Goal: Communication & Community: Answer question/provide support

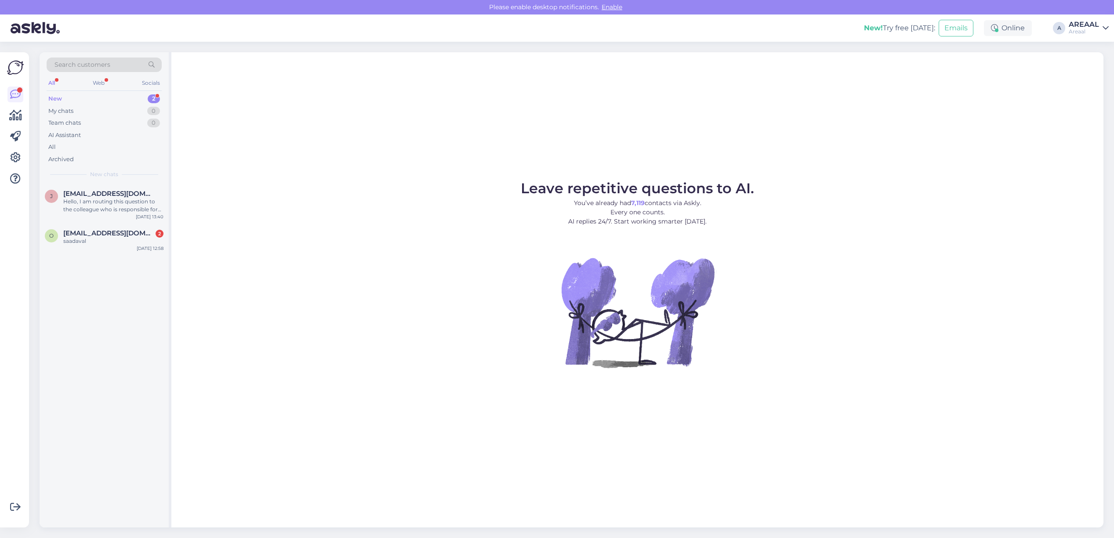
click at [112, 258] on div "j jbackas@gmail.com Hello, I am routing this question to the colleague who is r…" at bounding box center [104, 356] width 129 height 344
click at [108, 242] on div "saadaval" at bounding box center [113, 241] width 100 height 8
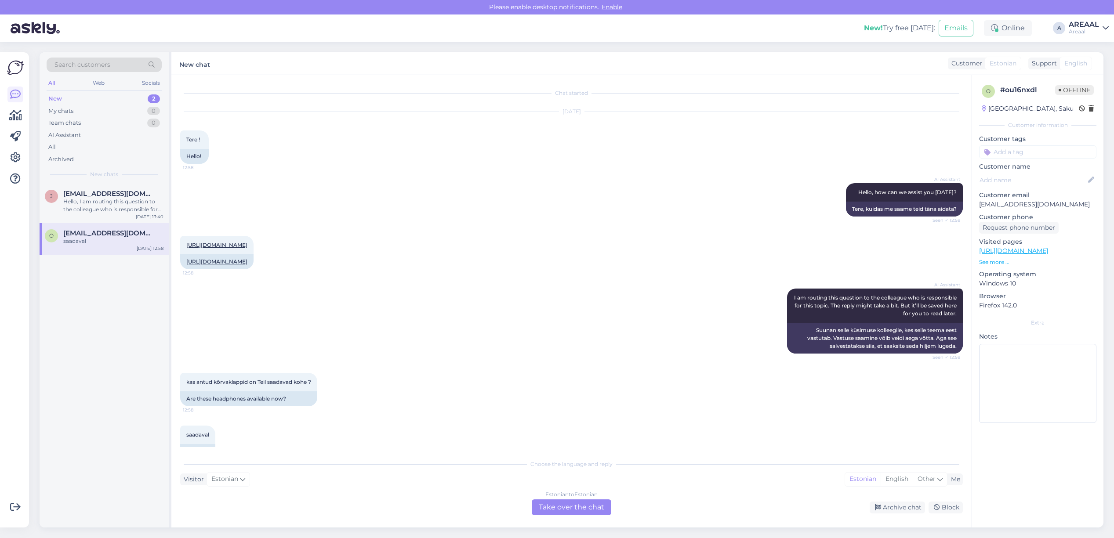
scroll to position [36, 0]
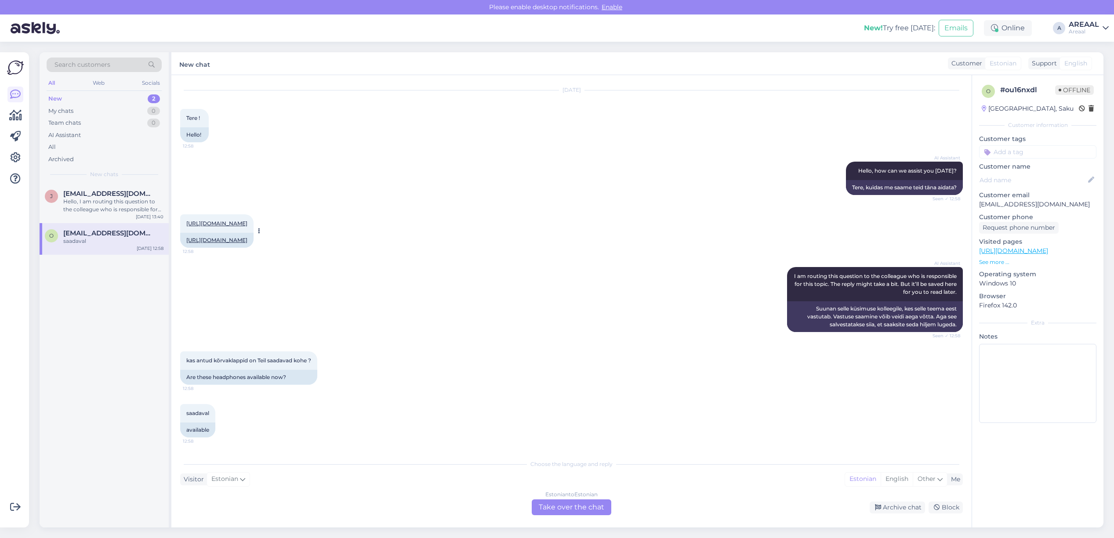
click at [247, 220] on link "[URL][DOMAIN_NAME]" at bounding box center [216, 223] width 61 height 7
click at [111, 188] on div "j jbackas@gmail.com Hello, I am routing this question to the colleague who is r…" at bounding box center [104, 204] width 129 height 40
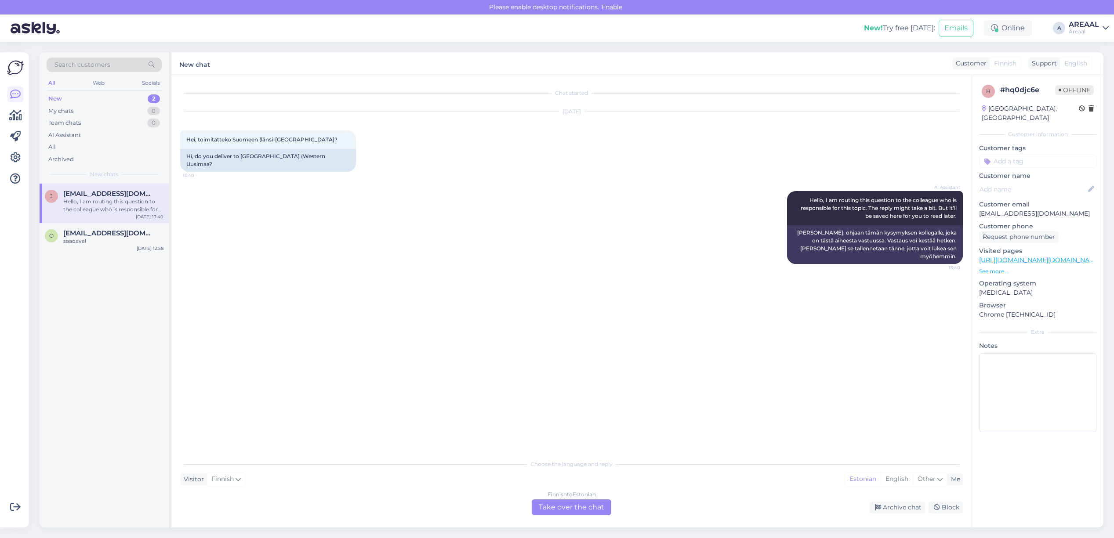
click at [556, 498] on div "Finnish to Estonian" at bounding box center [572, 495] width 48 height 8
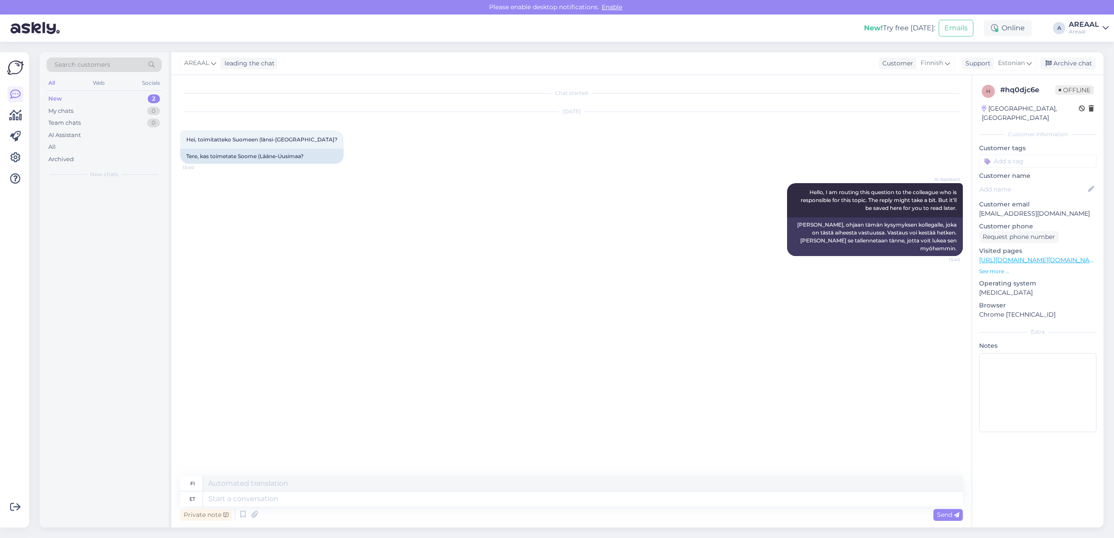
click at [554, 507] on div "Private note Send" at bounding box center [571, 515] width 783 height 17
click at [554, 502] on textarea at bounding box center [583, 499] width 760 height 15
click at [1010, 63] on span "Estonian" at bounding box center [1011, 63] width 27 height 10
type input "eng"
click at [990, 100] on link "English" at bounding box center [999, 102] width 97 height 14
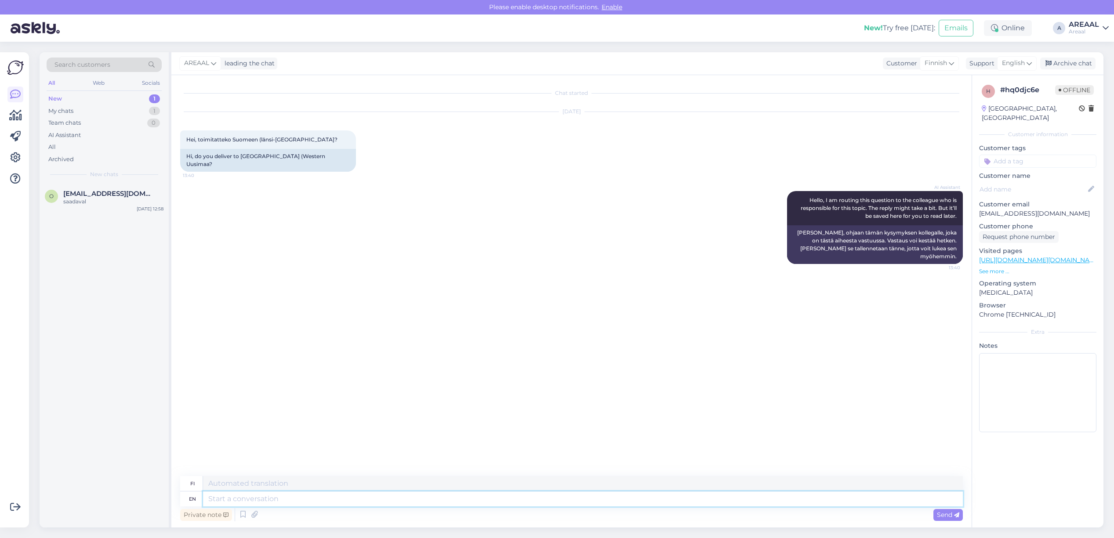
drag, startPoint x: 735, startPoint y: 504, endPoint x: 741, endPoint y: 497, distance: 9.3
click at [735, 504] on textarea at bounding box center [583, 499] width 760 height 15
type textarea "Kahjuks e"
type textarea "Kahjuks"
type textarea "Kahjuks ei toim"
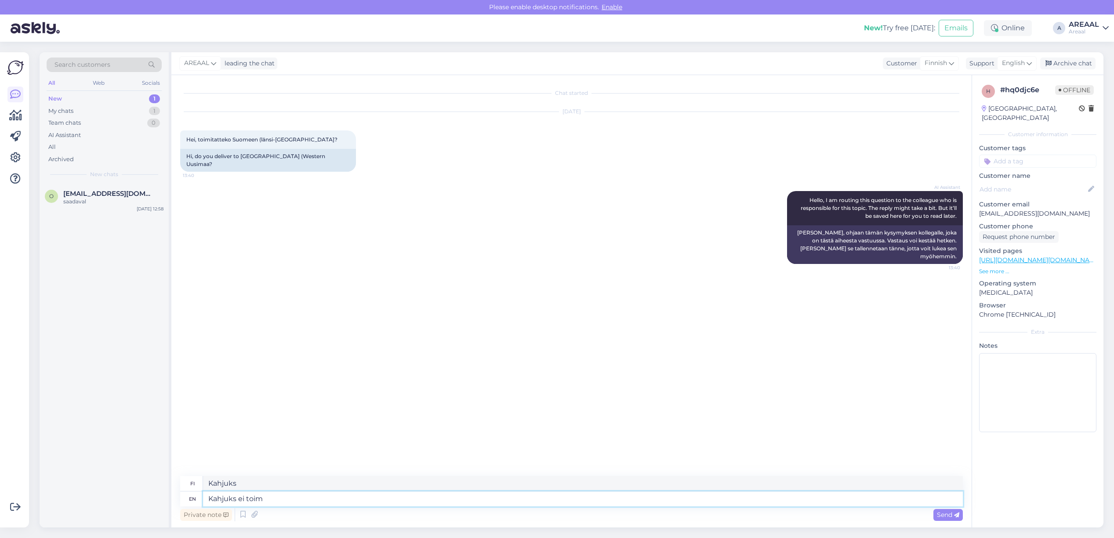
type textarea "Kahjuks ei"
type textarea "Kahjuks ei toimeta k"
type textarea "Kahjuks ei toimita"
type textarea "Kahjuks ei toimeta kaupa So"
type textarea "Kahjuks ei toimita kauppaa"
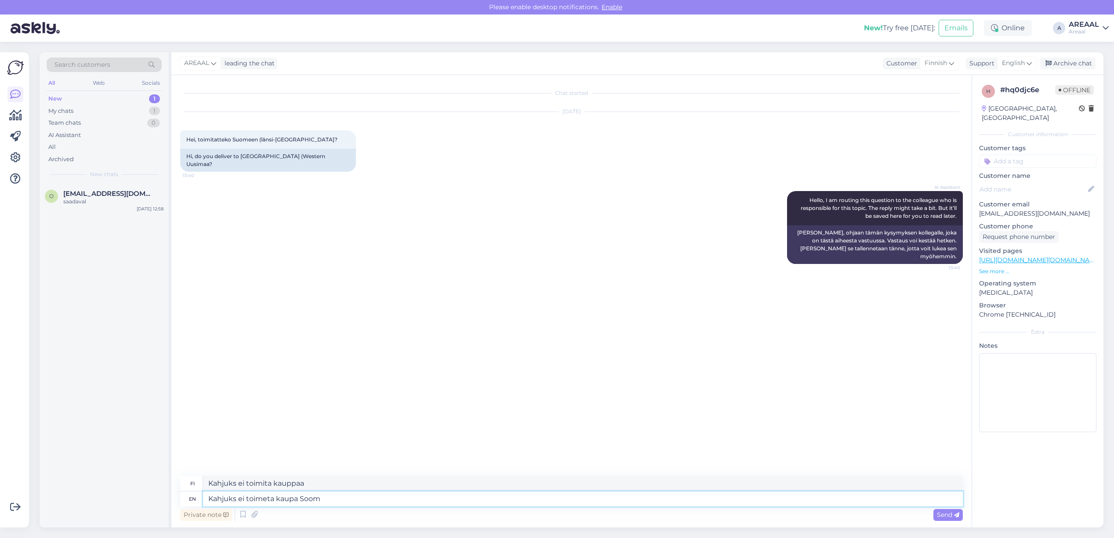
type textarea "Kahjuks ei toimeta kaupa Soome"
type textarea "ei toimita kaupat Suomi"
type textarea "Kahjuks ei toimeta kaupa Soome, va"
type textarea "ei toimita kaupat Suomi,"
type textarea "Kahjuks ei toimeta kaupa Soome, vabandame"
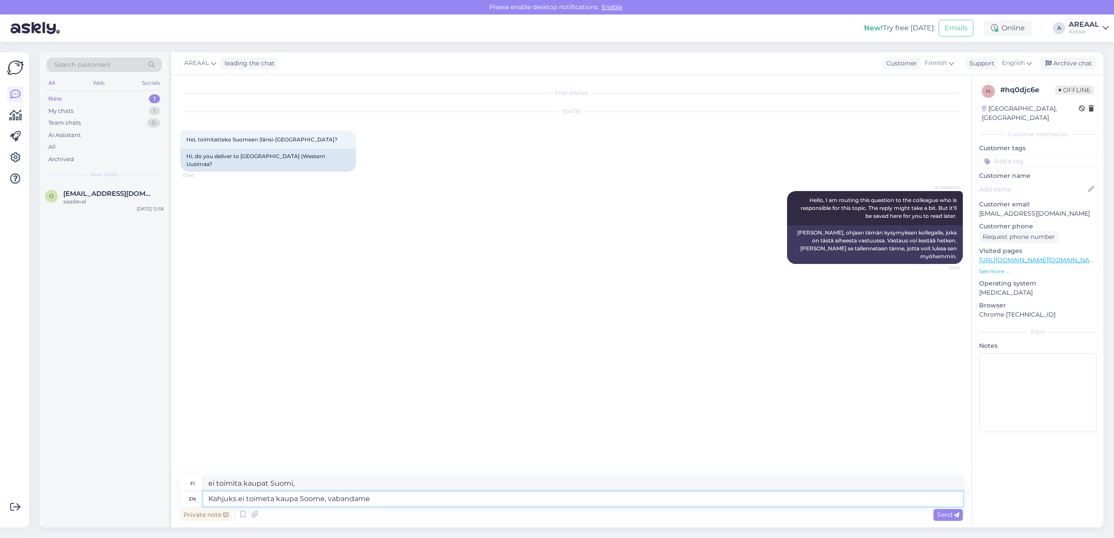
type textarea "Ei toimita kaupat Suomi, vabandame"
click at [1018, 67] on span "English" at bounding box center [1013, 63] width 23 height 10
click at [983, 80] on input "eng" at bounding box center [1001, 83] width 83 height 14
type input "est"
click at [990, 109] on link "Estonian" at bounding box center [1001, 102] width 97 height 14
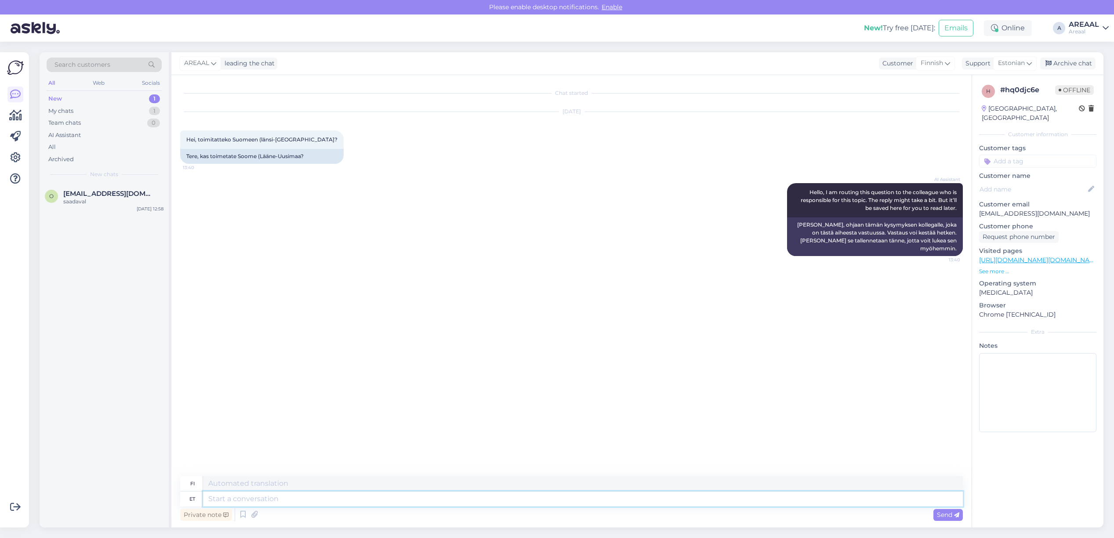
click at [636, 495] on textarea at bounding box center [583, 499] width 760 height 15
paste textarea "Kahjuks ei toimeta kaupa Soome, vabandame"
type textarea "Kahjuks ei toimeta kaupa Soome, vabandame"
type textarea "Valitettavasti emme toimita Suomeen, pahoittelemme."
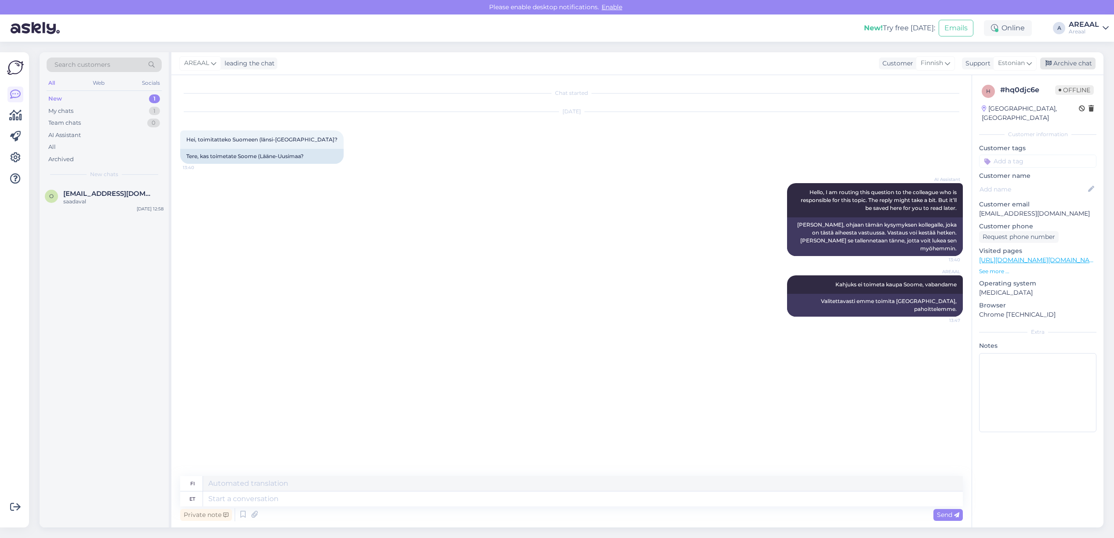
click at [1060, 62] on div "Archive chat" at bounding box center [1067, 64] width 55 height 12
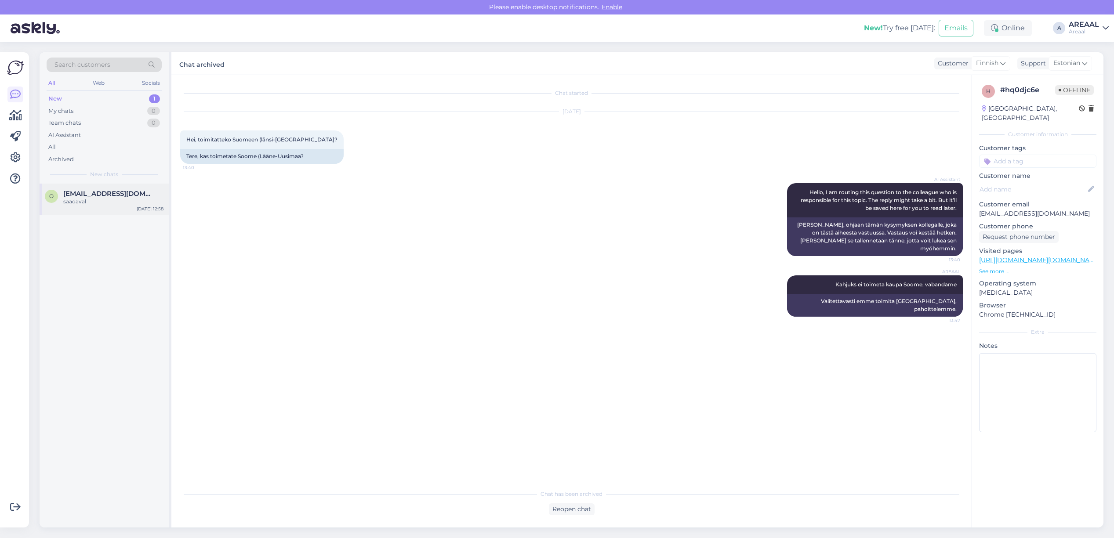
click at [113, 199] on div "saadaval" at bounding box center [113, 202] width 100 height 8
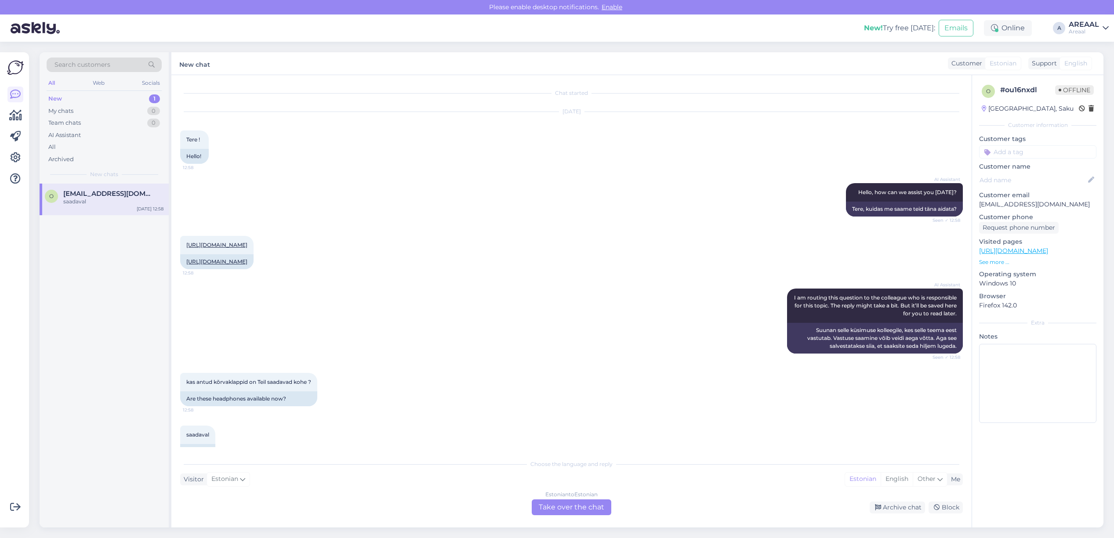
scroll to position [36, 0]
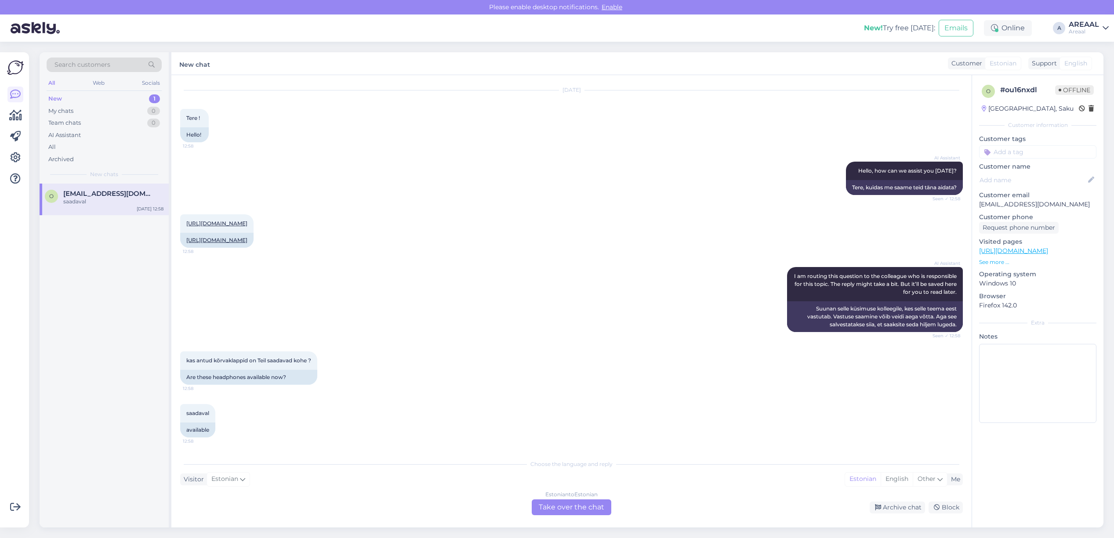
click at [596, 509] on div "Estonian to Estonian Take over the chat" at bounding box center [572, 508] width 80 height 16
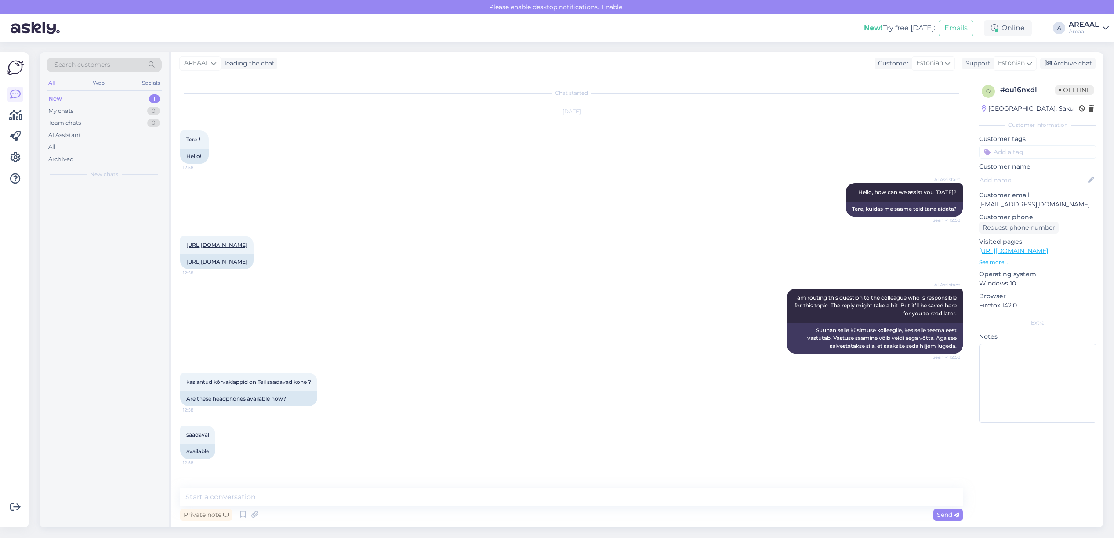
scroll to position [4, 0]
click at [588, 505] on textarea at bounding box center [571, 497] width 783 height 18
type textarea "Tarneaeg 1-2 nädalat"
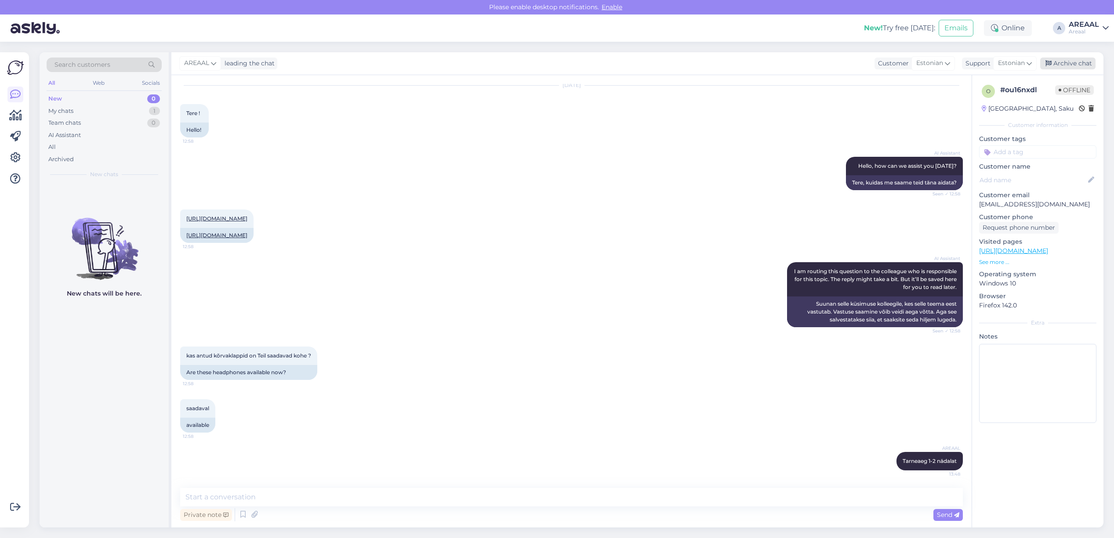
click at [1071, 58] on div "Archive chat" at bounding box center [1067, 64] width 55 height 12
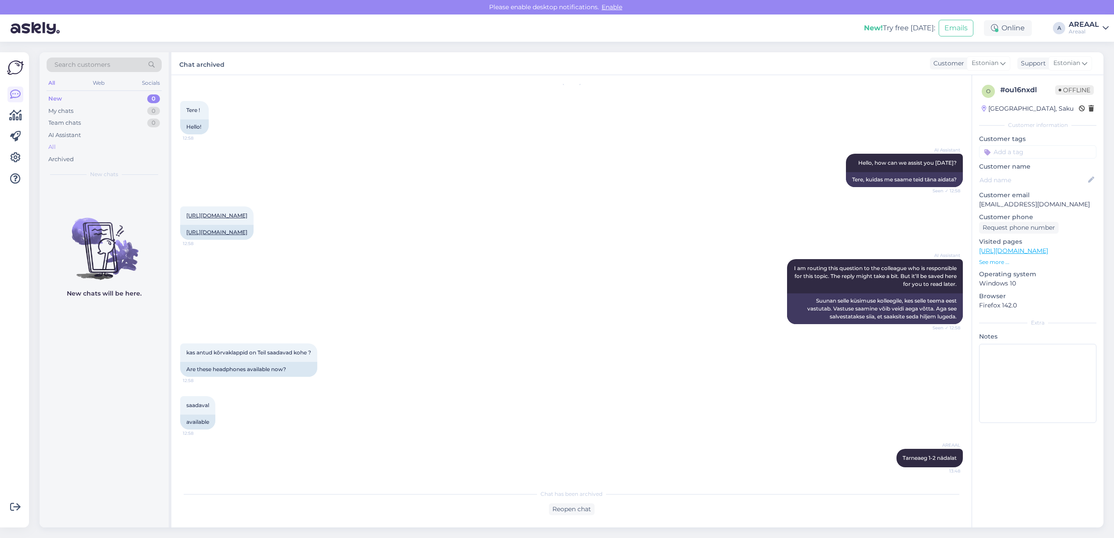
click at [88, 144] on div "All" at bounding box center [104, 147] width 115 height 12
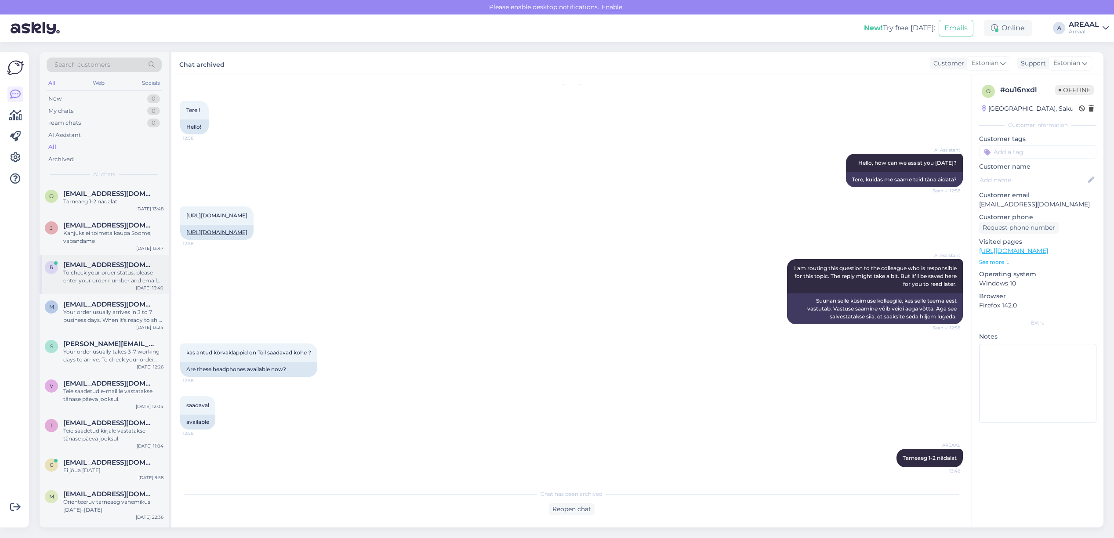
click at [122, 282] on div "To check your order status, please enter your order number and email on one of …" at bounding box center [113, 277] width 100 height 16
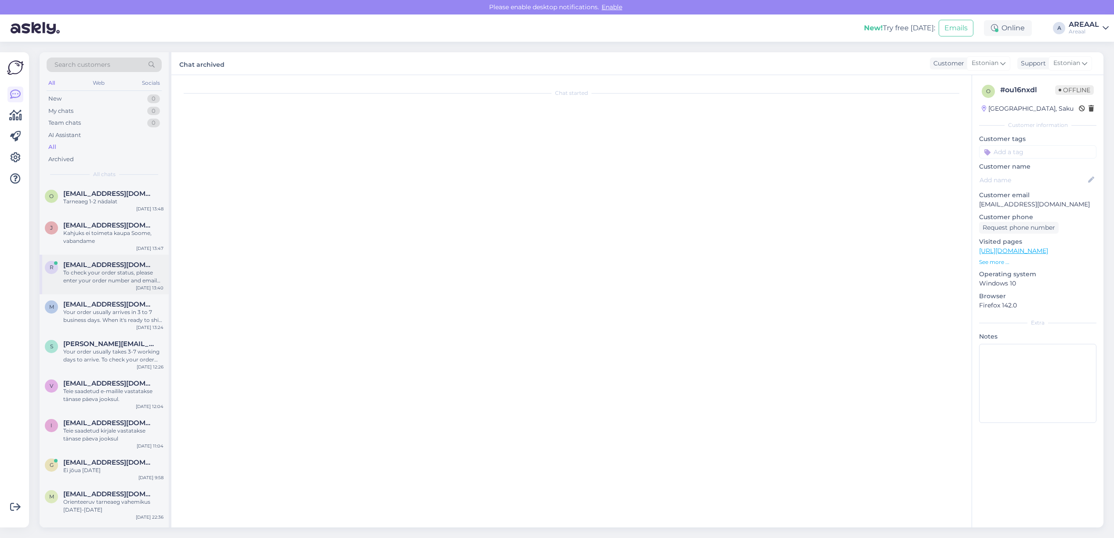
scroll to position [0, 0]
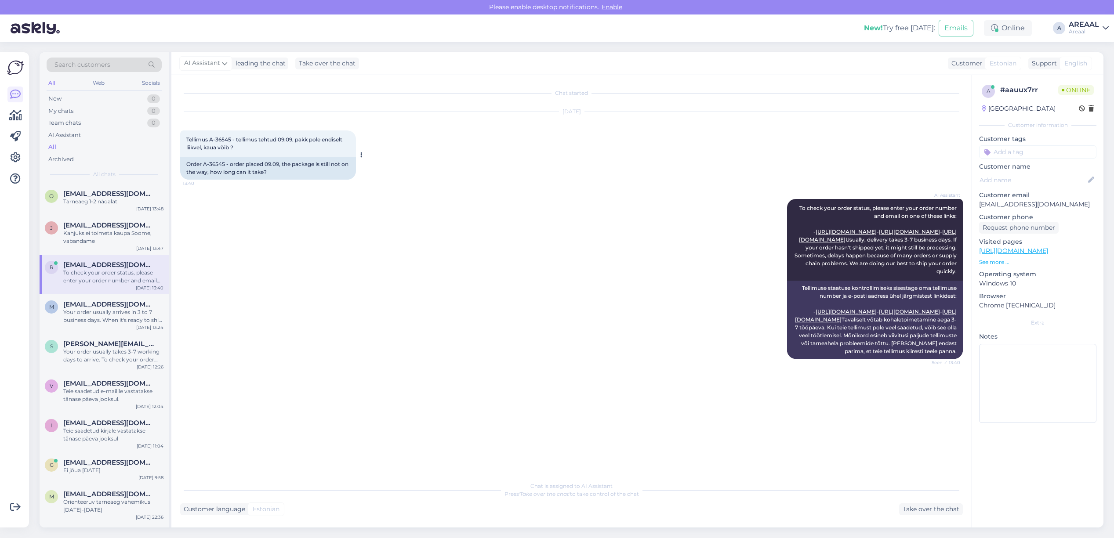
click at [229, 139] on span "Tellimus A-36545 - tellimus tehtud 09.09, pakk pole endiselt liikvel, kaua võib…" at bounding box center [264, 143] width 157 height 15
drag, startPoint x: 229, startPoint y: 139, endPoint x: 216, endPoint y: 143, distance: 13.8
click at [216, 143] on div "Tellimus A-36545 - tellimus tehtud 09.09, pakk pole endiselt liikvel, kaua võib…" at bounding box center [268, 144] width 176 height 26
click at [213, 139] on span "Tellimus A-36545 - tellimus tehtud 09.09, pakk pole endiselt liikvel, kaua võib…" at bounding box center [264, 143] width 157 height 15
drag, startPoint x: 209, startPoint y: 139, endPoint x: 227, endPoint y: 139, distance: 18.0
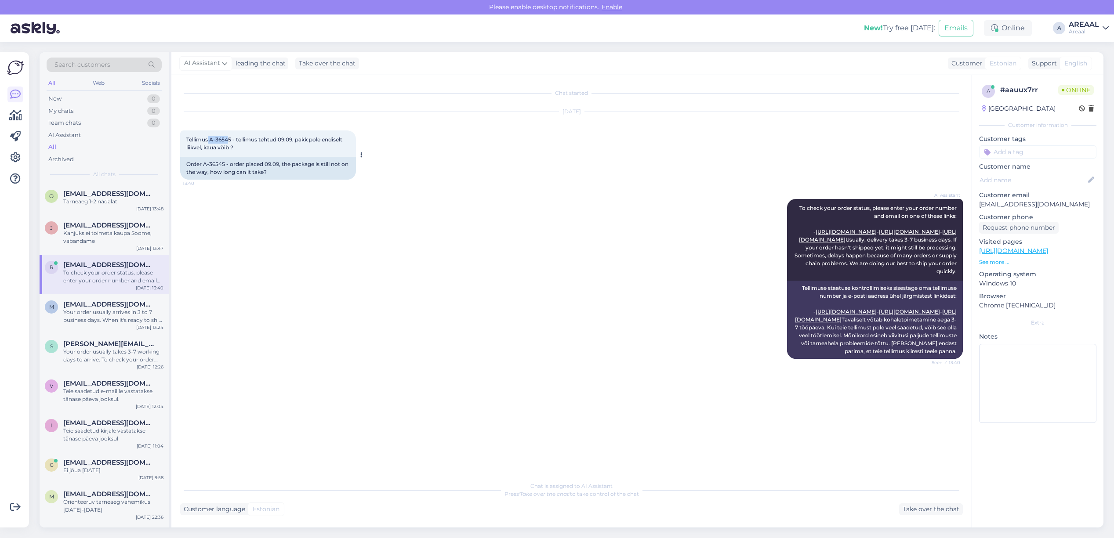
click at [227, 139] on span "Tellimus A-36545 - tellimus tehtud 09.09, pakk pole endiselt liikvel, kaua võib…" at bounding box center [264, 143] width 157 height 15
drag, startPoint x: 233, startPoint y: 140, endPoint x: 210, endPoint y: 141, distance: 23.3
click at [210, 141] on span "Tellimus A-36545 - tellimus tehtud 09.09, pakk pole endiselt liikvel, kaua võib…" at bounding box center [264, 143] width 157 height 15
copy span "A-36545"
click at [115, 297] on div "m maitlarionov@gmail.com Your order usually arrives in 3 to 7 business days. Wh…" at bounding box center [104, 315] width 129 height 40
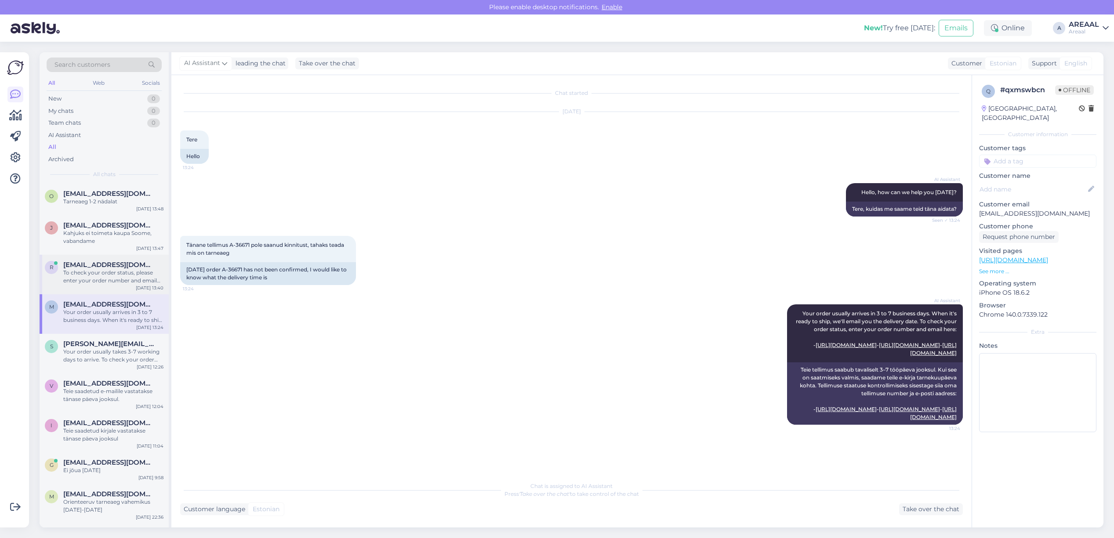
click at [103, 274] on div "To check your order status, please enter your order number and email on one of …" at bounding box center [113, 277] width 100 height 16
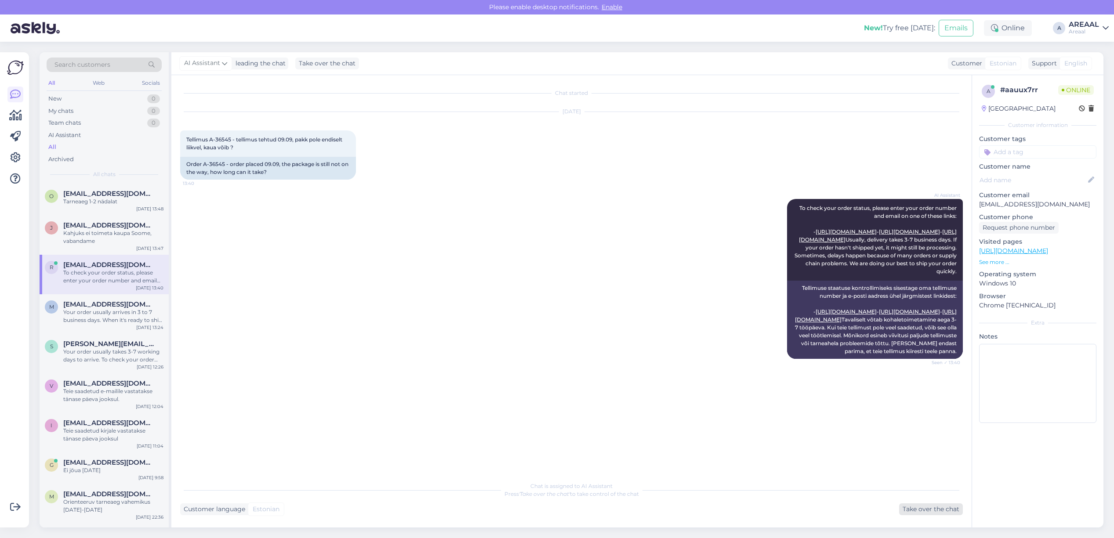
click at [923, 510] on div "Take over the chat" at bounding box center [931, 510] width 64 height 12
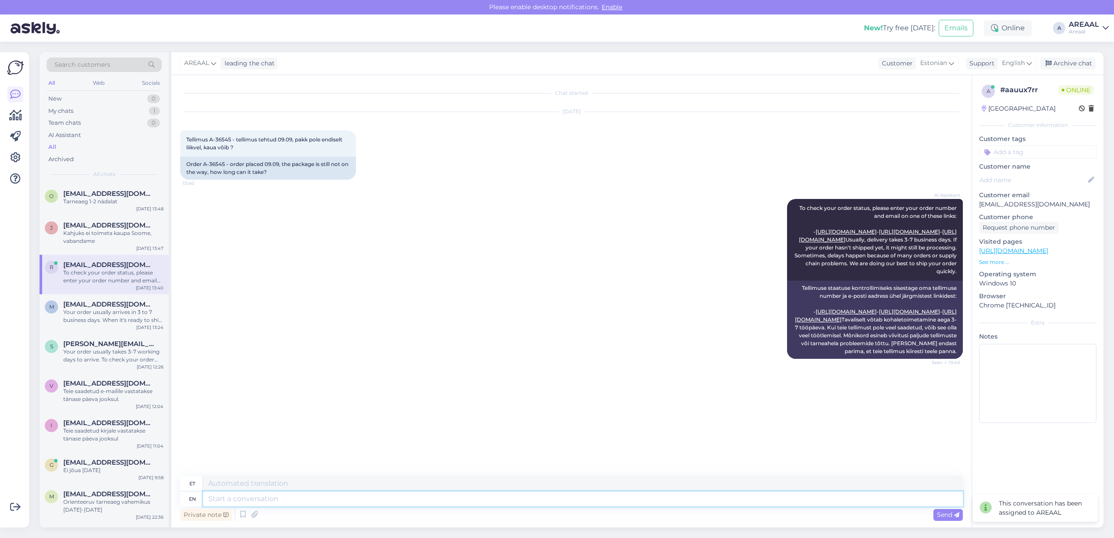
click at [658, 501] on textarea at bounding box center [583, 499] width 760 height 15
click at [1001, 66] on div "English" at bounding box center [1017, 63] width 40 height 14
click at [983, 95] on link "Estonian" at bounding box center [1001, 102] width 97 height 14
click at [756, 488] on textarea at bounding box center [571, 497] width 783 height 18
type textarea "[PERSON_NAME] tellitud Prantsusmaa tarnijalt ning ootame jõudmist. Orienteeruv …"
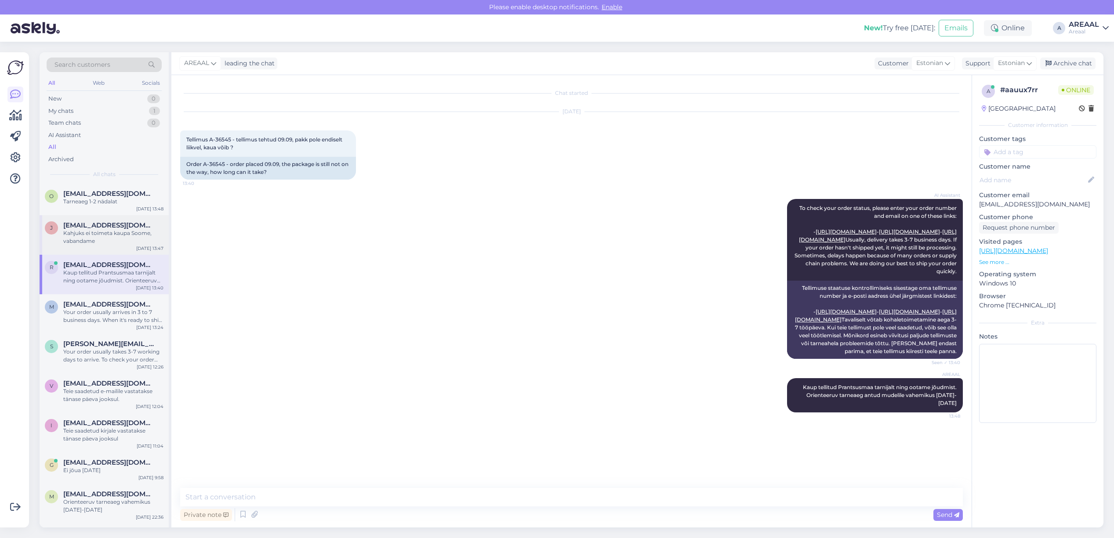
click at [73, 234] on div "Kahjuks ei toimeta kaupa Soome, vabandame" at bounding box center [113, 237] width 100 height 16
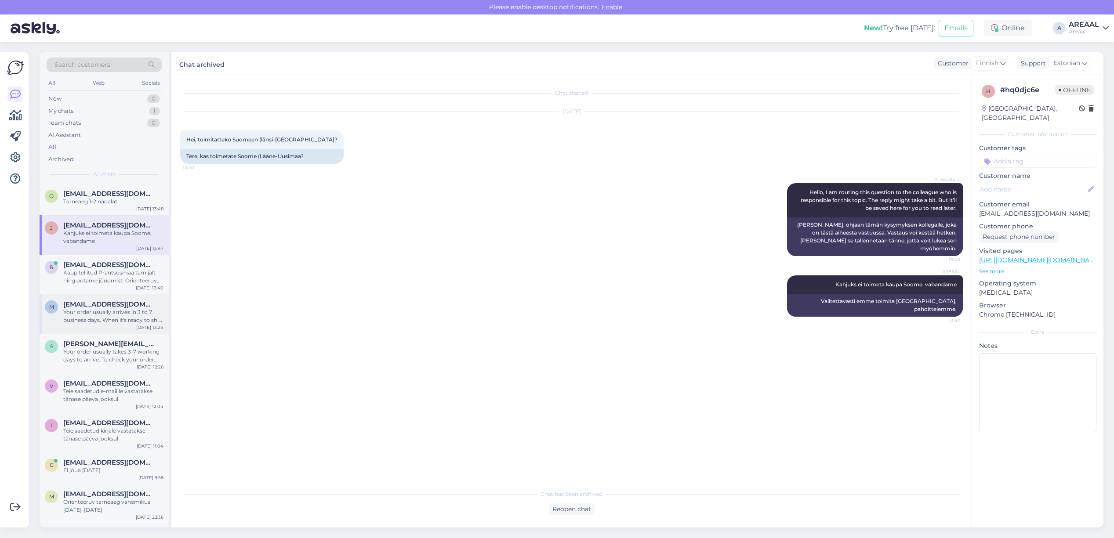
click at [89, 309] on div "Your order usually arrives in 3 to 7 business days. When it's ready to ship, we…" at bounding box center [113, 317] width 100 height 16
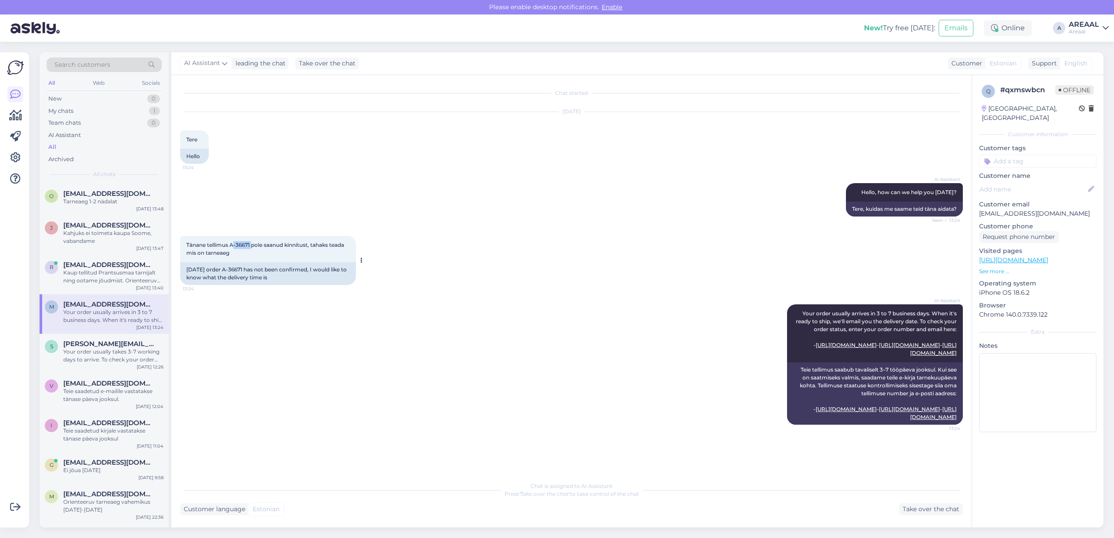
copy span "-36671"
drag, startPoint x: 251, startPoint y: 245, endPoint x: 232, endPoint y: 248, distance: 19.7
click at [232, 248] on div "Tänane tellimus A-36671 pole saanud kinnitust, tahaks teada mis on tarneaeg 13:…" at bounding box center [268, 249] width 176 height 26
drag, startPoint x: 229, startPoint y: 244, endPoint x: 251, endPoint y: 246, distance: 22.1
click at [251, 246] on span "Tänane tellimus A-36671 pole saanud kinnitust, tahaks teada mis on tarneaeg" at bounding box center [265, 249] width 159 height 15
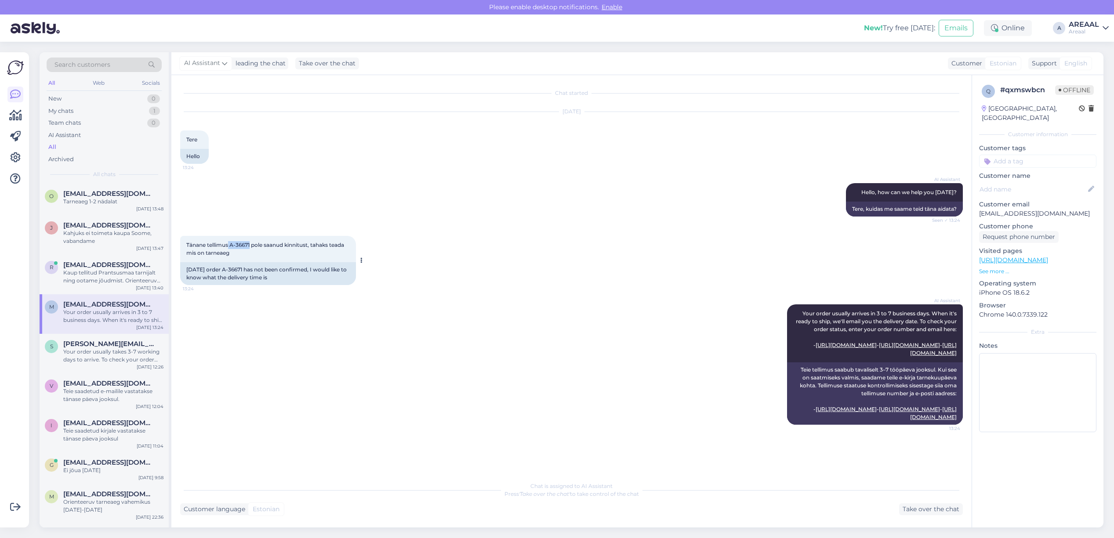
copy span "A-36671"
drag, startPoint x: 92, startPoint y: 311, endPoint x: 96, endPoint y: 333, distance: 22.7
click at [92, 312] on div "Your order usually arrives in 3 to 7 business days. When it's ready to ship, we…" at bounding box center [113, 317] width 100 height 16
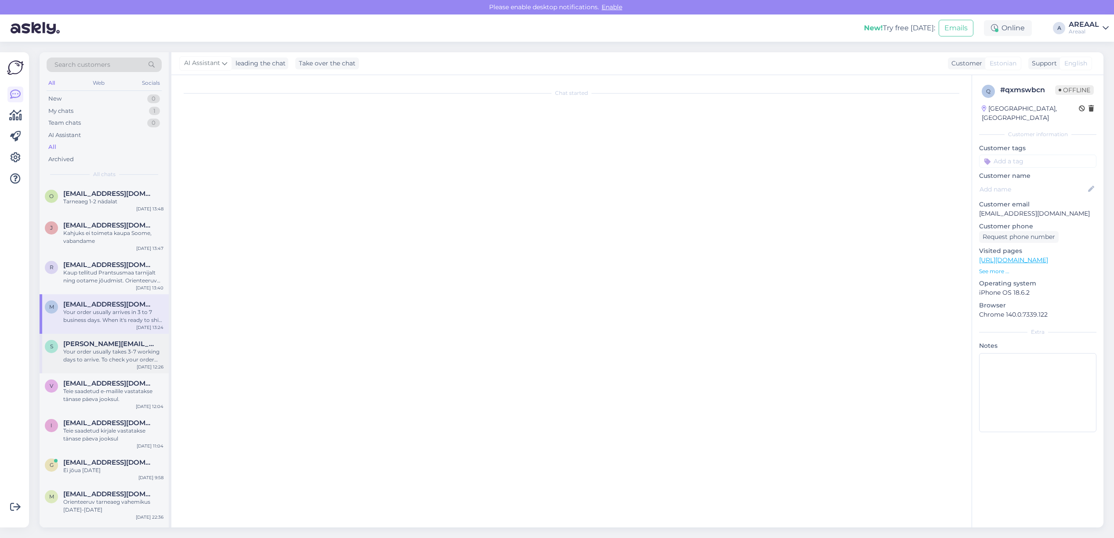
click at [102, 364] on div "s stanislav.pupkevits@gmail.com Your order usually takes 3-7 working days to ar…" at bounding box center [104, 354] width 129 height 40
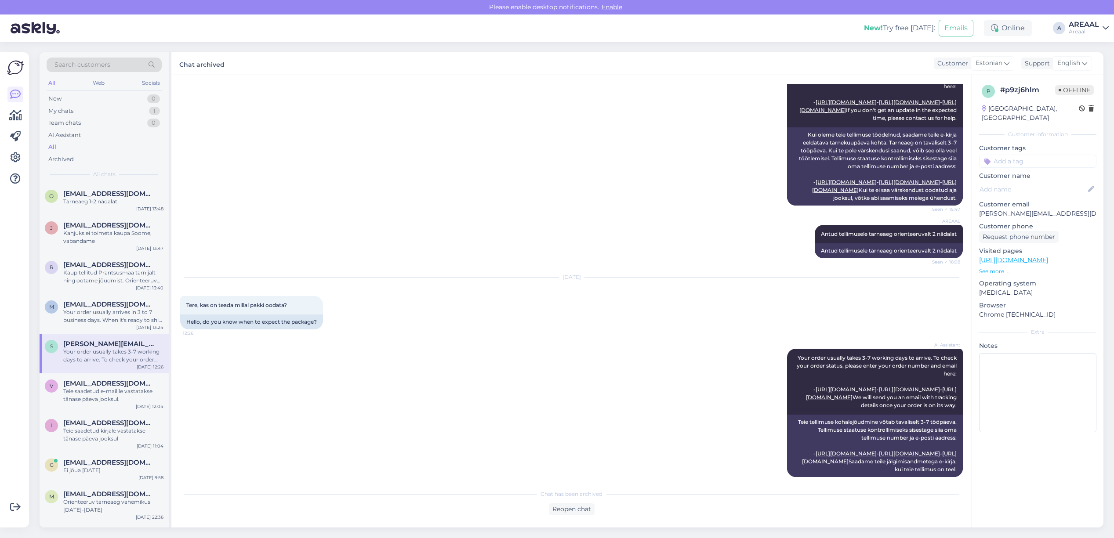
scroll to position [51, 0]
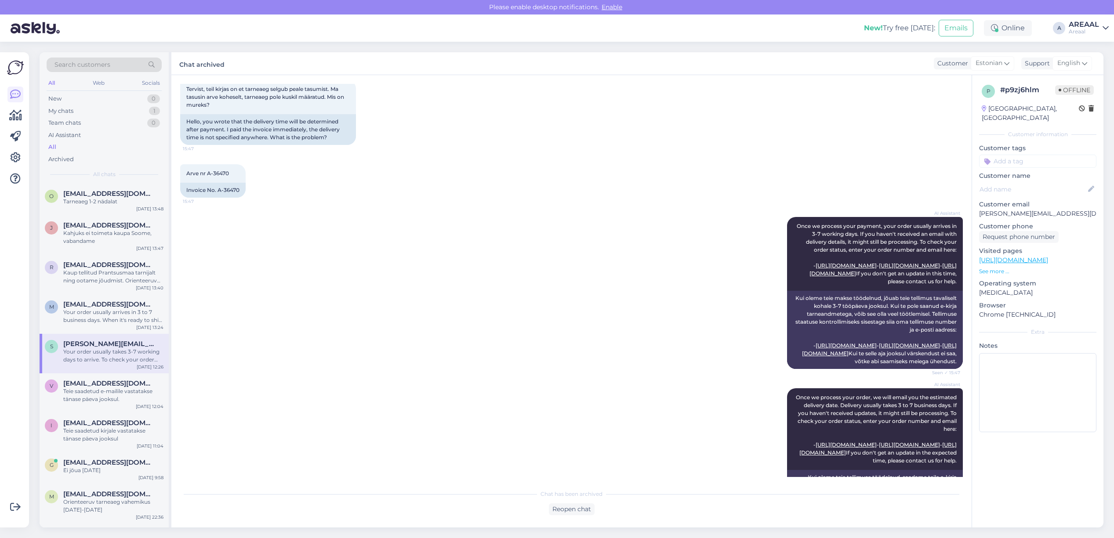
click at [248, 352] on div "AI Assistant Once we process your payment, your order usually arrives in 3-7 wo…" at bounding box center [571, 292] width 783 height 171
click at [124, 382] on span "[EMAIL_ADDRESS][DOMAIN_NAME]" at bounding box center [108, 384] width 91 height 8
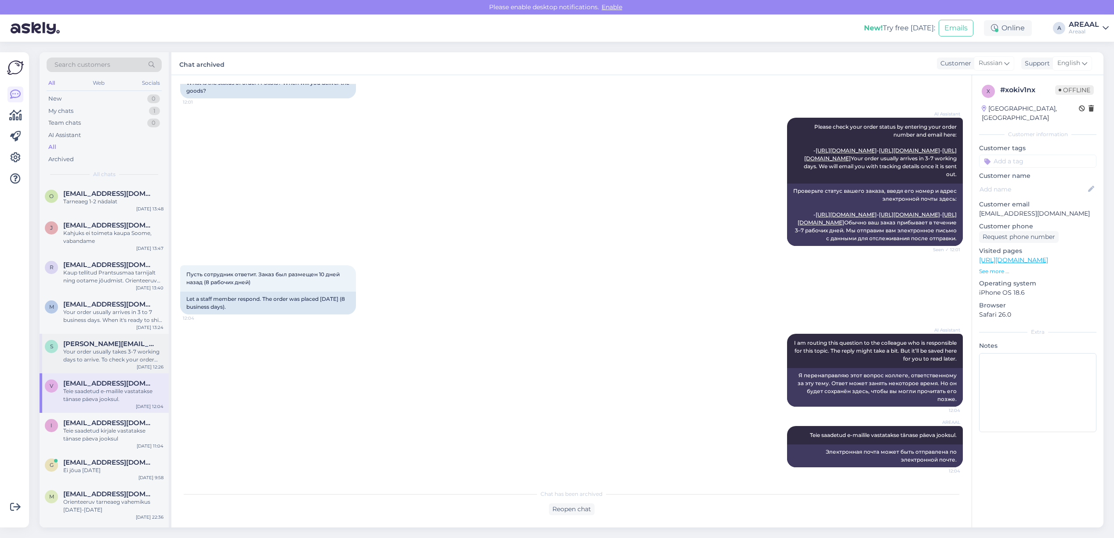
click at [106, 351] on div "Your order usually takes 3-7 working days to arrive. To check your order status…" at bounding box center [113, 356] width 100 height 16
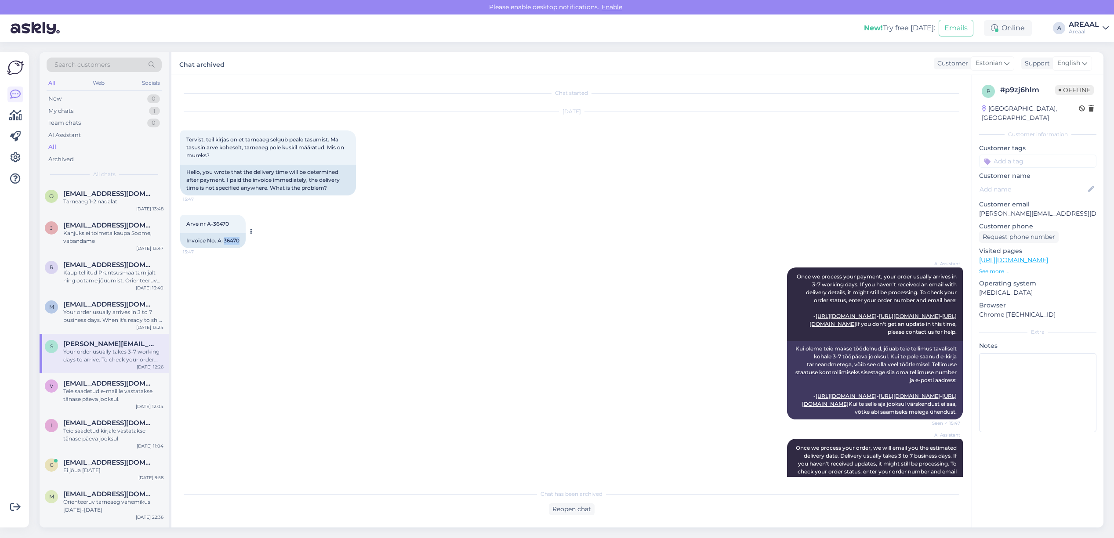
copy div "36470"
copy div "A-36470"
drag, startPoint x: 241, startPoint y: 244, endPoint x: 218, endPoint y: 244, distance: 23.3
click at [218, 244] on div "Invoice No. A-36470" at bounding box center [212, 240] width 65 height 15
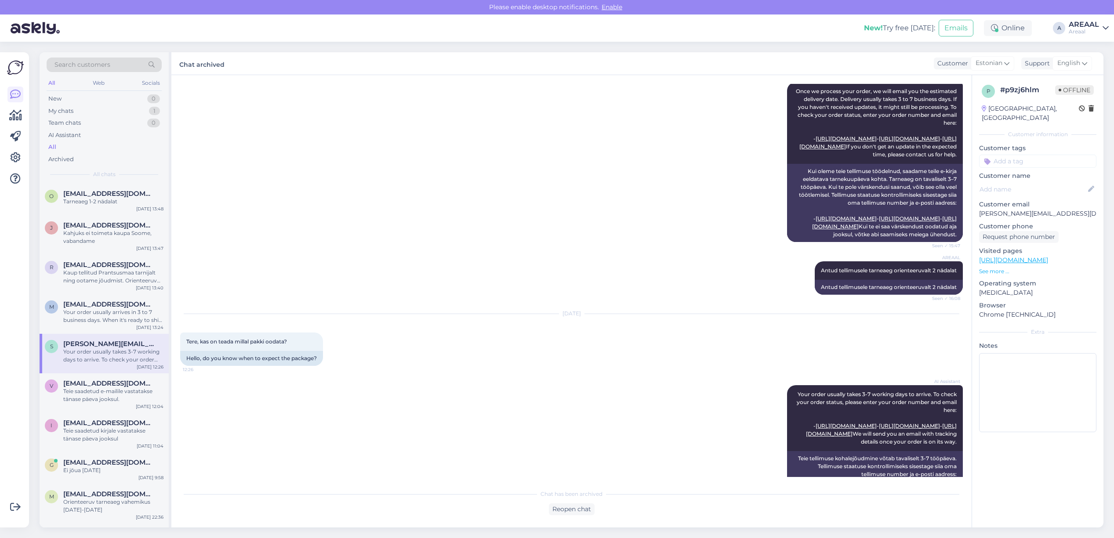
scroll to position [544, 0]
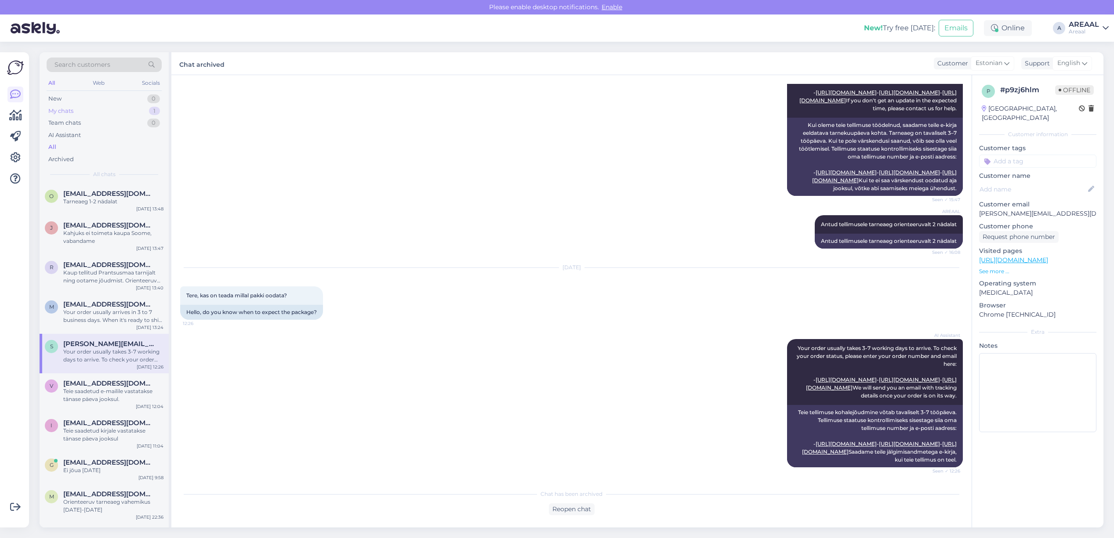
drag, startPoint x: 152, startPoint y: 117, endPoint x: 152, endPoint y: 108, distance: 8.8
click at [152, 117] on div "Team chats 0" at bounding box center [104, 123] width 115 height 12
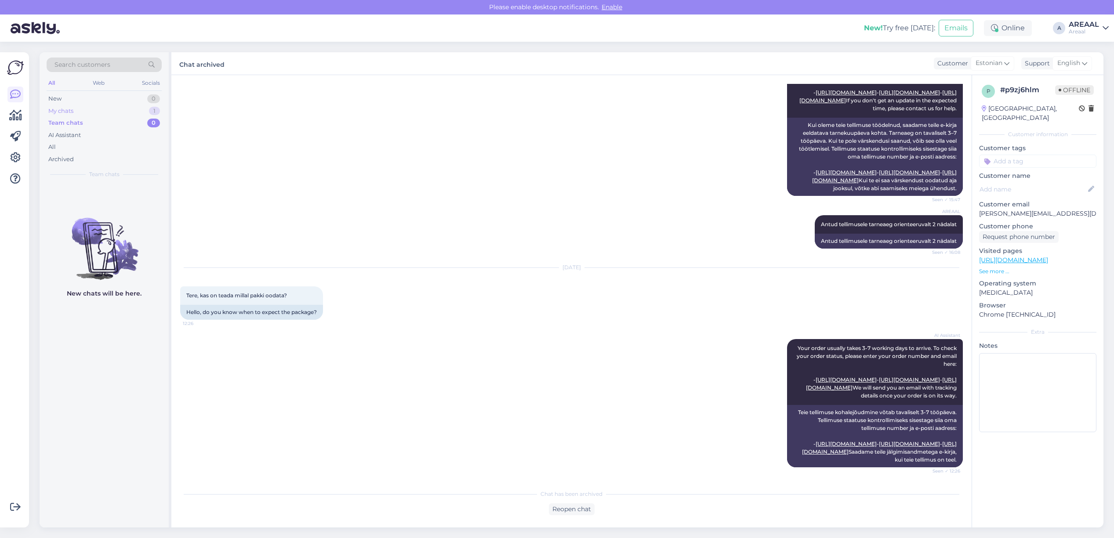
click at [152, 108] on div "1" at bounding box center [154, 111] width 11 height 9
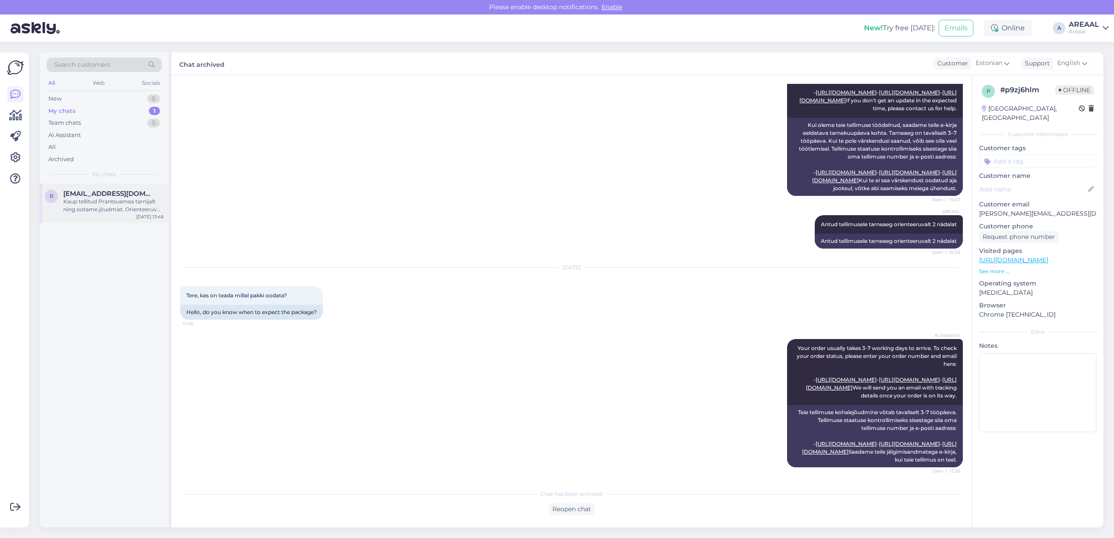
click at [96, 200] on div "[PERSON_NAME] tellitud Prantsusmaa tarnijalt ning ootame jõudmist. Orienteeruv …" at bounding box center [113, 206] width 100 height 16
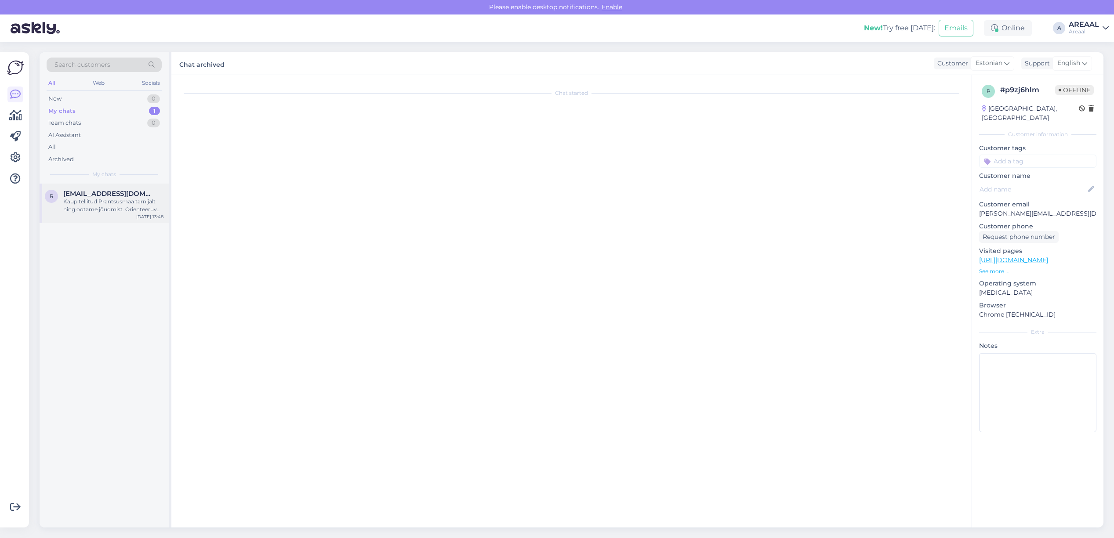
scroll to position [0, 0]
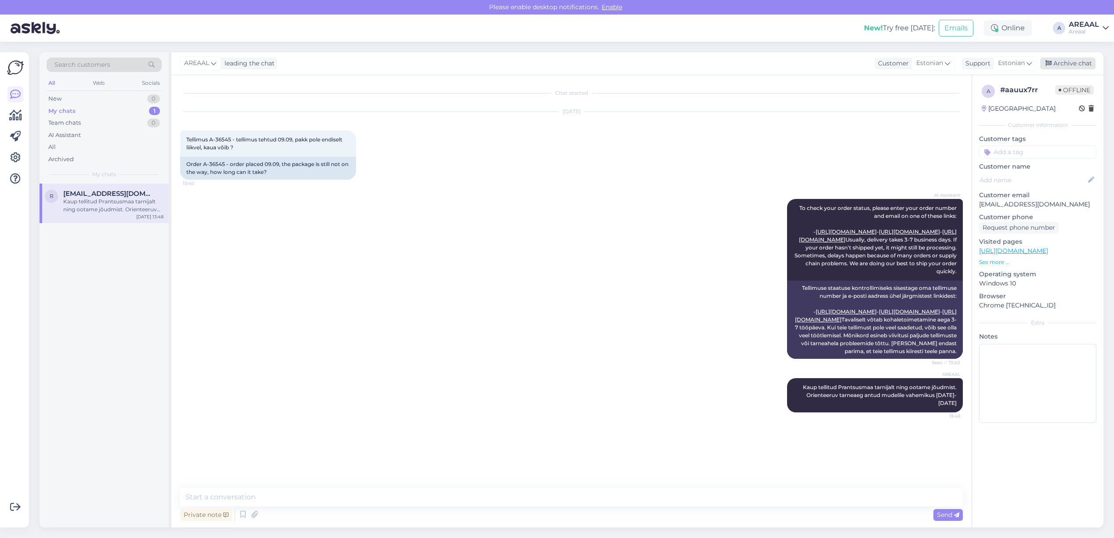
click at [1065, 69] on div "Archive chat" at bounding box center [1067, 64] width 55 height 12
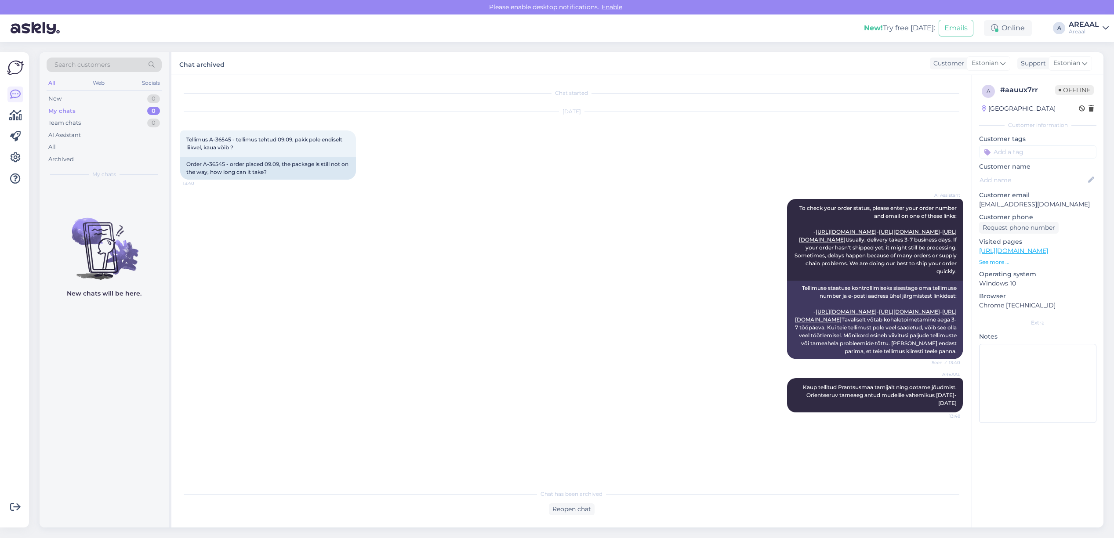
click at [1085, 40] on div "New! Try free today: Emails Online A AREAAL Areaal" at bounding box center [557, 28] width 1114 height 27
click at [1084, 29] on div "Areaal" at bounding box center [1084, 31] width 30 height 7
click at [1094, 67] on button "Open" at bounding box center [1089, 68] width 25 height 14
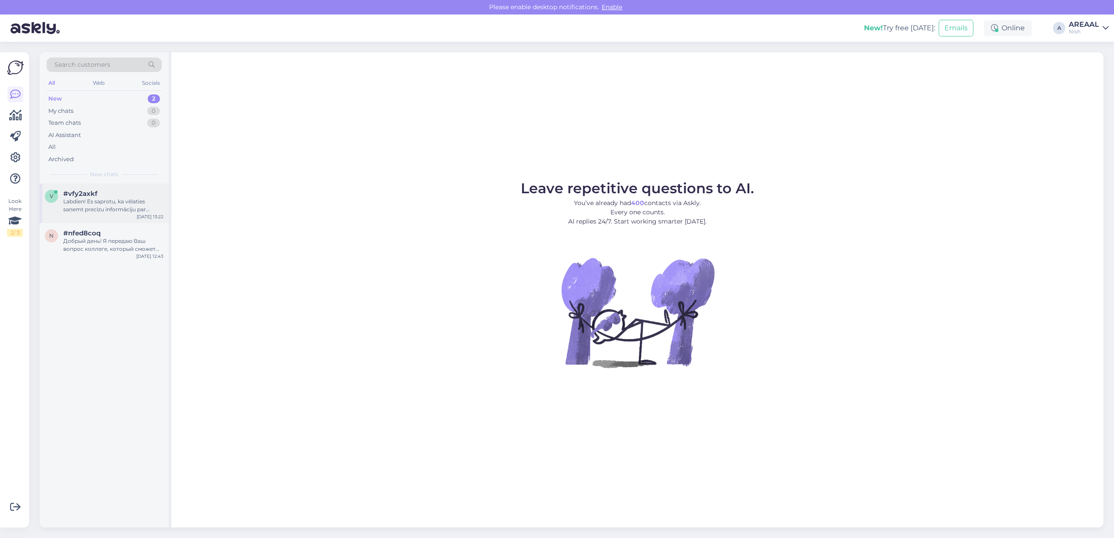
click at [113, 207] on div "Labdien! Es saprotu, ka vēlaties saņemt precīzu informāciju par pasūtījuma Nr.:…" at bounding box center [113, 206] width 100 height 16
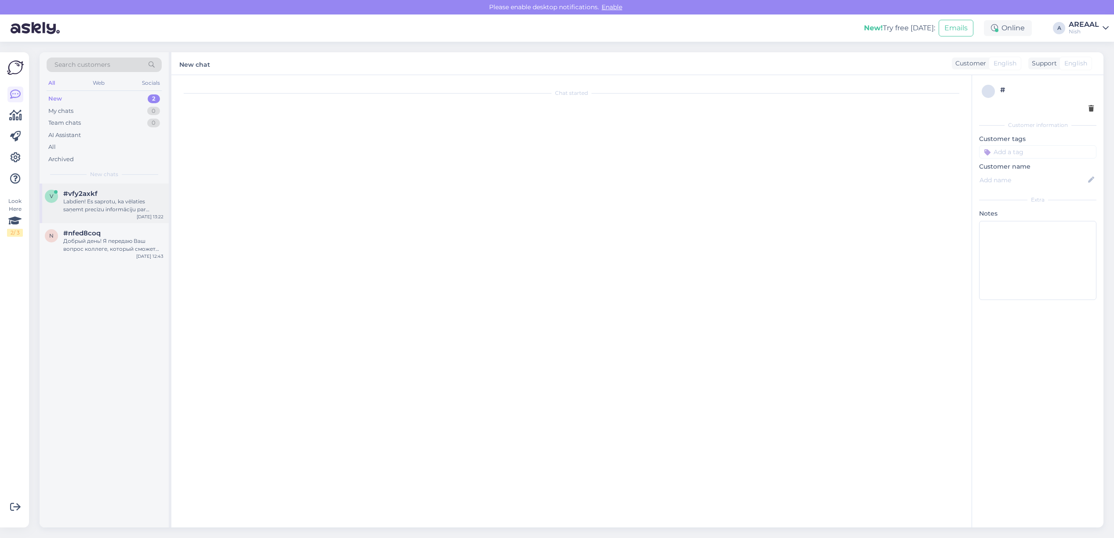
scroll to position [194, 0]
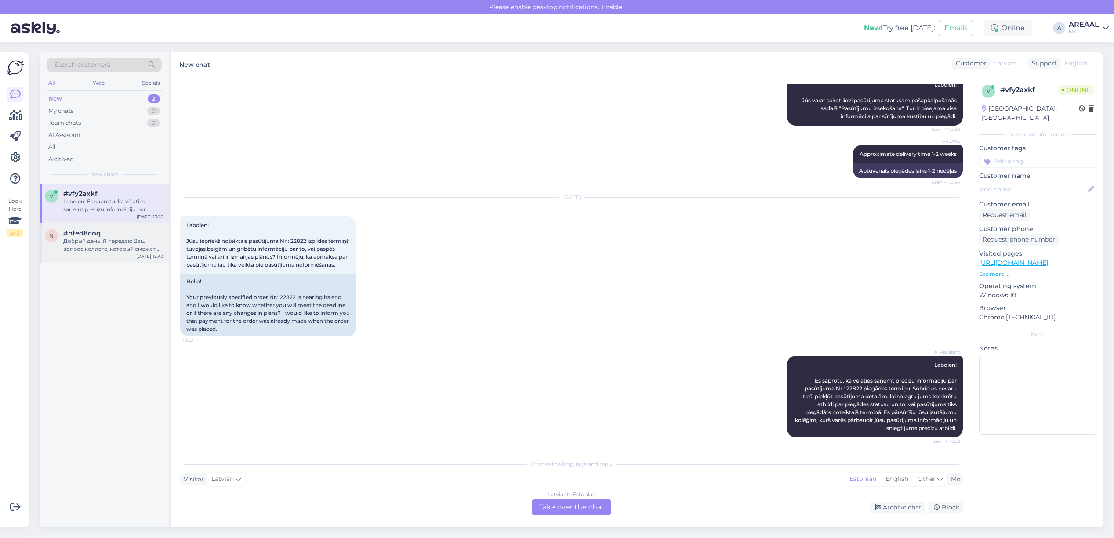
click at [116, 251] on div "Добрый день! Я передаю Ваш вопрос коллеге, который сможет предоставить информац…" at bounding box center [113, 245] width 100 height 16
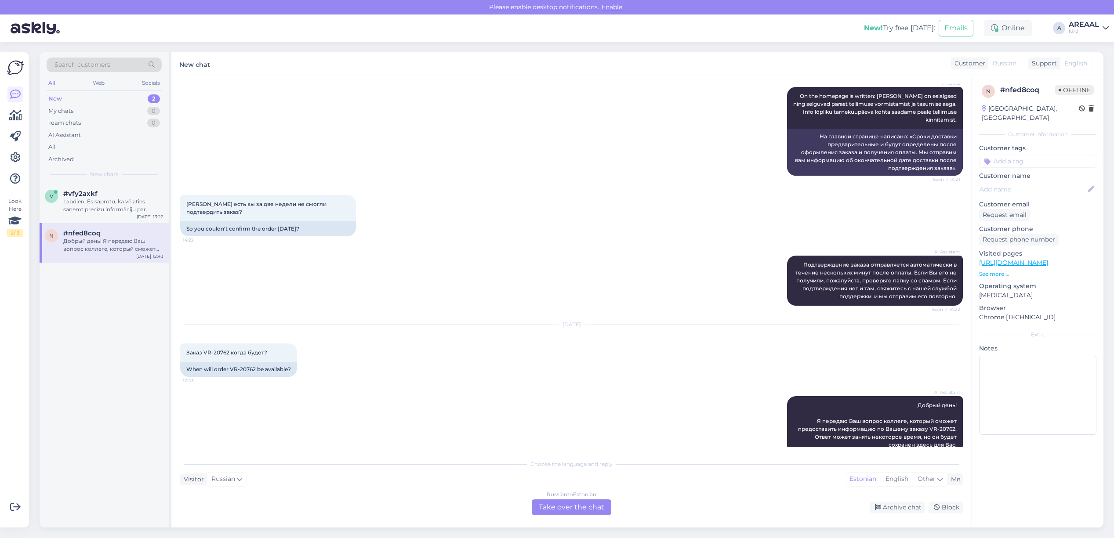
click at [886, 387] on div "AI Assistant Добрый день! Я передаю Ваш вопрос коллеге, который сможет предоста…" at bounding box center [571, 425] width 783 height 77
click at [78, 219] on div "v #vfy2axkf Labdien! Es saprotu, ka vēlaties saņemt precīzu informāciju par pas…" at bounding box center [104, 204] width 129 height 40
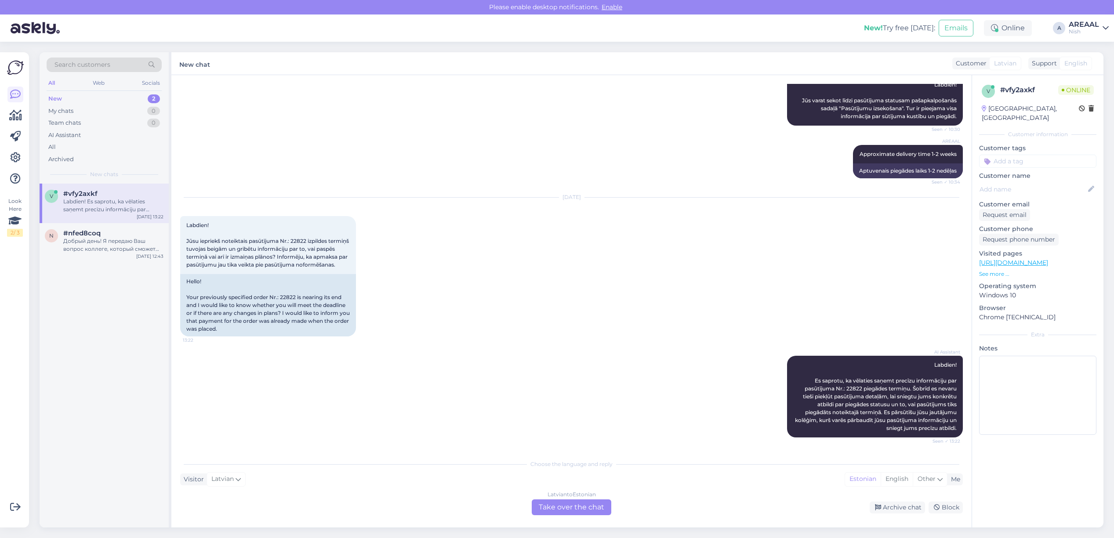
click at [556, 506] on div "Latvian to Estonian Take over the chat" at bounding box center [572, 508] width 80 height 16
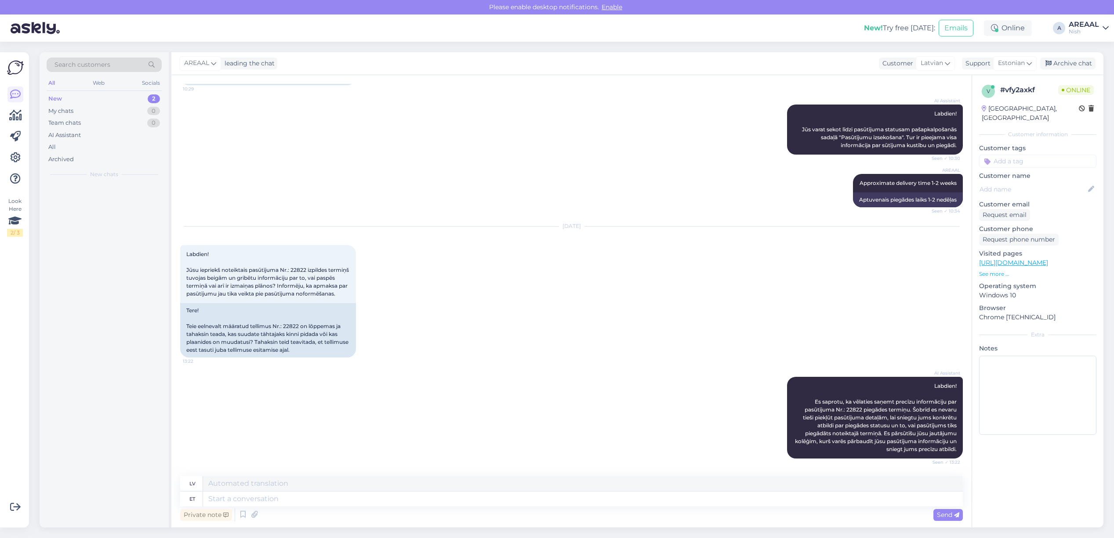
scroll to position [165, 0]
click at [493, 500] on textarea at bounding box center [583, 499] width 760 height 15
click at [1002, 69] on div "Estonian" at bounding box center [1015, 63] width 44 height 14
type input "eng"
click at [992, 101] on link "English" at bounding box center [999, 102] width 97 height 14
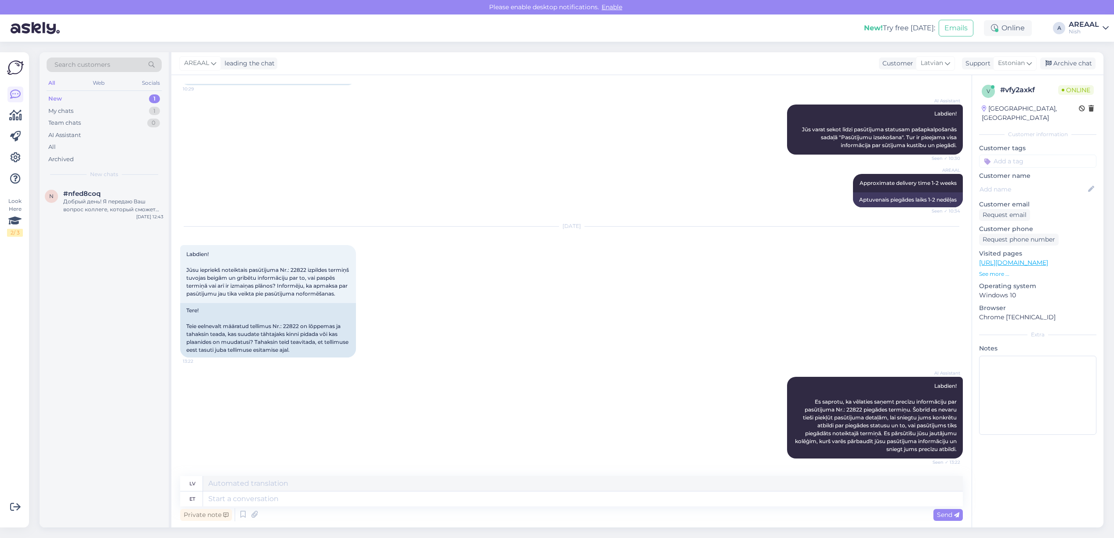
scroll to position [173, 0]
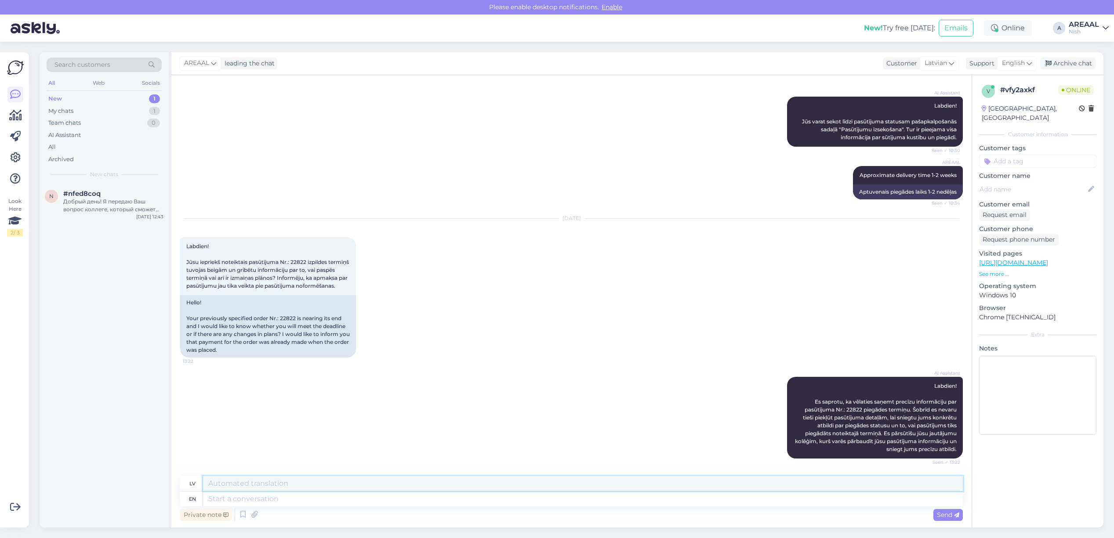
click at [530, 491] on textarea at bounding box center [583, 483] width 760 height 15
type textarea "Orienteeruv tar"
type textarea "Orientēšanās sacensības"
type textarea "Orienteeruv tarneaeg vahemikus"
type textarea "Orientēšanās trase"
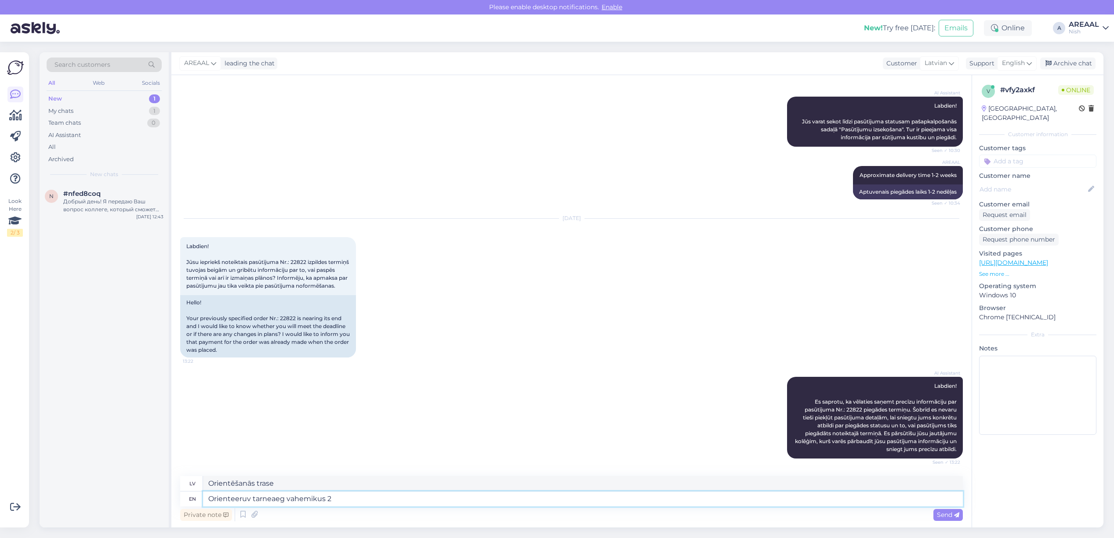
type textarea "Orienteeruv tarneaeg vahemikus 20"
type textarea "Orienteeruv tarneaeg"
type textarea "Orienteeruv tarneaeg vahemikus 20-25 se"
type textarea "Orienteeruv tarneaeg 20-25"
type textarea "Orienteeruv tarneaeg vahemikus 20-25 september"
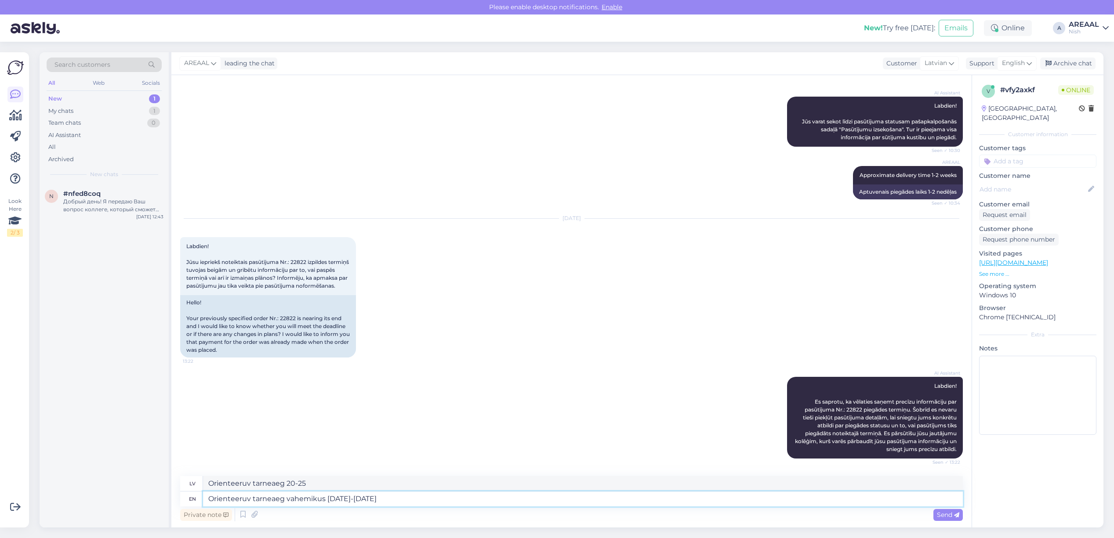
type textarea "Orienteeruv tarneaeg 20-25 septembris"
click at [993, 69] on div "Support English" at bounding box center [1001, 64] width 71 height 12
click at [981, 80] on input "eng" at bounding box center [1001, 83] width 83 height 14
type input "est"
click at [986, 106] on link "Estonian" at bounding box center [1001, 102] width 97 height 14
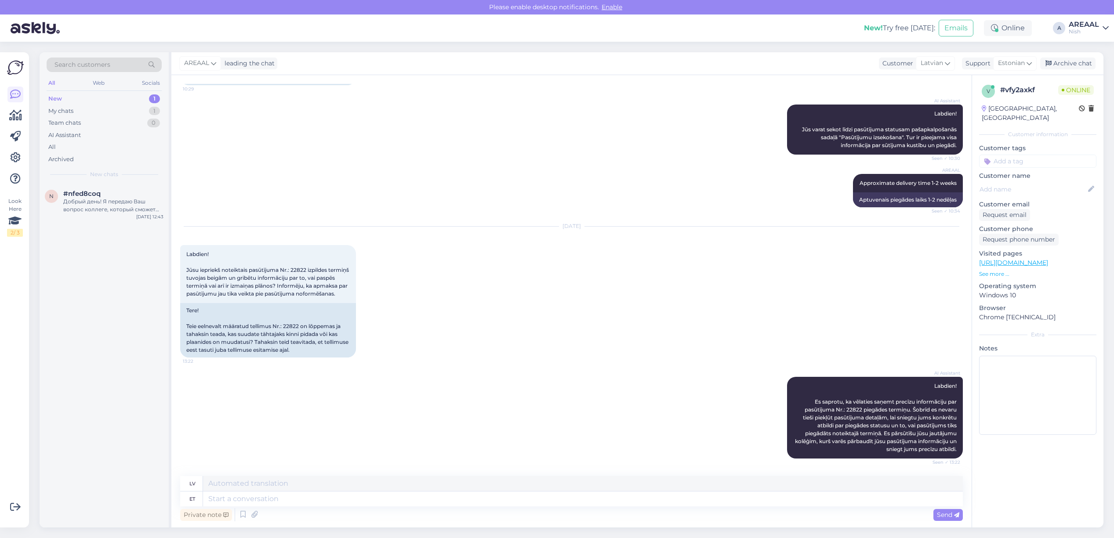
scroll to position [165, 0]
click at [413, 493] on textarea at bounding box center [583, 499] width 760 height 15
paste textarea "Orienteeruv tarneaeg vahemikus 20-25 september"
type textarea "Orienteeruv tarneaeg vahemikus 20-25 september"
type textarea "Paredzamais piegādes laiks no 20. līdz 25. septembrim"
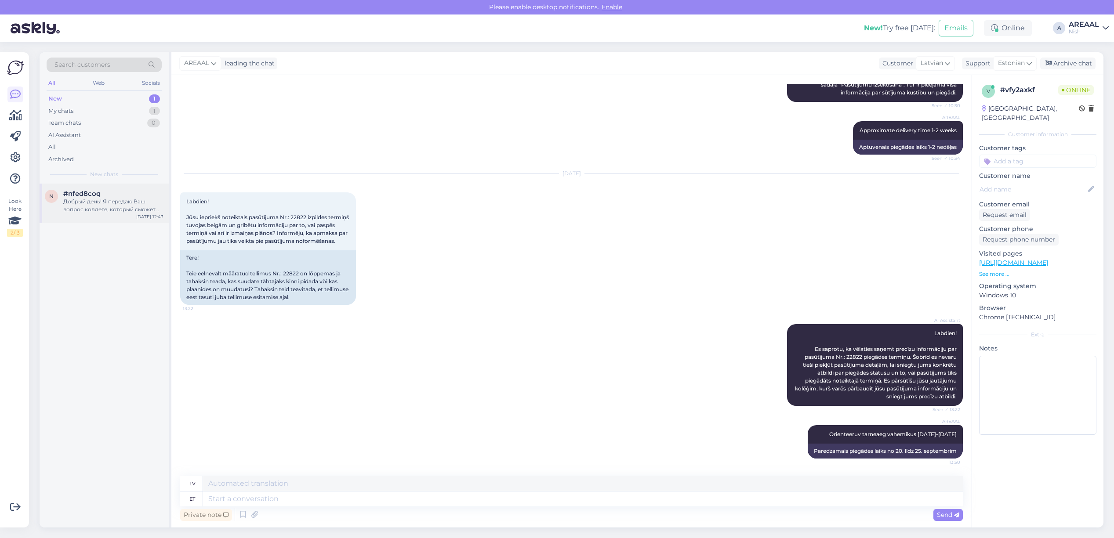
click at [117, 205] on div "Добрый день! Я передаю Ваш вопрос коллеге, который сможет предоставить информац…" at bounding box center [113, 206] width 100 height 16
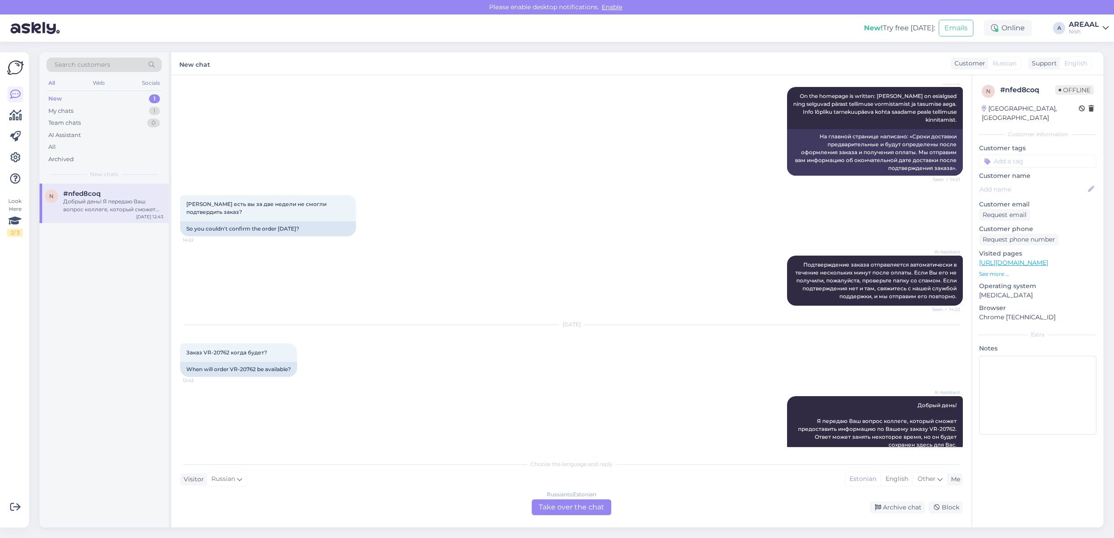
click at [559, 507] on div "Russian to Estonian Take over the chat" at bounding box center [572, 508] width 80 height 16
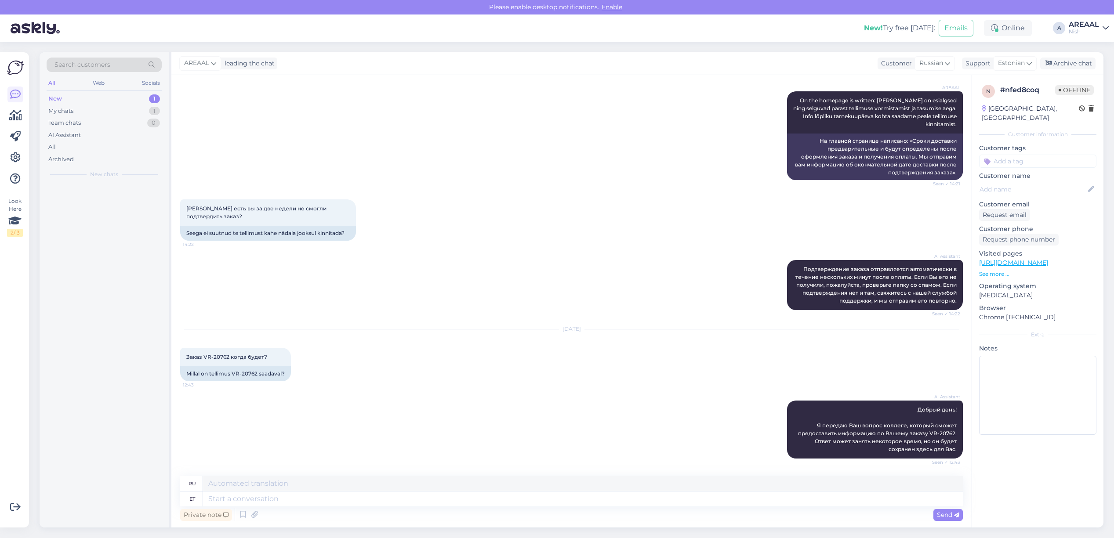
scroll to position [577, 0]
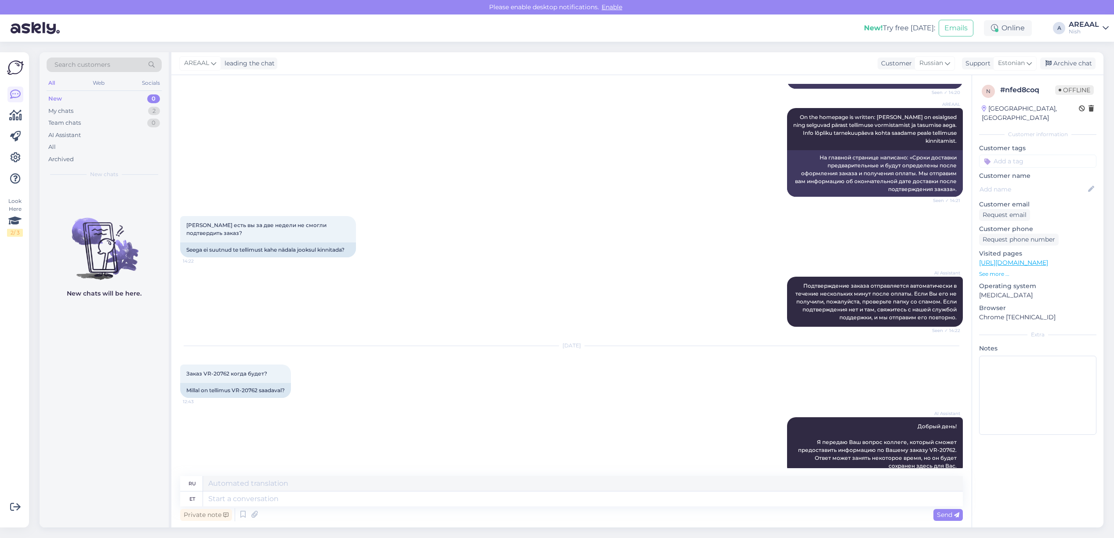
click at [554, 507] on div "Private note Send" at bounding box center [571, 515] width 783 height 17
click at [552, 500] on textarea at bounding box center [583, 499] width 760 height 15
type textarea "Tere! K"
type textarea "Привет!"
type textarea "Tere! Kui teil"
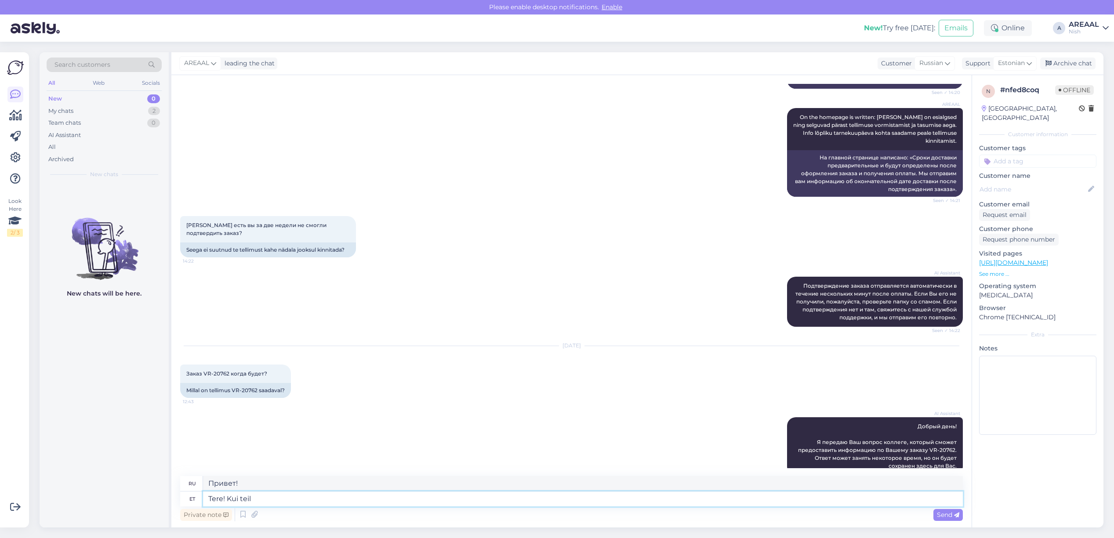
type textarea "Привет! Если"
type textarea "Tere! Kui teil on"
type textarea "Привет! Если у вас есть"
type textarea "Tere! Kui teil on tarneaja ko"
type textarea "Здравствуйте! Если у вас есть время доставки"
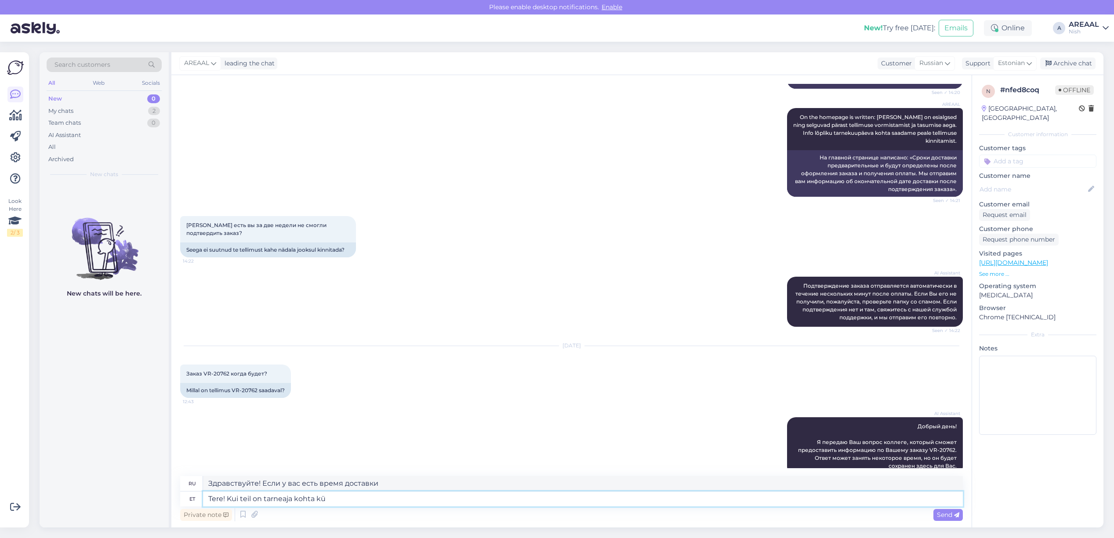
type textarea "Tere! Kui teil on tarneaja kohta küs"
type textarea "Здравствуйте! Если у вас есть информация о сроках доставки,"
type textarea "Tere! Kui teil on tarneaja kohta küsimus, siis"
type textarea "Здравствуйте! Если у вас есть вопросы по срокам доставки,"
type textarea "Tere! Kui teil on tarneaja kohta küsimus, siis palun satk"
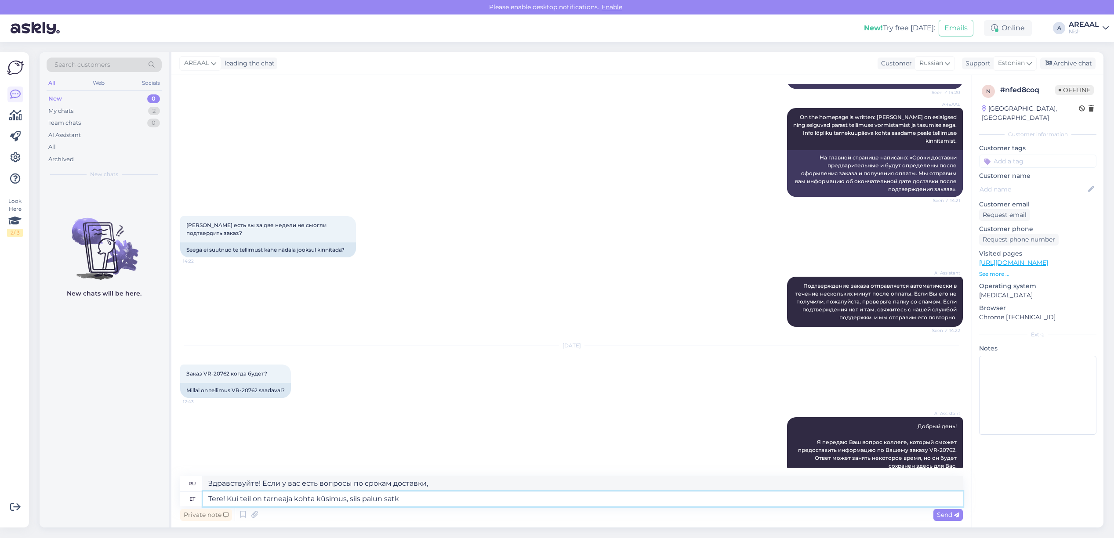
type textarea "Здравствуйте! Если у вас есть вопросы по срокам доставки, пожалуйста,"
type textarea "Tere! Kui teil on tarneaja kohta küsimus, siis palun satke kiri"
type textarea "Здравствуйте! Если у вас есть вопросы по срокам доставки, пожалуйста, свяжитесь…"
type textarea "Tere! Kui teil on tarneaja kohta küsimus, siis palun satke kiri inf"
type textarea "Здравствуйте! Если у вас есть вопросы по срокам доставки, пожалуйста, напишите …"
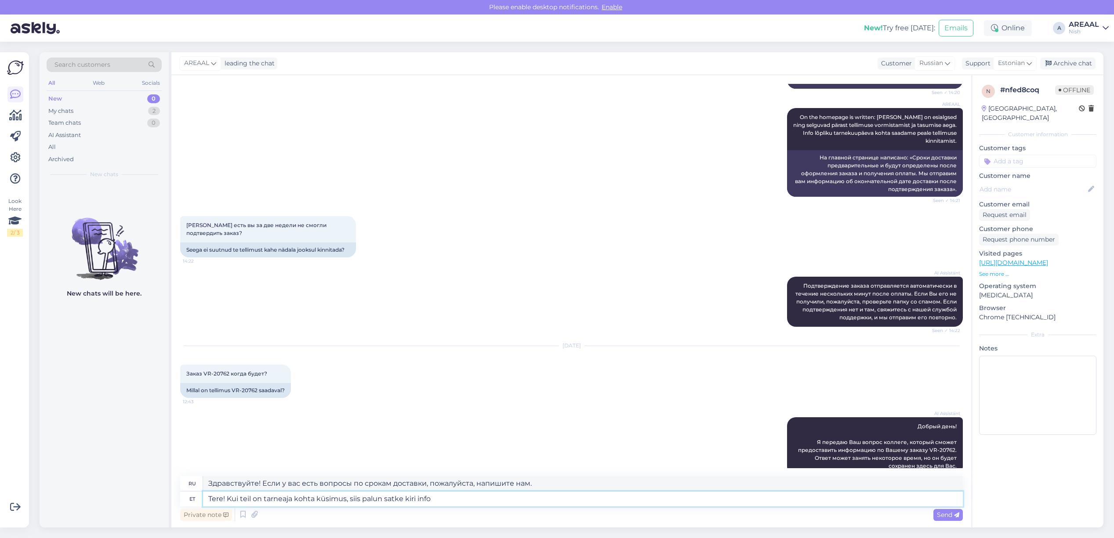
type textarea "Tere! Kui teil on tarneaja kohta küsimus, siis palun satke kiri info@"
type textarea "Здравствуйте! Если у вас есть вопросы по срокам доставки, отправьте сообщение н…"
type textarea "Tere! Kui teil on tarneaja kohta küsimus, siis palun satke kiri info@vr24.ee"
type textarea "Здравствуйте! Если у вас есть вопросы по срокам доставки, пожалуйста, напишите …"
click at [389, 508] on div "Private note Send" at bounding box center [571, 515] width 783 height 17
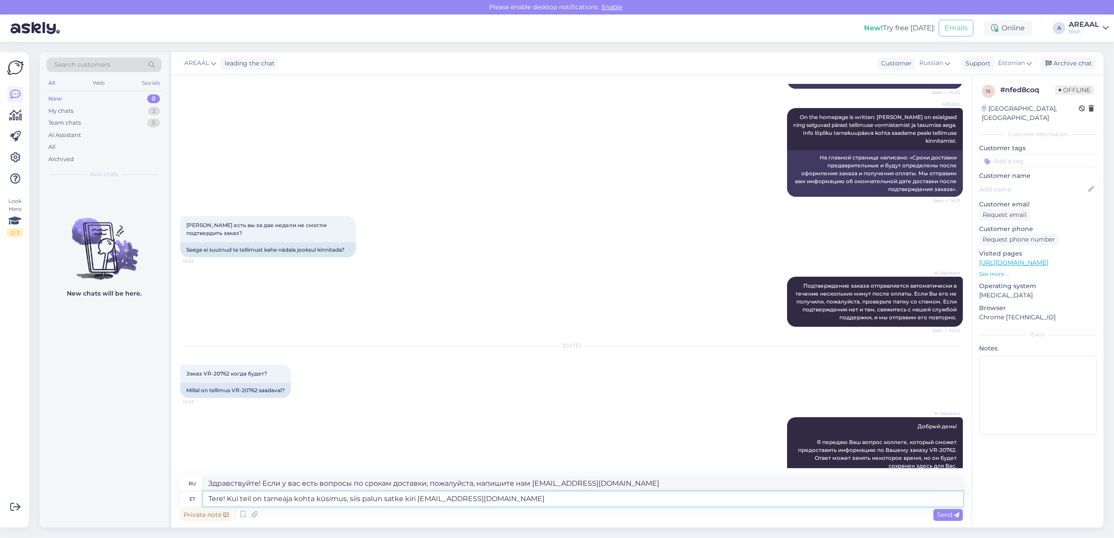
click at [389, 502] on textarea "Tere! Kui teil on tarneaja kohta küsimus, siis palun satke kiri info@vr24.ee" at bounding box center [583, 499] width 760 height 15
type textarea "Tere! Kui teil on tarneaja kohta küsimus, siis palun saatke kiri info@vr24.ee"
click at [251, 498] on textarea "Tere! Kui teil on tarneaja kohta küsimus, siis palun saatke kiri info@vr24.ee" at bounding box center [583, 499] width 760 height 15
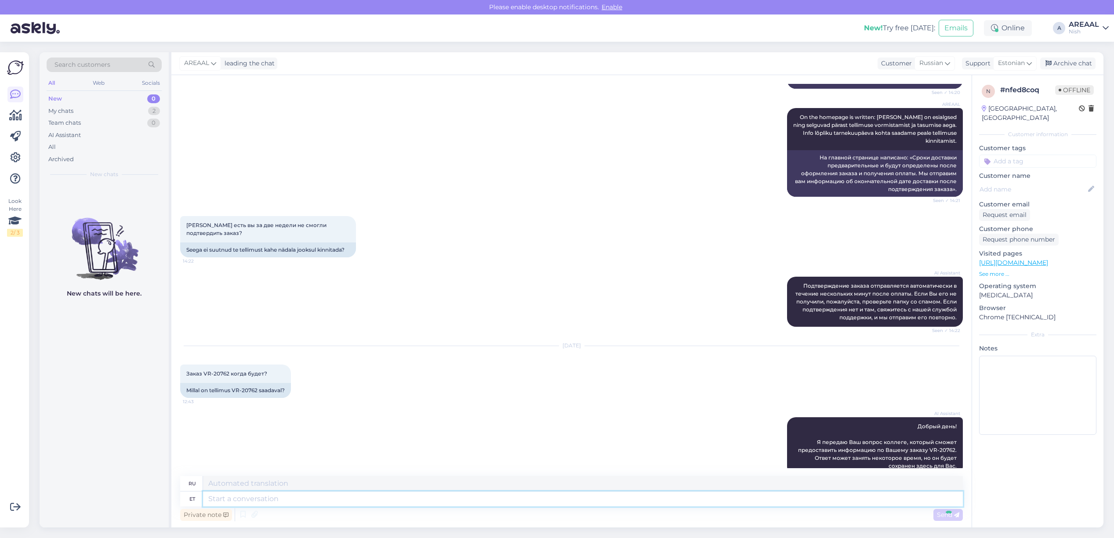
scroll to position [646, 0]
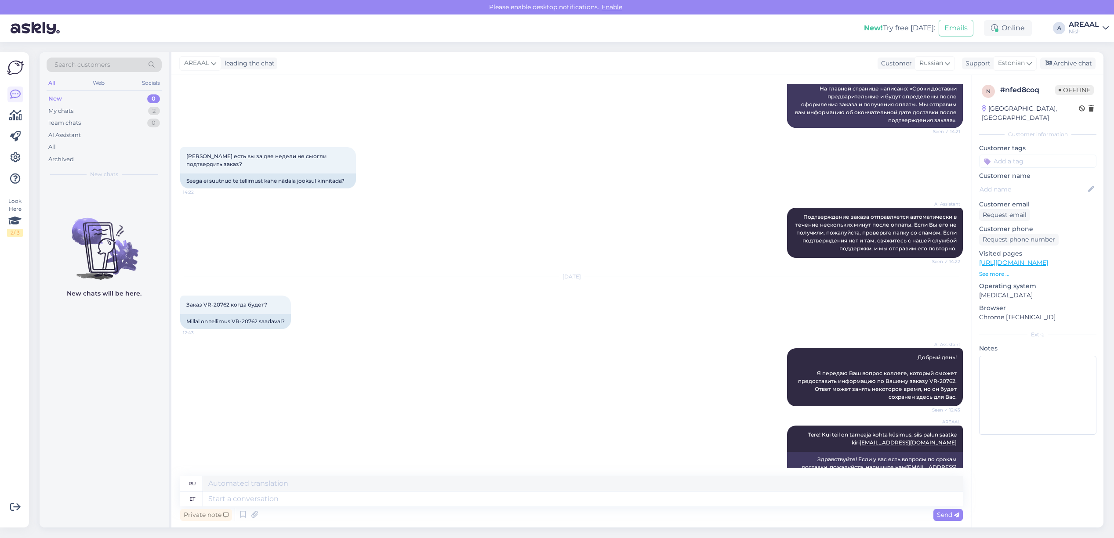
click at [1059, 55] on div "AREAAL leading the chat Customer Russian Support Estonian est Estonian Archive …" at bounding box center [637, 63] width 932 height 23
click at [1066, 64] on div "Archive chat" at bounding box center [1067, 64] width 55 height 12
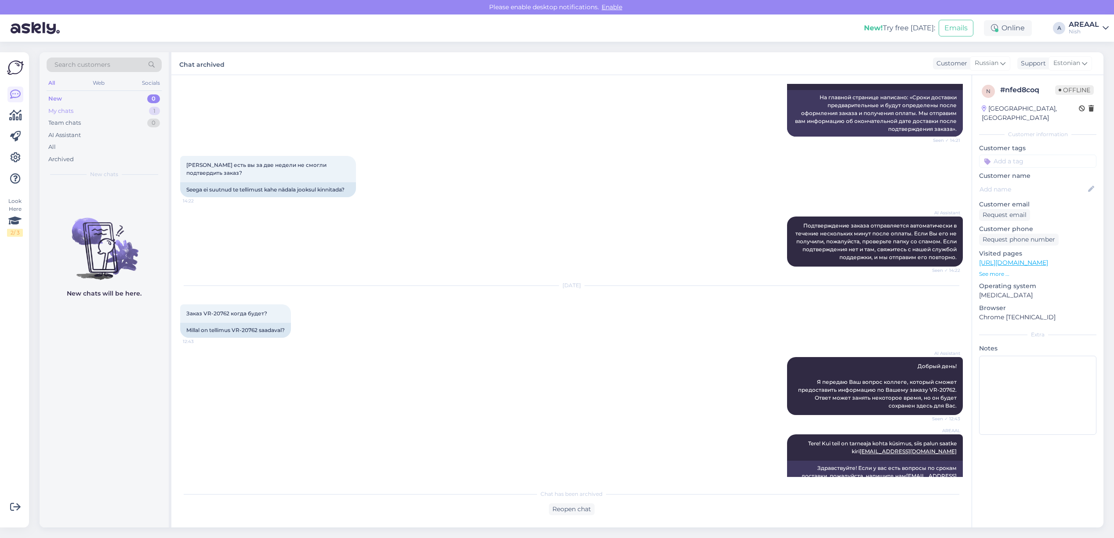
click at [141, 114] on div "My chats 1" at bounding box center [104, 111] width 115 height 12
click at [124, 194] on div "#vfy2axkf" at bounding box center [113, 194] width 100 height 8
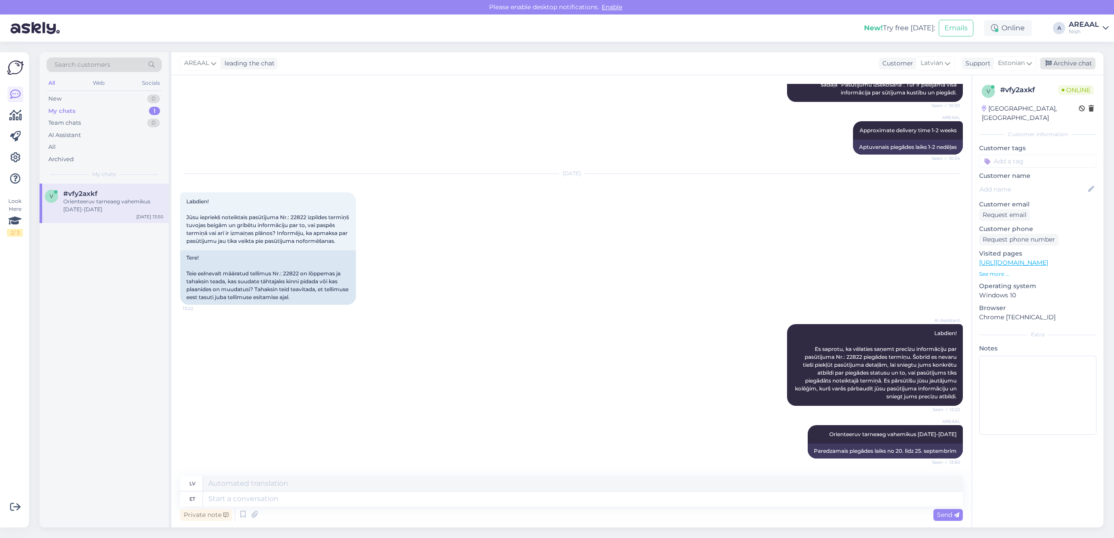
click at [1062, 63] on div "Archive chat" at bounding box center [1067, 64] width 55 height 12
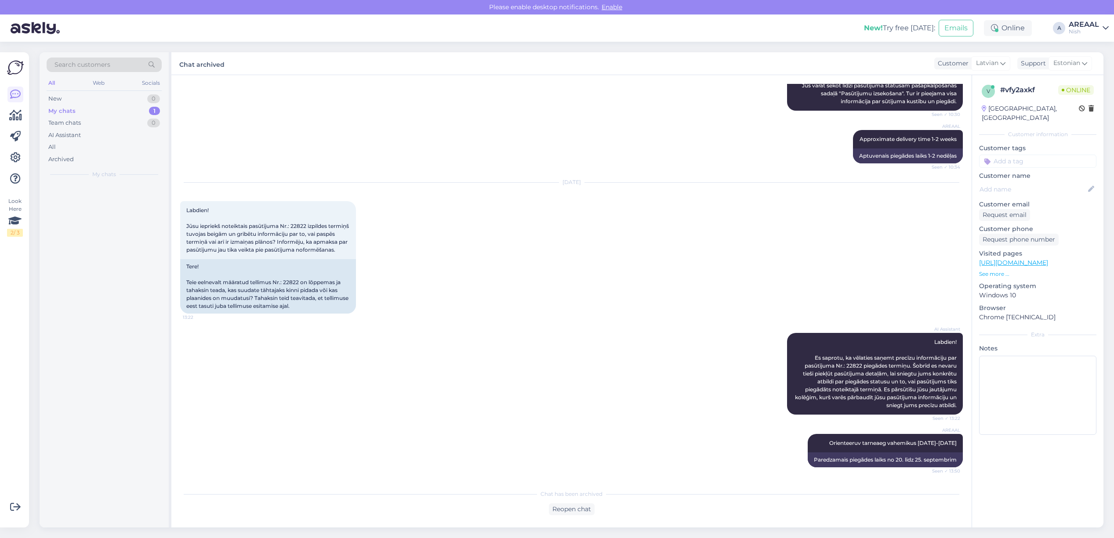
scroll to position [209, 0]
click at [1087, 27] on div "AREAAL" at bounding box center [1084, 24] width 30 height 7
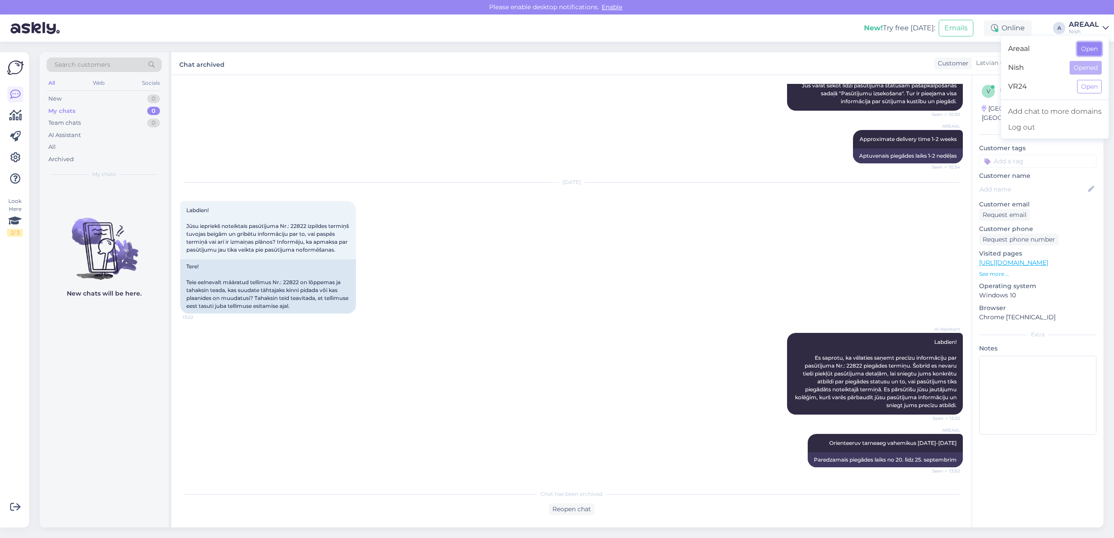
click at [1091, 51] on button "Open" at bounding box center [1089, 49] width 25 height 14
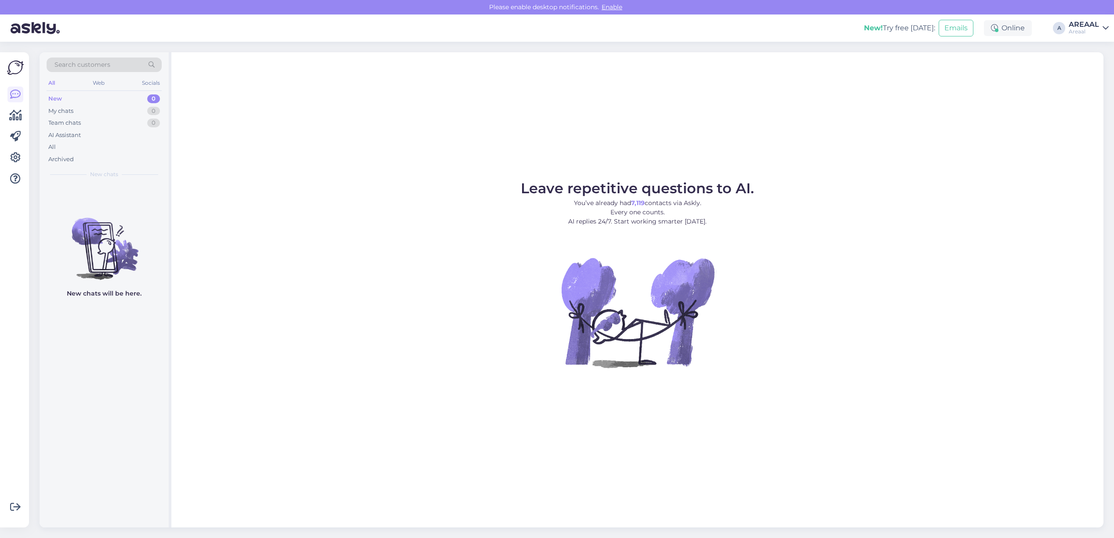
click at [807, 168] on div "Leave repetitive questions to AI. You’ve already had 7,119 contacts via Askly. …" at bounding box center [637, 290] width 932 height 476
click at [128, 144] on div "All" at bounding box center [104, 147] width 115 height 12
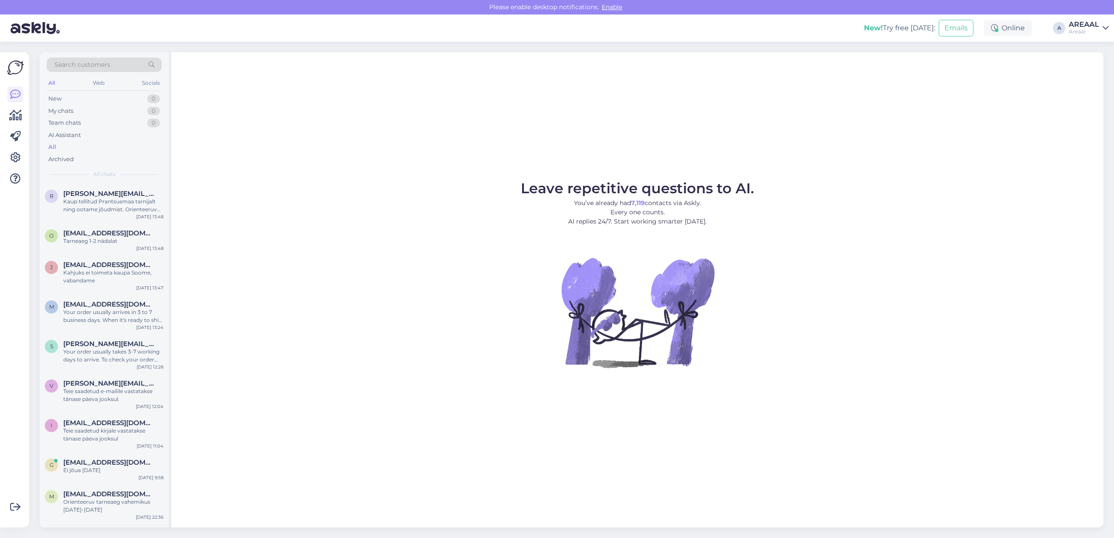
click at [112, 199] on div "[PERSON_NAME] tellitud Prantsusmaa tarnijalt ning ootame jõudmist. Orienteeruv …" at bounding box center [113, 206] width 100 height 16
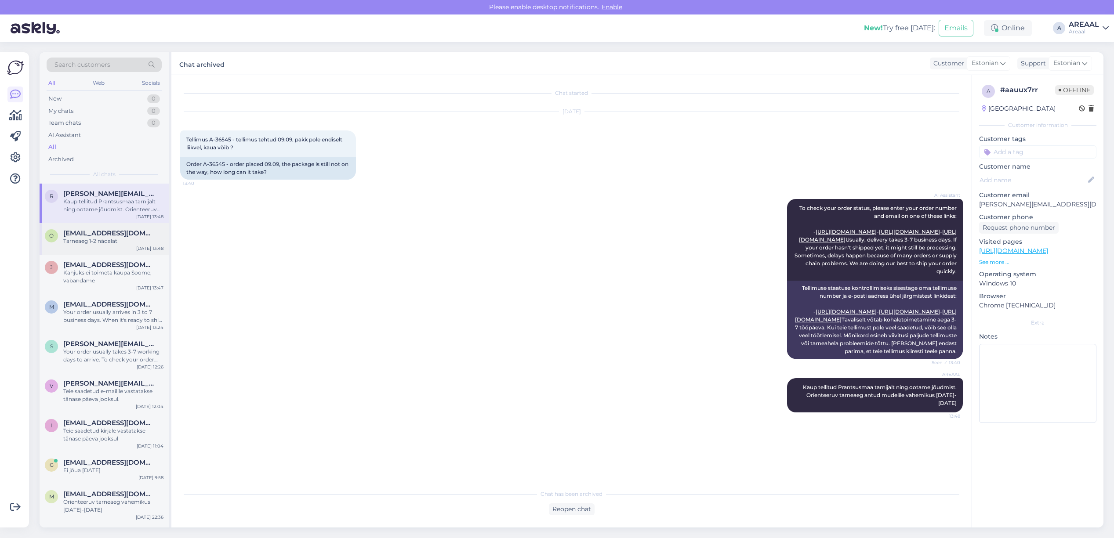
click at [111, 247] on div "o olega17@inbox.ru Tarneaeg 1-2 nädalat Sep 18 13:48" at bounding box center [104, 239] width 129 height 32
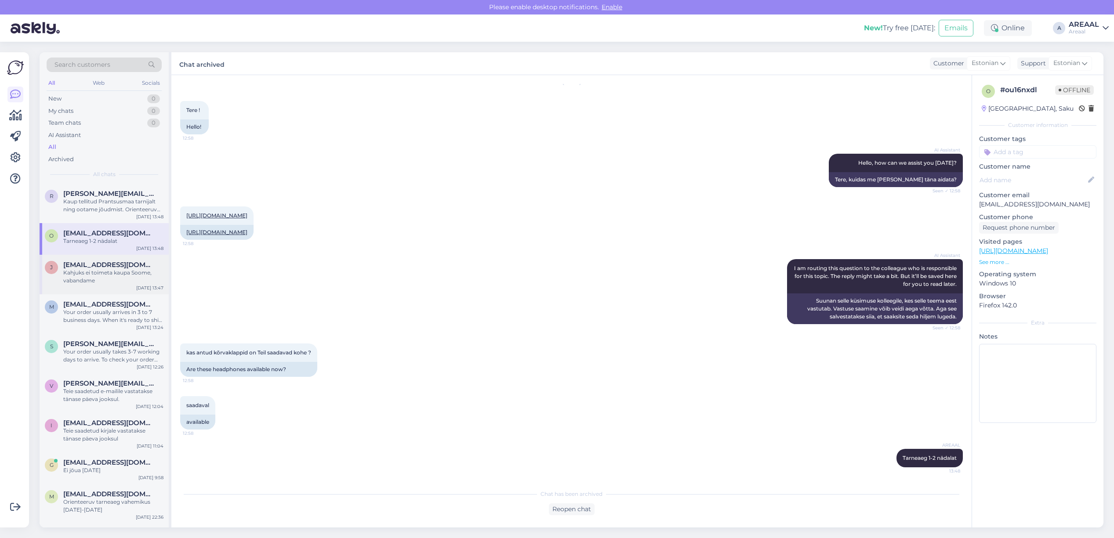
click at [112, 280] on div "Kahjuks ei toimeta kaupa Soome, vabandame" at bounding box center [113, 277] width 100 height 16
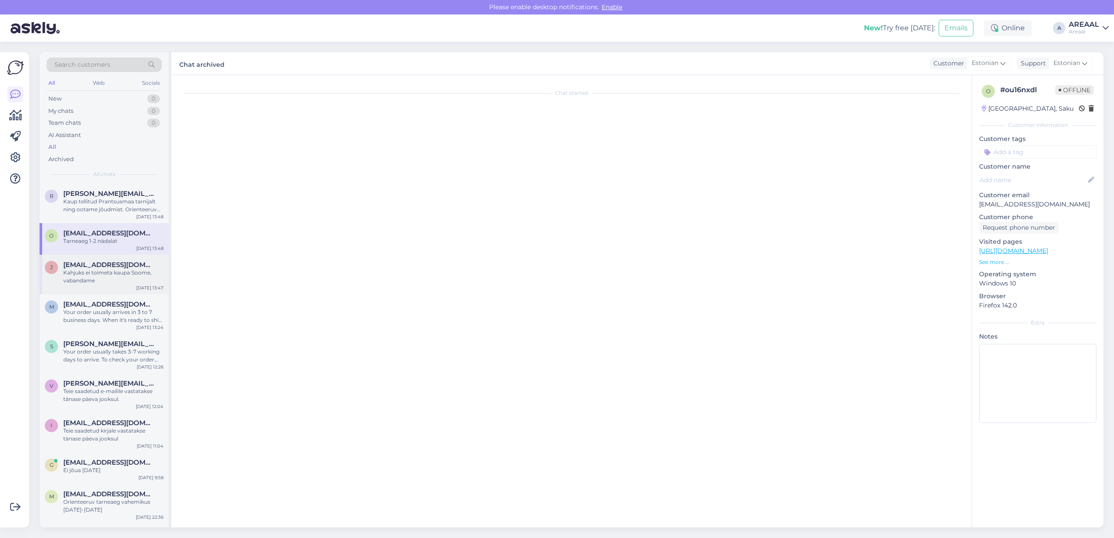
scroll to position [0, 0]
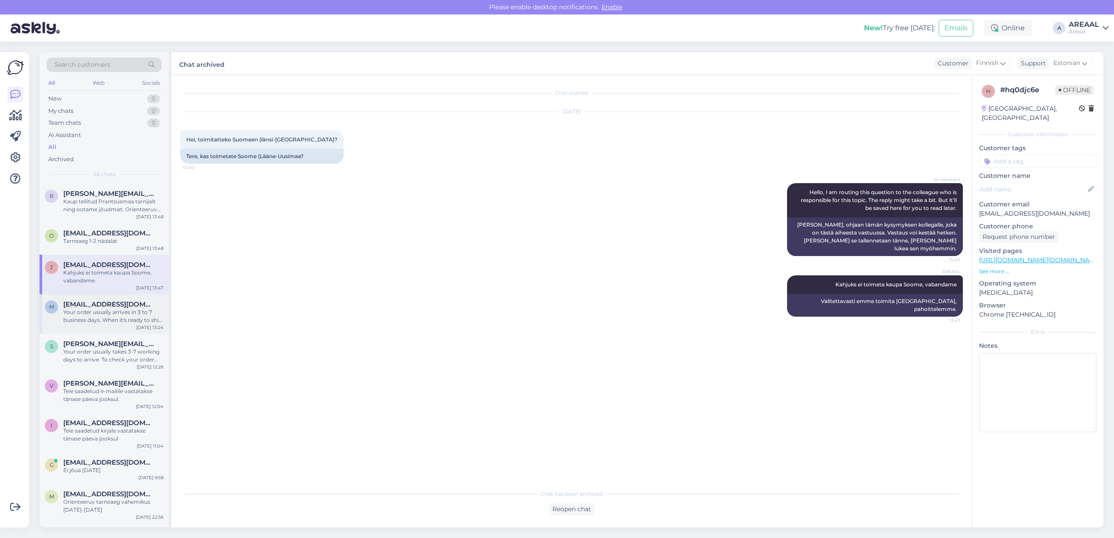
click at [110, 306] on span "[EMAIL_ADDRESS][DOMAIN_NAME]" at bounding box center [108, 305] width 91 height 8
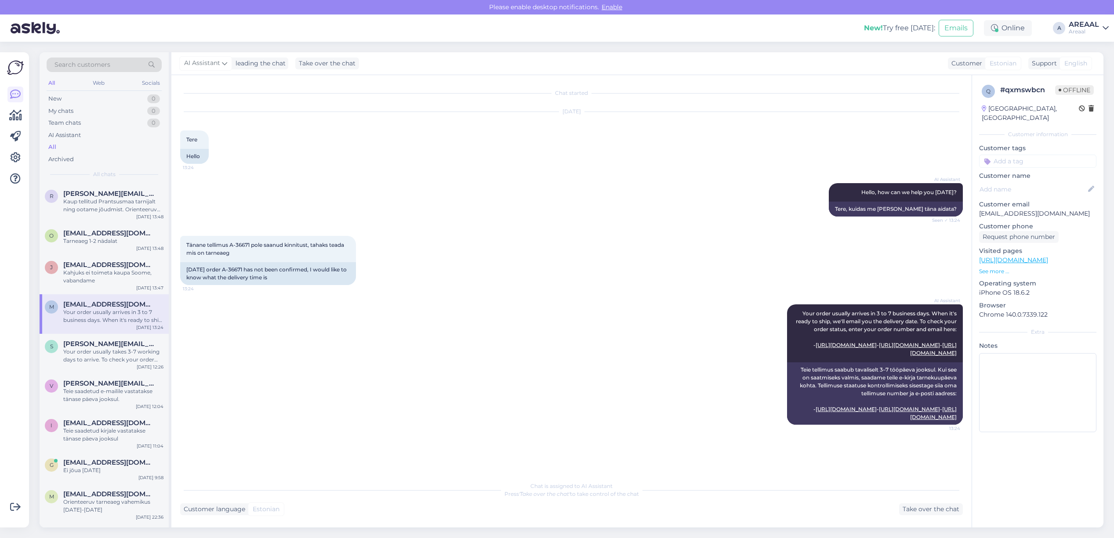
click at [105, 327] on div "m maitlarionov@gmail.com Your order usually arrives in 3 to 7 business days. Wh…" at bounding box center [104, 315] width 129 height 40
click at [109, 341] on span "[PERSON_NAME][EMAIL_ADDRESS][DOMAIN_NAME]" at bounding box center [108, 344] width 91 height 8
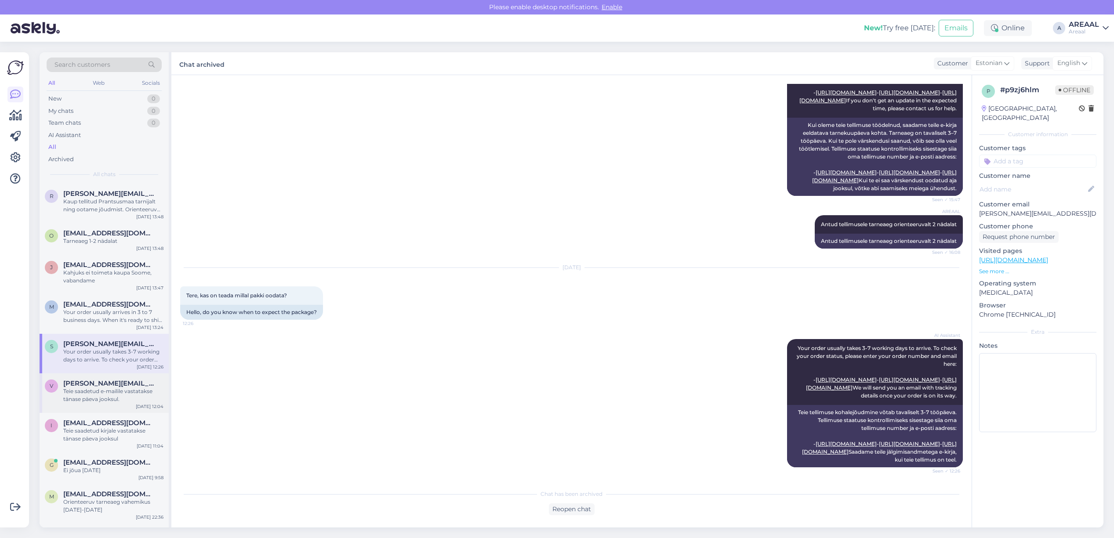
click at [109, 382] on span "[EMAIL_ADDRESS][DOMAIN_NAME]" at bounding box center [108, 384] width 91 height 8
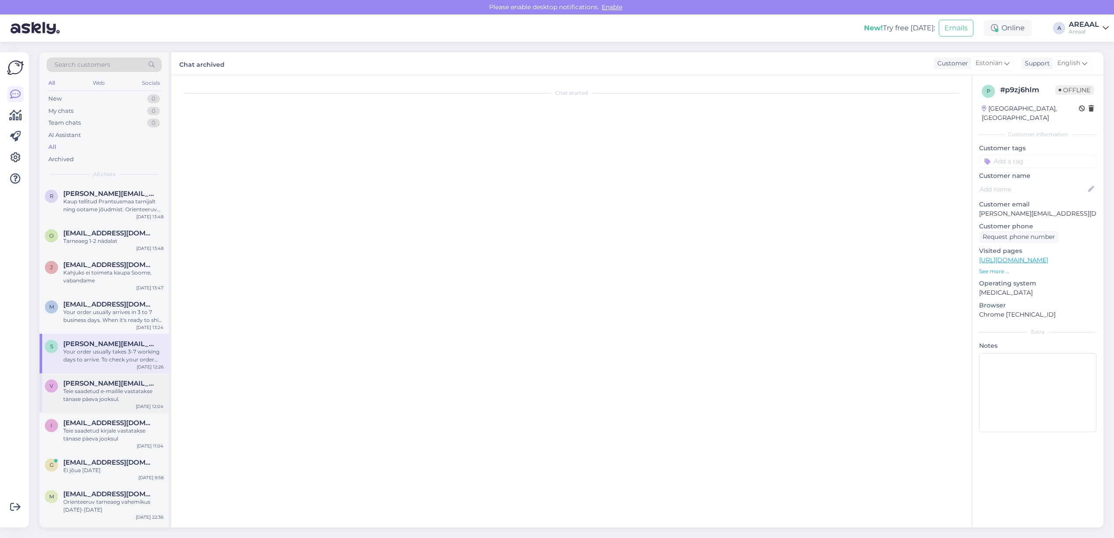
scroll to position [136, 0]
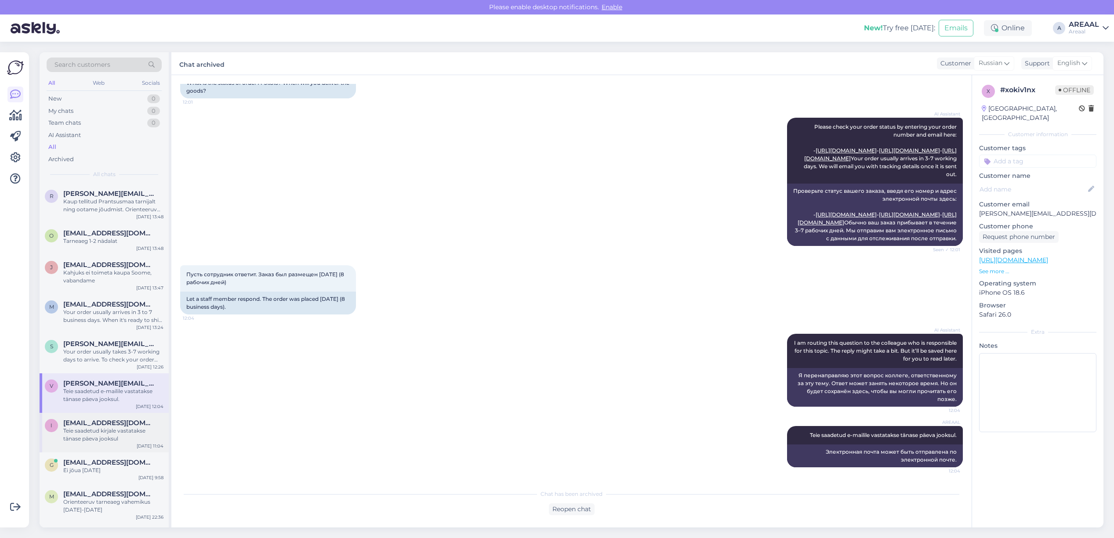
click at [116, 429] on div "Teie saadetud kirjale vastatakse tänase päeva jooksul" at bounding box center [113, 435] width 100 height 16
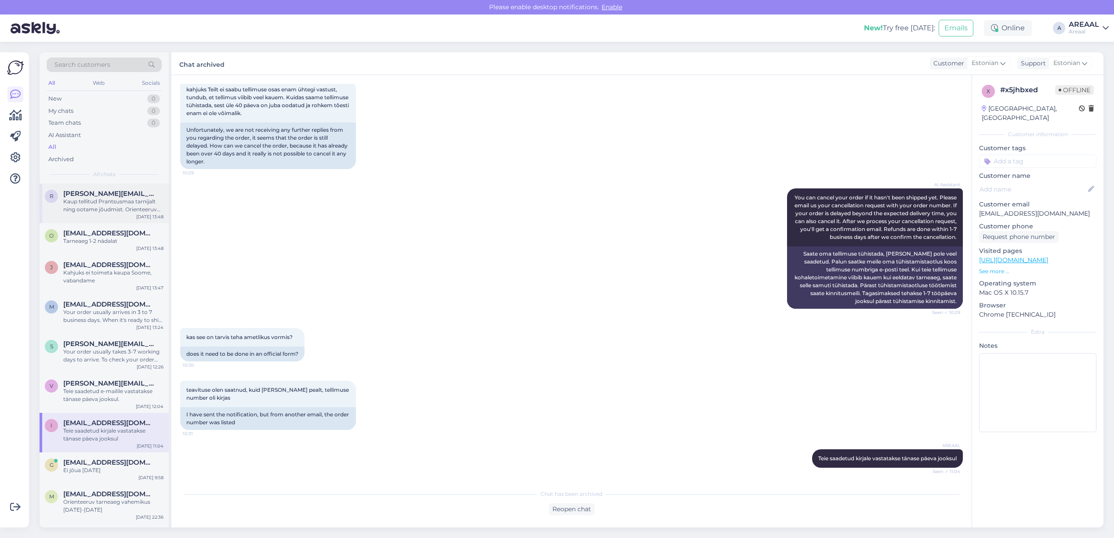
click at [113, 207] on div "[PERSON_NAME] tellitud Prantsusmaa tarnijalt ning ootame jõudmist. Orienteeruv …" at bounding box center [113, 206] width 100 height 16
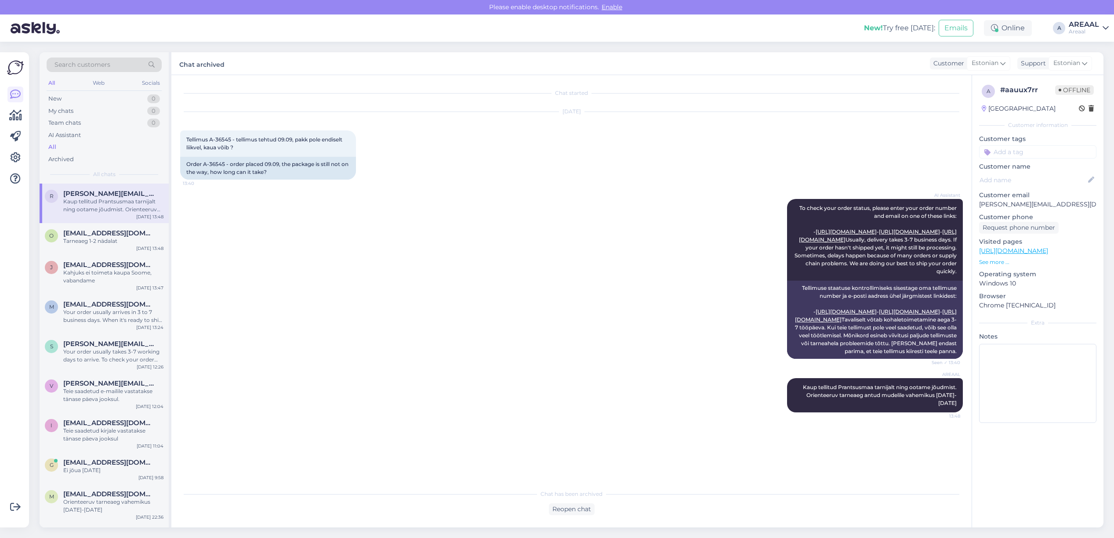
click at [1077, 27] on div "AREAAL" at bounding box center [1084, 24] width 30 height 7
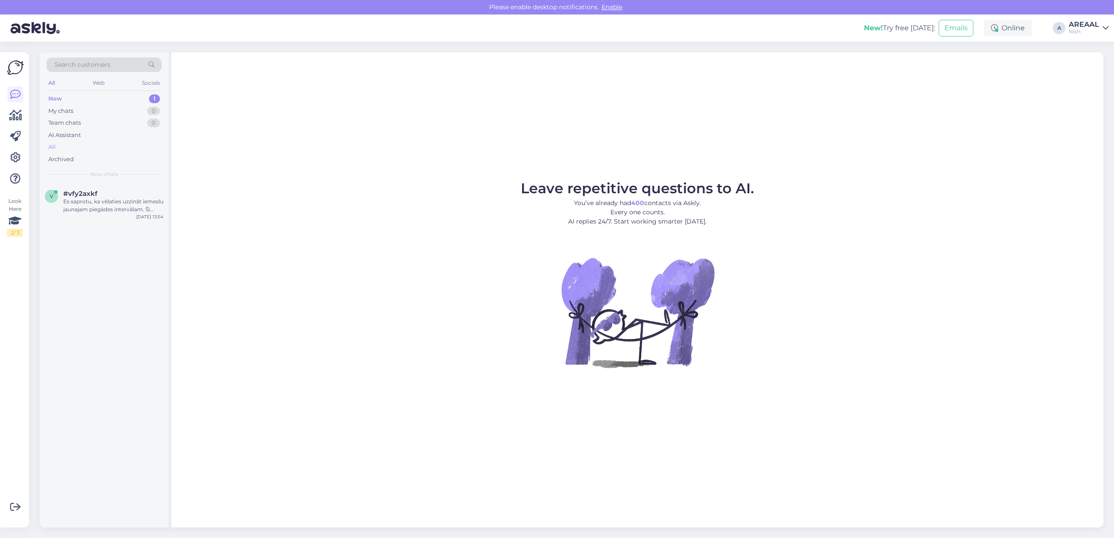
click at [123, 146] on div "All" at bounding box center [104, 147] width 115 height 12
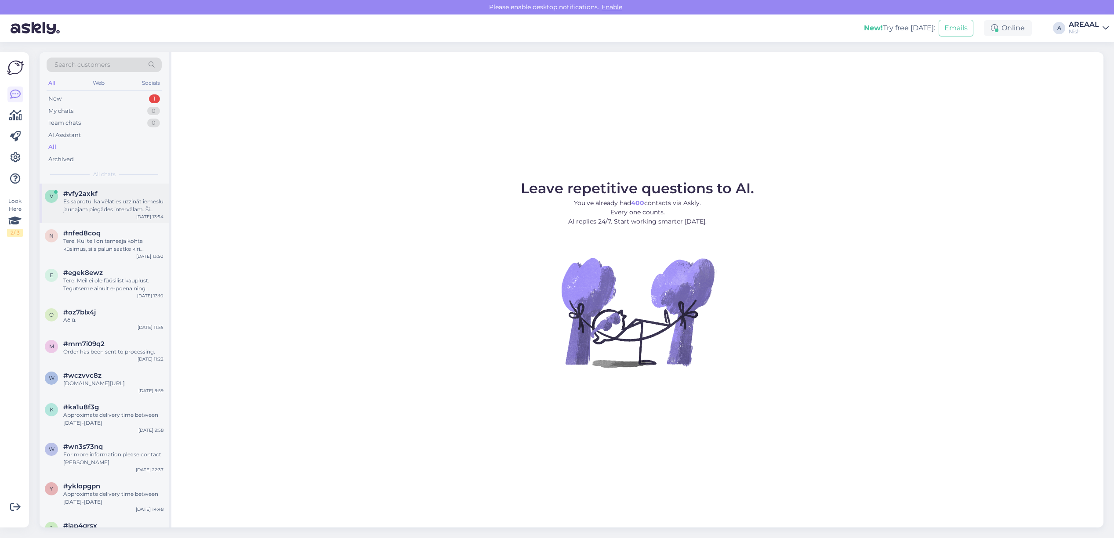
click at [122, 197] on div "#vfy2axkf" at bounding box center [113, 194] width 100 height 8
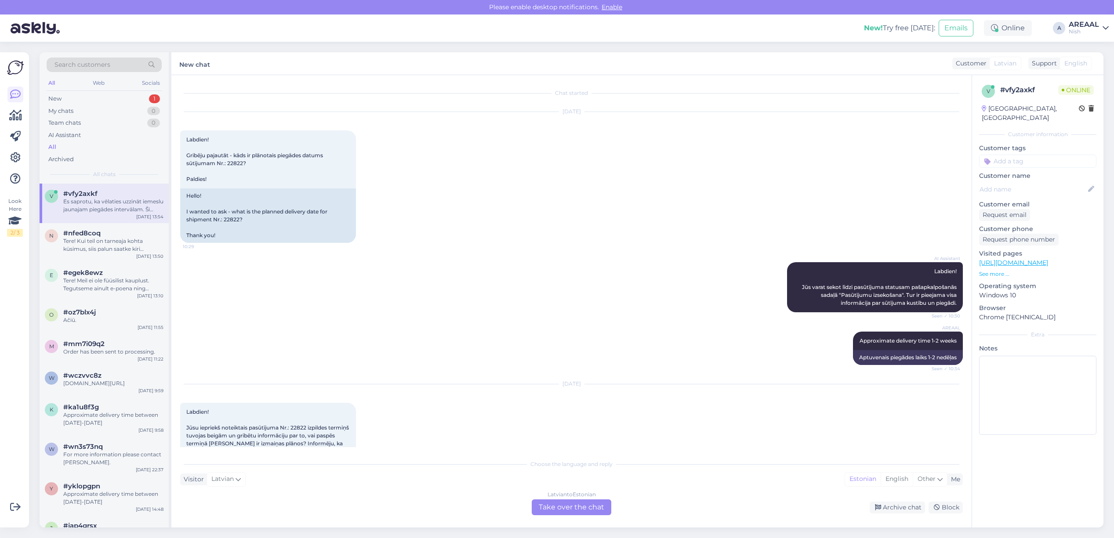
scroll to position [361, 0]
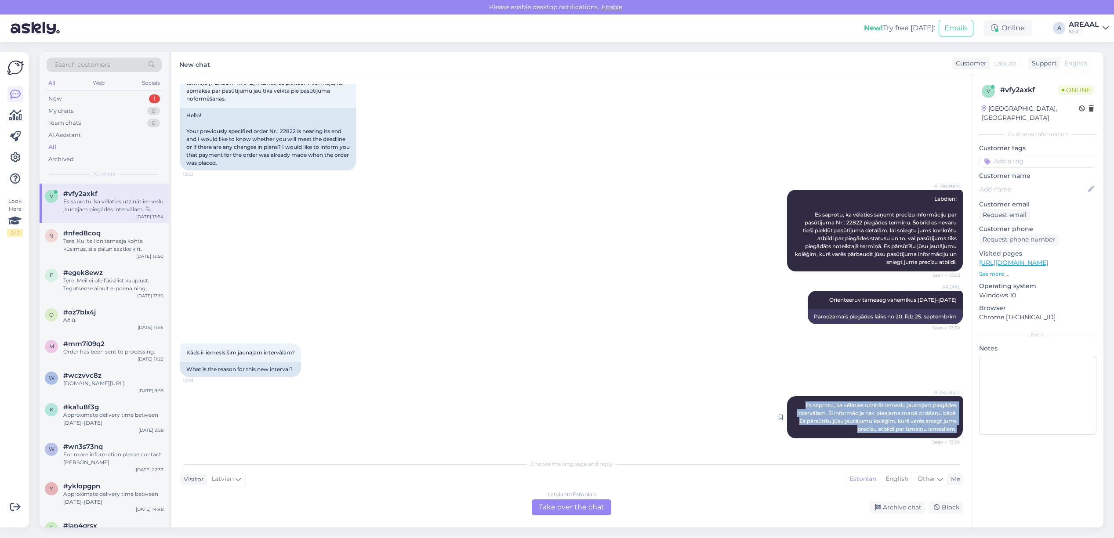
drag, startPoint x: 792, startPoint y: 396, endPoint x: 950, endPoint y: 429, distance: 162.0
click at [950, 429] on div "AI Assistant Es saprotu, ka vēlaties uzzināt iemeslu jaunajam piegādes intervāl…" at bounding box center [875, 417] width 176 height 42
copy span "Es saprotu, ka vēlaties uzzināt iemeslu jaunajam piegādes intervālam. Šī inform…"
click at [585, 496] on div "Latvian to Estonian" at bounding box center [572, 495] width 48 height 8
click at [580, 504] on div "Latvian to Estonian Take over the chat" at bounding box center [572, 508] width 80 height 16
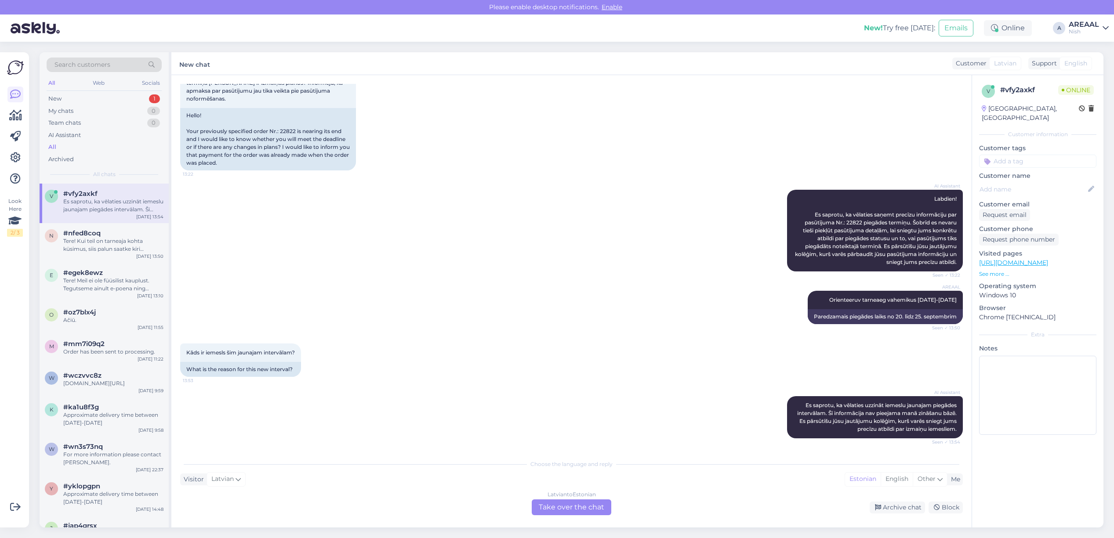
scroll to position [332, 0]
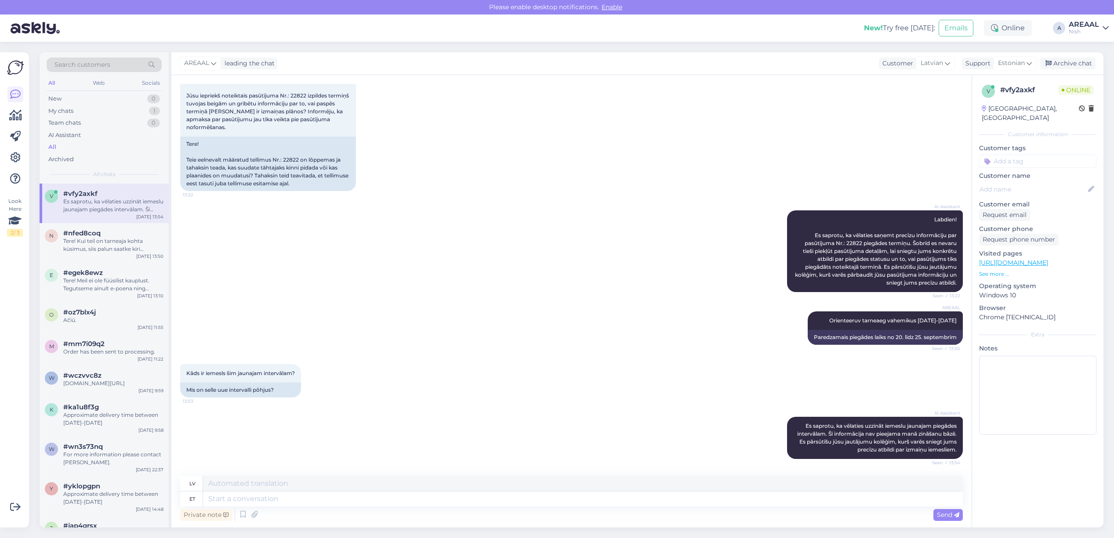
click at [566, 502] on textarea at bounding box center [583, 499] width 760 height 15
click at [1014, 62] on span "Estonian" at bounding box center [1011, 63] width 27 height 10
type input "eng"
click at [987, 102] on link "English" at bounding box center [999, 102] width 97 height 14
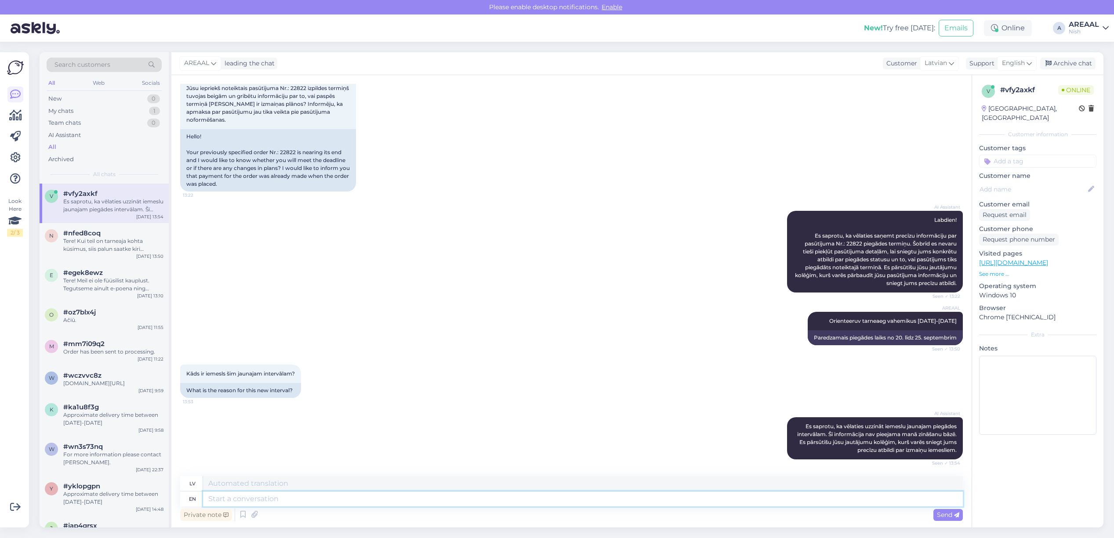
click at [703, 501] on textarea at bounding box center [583, 499] width 760 height 15
type textarea "Arrival o"
type textarea "Ierašanās"
type textarea "Arrival of the product was"
type textarea "Produkta ierašanās"
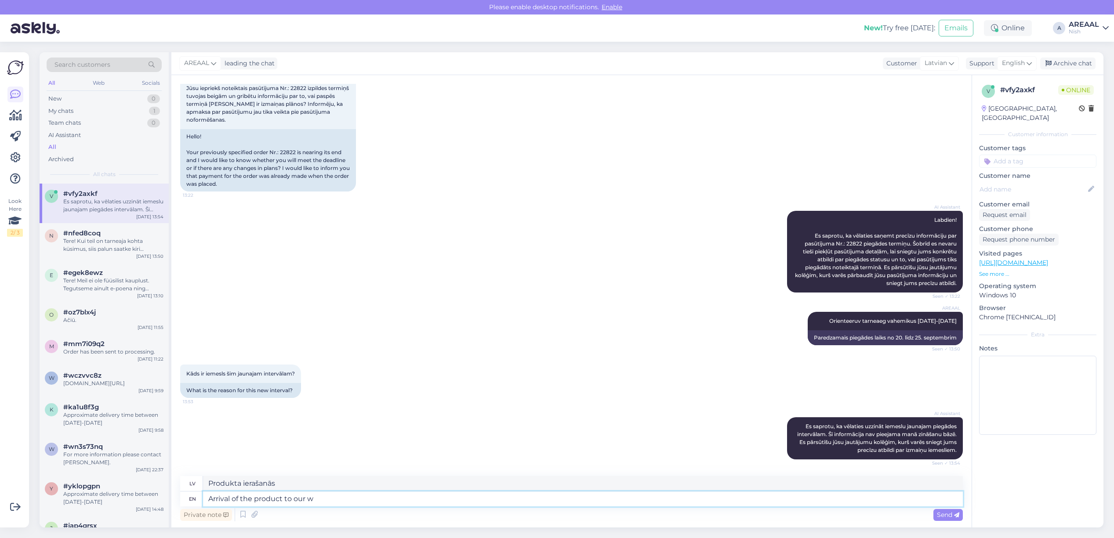
type textarea "Arrival of the product to our wa"
type textarea "Produkta ierašanās mūsu veikalā"
type textarea "Arrival of the product to our warehouse w"
type textarea "Preces ierašanās mūsu noliktavā"
type textarea "Arrival of the product to our warehouse was d"
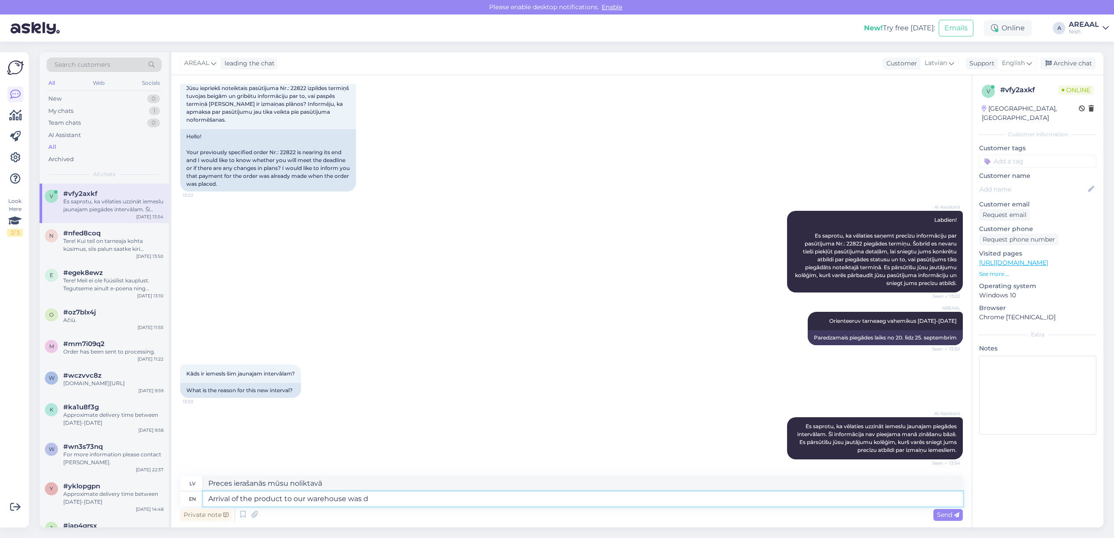
type textarea "Preces ierašanās mūsu noliktavā bija"
type textarea "Arrival of the product to our warehouse was delayed."
type textarea "Preces piegāde mūsu noliktavā aizkavējās."
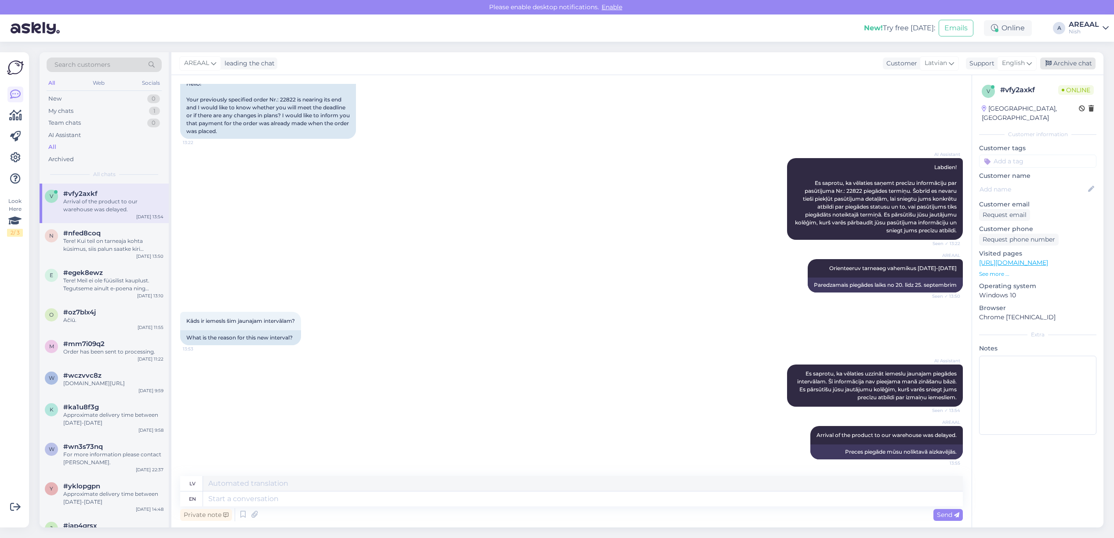
click at [1064, 64] on div "Archive chat" at bounding box center [1067, 64] width 55 height 12
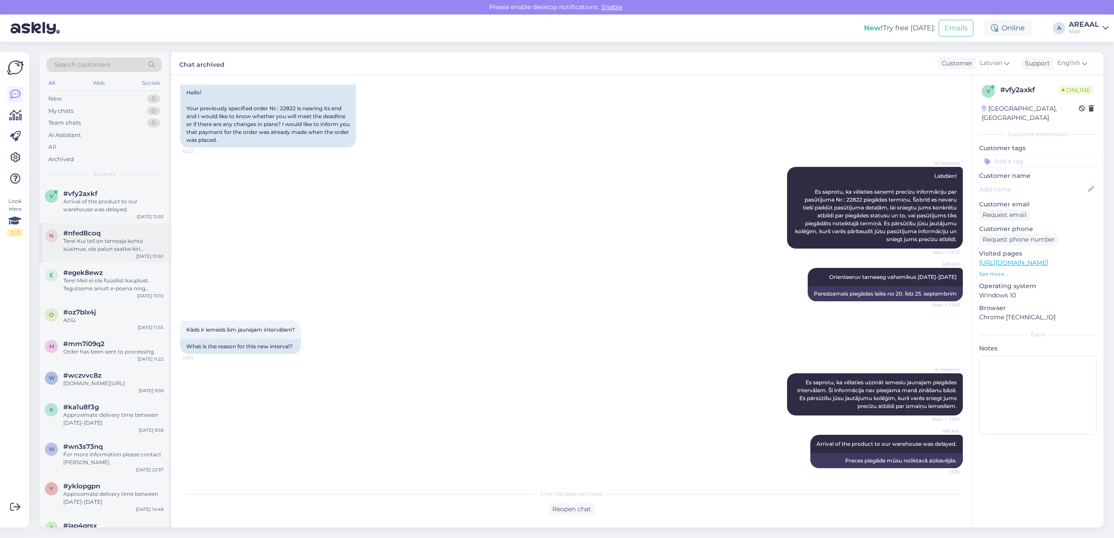
click at [135, 243] on div "Tere! Kui teil on tarneaja kohta küsimus, siis palun saatke kiri info@vr24.ee" at bounding box center [113, 245] width 100 height 16
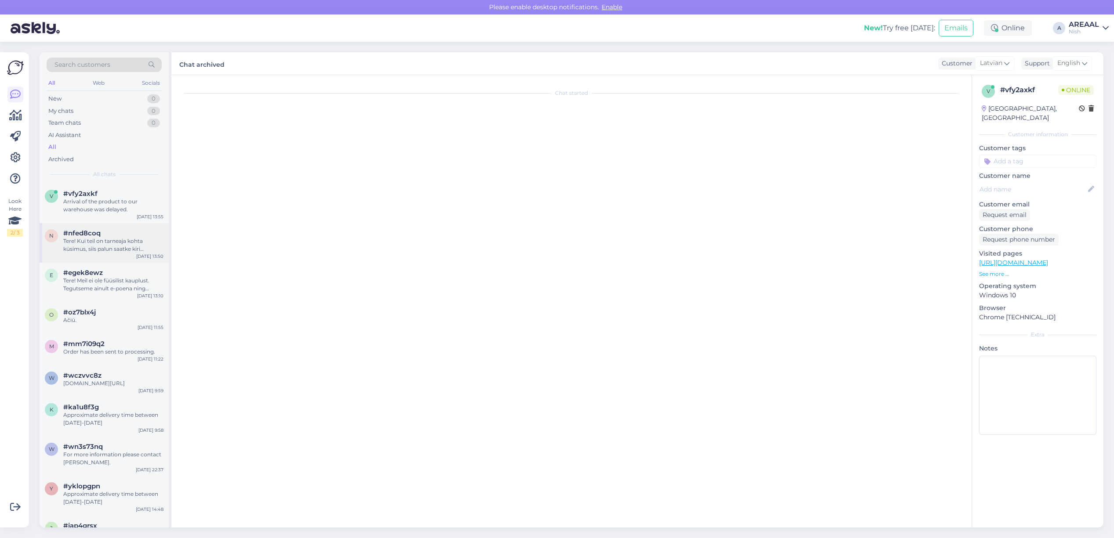
scroll to position [637, 0]
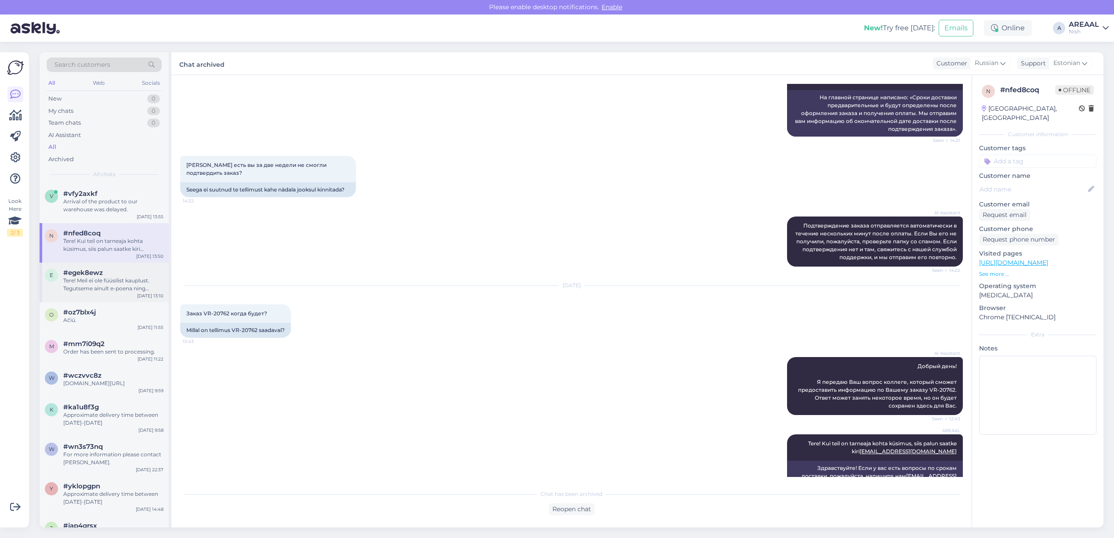
click at [127, 290] on div "Tere! Meil ei ole füüsilist kauplust. Tegutseme ainult e-poena ning saadame tel…" at bounding box center [113, 285] width 100 height 16
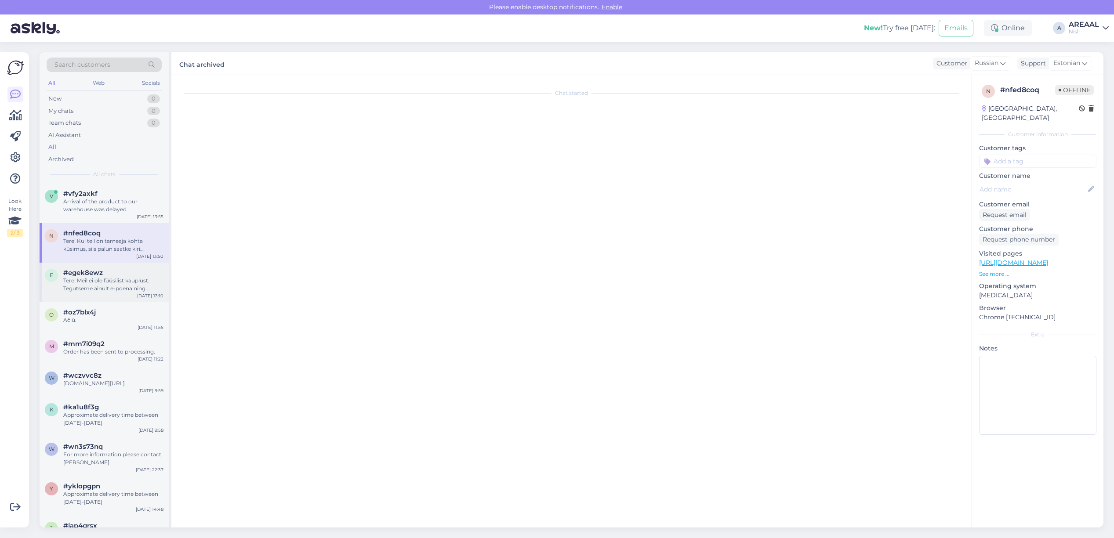
scroll to position [0, 0]
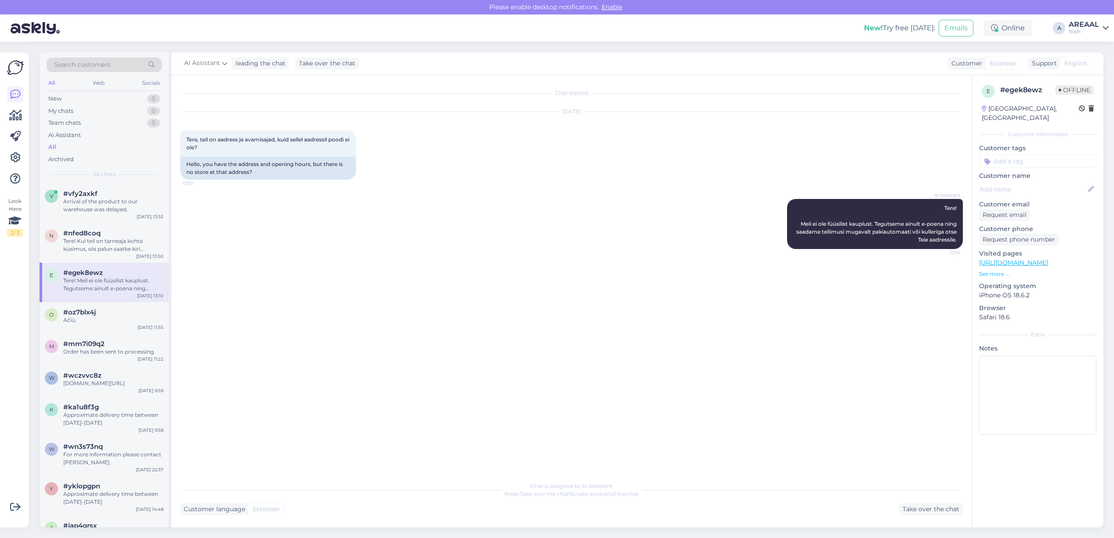
click at [628, 288] on div "Chat started Sep 18 2025 Tere, teil on aadress ja avamisajad, kuid sellel aadre…" at bounding box center [575, 277] width 791 height 386
click at [615, 298] on div "Chat started Sep 18 2025 Tere, teil on aadress ja avamisajad, kuid sellel aadre…" at bounding box center [575, 277] width 791 height 386
click at [609, 297] on div "Chat started Sep 18 2025 Tere, teil on aadress ja avamisajad, kuid sellel aadre…" at bounding box center [575, 277] width 791 height 386
click at [109, 313] on div "#oz7blx4j" at bounding box center [113, 313] width 100 height 8
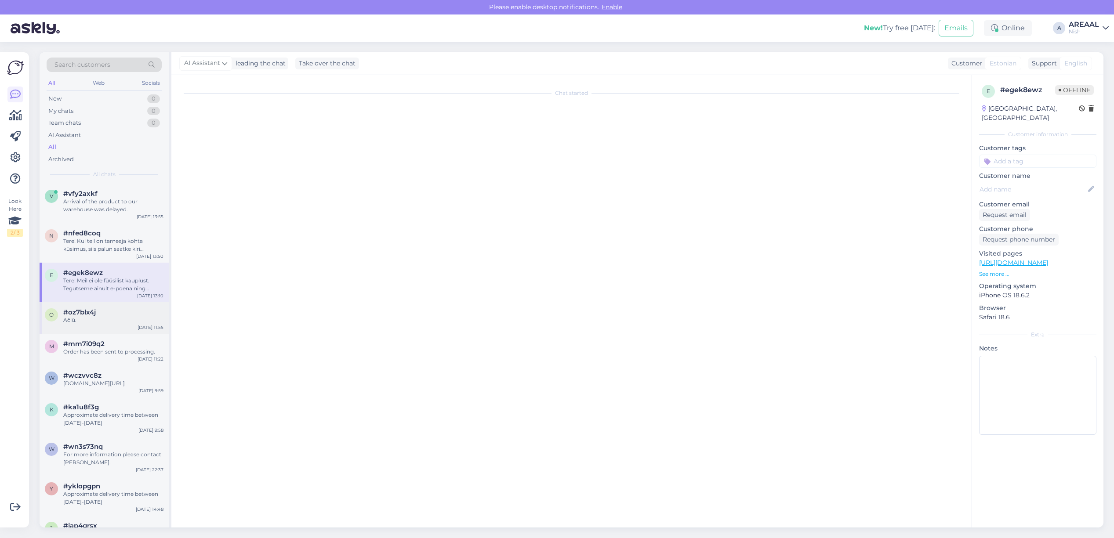
scroll to position [446, 0]
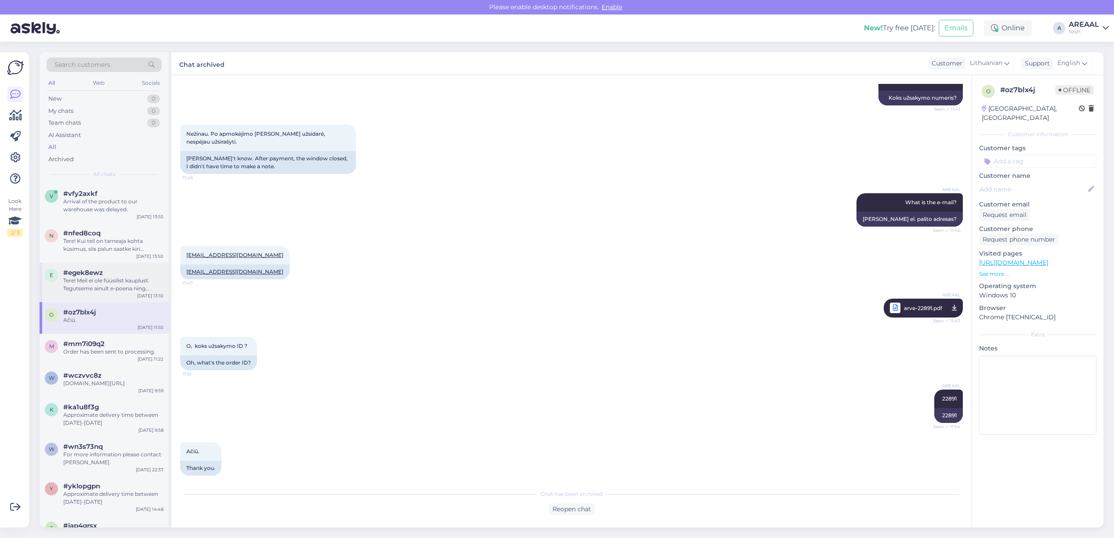
click at [90, 289] on div "Tere! Meil ei ole füüsilist kauplust. Tegutseme ainult e-poena ning saadame tel…" at bounding box center [113, 285] width 100 height 16
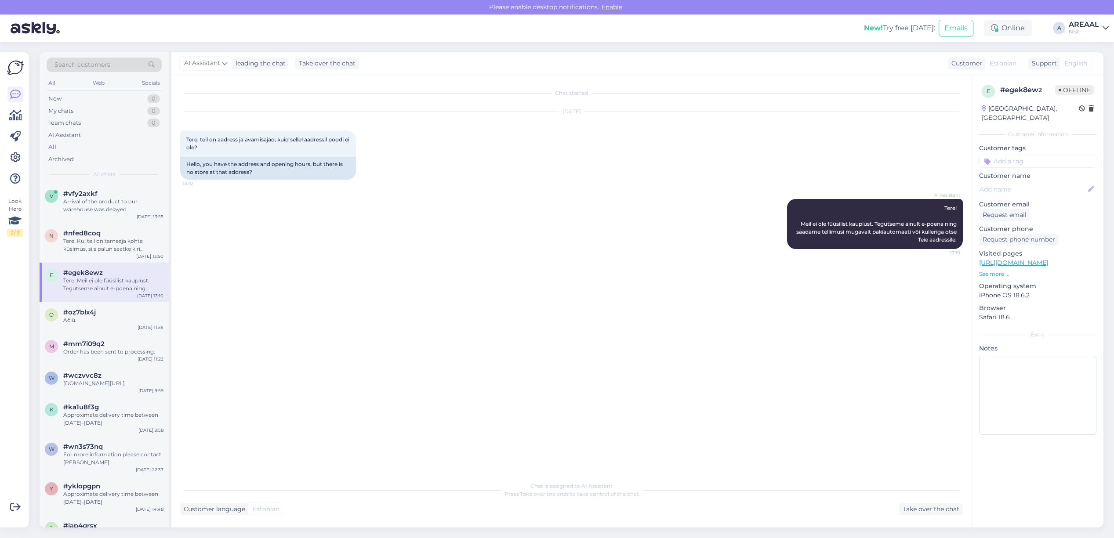
scroll to position [0, 0]
click at [106, 313] on div "#oz7blx4j" at bounding box center [113, 313] width 100 height 8
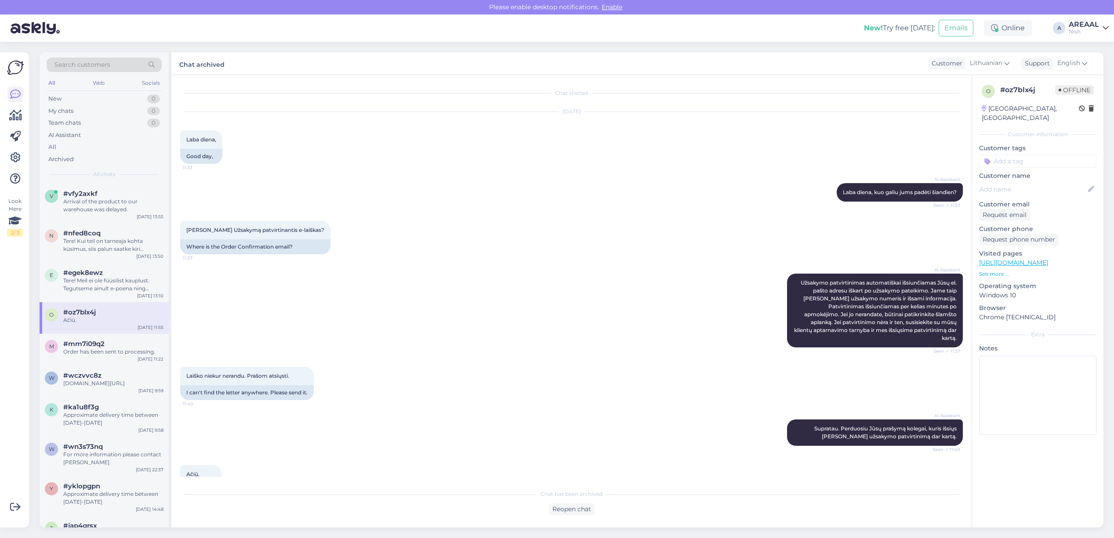
scroll to position [446, 0]
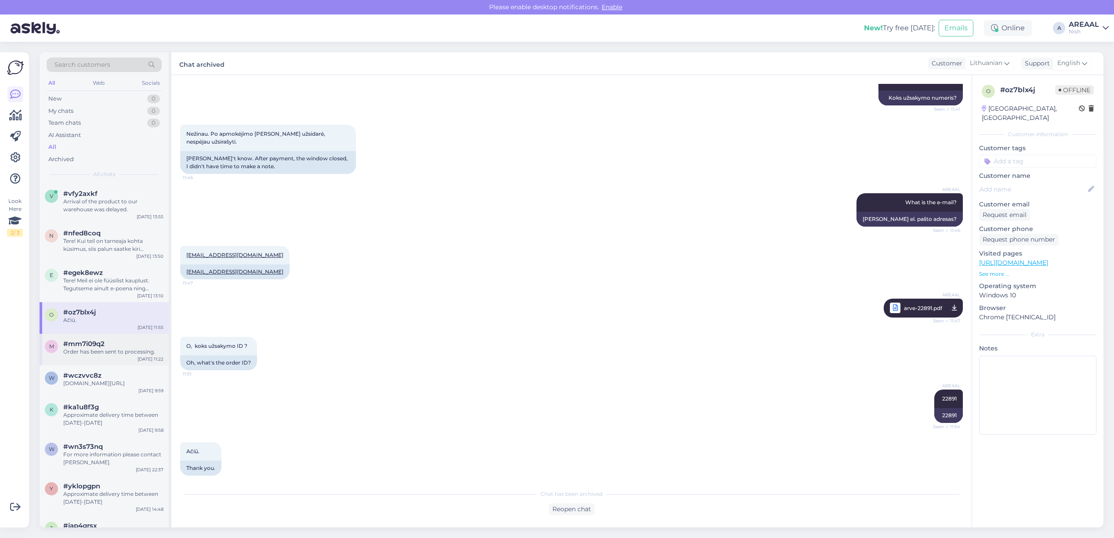
click at [120, 347] on div "#mm7i09q2" at bounding box center [113, 344] width 100 height 8
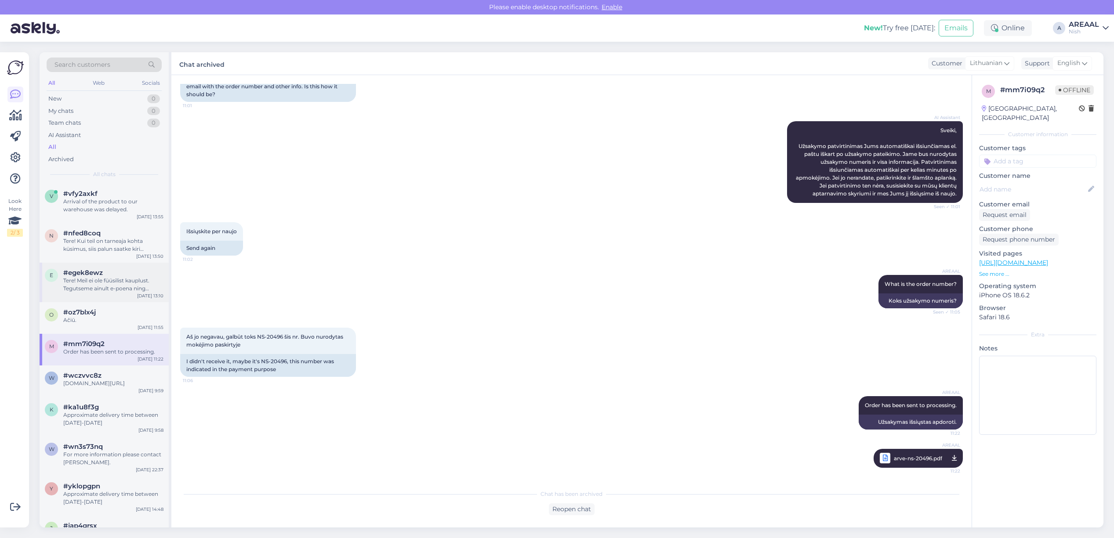
click at [120, 289] on div "Tere! Meil ei ole füüsilist kauplust. Tegutseme ainult e-poena ning saadame tel…" at bounding box center [113, 285] width 100 height 16
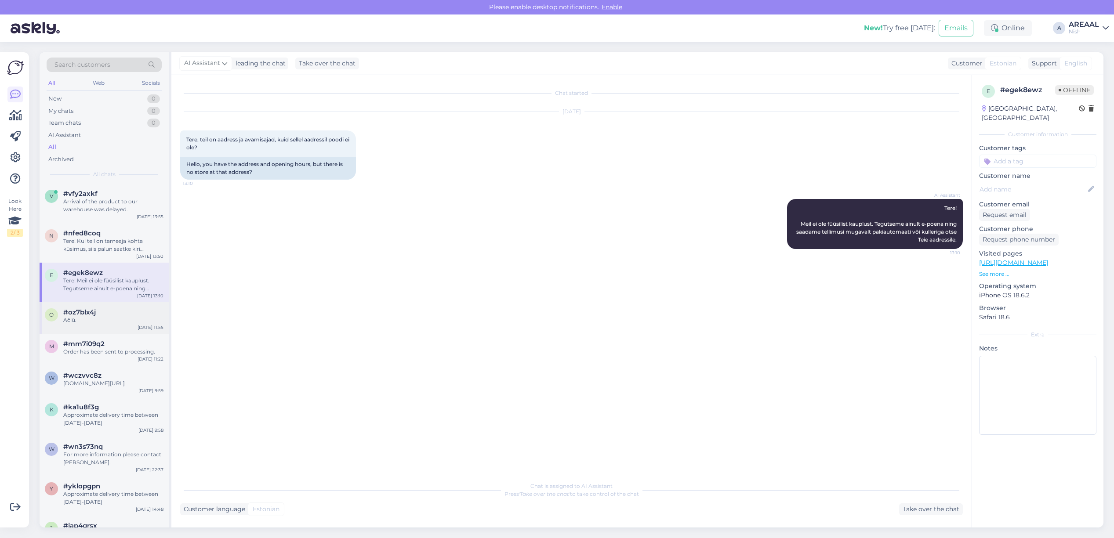
click at [121, 317] on div "Ačiū." at bounding box center [113, 320] width 100 height 8
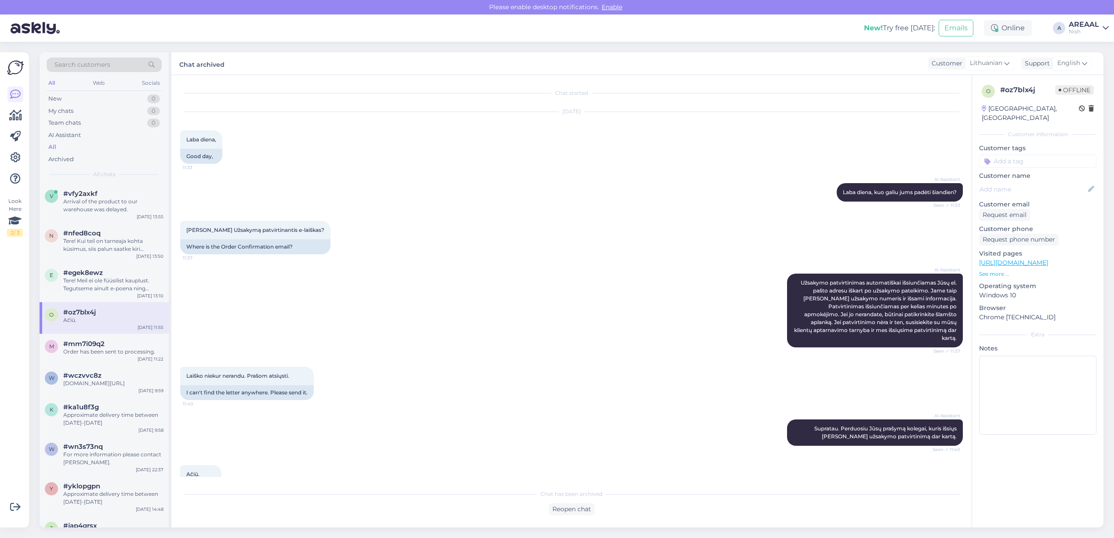
scroll to position [446, 0]
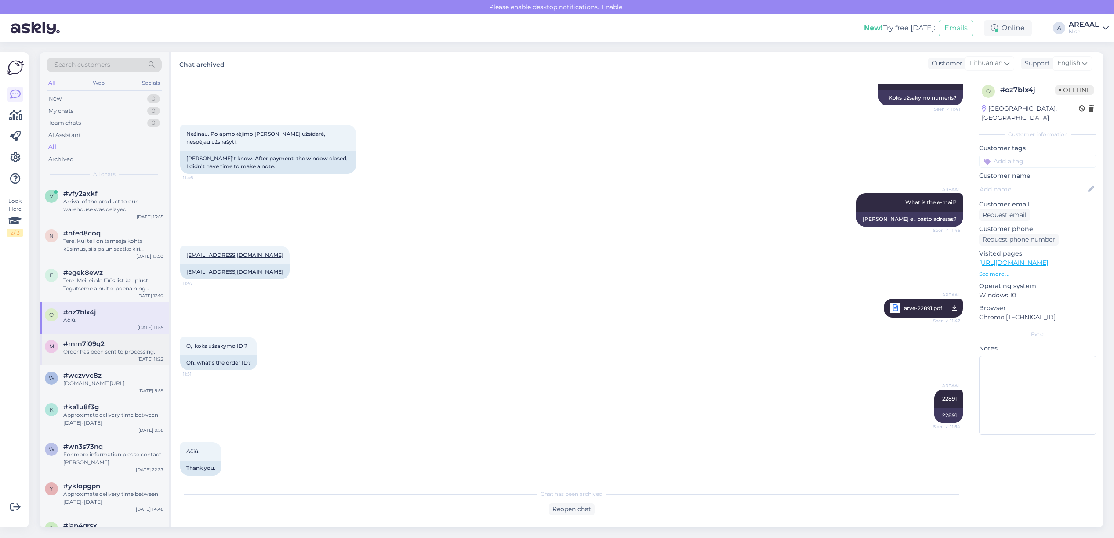
click at [118, 352] on div "Order has been sent to processing." at bounding box center [113, 352] width 100 height 8
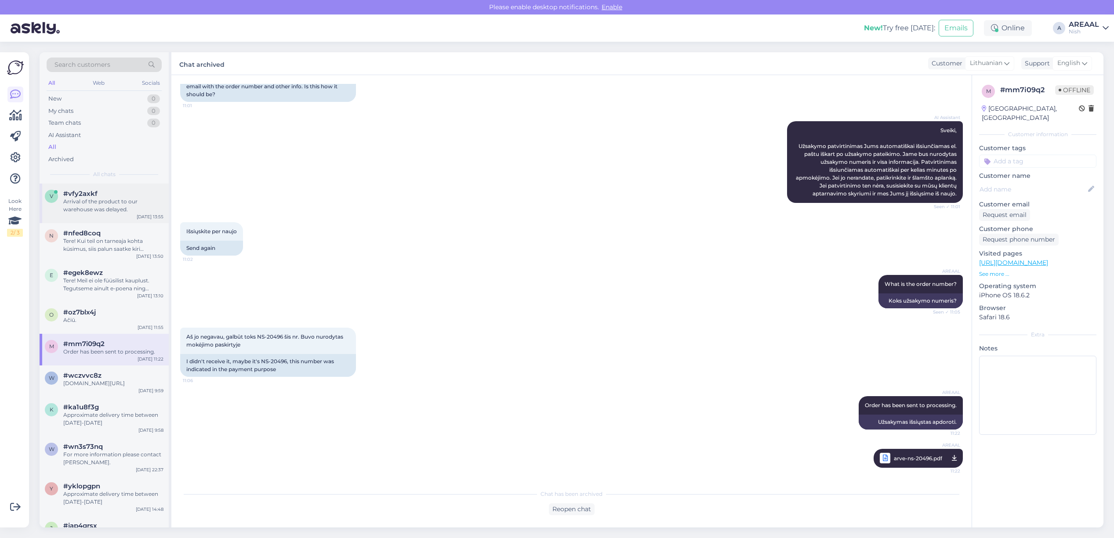
click at [111, 192] on div "#vfy2axkf" at bounding box center [113, 194] width 100 height 8
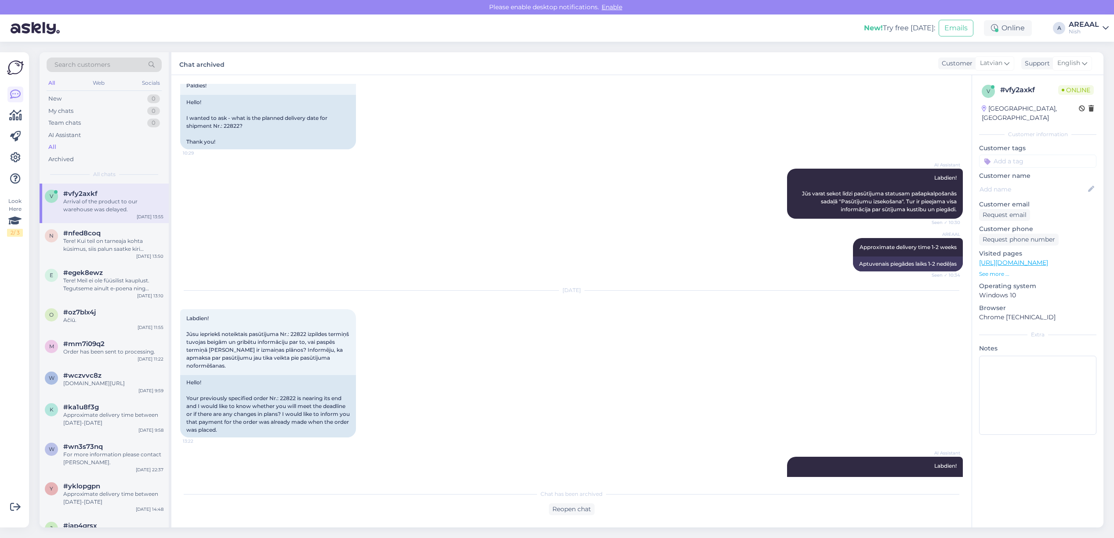
scroll to position [384, 0]
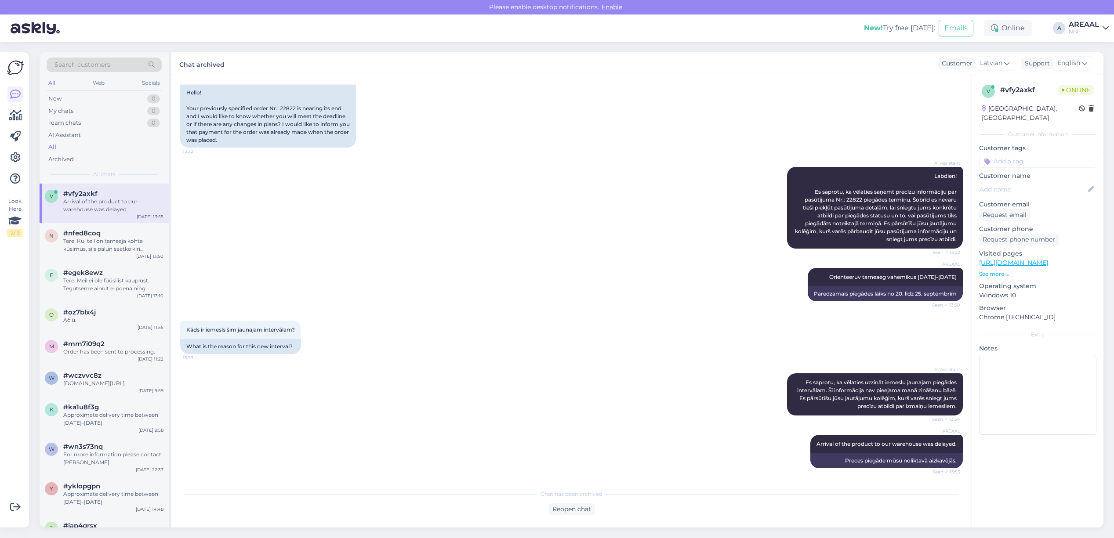
click at [1083, 28] on div "Nish" at bounding box center [1084, 31] width 30 height 7
click at [1091, 47] on button "Open" at bounding box center [1089, 49] width 25 height 14
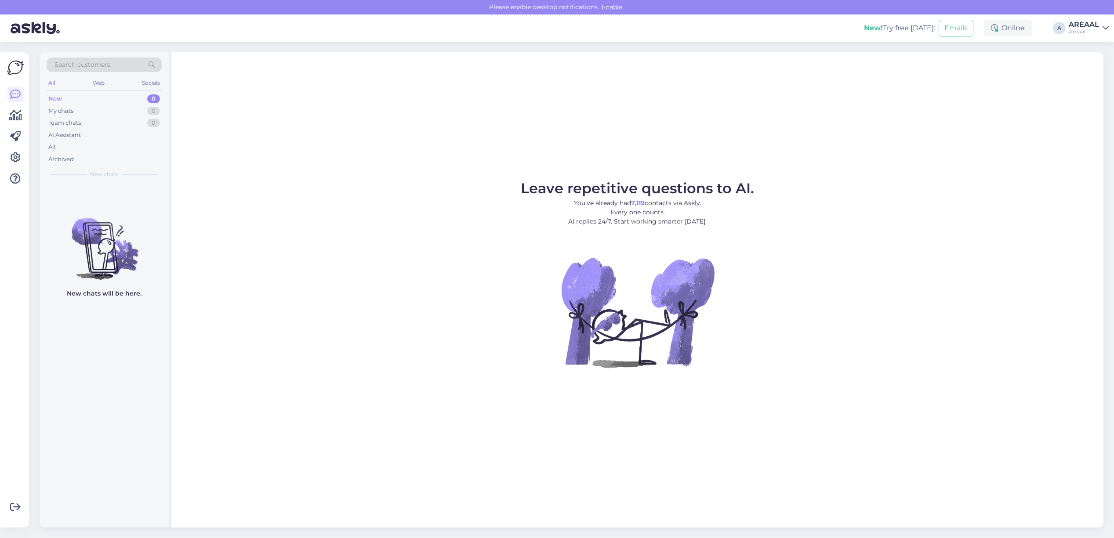
click at [618, 130] on div "Leave repetitive questions to AI. You’ve already had 7,119 contacts via Askly. …" at bounding box center [637, 290] width 932 height 476
click at [76, 152] on div "All" at bounding box center [104, 147] width 115 height 12
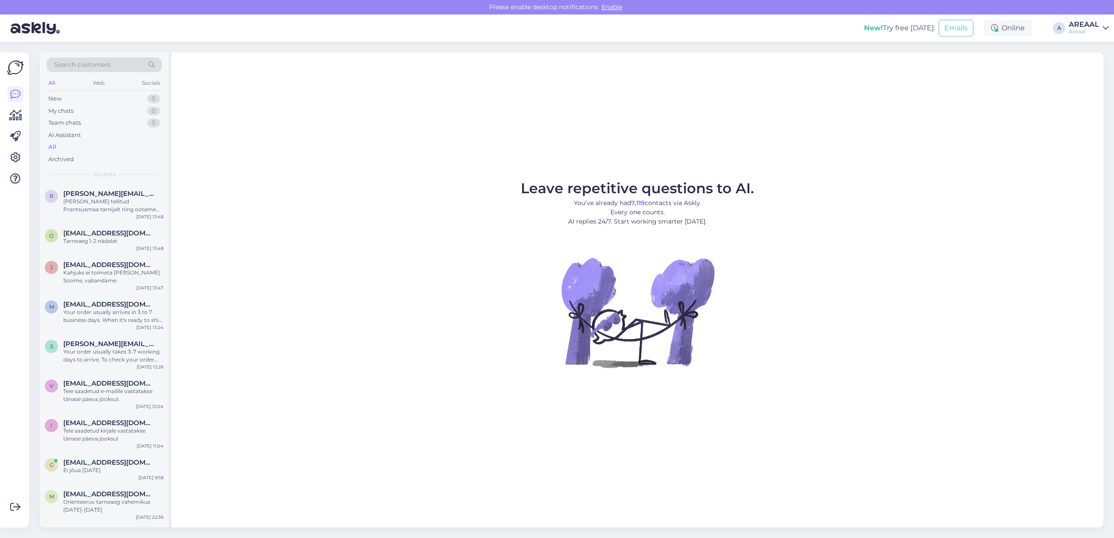
click at [278, 183] on figure "Leave repetitive questions to AI. You’ve already had 7,119 contacts via Askly. …" at bounding box center [637, 287] width 917 height 210
click at [268, 229] on figure "Leave repetitive questions to AI. You’ve already had 7,119 contacts via Askly. …" at bounding box center [637, 287] width 917 height 210
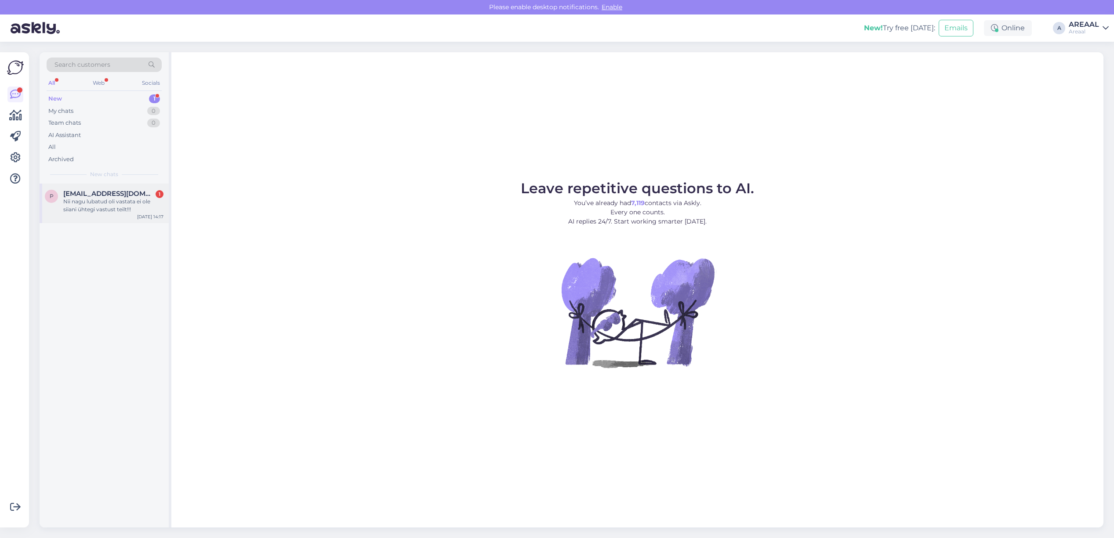
click at [153, 208] on div "Nii nagu lubatud oli vastata ei ole siiani ühtegi vastust teilt!!!" at bounding box center [113, 206] width 100 height 16
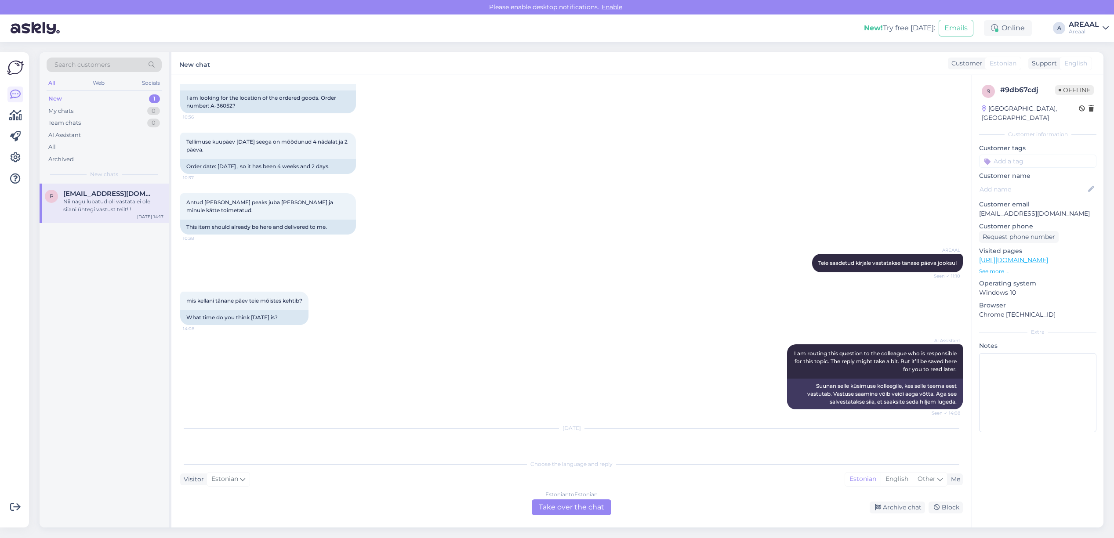
scroll to position [1115, 0]
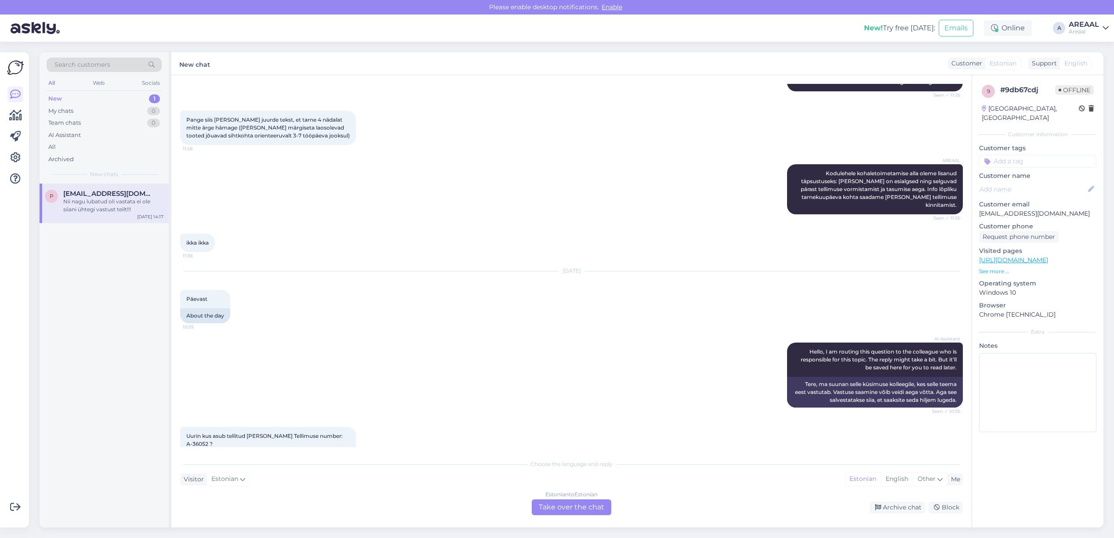
click at [996, 209] on p "[EMAIL_ADDRESS][DOMAIN_NAME]" at bounding box center [1037, 213] width 117 height 9
copy p "[EMAIL_ADDRESS][DOMAIN_NAME]"
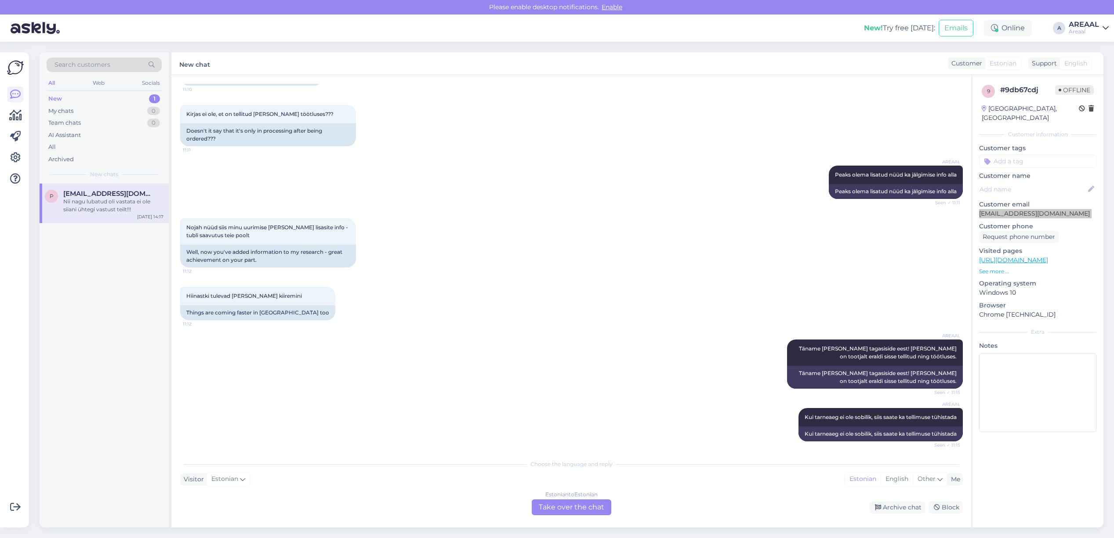
scroll to position [16, 0]
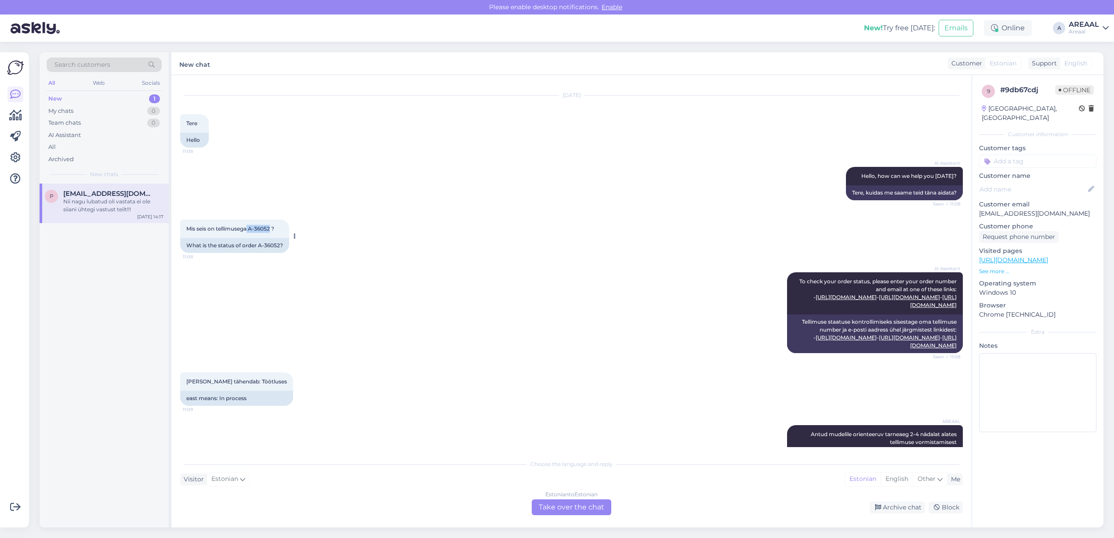
drag, startPoint x: 248, startPoint y: 228, endPoint x: 272, endPoint y: 223, distance: 23.8
click at [270, 226] on span "Mis seis on tellimusega A-36052 ?" at bounding box center [230, 229] width 88 height 7
copy span "A-36052"
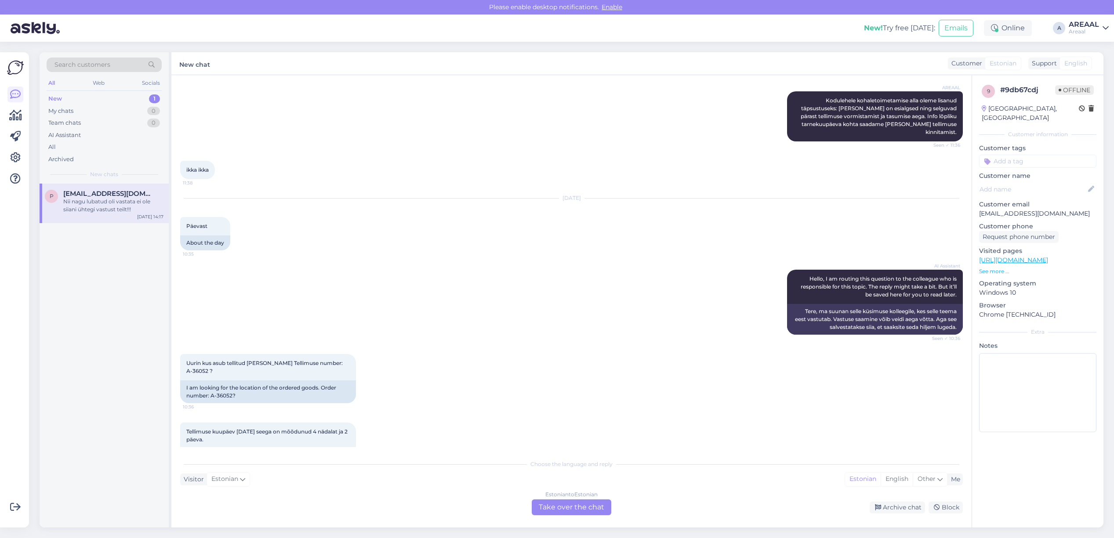
scroll to position [0, 0]
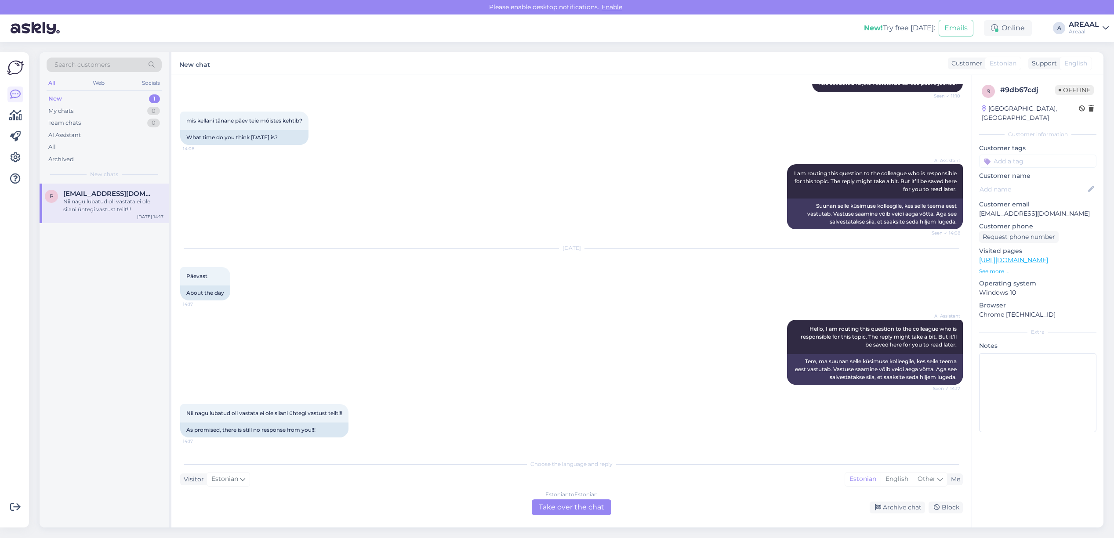
click at [554, 507] on div "Estonian to Estonian Take over the chat" at bounding box center [572, 508] width 80 height 16
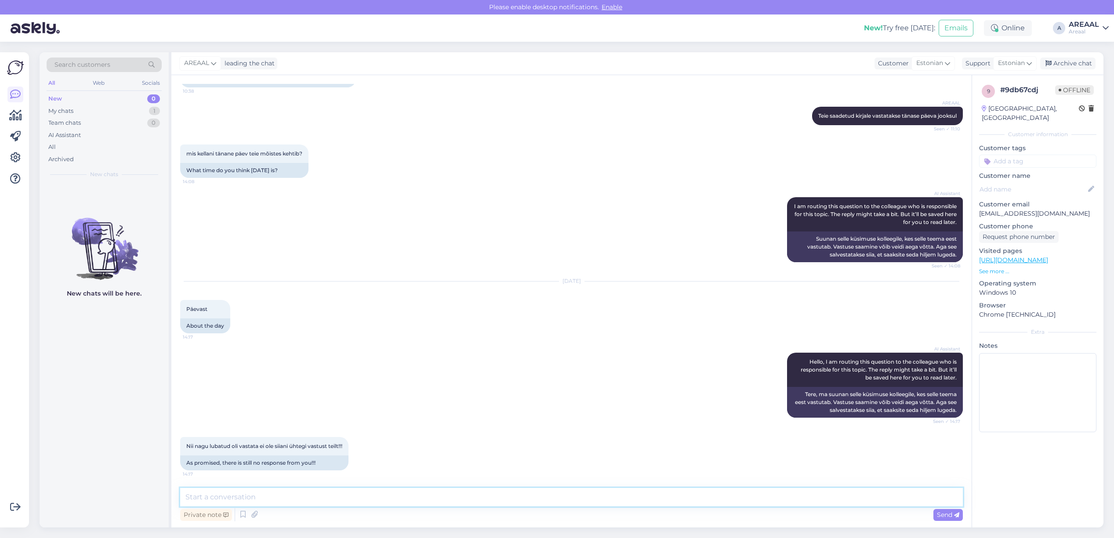
click at [554, 499] on textarea at bounding box center [571, 497] width 783 height 18
type textarea "Kas olete saatnud kirja [EMAIL_ADDRESS][DOMAIN_NAME]?"
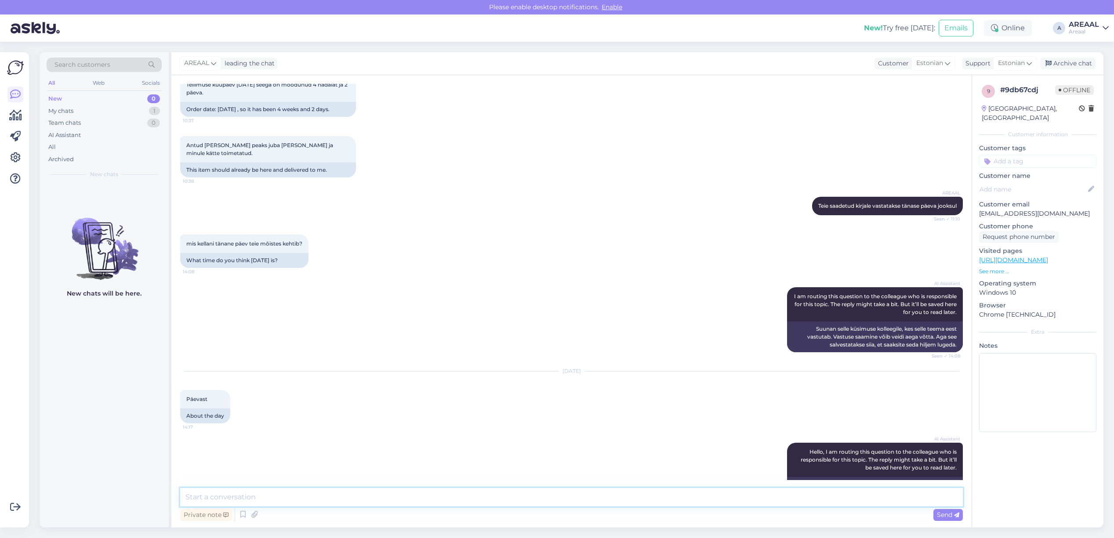
scroll to position [1669, 0]
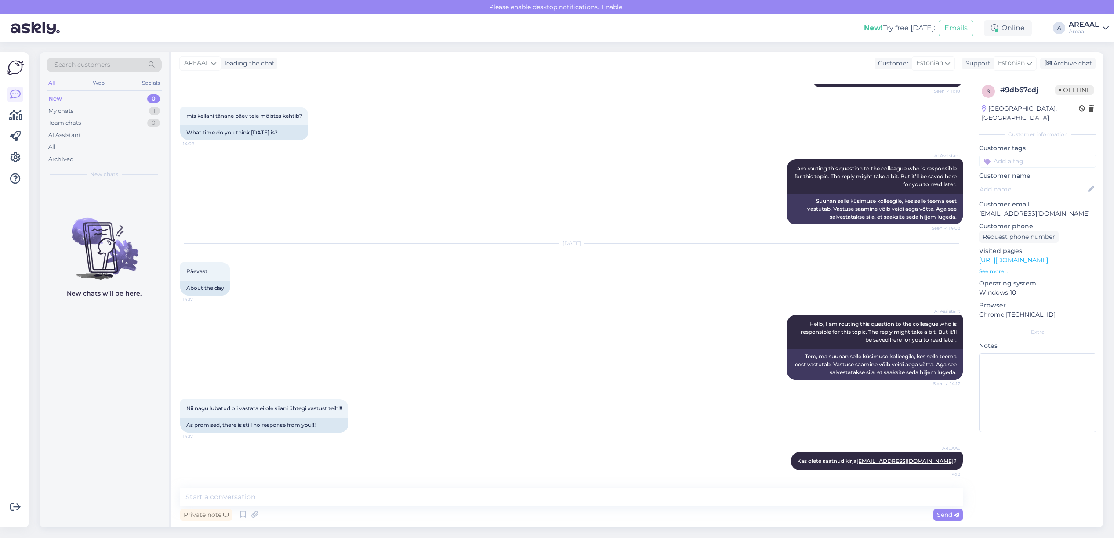
click at [516, 251] on div "Sep 18 2025 Päevast 14:17 About the day" at bounding box center [571, 269] width 783 height 71
drag, startPoint x: 556, startPoint y: 251, endPoint x: 509, endPoint y: 244, distance: 48.4
click at [522, 247] on div "Sep 18 2025 Päevast 14:17 About the day" at bounding box center [571, 269] width 783 height 71
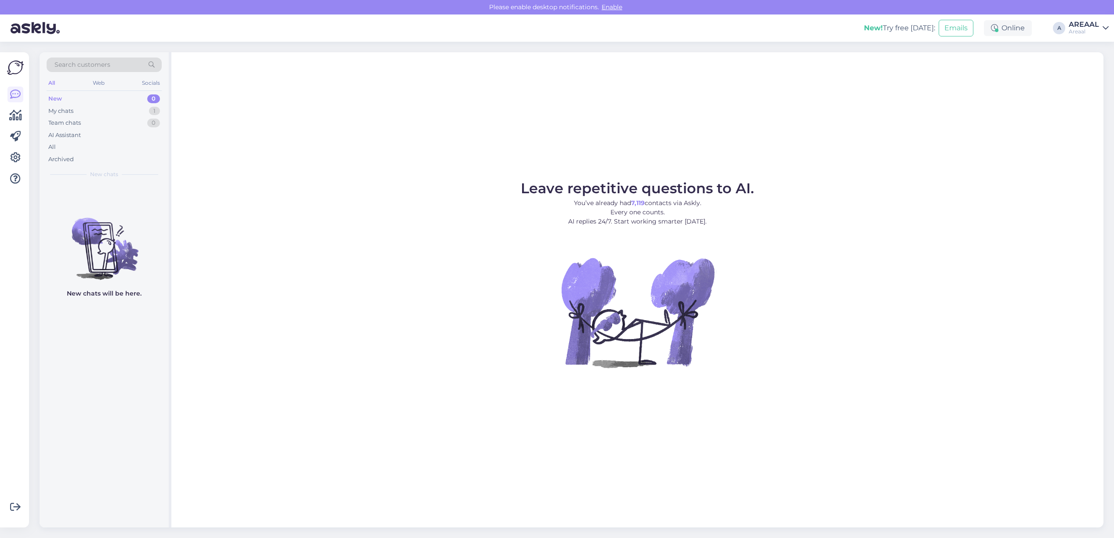
click at [168, 109] on div "Search customers All Web Socials New 0 My chats 1 Team chats 0 AI Assistant All…" at bounding box center [106, 290] width 132 height 476
click at [154, 111] on div "1" at bounding box center [154, 111] width 11 height 9
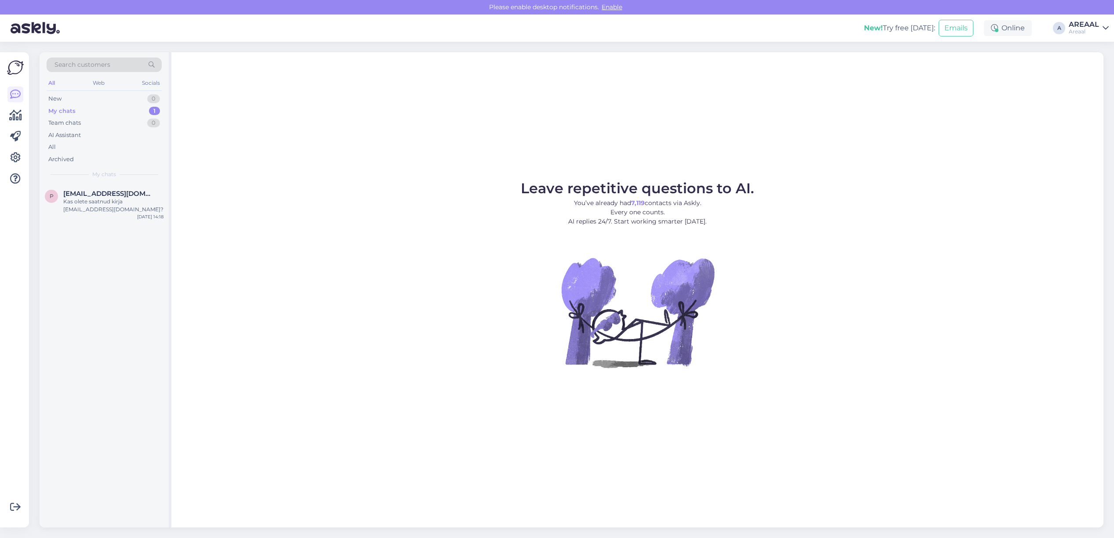
click at [134, 172] on div "My chats" at bounding box center [104, 175] width 115 height 8
click at [125, 155] on div "Archived" at bounding box center [104, 159] width 115 height 12
click at [120, 143] on div "All" at bounding box center [104, 147] width 115 height 12
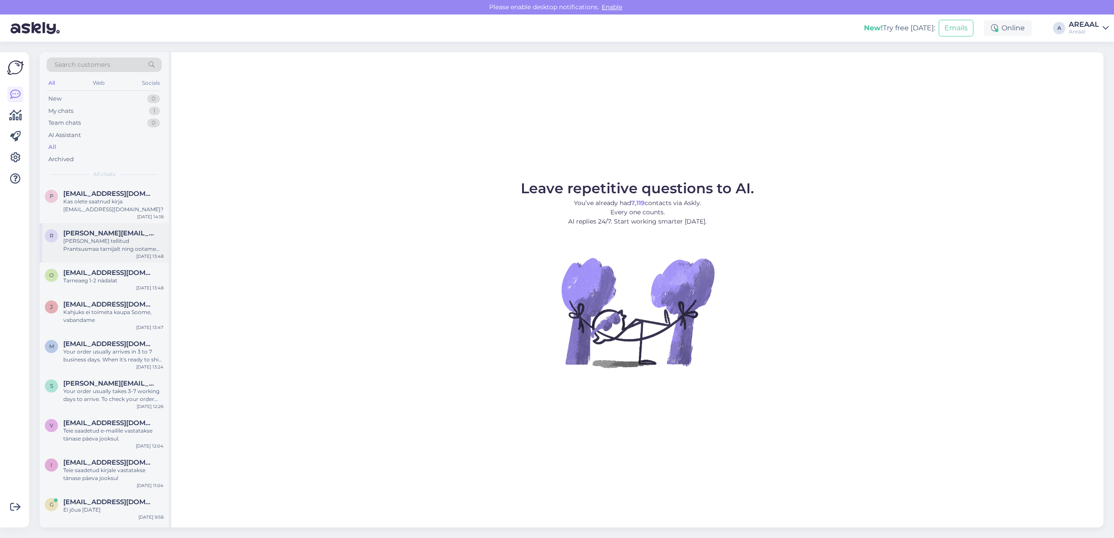
click at [126, 234] on span "[PERSON_NAME][EMAIL_ADDRESS][DOMAIN_NAME]" at bounding box center [108, 233] width 91 height 8
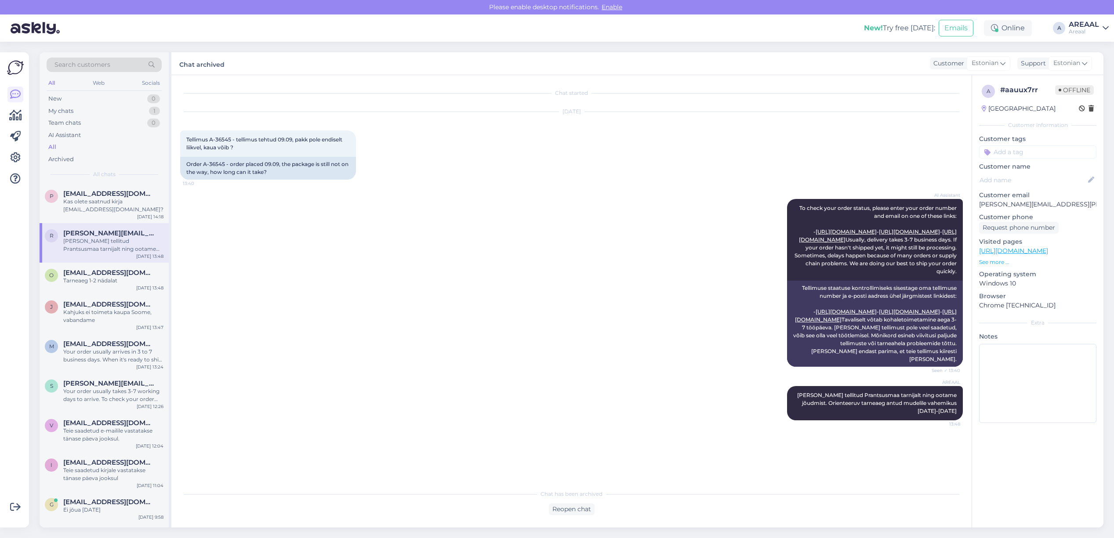
click at [433, 254] on div "AI Assistant To check your order status, please enter your order number and ema…" at bounding box center [571, 282] width 783 height 187
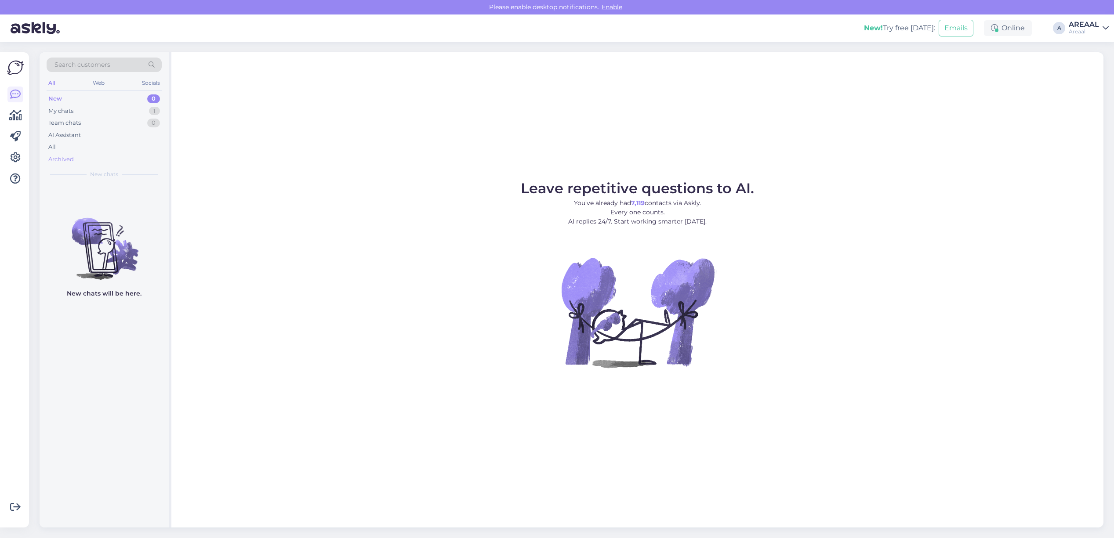
click at [126, 154] on div "Archived" at bounding box center [104, 159] width 115 height 12
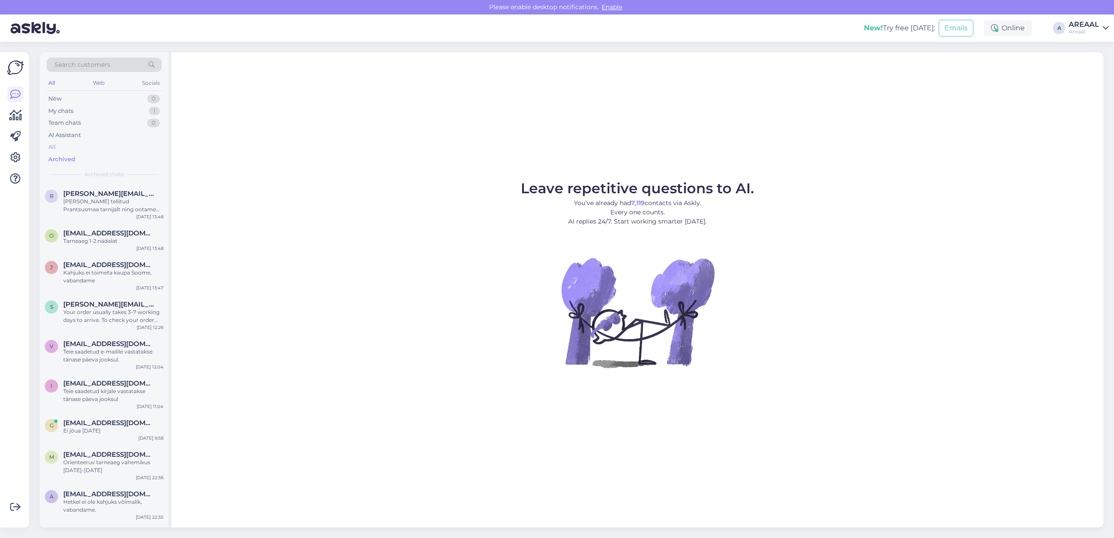
click at [124, 149] on div "All" at bounding box center [104, 147] width 115 height 12
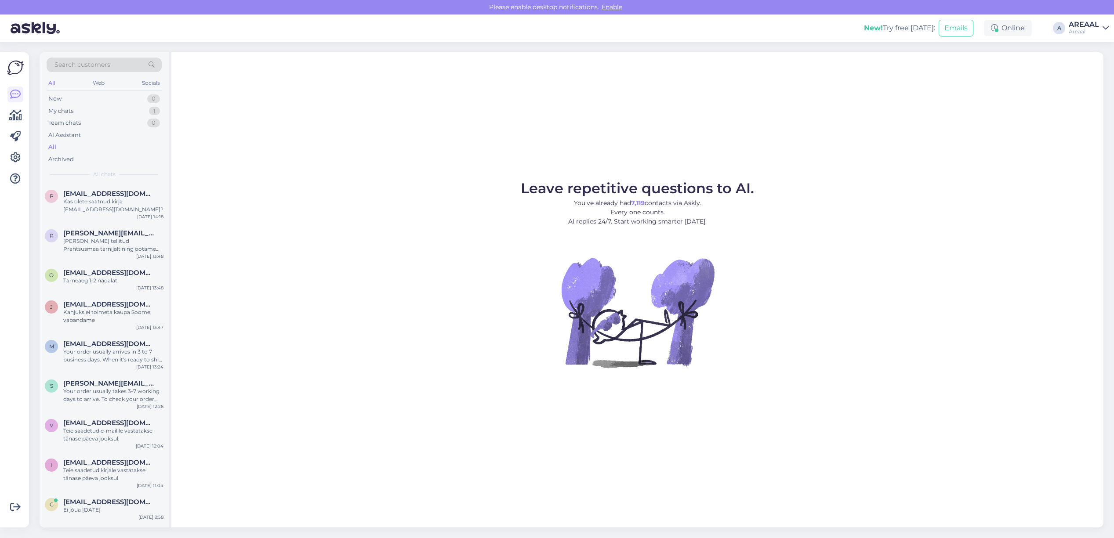
click at [390, 229] on figure "Leave repetitive questions to AI. You’ve already had 7,119 contacts via Askly. …" at bounding box center [637, 287] width 917 height 210
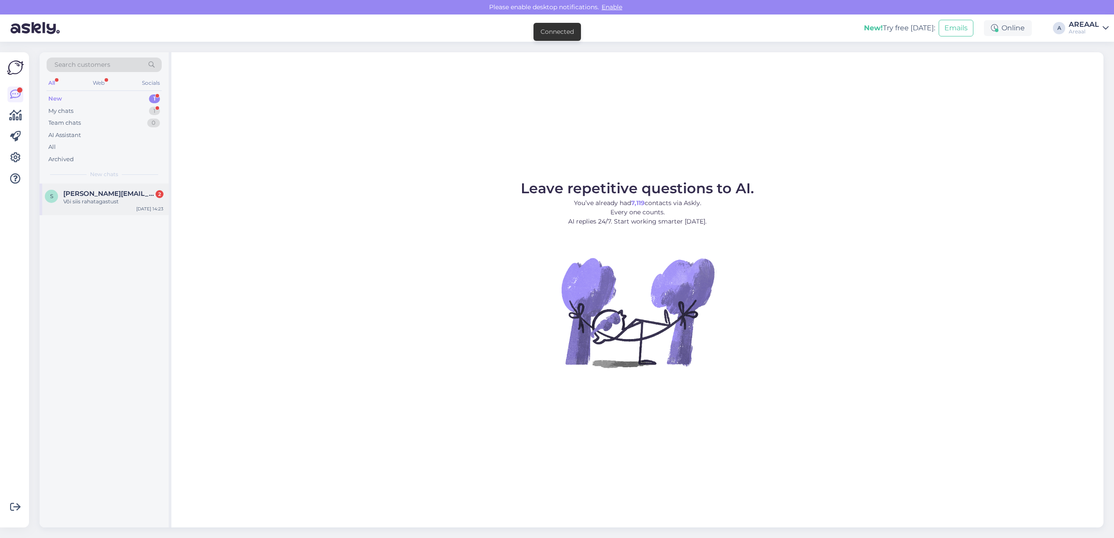
click at [165, 194] on div "s [PERSON_NAME][EMAIL_ADDRESS][DOMAIN_NAME] 2 Või siis rahatagastust [DATE] 14:…" at bounding box center [104, 200] width 129 height 32
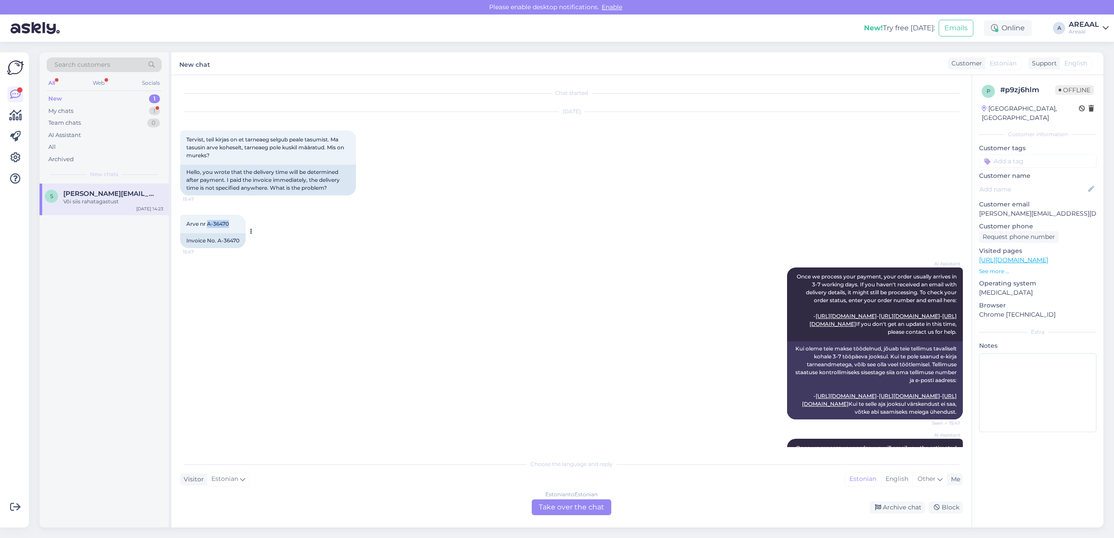
drag, startPoint x: 242, startPoint y: 225, endPoint x: 207, endPoint y: 221, distance: 34.5
click at [207, 221] on div "Arve nr A-36470 15:47" at bounding box center [212, 224] width 65 height 18
copy span "A-36470"
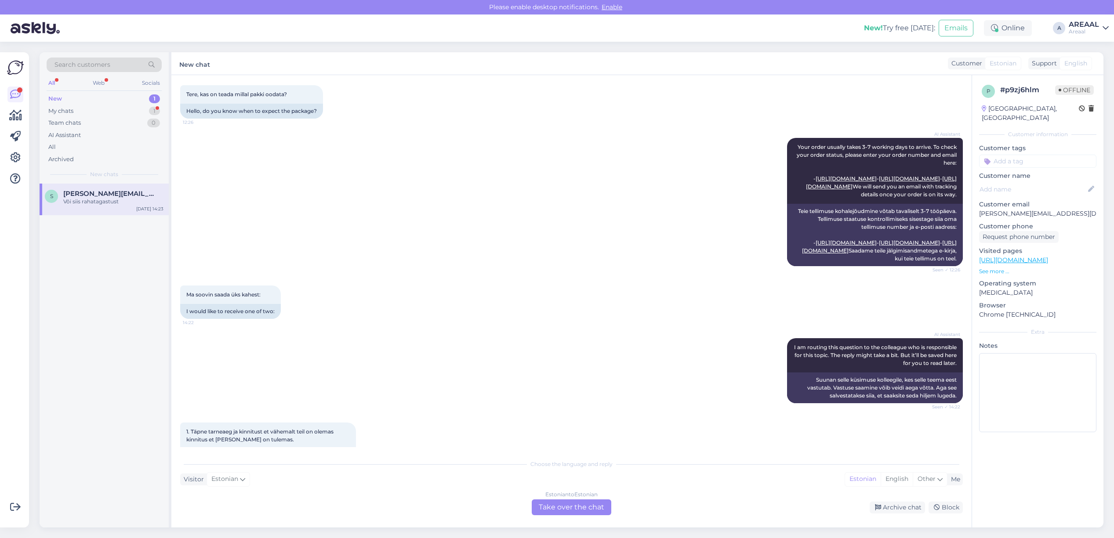
click at [577, 506] on div "Estonian to Estonian Take over the chat" at bounding box center [572, 508] width 80 height 16
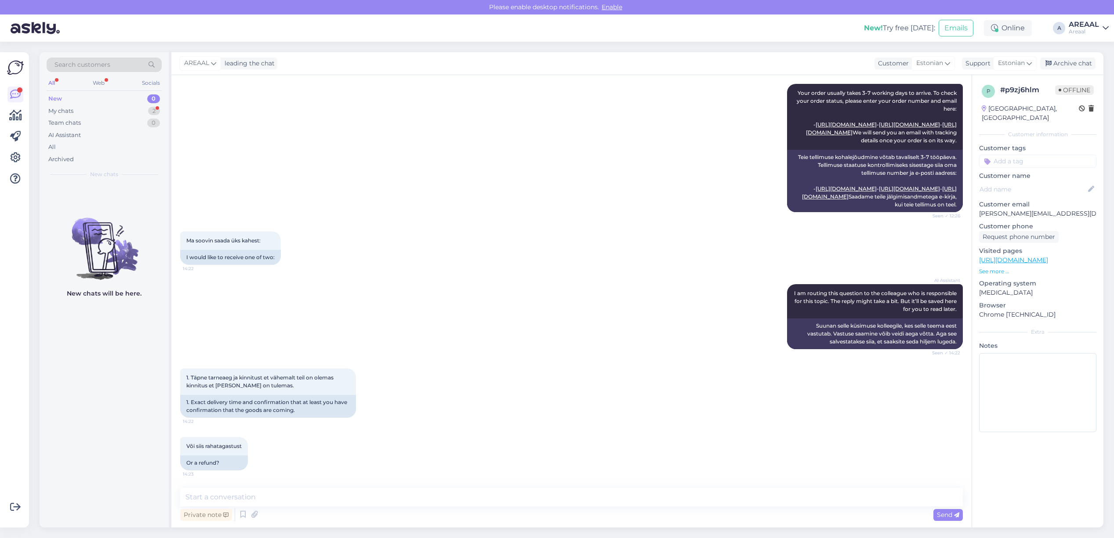
scroll to position [800, 0]
drag, startPoint x: 404, startPoint y: 473, endPoint x: 401, endPoint y: 482, distance: 9.7
click at [404, 475] on div "Või siis rahatagastust 14:23 Or a refund?" at bounding box center [571, 454] width 783 height 53
drag, startPoint x: 400, startPoint y: 491, endPoint x: 398, endPoint y: 497, distance: 7.0
click at [400, 494] on textarea at bounding box center [571, 497] width 783 height 18
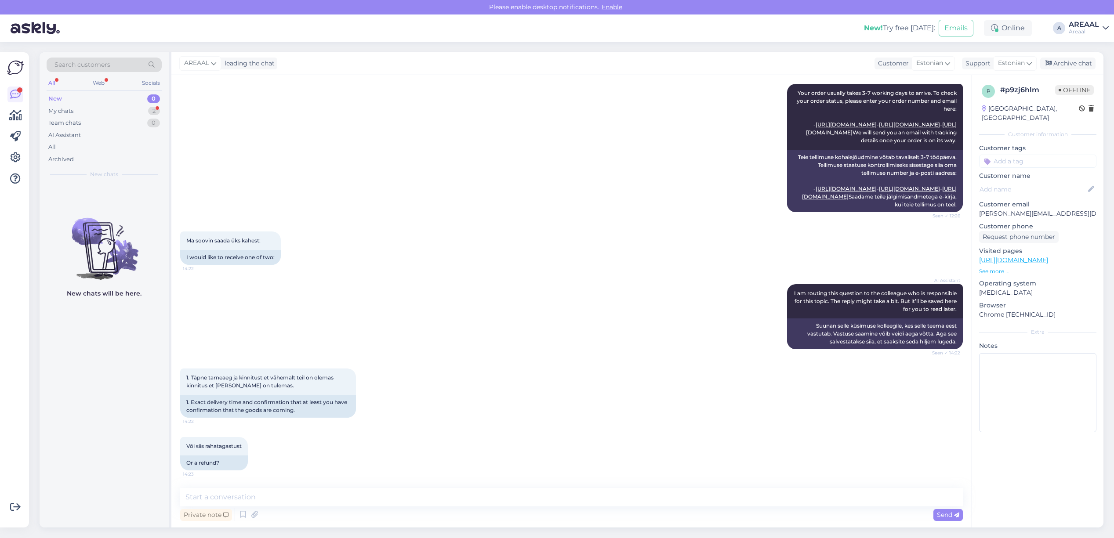
click at [398, 487] on div "Chat started [DATE] Tervist, teil kirjas on et tarneaeg selgub [PERSON_NAME] ta…" at bounding box center [571, 301] width 800 height 453
click at [398, 495] on textarea at bounding box center [571, 497] width 783 height 18
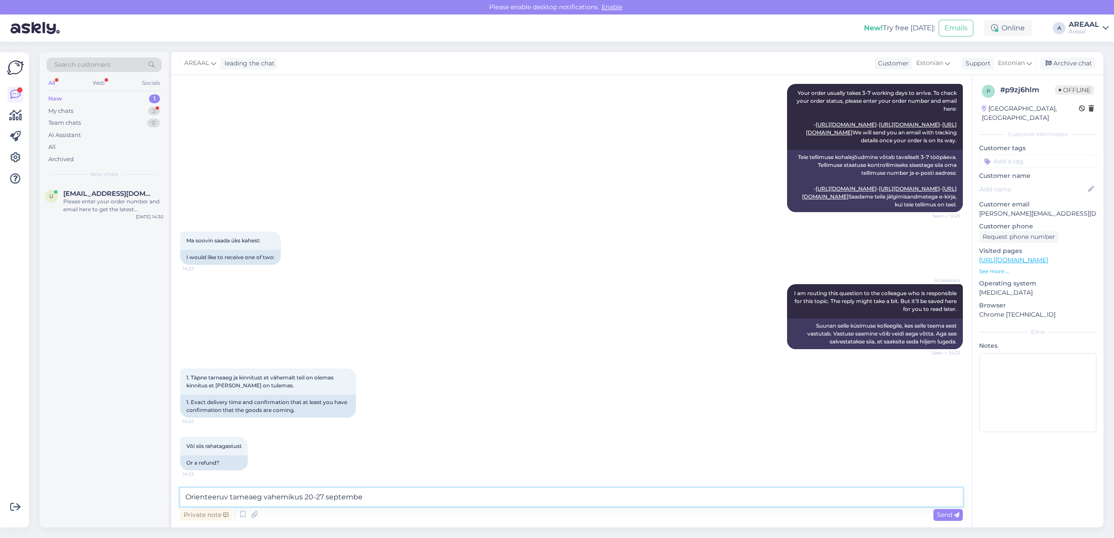
type textarea "Orienteeruv tarneaeg vahemikus [DATE]-[DATE]"
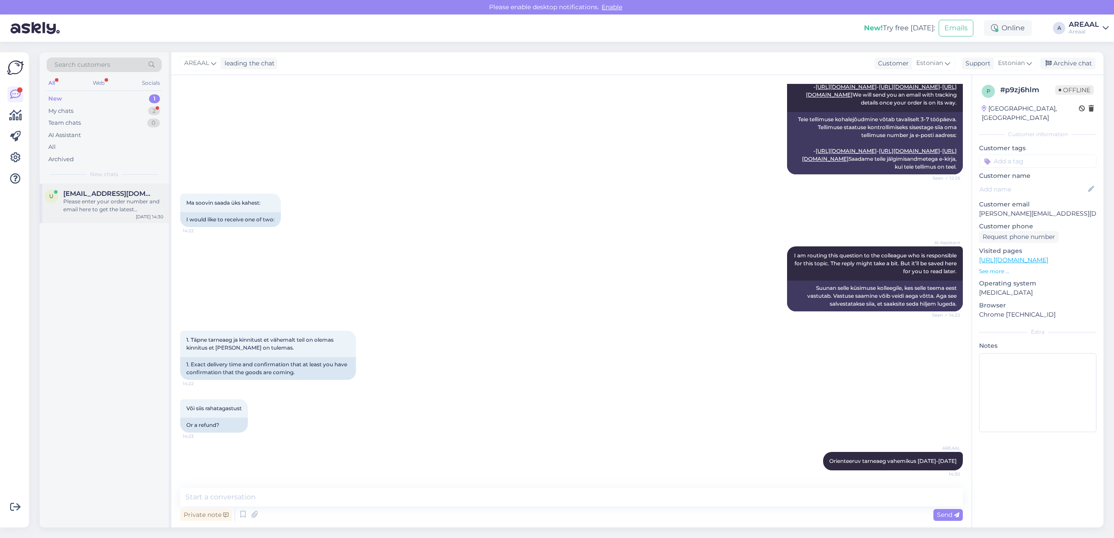
click at [145, 215] on div "[DATE] 14:30" at bounding box center [150, 217] width 28 height 7
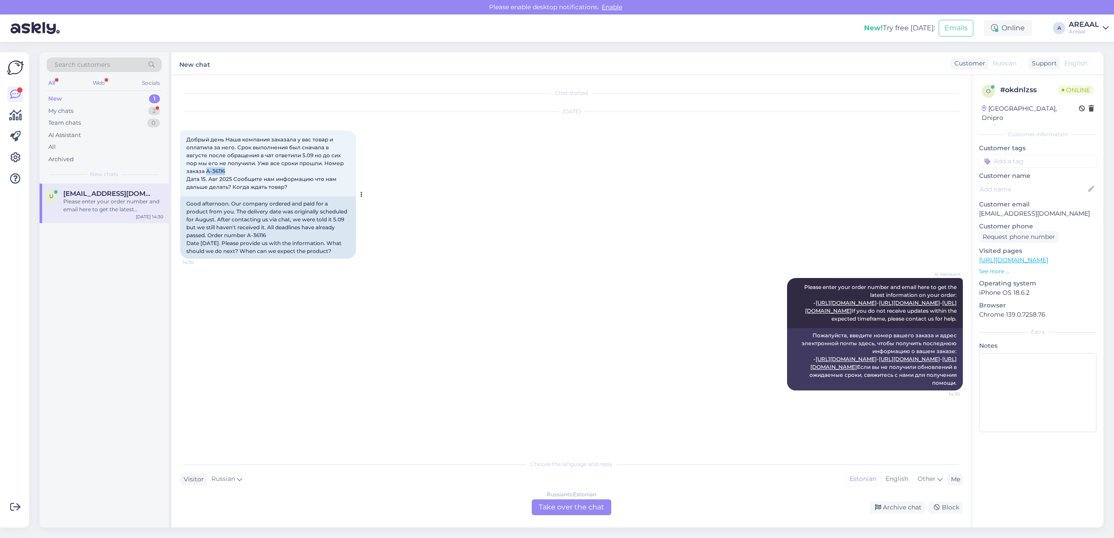
drag, startPoint x: 229, startPoint y: 168, endPoint x: 207, endPoint y: 171, distance: 23.0
click at [207, 171] on div "Добрый день Наша компания заказала у вас товар и оплатила за него. Срок выполне…" at bounding box center [268, 164] width 176 height 66
copy span "A-36116"
click at [457, 183] on div "[DATE] Добрый день Наша компания заказала у вас товар и оплатила за него. Срок …" at bounding box center [571, 185] width 783 height 166
click at [93, 316] on div "U Ulyanichav@gmail.com Please enter your order number and email here to get the…" at bounding box center [104, 356] width 129 height 344
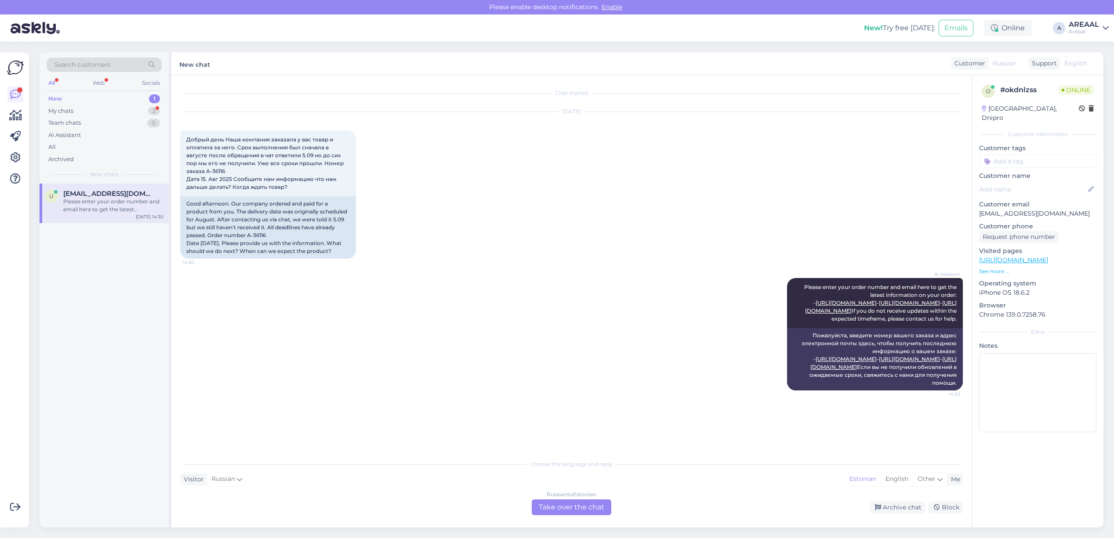
click at [547, 513] on div "Russian to Estonian Take over the chat" at bounding box center [572, 508] width 80 height 16
click at [547, 503] on div "Russian to Estonian Take over the chat" at bounding box center [572, 508] width 80 height 16
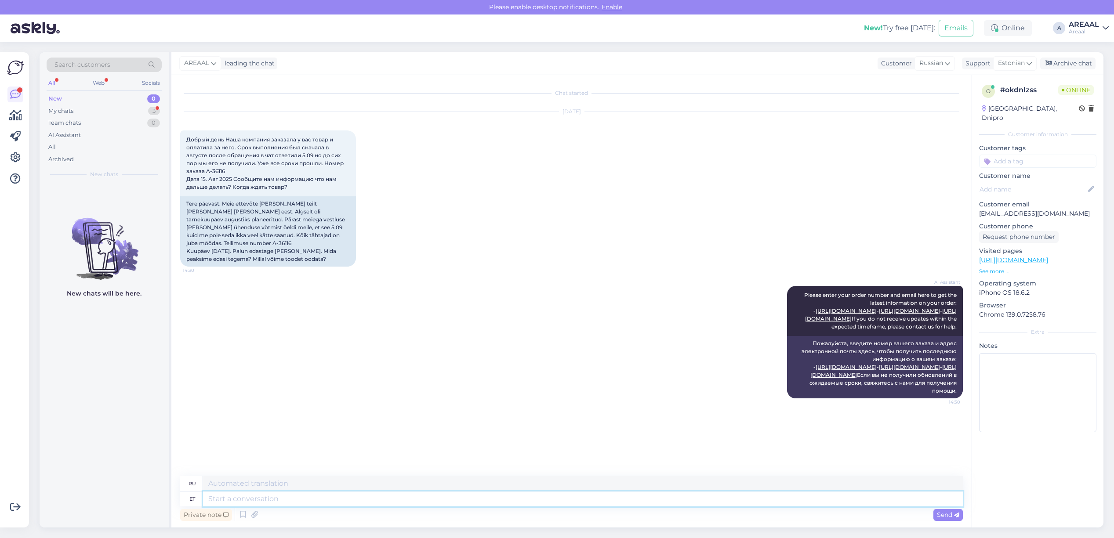
click at [547, 503] on textarea at bounding box center [583, 499] width 760 height 15
click at [1008, 54] on div "AREAAL leading the chat Customer Russian Support Estonian Archive chat" at bounding box center [637, 63] width 932 height 23
click at [1011, 59] on span "Estonian" at bounding box center [1011, 63] width 27 height 10
type input "eng"
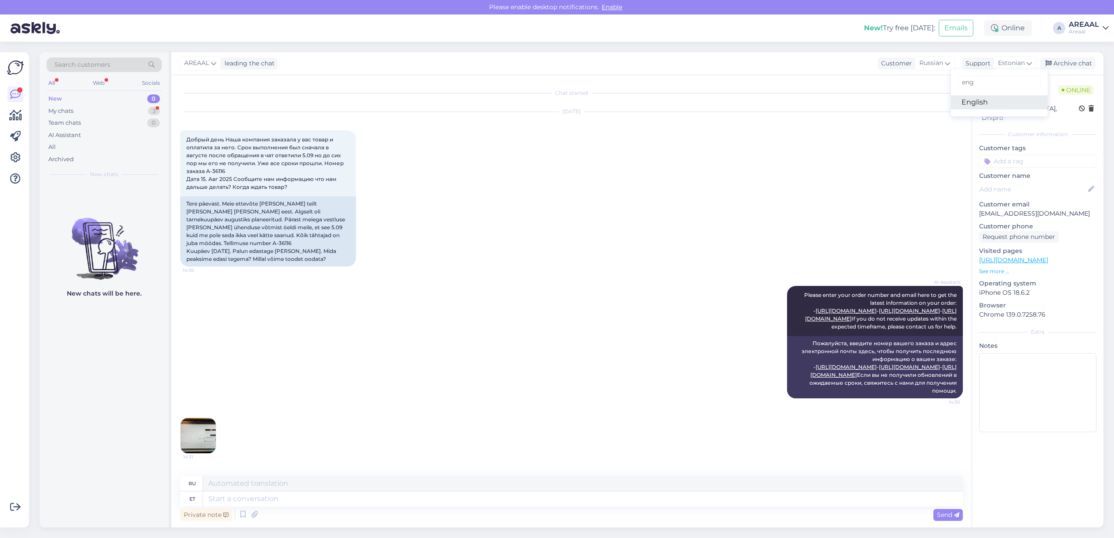
click at [992, 98] on link "English" at bounding box center [999, 102] width 97 height 14
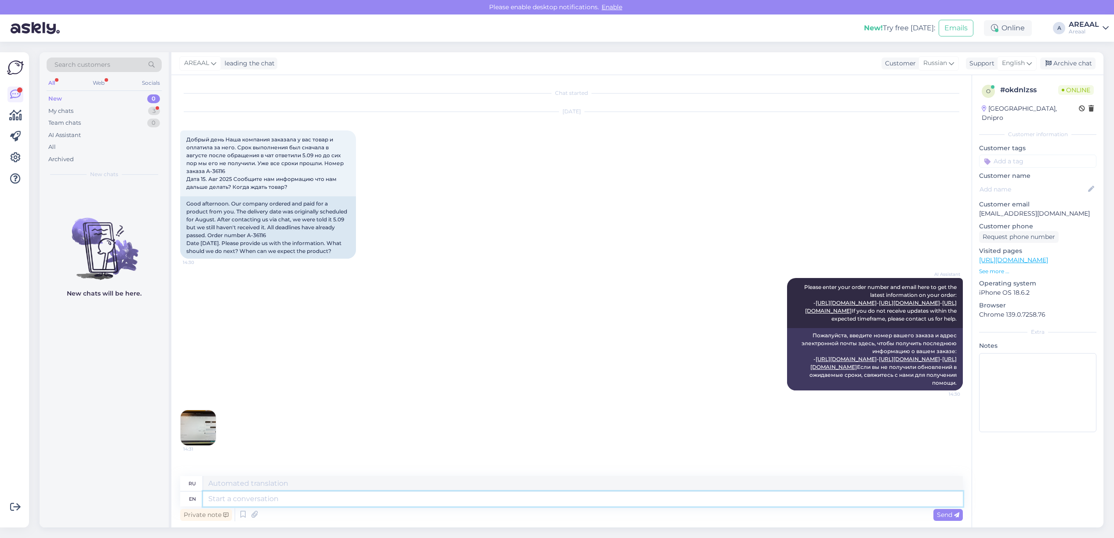
click at [304, 497] on textarea at bounding box center [583, 499] width 760 height 15
type textarea "Deliver y"
type textarea "Доставлять"
type textarea "Delivery wil"
type textarea "Доставка"
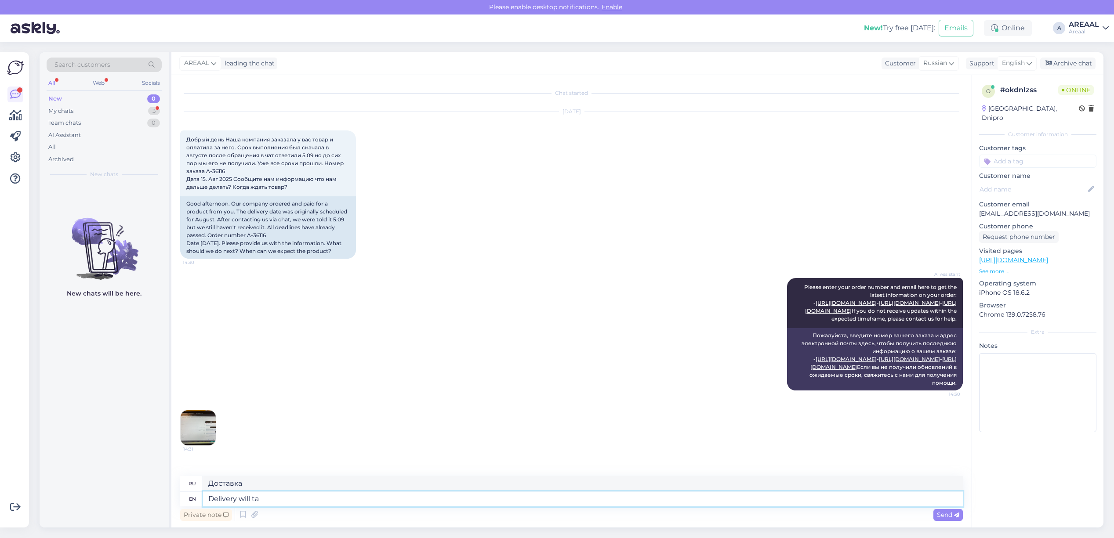
type textarea "Delivery will tak"
type textarea "Доставка будет"
type textarea "Delivery will take place"
type textarea "Доставка займет"
type textarea "Delivery will take place be"
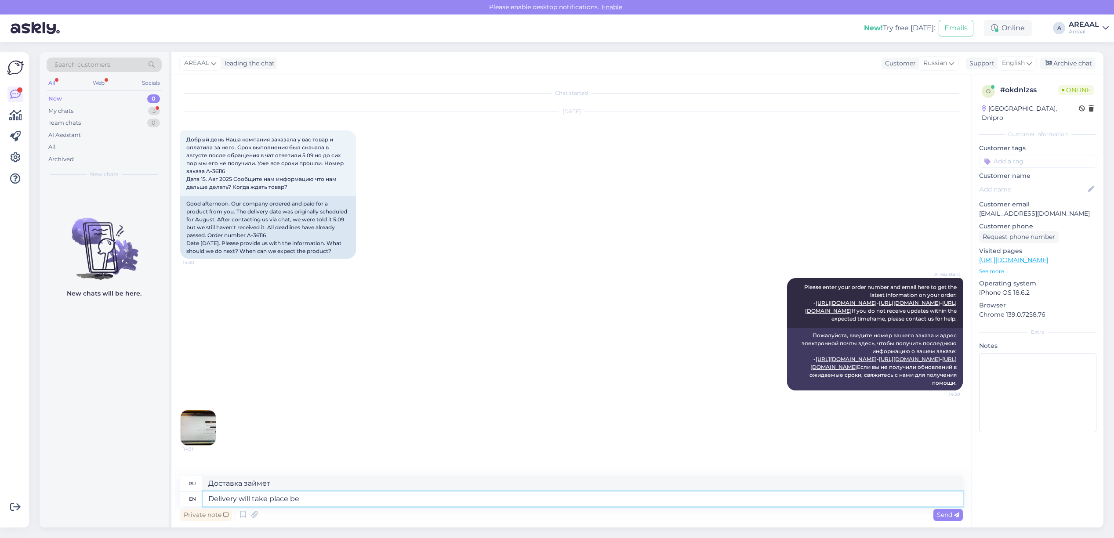
type textarea "Доставка будет осуществлена"
type textarea "Delivery will take place between 20"
type textarea "Доставка будет осуществляться между"
type textarea "Delivery will take place between 20-27 se"
type textarea "Доставка будет осуществлена в период с 20 по 27"
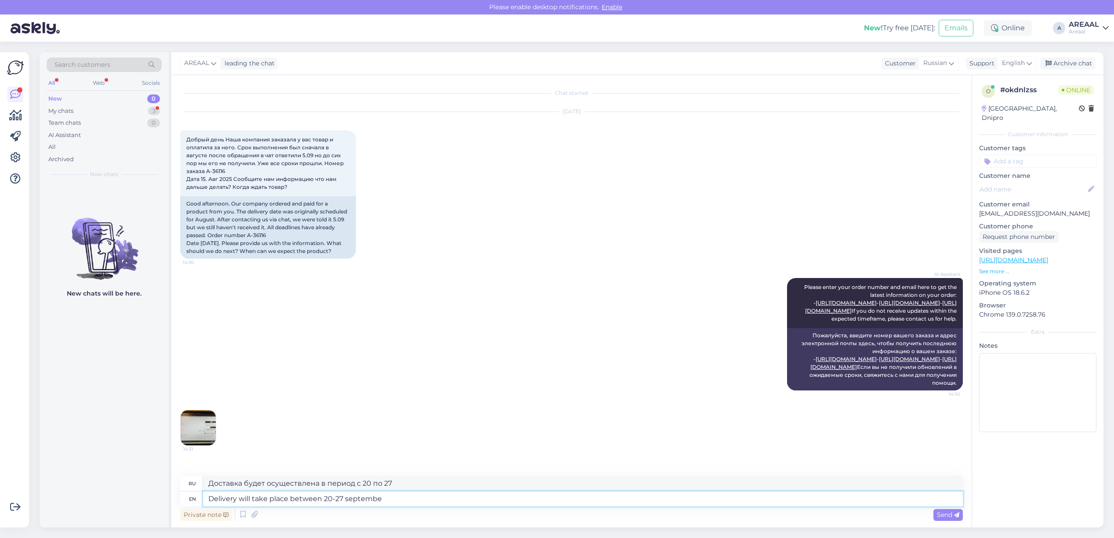
type textarea "Delivery will take place between [DATE]-[DATE]"
type textarea "Доставка будет осуществлена в период с 20 по 27 сентября."
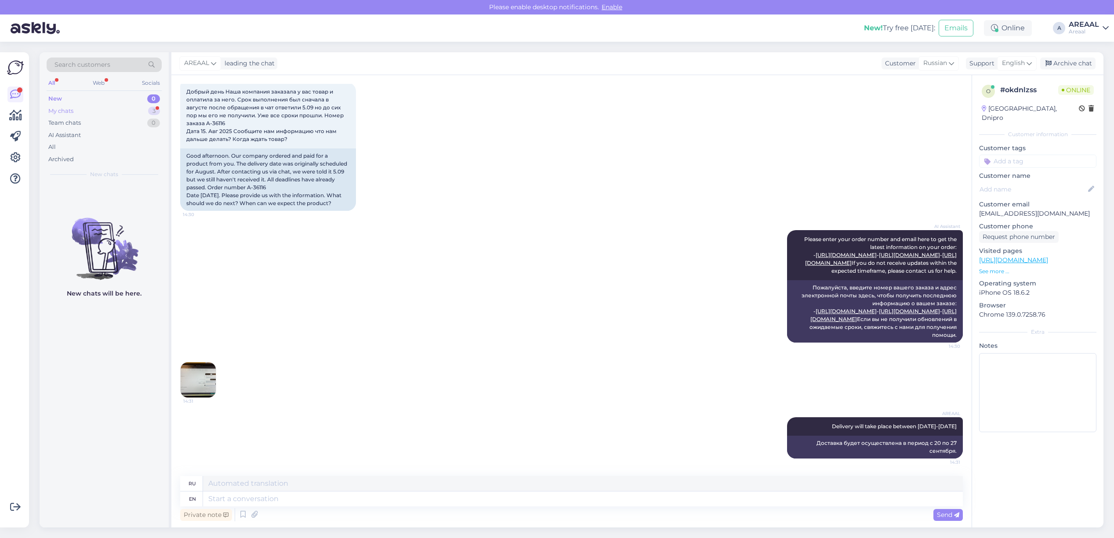
click at [150, 113] on div "3" at bounding box center [154, 111] width 12 height 9
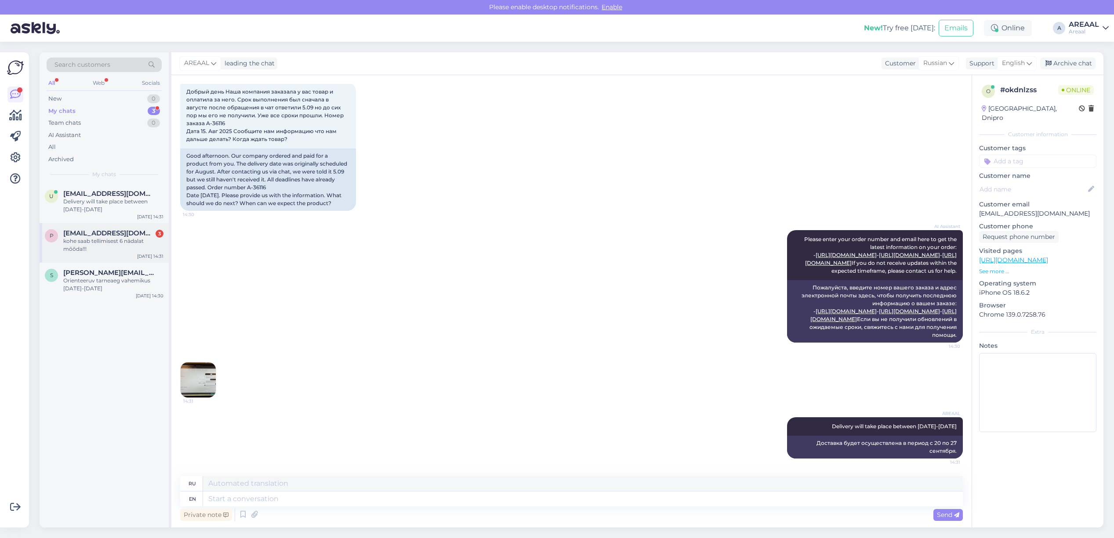
click at [115, 247] on div "kohe saab tellimisest 6 nädalat mõõda!!!" at bounding box center [113, 245] width 100 height 16
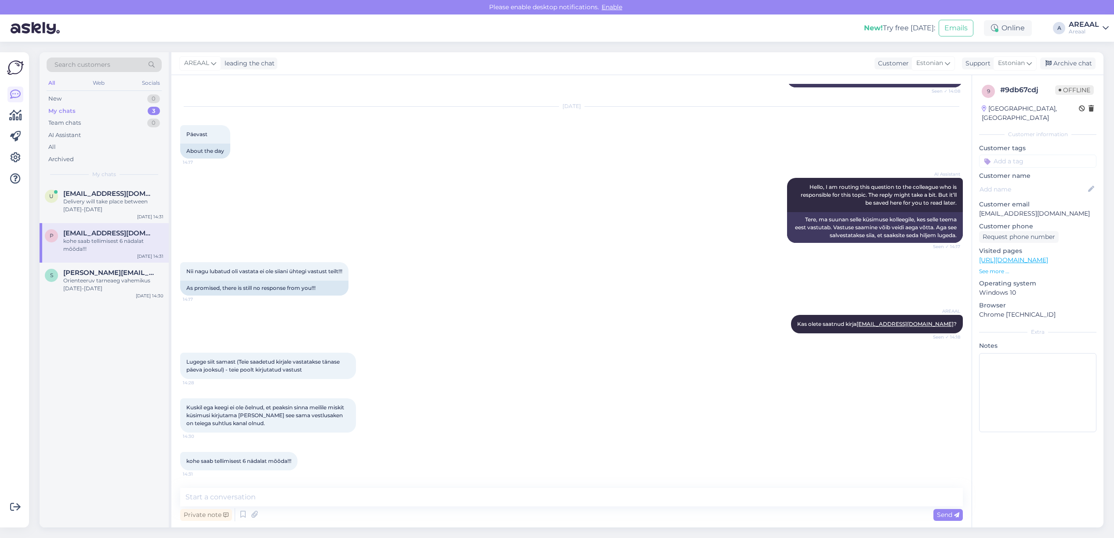
click at [469, 426] on div "Kuskil ega keegi ei ole õelnud, et peaksin sinna meilile miskit küsimusi kirjut…" at bounding box center [571, 416] width 783 height 54
click at [422, 498] on textarea at bounding box center [571, 497] width 783 height 18
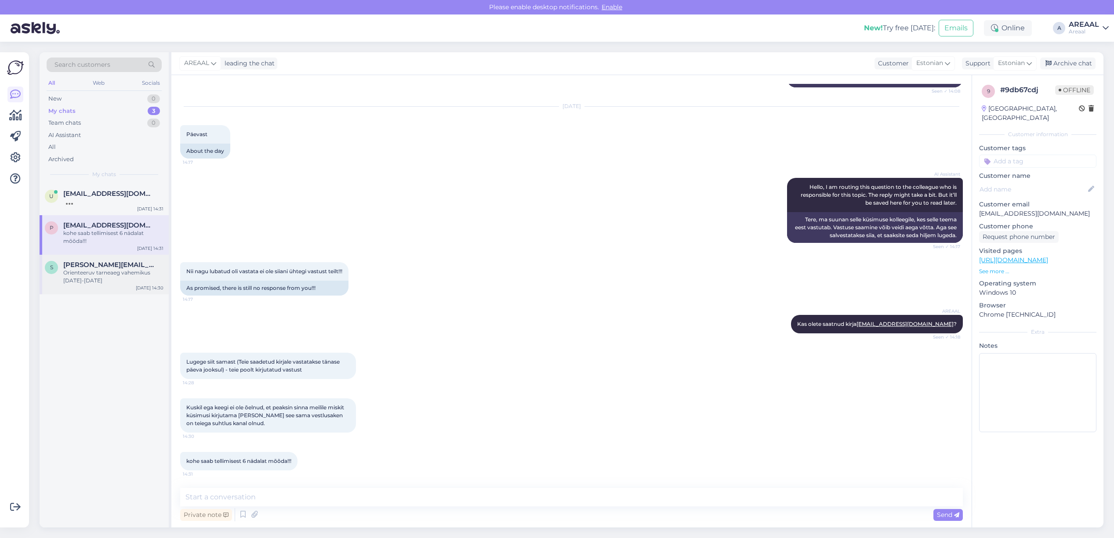
click at [116, 268] on span "[PERSON_NAME][EMAIL_ADDRESS][DOMAIN_NAME]" at bounding box center [108, 265] width 91 height 8
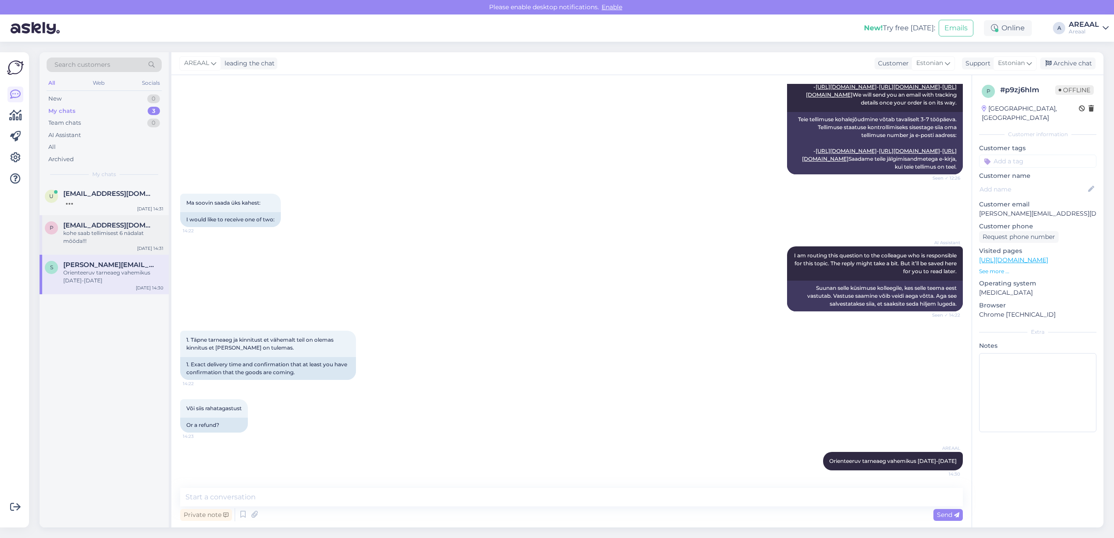
click at [97, 235] on div "kohe saab tellimisest 6 nädalat mõõda!!!" at bounding box center [113, 237] width 100 height 16
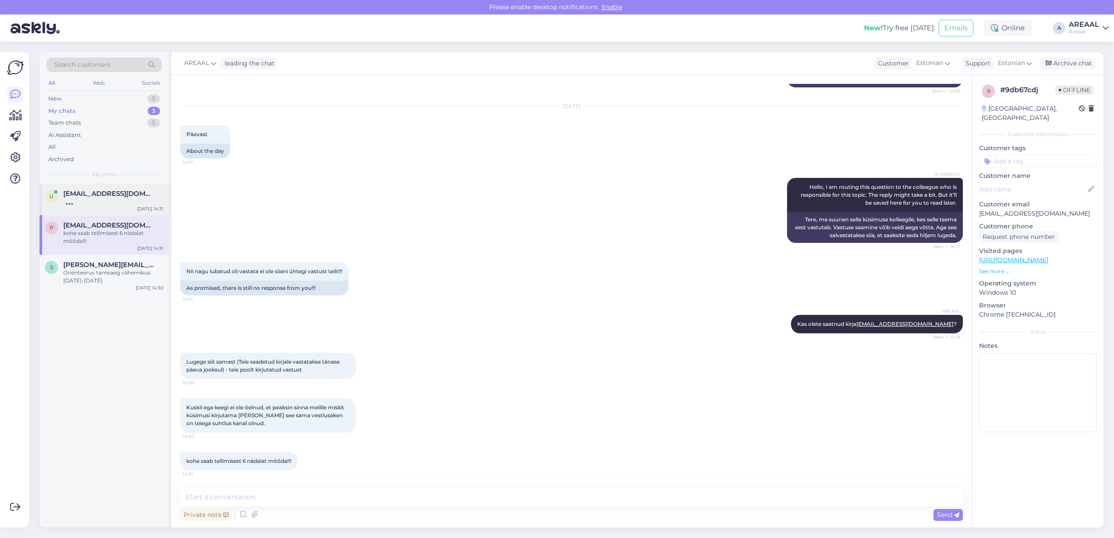
click at [113, 195] on span "[EMAIL_ADDRESS][DOMAIN_NAME]" at bounding box center [108, 194] width 91 height 8
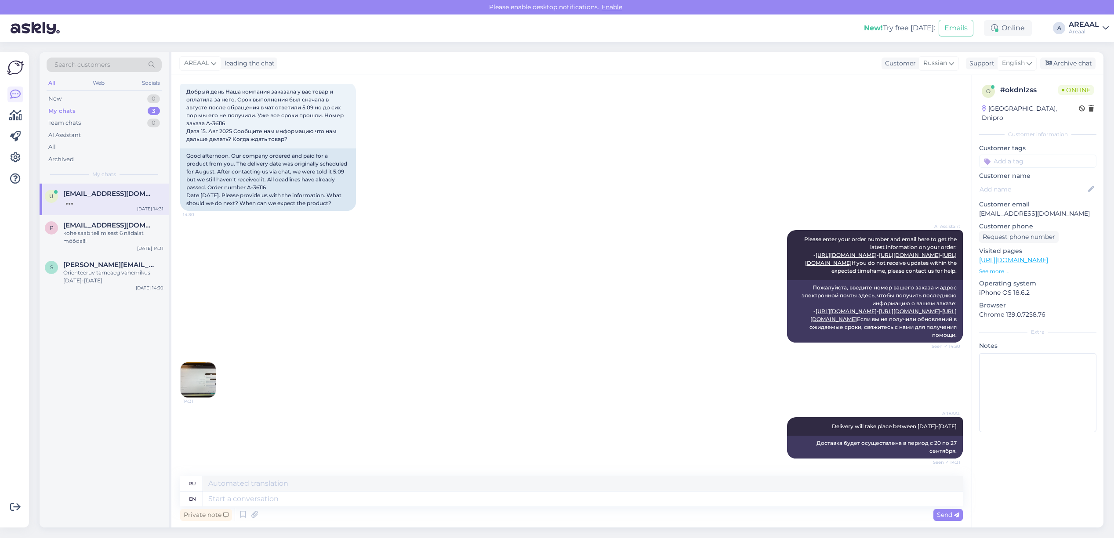
scroll to position [87, 0]
click at [112, 245] on div "kohe saab tellimisest 6 nädalat mõõda!!!" at bounding box center [113, 237] width 100 height 16
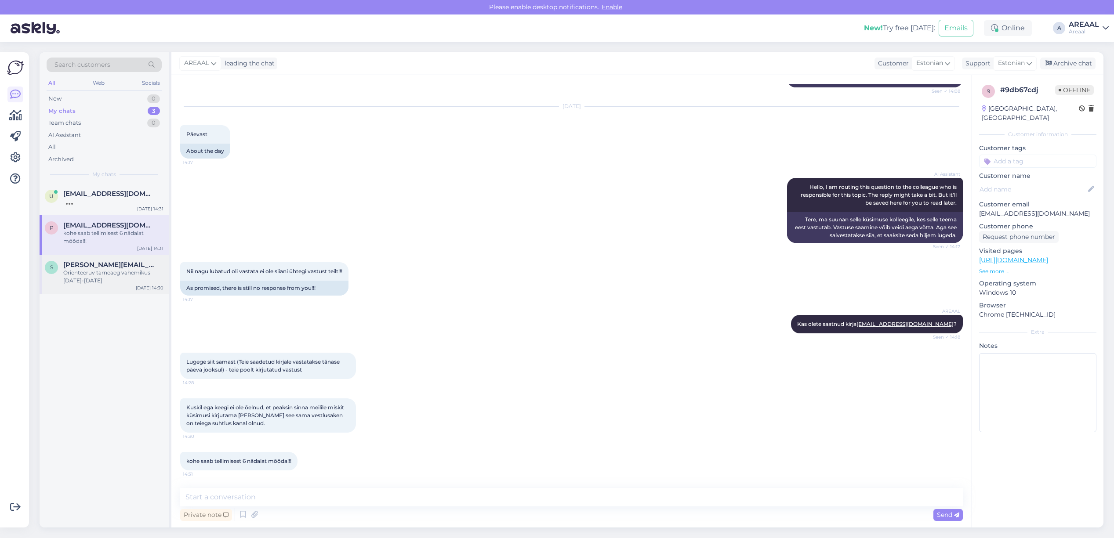
click at [113, 282] on div "Orienteeruv tarneaeg vahemikus [DATE]-[DATE]" at bounding box center [113, 277] width 100 height 16
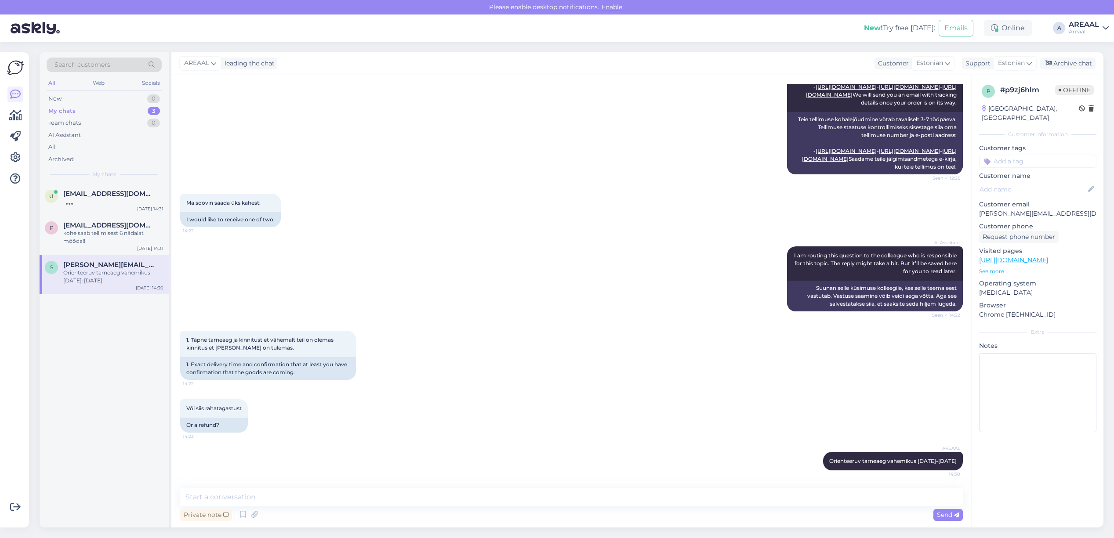
click at [658, 157] on div "AI Assistant Your order usually takes 3-7 working days to arrive. To check your…" at bounding box center [571, 110] width 783 height 148
click at [119, 249] on div "kohe saab tellimisest 6 nädalat mõõda!!!" at bounding box center [113, 245] width 100 height 16
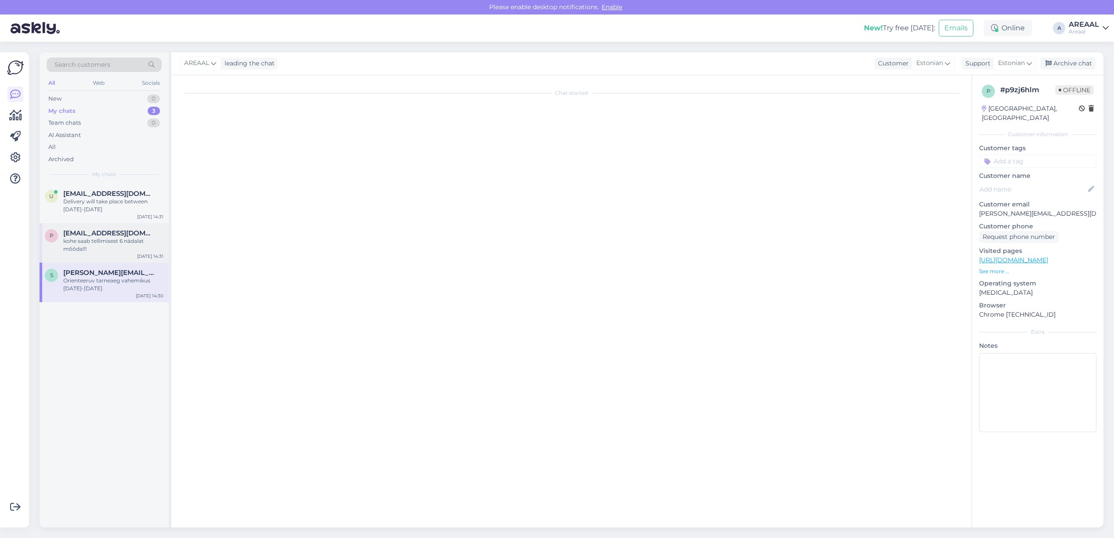
scroll to position [1807, 0]
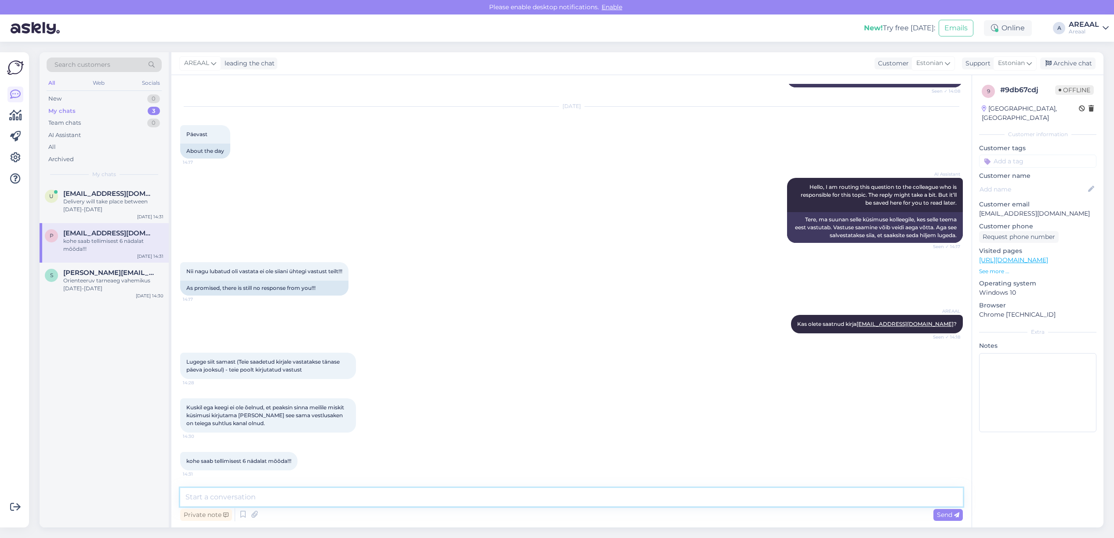
click at [338, 495] on textarea at bounding box center [571, 497] width 783 height 18
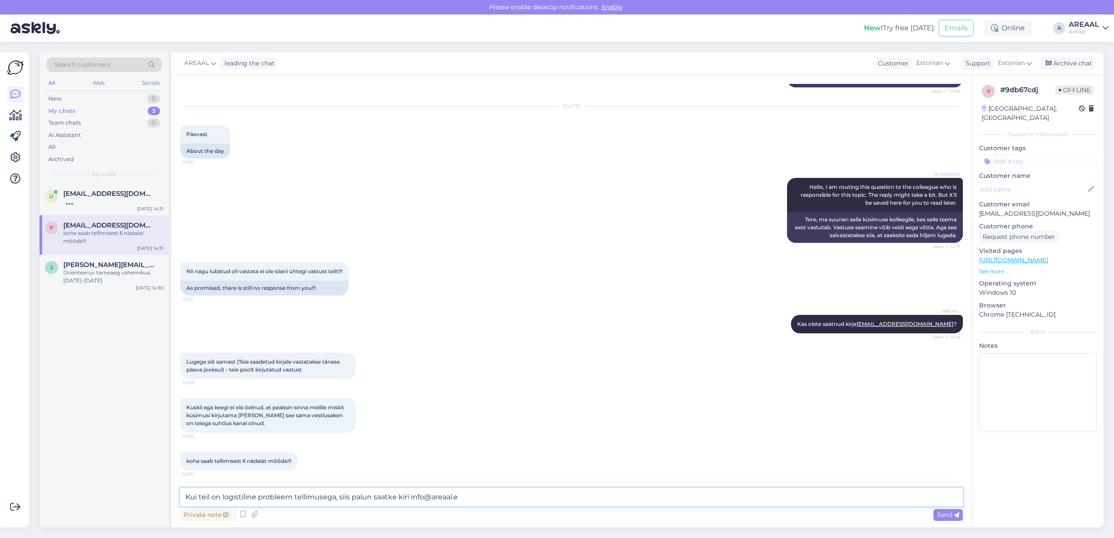
type textarea "Kui teil on logistiline probleem tellimusega, siis palun saatke kiri info@areaa…"
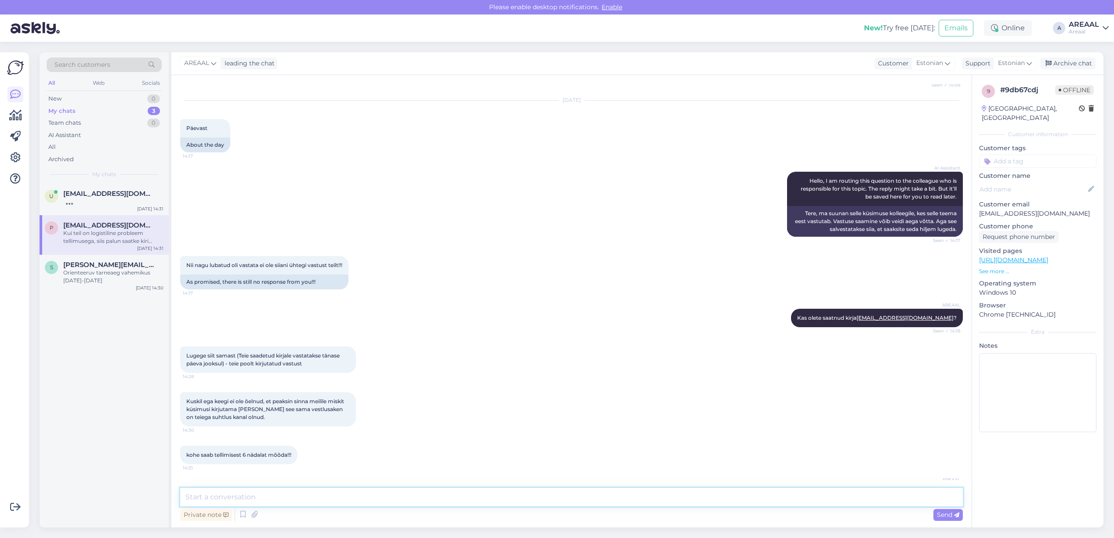
scroll to position [1852, 0]
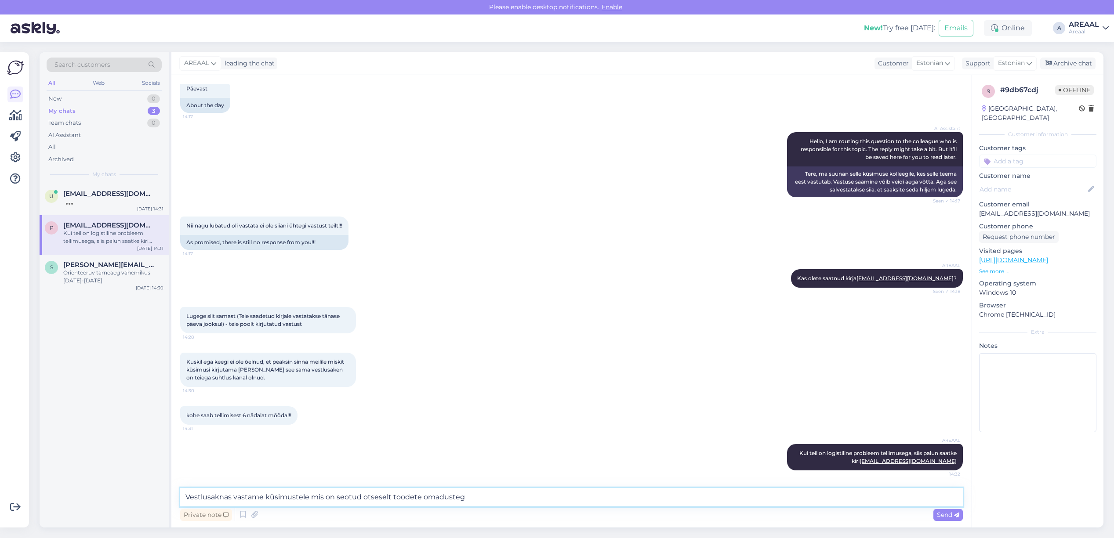
type textarea "Vestlusaknas vastame küsimustele mis on seotud otseselt toodete omadustega"
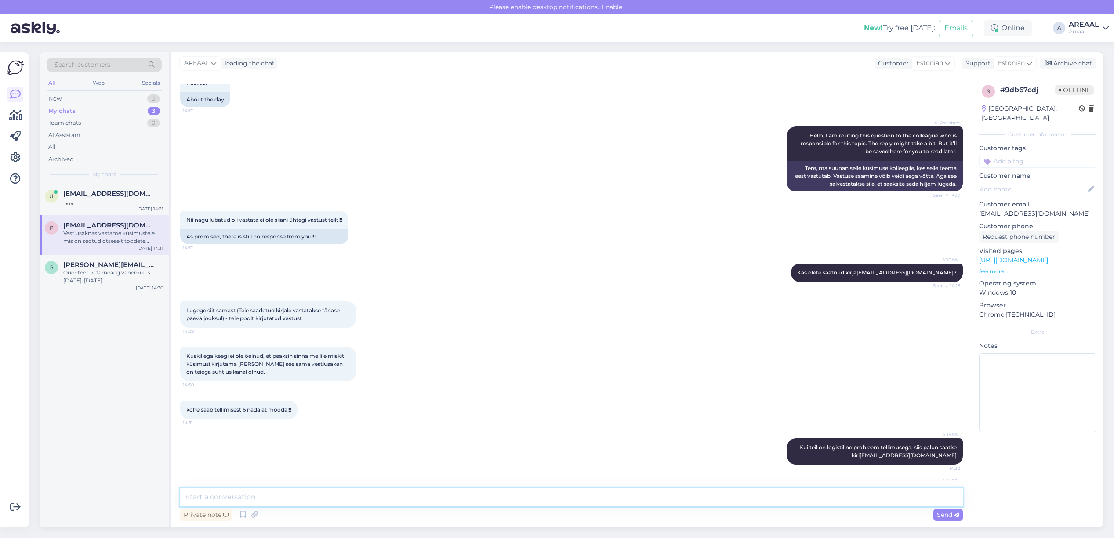
scroll to position [1898, 0]
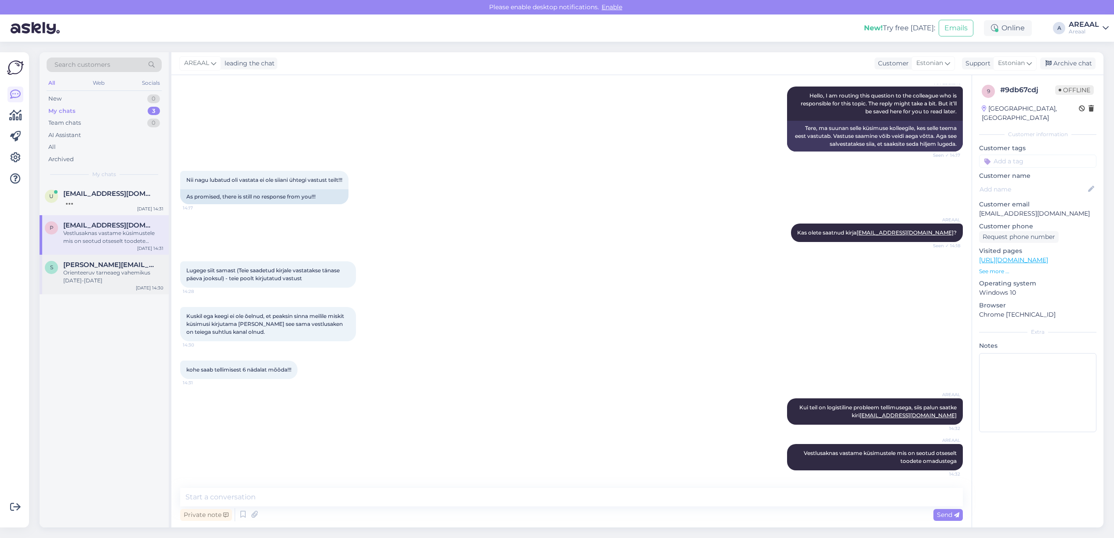
click at [123, 280] on div "Orienteeruv tarneaeg vahemikus [DATE]-[DATE]" at bounding box center [113, 277] width 100 height 16
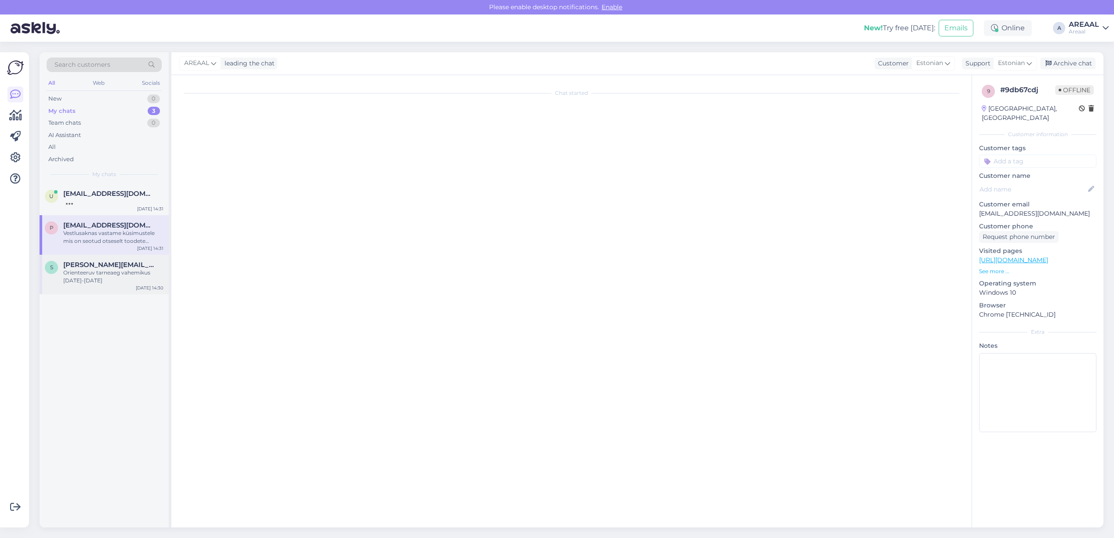
scroll to position [838, 0]
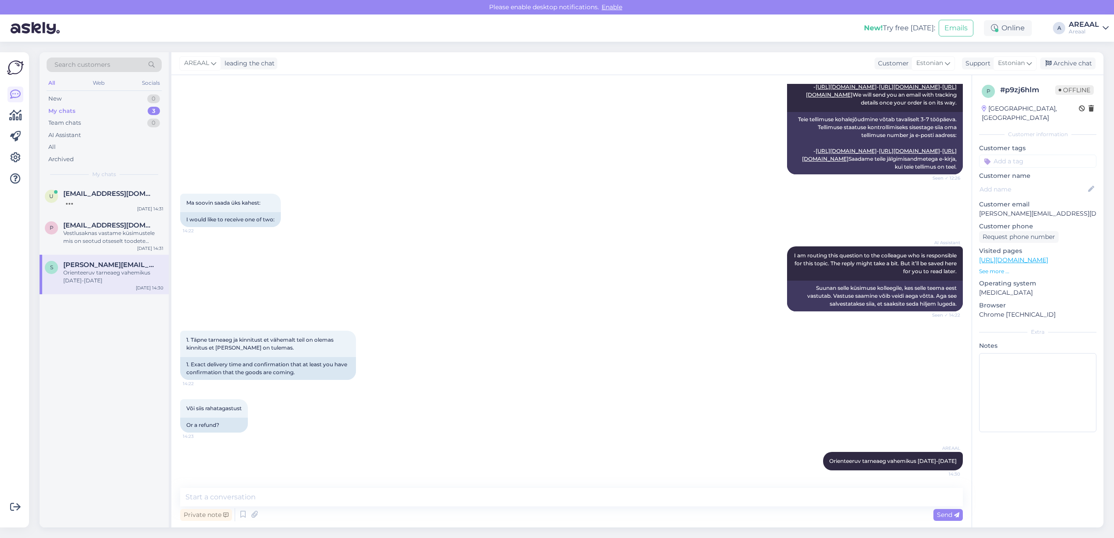
click at [480, 247] on div "AI Assistant I am routing this question to the colleague who is responsible for…" at bounding box center [571, 279] width 783 height 84
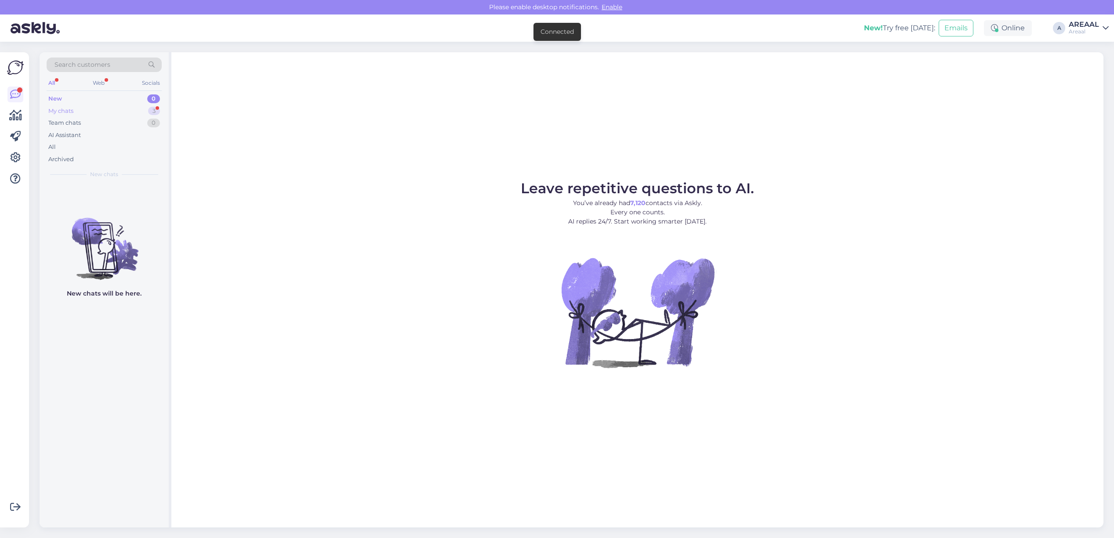
click at [139, 108] on div "My chats 3" at bounding box center [104, 111] width 115 height 12
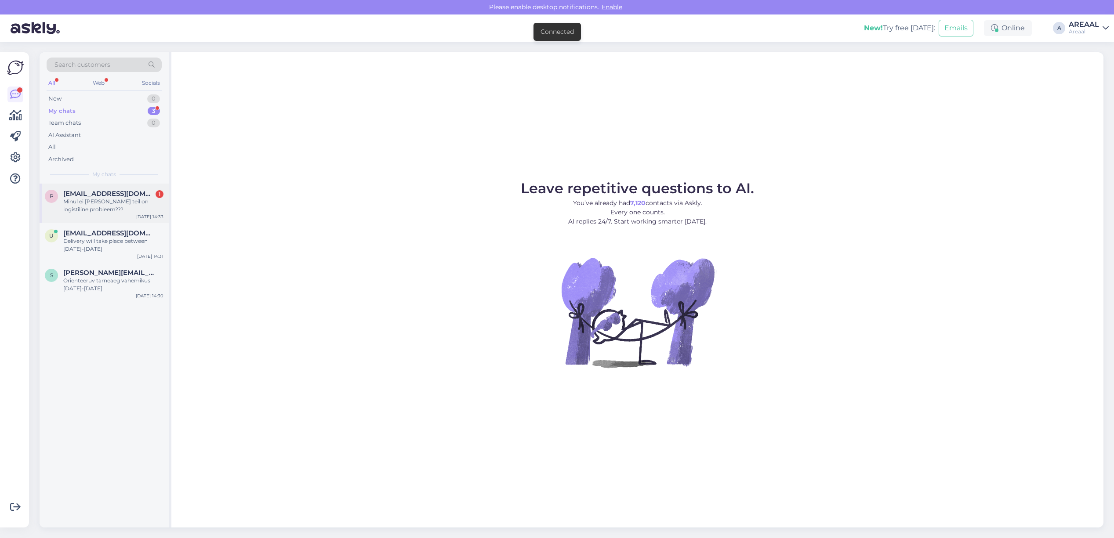
click at [137, 202] on div "Minul ei [PERSON_NAME] teil on logistiline probleem???" at bounding box center [113, 206] width 100 height 16
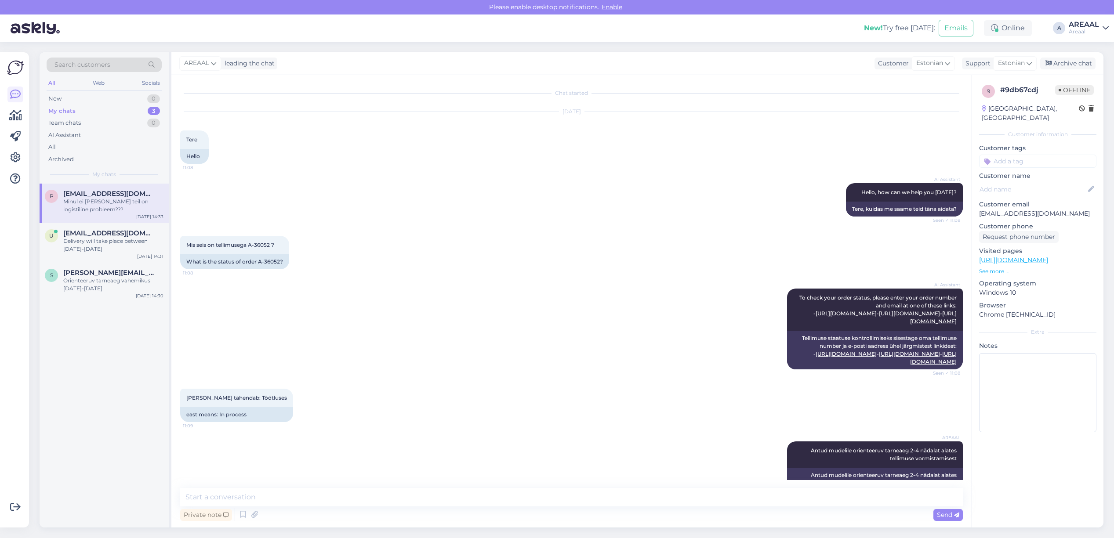
scroll to position [1935, 0]
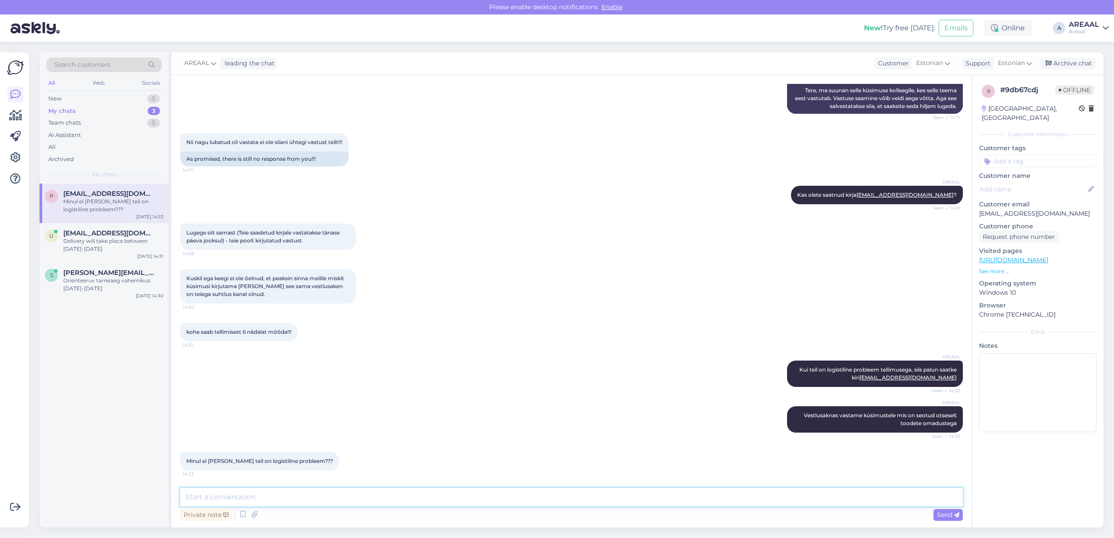
click at [408, 494] on textarea at bounding box center [571, 497] width 783 height 18
click at [407, 495] on textarea at bounding box center [571, 497] width 783 height 18
click at [405, 498] on textarea at bounding box center [571, 497] width 783 height 18
type textarea "Kui soovite tellimuse tarneaja kohta informatsiooni, siis palun saatke kiri inf…"
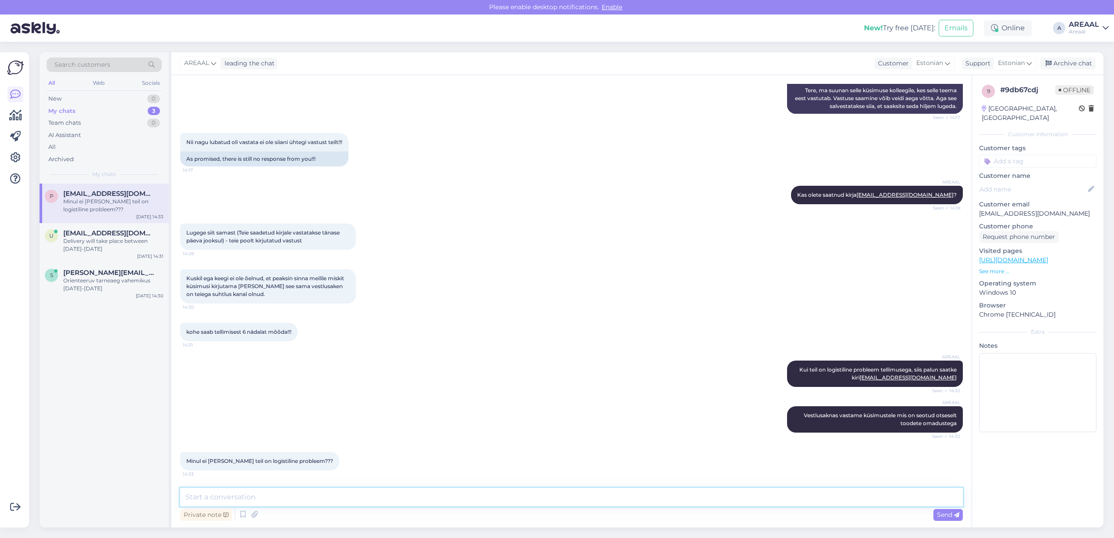
scroll to position [1982, 0]
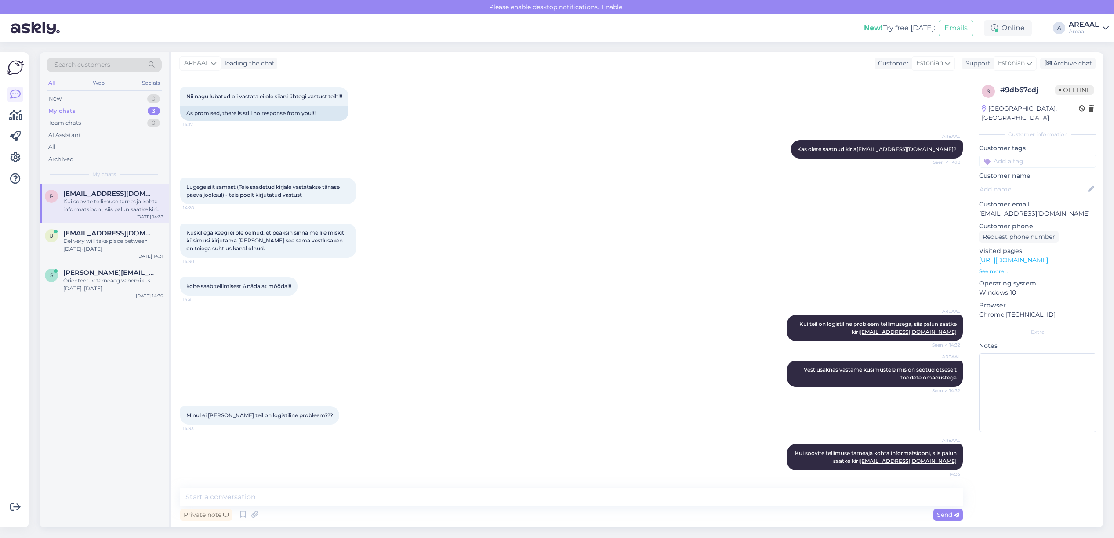
click at [1007, 209] on p "[EMAIL_ADDRESS][DOMAIN_NAME]" at bounding box center [1037, 213] width 117 height 9
copy p "[EMAIL_ADDRESS][DOMAIN_NAME]"
click at [539, 237] on div "Kuskil ega keegi ei ole õelnud, et peaksin sinna meilile miskit küsimusi kirjut…" at bounding box center [571, 241] width 783 height 54
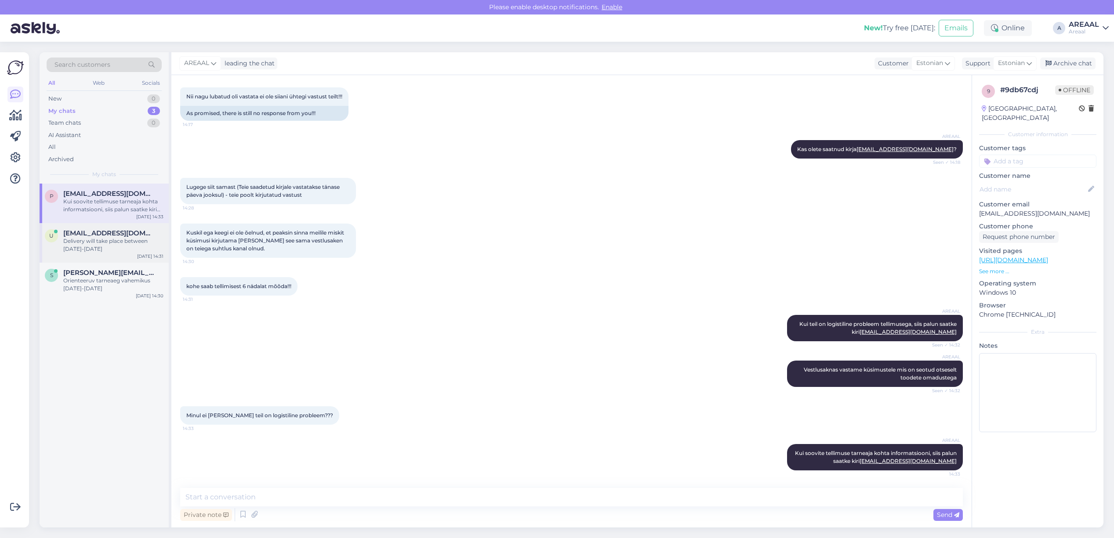
click at [104, 232] on span "[EMAIL_ADDRESS][DOMAIN_NAME]" at bounding box center [108, 233] width 91 height 8
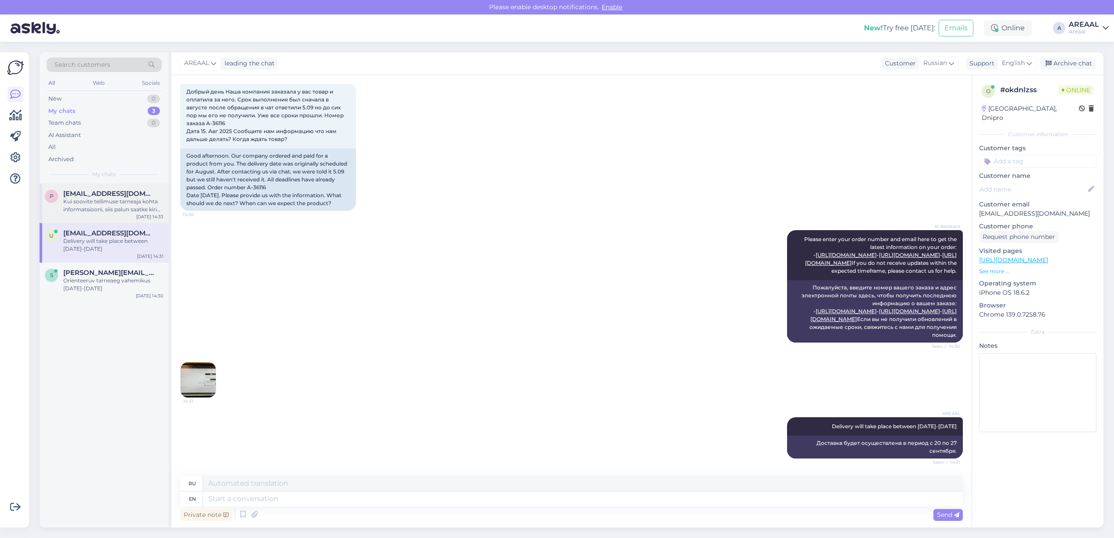
click at [97, 199] on div "Kui soovite tellimuse tarneaja kohta informatsiooni, siis palun saatke kiri inf…" at bounding box center [113, 206] width 100 height 16
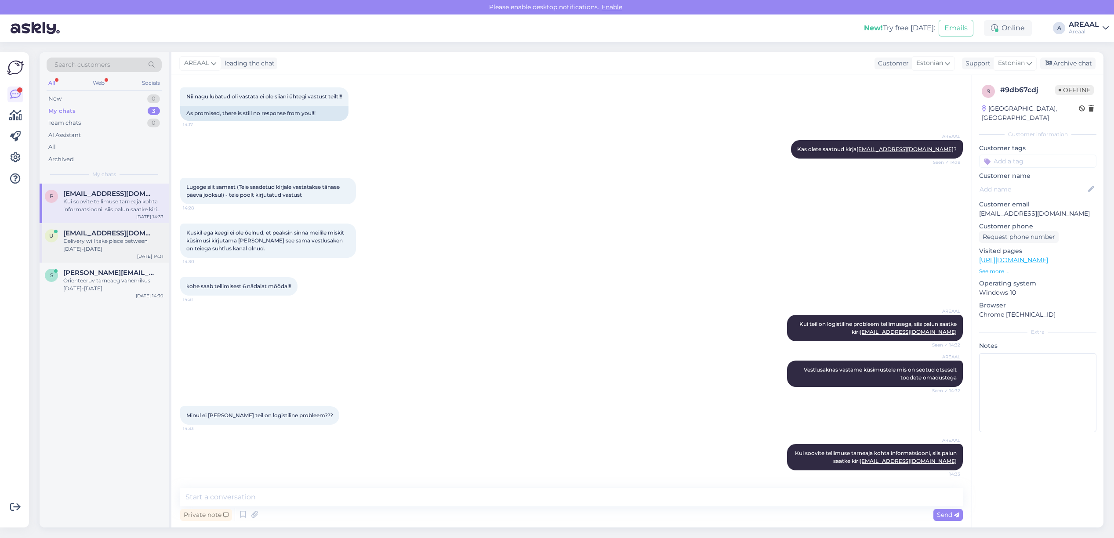
click at [101, 239] on div "Delivery will take place between 20-27 september" at bounding box center [113, 245] width 100 height 16
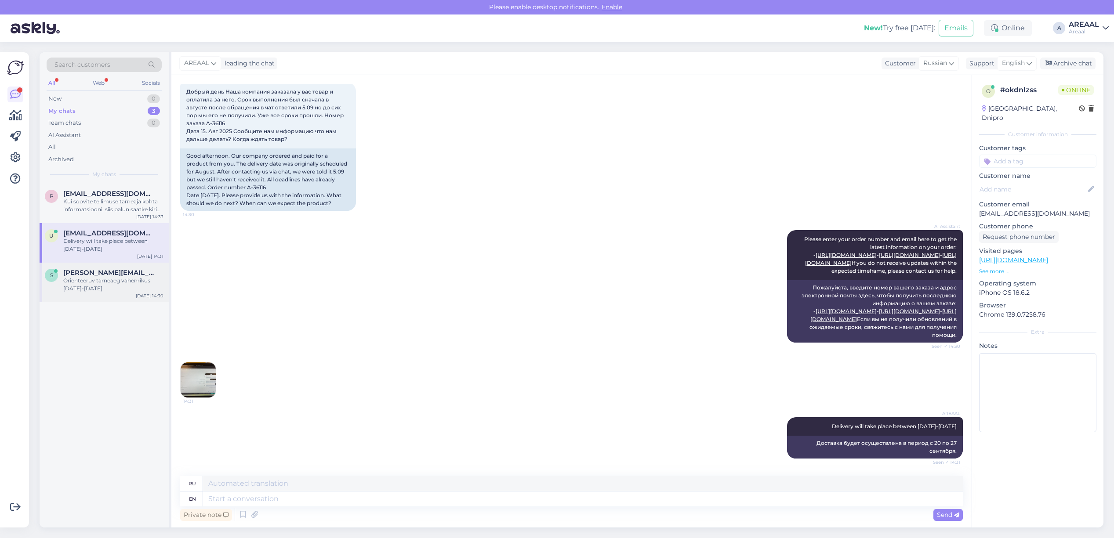
click at [111, 282] on div "Orienteeruv tarneaeg vahemikus [DATE]-[DATE]" at bounding box center [113, 285] width 100 height 16
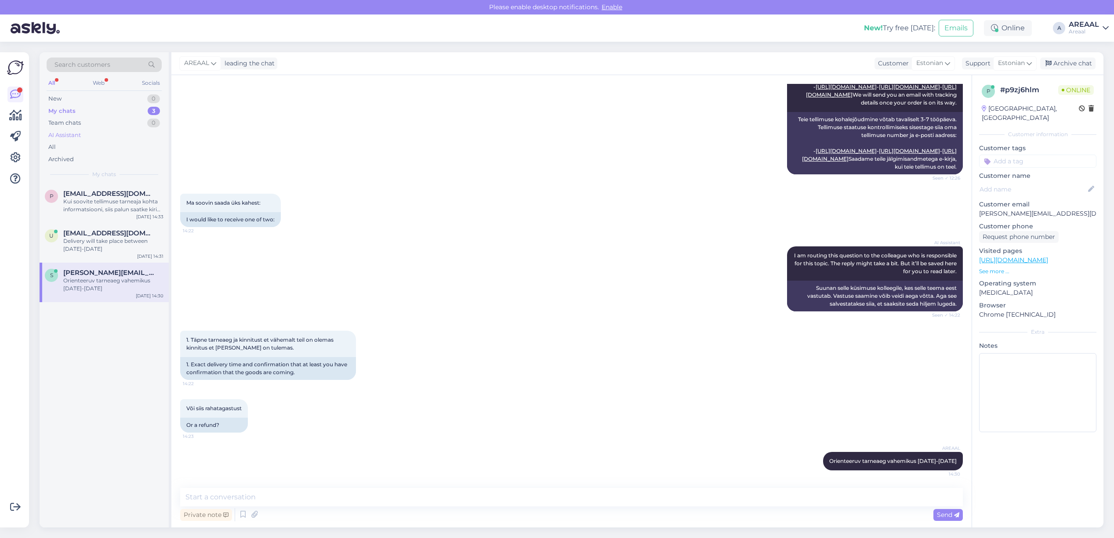
click at [108, 139] on div "AI Assistant" at bounding box center [104, 135] width 115 height 12
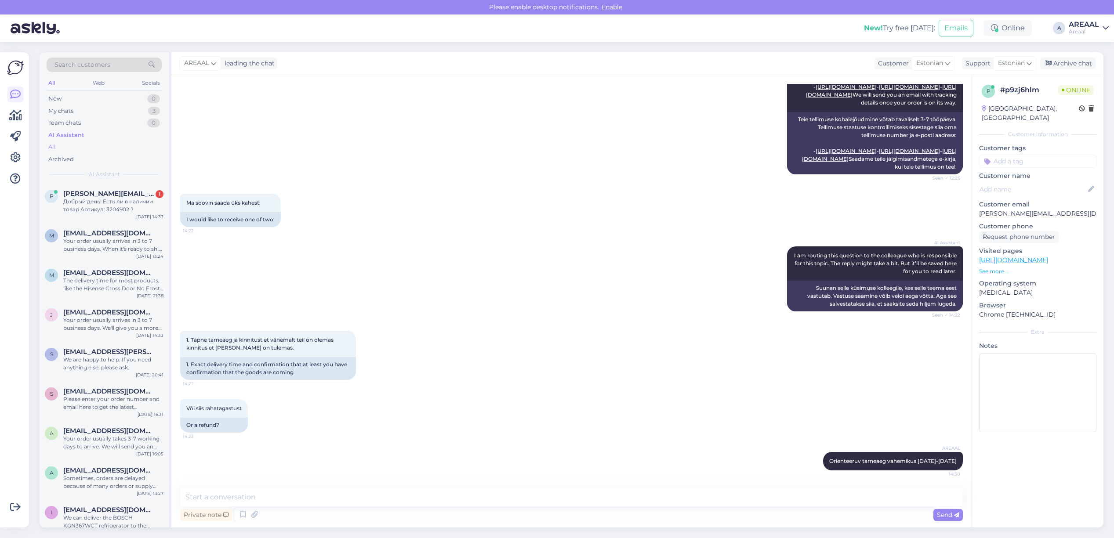
click at [102, 151] on div "All" at bounding box center [104, 147] width 115 height 12
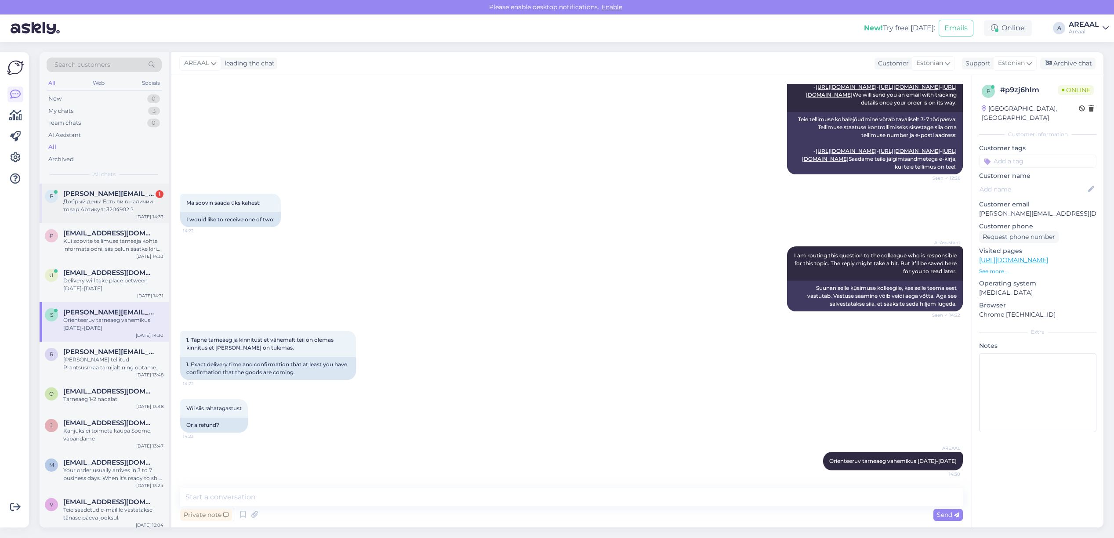
click at [118, 209] on div "Добрый день! Есть ли в наличии товар Артикул: 3204902 ?" at bounding box center [113, 206] width 100 height 16
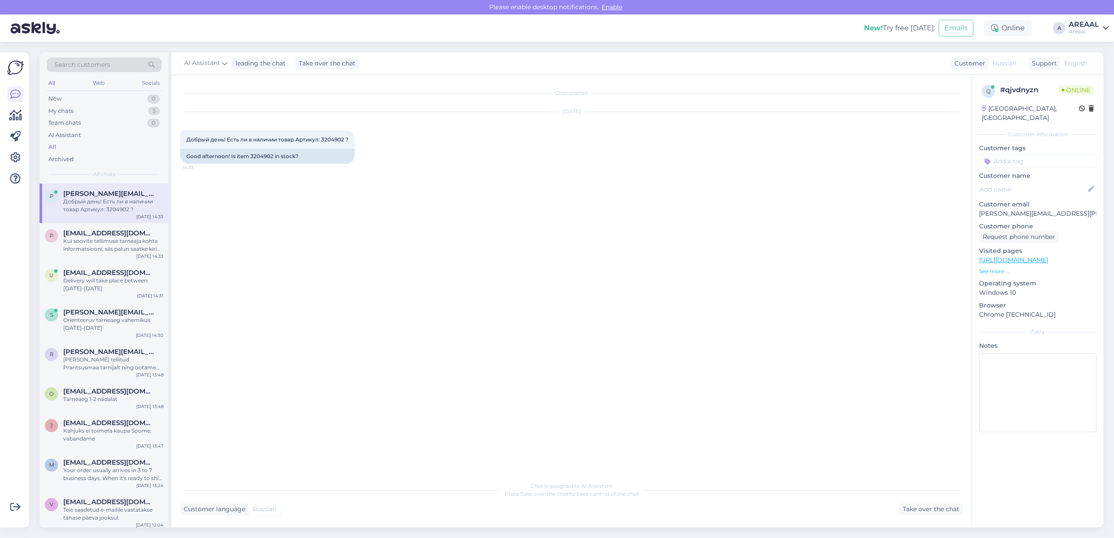
click at [1063, 256] on p "https://areaal.eu/thule-gauntlet-14-macbook-chernyj-chehol-dlya-noutbuka/" at bounding box center [1037, 260] width 117 height 9
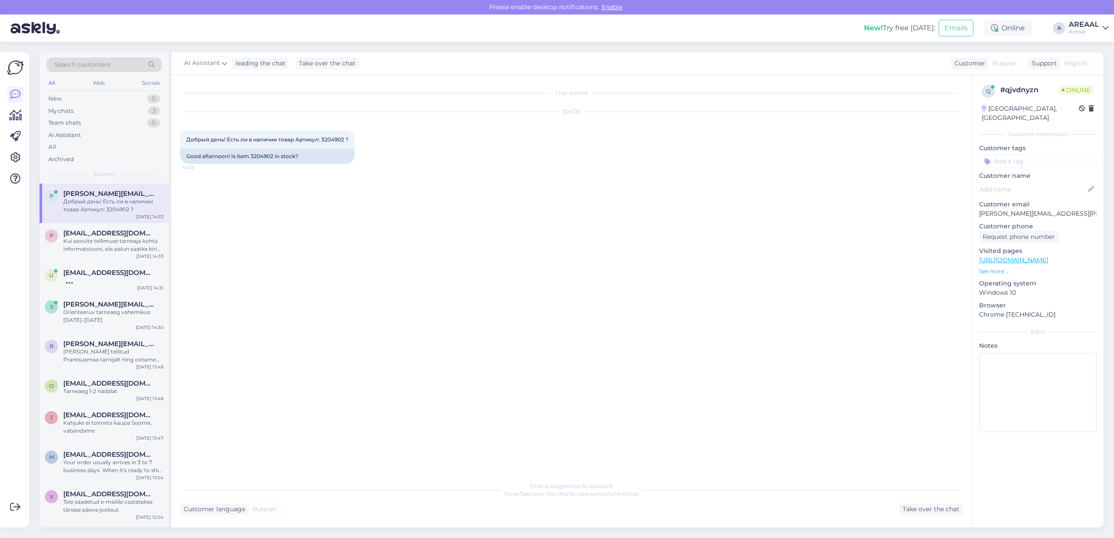
click at [1048, 256] on link "https://areaal.eu/thule-gauntlet-14-macbook-chernyj-chehol-dlya-noutbuka/" at bounding box center [1013, 260] width 69 height 8
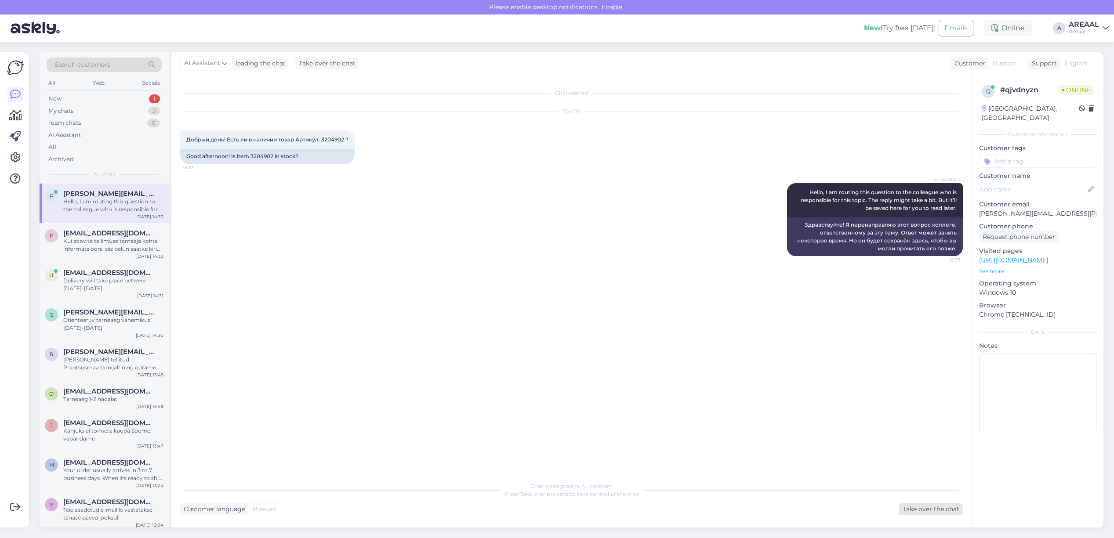
click at [921, 509] on div "Take over the chat" at bounding box center [931, 510] width 64 height 12
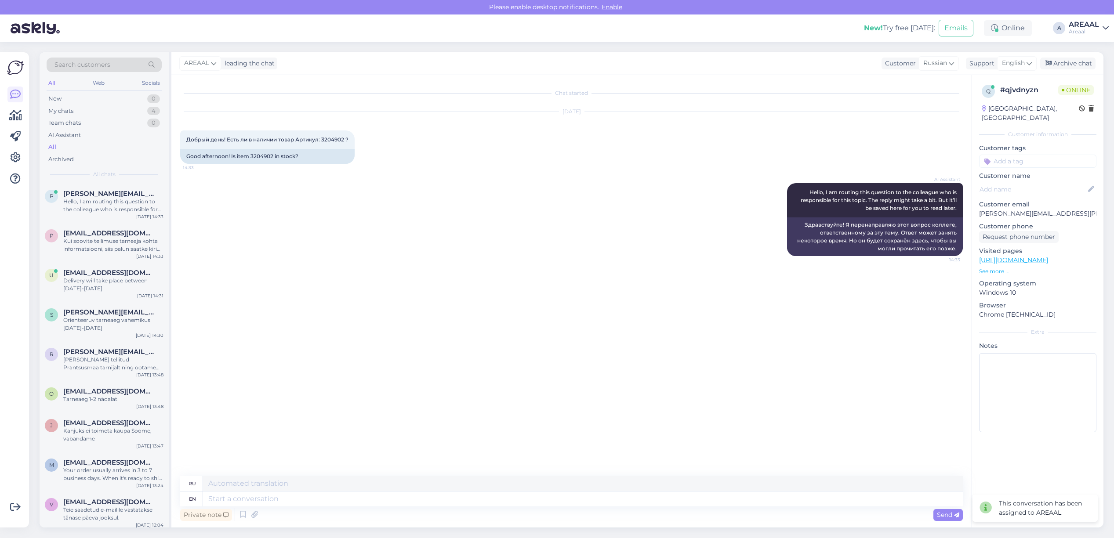
click at [833, 509] on div "Private note Send" at bounding box center [571, 515] width 783 height 17
click at [829, 499] on textarea at bounding box center [583, 499] width 760 height 15
type textarea "Yes, the"
type textarea "Да,"
type textarea "Yes, the product is"
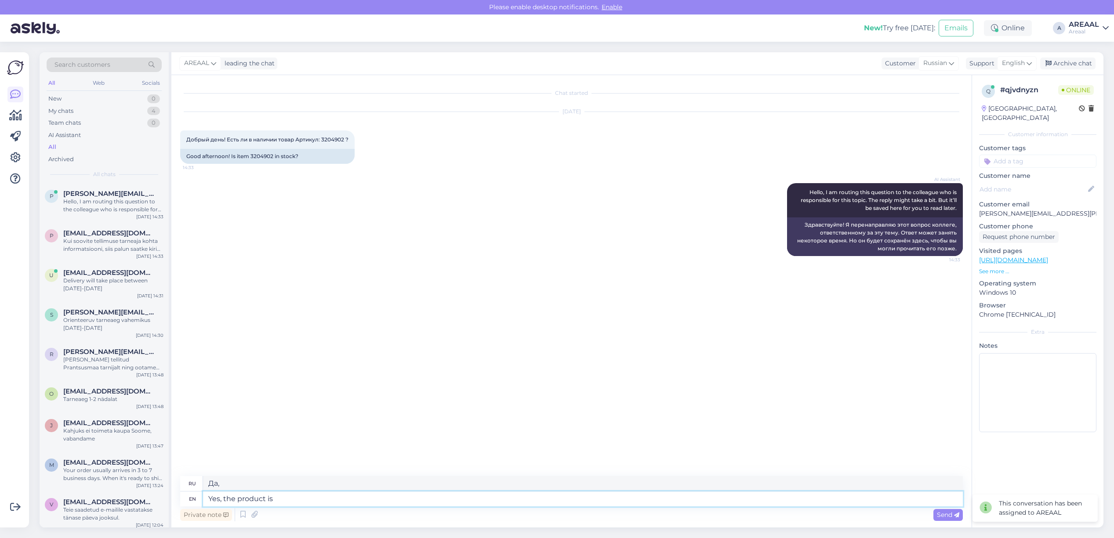
type textarea "Да, продукт"
type textarea "Yes, the product is av"
type textarea "Да, продукт есть"
type textarea "Yes, the product is available in"
type textarea "Да, товар доступен."
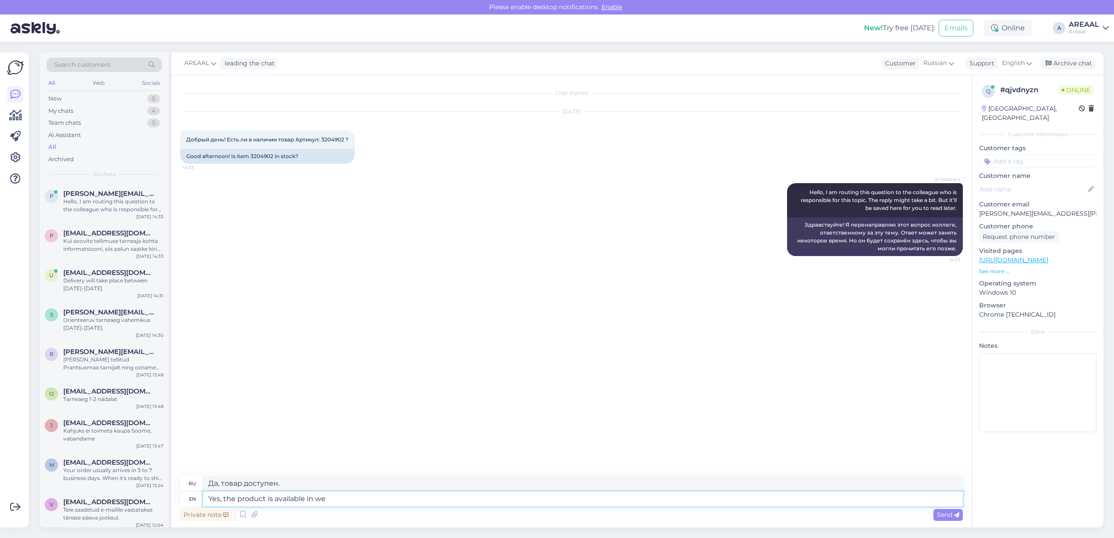
type textarea "Yes, the product is available in wea"
type textarea "Да, продукт доступен в"
type textarea "Yes, the product is available in warehouse."
type textarea "Да, товар есть на складе."
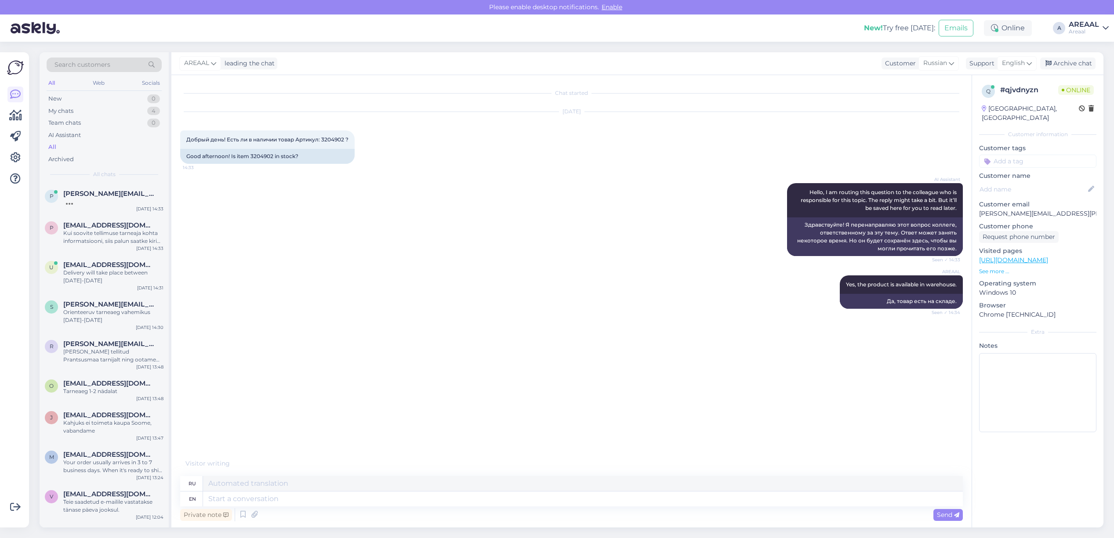
click at [665, 236] on div "AI Assistant Hello, I am routing this question to the colleague who is responsi…" at bounding box center [571, 220] width 783 height 92
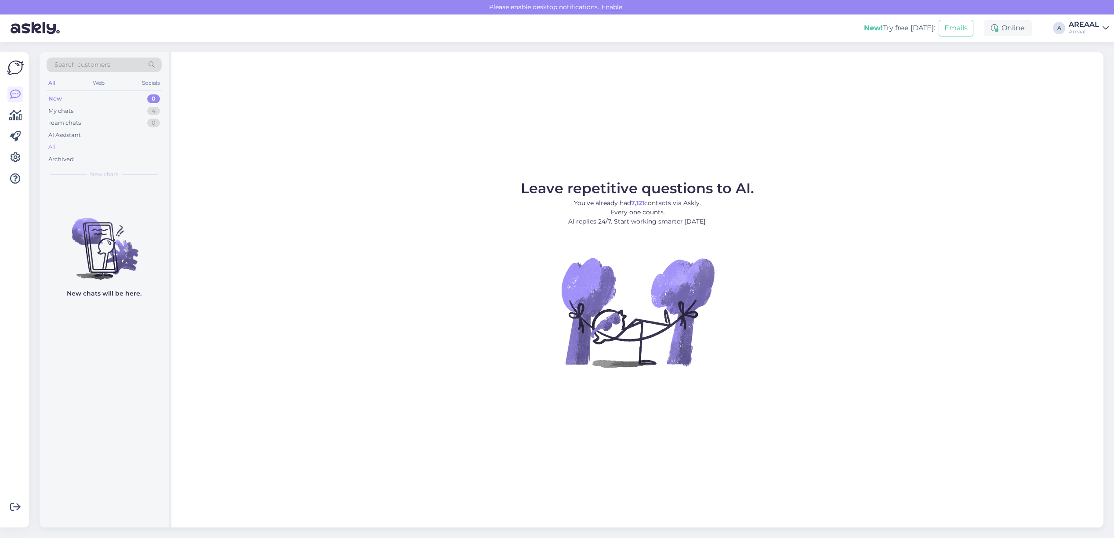
click at [110, 143] on div "All" at bounding box center [104, 147] width 115 height 12
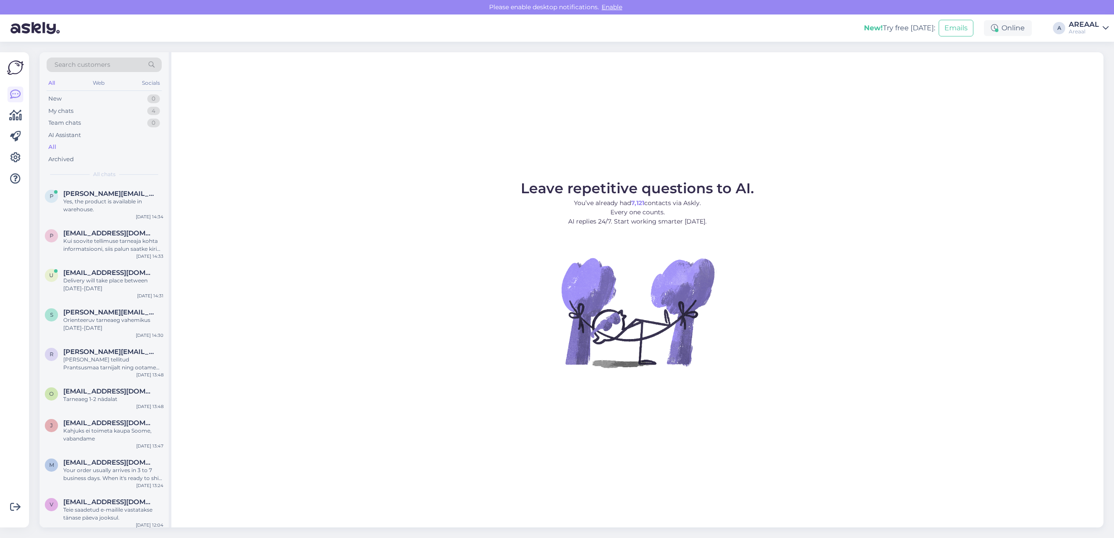
click at [727, 163] on div "Leave repetitive questions to AI. You’ve already had 7,121 contacts via Askly. …" at bounding box center [637, 290] width 932 height 476
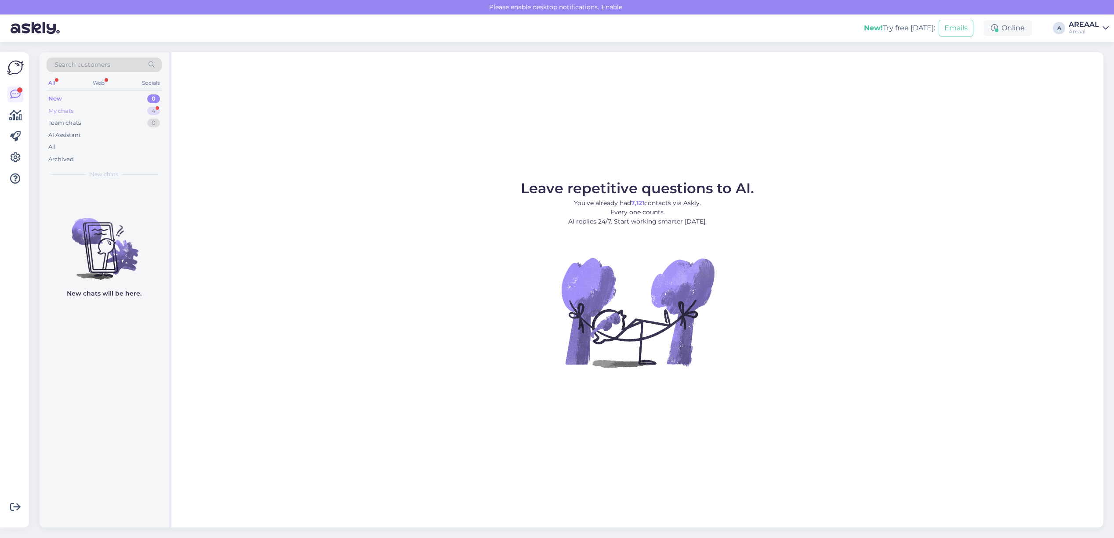
click at [128, 116] on div "My chats 4" at bounding box center [104, 111] width 115 height 12
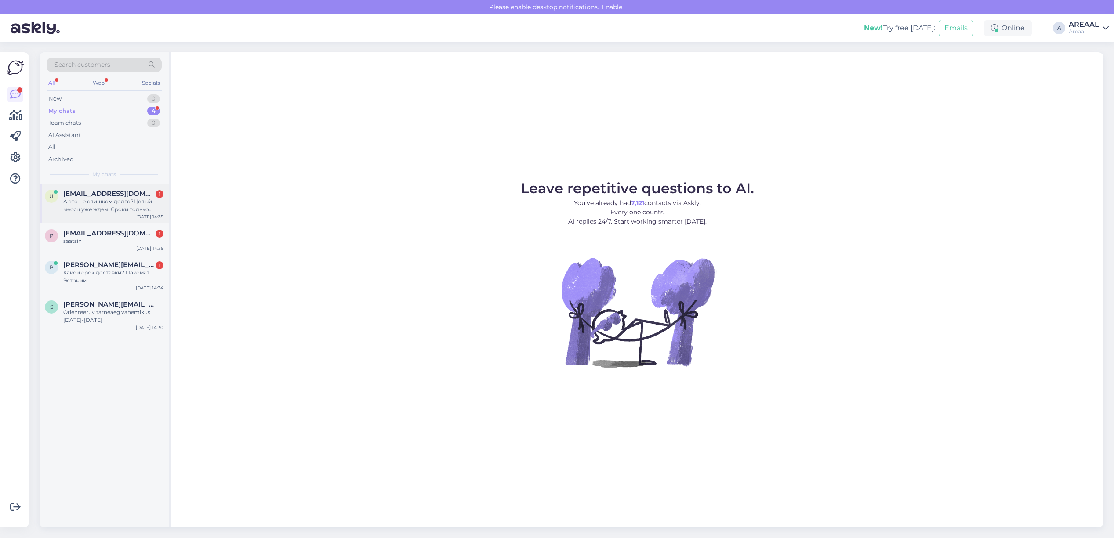
click at [128, 194] on span "[EMAIL_ADDRESS][DOMAIN_NAME]" at bounding box center [108, 194] width 91 height 8
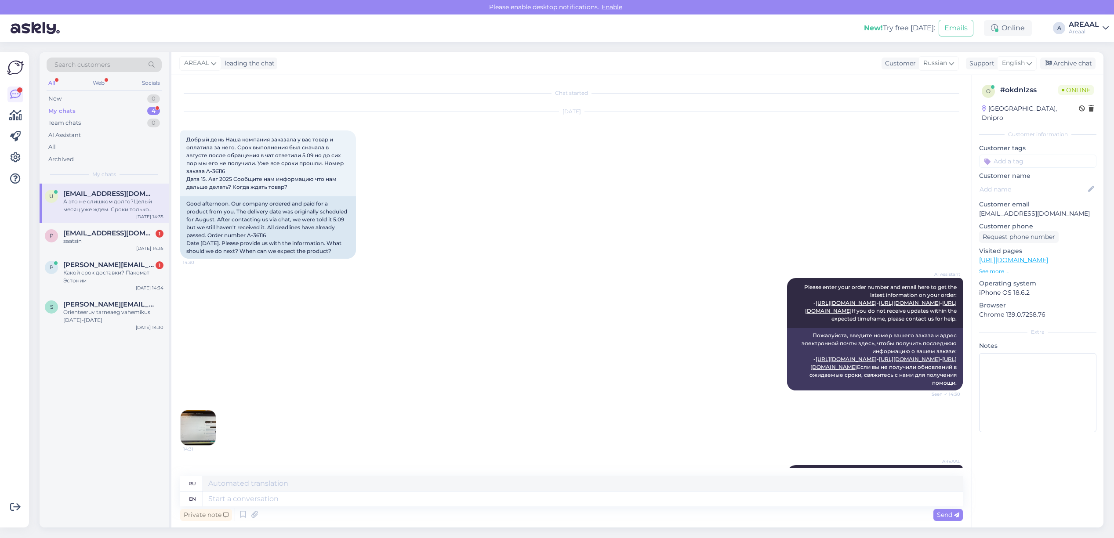
scroll to position [211, 0]
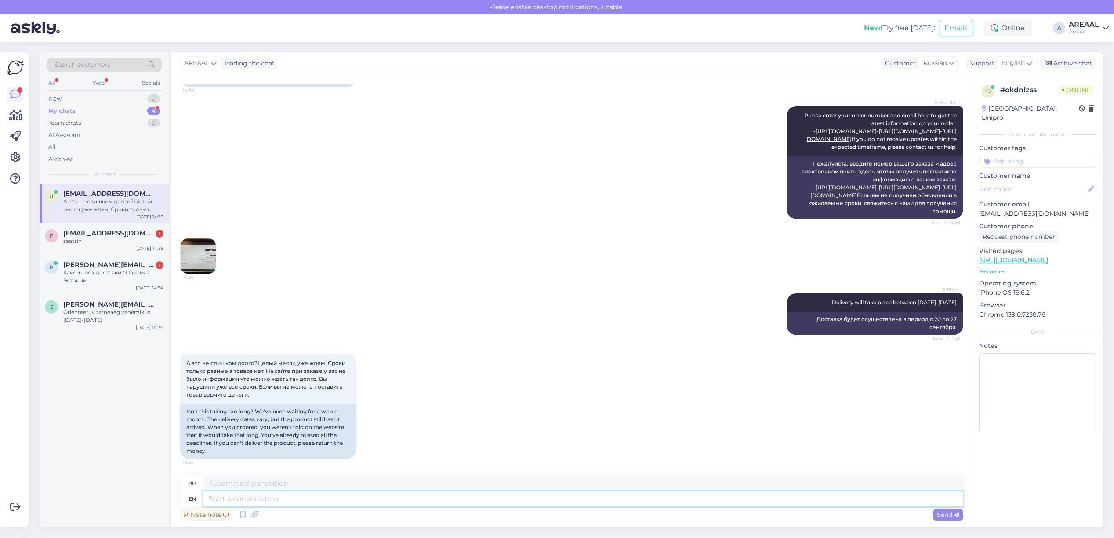
click at [333, 496] on textarea at bounding box center [583, 499] width 760 height 15
click at [858, 298] on div "AREAAL Delivery will take place between [DATE]-[DATE] Seen ✓ 14:31" at bounding box center [875, 303] width 176 height 18
click at [860, 300] on span "Delivery will take place between [DATE]-[DATE]" at bounding box center [894, 302] width 125 height 7
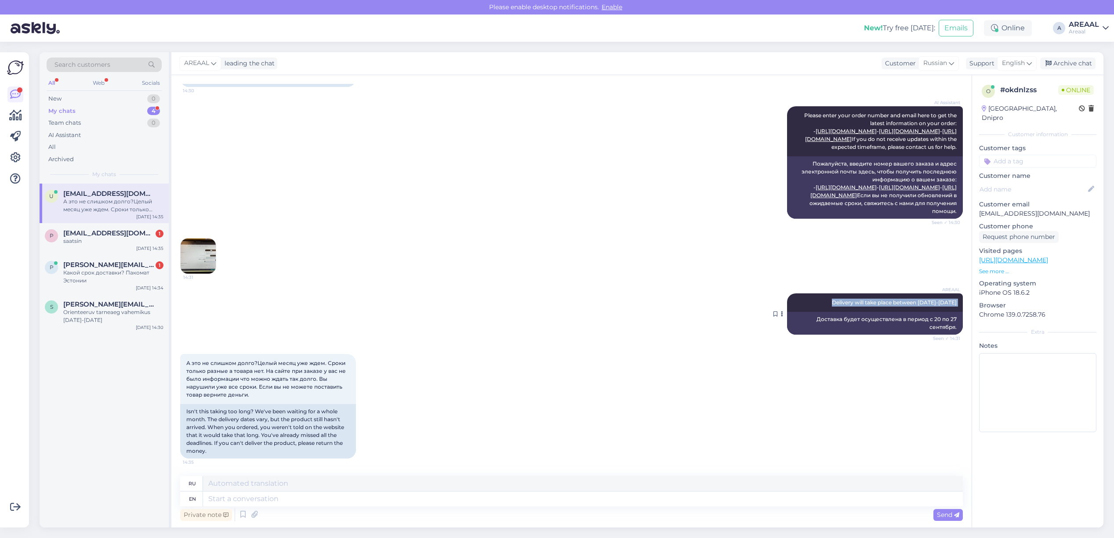
copy div "Delivery will take place between [DATE]-[DATE] Seen ✓ 14:31"
click at [790, 498] on textarea at bounding box center [583, 499] width 760 height 15
paste textarea "Delivery will take place between [DATE]-[DATE]"
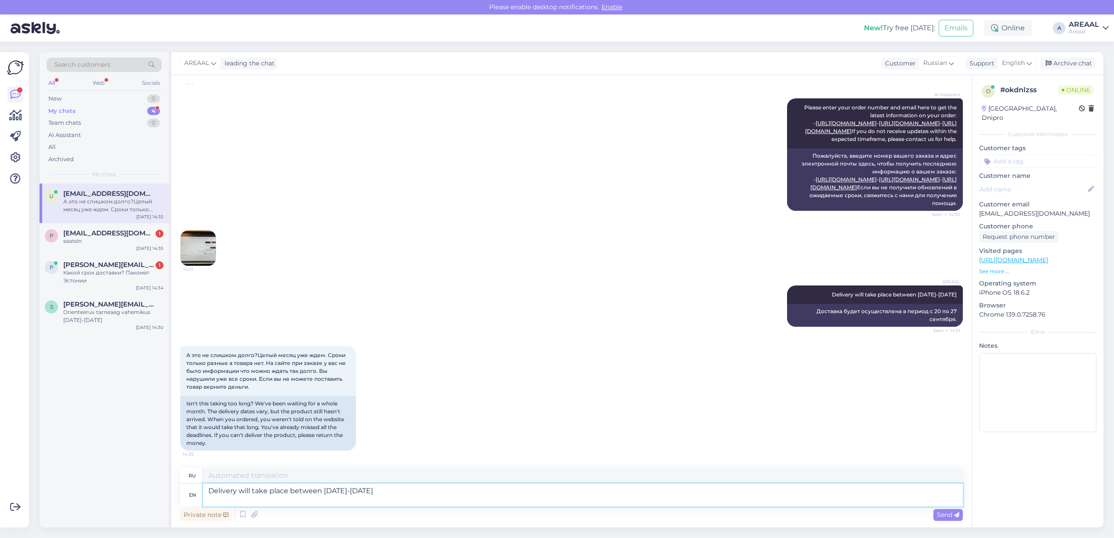
type textarea "Delivery will take place between [DATE]-[DATE]"
type textarea "Доставка будет осуществлена в период с 20 по 27 сентября."
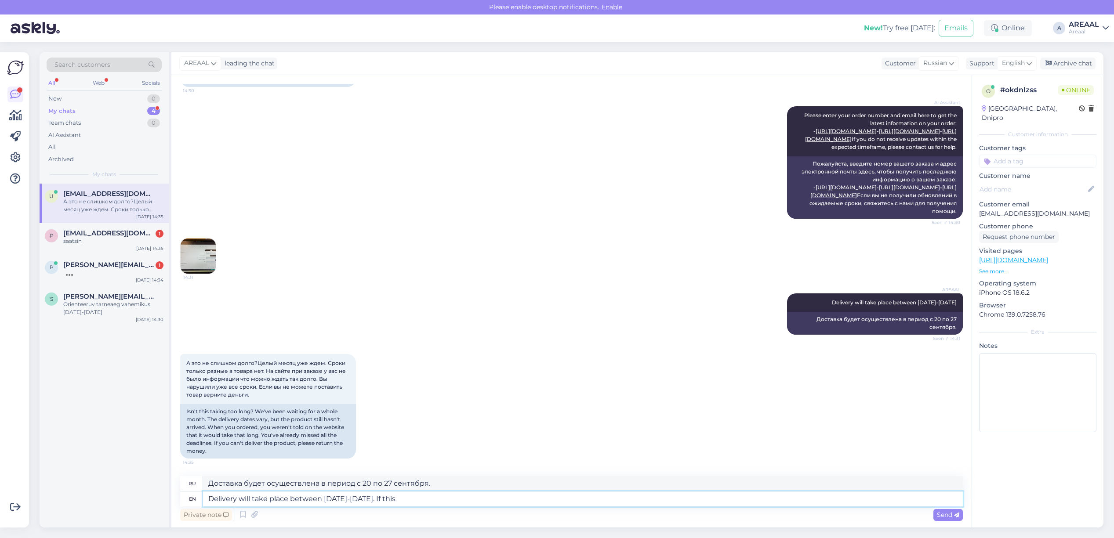
type textarea "Delivery will take place between [DATE]-[DATE]. If this"
type textarea "Доставка будет осуществлена в период с 20 по 27 сентября. Если"
type textarea "Delivery will take place between [DATE]-[DATE]. If this d"
type textarea "Доставка будет осуществлена в период с 20 по 27 сентября. Если это"
type textarea "Delivery will take place between [DATE]-[DATE]. If this doesn't s"
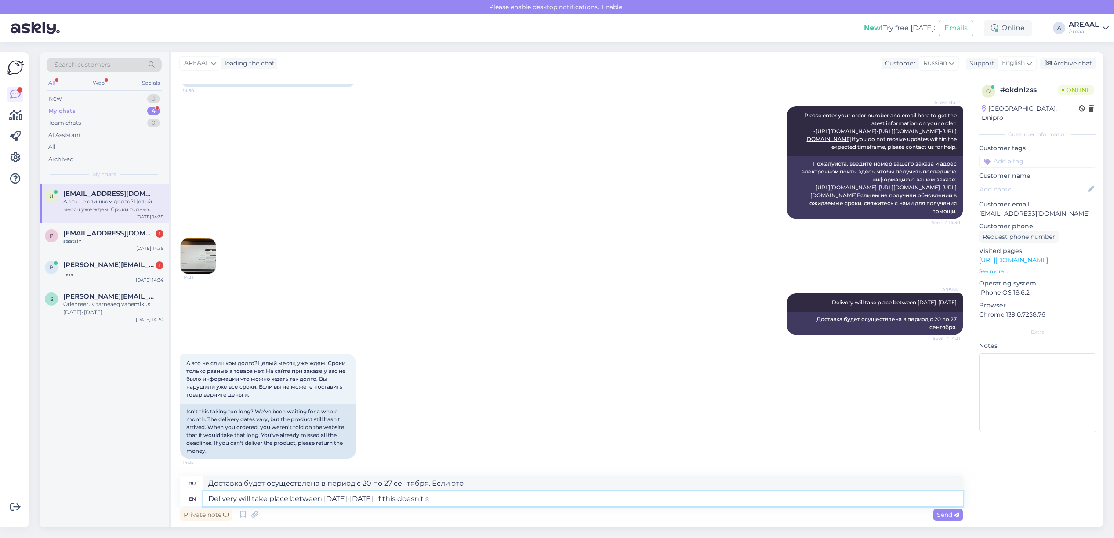
type textarea "Доставка будет осуществлена в период с 20 по 27 сентября. Если этого не произой…"
type textarea "Delivery will take place between [DATE]-[DATE]. If this doesn't suit you"
type textarea "Доставка будет осуществлена в период с 20 по 27 сентября. Если это не подходит,"
type textarea "Delivery will take place between [DATE]-[DATE]. If this doesn't suit you, pl"
type textarea "Доставка будет осуществляться с 20 по 27 сентября. Если вас это не устраивает,"
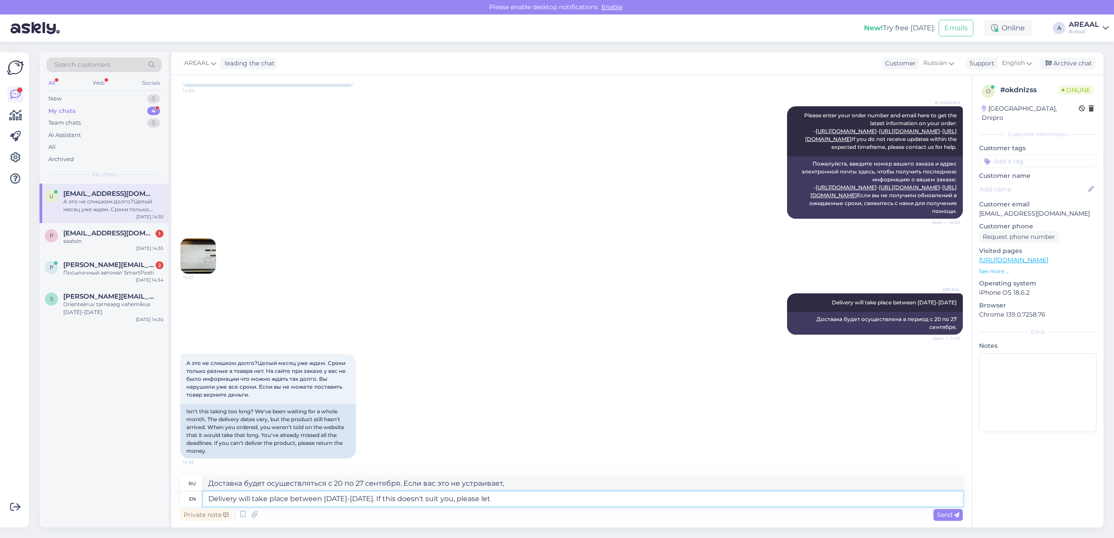
type textarea "Delivery will take place between [DATE]-[DATE]. If this doesn't suit you, pleas…"
type textarea "Доставка будет осуществлена в период с 20 по 27 сентября. Если вас это не устра…"
type textarea "Delivery will take place between [DATE]-[DATE]. If this doesn't suit you, pleas…"
type textarea "Доставка будет осуществлена в период с 20 по 27 сентября. Если вас это не устра…"
type textarea "Delivery will take place between [DATE]-[DATE]. If this doesn't suit you, pleas…"
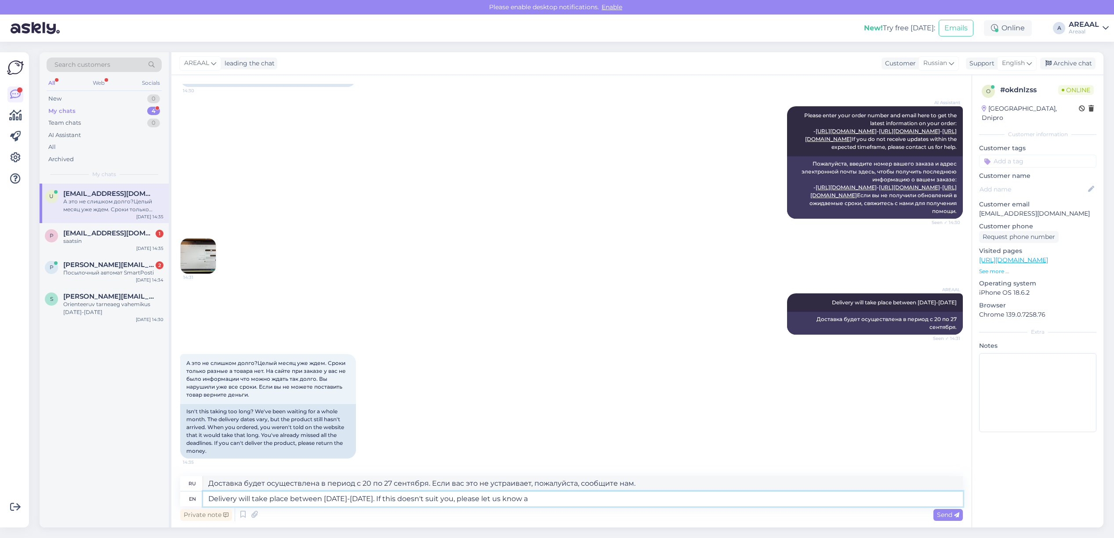
type textarea "Доставка будет осуществляться с 20 по 27 сентября. Если вас это не устраивает, …"
type textarea "Delivery will take place between [DATE]-[DATE]. If this doesn't suit you, pleas…"
type textarea "Доставка будет осуществляться с 20 по 27 сентября. Если вас это не устраивает, …"
type textarea "Delivery will take place between [DATE]-[DATE]. If this doesn't suit you, pleas…"
type textarea "Доставка будет осуществляться с 20 по 27 сентября. Если вас это не устраивает, …"
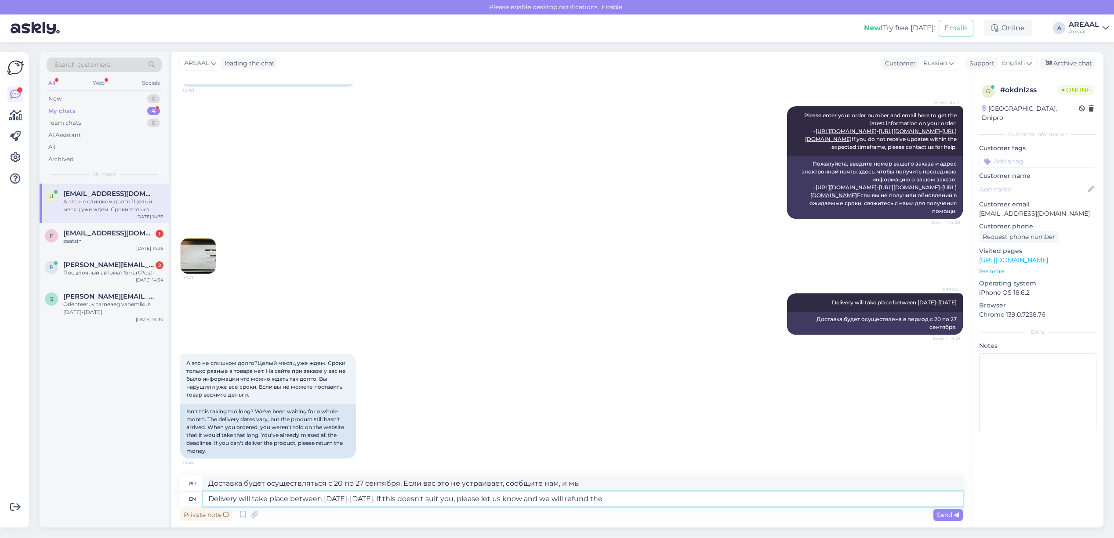
type textarea "Delivery will take place between [DATE]-[DATE]. If this doesn't suit you, pleas…"
type textarea "Доставка будет осуществляться с 20 по 27 сентября. Если вас это не устроит, соо…"
type textarea "Delivery will take place between [DATE]-[DATE]. If this doesn't suit you, pleas…"
type textarea "Доставка будет осуществляться с 20 по 27 сентября. Если вас это не устраивает, …"
type textarea "Delivery will take place between [DATE]-[DATE]. If this doesn't suit you, pleas…"
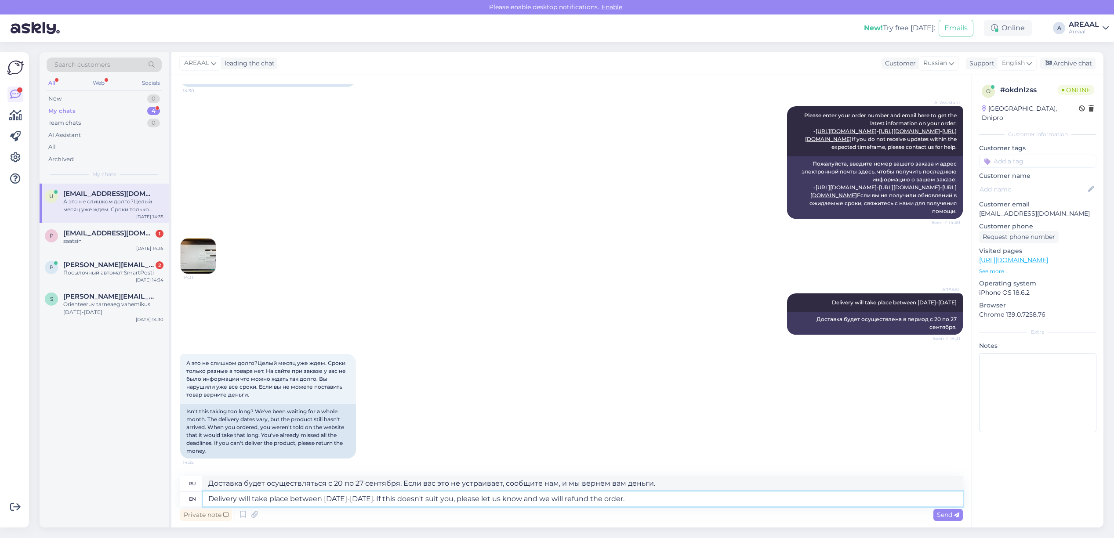
type textarea "Доставка будет осуществлена в период с 20 по 27 сентября. Если вас это не устро…"
type textarea "Delivery will take place between [DATE]-[DATE]. If this doesn't suit you, pleas…"
click at [621, 483] on textarea "Доставка будет осуществлена в период с 20 по 27 сентября. Если вас это не устро…" at bounding box center [583, 483] width 760 height 15
type textarea "Доставка будет осуществлена в период с 20 по 27 сентября. Если вас это не устро…"
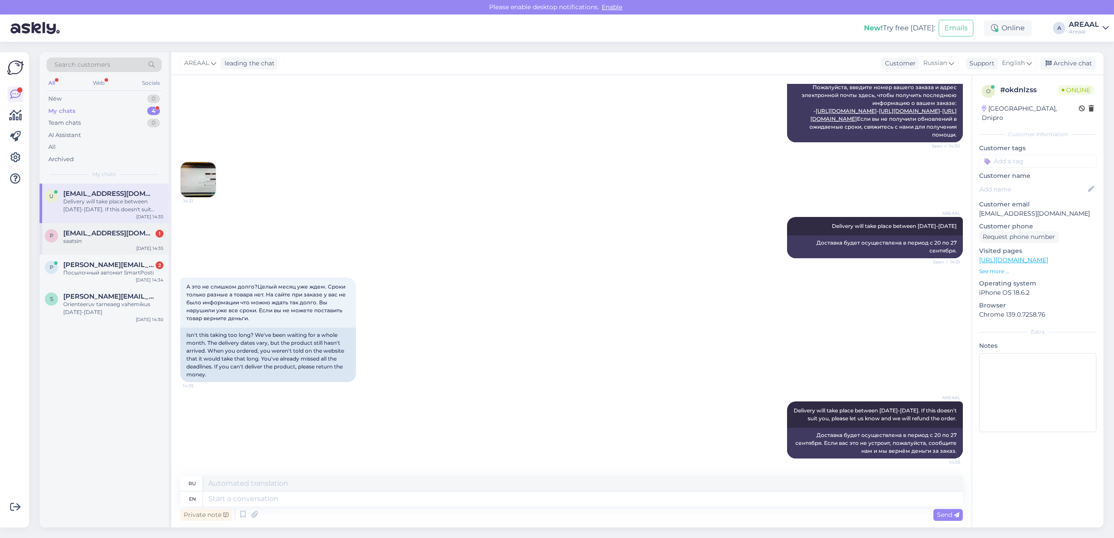
click at [111, 234] on span "[EMAIL_ADDRESS][DOMAIN_NAME]" at bounding box center [108, 233] width 91 height 8
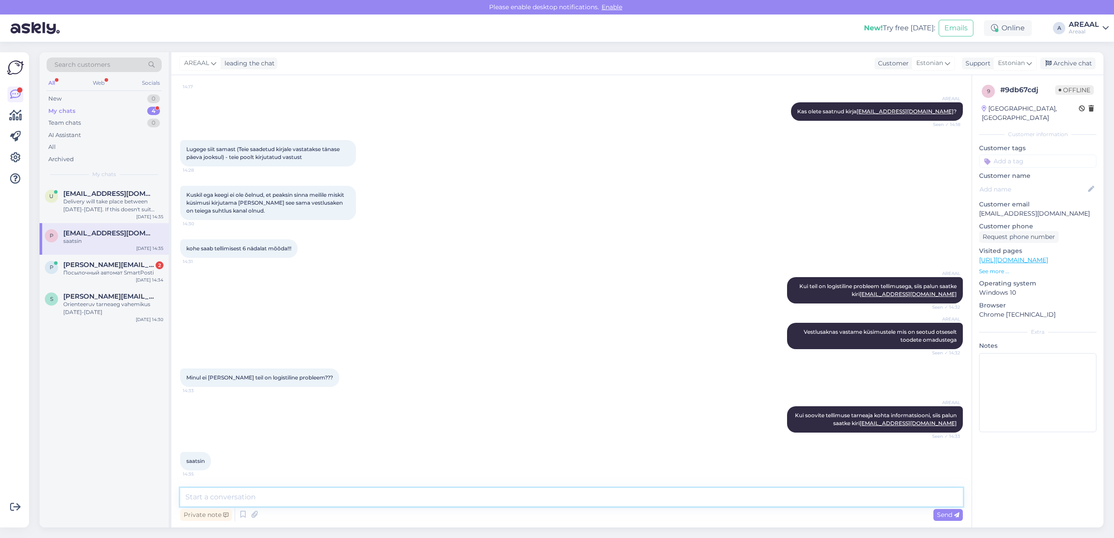
click at [366, 501] on textarea at bounding box center [571, 497] width 783 height 18
type textarea "Täname. Kirjale vastatakse kuni 1 tööpäeva jooksul."
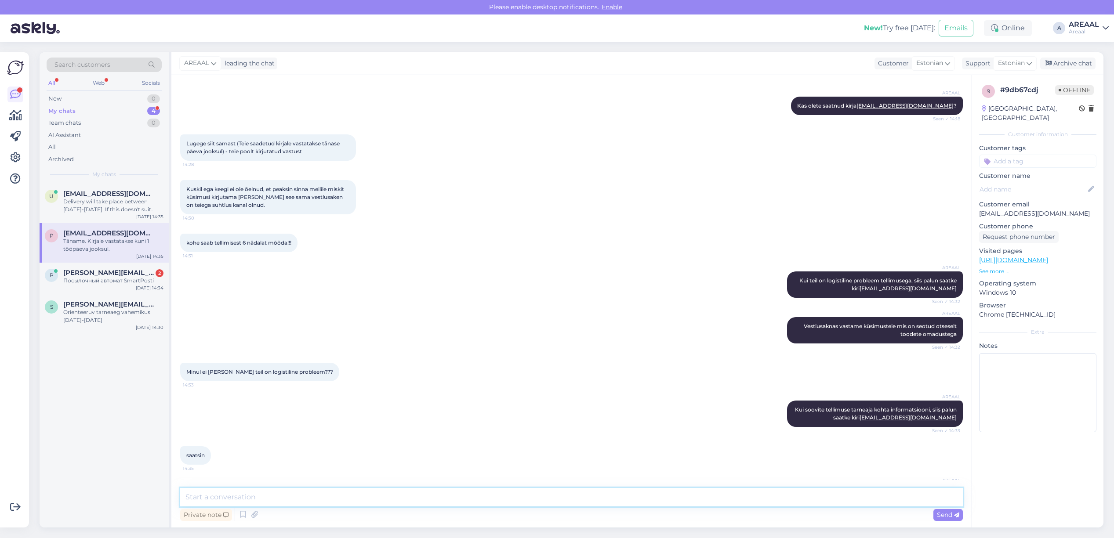
scroll to position [2057, 0]
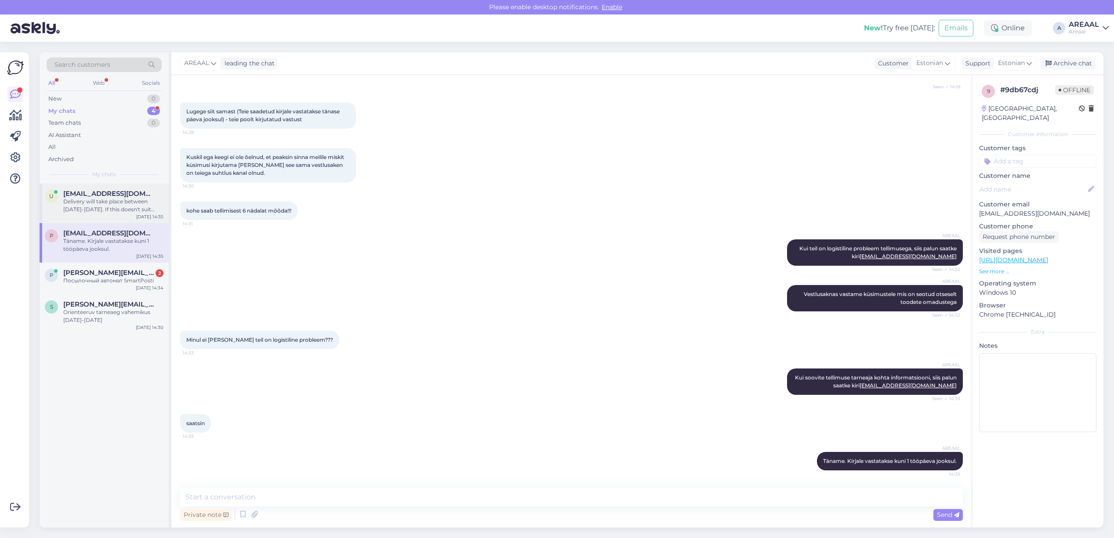
click at [69, 203] on div "Delivery will take place between [DATE]-[DATE]. If this doesn't suit you, pleas…" at bounding box center [113, 206] width 100 height 16
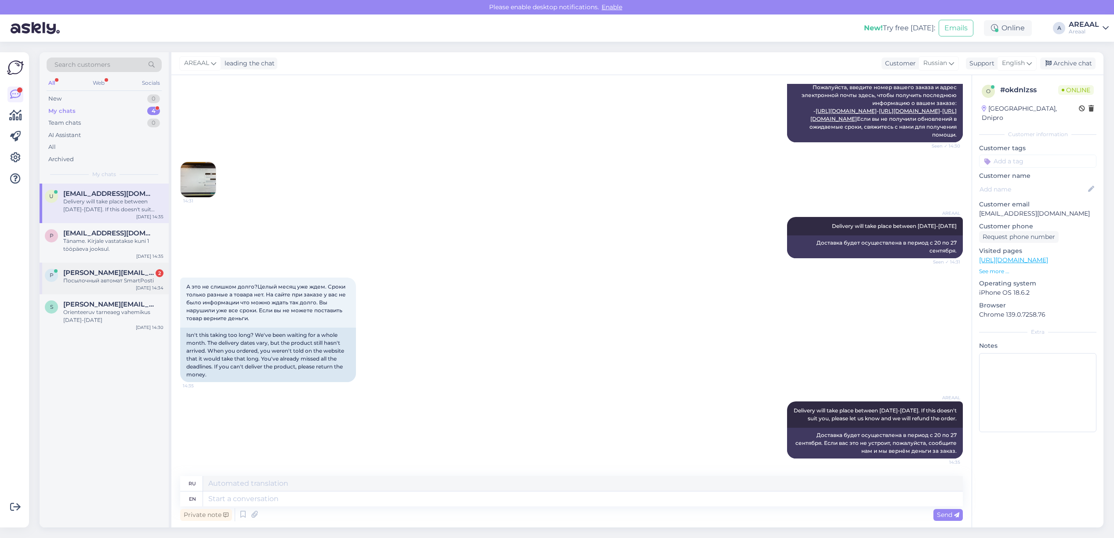
click at [97, 292] on div "[PERSON_NAME] [PERSON_NAME][EMAIL_ADDRESS][PERSON_NAME][DOMAIN_NAME] 2 Посылочн…" at bounding box center [104, 279] width 129 height 32
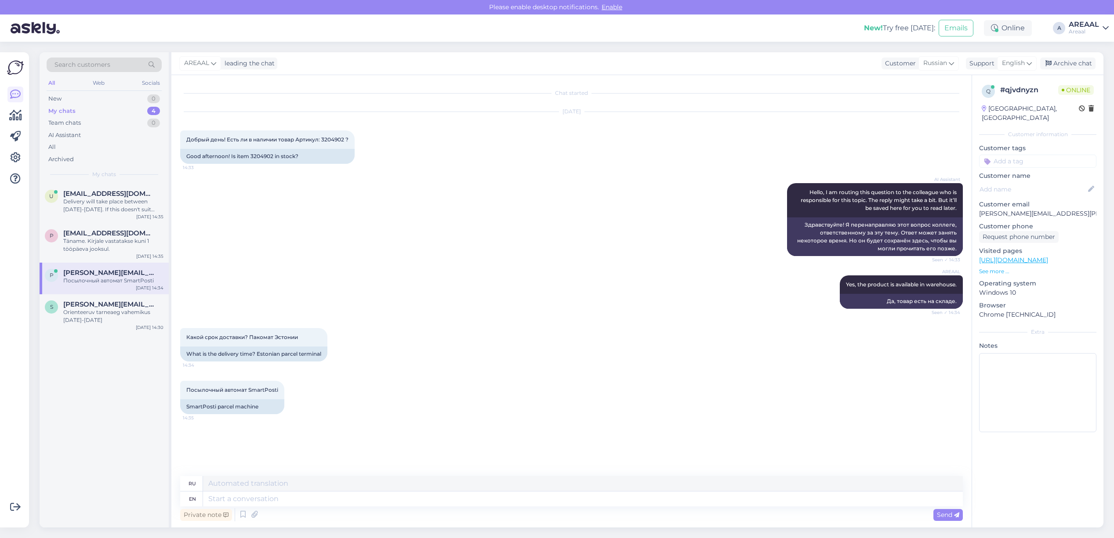
click at [433, 508] on div "Private note Send" at bounding box center [571, 515] width 783 height 17
click at [434, 503] on textarea at bounding box center [583, 499] width 760 height 15
type textarea "1-5"
type textarea "1-5 working da"
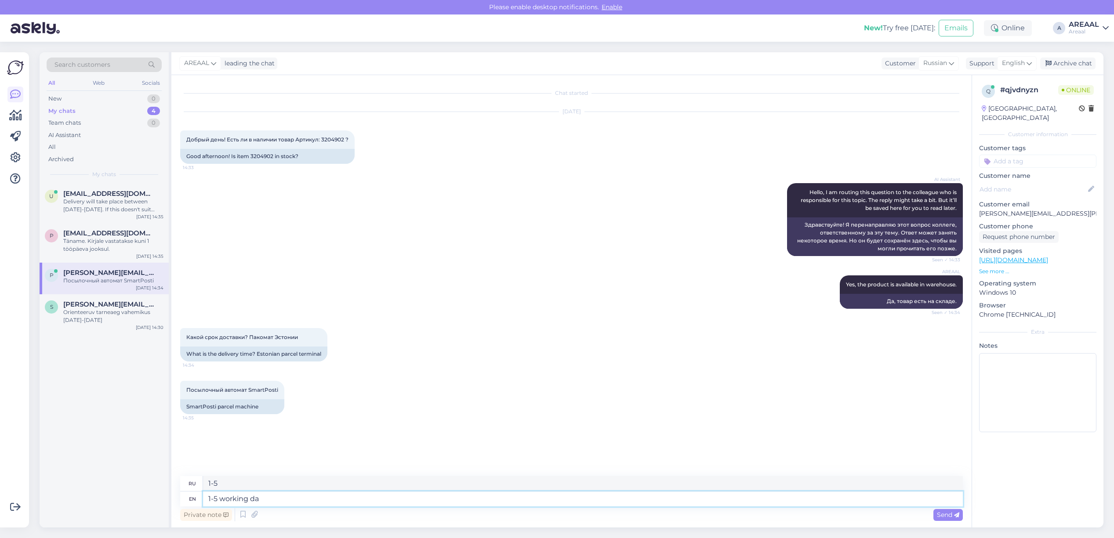
type textarea "1-5 рабочих"
type textarea "1-5 working days"
type textarea "1-5 рабочих дней"
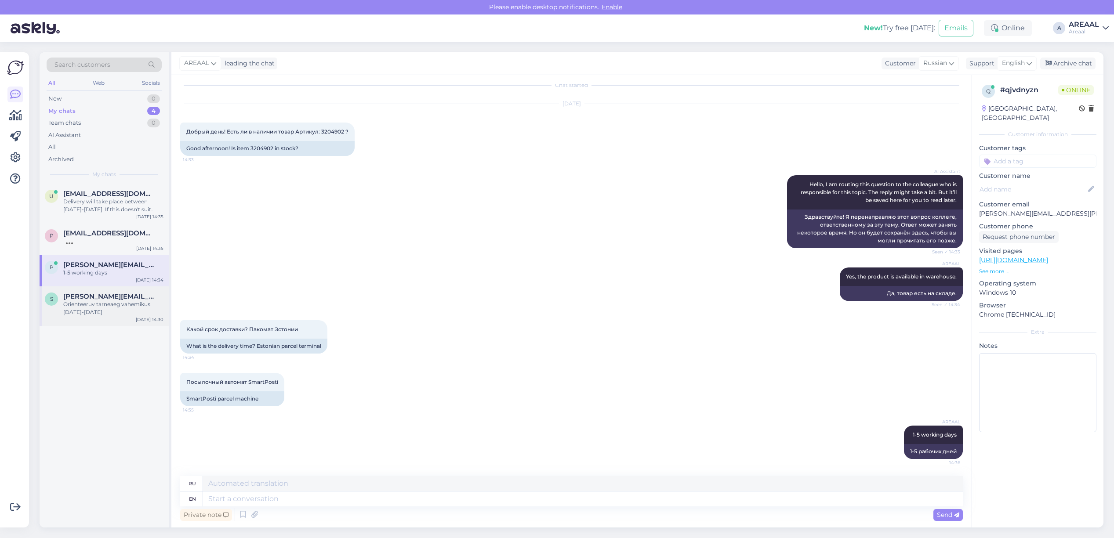
click at [143, 287] on div "s stanislav.pupkevits@gmail.com Orienteeruv tarneaeg vahemikus 20-27 september …" at bounding box center [104, 307] width 129 height 40
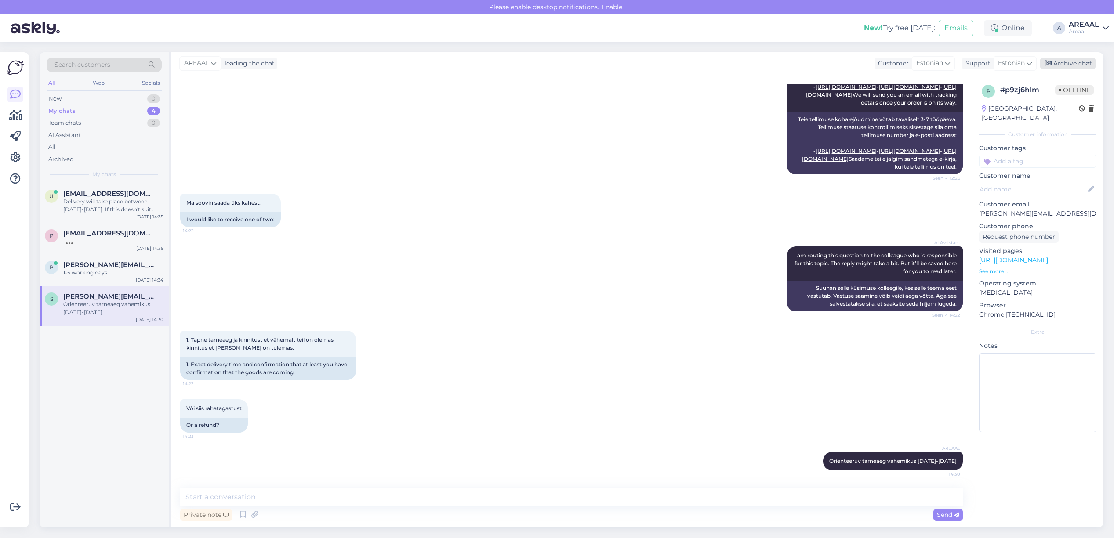
click at [1078, 63] on div "Archive chat" at bounding box center [1067, 64] width 55 height 12
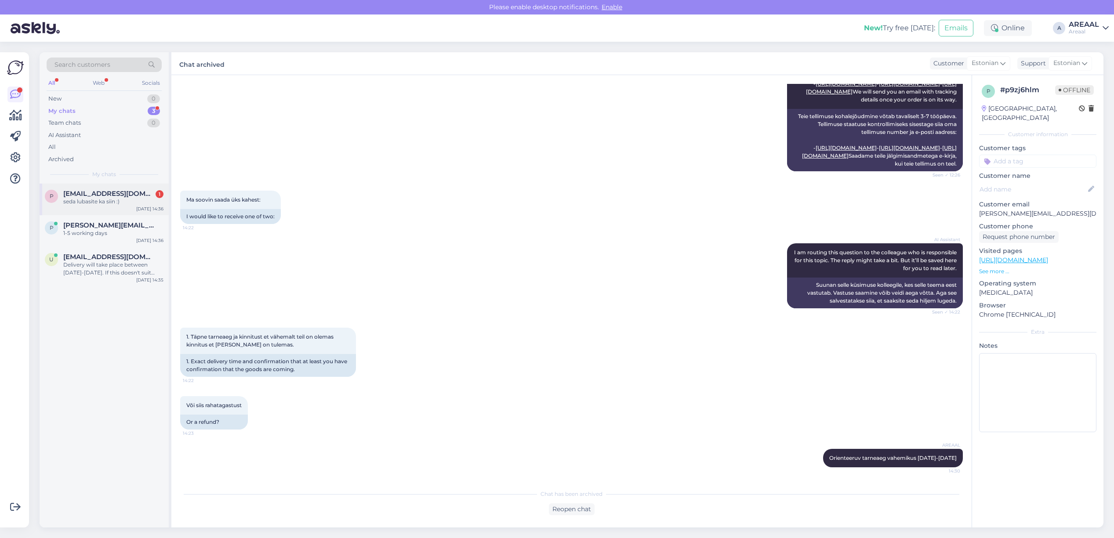
click at [134, 196] on span "[EMAIL_ADDRESS][DOMAIN_NAME]" at bounding box center [108, 194] width 91 height 8
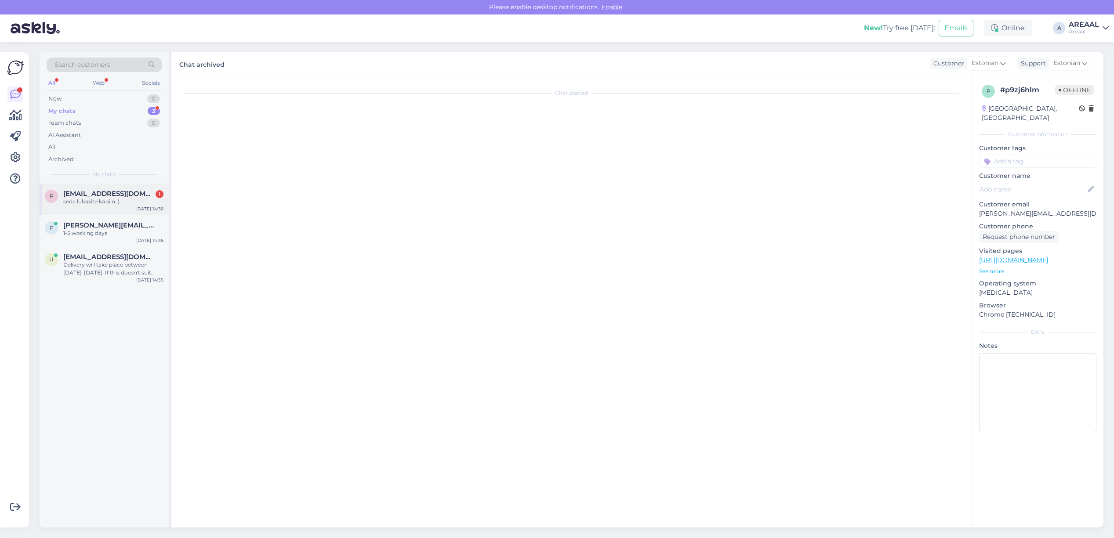
scroll to position [2095, 0]
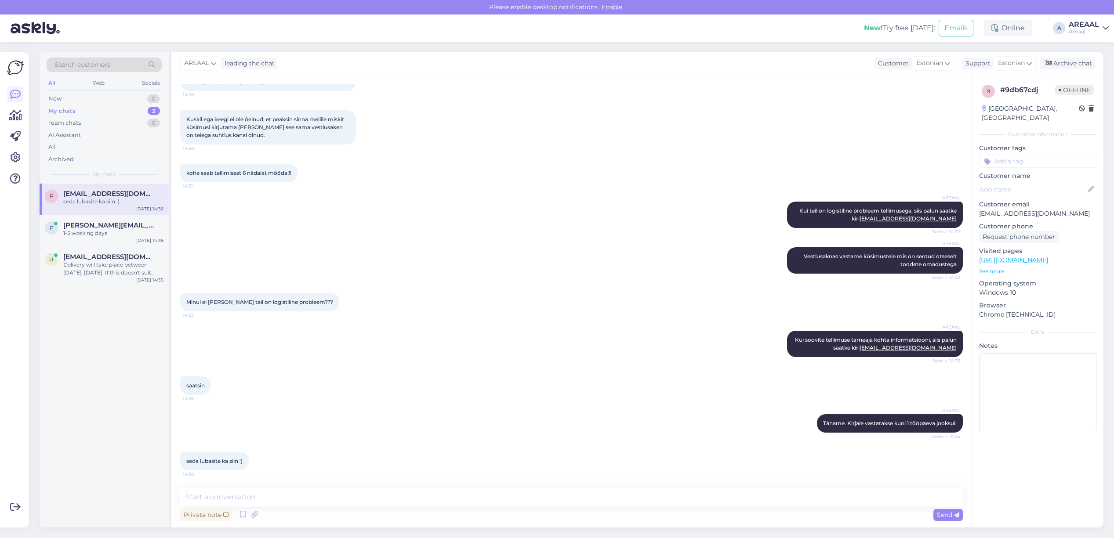
drag, startPoint x: 474, startPoint y: 509, endPoint x: 469, endPoint y: 493, distance: 16.4
click at [473, 508] on div "Private note Send" at bounding box center [571, 515] width 783 height 17
click at [469, 493] on textarea at bounding box center [571, 497] width 783 height 18
click at [475, 493] on textarea at bounding box center [571, 497] width 783 height 18
click at [478, 497] on textarea at bounding box center [571, 497] width 783 height 18
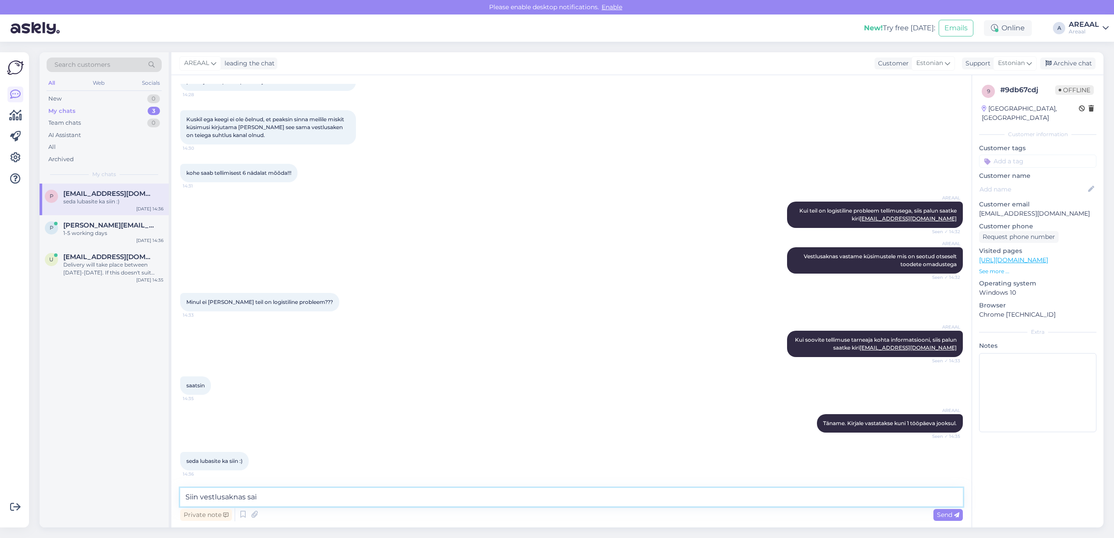
type textarea "Siin vestlusaknas sai"
type textarea "Vastus siin vestlusaknas oli eeldusel, et olete kirja saatnud ning kirjale vast…"
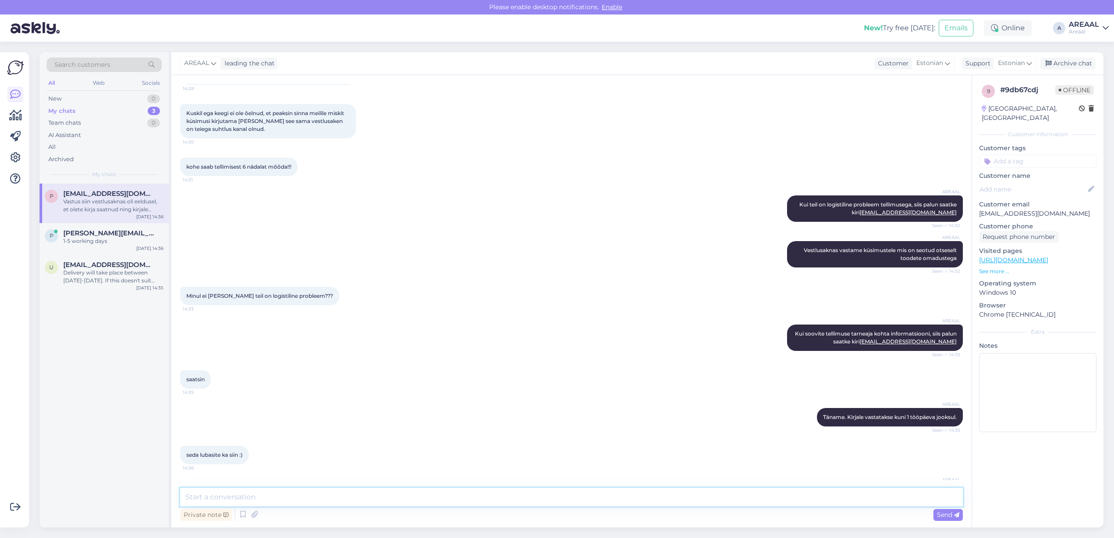
scroll to position [2141, 0]
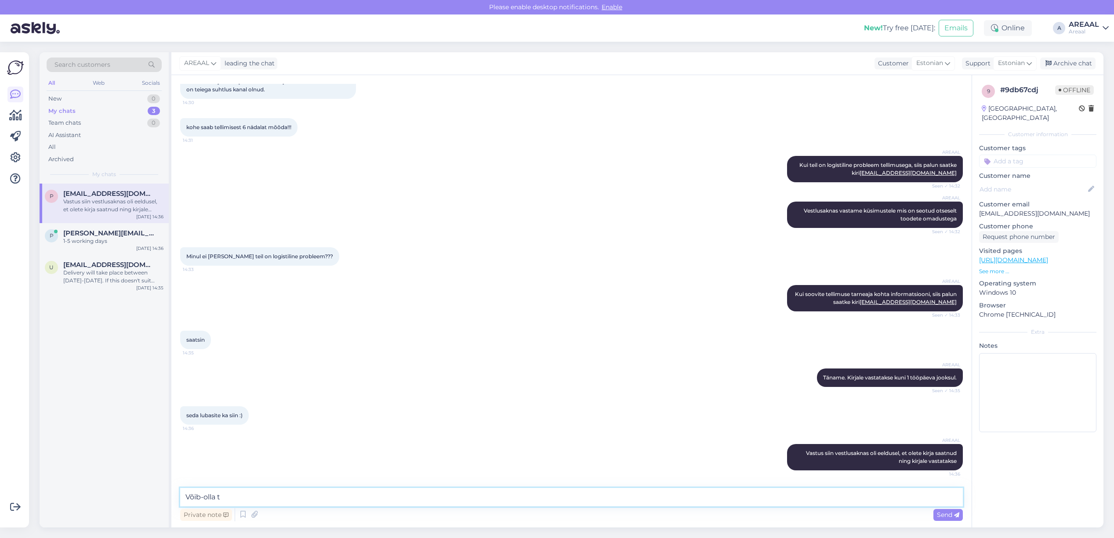
type textarea "T"
type textarea "Vabandame tõesti kui valesti aru saime"
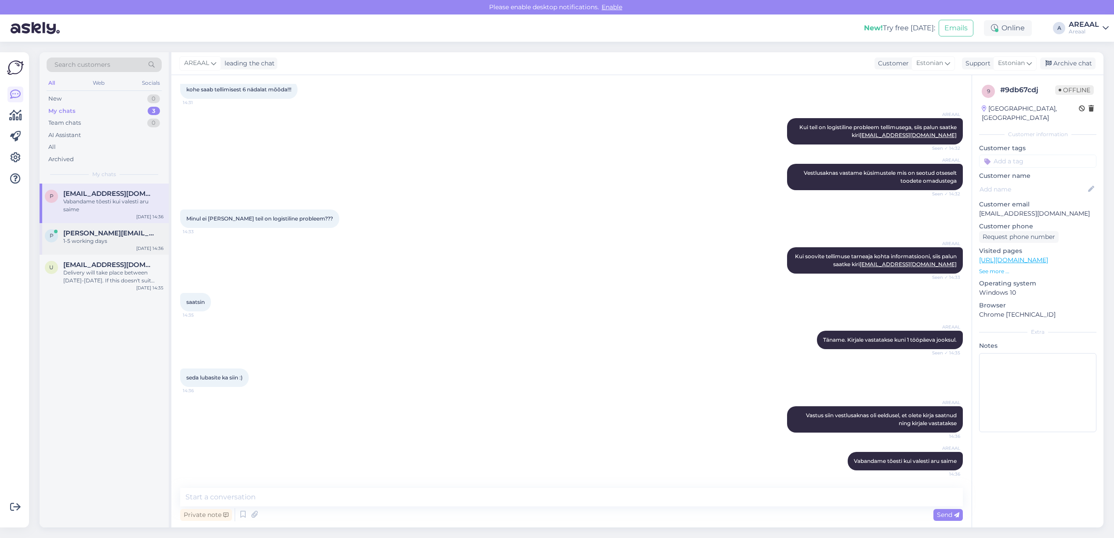
click at [97, 226] on div "[PERSON_NAME] [PERSON_NAME][EMAIL_ADDRESS][PERSON_NAME][DOMAIN_NAME] 1-5 workin…" at bounding box center [104, 239] width 129 height 32
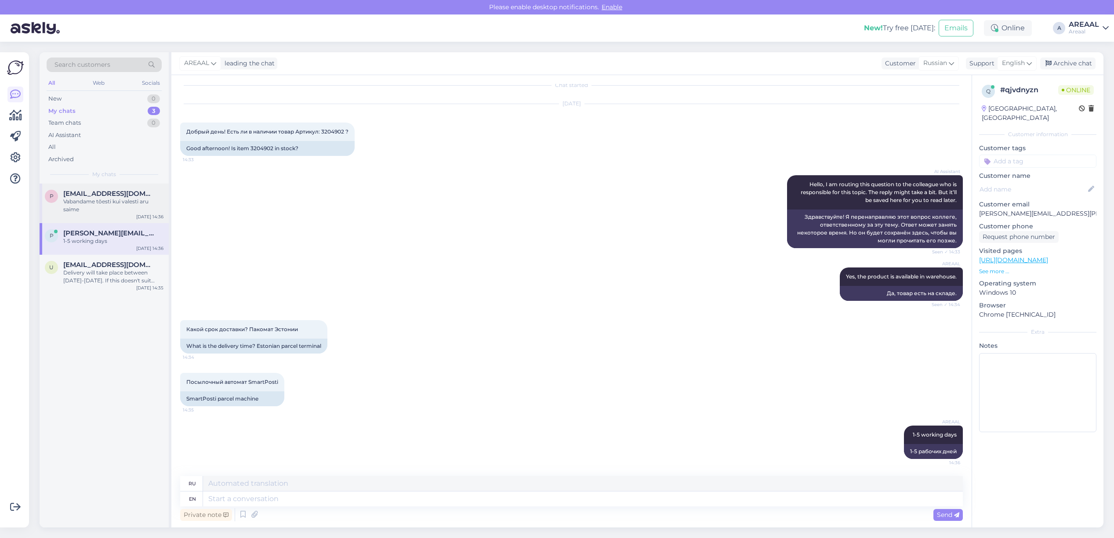
click at [108, 209] on div "Vabandame tõesti kui valesti aru saime" at bounding box center [113, 206] width 100 height 16
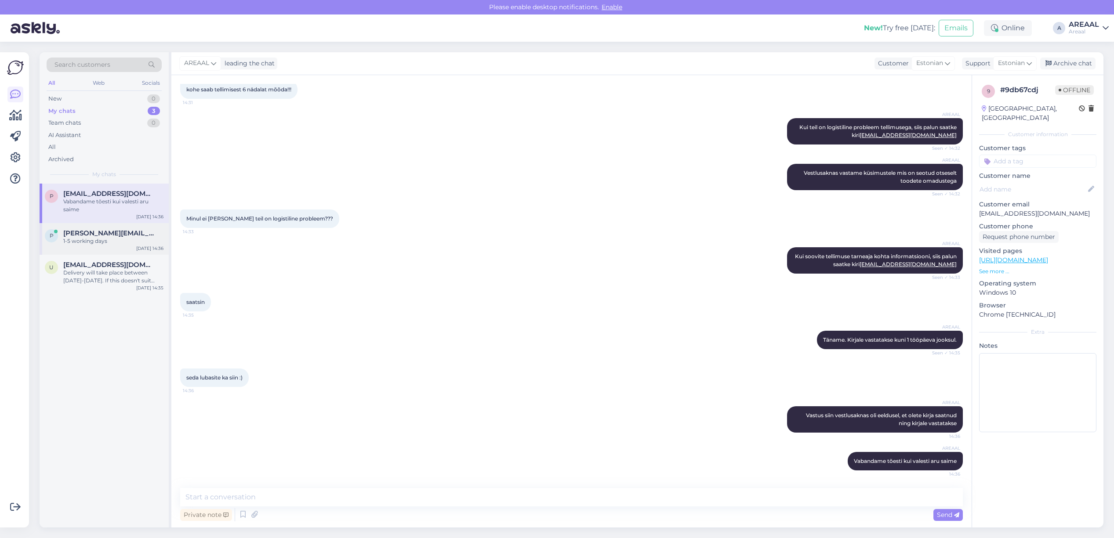
click at [121, 234] on span "[PERSON_NAME][EMAIL_ADDRESS][PERSON_NAME][DOMAIN_NAME]" at bounding box center [108, 233] width 91 height 8
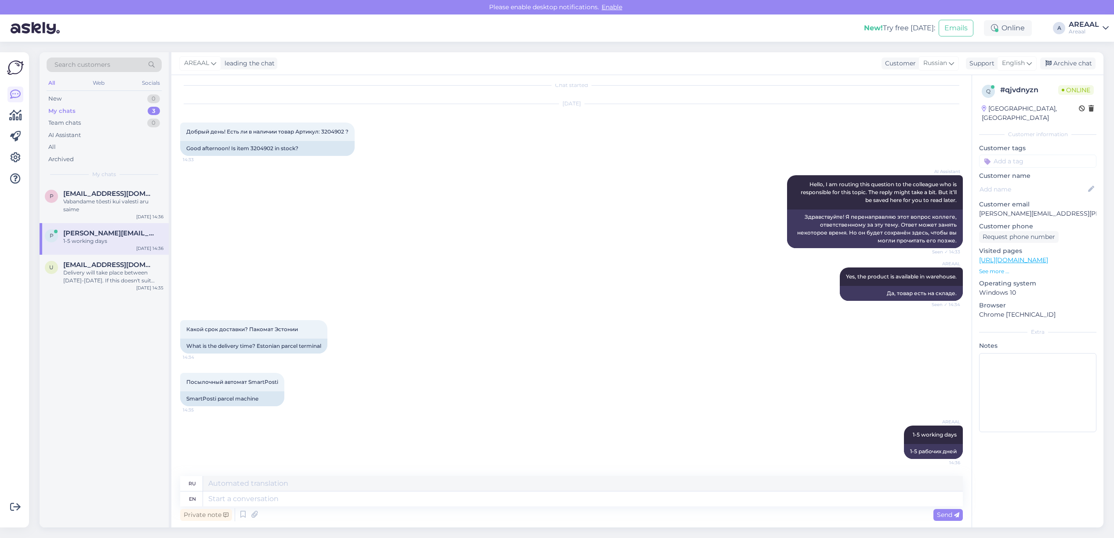
click at [598, 281] on div "AREAAL Yes, the product is available in warehouse. Seen ✓ 14:34 Да, товар есть …" at bounding box center [571, 284] width 783 height 53
click at [599, 282] on div "AREAAL Yes, the product is available in warehouse. Seen ✓ 14:34 Да, товар есть …" at bounding box center [571, 284] width 783 height 53
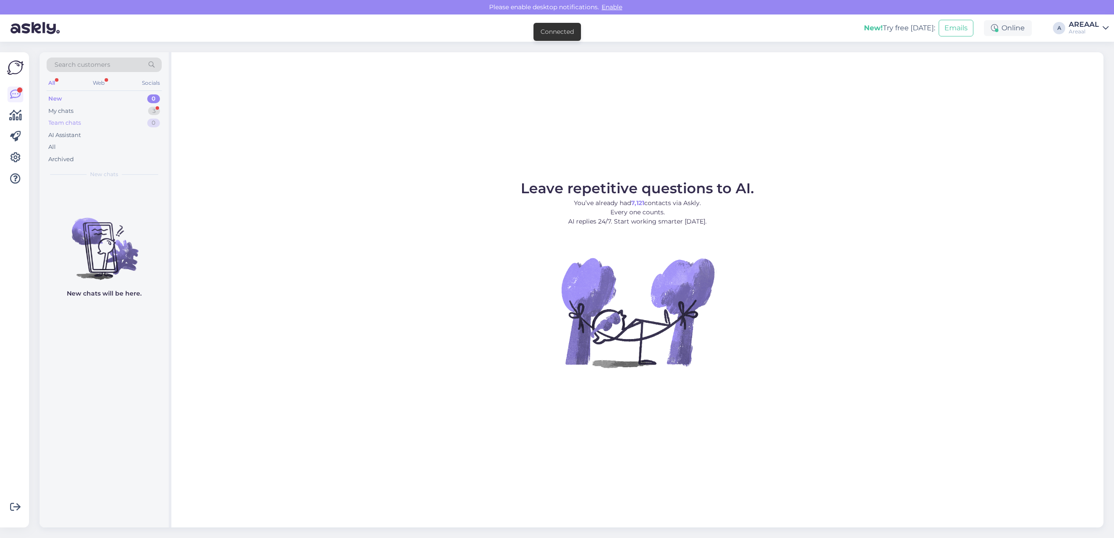
click at [138, 118] on div "Team chats 0" at bounding box center [104, 123] width 115 height 12
click at [146, 109] on div "My chats 3" at bounding box center [104, 111] width 115 height 12
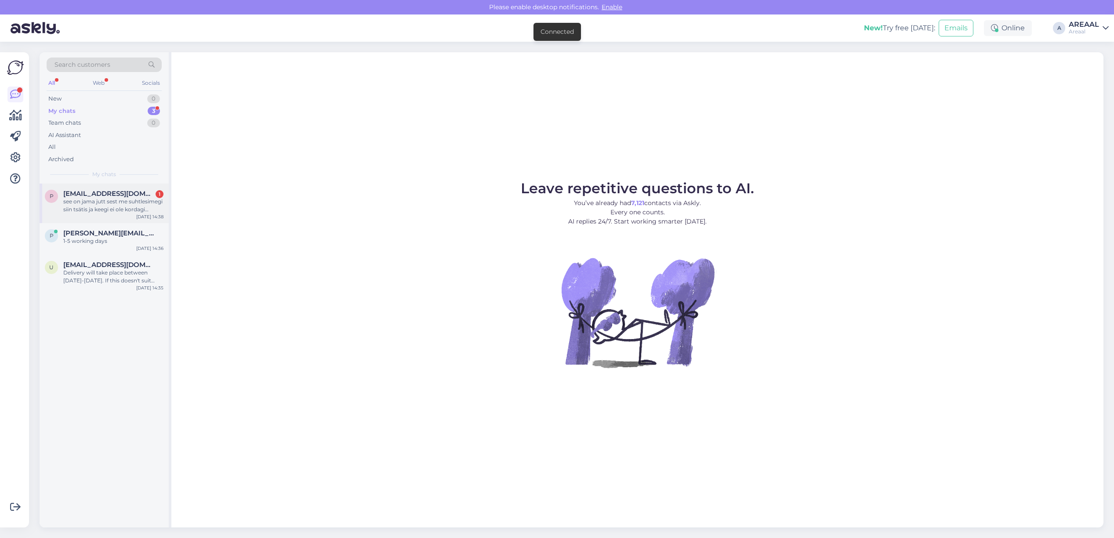
click at [135, 192] on span "[EMAIL_ADDRESS][DOMAIN_NAME]" at bounding box center [108, 194] width 91 height 8
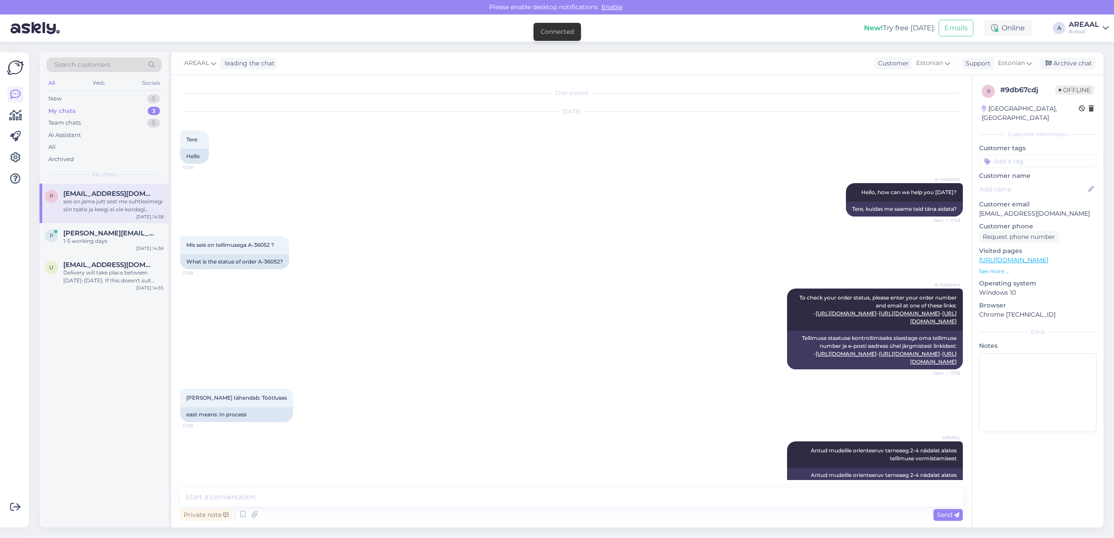
scroll to position [2224, 0]
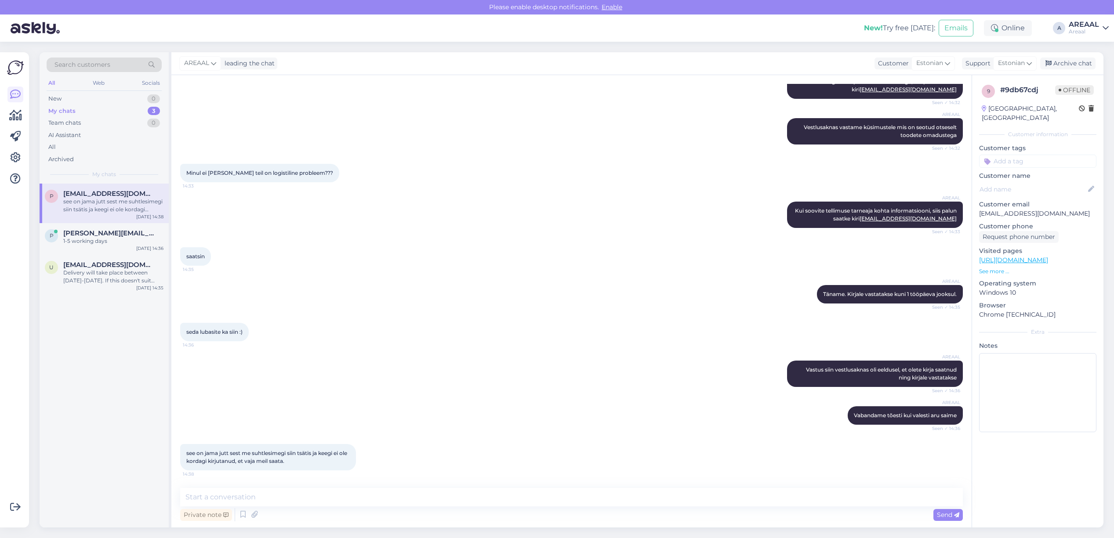
click at [401, 510] on div "Private note Send" at bounding box center [571, 515] width 783 height 17
click at [396, 493] on textarea at bounding box center [571, 497] width 783 height 18
click at [398, 498] on textarea at bounding box center [571, 497] width 783 height 18
click at [443, 494] on textarea at bounding box center [571, 497] width 783 height 18
click at [400, 239] on div "saatsin 14:35" at bounding box center [571, 257] width 783 height 38
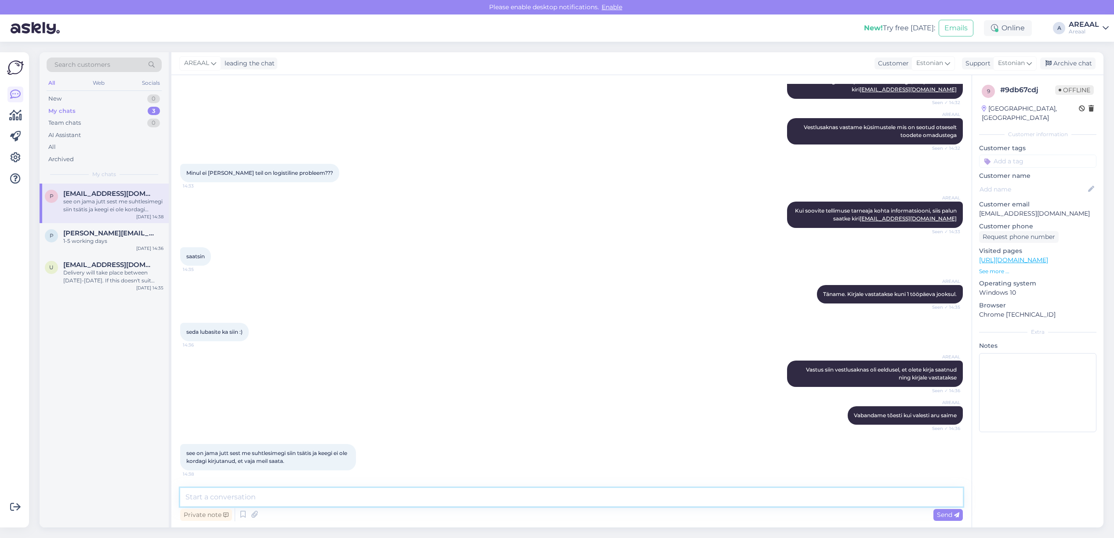
click at [369, 502] on textarea at bounding box center [571, 497] width 783 height 18
click at [368, 501] on textarea at bounding box center [571, 497] width 783 height 18
click at [486, 280] on div "AREAAL Täname. Kirjale vastatakse kuni 1 tööpäeva jooksul. Seen ✓ 14:35" at bounding box center [571, 295] width 783 height 38
click at [477, 284] on div "AREAAL Täname. Kirjale vastatakse kuni 1 tööpäeva jooksul. Seen ✓ 14:35" at bounding box center [571, 295] width 783 height 38
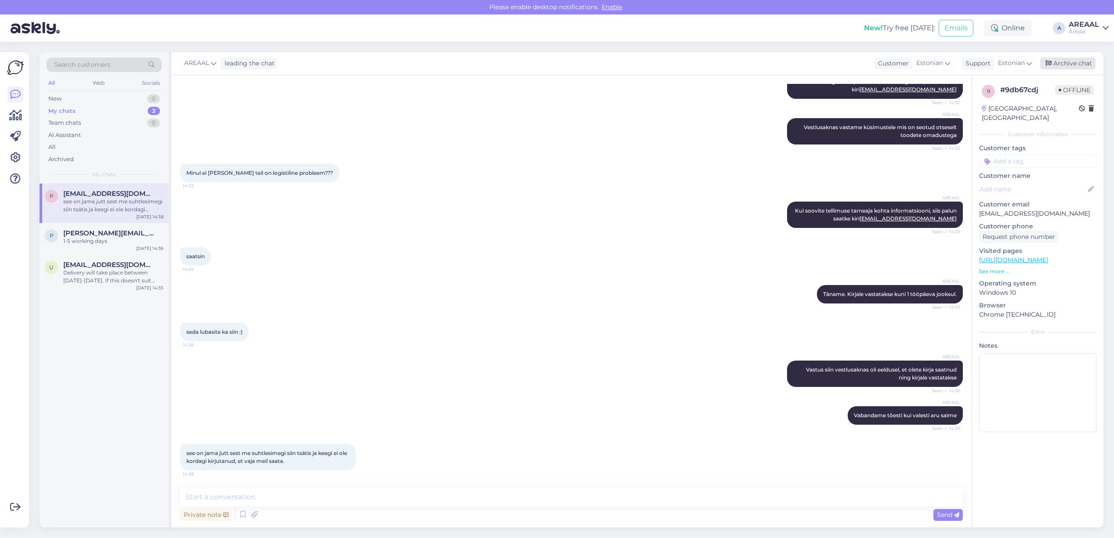
click at [1092, 62] on div "Archive chat" at bounding box center [1067, 64] width 55 height 12
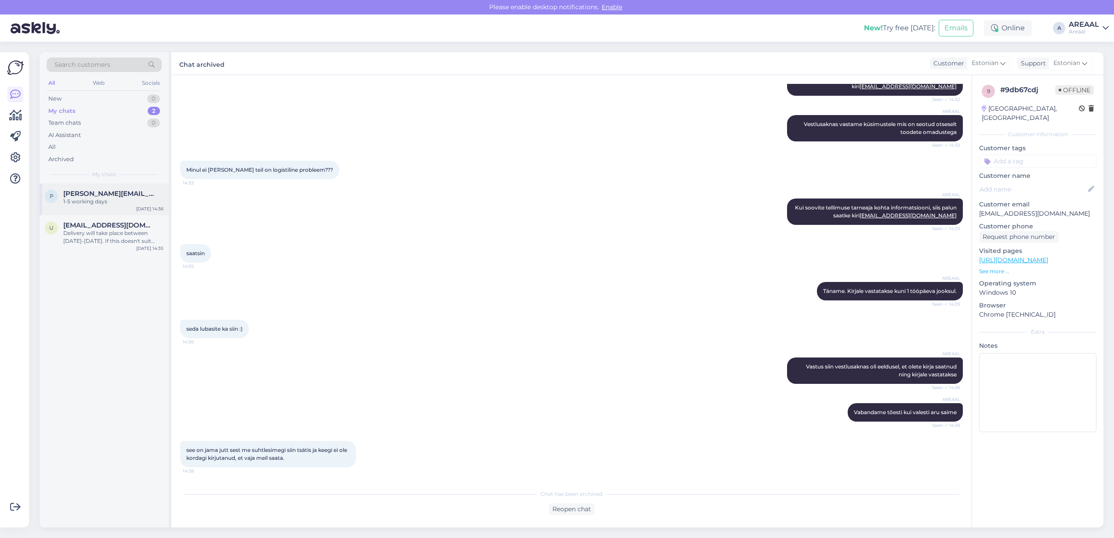
click at [132, 205] on div "1-5 working days" at bounding box center [113, 202] width 100 height 8
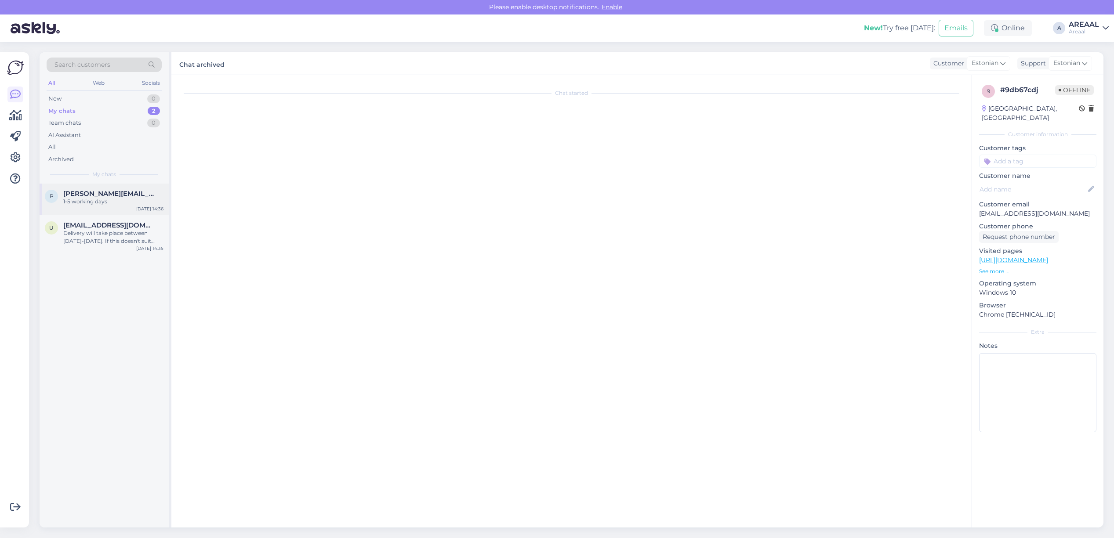
scroll to position [8, 0]
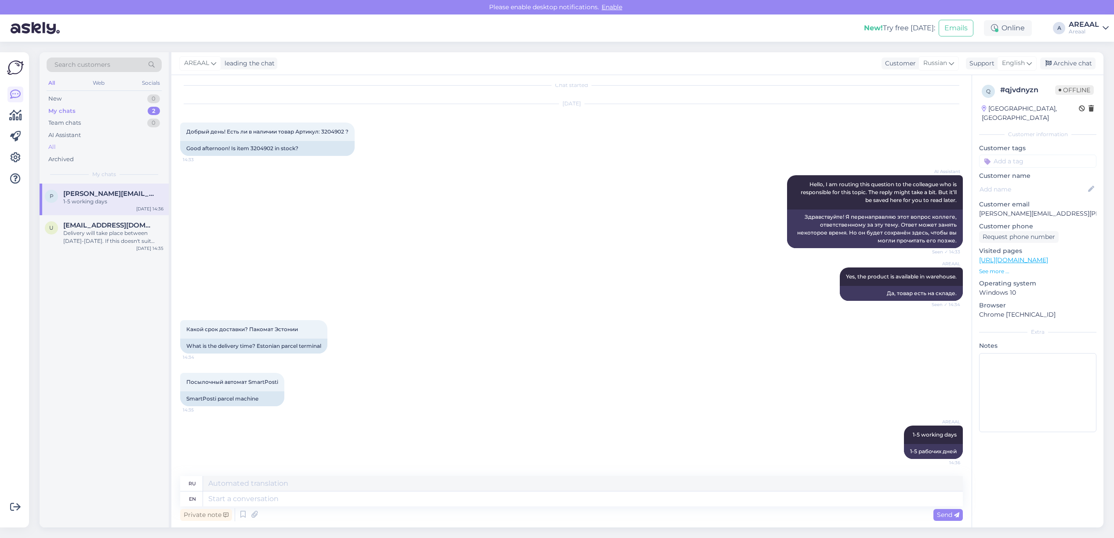
click at [125, 143] on div "All" at bounding box center [104, 147] width 115 height 12
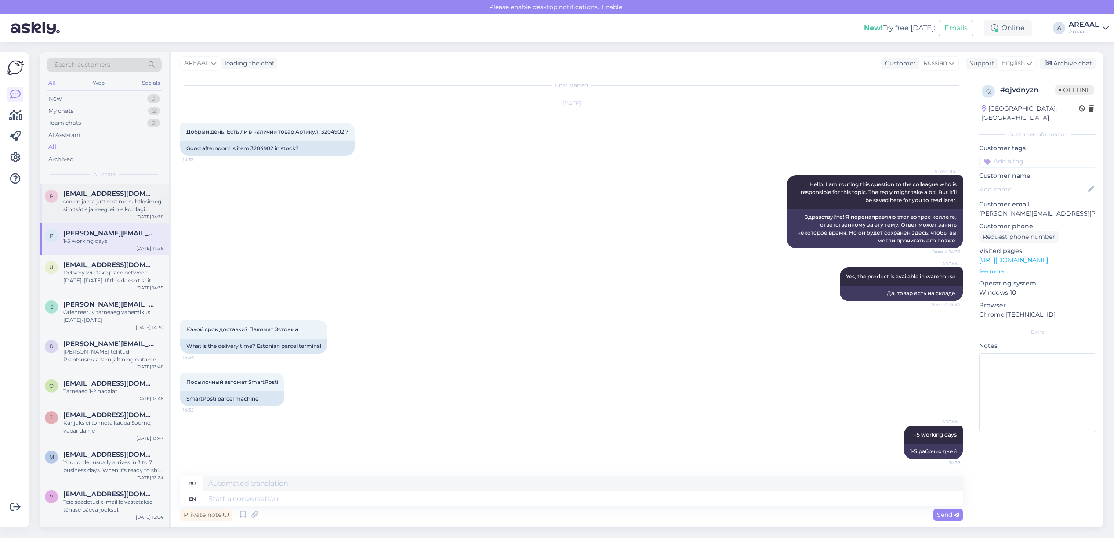
click at [122, 209] on div "see on jama jutt sest me suhtlesimegi siin tsätis ja keegi ei ole kordagi kirju…" at bounding box center [113, 206] width 100 height 16
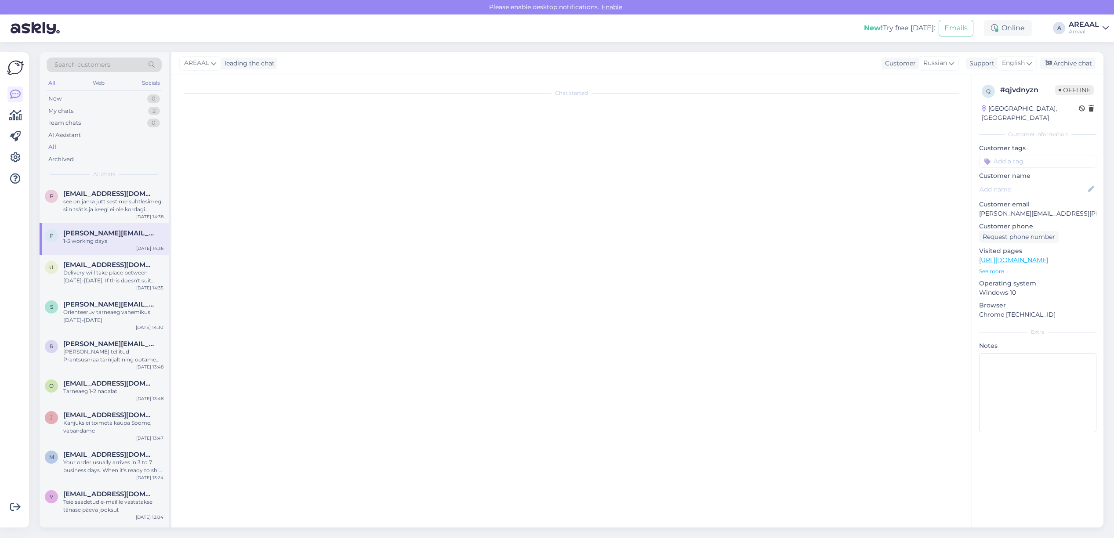
click at [128, 247] on div "p pavel.vysotskiy@gmail.com 1-5 working days Sep 18 14:36" at bounding box center [104, 239] width 129 height 32
click at [124, 269] on div "Delivery will take place between [DATE]-[DATE]. If this doesn't suit you, pleas…" at bounding box center [113, 277] width 100 height 16
click at [124, 227] on div "p pavel.vysotskiy@gmail.com 1-5 working days Sep 18 14:36" at bounding box center [104, 239] width 129 height 32
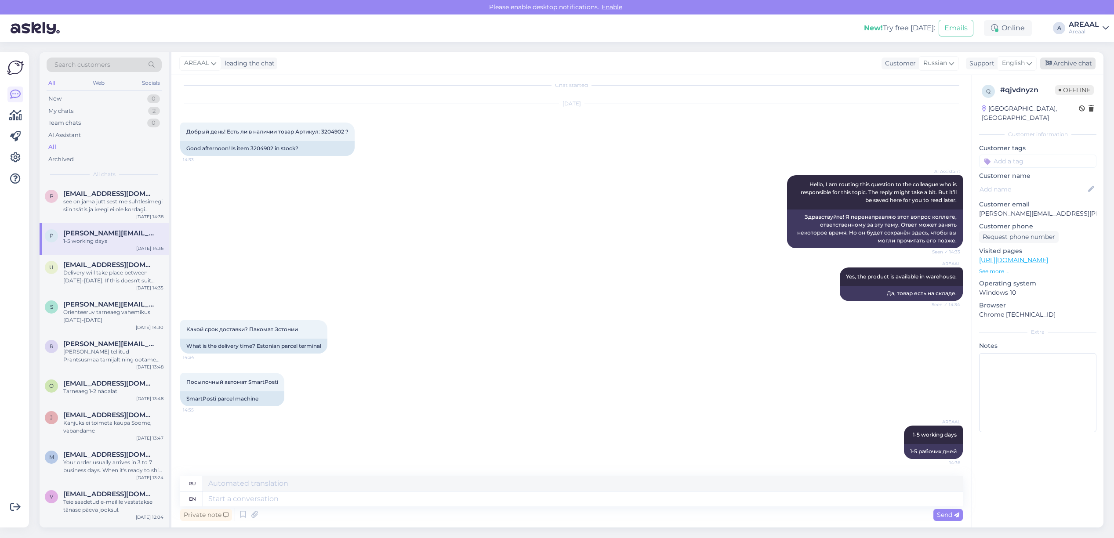
click at [1077, 62] on div "Archive chat" at bounding box center [1067, 64] width 55 height 12
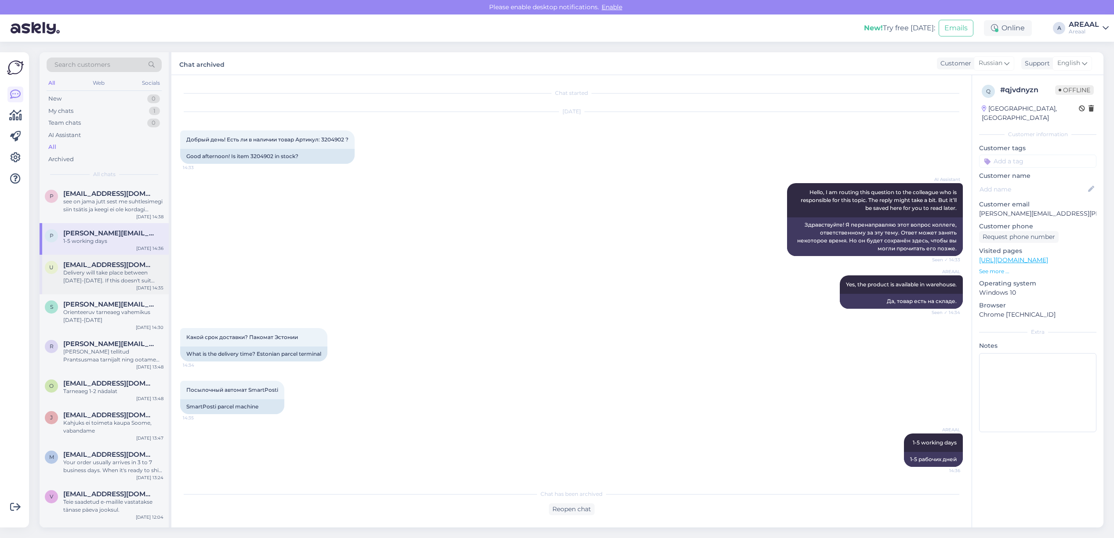
click at [77, 276] on div "Delivery will take place between [DATE]-[DATE]. If this doesn't suit you, pleas…" at bounding box center [113, 277] width 100 height 16
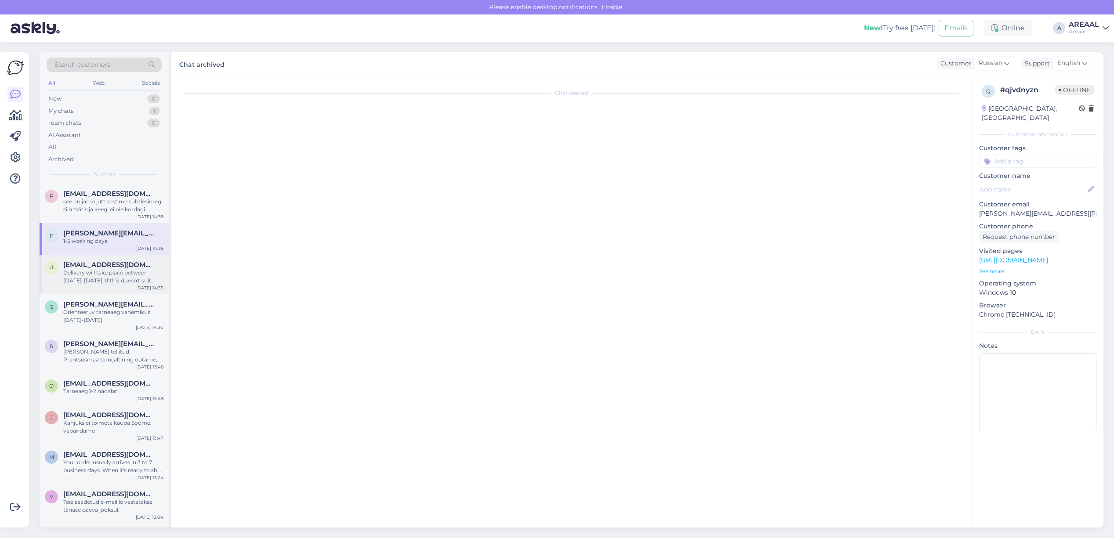
scroll to position [295, 0]
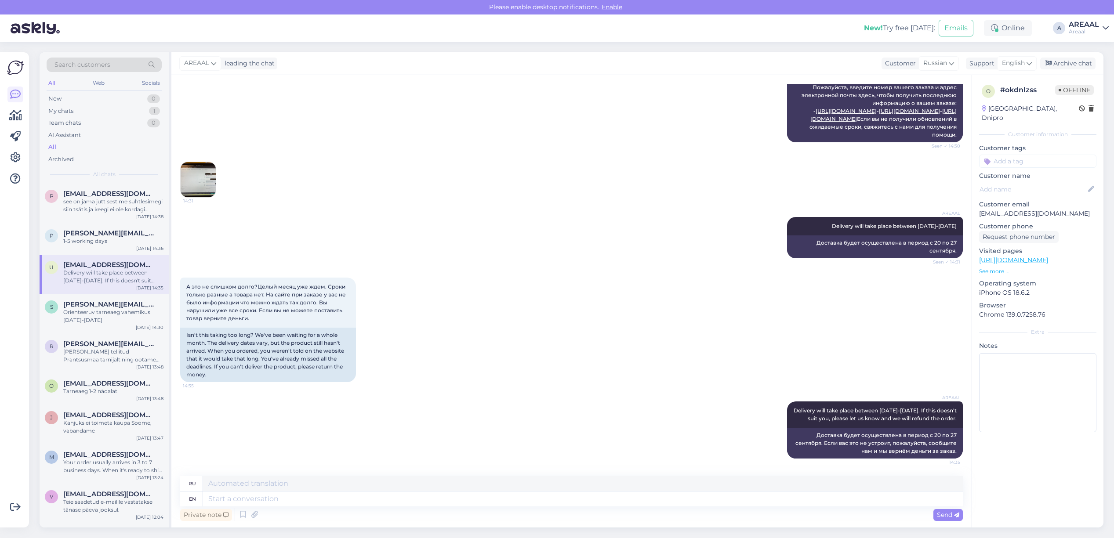
click at [475, 319] on div "А это не слишком долго?Целый месяц уже ждем. Сроки только разные а товара нет. …" at bounding box center [571, 330] width 783 height 124
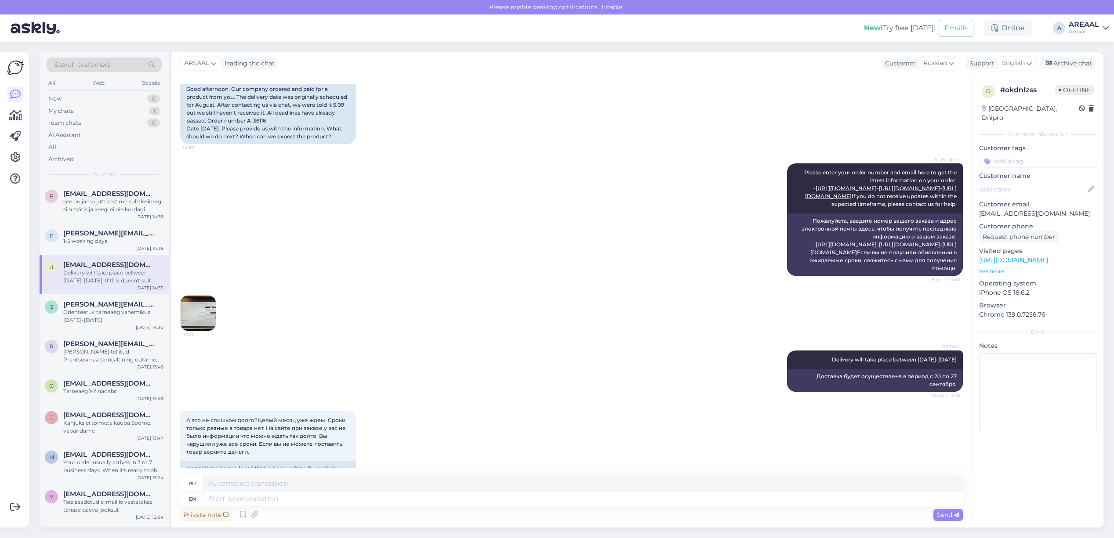
scroll to position [0, 0]
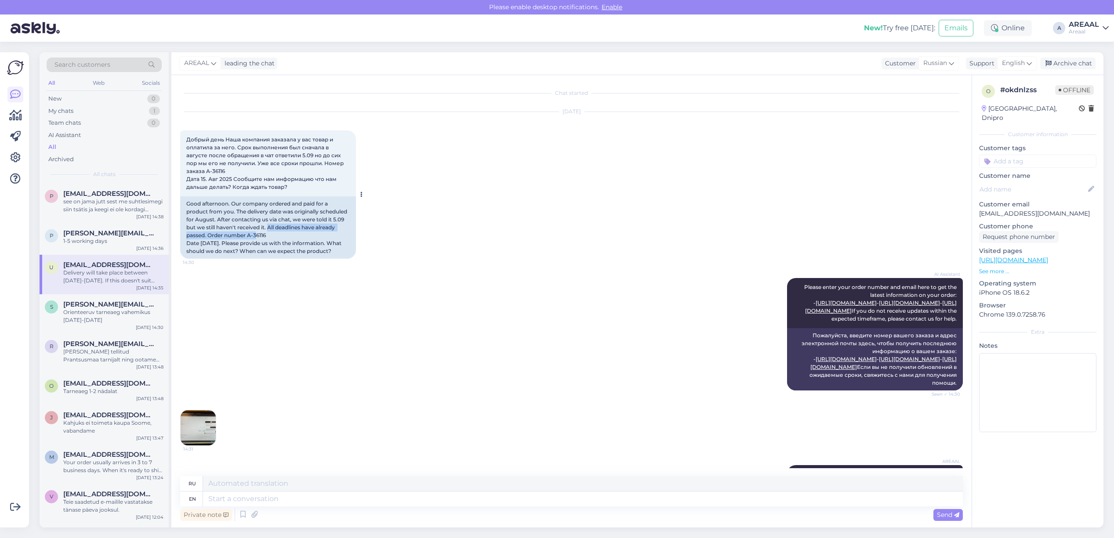
drag, startPoint x: 270, startPoint y: 231, endPoint x: 255, endPoint y: 239, distance: 16.9
click at [255, 239] on div "Good afternoon. Our company ordered and paid for a product from you. The delive…" at bounding box center [268, 227] width 176 height 62
click at [275, 238] on div "Good afternoon. Our company ordered and paid for a product from you. The delive…" at bounding box center [268, 227] width 176 height 62
copy div "-36116"
copy div "A-36116"
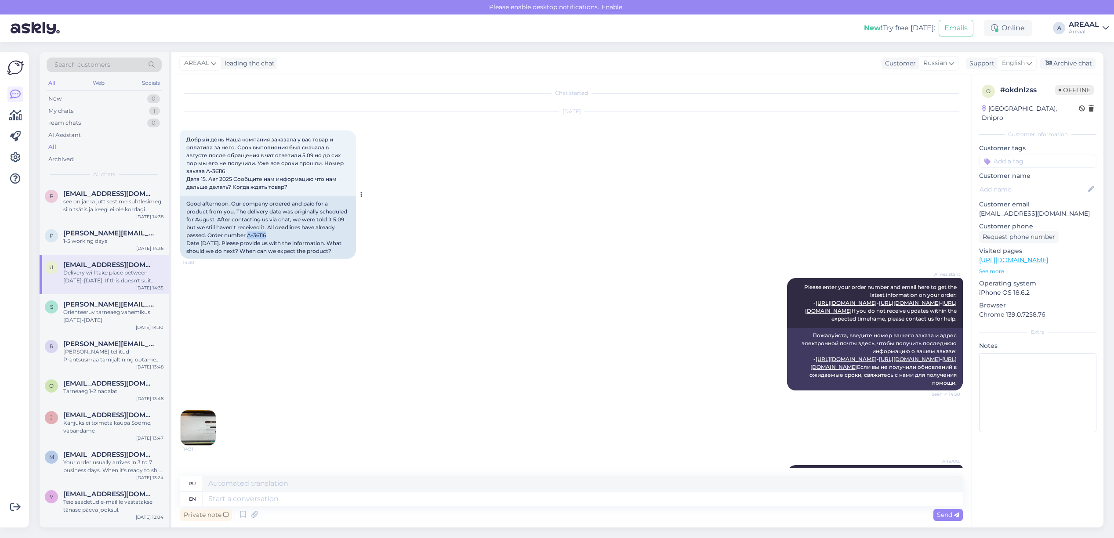
copy div "A-36116"
drag, startPoint x: 269, startPoint y: 236, endPoint x: 249, endPoint y: 236, distance: 20.2
click at [249, 236] on div "Good afternoon. Our company ordered and paid for a product from you. The delive…" at bounding box center [268, 227] width 176 height 62
click at [238, 260] on div "Sep 18 2025 Добрый день Наша компания заказала у вас товар и оплатила за него. …" at bounding box center [571, 185] width 783 height 166
click at [155, 111] on div "1" at bounding box center [154, 111] width 11 height 9
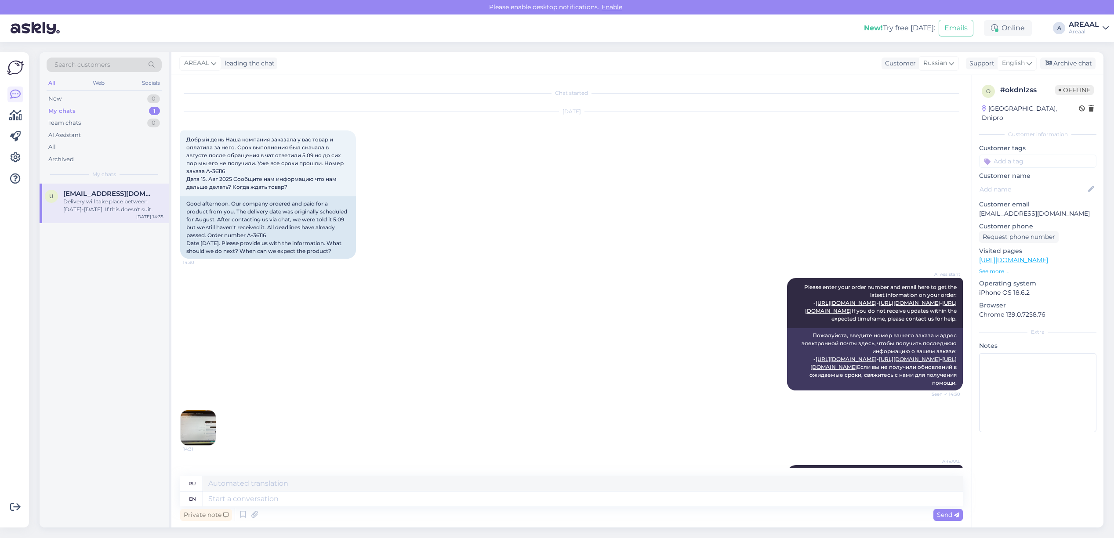
click at [125, 193] on span "[EMAIL_ADDRESS][DOMAIN_NAME]" at bounding box center [108, 194] width 91 height 8
click at [1059, 69] on div "Archive chat" at bounding box center [1067, 64] width 55 height 12
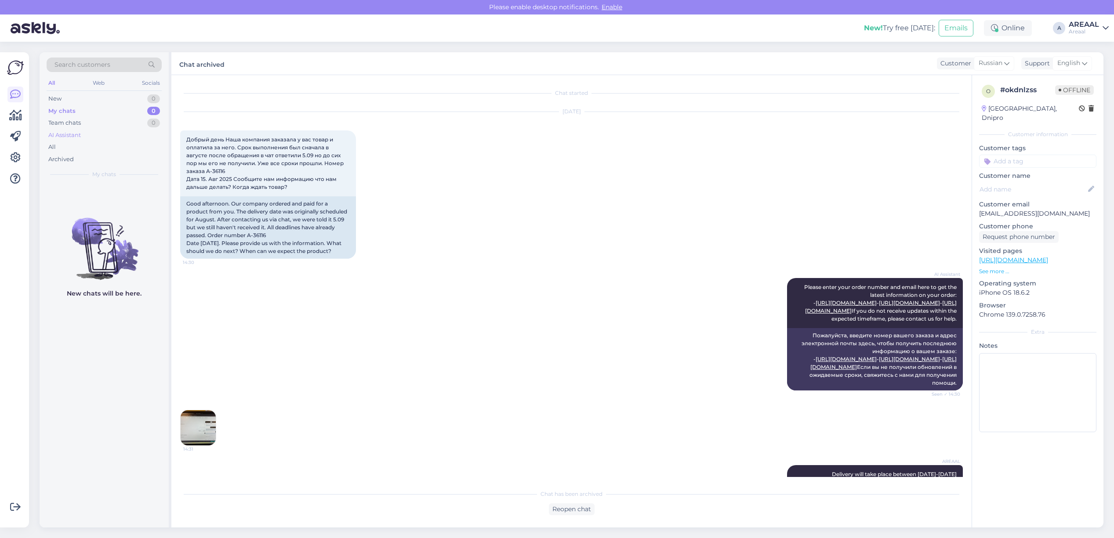
click at [106, 136] on div "AI Assistant" at bounding box center [104, 135] width 115 height 12
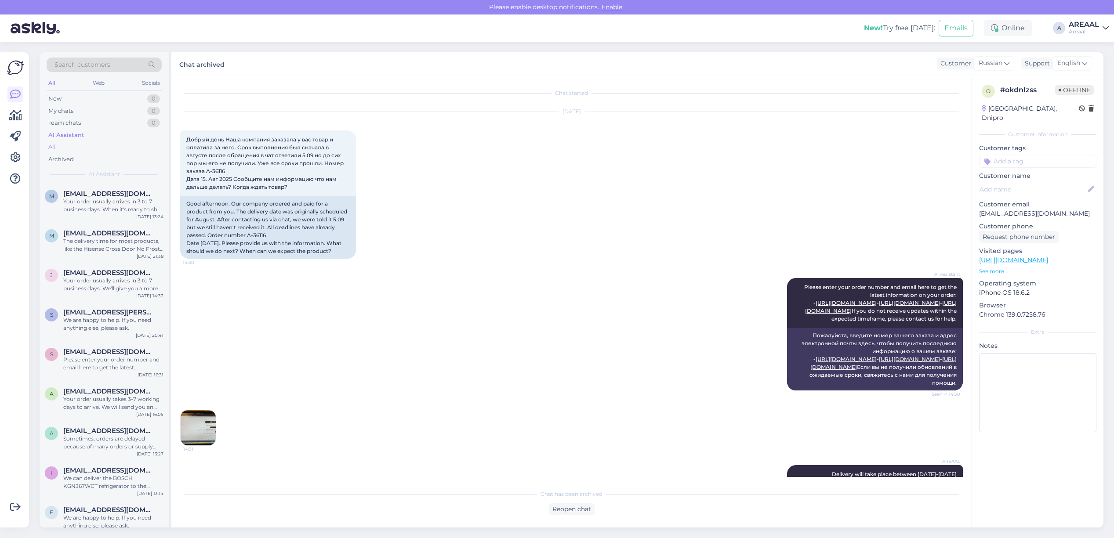
click at [103, 146] on div "All" at bounding box center [104, 147] width 115 height 12
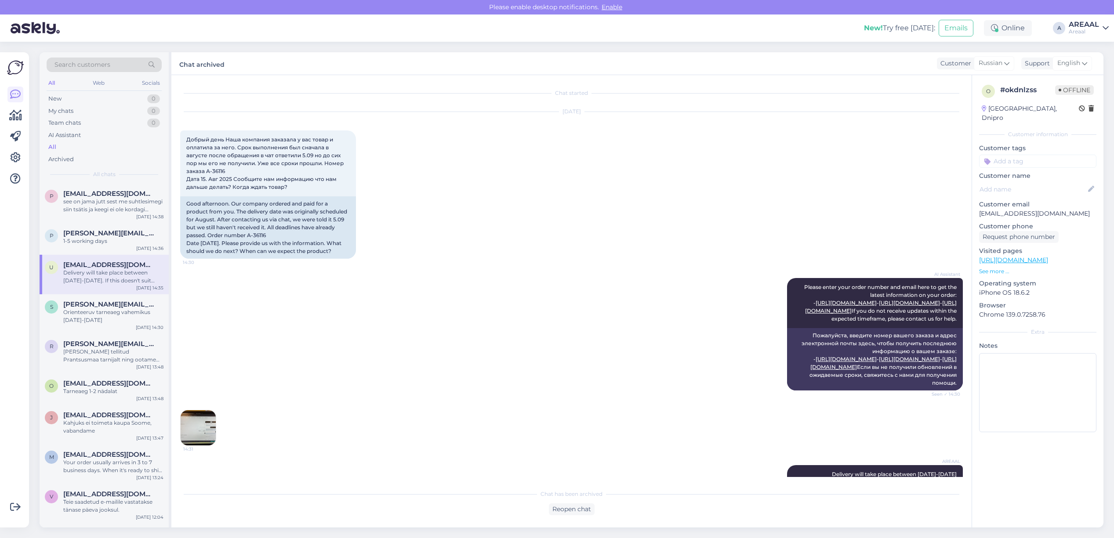
click at [476, 233] on div "Sep 18 2025 Добрый день Наша компания заказала у вас товар и оплатила за него. …" at bounding box center [571, 185] width 783 height 166
click at [133, 209] on div "see on jama jutt sest me suhtlesimegi siin tsätis ja keegi ei ole kordagi kirju…" at bounding box center [113, 206] width 100 height 16
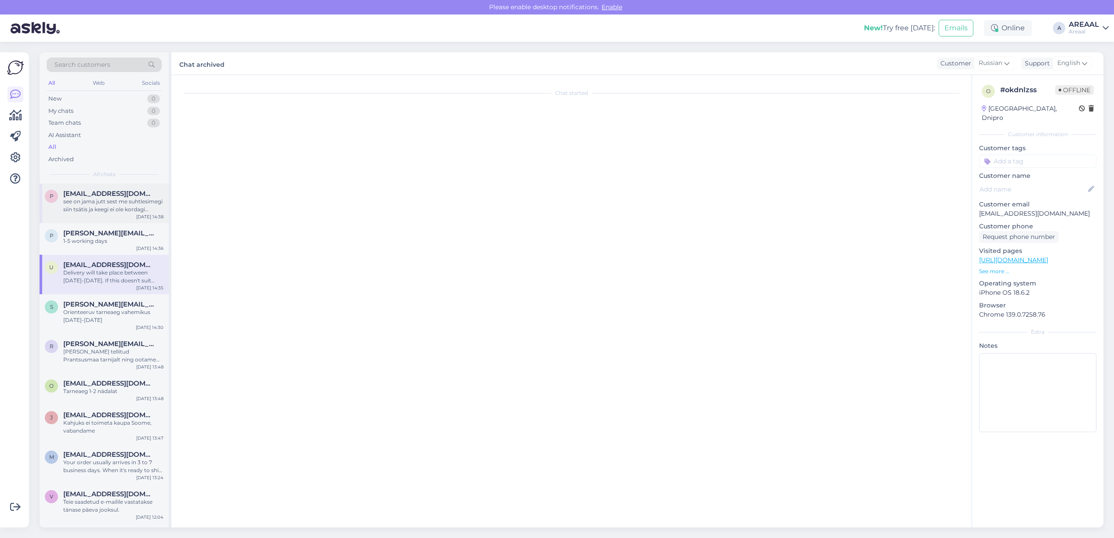
scroll to position [2227, 0]
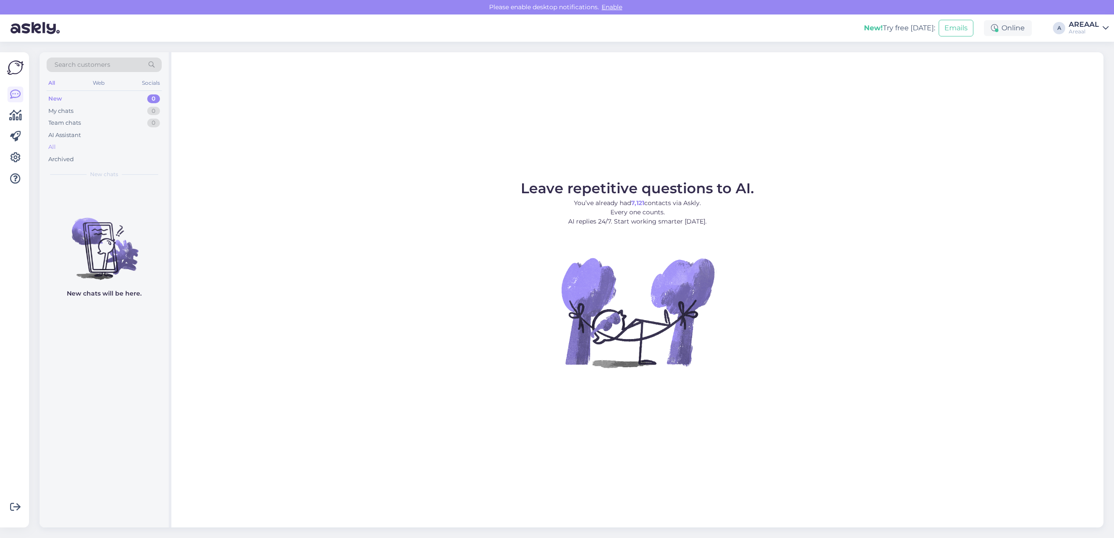
click at [92, 152] on div "All" at bounding box center [104, 147] width 115 height 12
drag, startPoint x: 127, startPoint y: 141, endPoint x: 117, endPoint y: 152, distance: 14.4
click at [127, 141] on div "New 0 My chats 0 Team chats 0 AI Assistant All Archived" at bounding box center [104, 129] width 115 height 73
click at [117, 152] on div "All" at bounding box center [104, 147] width 115 height 12
click at [55, 147] on div "All" at bounding box center [51, 147] width 7 height 9
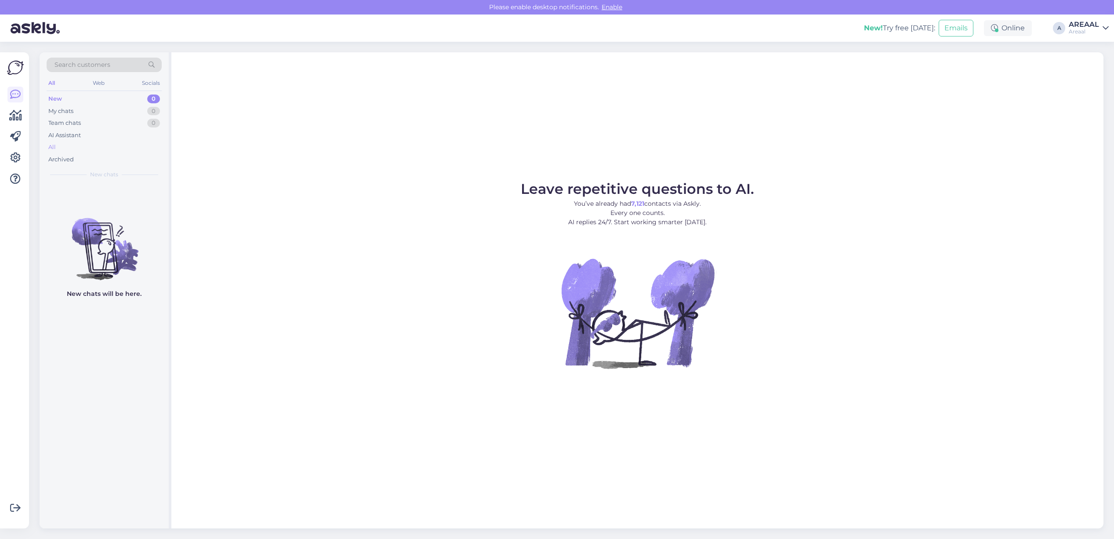
click at [105, 148] on div "All" at bounding box center [104, 147] width 115 height 12
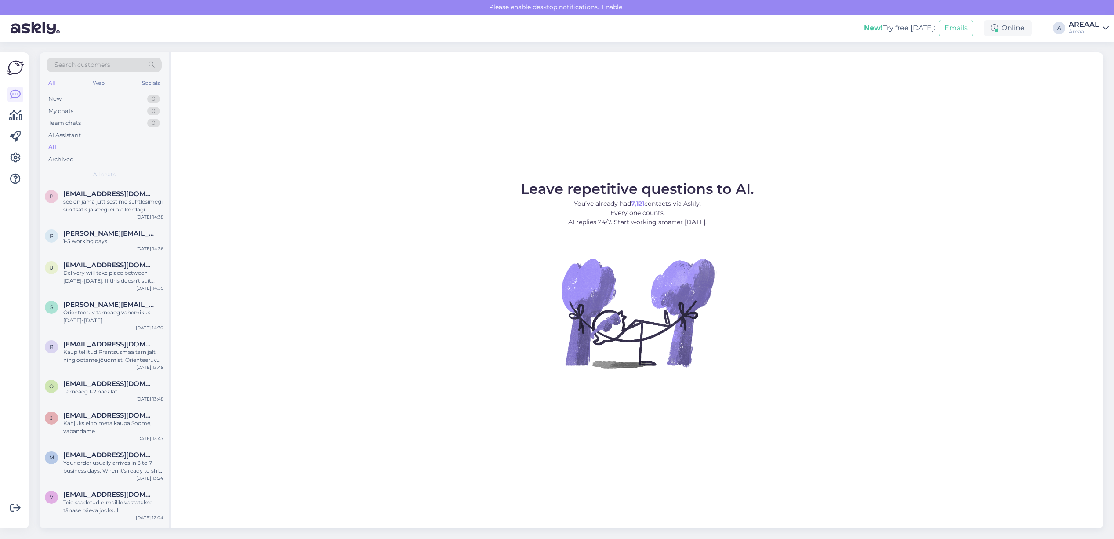
drag, startPoint x: 1085, startPoint y: 36, endPoint x: 1084, endPoint y: 27, distance: 9.7
click at [1084, 35] on div "New! Try free [DATE]: Emails Online A AREAAL Areaal" at bounding box center [557, 28] width 1114 height 27
click at [1084, 27] on div "AREAAL" at bounding box center [1084, 24] width 30 height 7
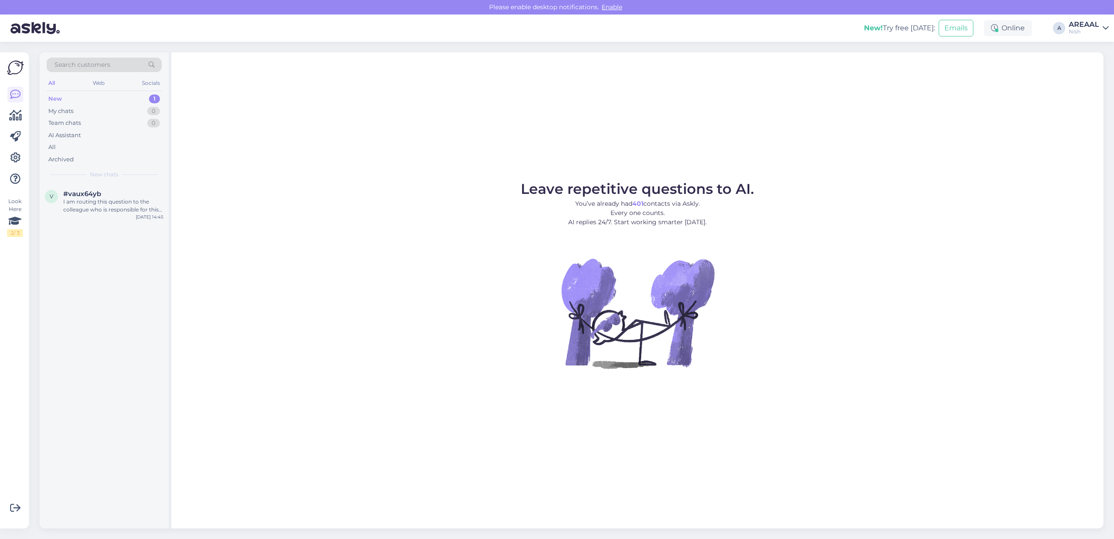
click at [73, 139] on div "AI Assistant" at bounding box center [64, 135] width 33 height 9
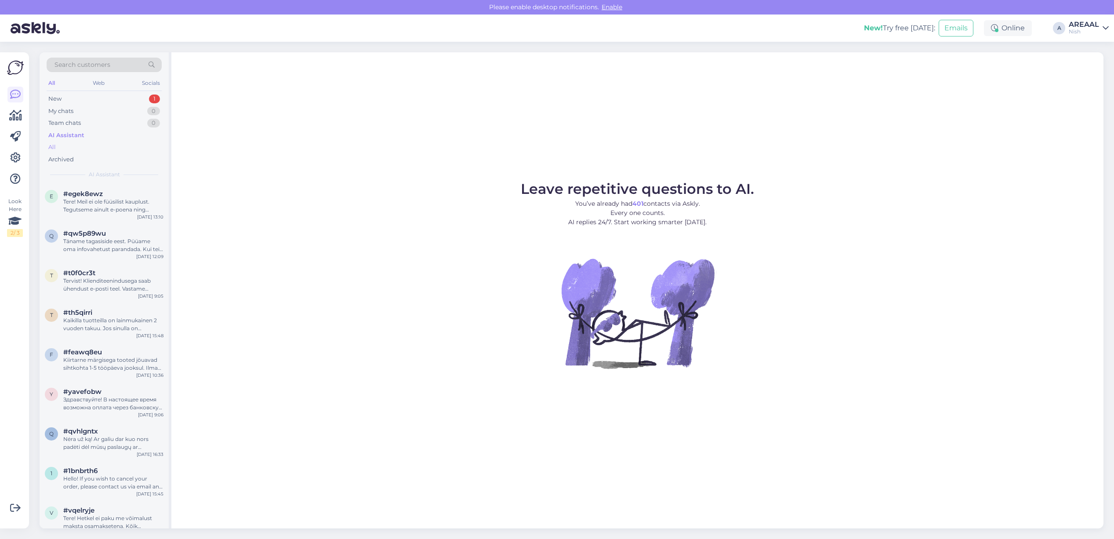
click at [69, 143] on div "All" at bounding box center [104, 147] width 115 height 12
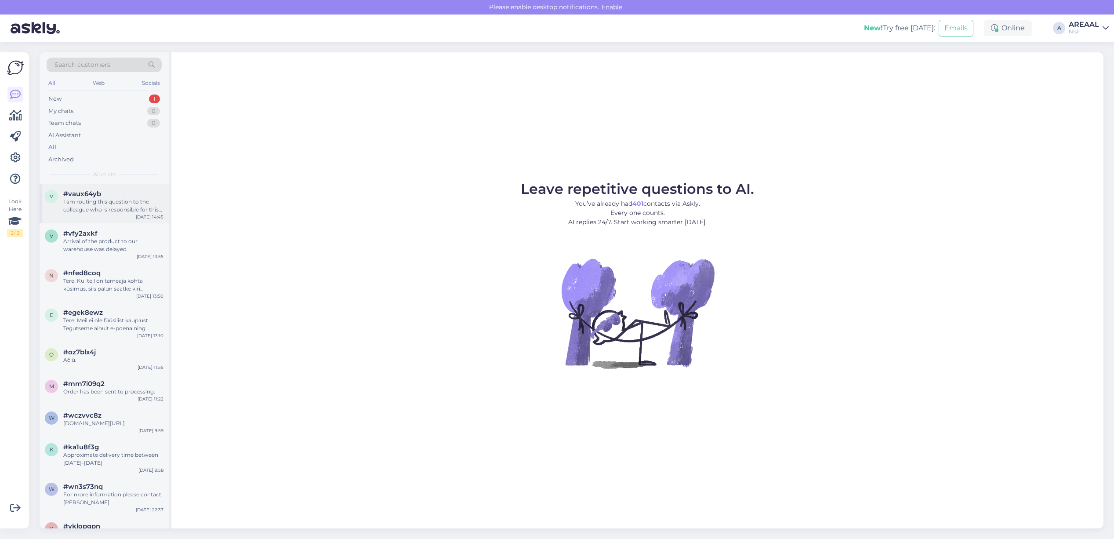
click at [111, 199] on div "I am routing this question to the colleague who is responsible for this topic. …" at bounding box center [113, 206] width 100 height 16
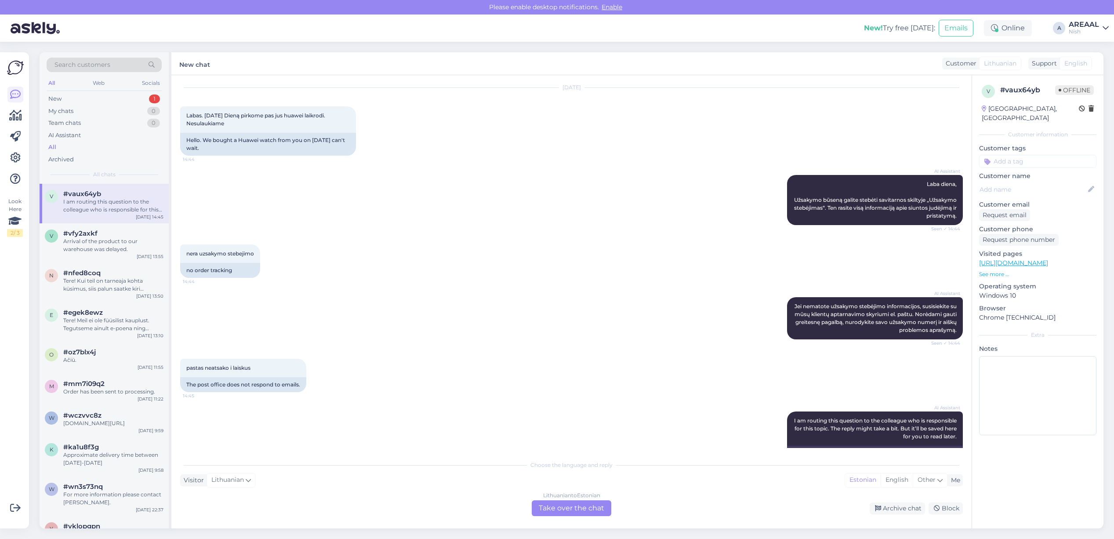
scroll to position [77, 0]
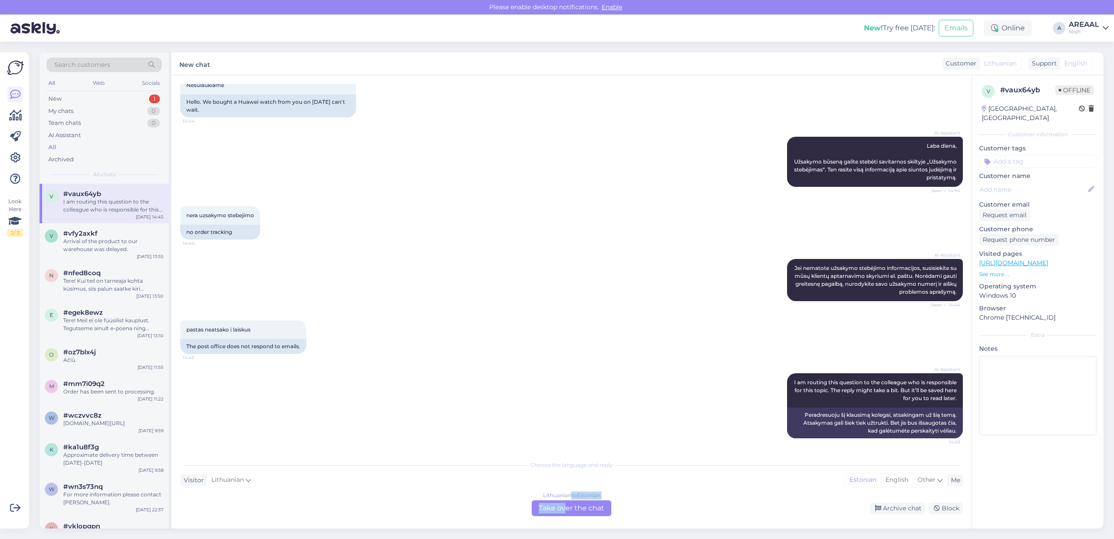
click at [566, 502] on div "Lithuanian to Estonian Take over the chat" at bounding box center [572, 508] width 80 height 16
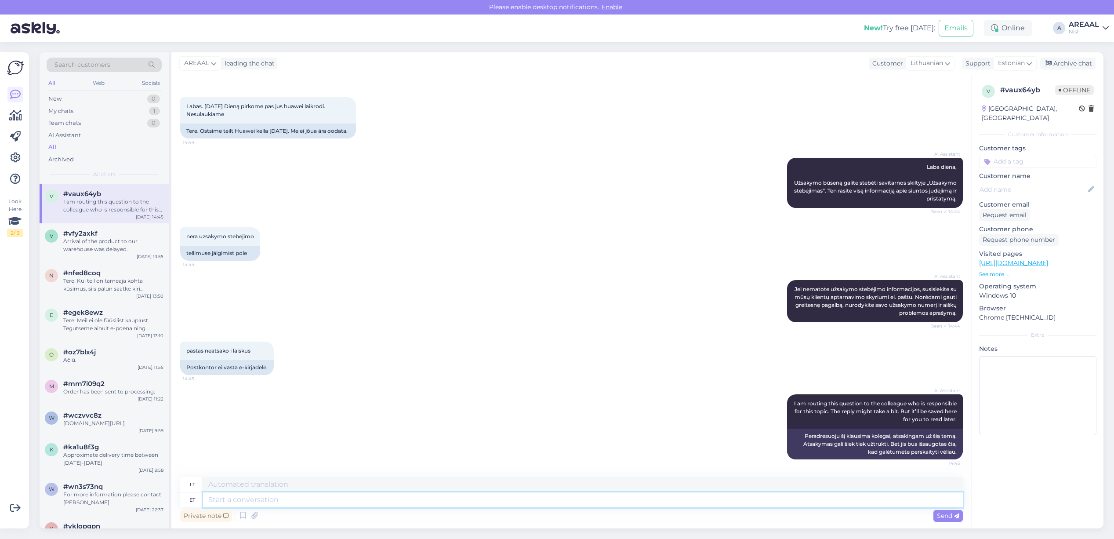
click at [563, 501] on textarea at bounding box center [583, 499] width 760 height 15
type textarea "E-mails a"
type textarea "El. laiškai"
type textarea "E-mails are ans"
type textarea "El. laiškai yra"
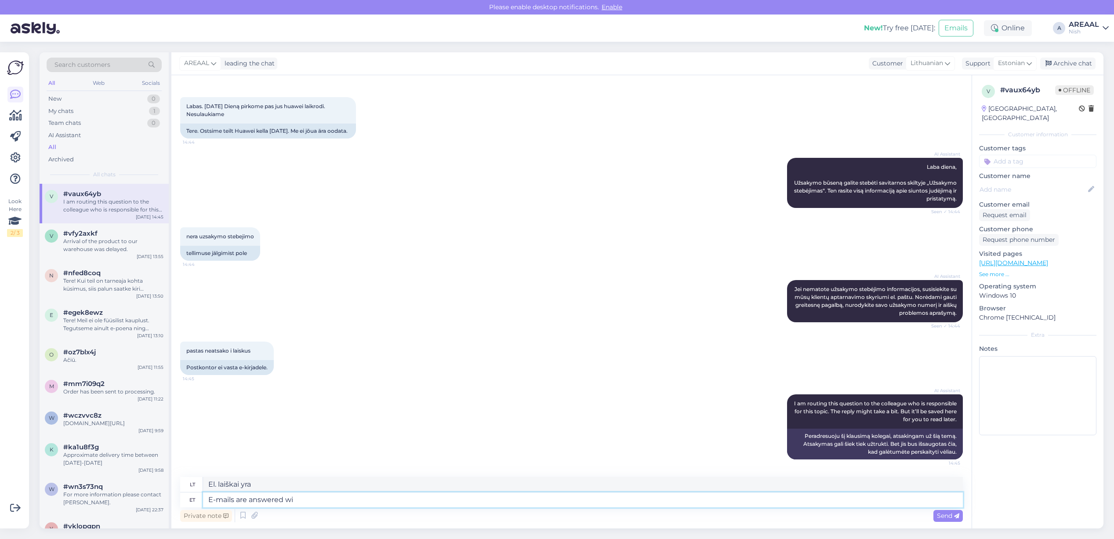
type textarea "E-mails are answered wit"
type textarea "Į el. laiškus atsakoma."
type textarea "E-mails are answered within 1"
type textarea "Į el. laiškus atsakoma per"
type textarea "E-mails are answered within 1 work"
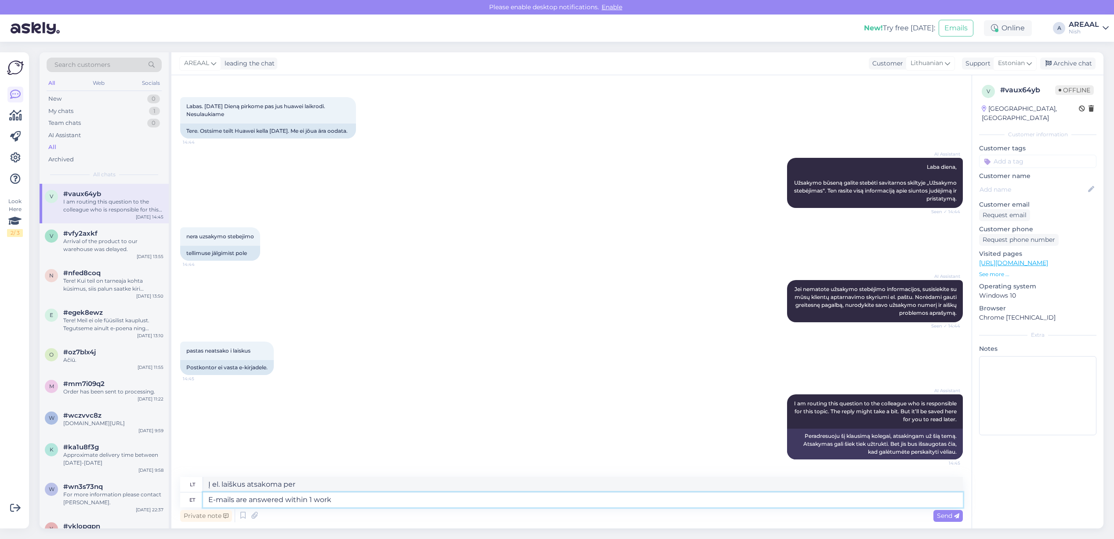
type textarea "Į el. laiškus atsakoma per 1"
type textarea "E-mails are answered within 1 working day"
type textarea "Į el. laiškus atsakoma per 1 darbo dieną"
type textarea "E-mails are answered within 1 working days."
type textarea "Į el. laiškus atsakoma per 1 darbo dieną."
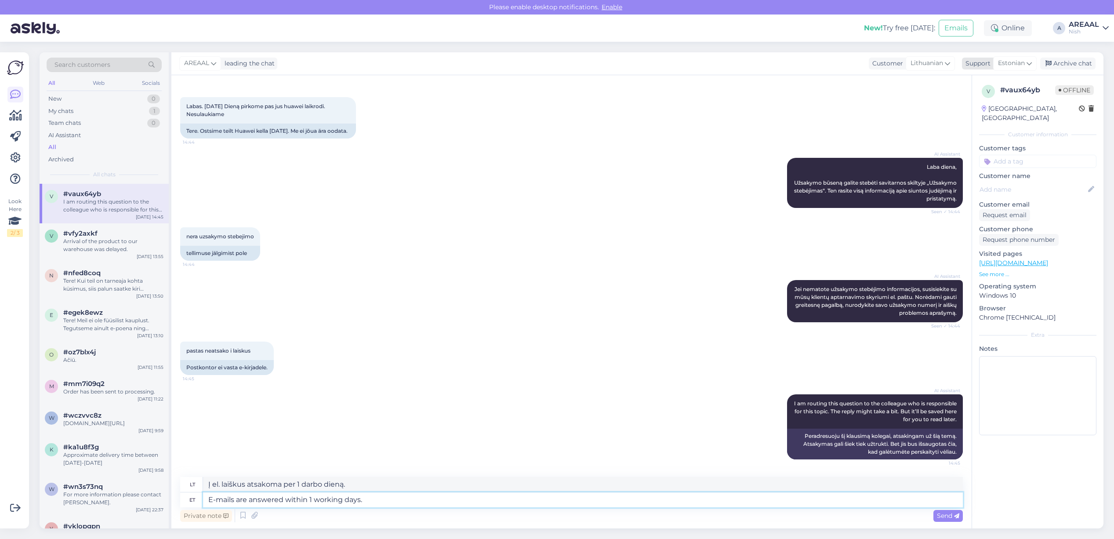
type textarea "E-mails are answered within 1 working days."
click at [987, 60] on div "Support" at bounding box center [976, 63] width 29 height 9
type input "eng"
click at [995, 99] on link "English" at bounding box center [999, 102] width 97 height 14
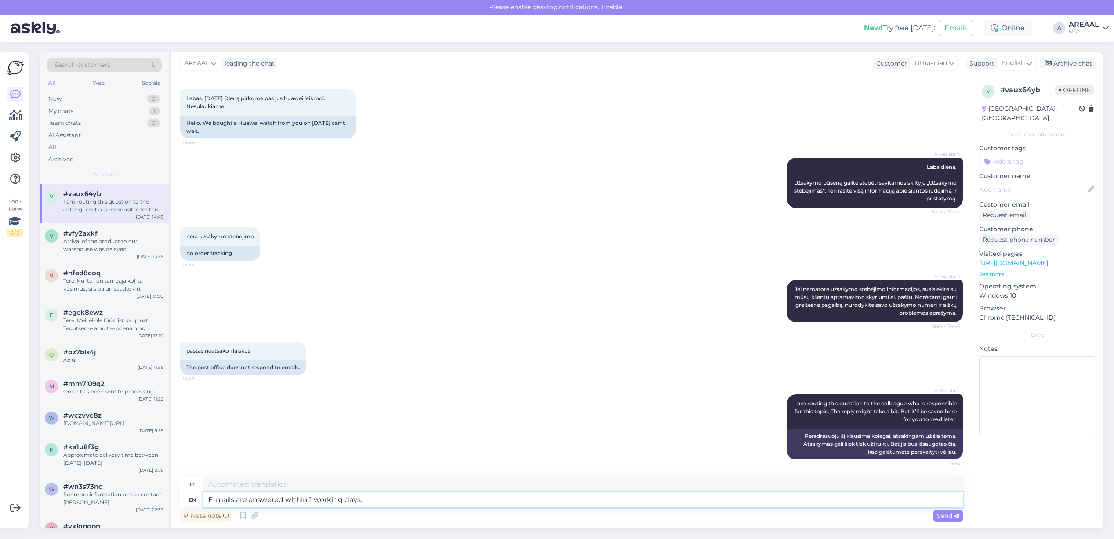
drag, startPoint x: 590, startPoint y: 504, endPoint x: 588, endPoint y: 498, distance: 6.4
click at [590, 503] on textarea "E-mails are answered within 1 working days." at bounding box center [583, 499] width 760 height 15
click at [588, 498] on textarea "E-mails are answered within 1 working days." at bounding box center [583, 499] width 760 height 15
type textarea "Į el. laiškus atsakoma per 1 darbo dieną."
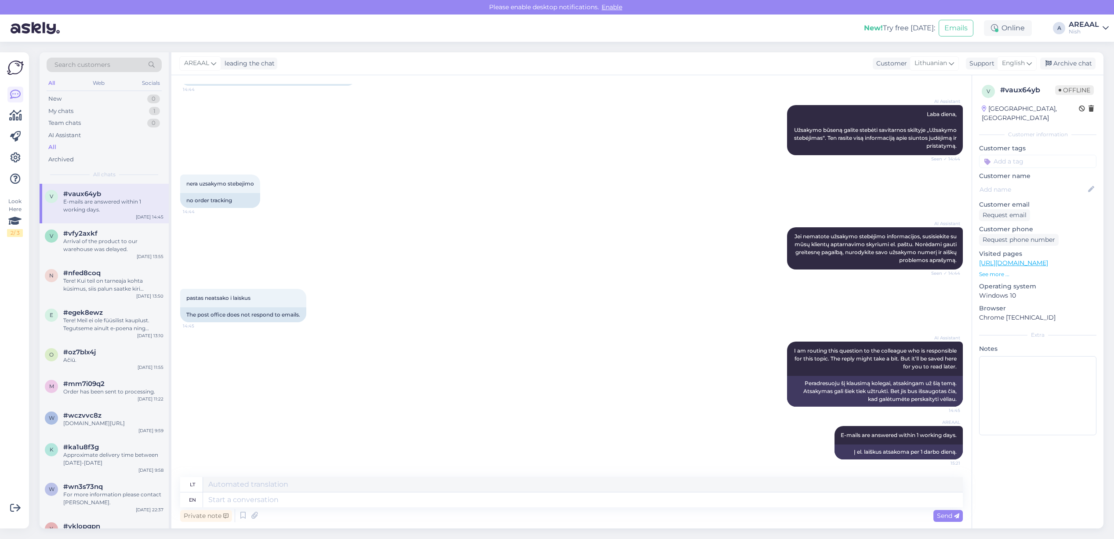
click at [647, 406] on div "AI Assistant I am routing this question to the colleague who is responsible for…" at bounding box center [571, 374] width 783 height 84
click at [1071, 63] on div "Archive chat" at bounding box center [1067, 64] width 55 height 12
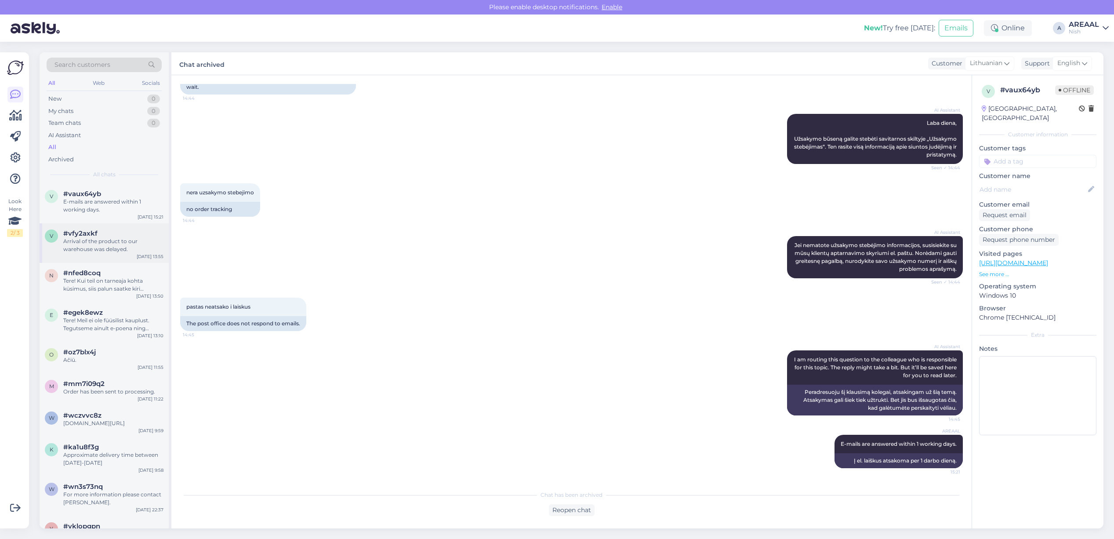
click at [97, 251] on div "Arrival of the product to our warehouse was delayed." at bounding box center [113, 245] width 100 height 16
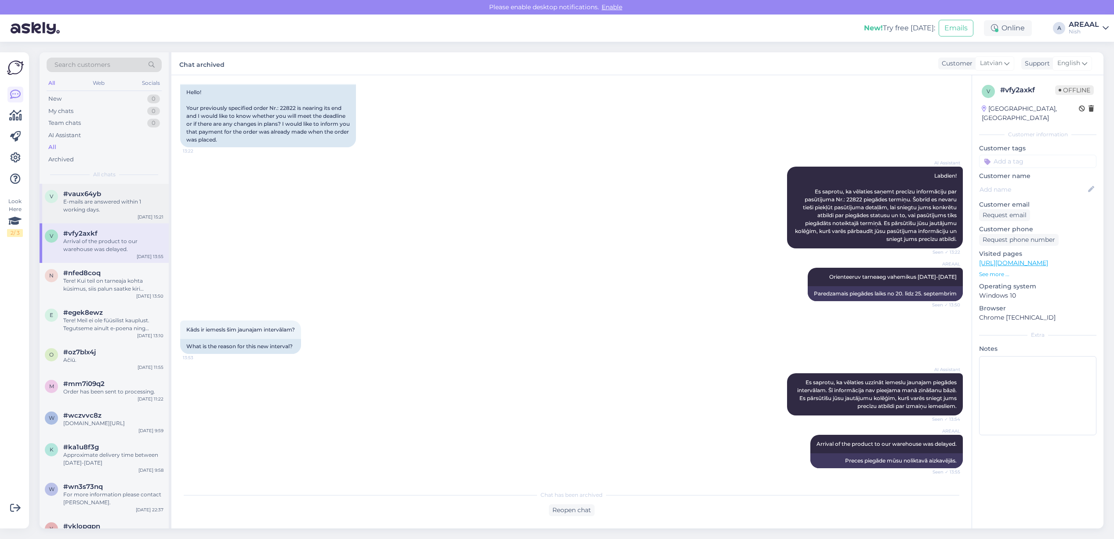
click at [105, 212] on div "E-mails are answered within 1 working days." at bounding box center [113, 206] width 100 height 16
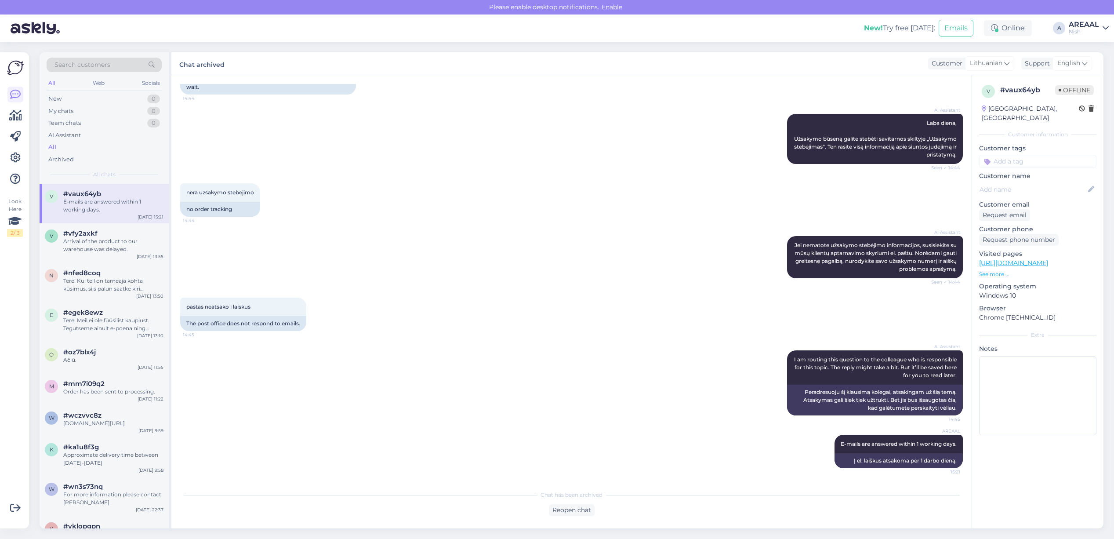
click at [1082, 48] on div "Search customers All Web Socials New 0 My chats 0 Team chats 0 AI Assistant All…" at bounding box center [574, 290] width 1080 height 497
drag, startPoint x: 1080, startPoint y: 23, endPoint x: 1081, endPoint y: 29, distance: 6.7
click at [1080, 24] on div "AREAAL" at bounding box center [1084, 24] width 30 height 7
click at [1081, 53] on button "Open" at bounding box center [1089, 49] width 25 height 14
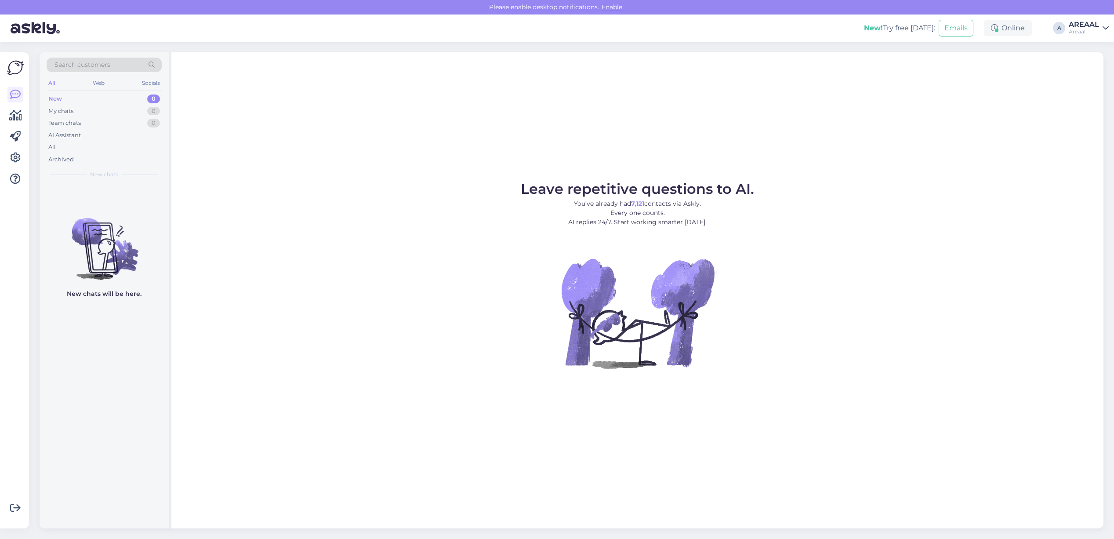
click at [827, 180] on div "Leave repetitive questions to AI. You’ve already had 7,121 contacts via Askly. …" at bounding box center [637, 290] width 932 height 476
click at [987, 212] on figure "Leave repetitive questions to AI. You’ve already had 7,121 contacts via Askly. …" at bounding box center [637, 287] width 917 height 210
click at [139, 139] on div "AI Assistant" at bounding box center [104, 135] width 115 height 12
click at [127, 149] on div "All" at bounding box center [104, 147] width 115 height 12
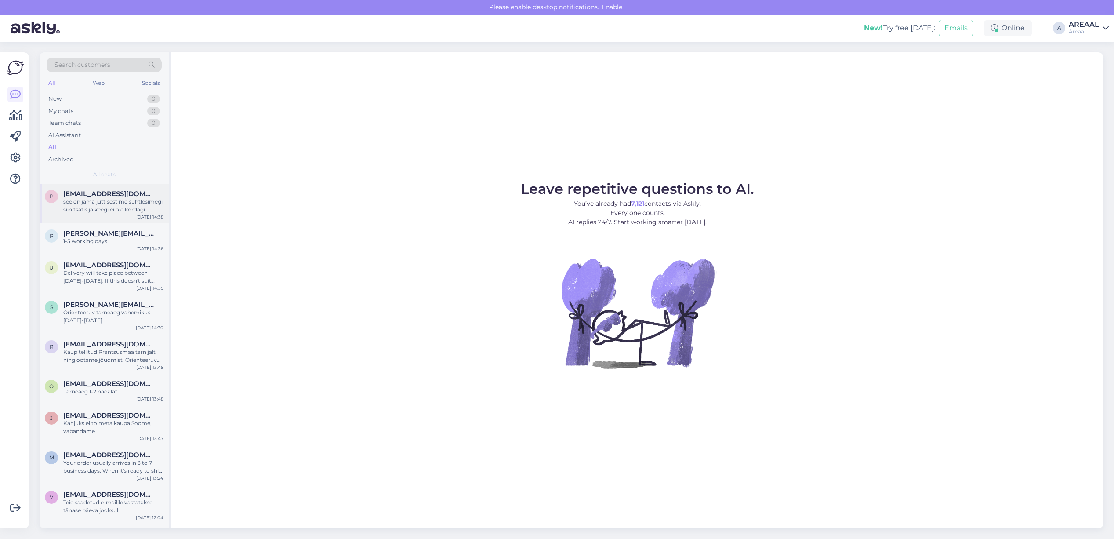
click at [110, 197] on span "[EMAIL_ADDRESS][DOMAIN_NAME]" at bounding box center [108, 194] width 91 height 8
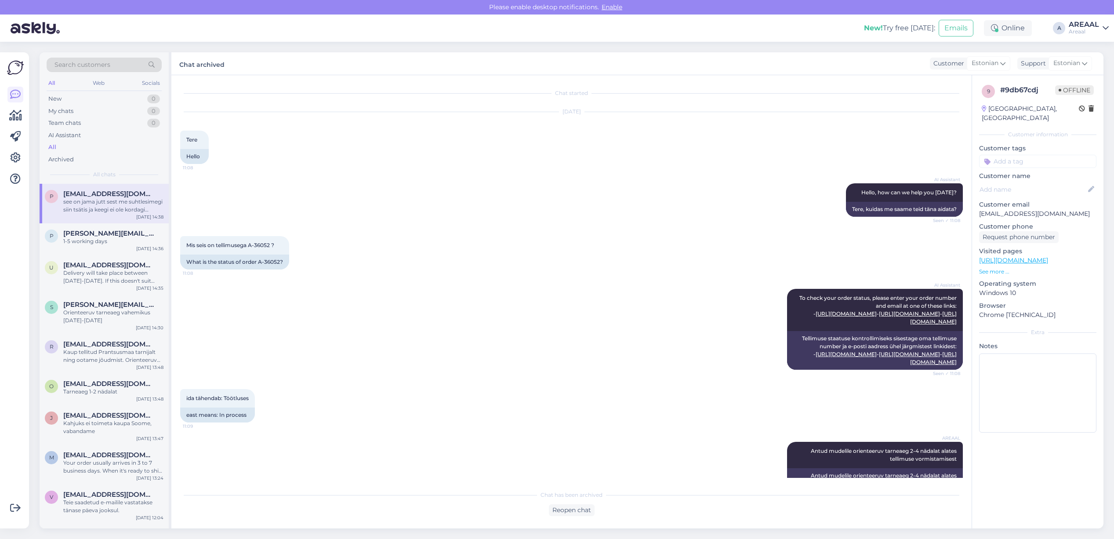
scroll to position [2227, 0]
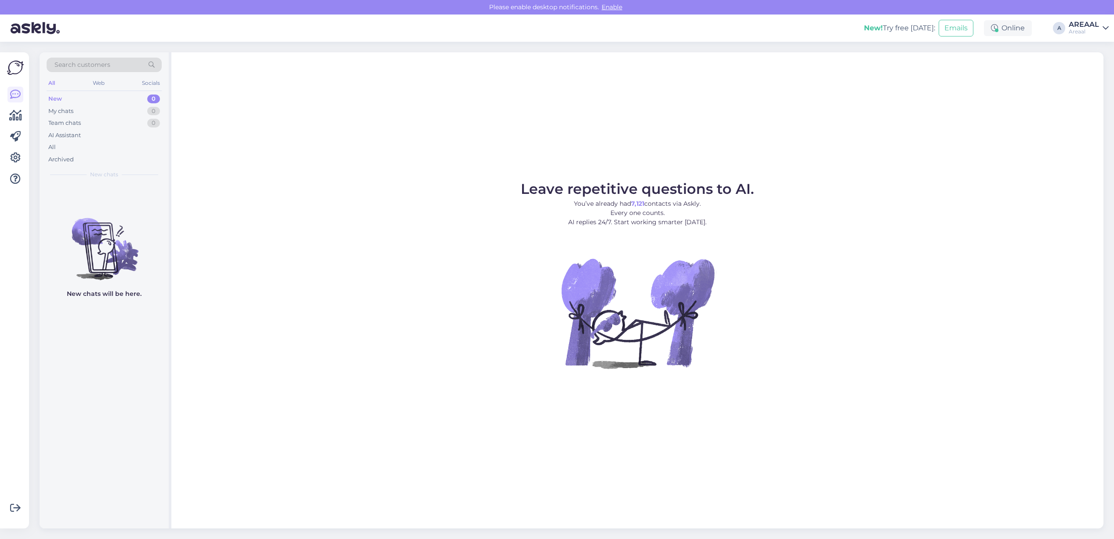
click at [814, 199] on figure "Leave repetitive questions to AI. You’ve already had 7,121 contacts via Askly. …" at bounding box center [637, 287] width 917 height 210
click at [913, 113] on div "Leave repetitive questions to AI. You’ve already had 7,121 contacts via Askly. …" at bounding box center [637, 290] width 932 height 476
click at [126, 144] on div "All" at bounding box center [104, 147] width 115 height 12
click at [62, 146] on div "All" at bounding box center [104, 147] width 115 height 12
click at [95, 149] on div "All" at bounding box center [104, 147] width 115 height 12
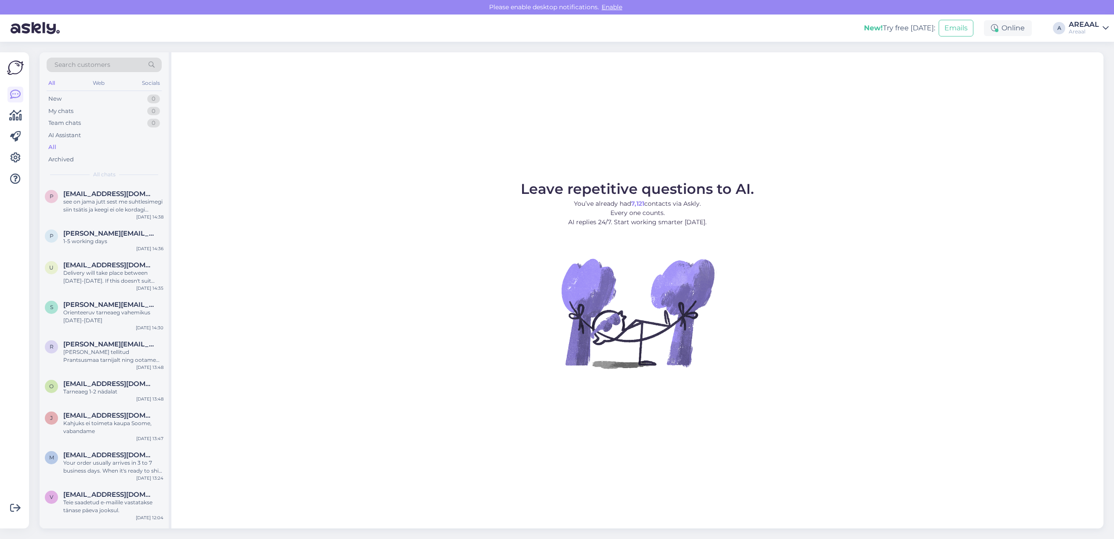
click at [896, 165] on div "Leave repetitive questions to AI. You’ve already had 7,121 contacts via Askly. …" at bounding box center [637, 290] width 932 height 476
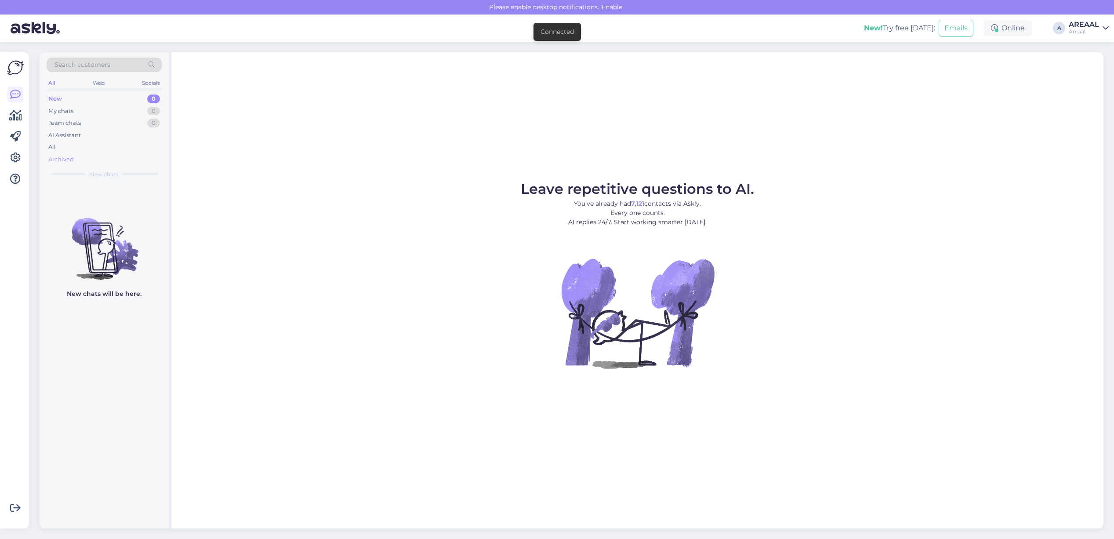
click at [108, 155] on div "Archived" at bounding box center [104, 159] width 115 height 12
click at [105, 145] on div "All" at bounding box center [104, 147] width 115 height 12
click at [113, 151] on div "All" at bounding box center [104, 147] width 115 height 12
click at [85, 146] on div "All" at bounding box center [104, 147] width 115 height 12
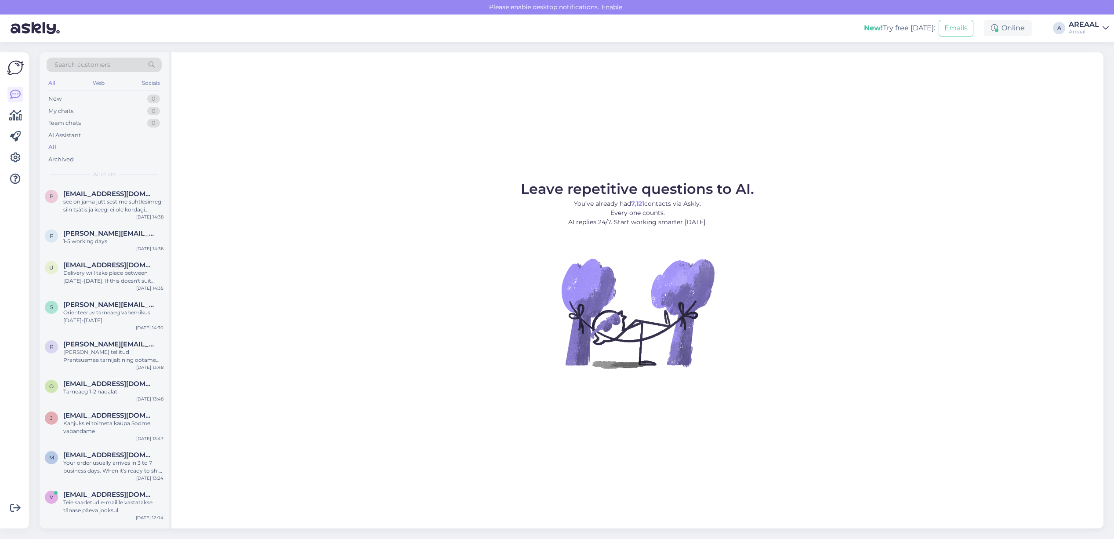
click at [400, 185] on figure "Leave repetitive questions to AI. You’ve already had 7,121 contacts via Askly. …" at bounding box center [637, 287] width 917 height 210
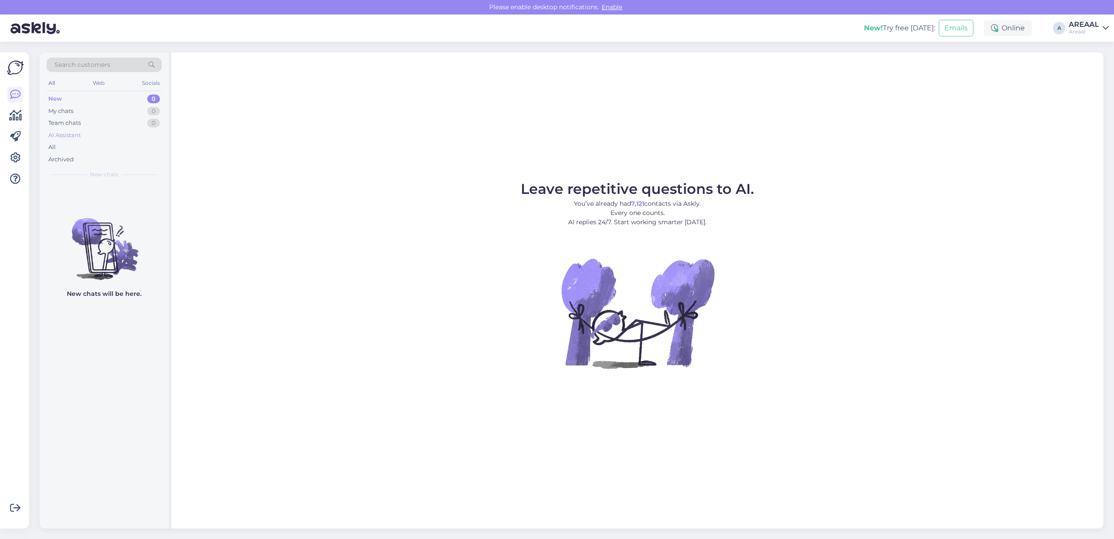
click at [113, 141] on div "AI Assistant" at bounding box center [104, 135] width 115 height 12
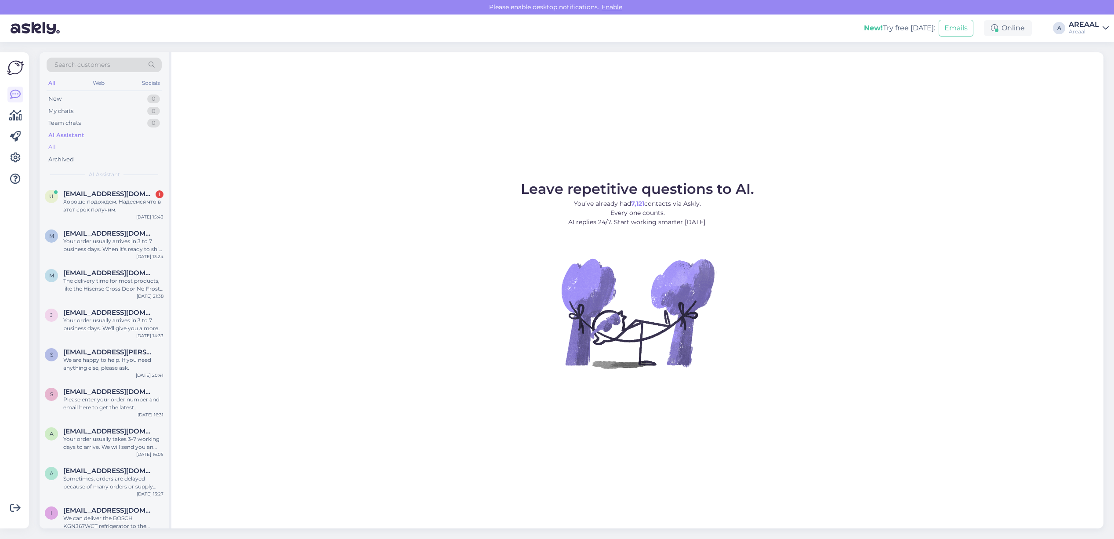
click at [113, 149] on div "All" at bounding box center [104, 147] width 115 height 12
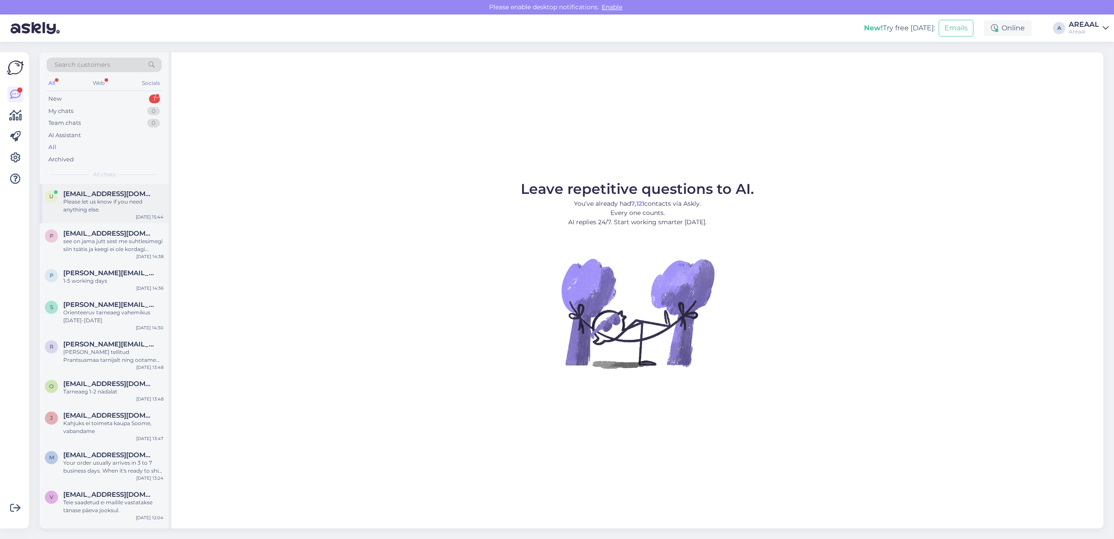
click at [119, 201] on div "Please let us know if you need anything else." at bounding box center [113, 206] width 100 height 16
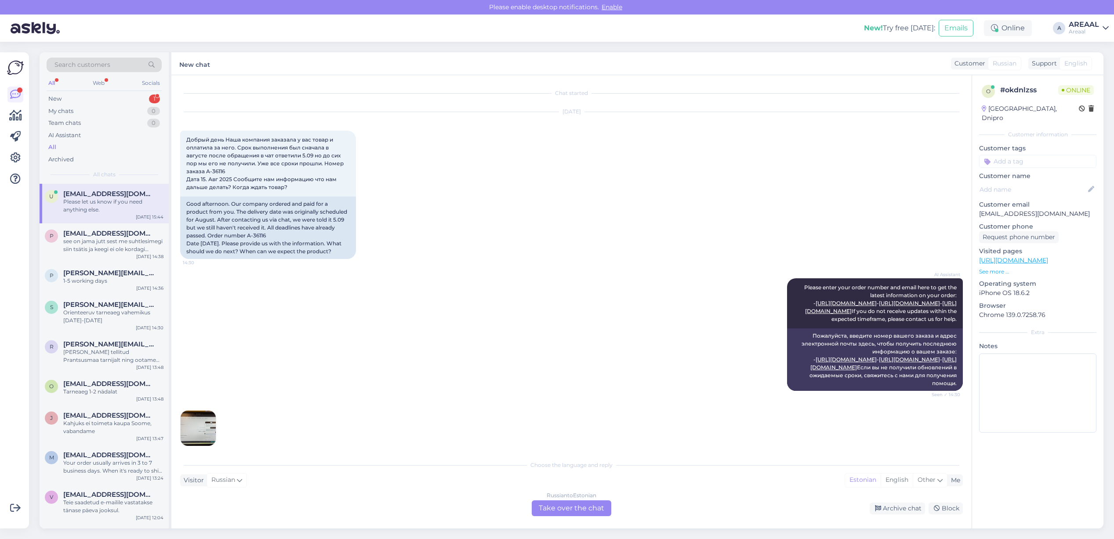
scroll to position [429, 0]
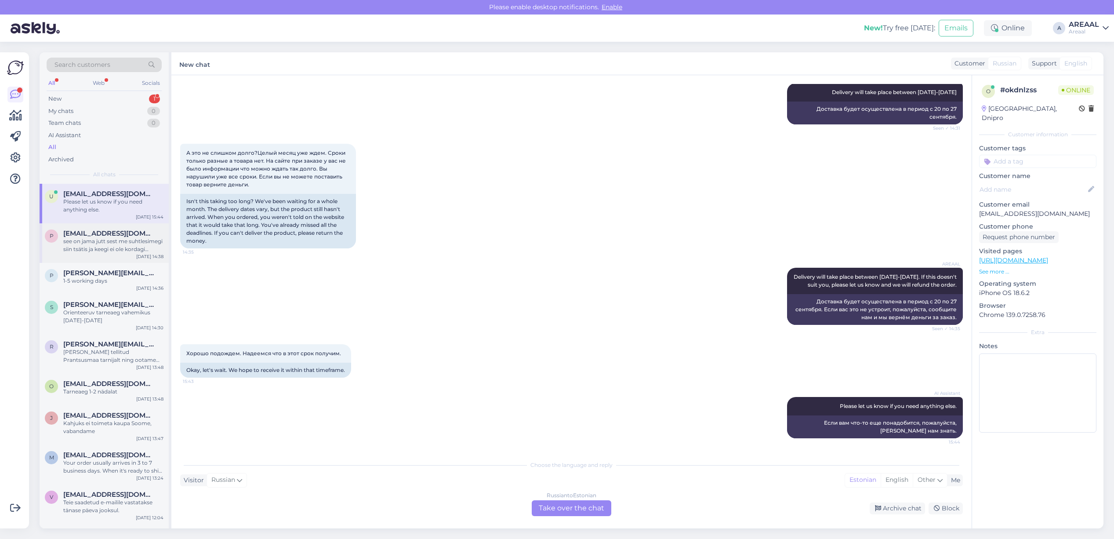
click at [126, 249] on div "see on jama jutt sest me suhtlesimegi siin tsätis ja keegi ei ole kordagi kirju…" at bounding box center [113, 245] width 100 height 16
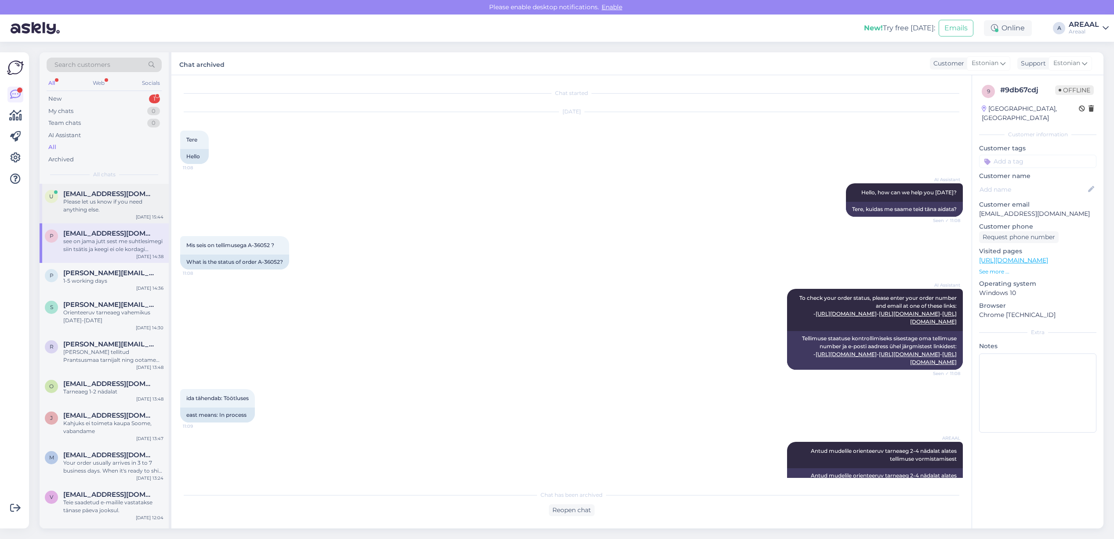
scroll to position [2227, 0]
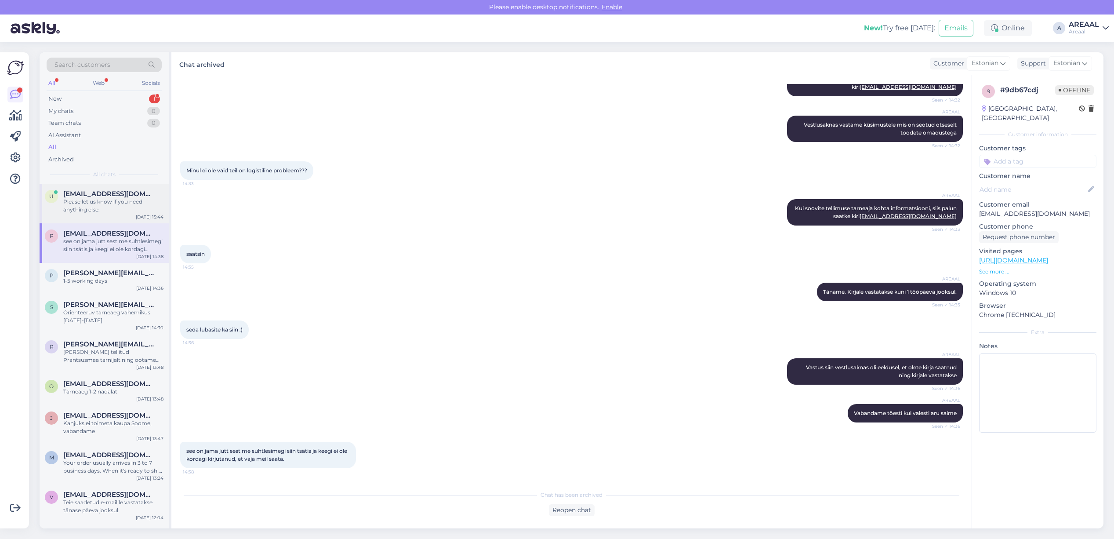
click at [127, 197] on span "[EMAIL_ADDRESS][DOMAIN_NAME]" at bounding box center [108, 194] width 91 height 8
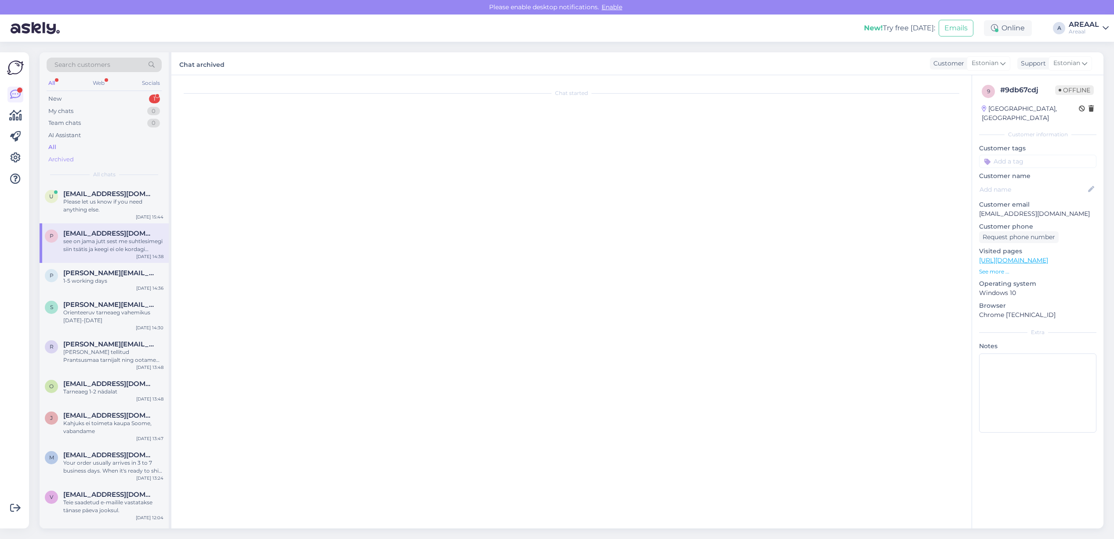
scroll to position [429, 0]
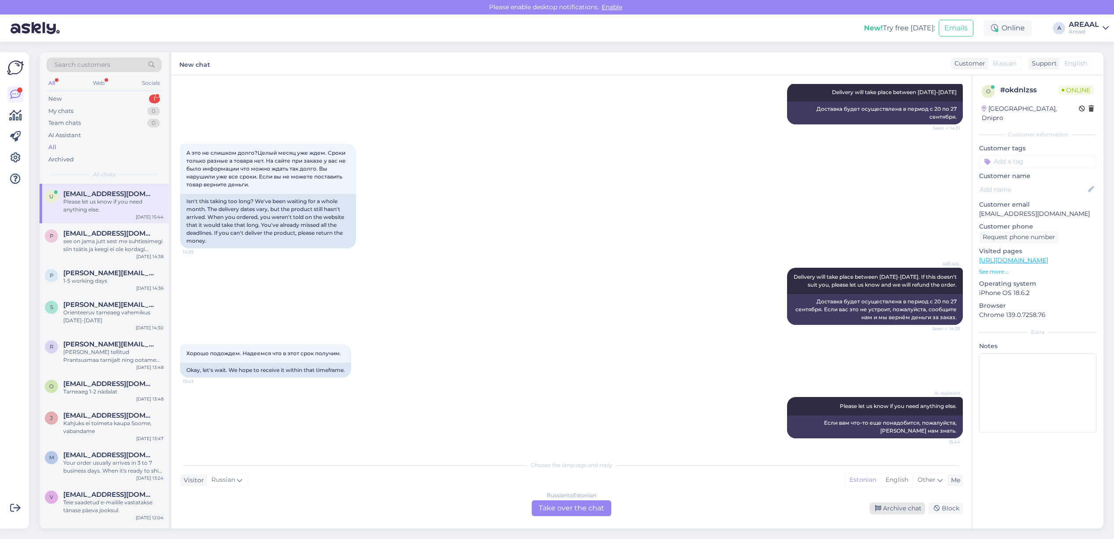
click at [884, 512] on div "Archive chat" at bounding box center [897, 508] width 55 height 12
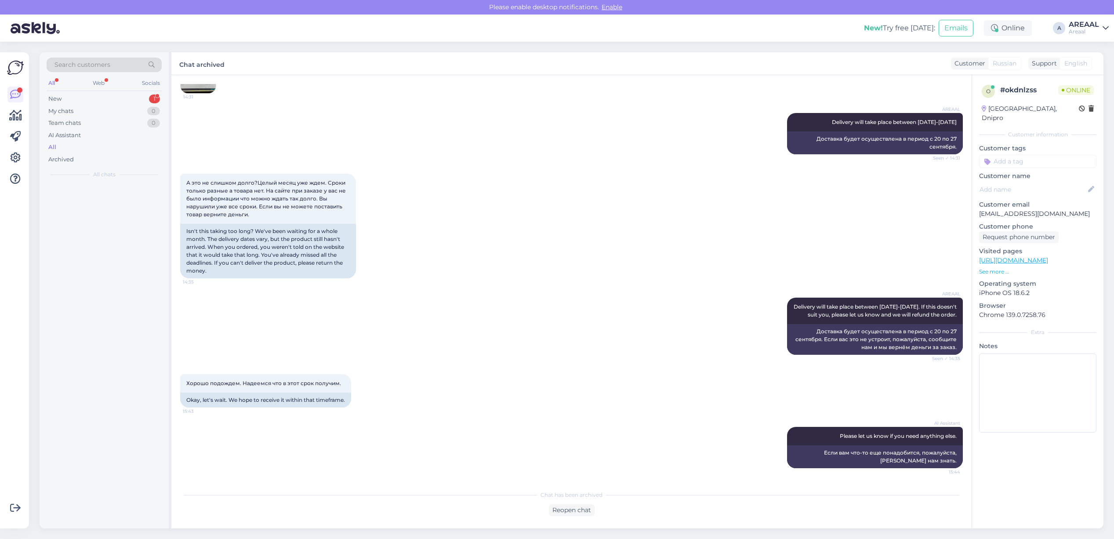
scroll to position [399, 0]
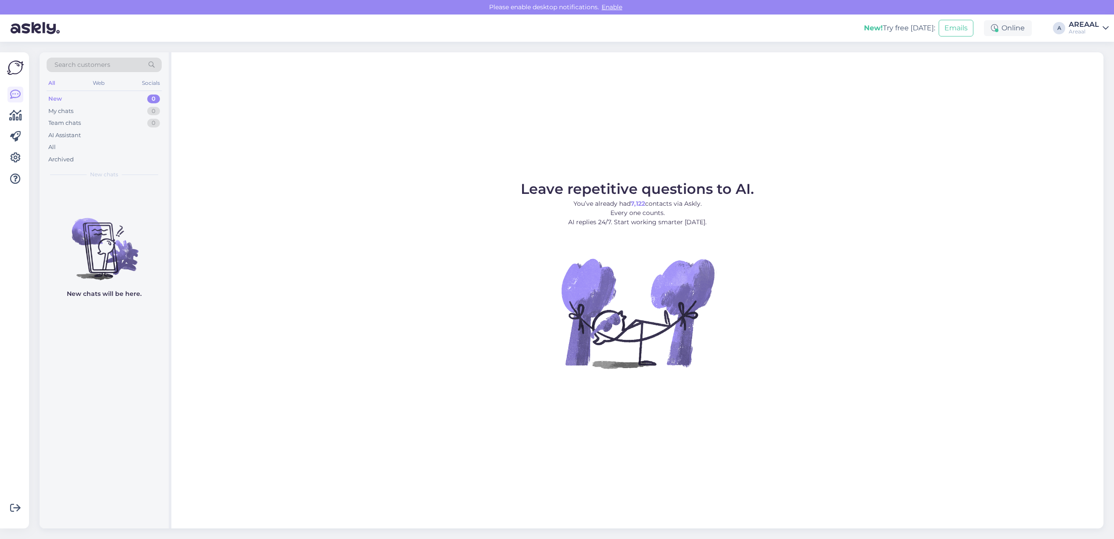
click at [1079, 24] on div "AREAAL" at bounding box center [1084, 24] width 30 height 7
click at [108, 148] on div "All" at bounding box center [104, 147] width 115 height 12
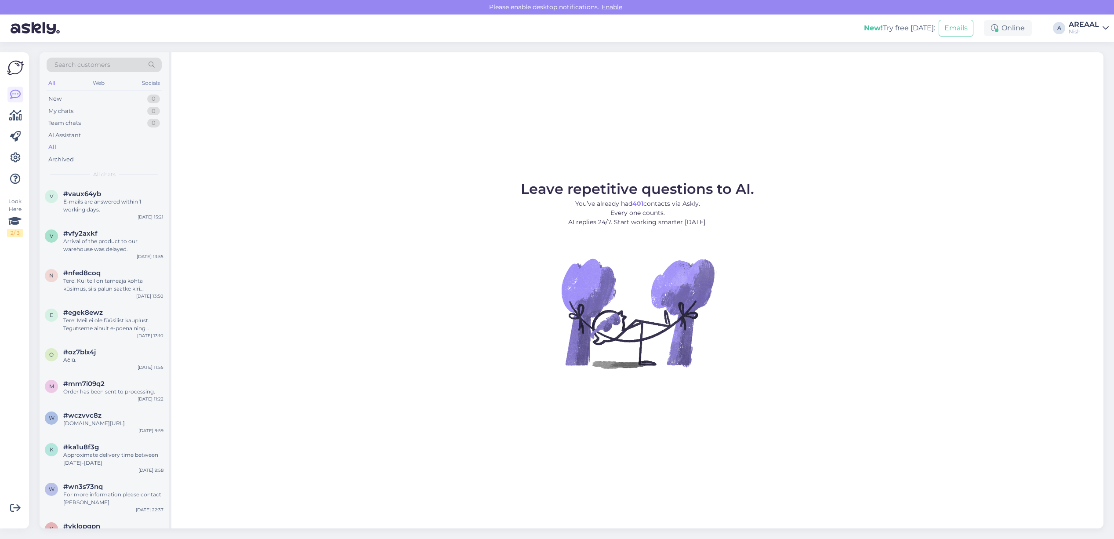
click at [1084, 23] on div "AREAAL" at bounding box center [1084, 24] width 30 height 7
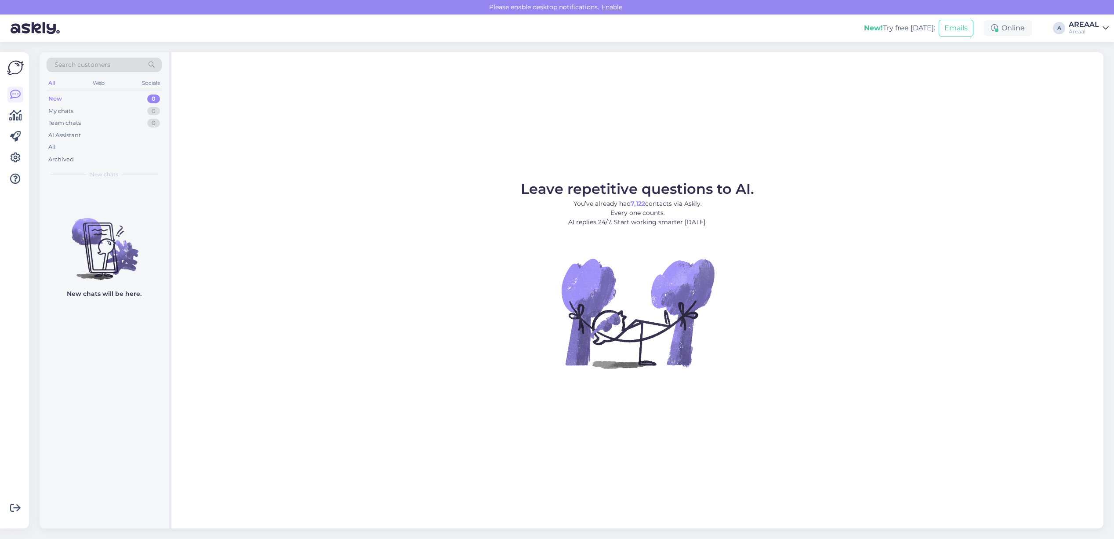
click at [93, 149] on div "All" at bounding box center [104, 147] width 115 height 12
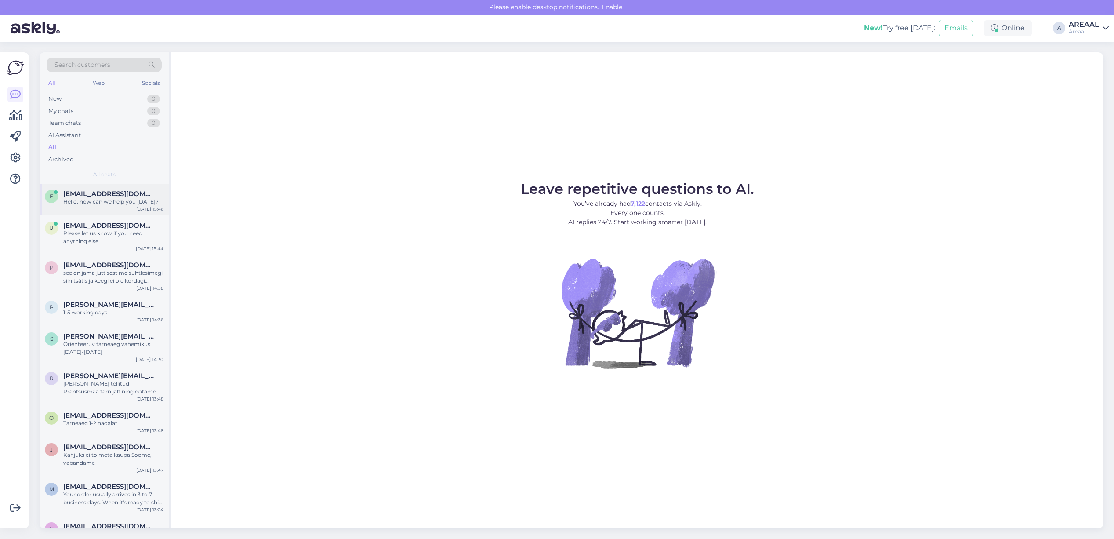
click at [120, 198] on div "Hello, how can we help you [DATE]?" at bounding box center [113, 202] width 100 height 8
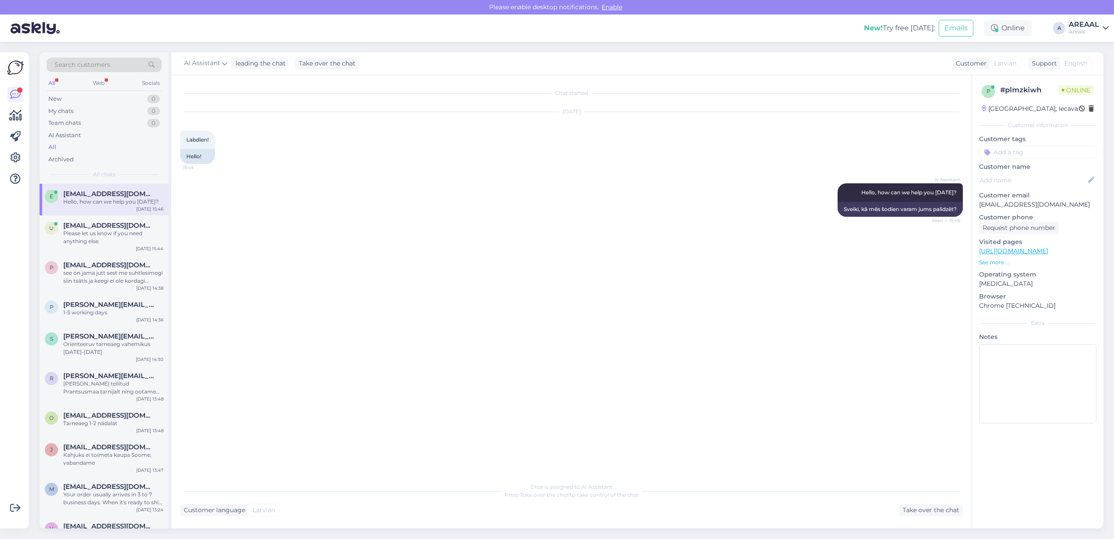
click at [1022, 199] on p "Customer email" at bounding box center [1037, 195] width 117 height 9
click at [1016, 207] on p "[EMAIL_ADDRESS][DOMAIN_NAME]" at bounding box center [1037, 204] width 117 height 9
copy p "[EMAIL_ADDRESS][DOMAIN_NAME]"
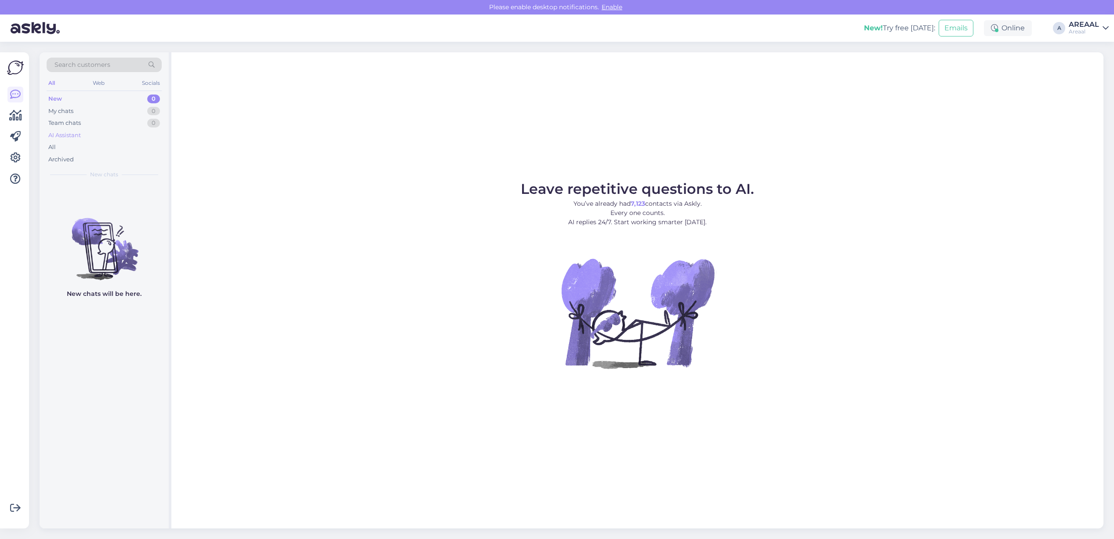
click at [85, 138] on div "AI Assistant" at bounding box center [104, 135] width 115 height 12
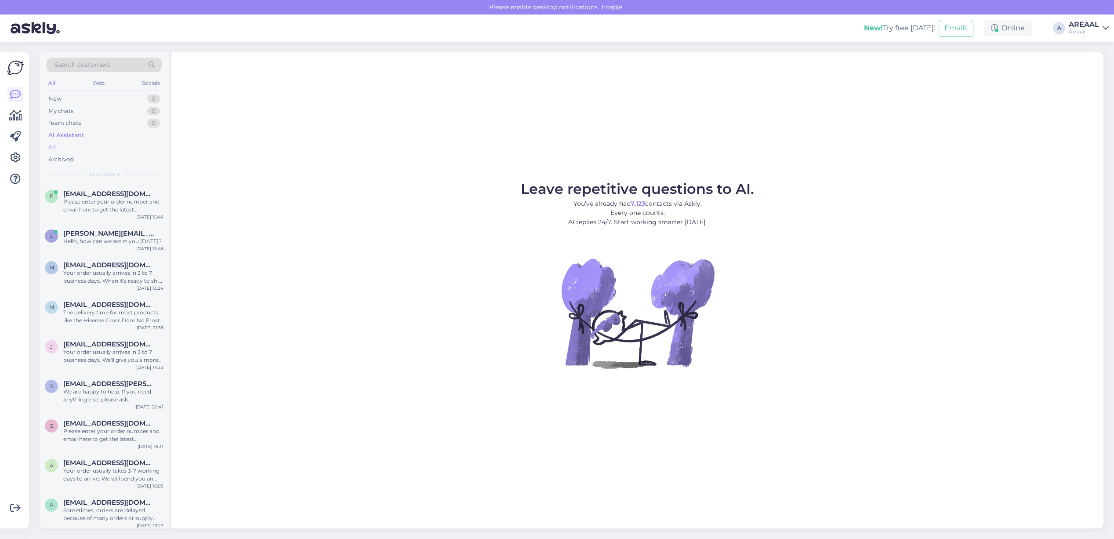
click at [83, 146] on div "All" at bounding box center [104, 147] width 115 height 12
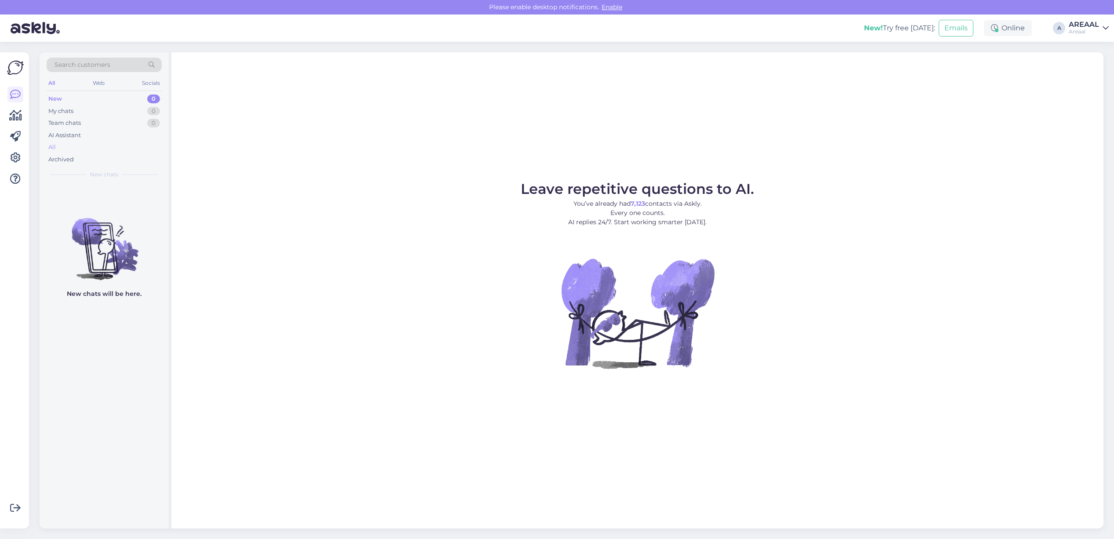
click at [79, 150] on div "All" at bounding box center [104, 147] width 115 height 12
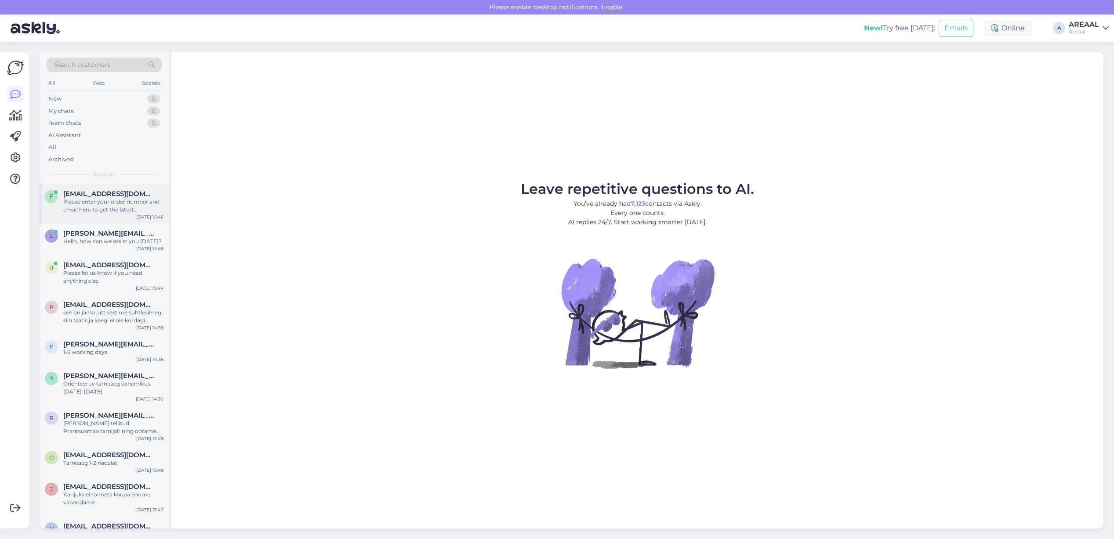
click at [62, 195] on div "e [EMAIL_ADDRESS][DOMAIN_NAME] Please enter your order number and email here to…" at bounding box center [104, 202] width 119 height 24
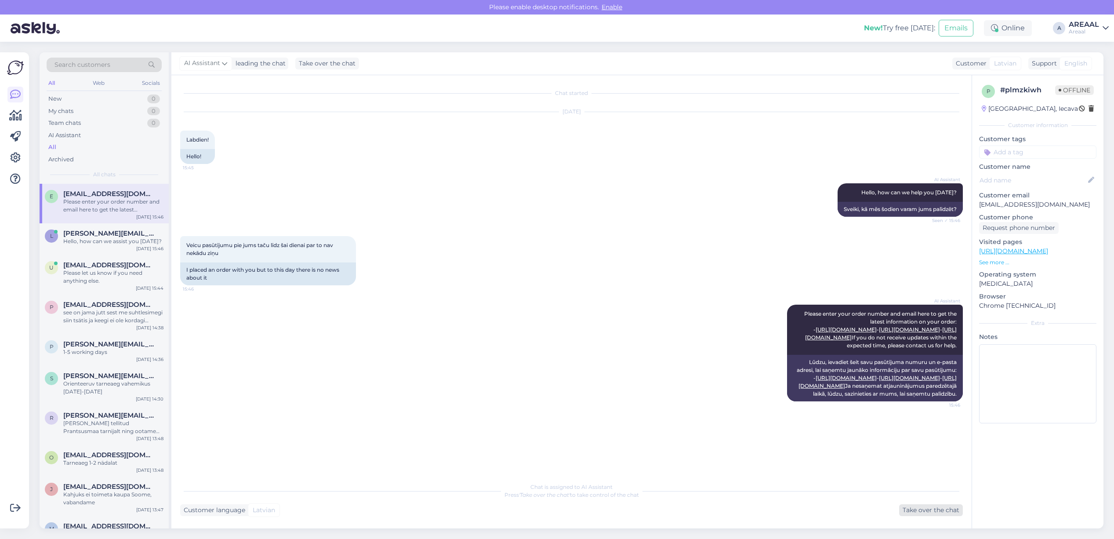
click at [913, 509] on div "Take over the chat" at bounding box center [931, 510] width 64 height 12
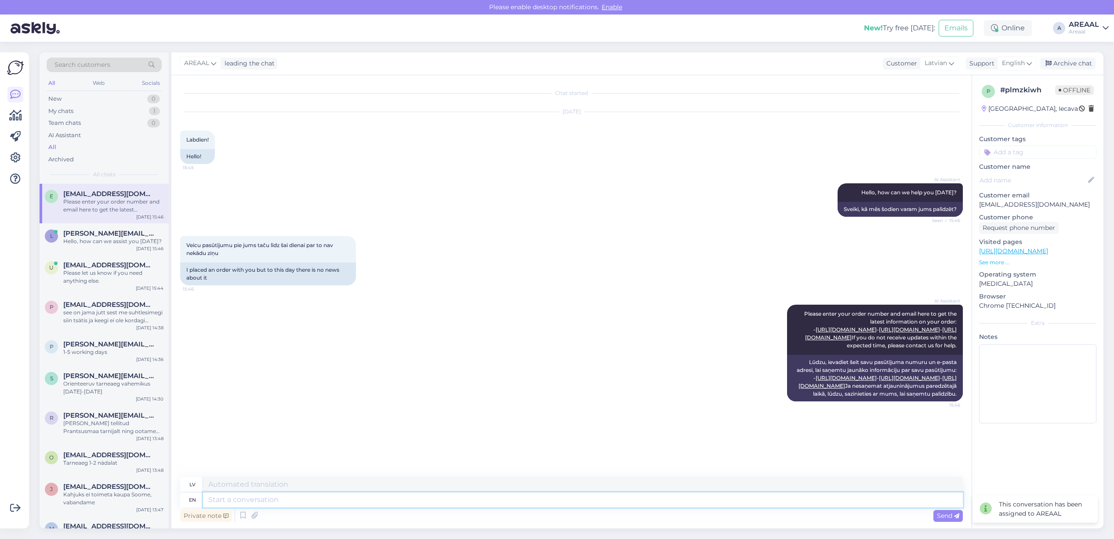
click at [592, 505] on textarea at bounding box center [583, 499] width 760 height 15
type textarea "Delivery wi"
type textarea "Piegāde"
type textarea "Delivery will take"
type textarea "Piegāde būs"
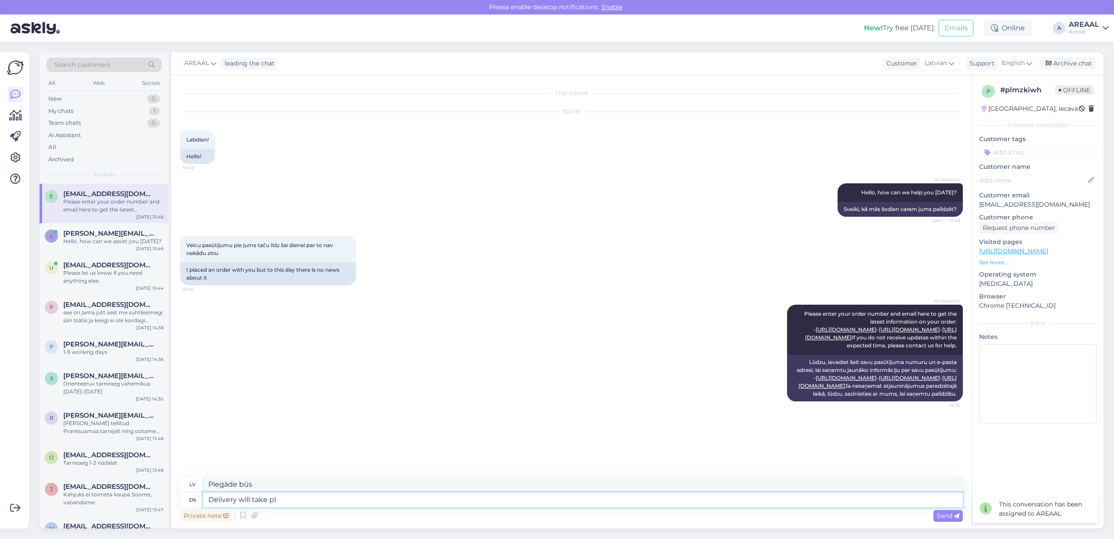
type textarea "Delivery will take pla"
type textarea "Piegāde notiks"
type textarea "Delivery will take place between 20"
type textarea "Piegāde notiks laikā no plkst."
type textarea "Delivery will take place between 20-25 se"
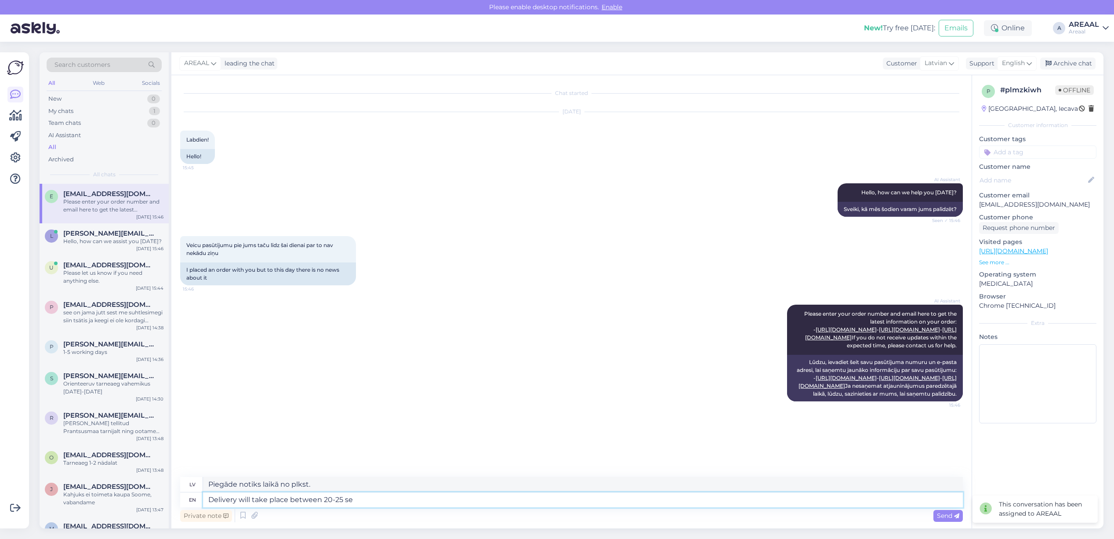
type textarea "Piegāde notiks laikā no 20. līdz 25."
type textarea "Delivery will take place between [DATE]-[DATE]."
type textarea "Piegāde notiks laikā no 20. līdz 25. septembrim."
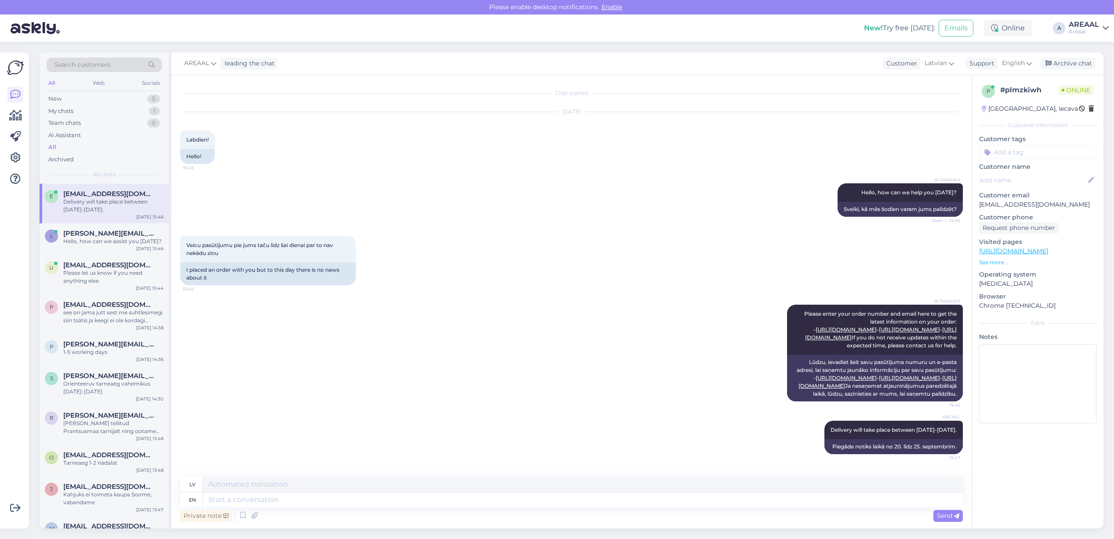
click at [609, 226] on div "Veicu pasūtījumu pie jums taču līdz šai dienai par to nav nekādu ziņu 15:46 I p…" at bounding box center [571, 260] width 783 height 69
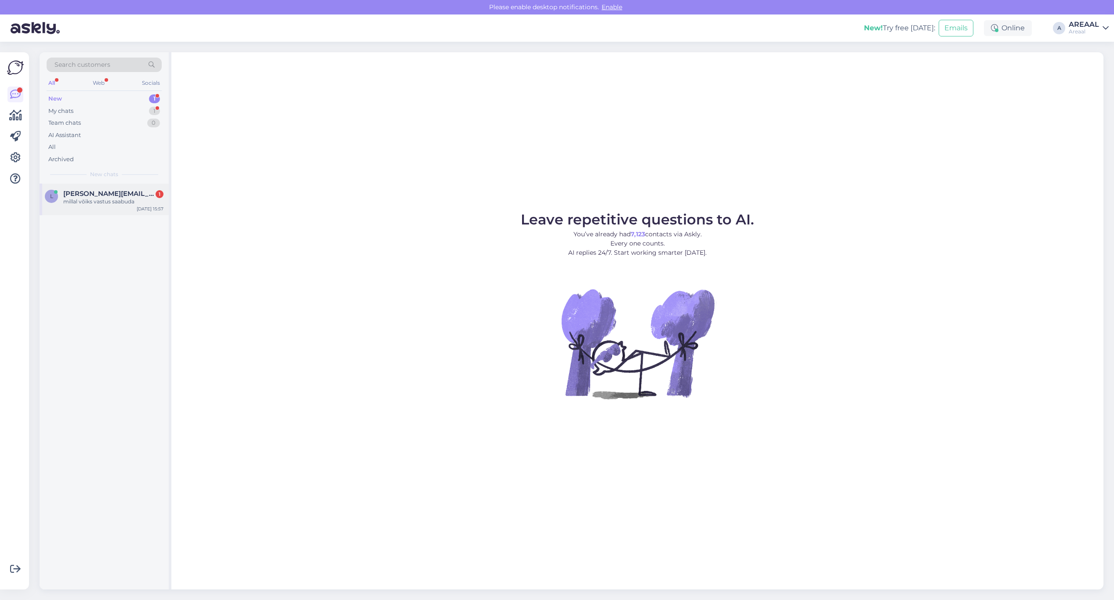
click at [143, 198] on div "millal võiks vastus saabuda" at bounding box center [113, 202] width 100 height 8
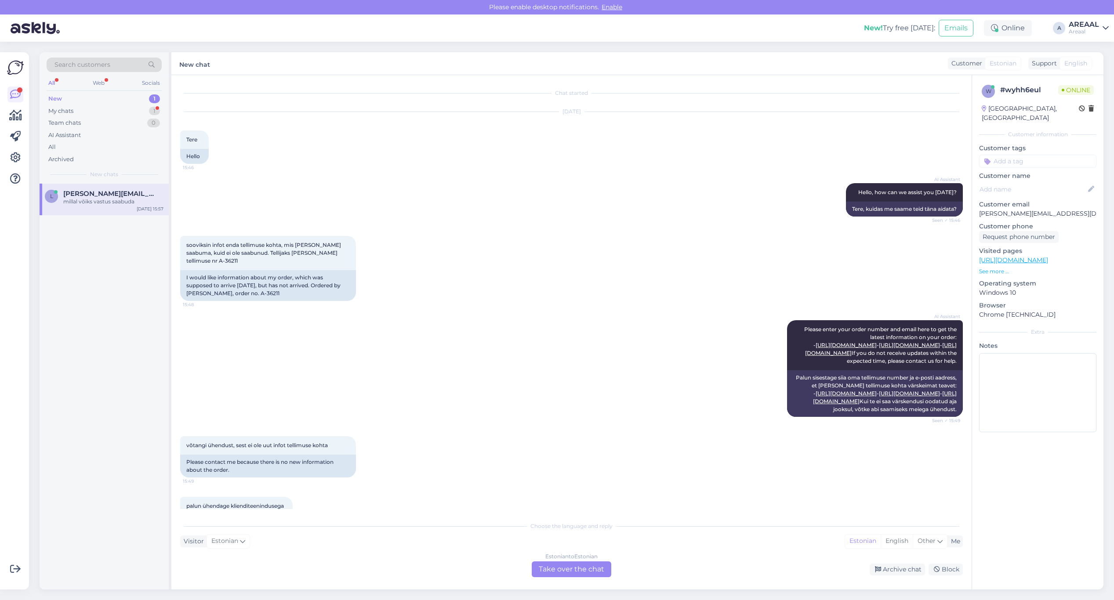
scroll to position [207, 0]
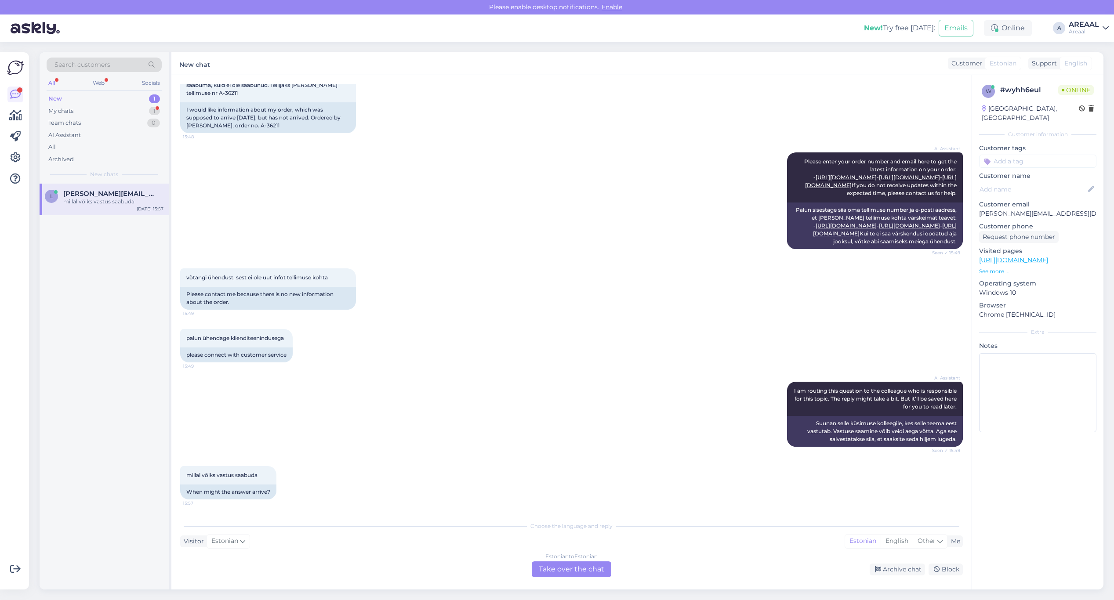
click at [591, 554] on div "Estonian to Estonian" at bounding box center [572, 557] width 52 height 8
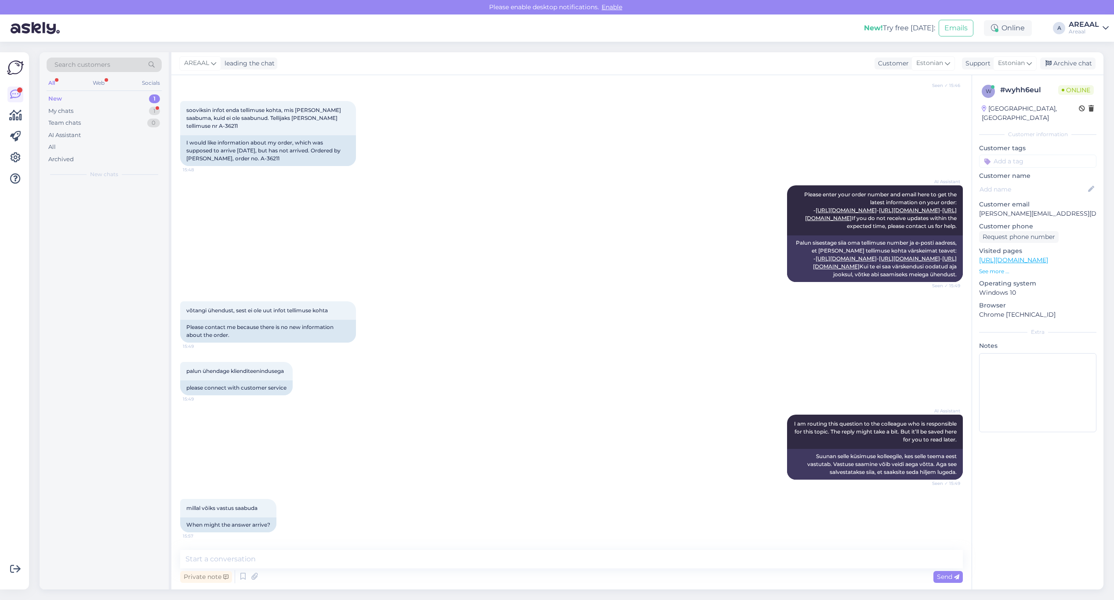
scroll to position [174, 0]
click at [589, 574] on div "Private note Send" at bounding box center [571, 577] width 783 height 17
click at [586, 569] on div "Private note Send" at bounding box center [571, 577] width 783 height 17
click at [584, 562] on textarea at bounding box center [571, 559] width 783 height 18
type textarea "Teie saadetud e-mailile vastatakse 1 tööpäeva jooksul."
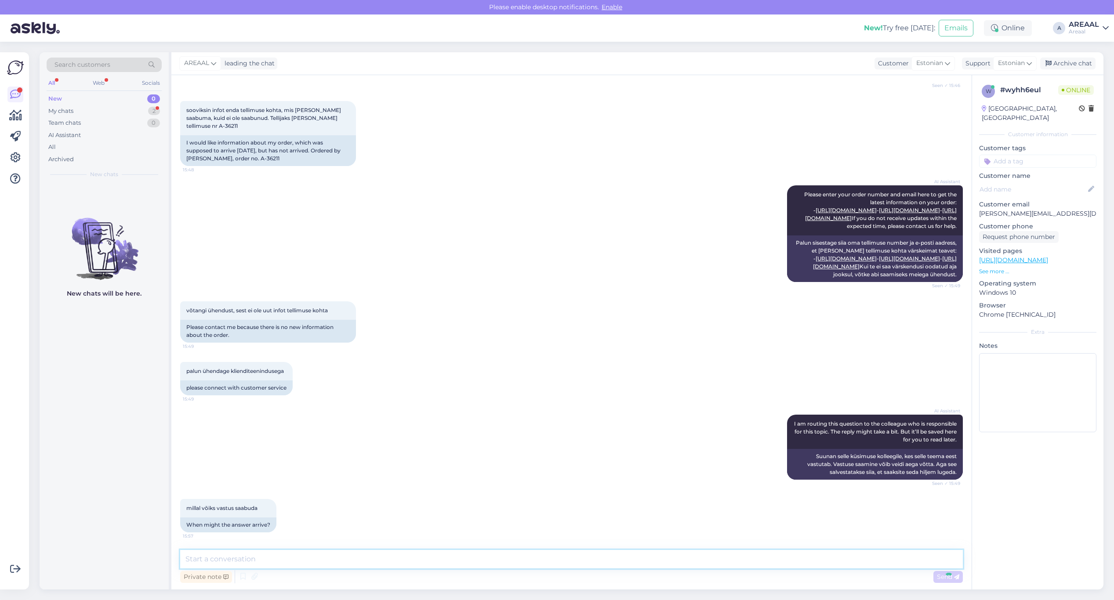
scroll to position [211, 0]
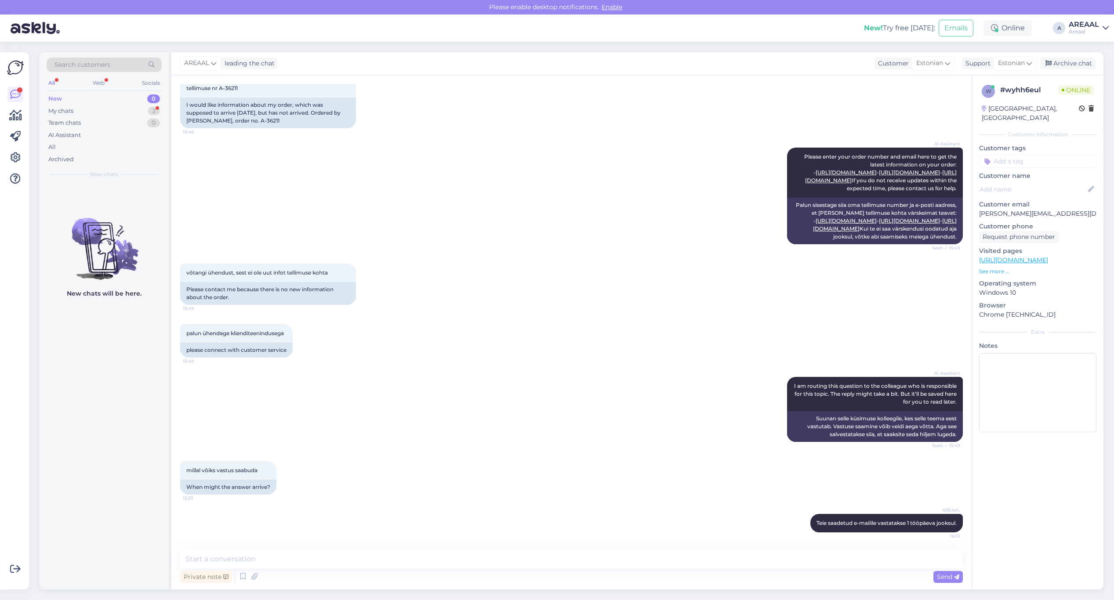
click at [587, 337] on div "palun ühendage klienditeenindusega 15:49 please connect with customer service" at bounding box center [571, 341] width 783 height 53
click at [145, 116] on div "My chats 2" at bounding box center [104, 111] width 115 height 12
click at [131, 229] on div "e [EMAIL_ADDRESS][DOMAIN_NAME] 2 ? [DATE] 15:54" at bounding box center [104, 239] width 129 height 32
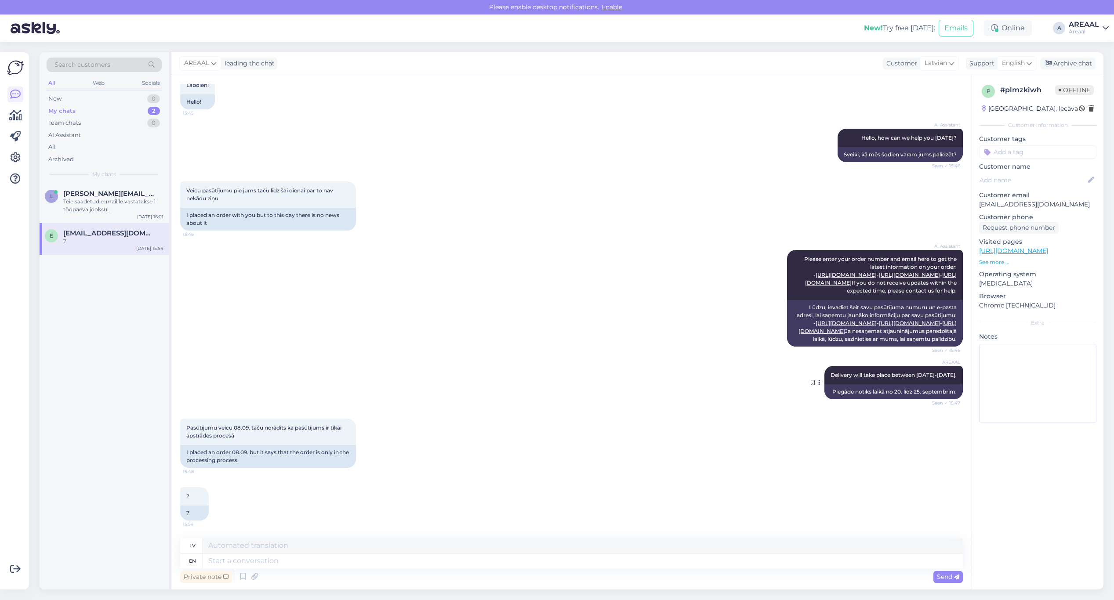
click at [838, 381] on div "AREAAL Delivery will take place between [DATE]-[DATE]. Seen ✓ 15:47" at bounding box center [894, 375] width 138 height 18
copy div "Delivery will take place between [DATE]-[DATE]. Seen ✓ 15:47"
click at [471, 566] on textarea at bounding box center [583, 561] width 760 height 15
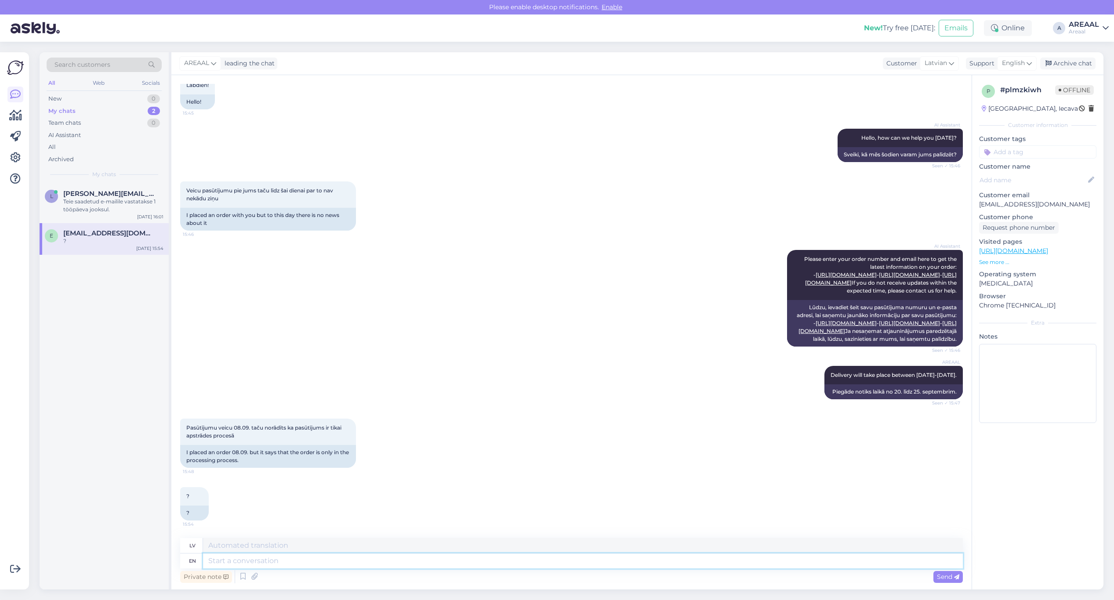
paste textarea "Delivery will take place between [DATE]-[DATE]."
type textarea "Delivery will take place between [DATE]-[DATE]."
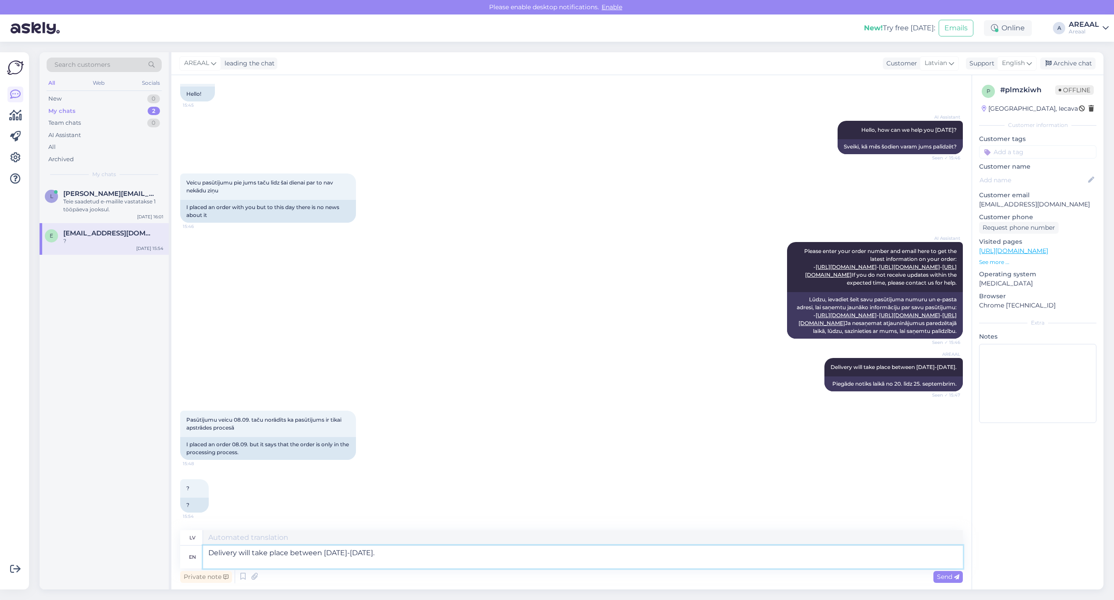
type textarea "Piegāde notiks laikā no 20. līdz 25. septembrim."
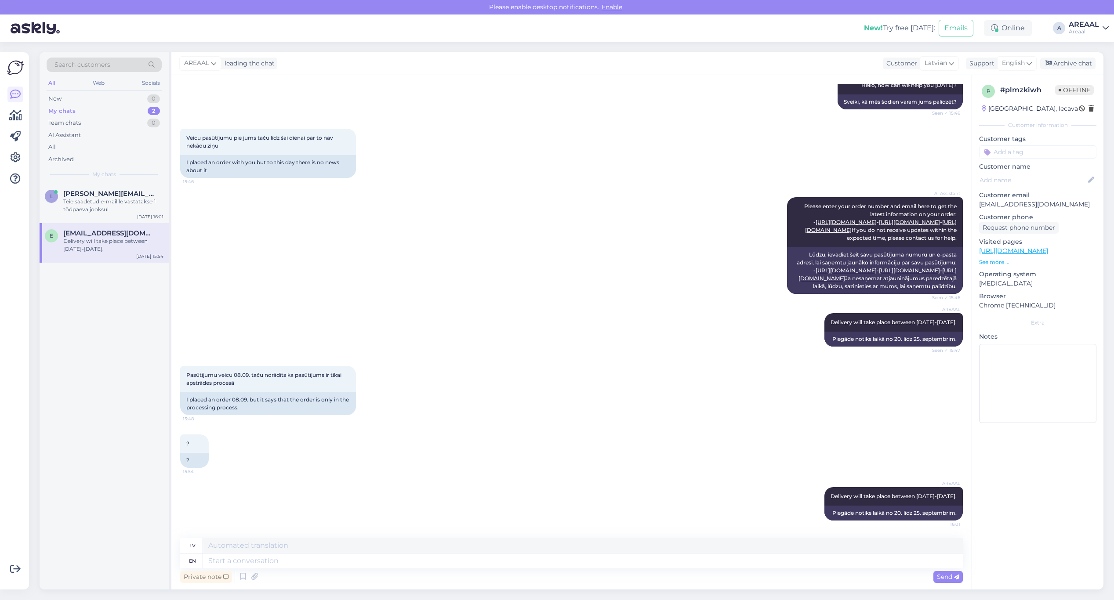
click at [426, 224] on div "AI Assistant Please enter your order number and email here to get the latest in…" at bounding box center [571, 246] width 783 height 116
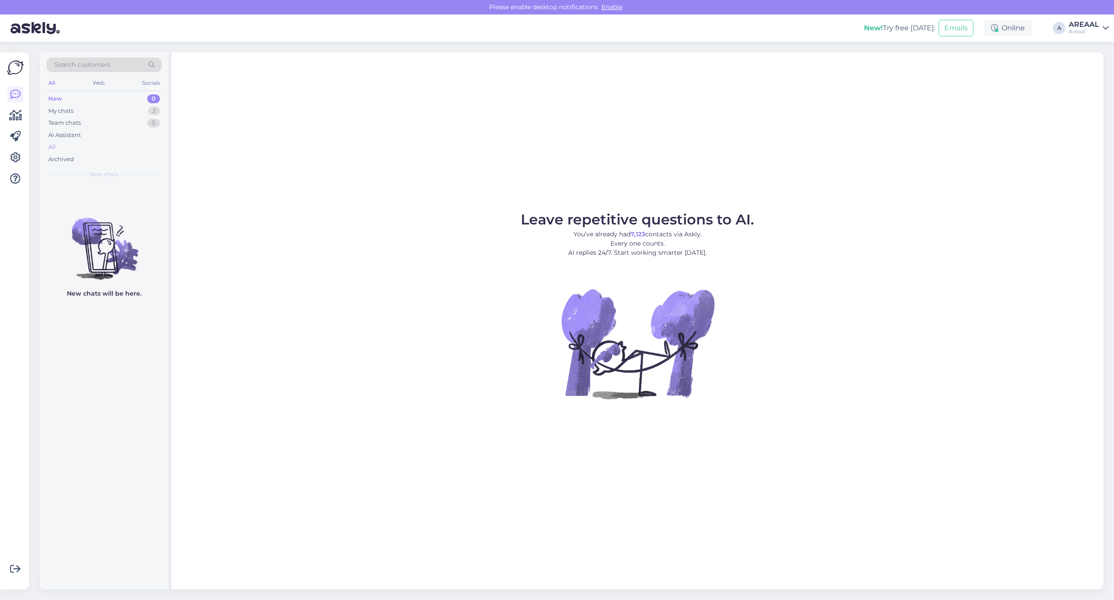
click at [124, 153] on div "All" at bounding box center [104, 147] width 115 height 12
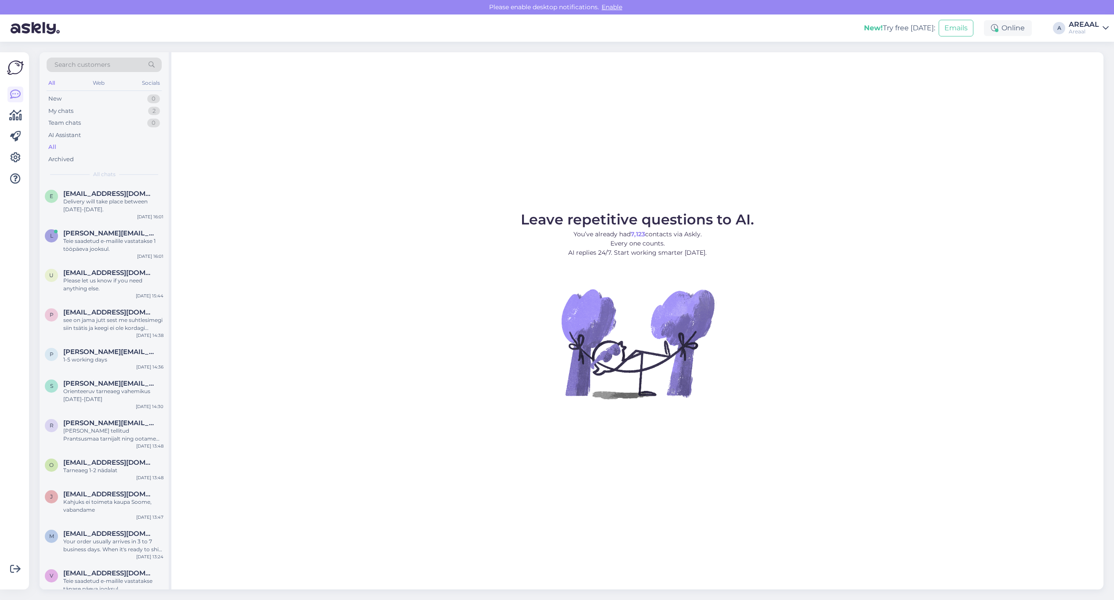
click at [126, 145] on div "All" at bounding box center [104, 147] width 115 height 12
click at [129, 199] on div "Delivery will take place between [DATE]-[DATE]." at bounding box center [113, 206] width 100 height 16
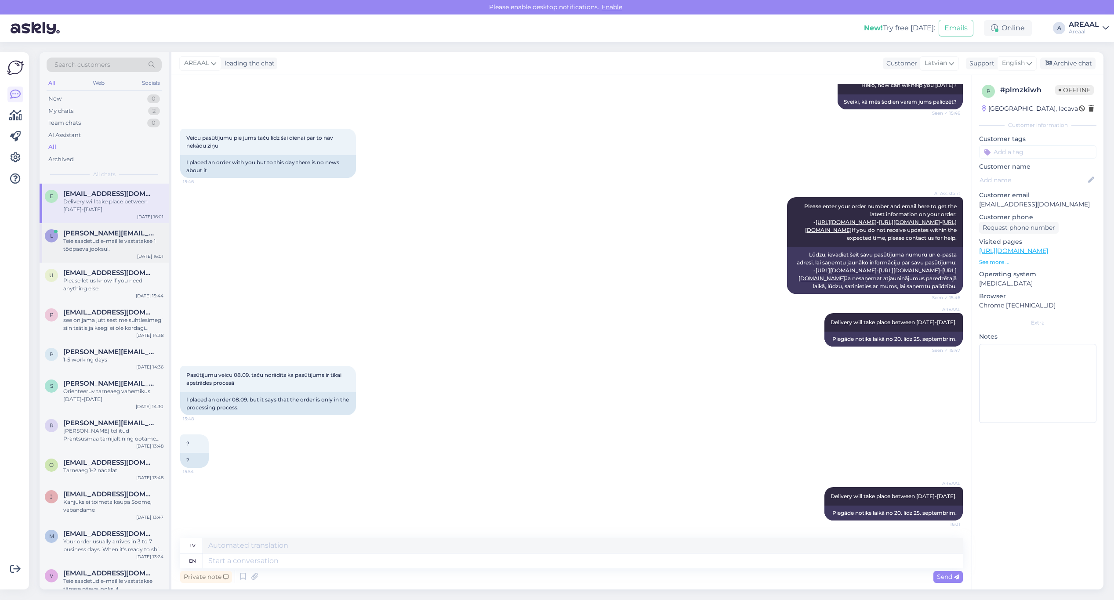
click at [123, 249] on div "Teie saadetud e-mailile vastatakse 1 tööpäeva jooksul." at bounding box center [113, 245] width 100 height 16
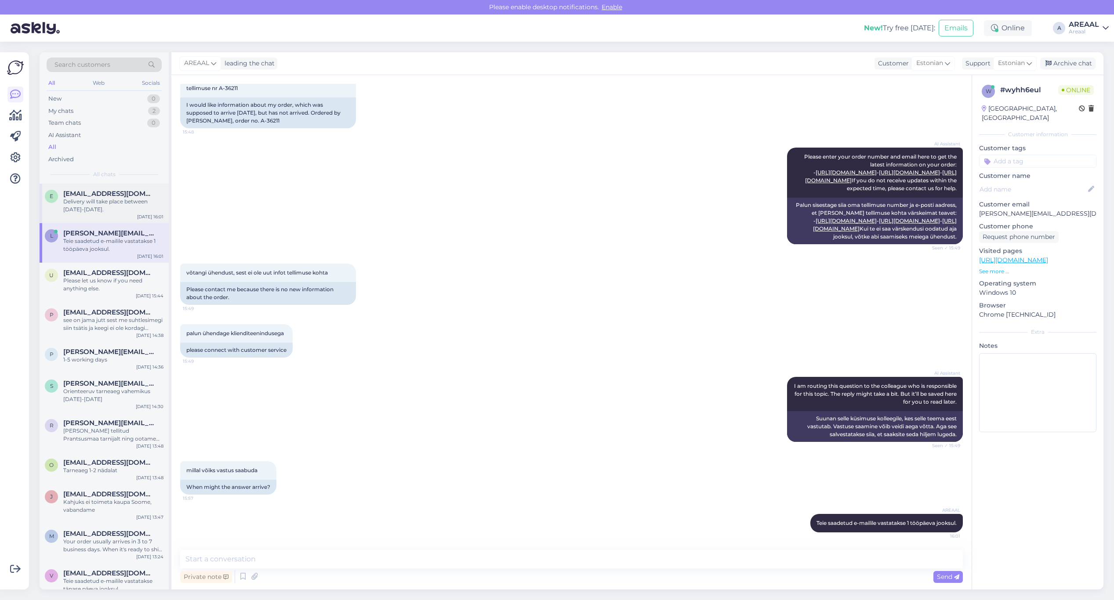
click at [124, 197] on div "[EMAIL_ADDRESS][DOMAIN_NAME]" at bounding box center [113, 194] width 100 height 8
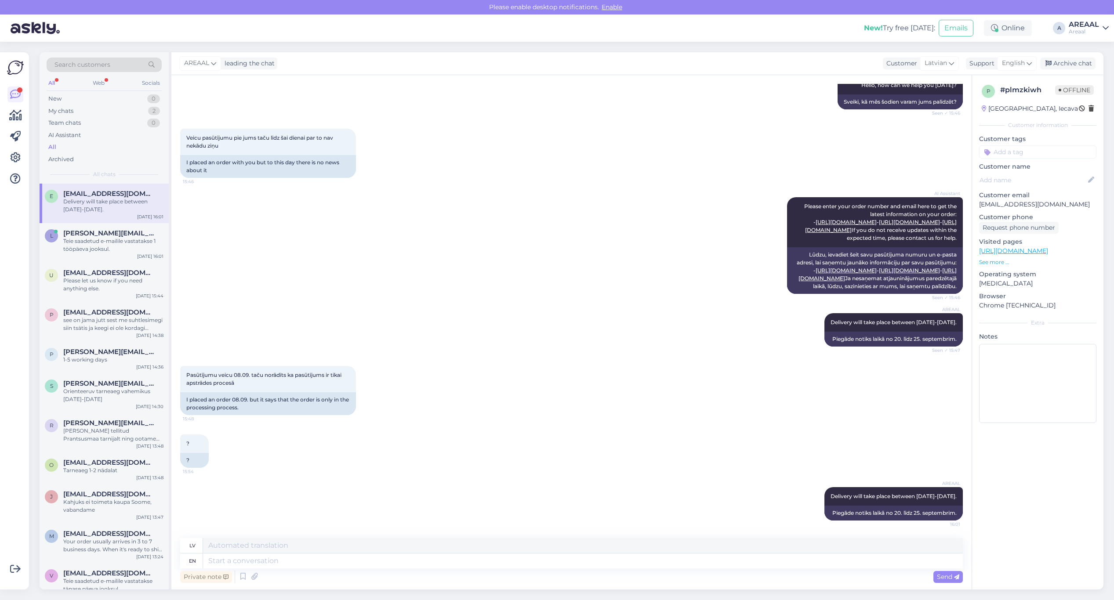
click at [592, 227] on div "AI Assistant Please enter your order number and email here to get the latest in…" at bounding box center [571, 246] width 783 height 116
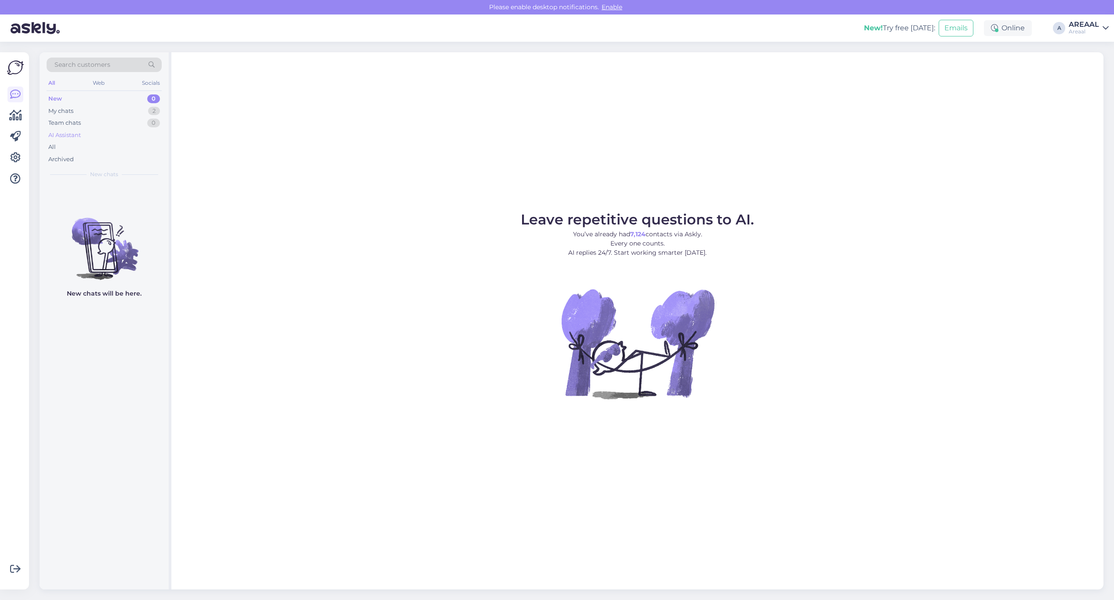
click at [129, 133] on div "AI Assistant" at bounding box center [104, 135] width 115 height 12
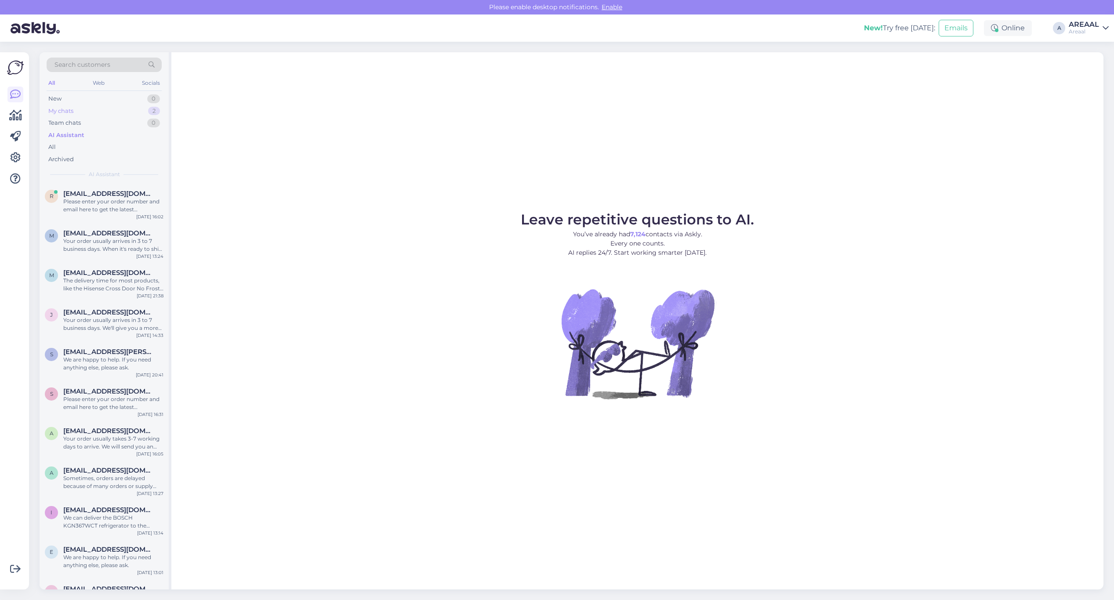
click at [144, 112] on div "My chats 2" at bounding box center [104, 111] width 115 height 12
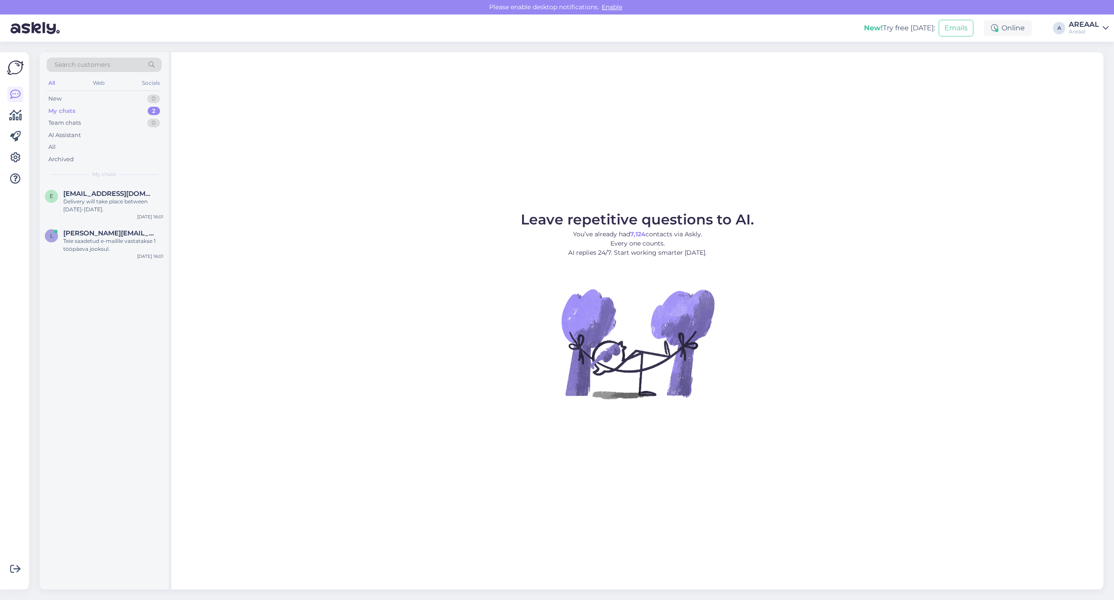
click at [1087, 29] on div "Areaal" at bounding box center [1084, 31] width 30 height 7
click at [105, 145] on div "All" at bounding box center [104, 147] width 115 height 12
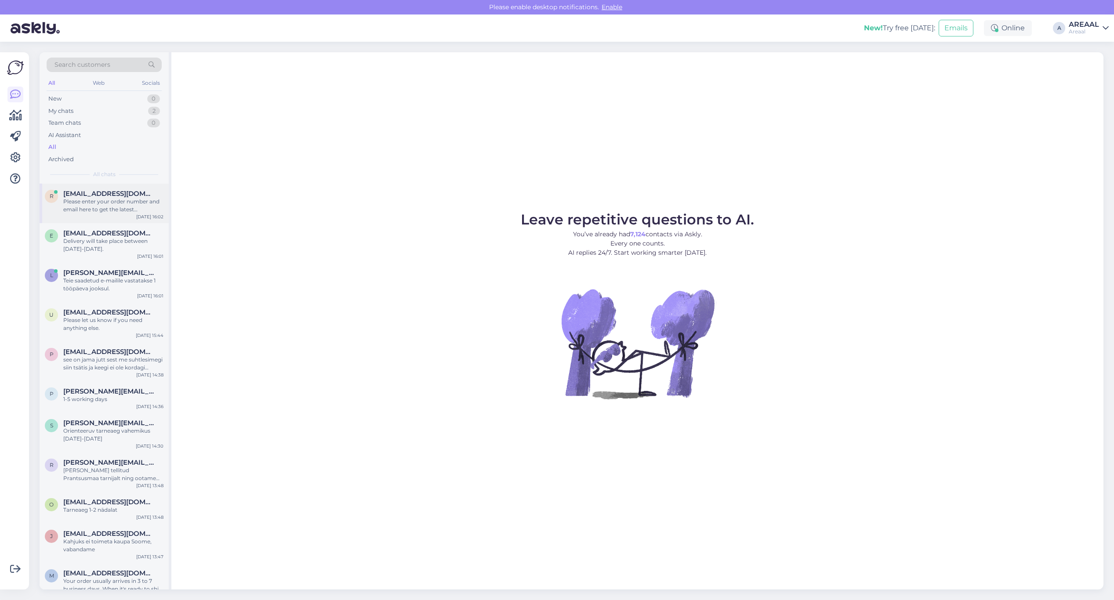
click at [142, 211] on div "Please enter your order number and email here to get the latest information on …" at bounding box center [113, 206] width 100 height 16
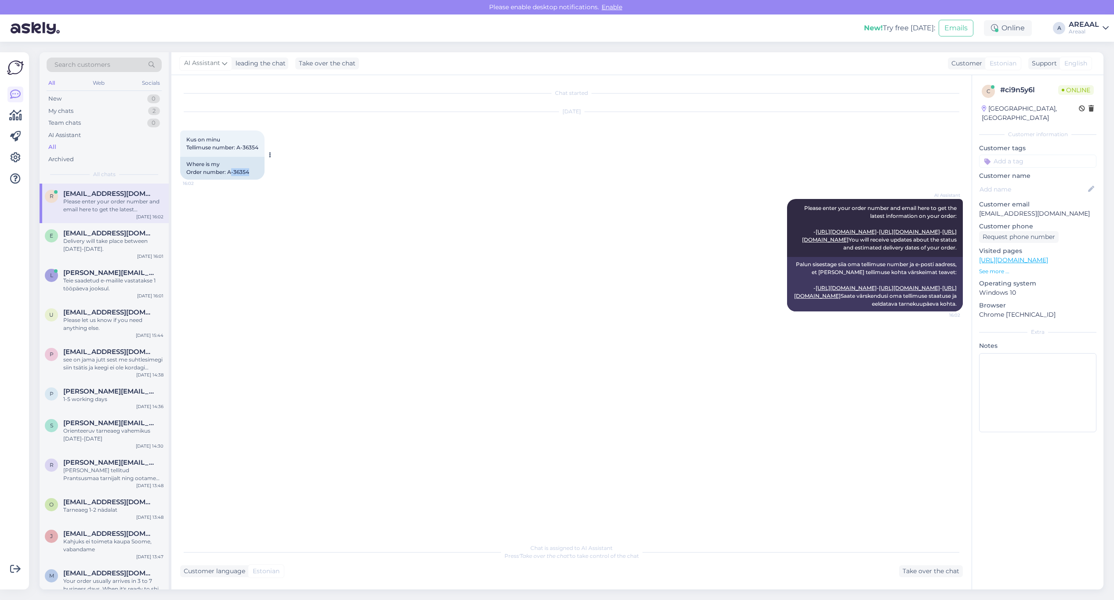
copy div "-36354"
copy div "A-36354"
drag, startPoint x: 271, startPoint y: 172, endPoint x: 228, endPoint y: 175, distance: 43.2
click at [228, 175] on div "Kus on minu Tellimuse number: A-36354 16:02 Where is my Order number: A-36354" at bounding box center [222, 155] width 84 height 49
click at [921, 579] on div "Chat started Sep 18 2025 Kus on minu Tellimuse number: A-36354 16:02 Where is m…" at bounding box center [571, 332] width 800 height 515
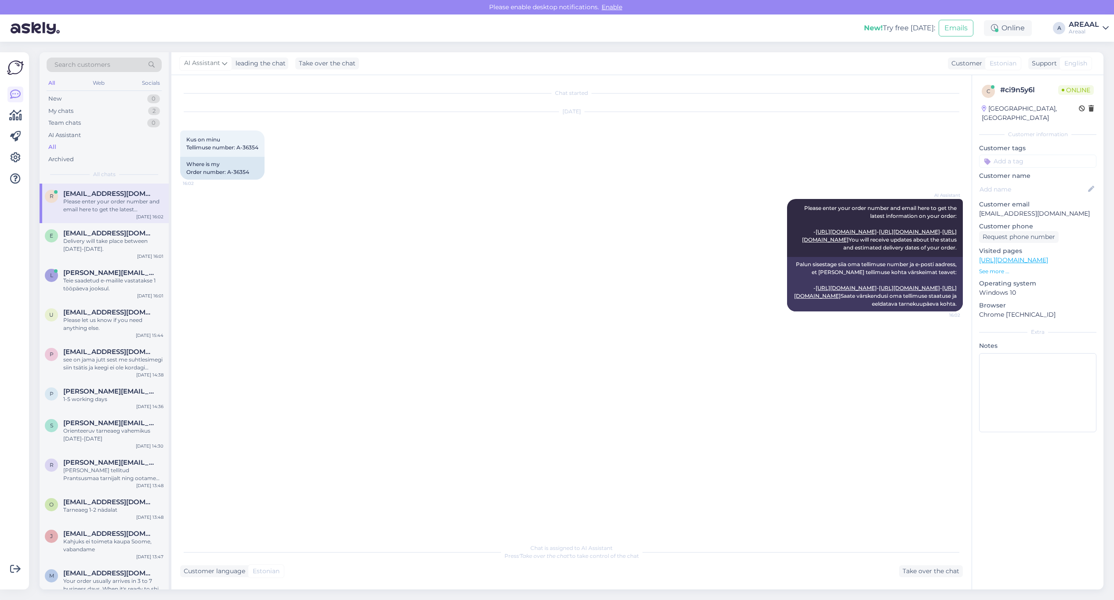
click at [927, 564] on div "Chat is assigned to AI Assistant Press 'Take over the chat' to take control of …" at bounding box center [571, 558] width 783 height 38
click at [932, 574] on div "Take over the chat" at bounding box center [931, 572] width 64 height 12
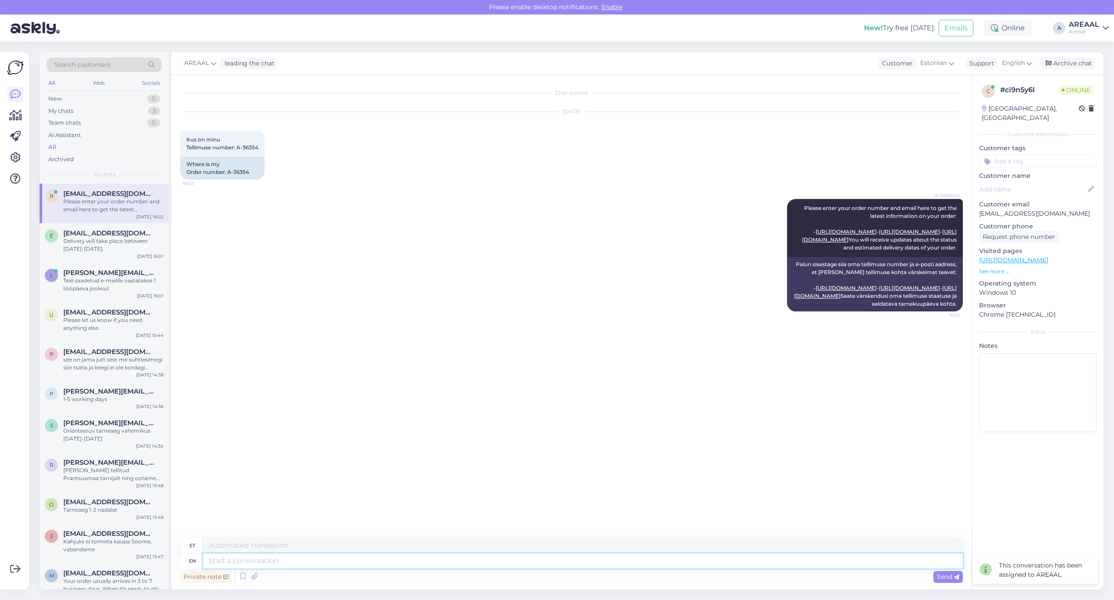
click at [708, 559] on textarea at bounding box center [583, 561] width 760 height 15
type textarea "Antud mude"
type textarea "Antud"
type textarea "Antud mudelile orien"
type textarea "Antud mudelitele"
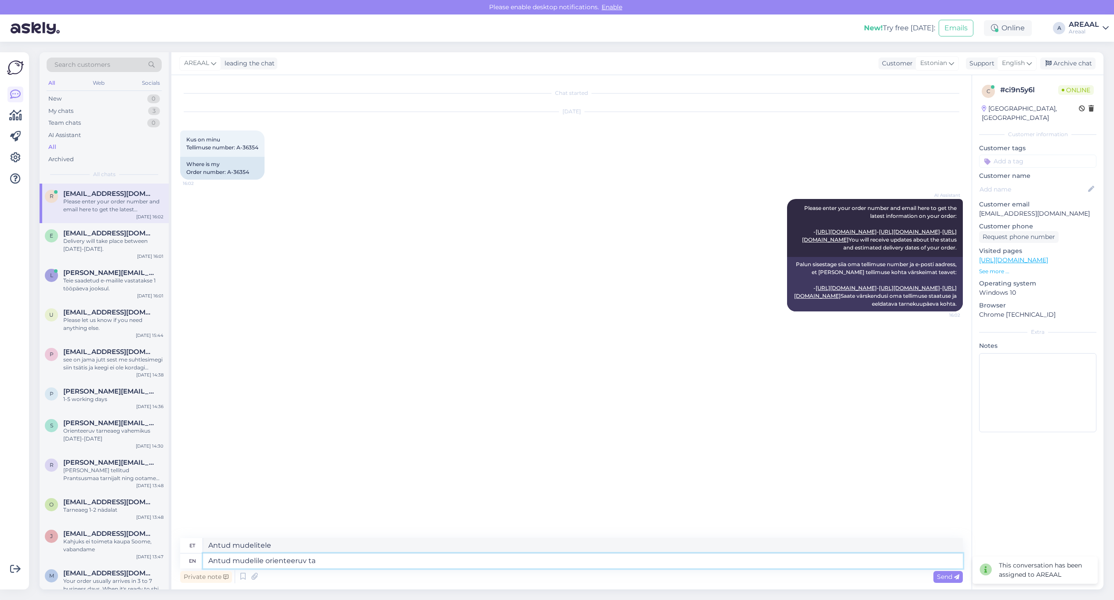
type textarea "Antud mudelile orienteeruv tar"
type textarea "Antud mudelorienteeruv"
type textarea "Antud mudelile orienteeruv tarneaeg 4"
type textarea "Antud mudelile orienteeruv tarneaeg"
type textarea "Antud mudelile orienteeruv tarneaeg 4 näAD"
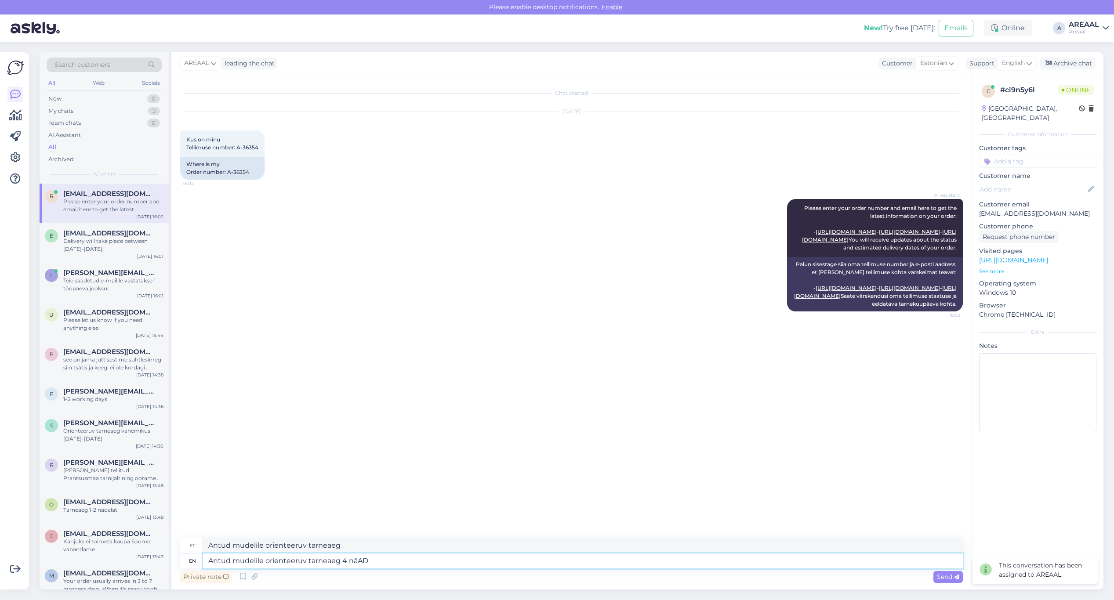
type textarea "Antud mudelile orienteeruv tarneaeg 4"
type textarea "Antud mudelile orienteeruv tarneaeg 4 nädalat a"
type textarea "Antud mudelile orienteeruv tarneaeg 4 nädalat"
type textarea "Antud mudelile orienteeruv tarneaeg 4 nädalat alates te"
type textarea "Antud mudelile orienteeruv tarneaeg 4 nädalat alates"
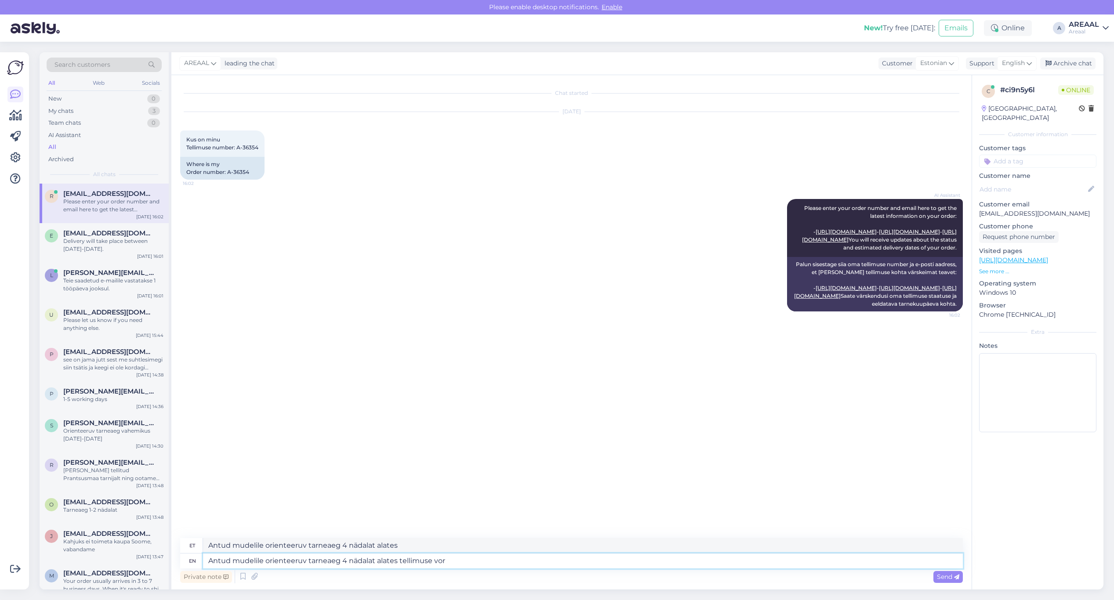
type textarea "Antud mudelile orienteeruv tarneaeg 4 nädalat alates tellimuse vorm"
type textarea "Antud mudelile orienteeruv tarneaeg 4 nädalat alates tellimusest"
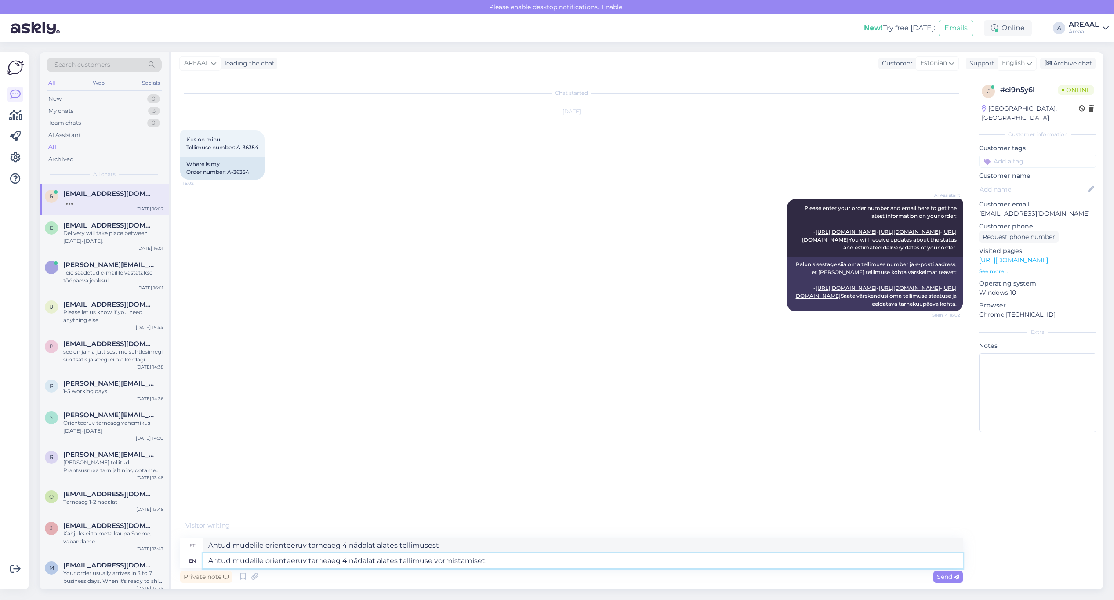
type textarea "Antud mudelile orienteeruv tarneaeg 4 nädalat alates tellimuse vormistamiset."
type textarea "Antud mudelile orienteeruv tarneaeg 4 nädalat alates tellimuse vormistamisest."
type textarea "Antud mudelile orienteeruv tarneaeg 4 nädalat alates tellimuse vormistamisest. …"
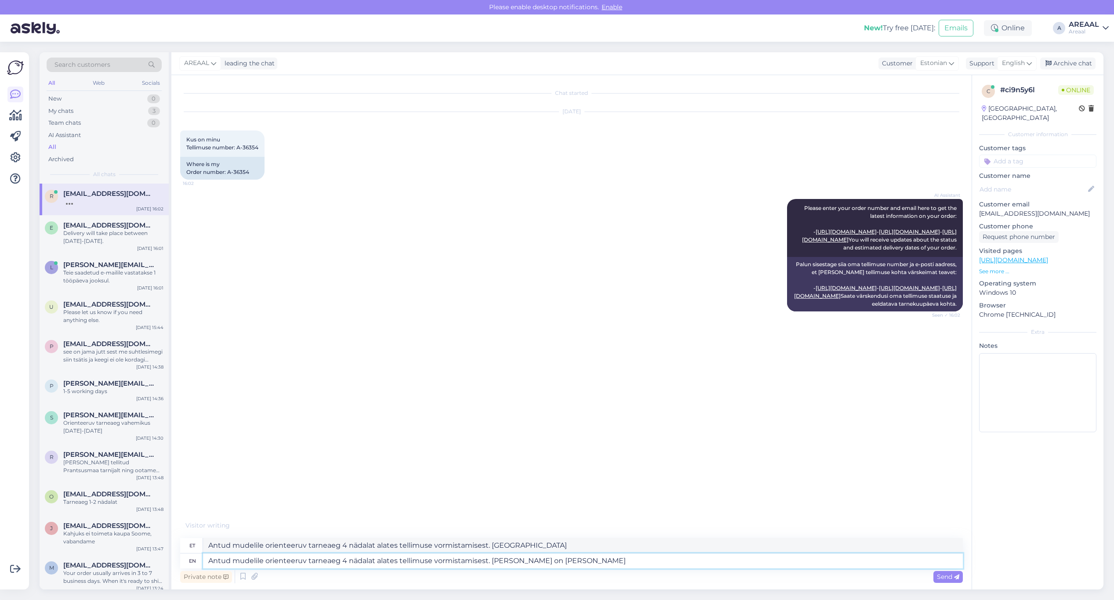
type textarea "Antud mudelile orienteeruv tarneaeg 4 nädalat alates tellimuse vormistamisest. …"
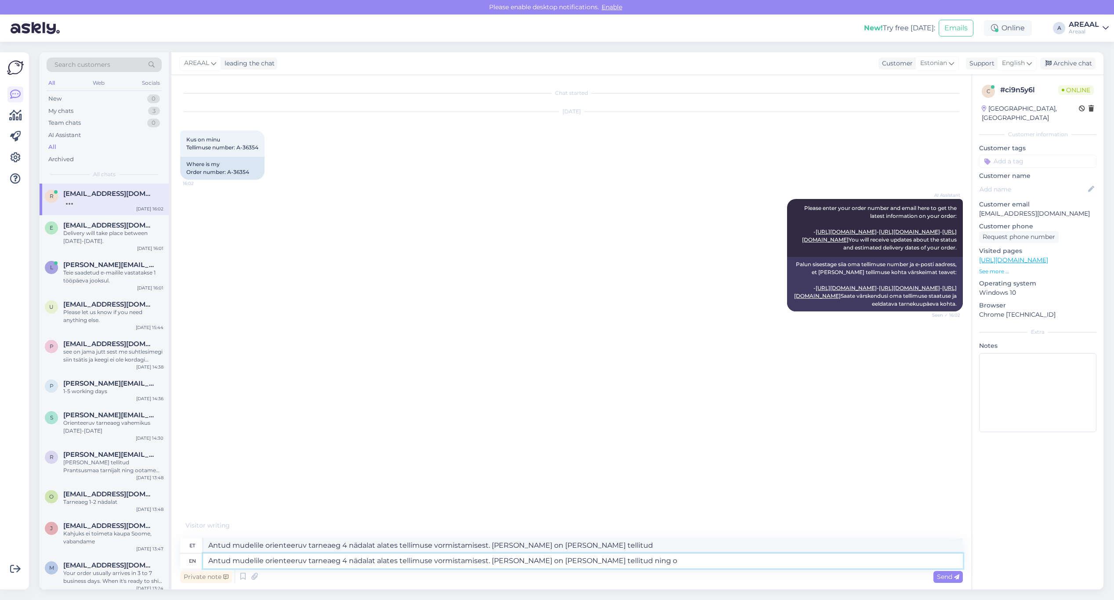
type textarea "Antud mudelile orienteeruv tarneaeg 4 nädalat alates tellimuse vormistamisest. …"
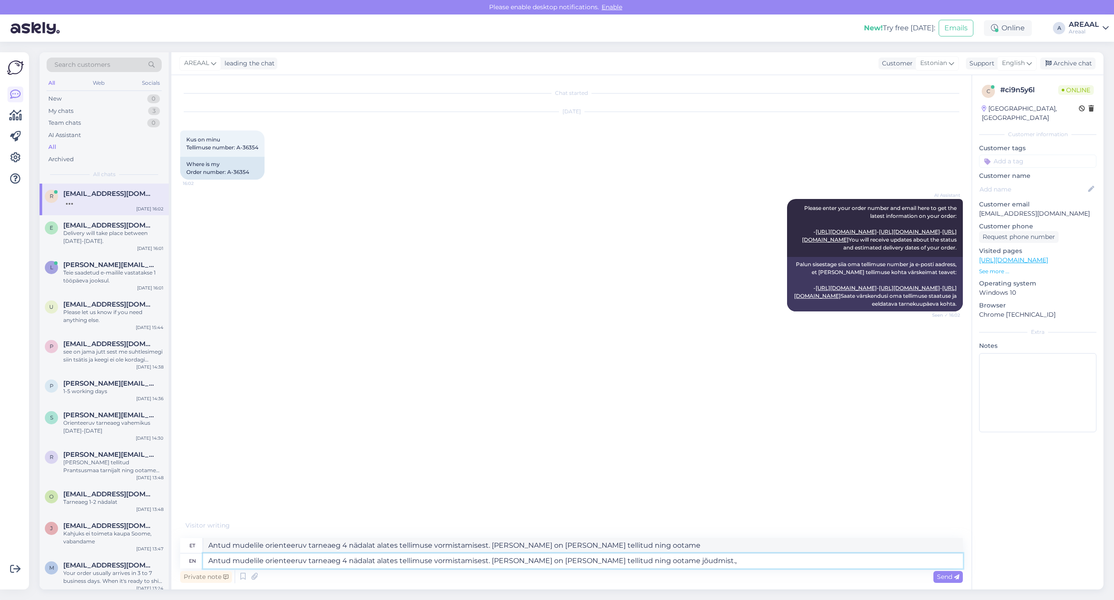
type textarea "Antud mudelile orienteeruv tarneaeg 4 nädalat alates tellimuse vormistamisest. …"
click at [1055, 62] on div "Archive chat" at bounding box center [1067, 64] width 55 height 12
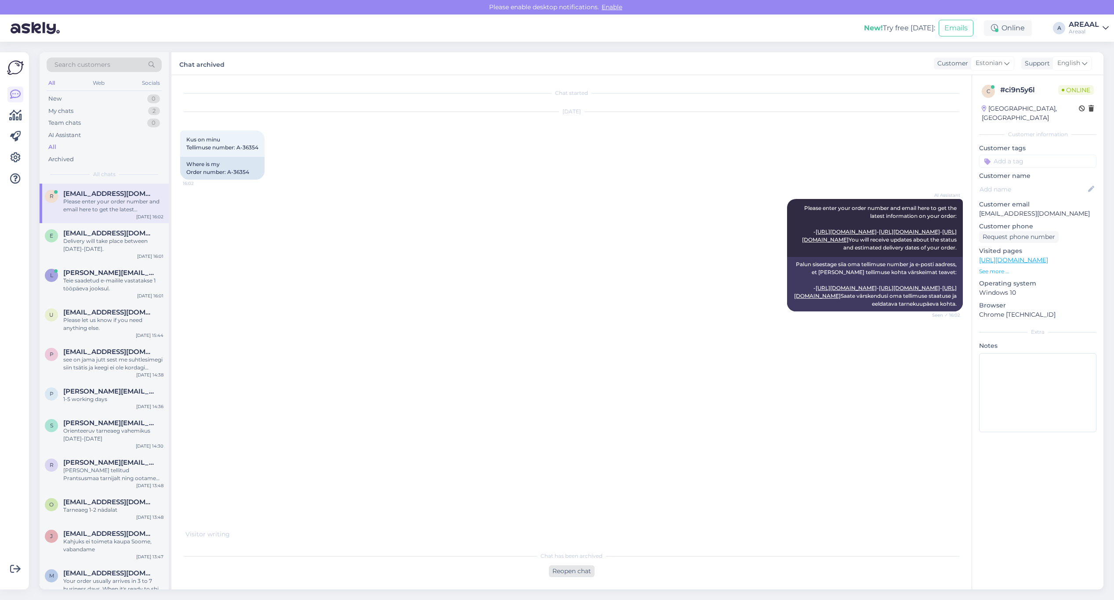
click at [574, 567] on div "Reopen chat" at bounding box center [572, 572] width 46 height 12
click at [582, 564] on div "Estonian to Estonian Take over the chat" at bounding box center [572, 570] width 80 height 16
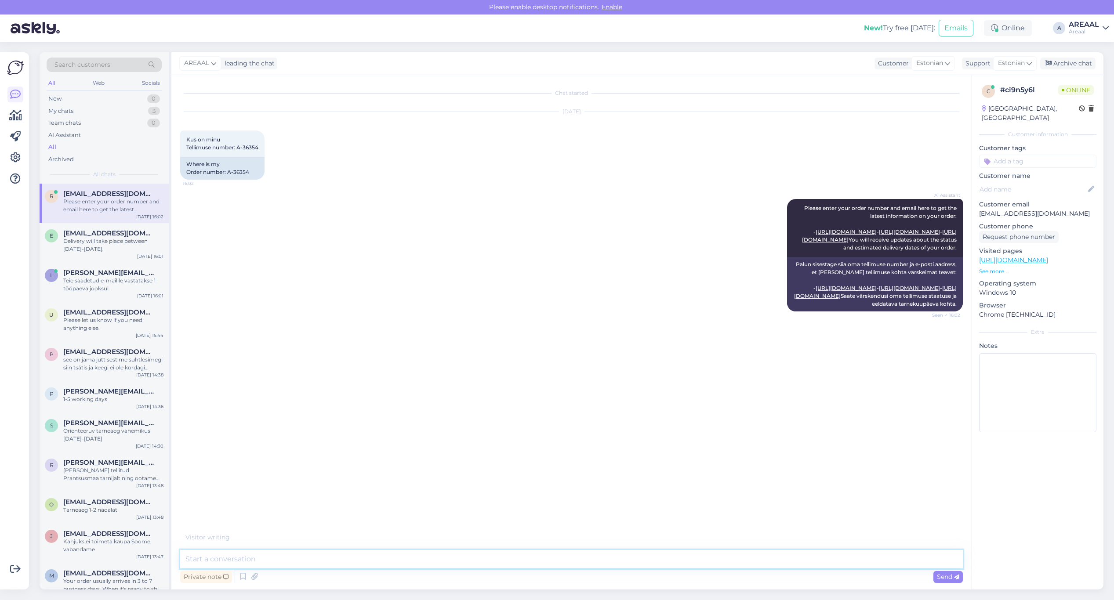
click at [575, 558] on textarea at bounding box center [571, 559] width 783 height 18
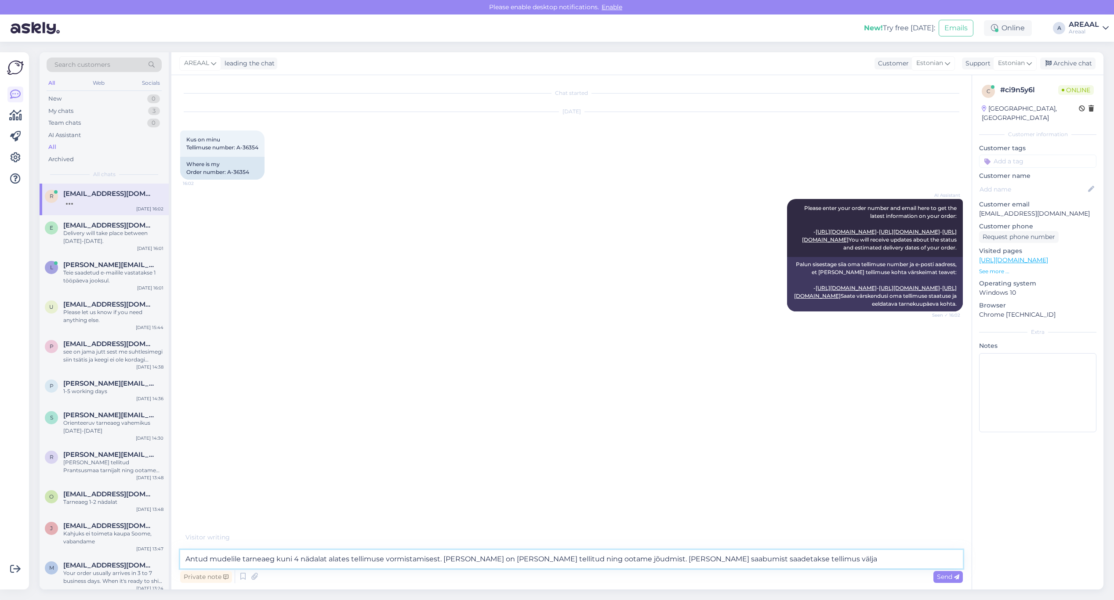
type textarea "Antud mudelile tarneaeg kuni 4 nädalat alates tellimuse vormistamisest. Kaup on…"
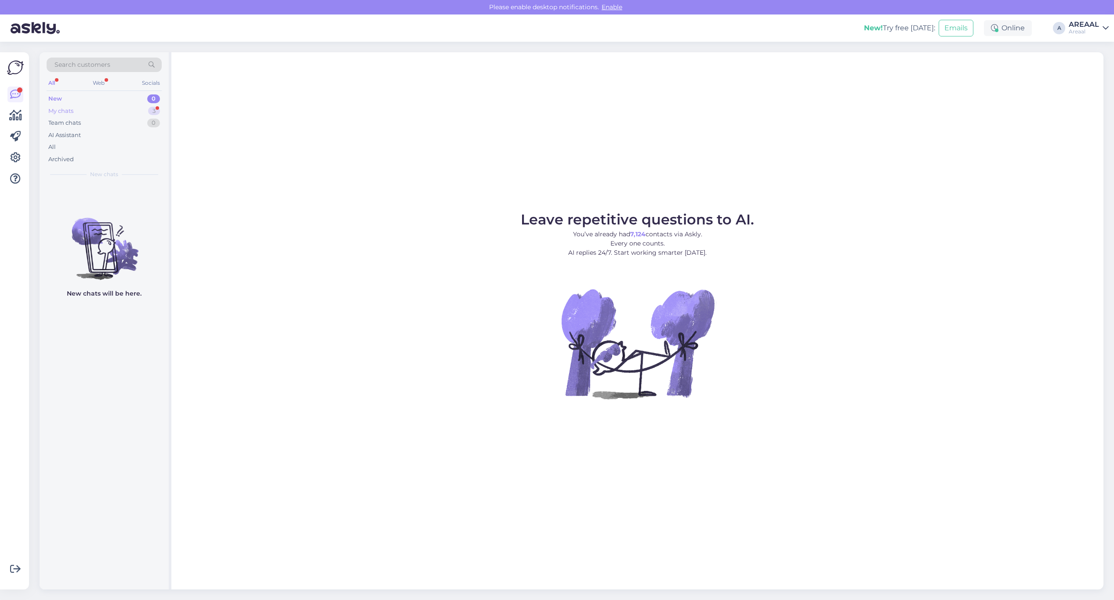
click at [153, 116] on div "My chats 3" at bounding box center [104, 111] width 115 height 12
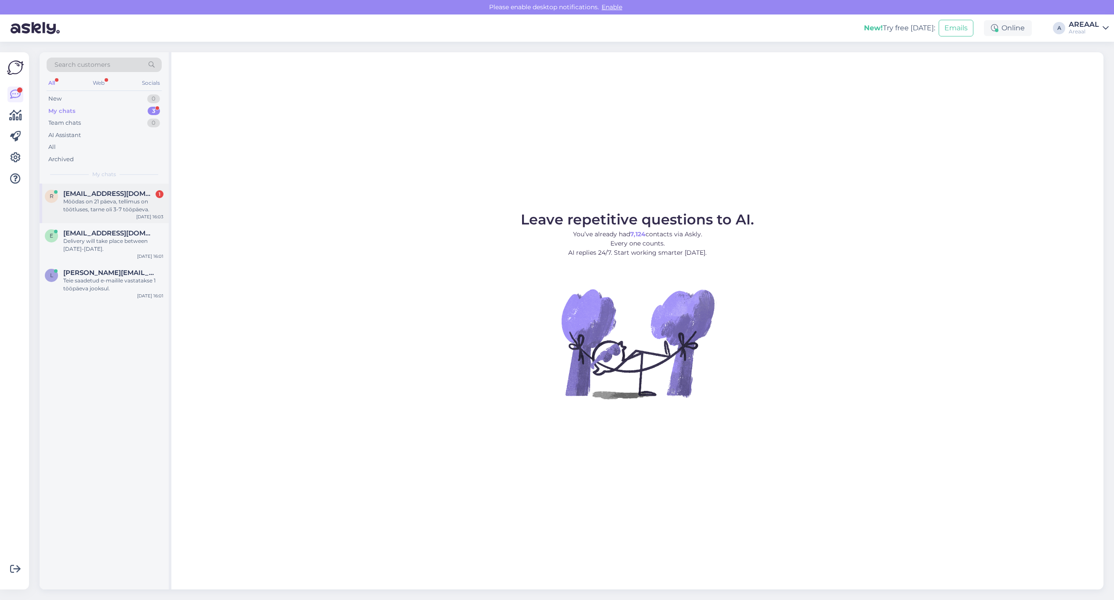
click at [157, 193] on div "1" at bounding box center [160, 194] width 8 height 8
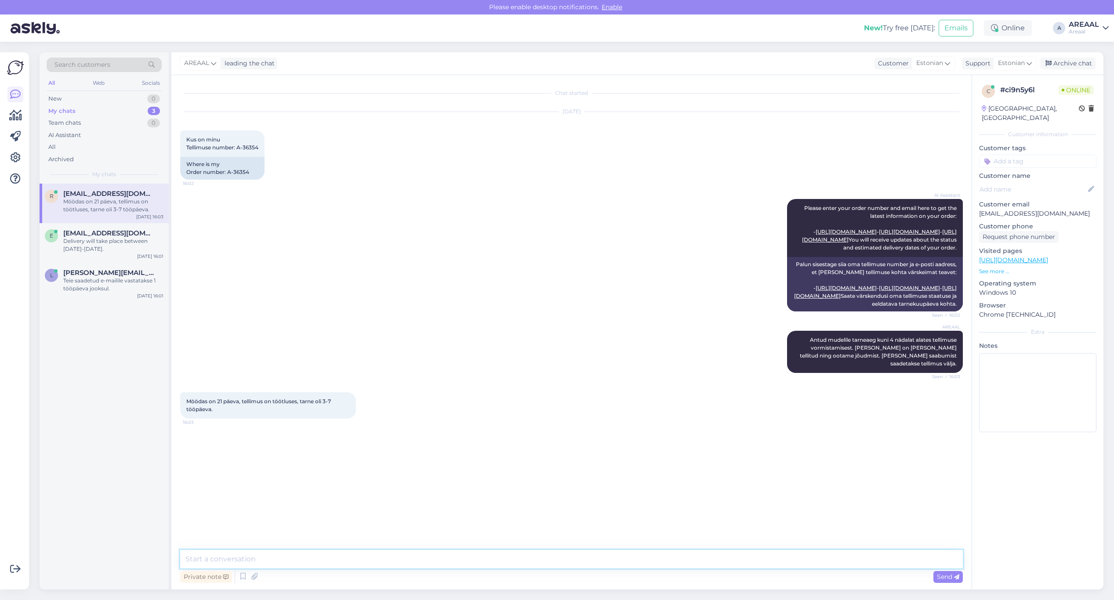
click at [526, 564] on textarea at bounding box center [571, 559] width 783 height 18
paste textarea "Meie tarnetingimustes kehtib 7 tööpäevane tarneaeg ainult laosolevatele toodete…"
type textarea "Meie tarnetingimustes kehtib 7 tööpäevane tarneaeg ainult laosolevatele toodete…"
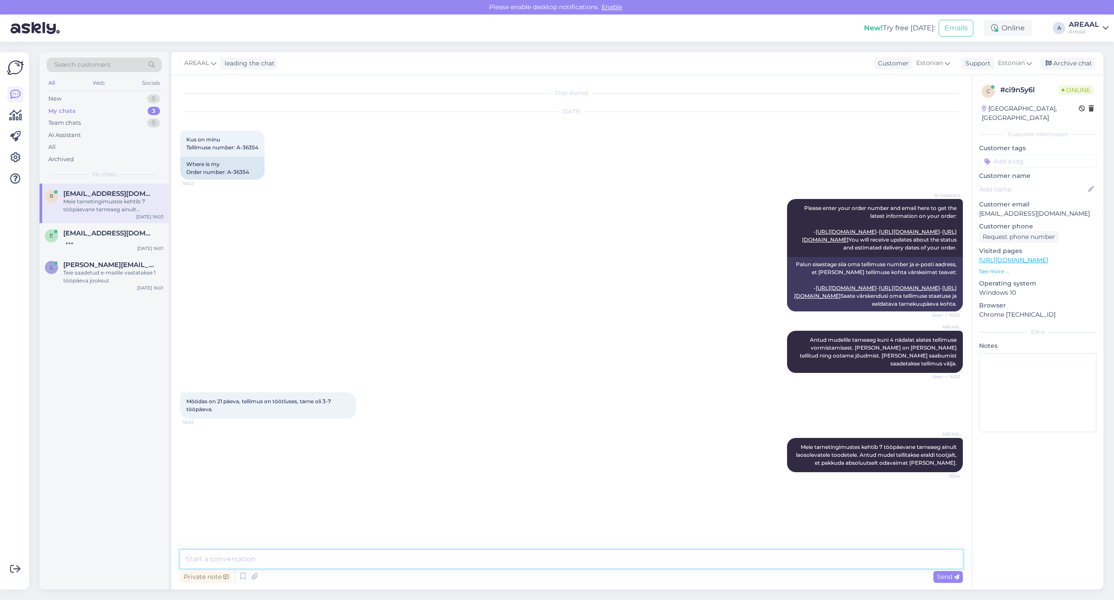
click at [561, 558] on textarea at bounding box center [571, 559] width 783 height 18
paste textarea "Kodulehel on kohaletoimetamise info all lisatud: Tarneajad on esialgsed ning se…"
type textarea "Kodulehel on kohaletoimetamise info all lisatud: Tarneajad on esialgsed ning se…"
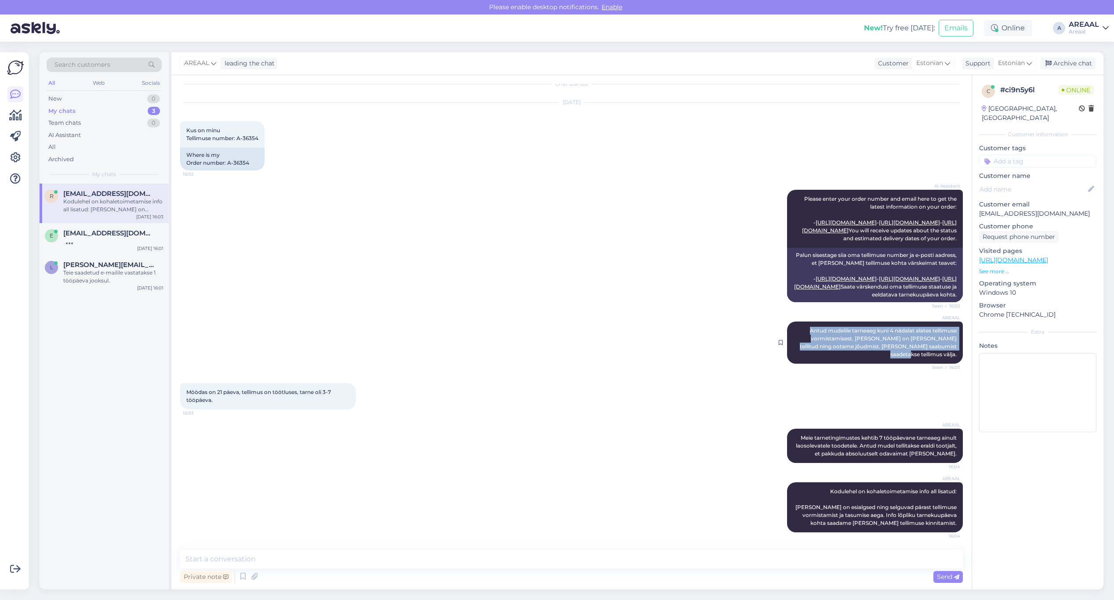
copy span "Antud mudelile tarneaeg kuni 4 nädalat alates tellimuse vormistamisest. Kaup on…"
drag, startPoint x: 796, startPoint y: 338, endPoint x: 950, endPoint y: 359, distance: 155.6
click at [950, 359] on div "AREAAL Antud mudelile tarneaeg kuni 4 nädalat alates tellimuse vormistamisest. …" at bounding box center [875, 343] width 176 height 42
click at [788, 539] on div "AREAAL Kodulehel on kohaletoimetamise info all lisatud: Tarneajad on esialgsed …" at bounding box center [571, 507] width 783 height 69
click at [793, 557] on textarea at bounding box center [571, 559] width 783 height 18
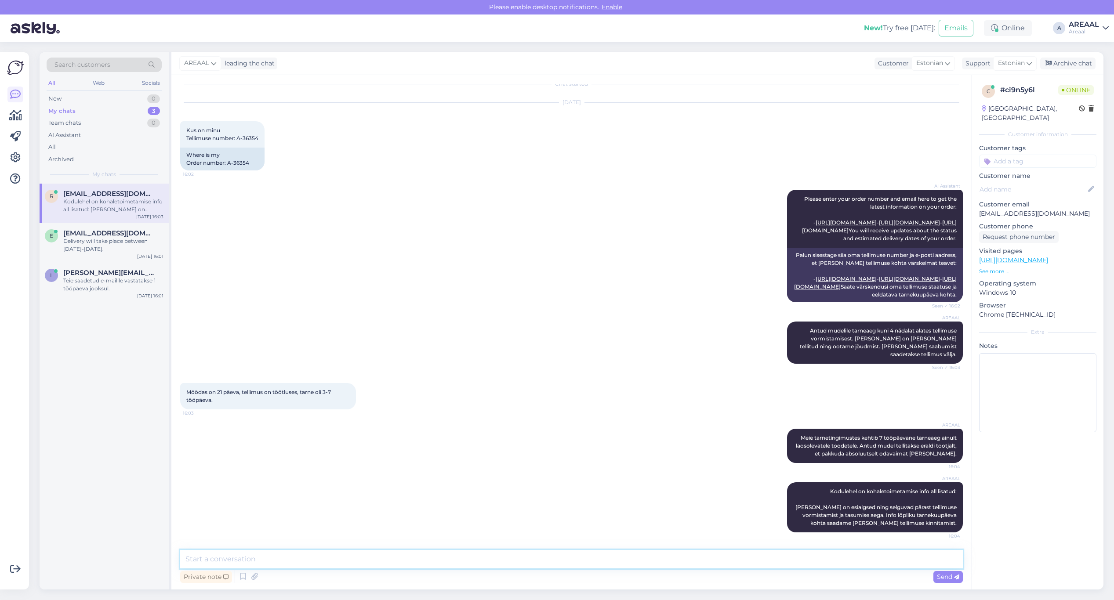
paste textarea "Antud mudelile tarneaeg kuni 4 nädalat alates tellimuse vormistamisest. Kaup on…"
type textarea "Antud mudelile tarneaeg kuni 4 nädalat alates tellimuse vormistamisest. Kaup on…"
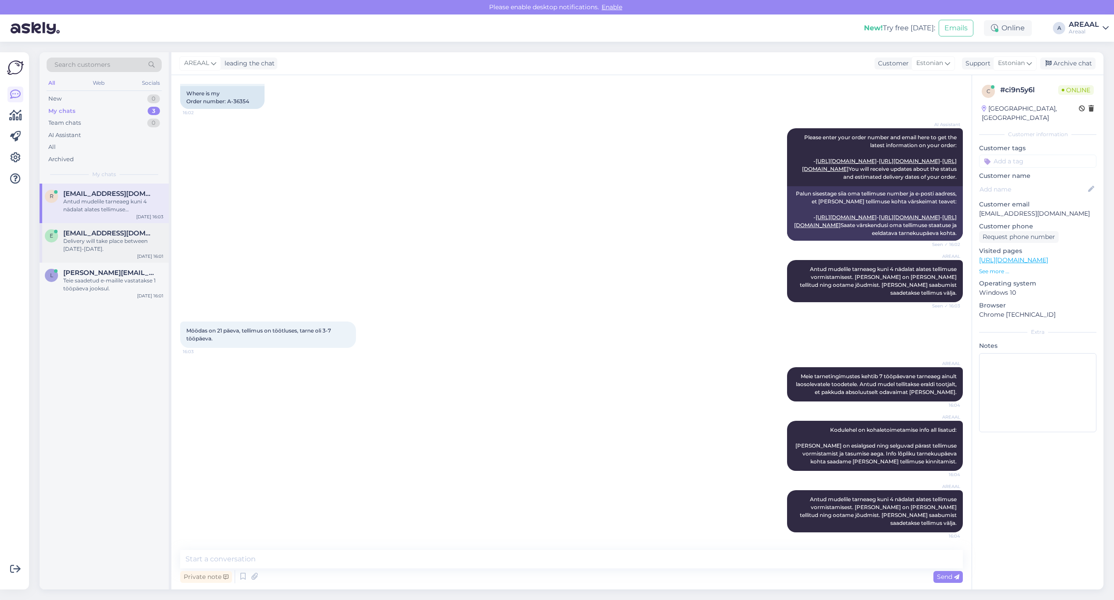
click at [135, 229] on div "e exit_15@inbox.lv Delivery will take place between 20-25 september. Sep 18 16:…" at bounding box center [104, 243] width 129 height 40
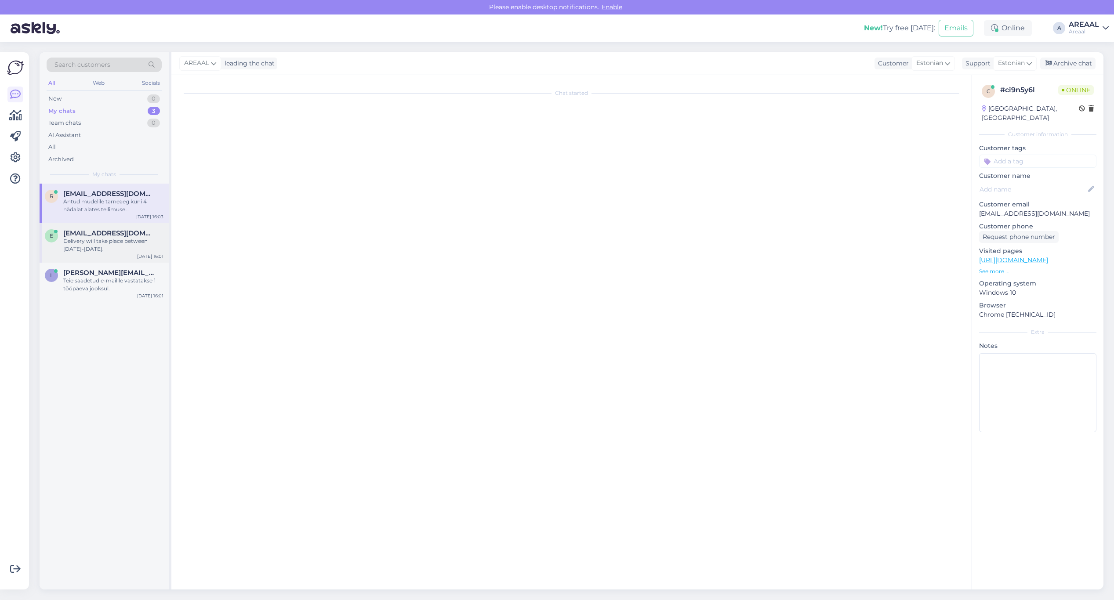
scroll to position [154, 0]
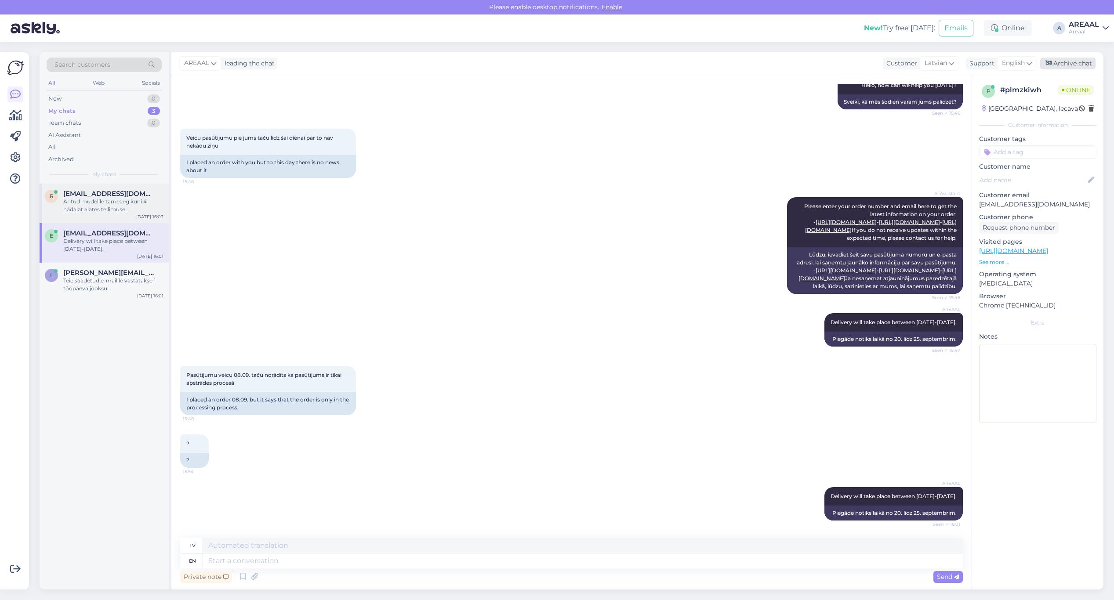
click at [1062, 63] on div "Archive chat" at bounding box center [1067, 64] width 55 height 12
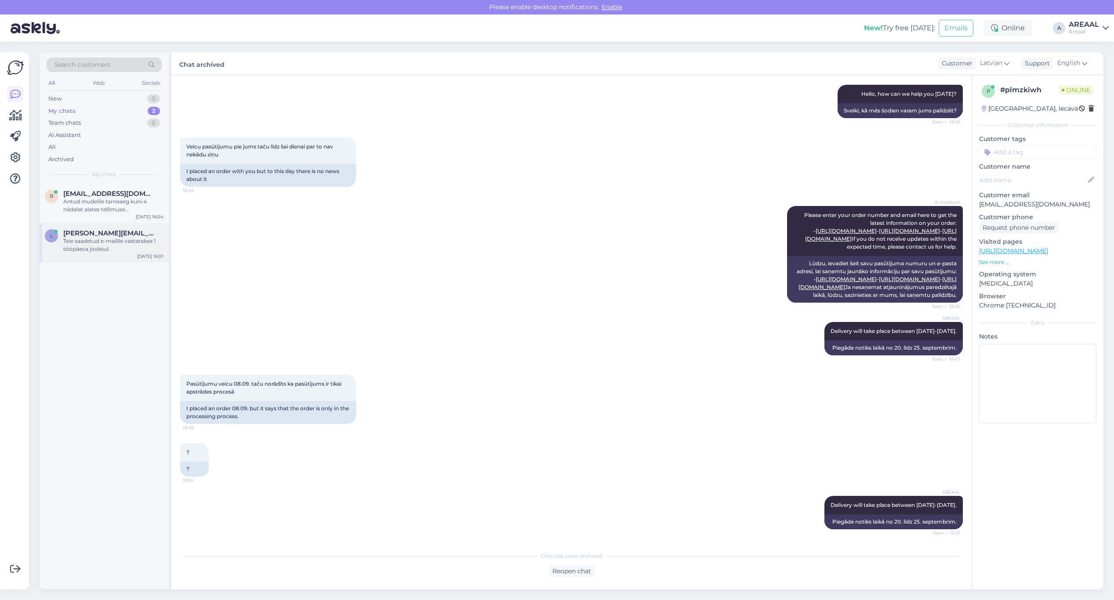
click at [116, 259] on div "l [EMAIL_ADDRESS][DOMAIN_NAME] [PERSON_NAME] e-mailile vastatakse 1 tööpäeva jo…" at bounding box center [104, 243] width 129 height 40
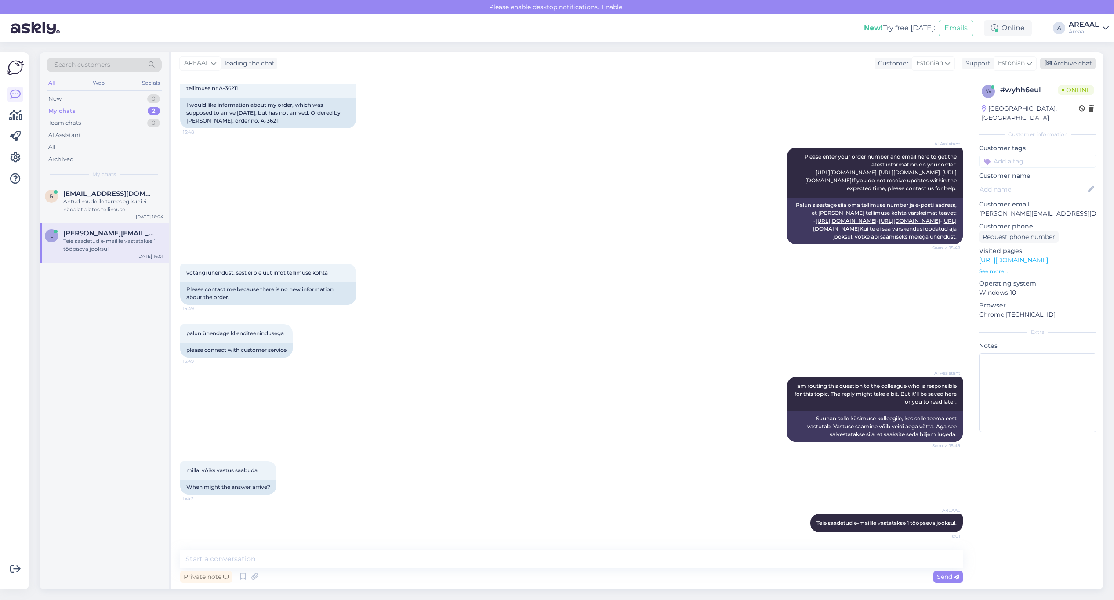
click at [1084, 65] on div "Archive chat" at bounding box center [1067, 64] width 55 height 12
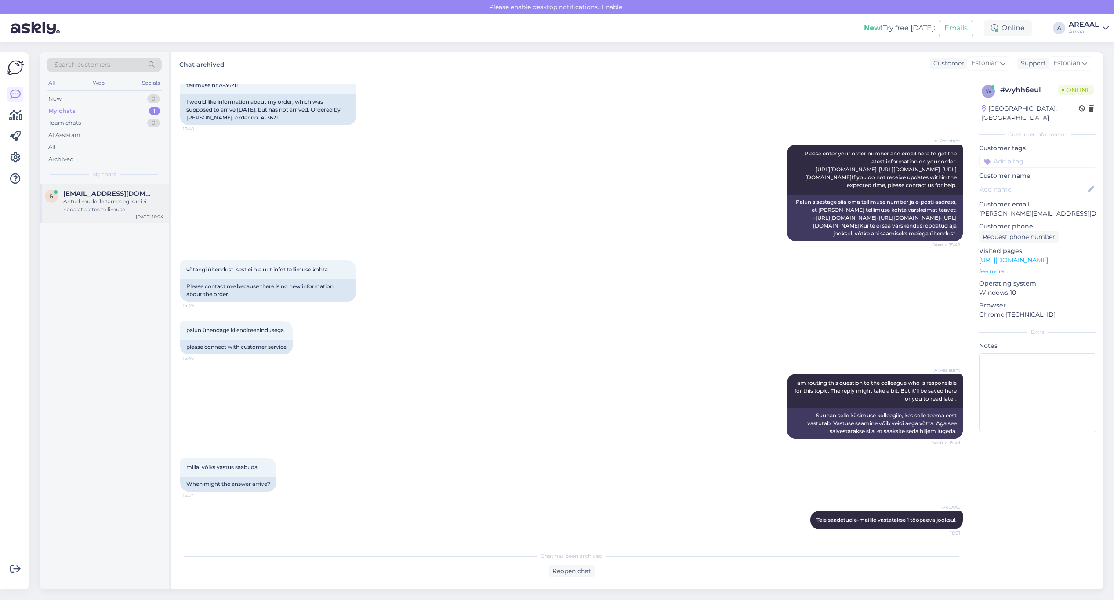
click at [139, 200] on div "Antud mudelile tarneaeg kuni 4 nädalat alates tellimuse vormistamisest. Kaup on…" at bounding box center [113, 206] width 100 height 16
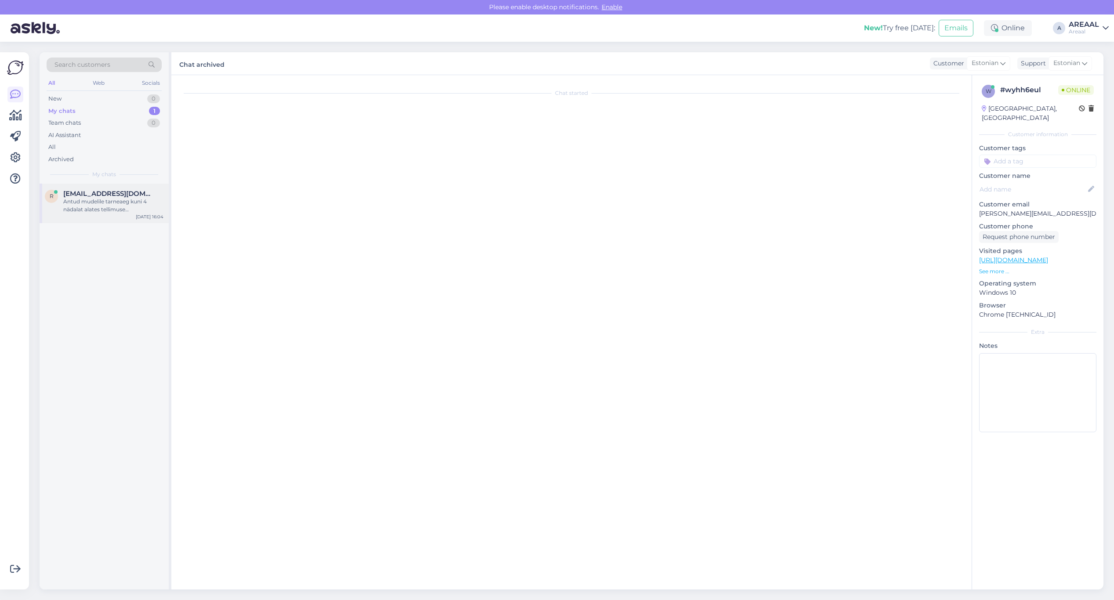
scroll to position [102, 0]
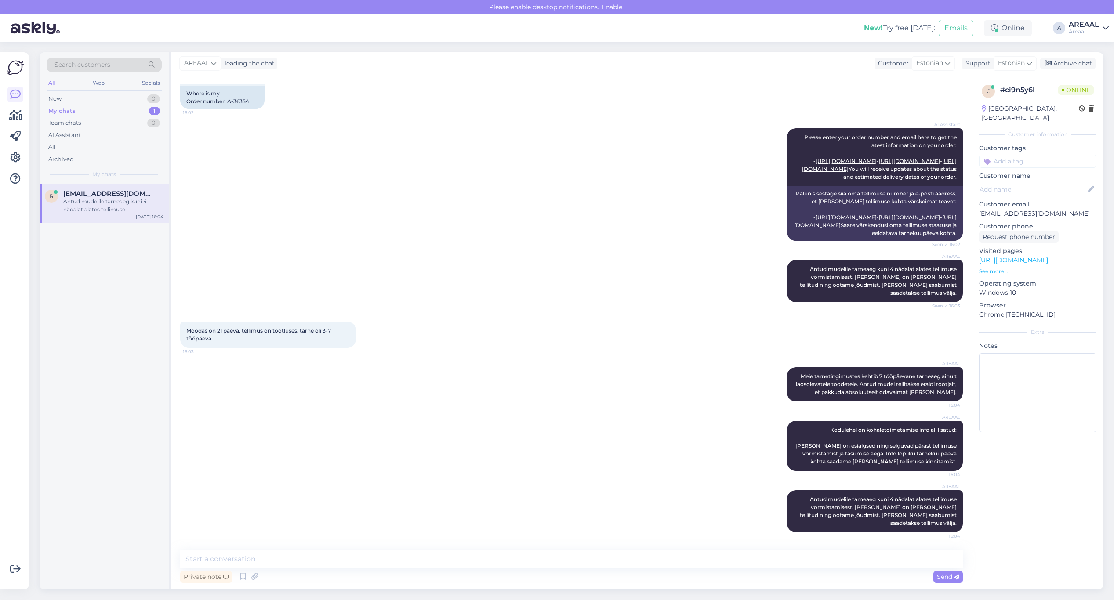
click at [512, 243] on div "AI Assistant Please enter your order number and email here to get the latest in…" at bounding box center [571, 185] width 783 height 132
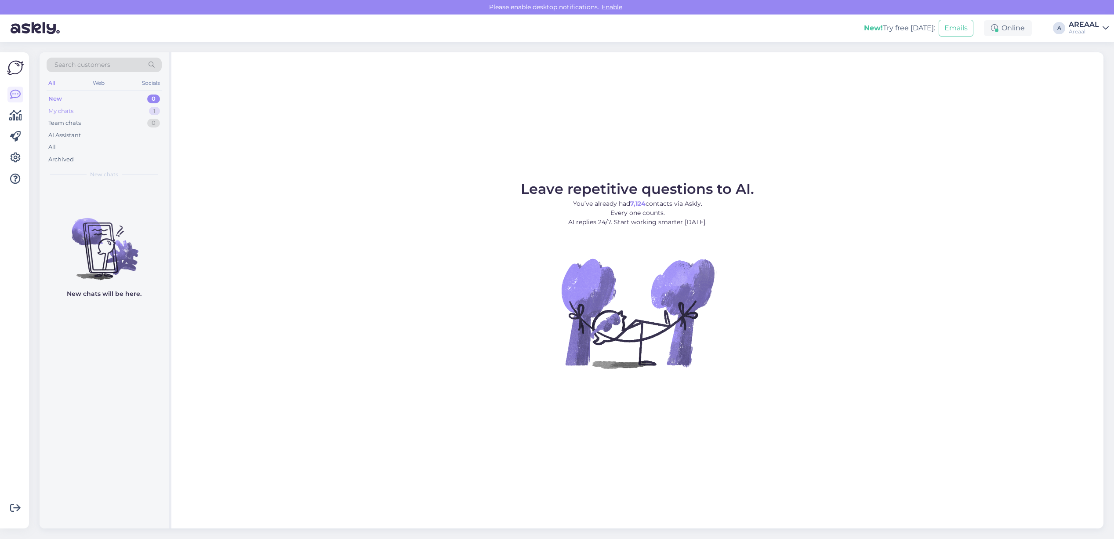
click at [148, 115] on div "My chats 1" at bounding box center [104, 111] width 115 height 12
click at [128, 194] on span "[EMAIL_ADDRESS][DOMAIN_NAME]" at bounding box center [108, 194] width 91 height 8
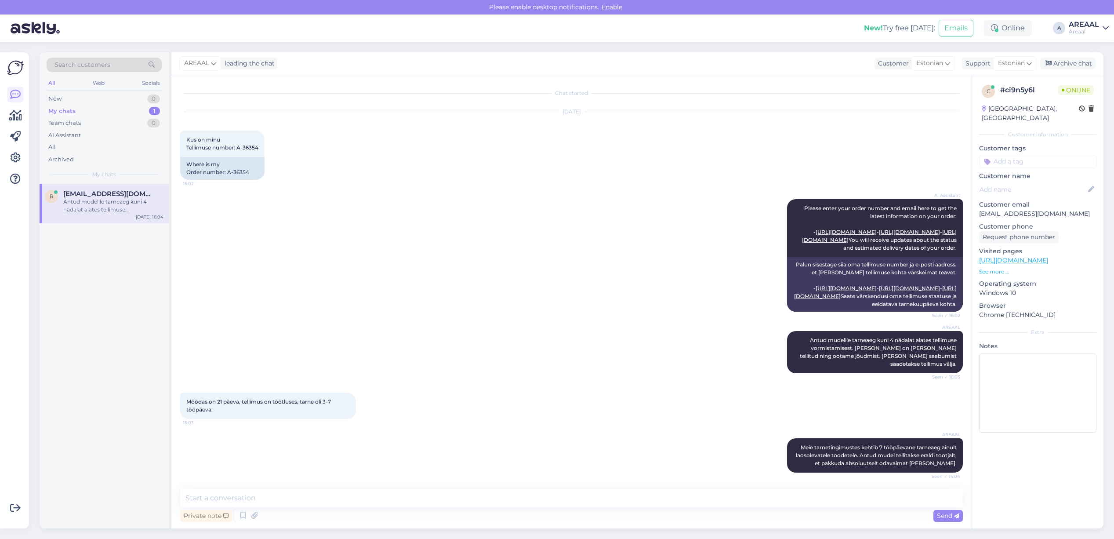
scroll to position [163, 0]
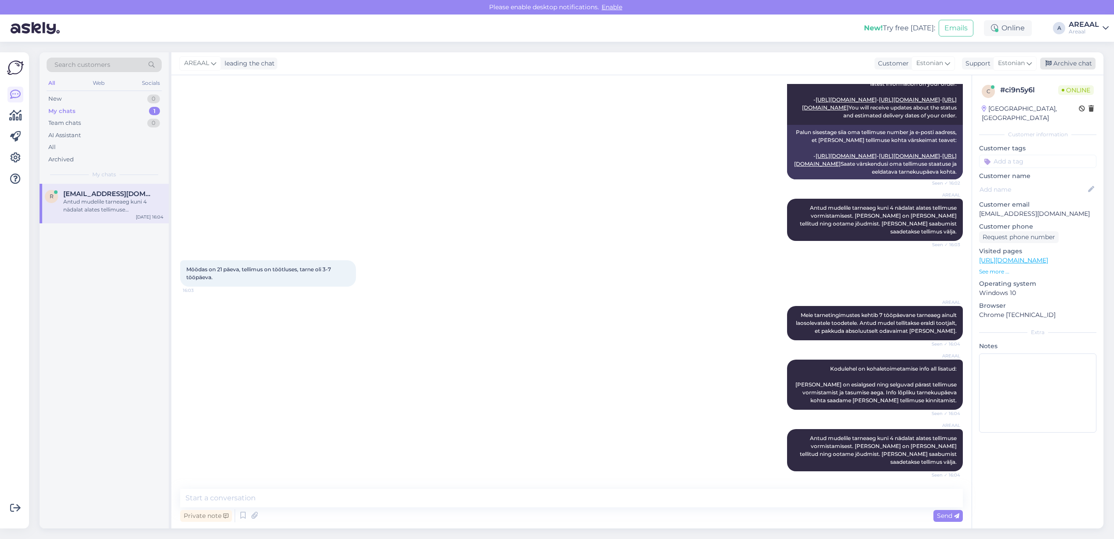
click at [1089, 58] on div "Archive chat" at bounding box center [1067, 64] width 55 height 12
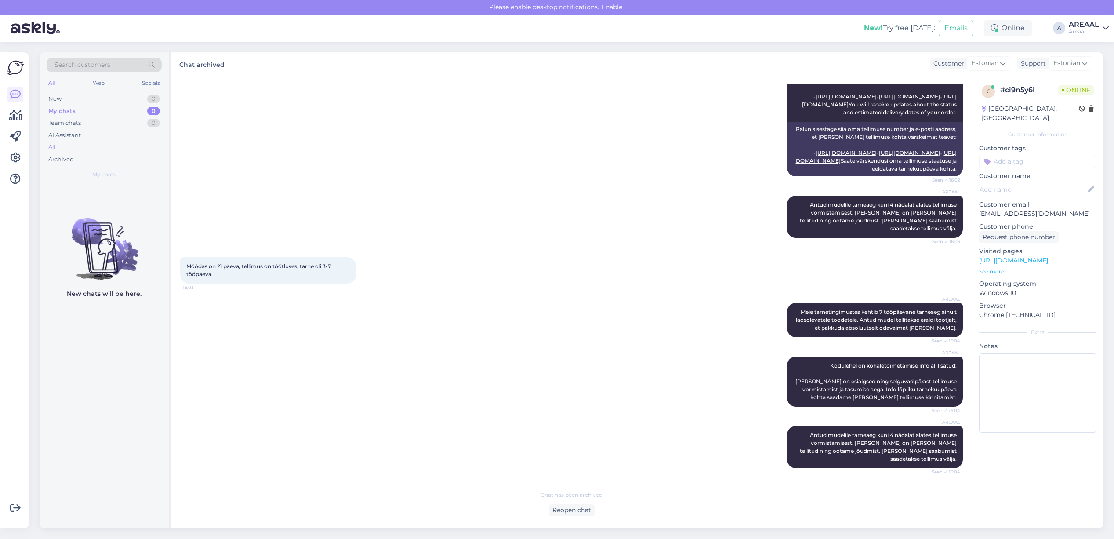
click at [153, 148] on div "All" at bounding box center [104, 147] width 115 height 12
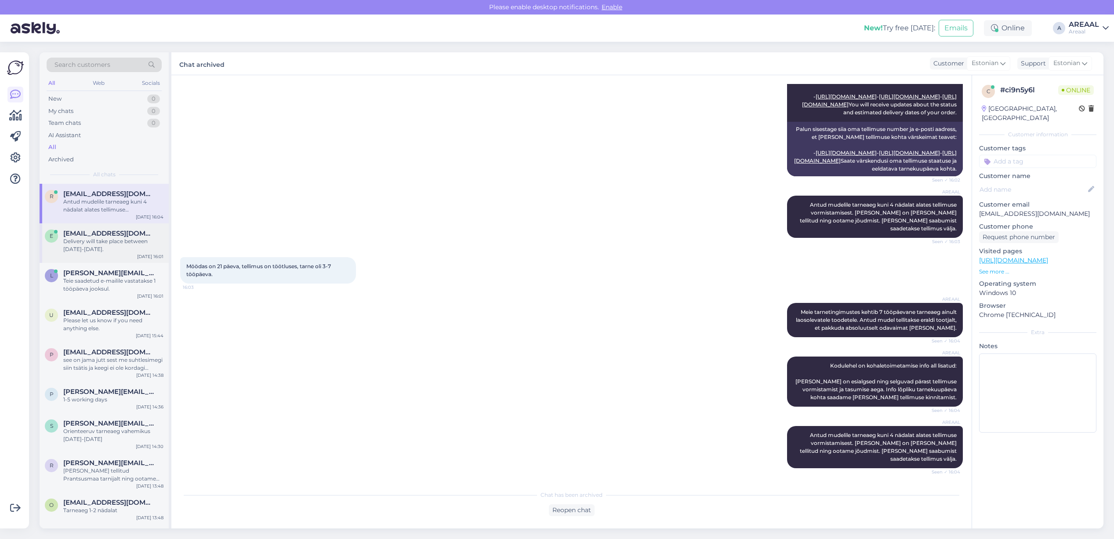
click at [131, 229] on div "[EMAIL_ADDRESS][DOMAIN_NAME]" at bounding box center [113, 233] width 100 height 8
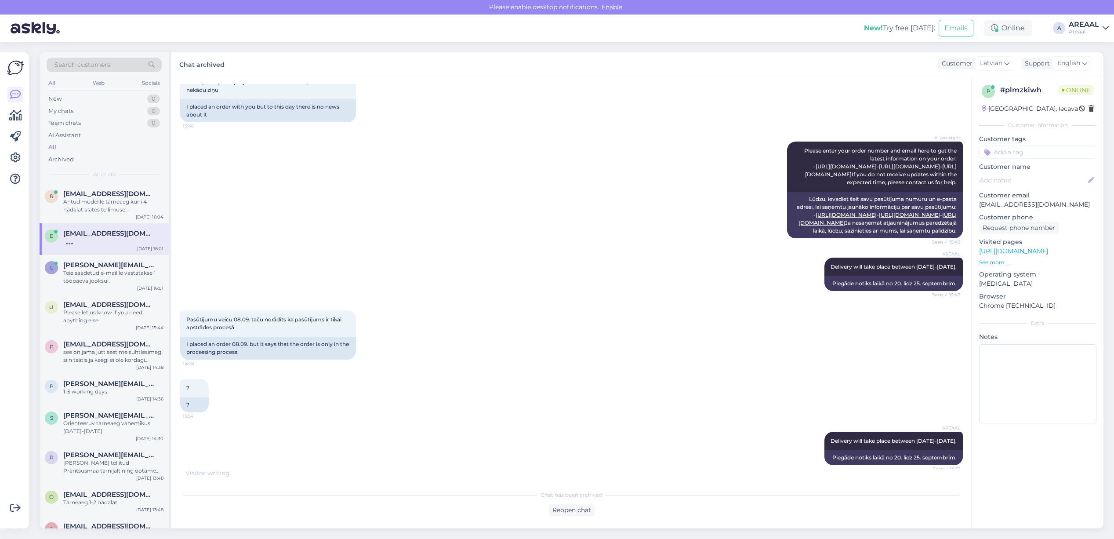
scroll to position [216, 0]
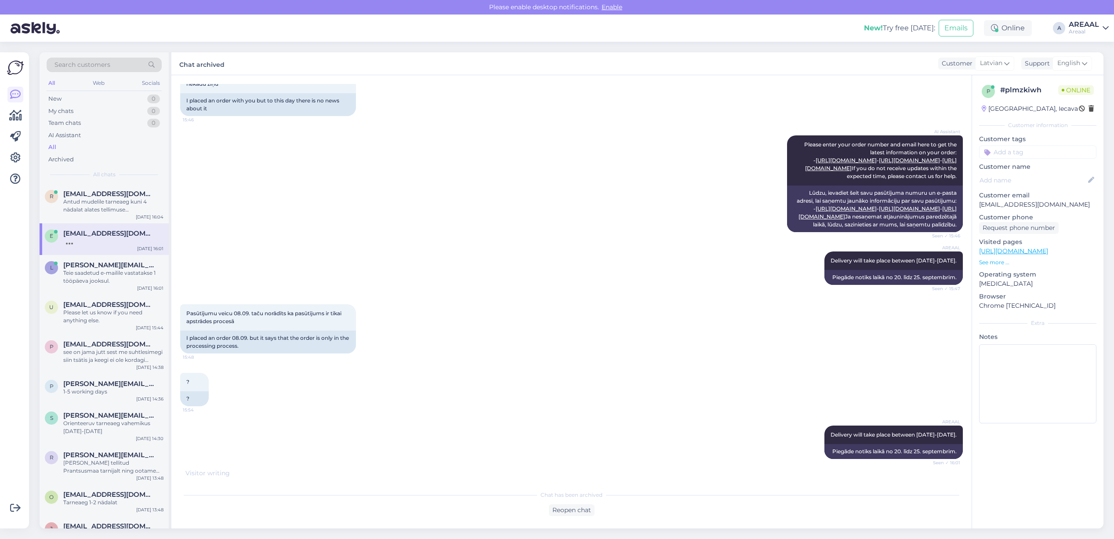
click at [474, 198] on div "AI Assistant Please enter your order number and email here to get the latest in…" at bounding box center [571, 184] width 783 height 116
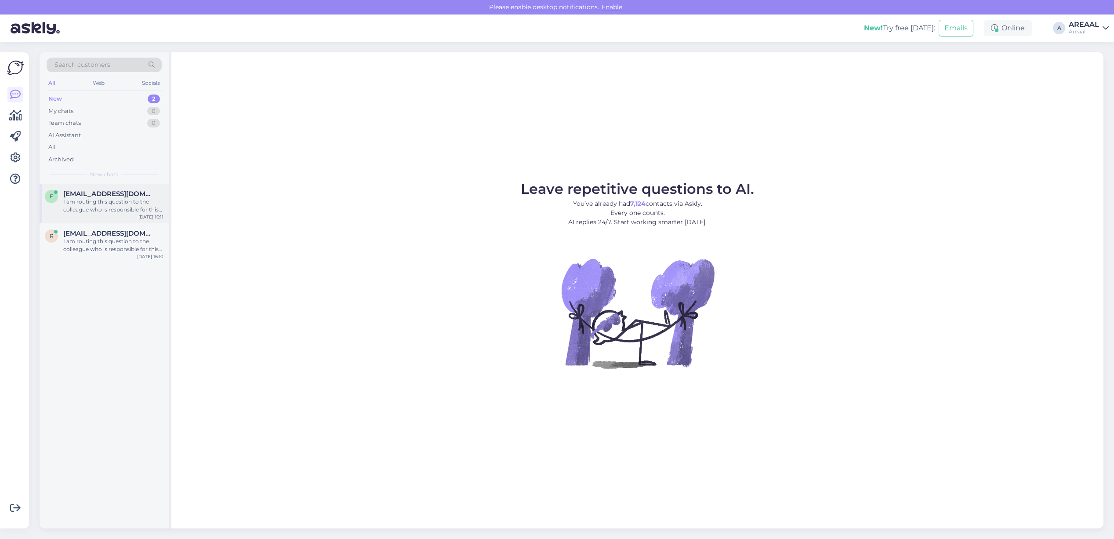
click at [115, 198] on div "I am routing this question to the colleague who is responsible for this topic. …" at bounding box center [113, 206] width 100 height 16
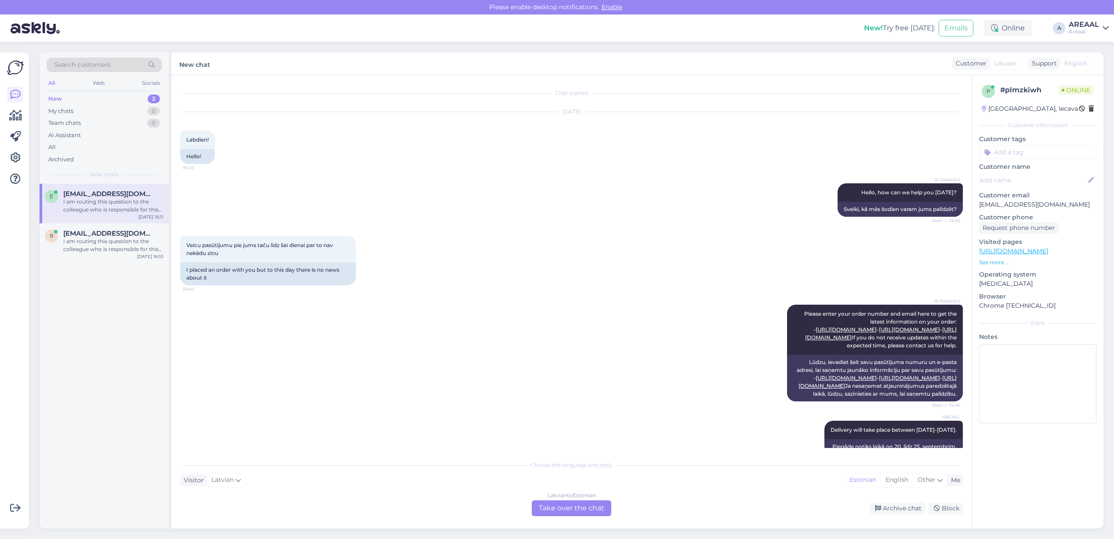
scroll to position [677, 0]
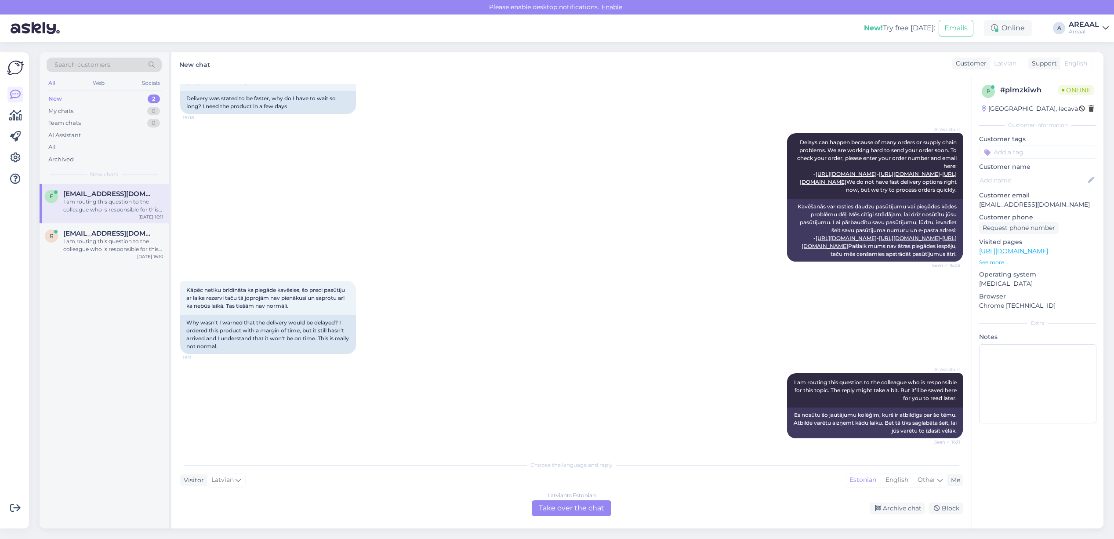
click at [581, 509] on div "[DEMOGRAPHIC_DATA] to Estonian Take over the chat" at bounding box center [572, 508] width 80 height 16
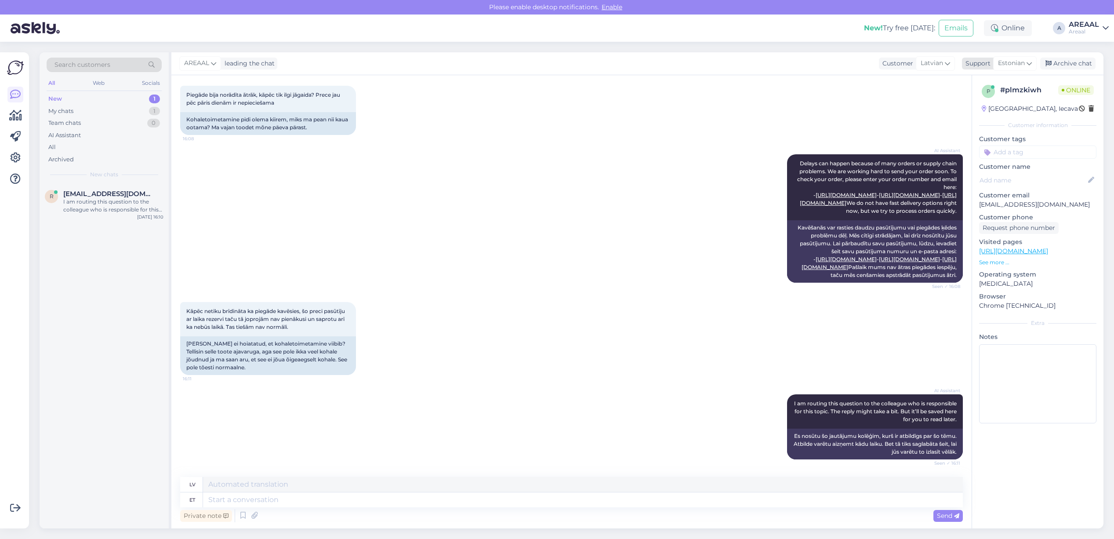
click at [1018, 55] on div "AREAAL leading the chat Customer Latvian Support Estonian Archive chat" at bounding box center [637, 63] width 932 height 23
click at [1020, 65] on span "Estonian" at bounding box center [1011, 63] width 27 height 10
type input "eng"
click at [998, 103] on link "English" at bounding box center [999, 102] width 97 height 14
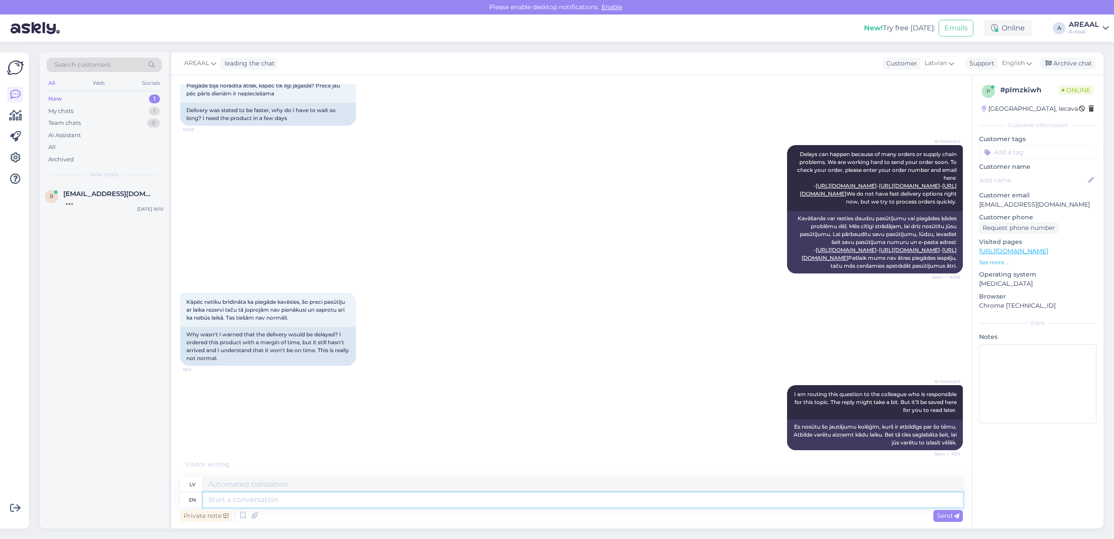
click at [677, 503] on textarea at bounding box center [583, 499] width 760 height 15
type textarea "Our d"
type textarea "Mūsu"
type textarea "Our delivery in"
type textarea "Mūsu piegāde"
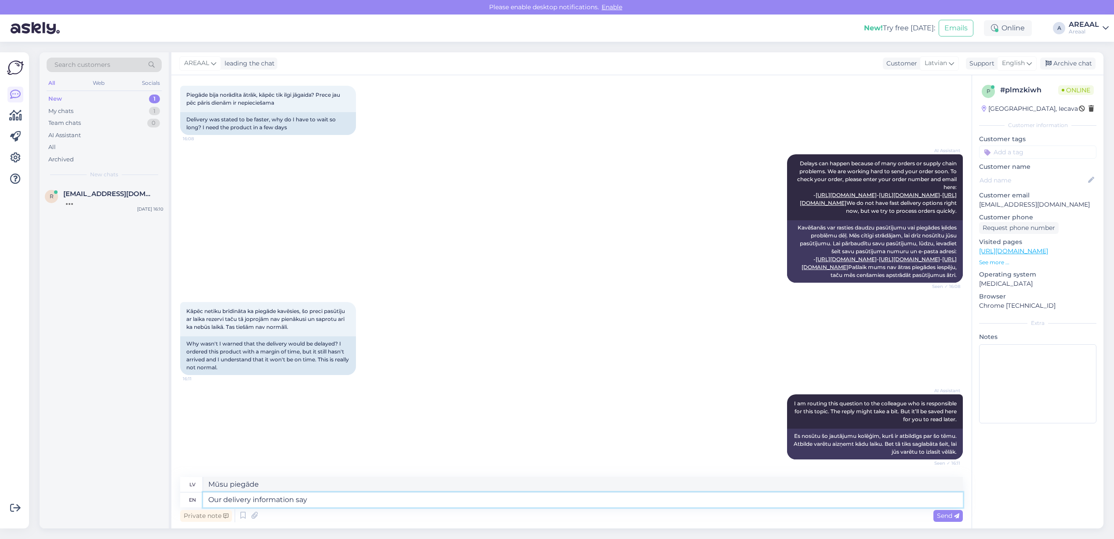
type textarea "Our delivery information says"
type textarea "Mūsu piegādes informācija"
type textarea "Our delivery information says fo"
type textarea "Mūsu piegādes informācija vēsta, ka"
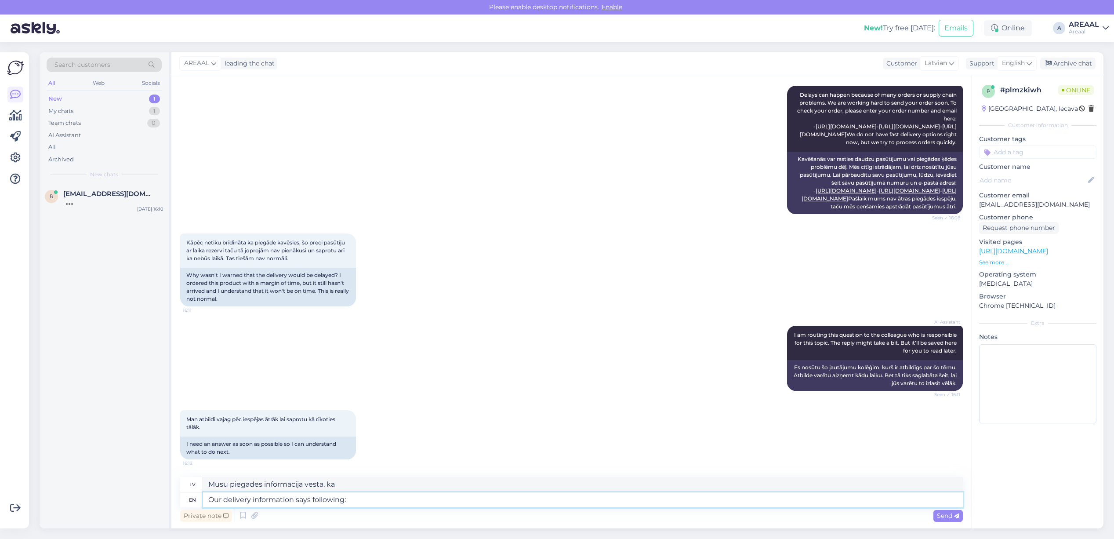
type textarea "Our delivery information says following:"
type textarea "Mūsu piegādes informācija ir šāda:"
paste textarea "Piegādes laiks ir aptuvens, un tas tiks noteikts pēc pasūtījuma noformēšanas un…"
type textarea "Our delivery information says following: Piegādes laiks ir aptuvens, un tas tik…"
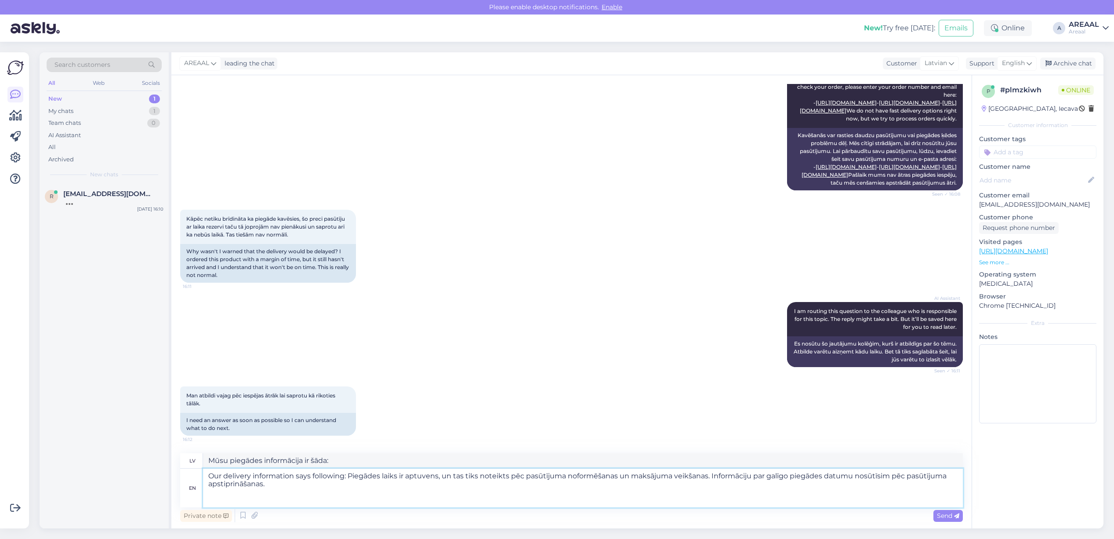
type textarea "Mūsu piegādes informācijā ir norādīts sekojošais: Piegādes laiks ir aptuvens, u…"
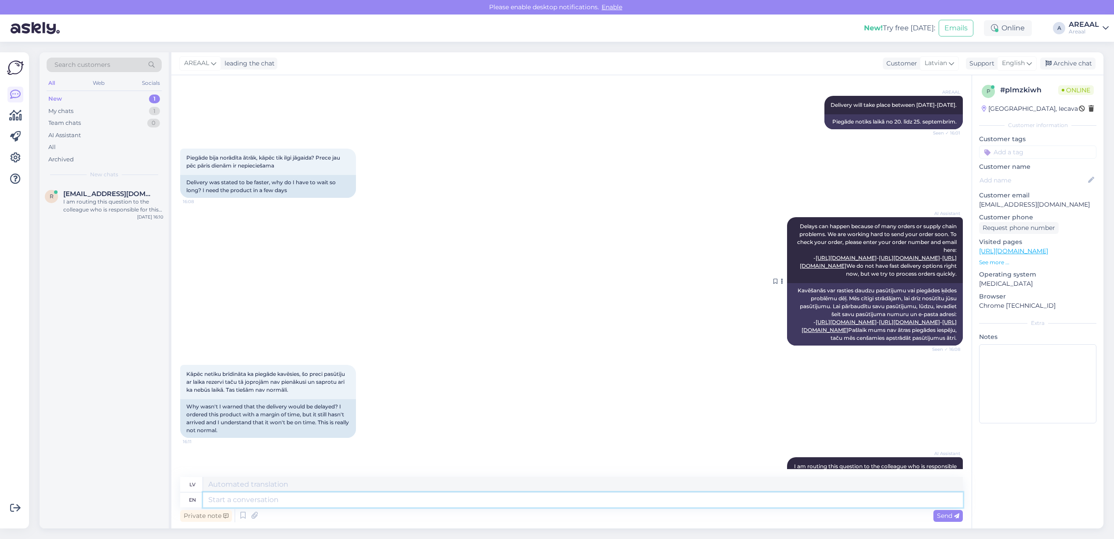
scroll to position [283, 0]
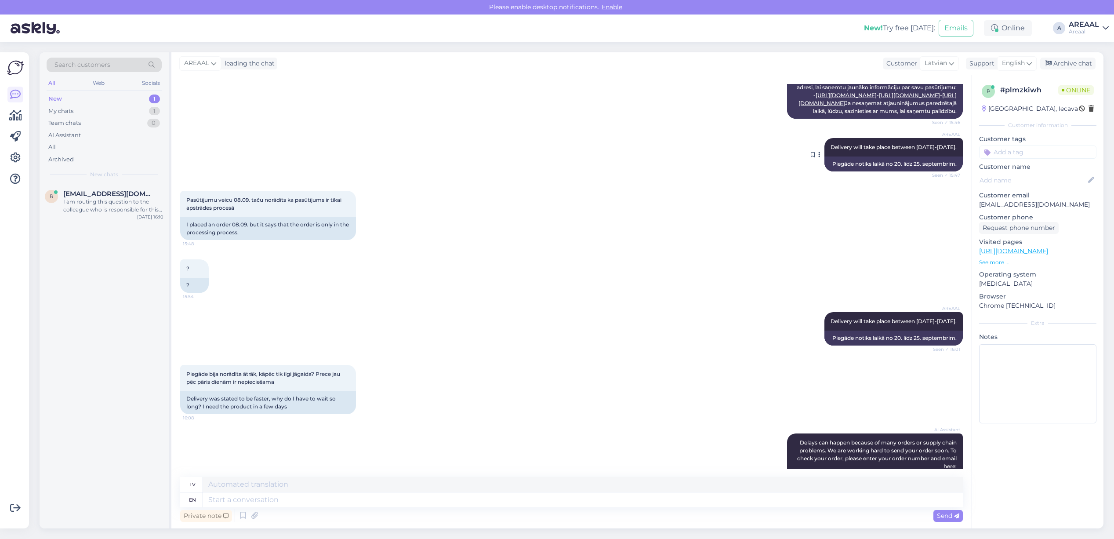
click at [842, 156] on div "AREAAL Delivery will take place between [DATE]-[DATE]. Seen ✓ 15:47" at bounding box center [894, 147] width 138 height 18
copy div "Delivery will take place between [DATE]-[DATE]. Seen ✓ 15:47"
click at [403, 501] on textarea at bounding box center [583, 499] width 760 height 15
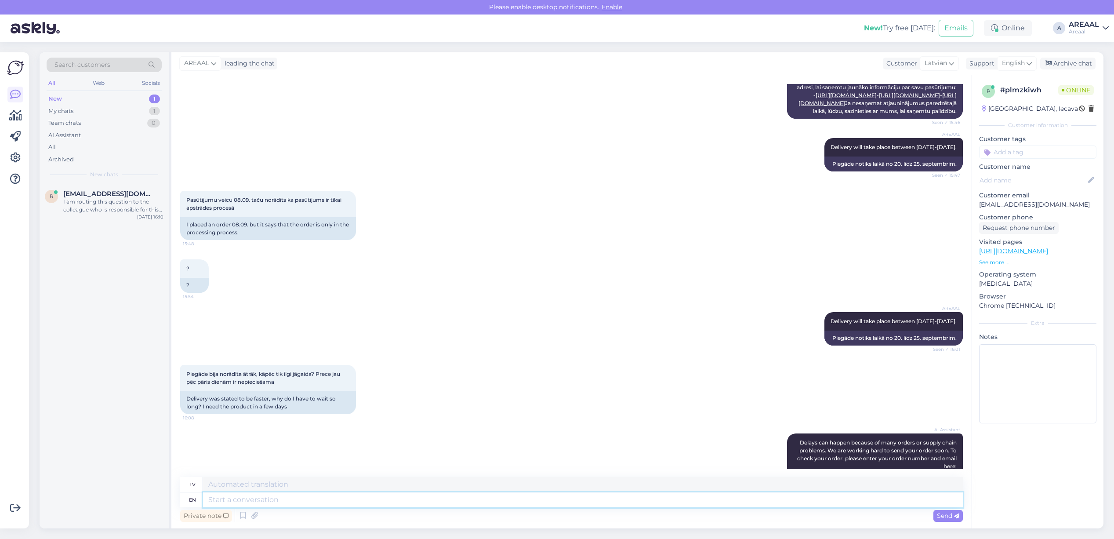
paste textarea "Delivery will take place between [DATE]-[DATE]."
type textarea "Delivery will take place between [DATE]-[DATE]."
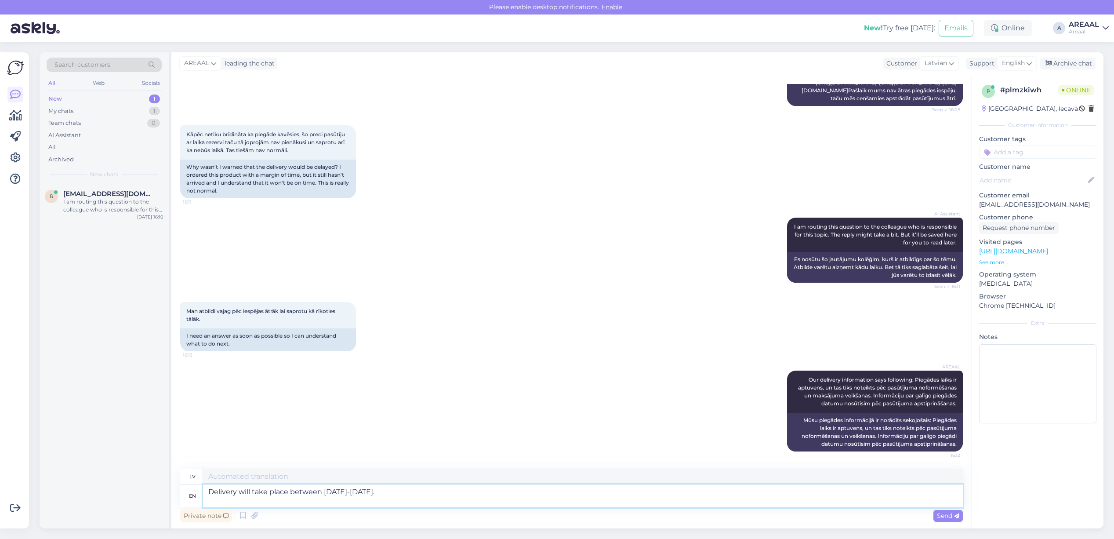
type textarea "Piegāde notiks laikā no 20. līdz 25. septembrim."
type textarea "Delivery will take place between [DATE]-[DATE]."
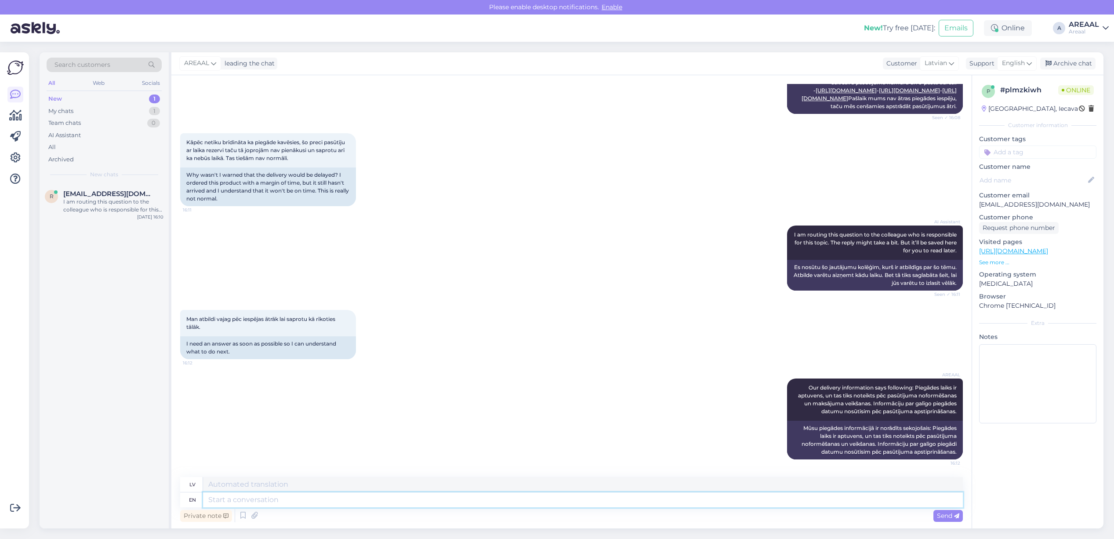
scroll to position [885, 0]
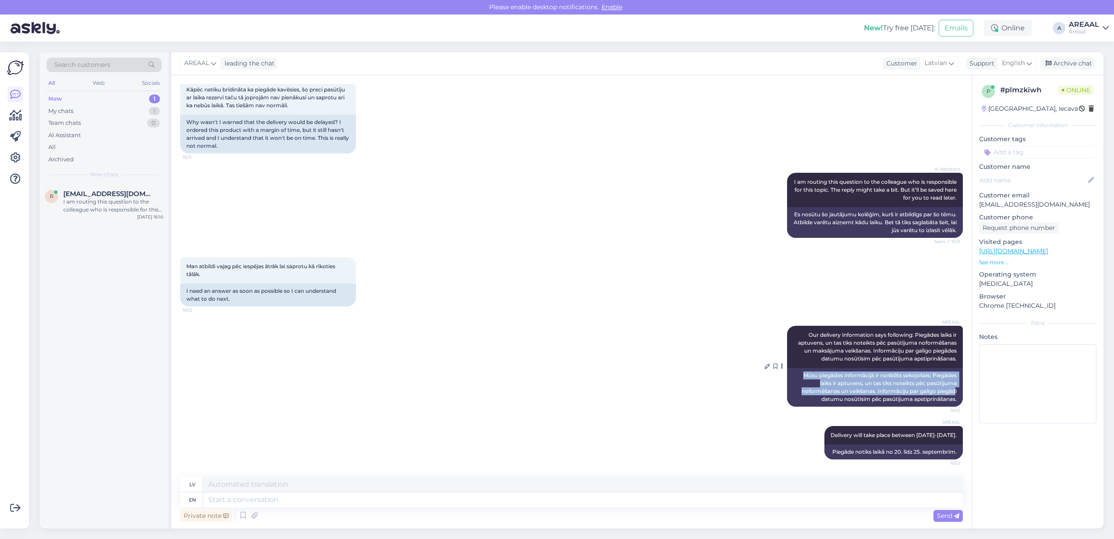
copy div "Mūsu piegādes informācijā ir norādīts sekojošais: Piegādes laiks ir aptuvens, u…"
drag, startPoint x: 788, startPoint y: 373, endPoint x: 968, endPoint y: 399, distance: 182.1
click at [968, 399] on div "Chat started [DATE] Labdien! 15:45 Hello! AI Assistant Hello, how can we help y…" at bounding box center [575, 276] width 791 height 385
click at [114, 203] on div "I am routing this question to the colleague who is responsible for this topic. …" at bounding box center [113, 206] width 100 height 16
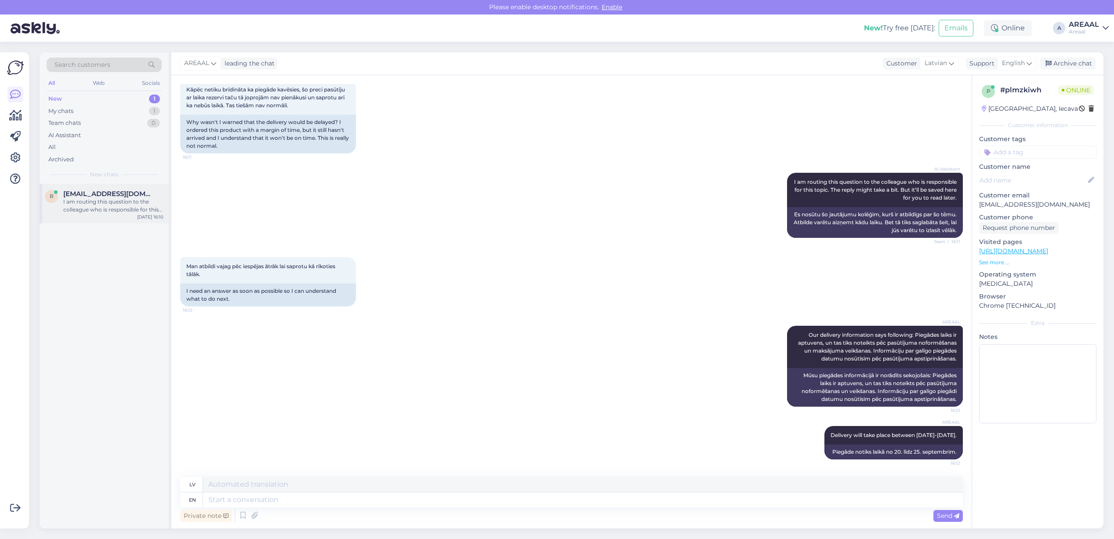
scroll to position [349, 0]
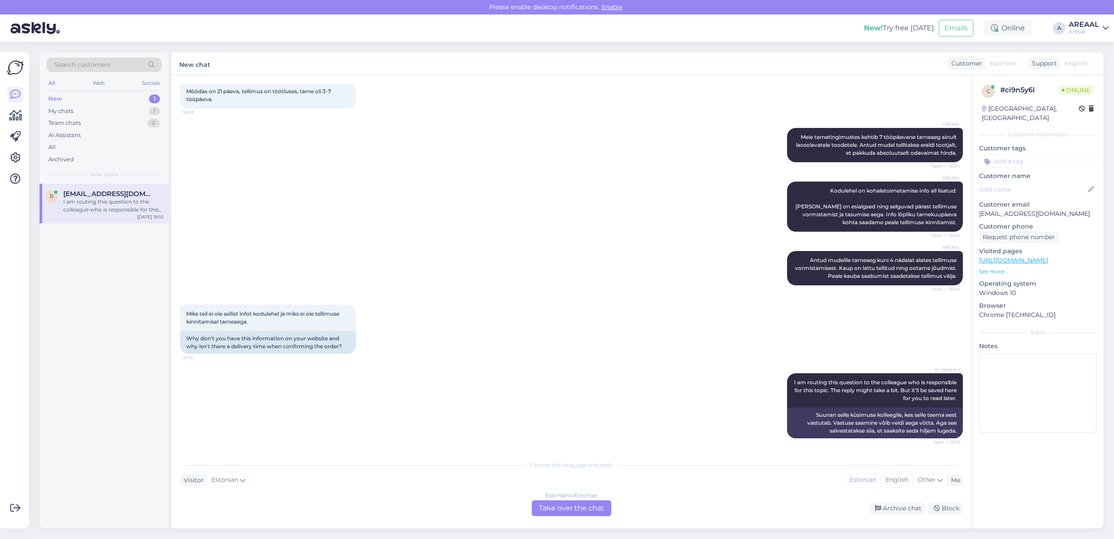
click at [564, 512] on div "Estonian to Estonian Take over the chat" at bounding box center [572, 508] width 80 height 16
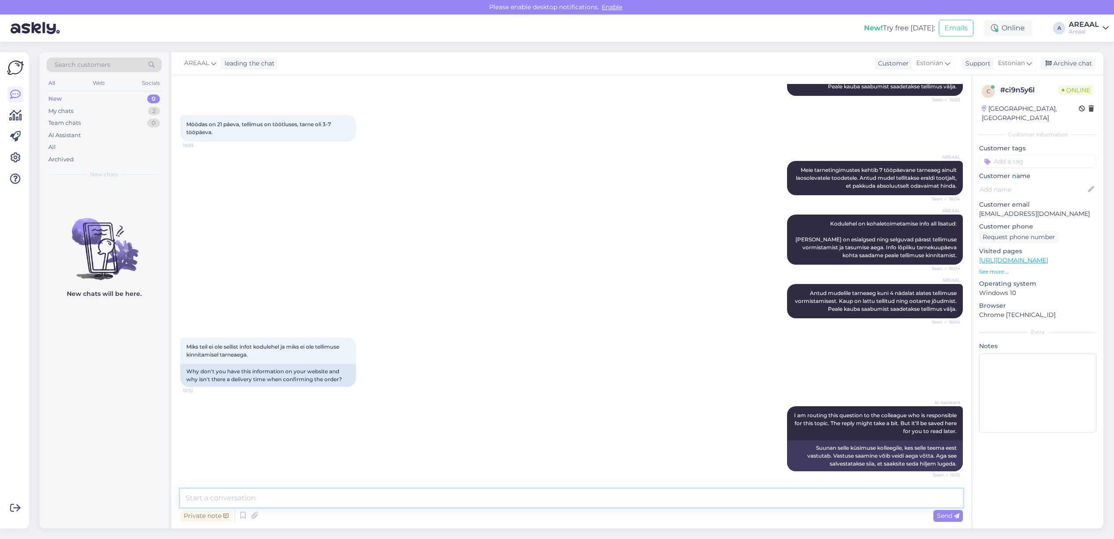
click at [524, 497] on textarea at bounding box center [571, 498] width 783 height 18
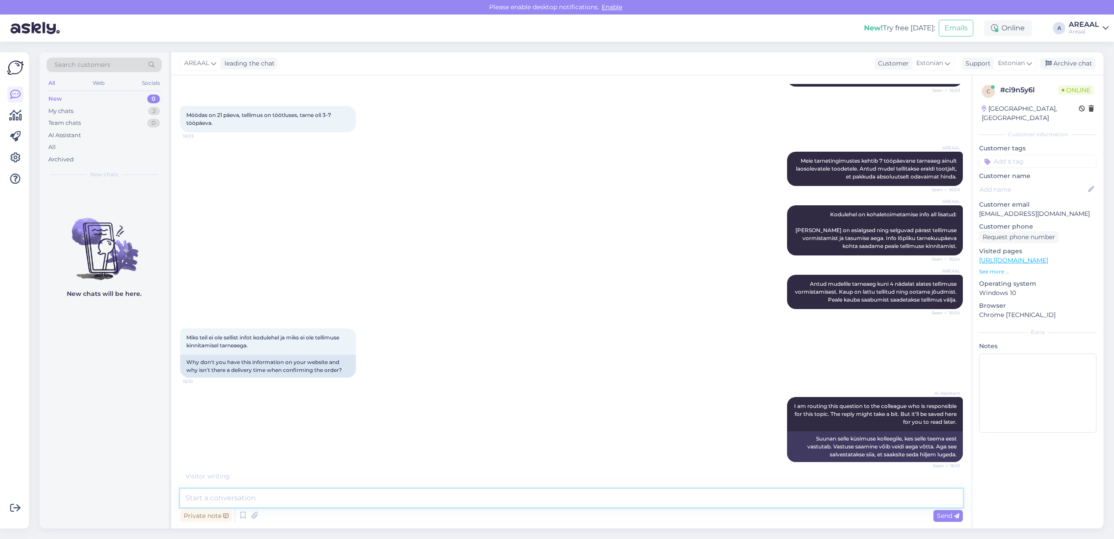
click at [816, 490] on textarea at bounding box center [571, 498] width 783 height 18
type textarea "[PERSON_NAME] kodulehele lisanud kohaletoimetamise info alla:"
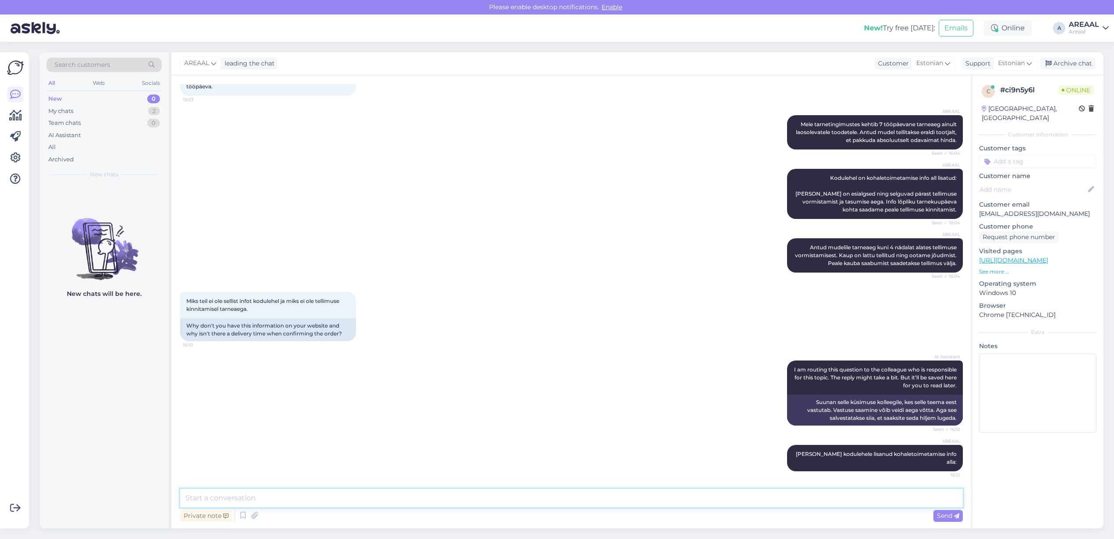
click at [840, 499] on textarea at bounding box center [571, 498] width 783 height 18
paste textarea "Tarneajad on esialgsed ning selguvad pärast tellimuse vormistamist ja tasumise …"
type textarea "Tarneajad on esialgsed ning selguvad pärast tellimuse vormistamist ja tasumise …"
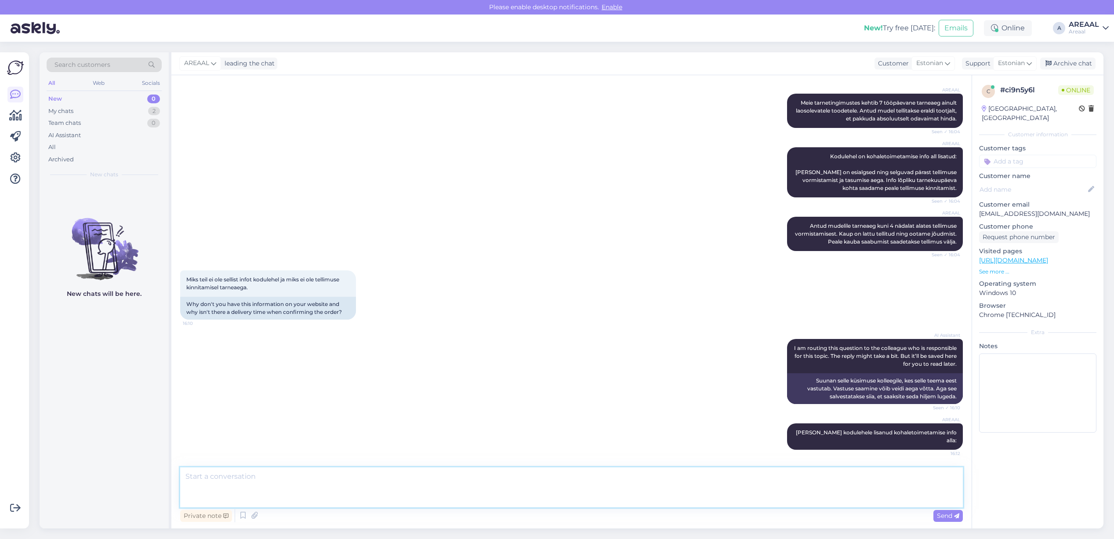
scroll to position [415, 0]
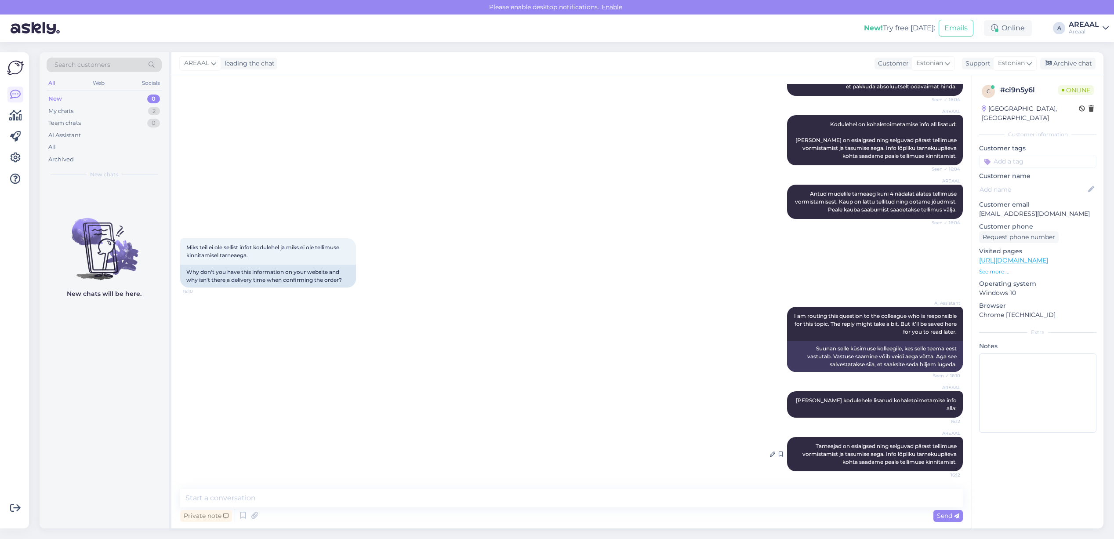
click at [935, 458] on div "AREAAL Tarneajad on esialgsed ning selguvad pärast tellimuse vormistamist ja ta…" at bounding box center [875, 454] width 176 height 34
click at [142, 105] on div "My chats 2" at bounding box center [104, 111] width 115 height 12
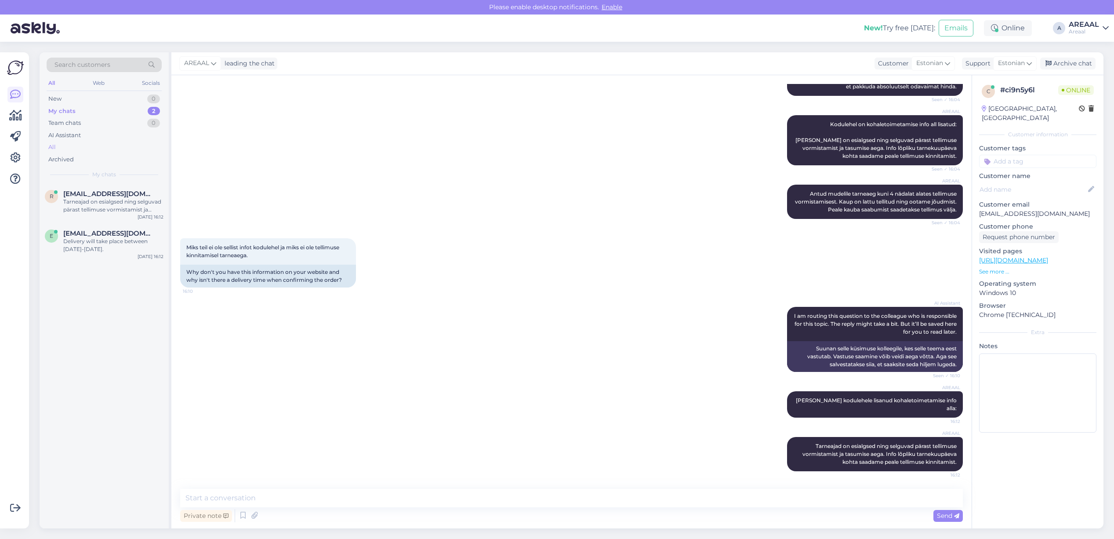
click at [97, 148] on div "All" at bounding box center [104, 147] width 115 height 12
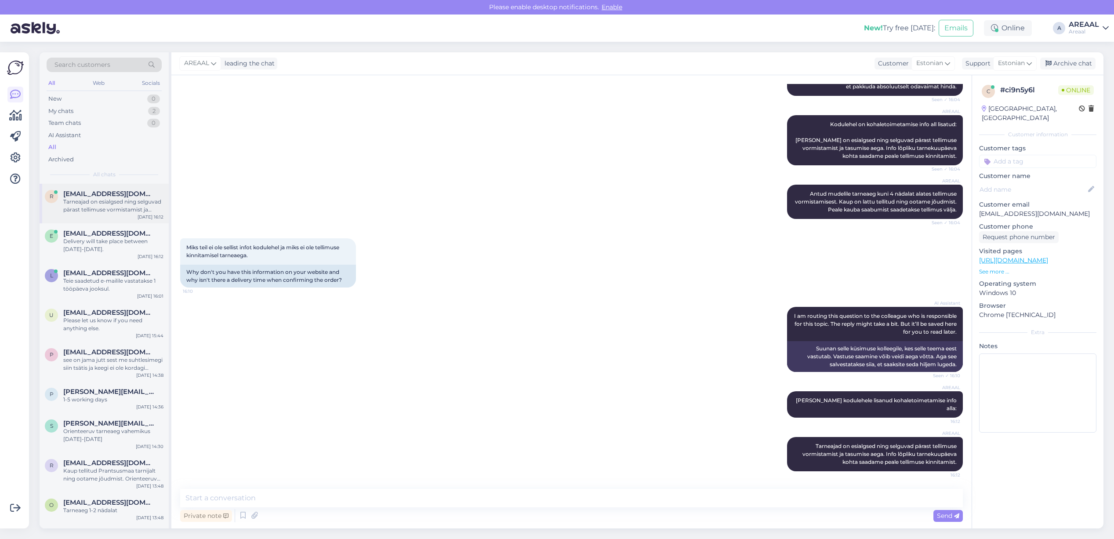
click at [119, 214] on div "Tarneajad on esialgsed ning selguvad pärast tellimuse vormistamist ja tasumise …" at bounding box center [113, 206] width 100 height 16
click at [421, 496] on textarea at bounding box center [571, 498] width 783 height 18
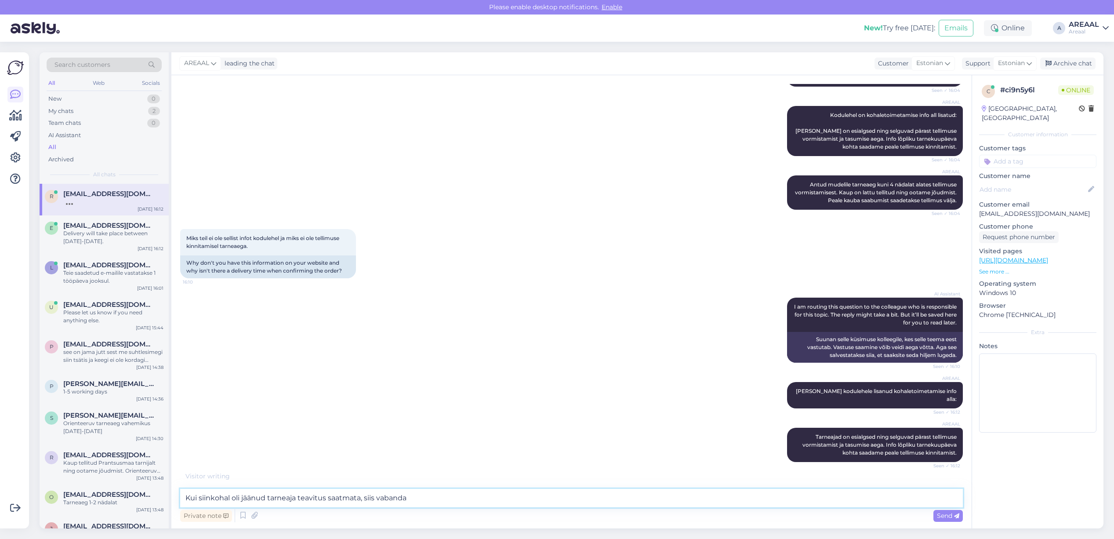
type textarea "Kui siinkohal oli jäänud tarneaja teavitus saatmata, siis vabandan"
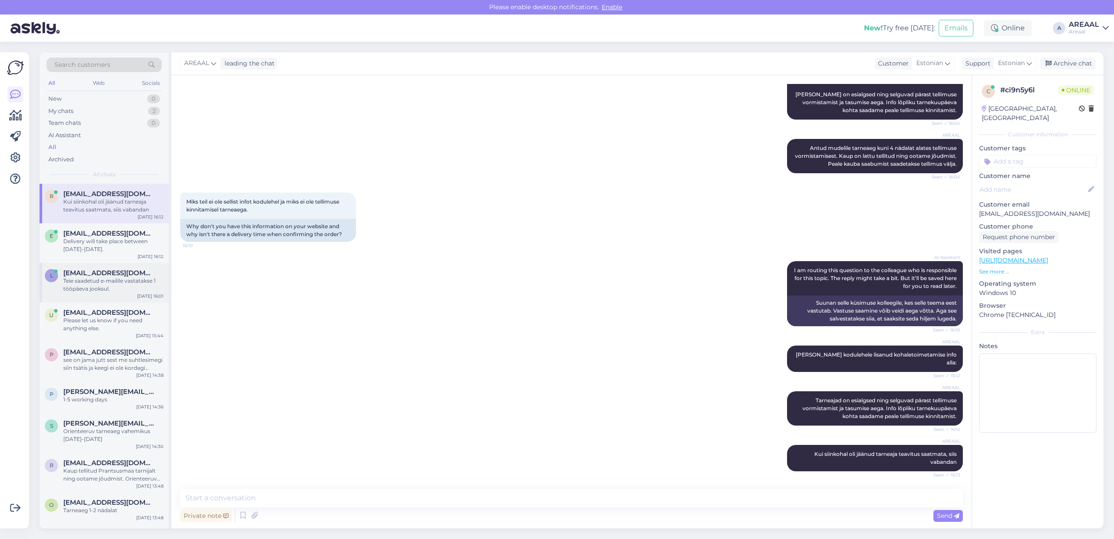
click at [121, 273] on span "[EMAIL_ADDRESS][DOMAIN_NAME]" at bounding box center [108, 273] width 91 height 8
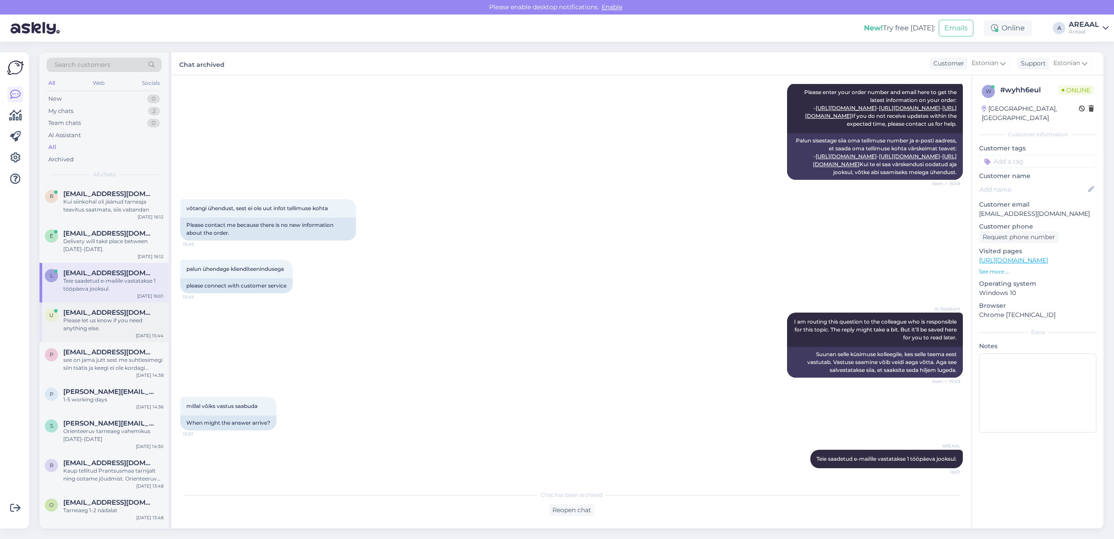
click at [113, 324] on div "Please let us know if you need anything else." at bounding box center [113, 324] width 100 height 16
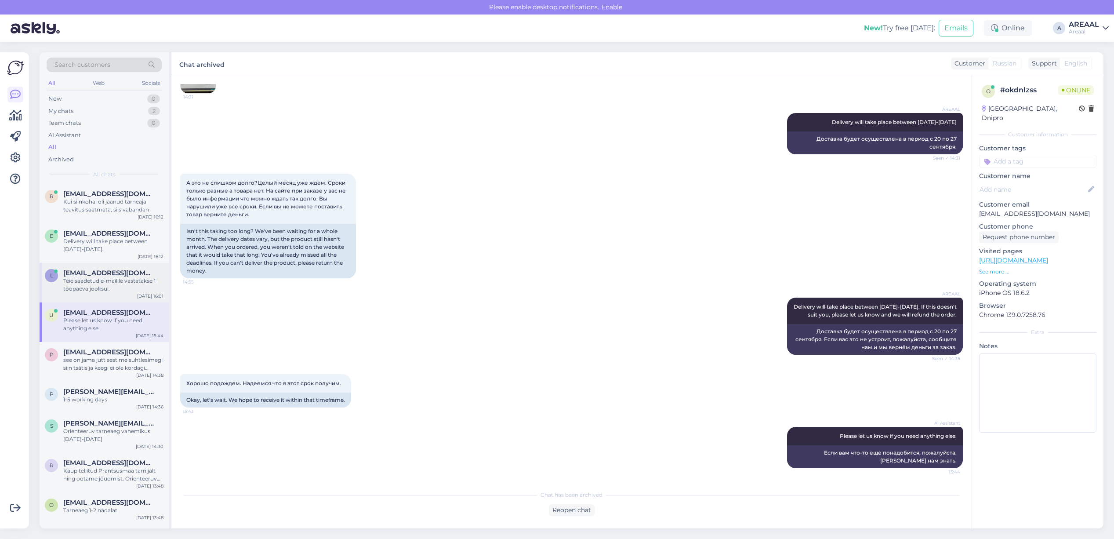
click at [92, 291] on div "l [EMAIL_ADDRESS][DOMAIN_NAME] [PERSON_NAME] e-mailile vastatakse 1 tööpäeva jo…" at bounding box center [104, 283] width 129 height 40
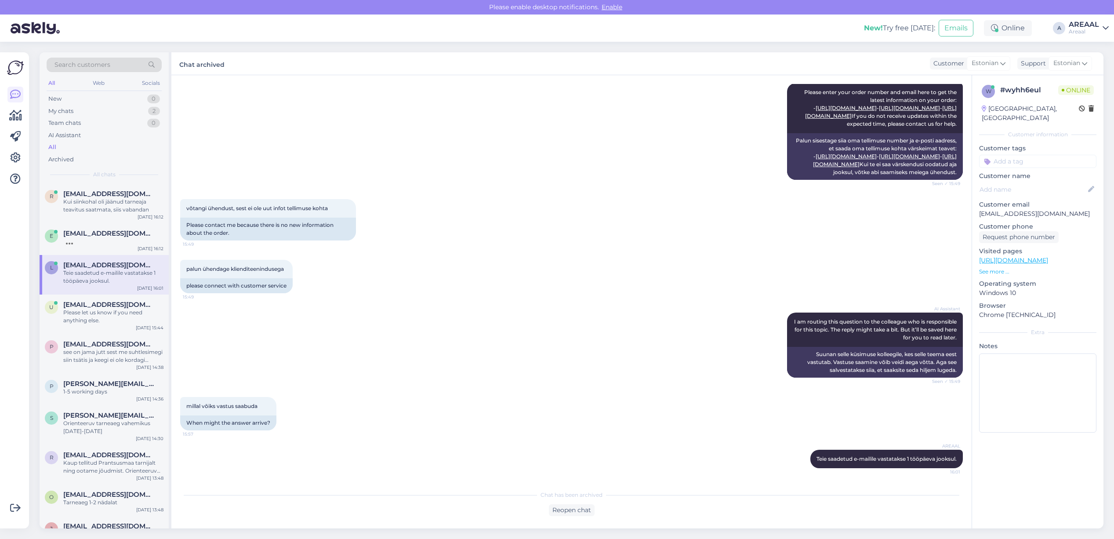
click at [438, 262] on div "palun ühendage klienditeenindusega 15:49 please connect with customer service" at bounding box center [571, 276] width 783 height 53
click at [451, 260] on div "palun ühendage klienditeenindusega 15:49 please connect with customer service" at bounding box center [571, 276] width 783 height 53
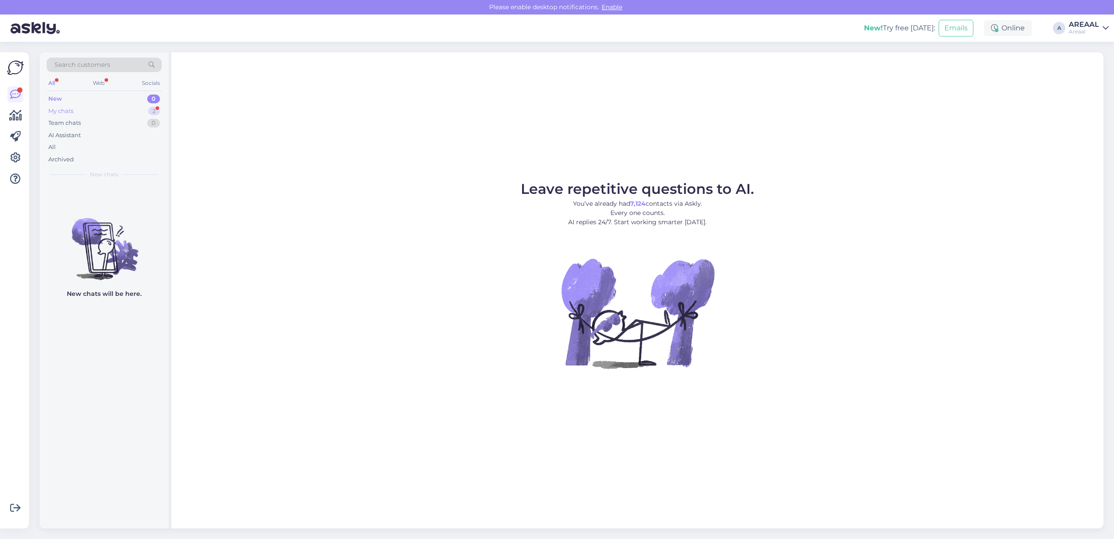
click at [140, 115] on div "My chats 2" at bounding box center [104, 111] width 115 height 12
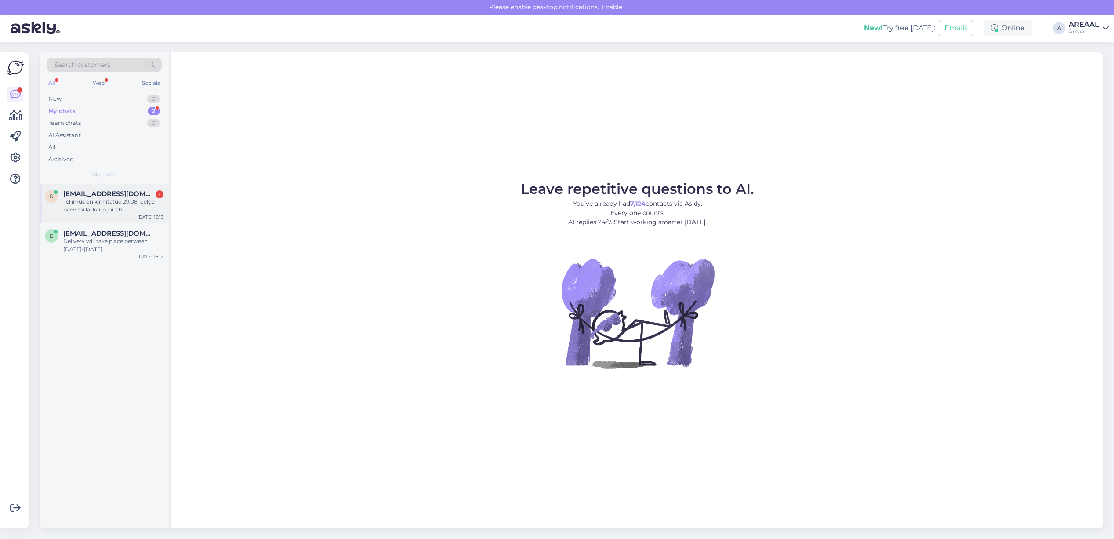
click at [125, 187] on div "r [EMAIL_ADDRESS][DOMAIN_NAME] 1 Tellimus on kinnitatud 29.08, öelge päev milla…" at bounding box center [104, 204] width 129 height 40
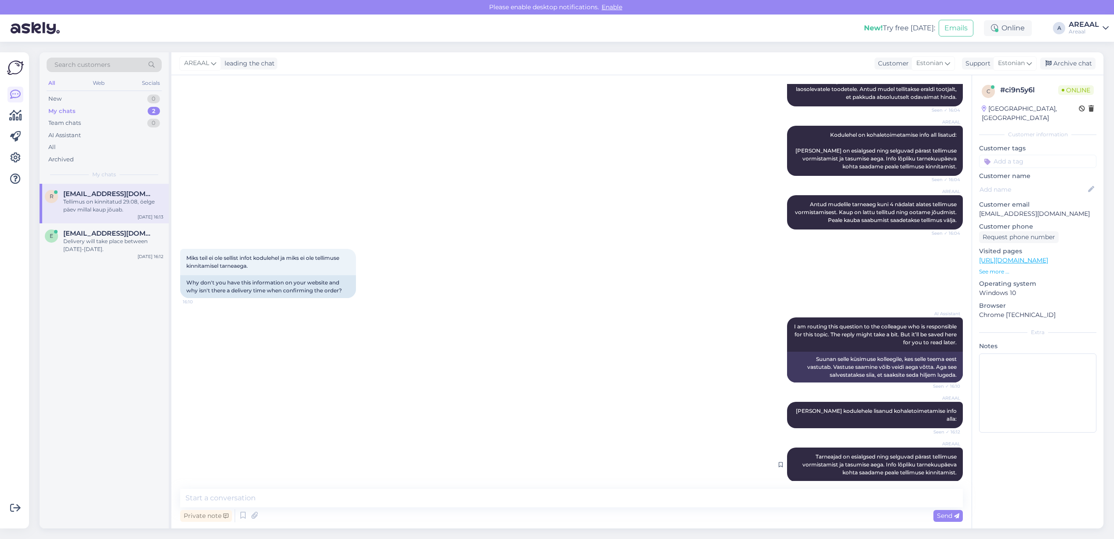
scroll to position [499, 0]
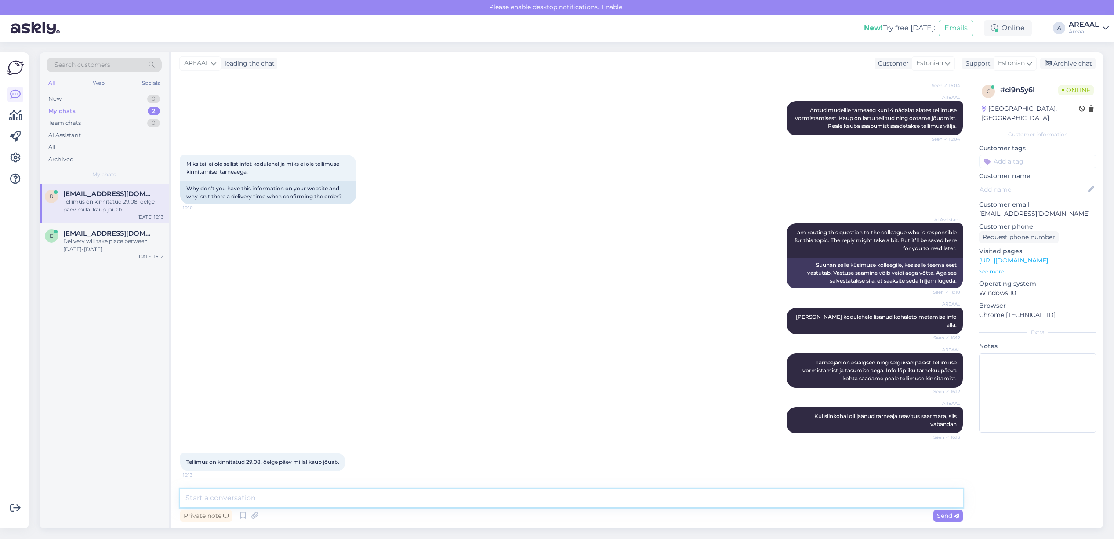
click at [798, 496] on textarea at bounding box center [571, 498] width 783 height 18
drag, startPoint x: 335, startPoint y: 498, endPoint x: 416, endPoint y: 498, distance: 80.9
click at [396, 497] on textarea "Orienteeruv tarneaeg vahemikus 22.09-29.09" at bounding box center [571, 498] width 783 height 18
type textarea "Tarneaeg vahemikus 22.09-28.09"
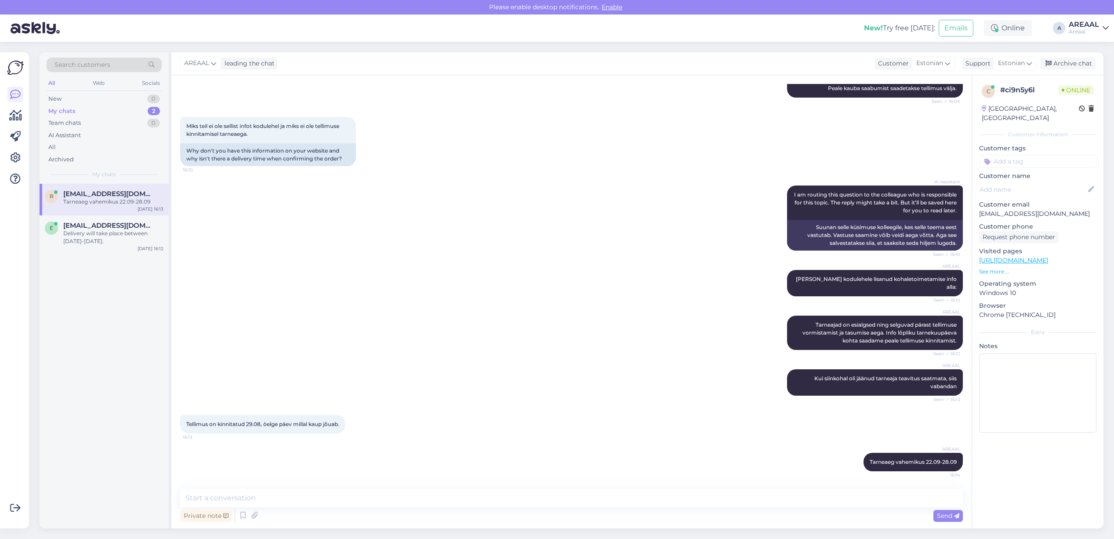
click at [597, 530] on div "Search customers All Web Socials New 0 My chats 2 Team chats 0 AI Assistant All…" at bounding box center [574, 290] width 1080 height 497
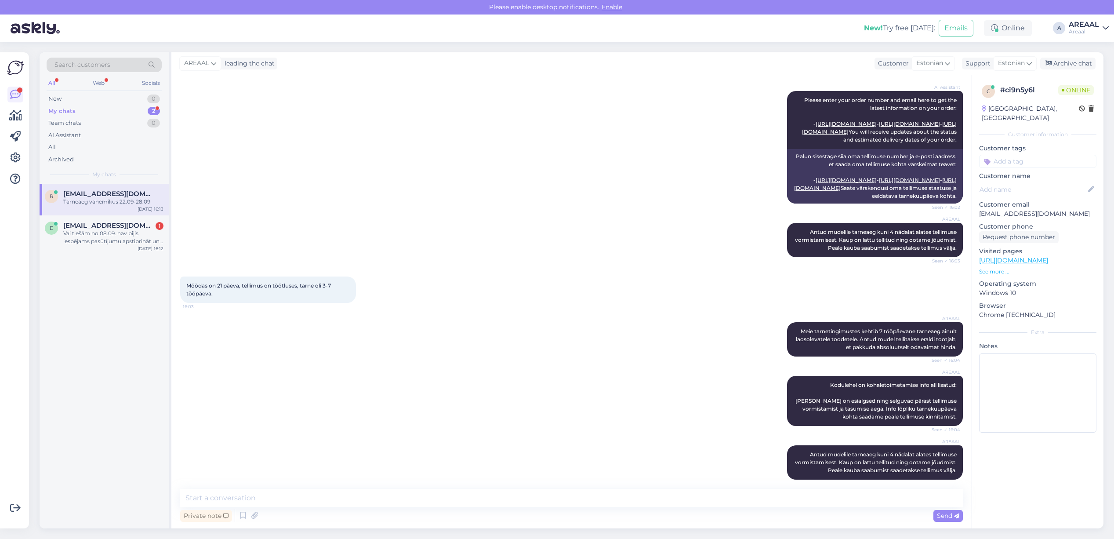
scroll to position [0, 0]
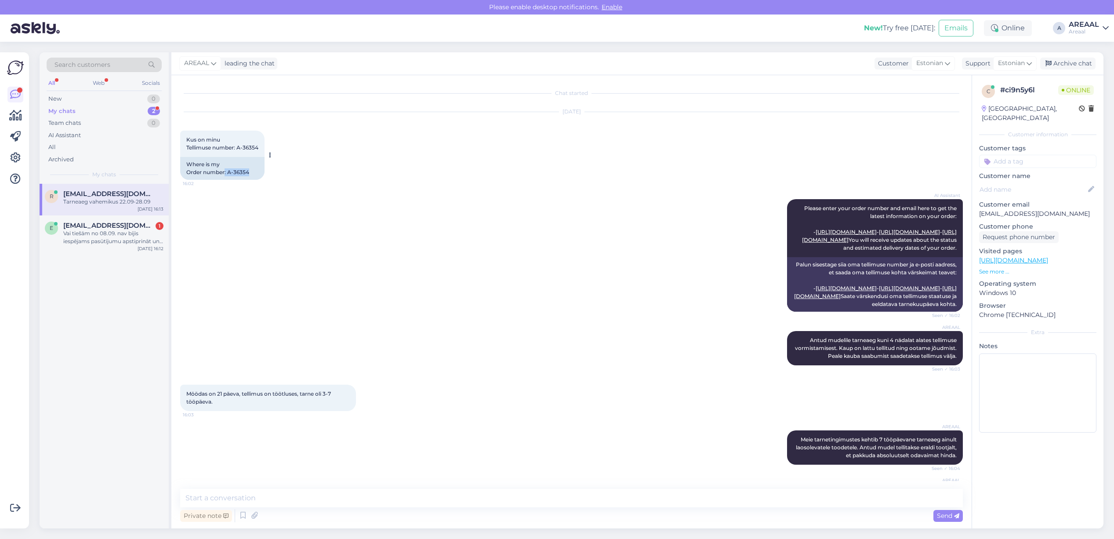
copy div ": A-36354"
copy div "A-36354"
drag, startPoint x: 253, startPoint y: 172, endPoint x: 227, endPoint y: 174, distance: 25.6
click at [227, 174] on div "Where is my Order number: A-36354" at bounding box center [222, 168] width 84 height 23
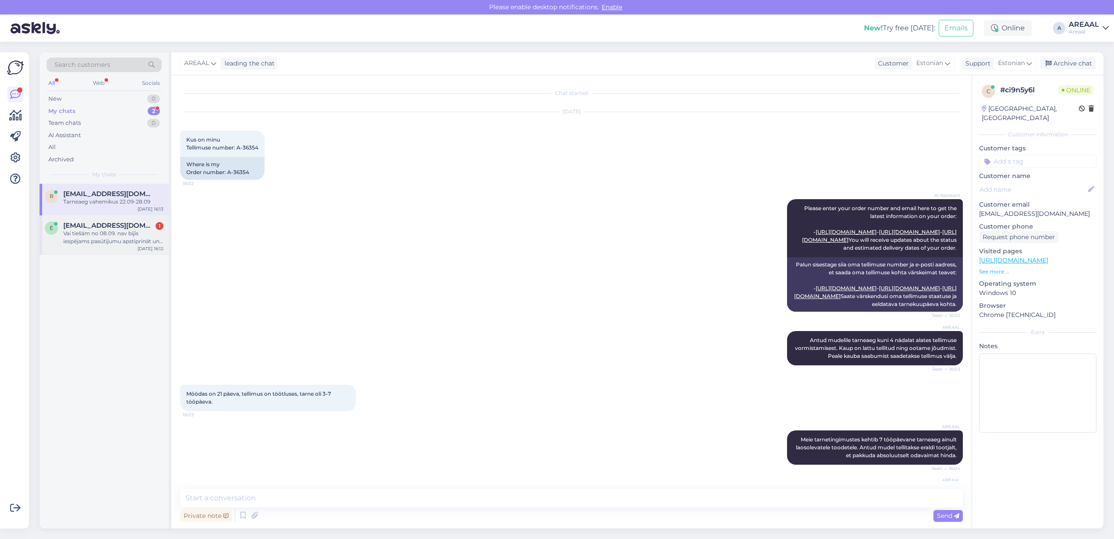
click at [115, 232] on div "Vai tiešām no 08.09. nav bijis iespējams pasūtījumu apstiprināt un nodot kādu i…" at bounding box center [113, 237] width 100 height 16
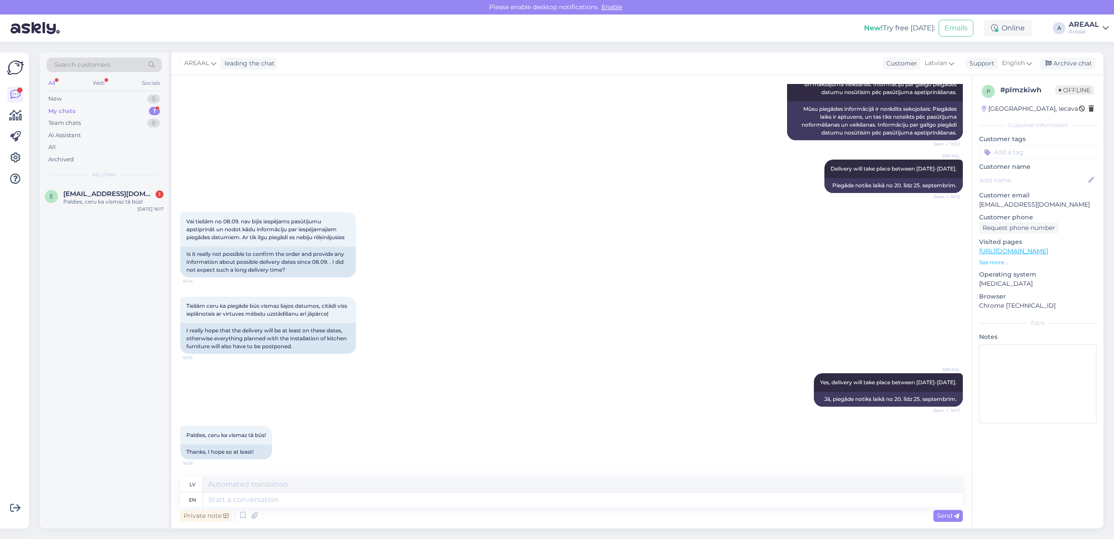
scroll to position [1143, 0]
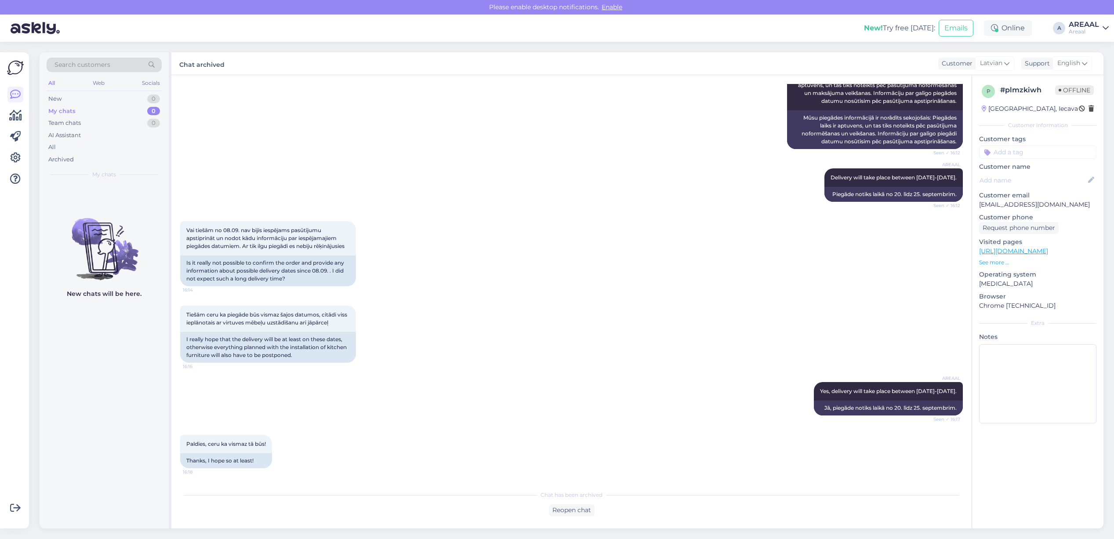
click at [30, 360] on div "Get more Your checklist to get more value from Askly. Close Connect FB and IG m…" at bounding box center [17, 290] width 34 height 497
click at [377, 221] on div "Vai tiešām no 08.09. nav bijis iespējams pasūtījumu apstiprināt un nodot kādu i…" at bounding box center [571, 253] width 783 height 84
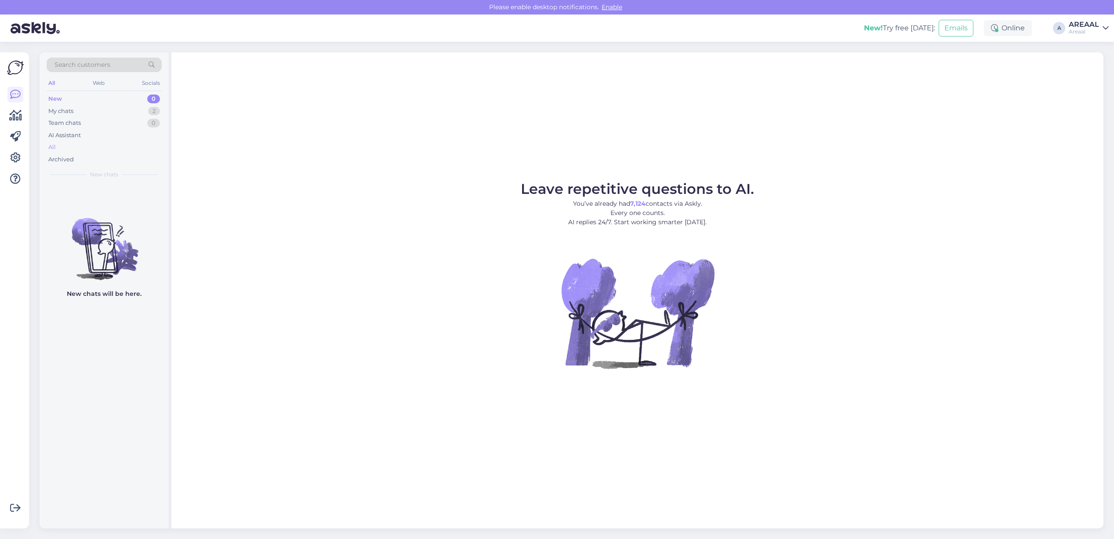
click at [157, 149] on div "All" at bounding box center [104, 147] width 115 height 12
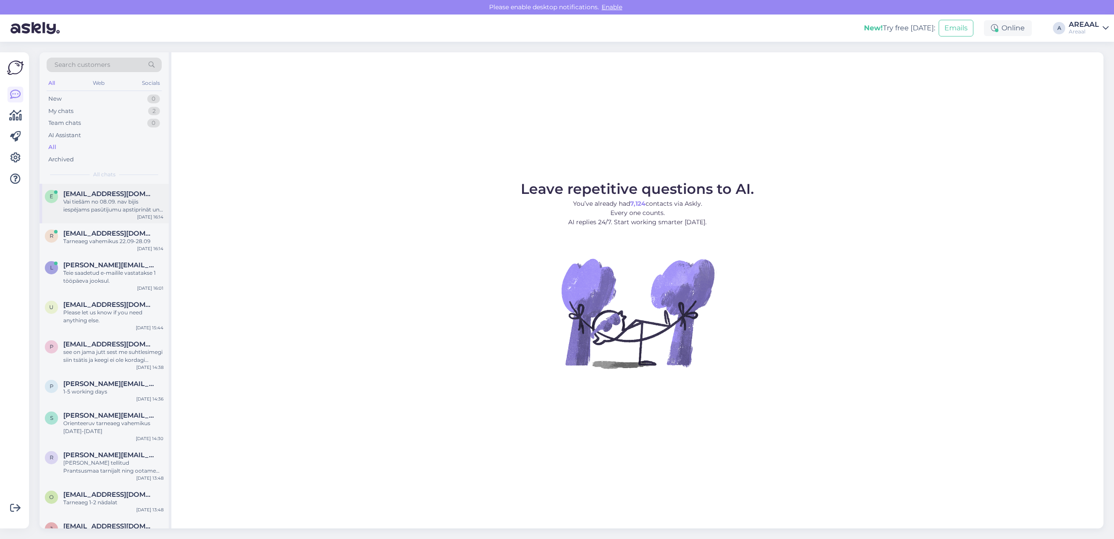
click at [141, 191] on div "[EMAIL_ADDRESS][DOMAIN_NAME]" at bounding box center [113, 194] width 100 height 8
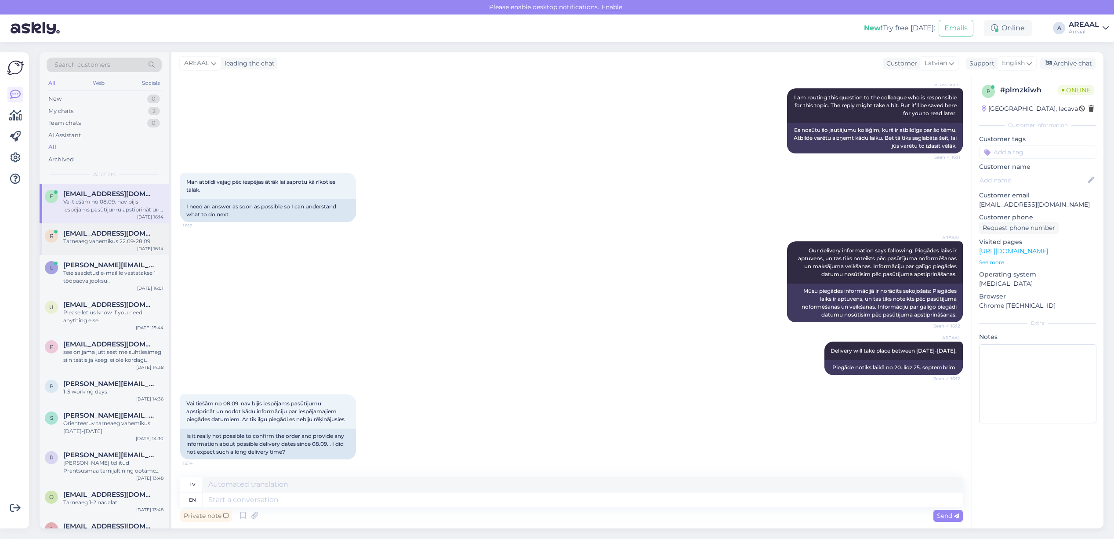
click at [131, 236] on span "[EMAIL_ADDRESS][DOMAIN_NAME]" at bounding box center [108, 233] width 91 height 8
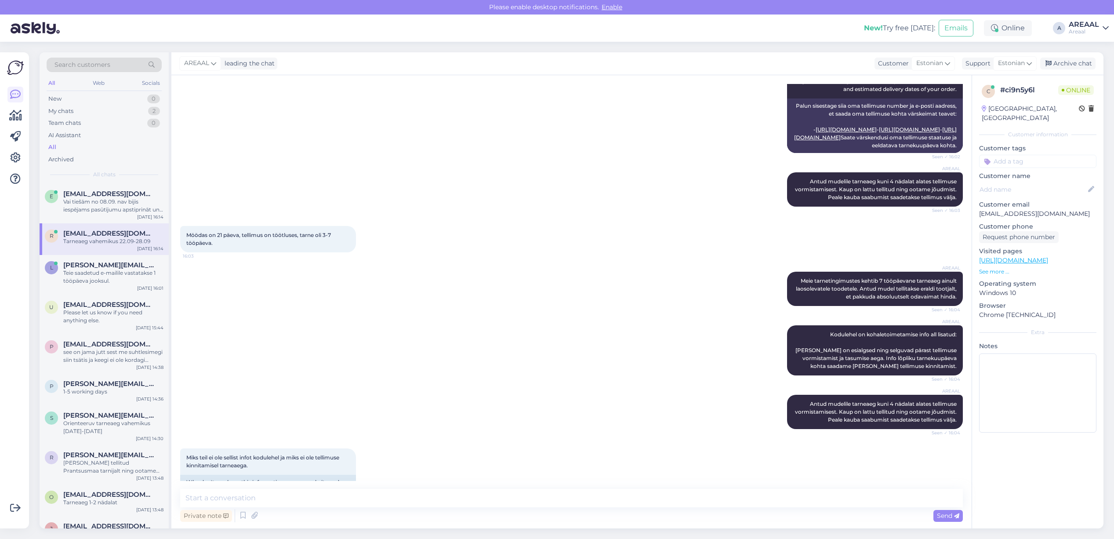
scroll to position [152, 0]
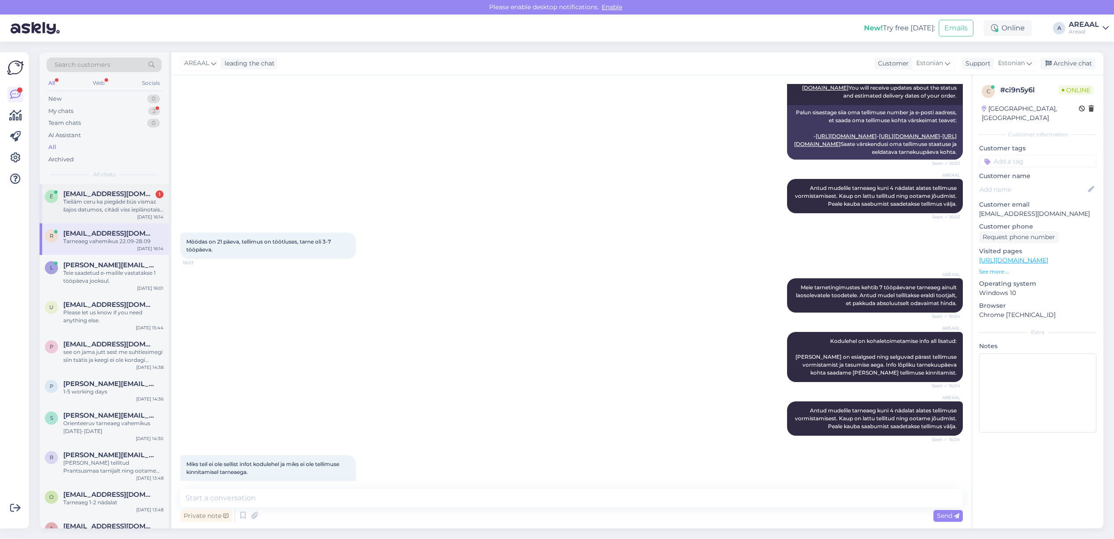
click at [116, 218] on div "e [EMAIL_ADDRESS][DOMAIN_NAME] 1 Tiešām [PERSON_NAME] piegāde būs vismaz šajos …" at bounding box center [104, 204] width 129 height 40
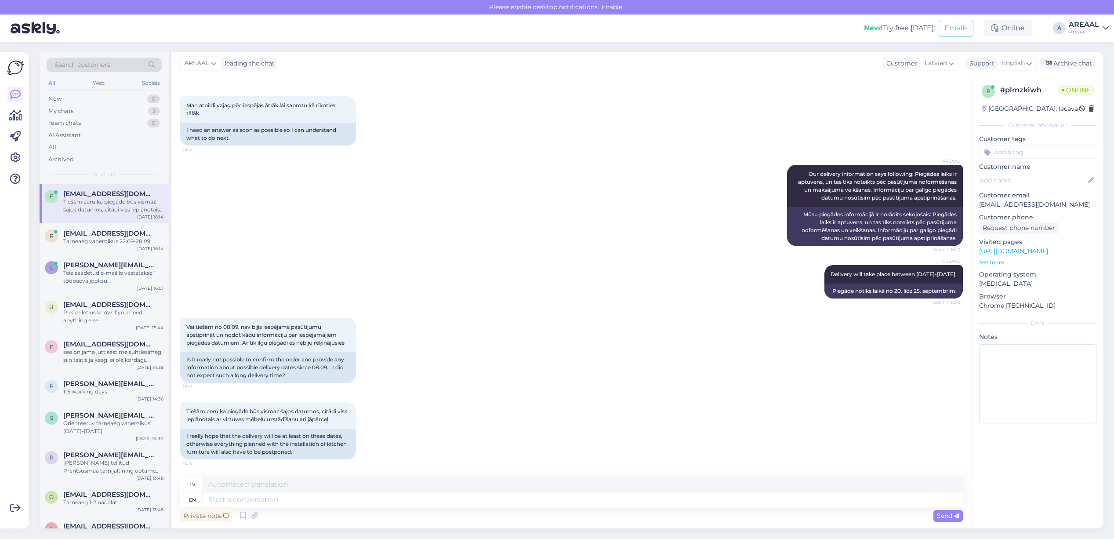
click at [547, 207] on div "AREAAL Our delivery information says following: Piegādes laiks ir aptuvens, un …" at bounding box center [571, 205] width 783 height 100
click at [642, 155] on div "AREAAL Our delivery information says following: Piegādes laiks ir aptuvens, un …" at bounding box center [571, 205] width 783 height 100
click at [627, 501] on textarea at bounding box center [583, 499] width 760 height 15
type textarea "Yes, te"
type textarea "Jā,"
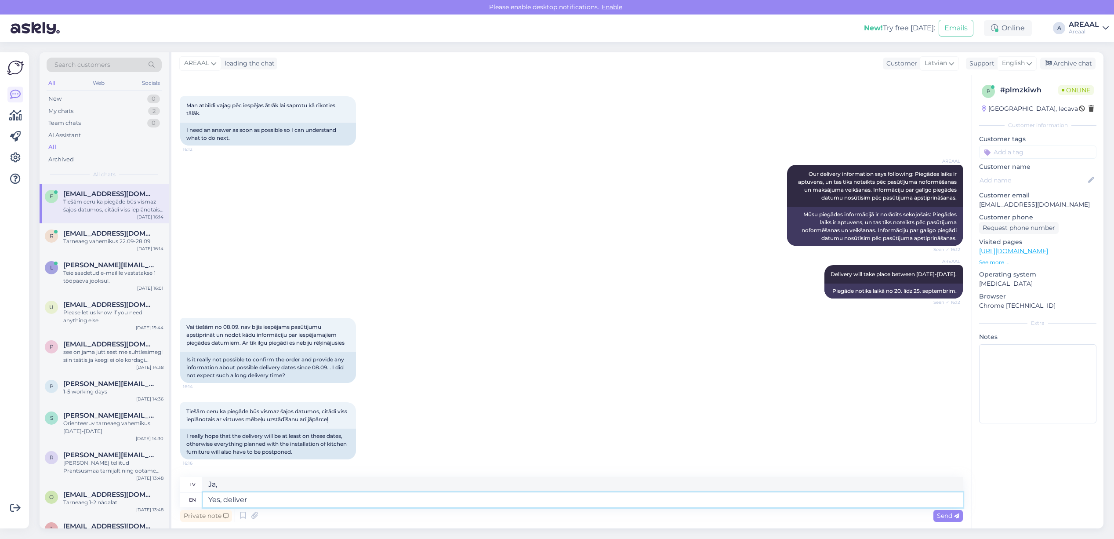
type textarea "Yes, deliver y"
type textarea "[PERSON_NAME], piegādāt"
type textarea "Yes, delivery wil"
type textarea "Jā, piegāde"
type textarea "Yes, delivery will take"
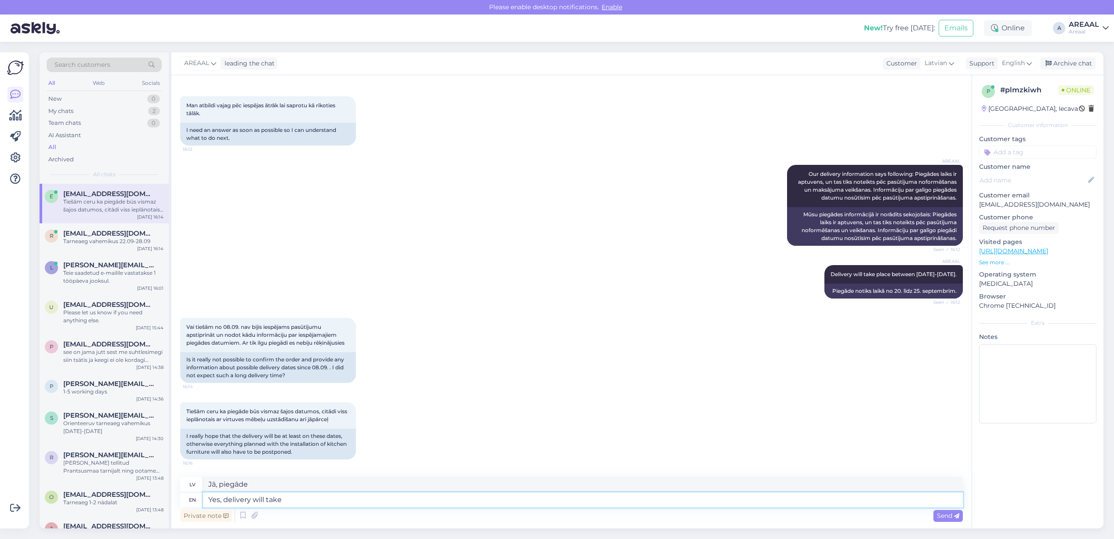
type textarea "Jā, piegāde notiks"
type textarea "Yes, delivery will take place between 2"
type textarea "Jā, piegāde notiks laikā no plkst."
type textarea "Yes, delivery will take place between 20-25 se"
type textarea "Jā, piegāde notiks laikā no 20. līdz 25."
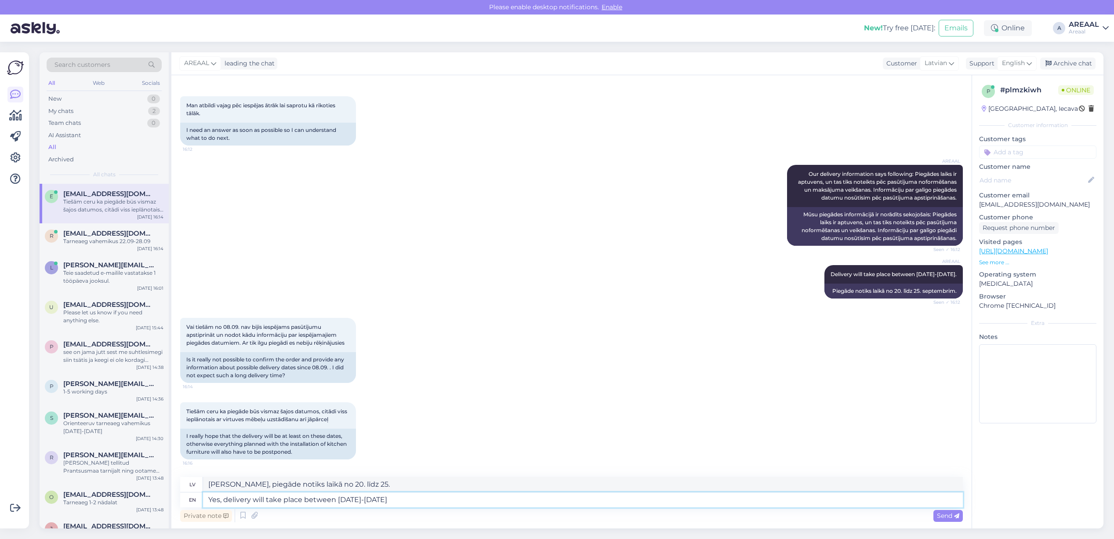
type textarea "Yes, delivery will take place between 20-25 september."
type textarea "Jā, piegāde notiks laikā no 20. līdz 25. septembrim."
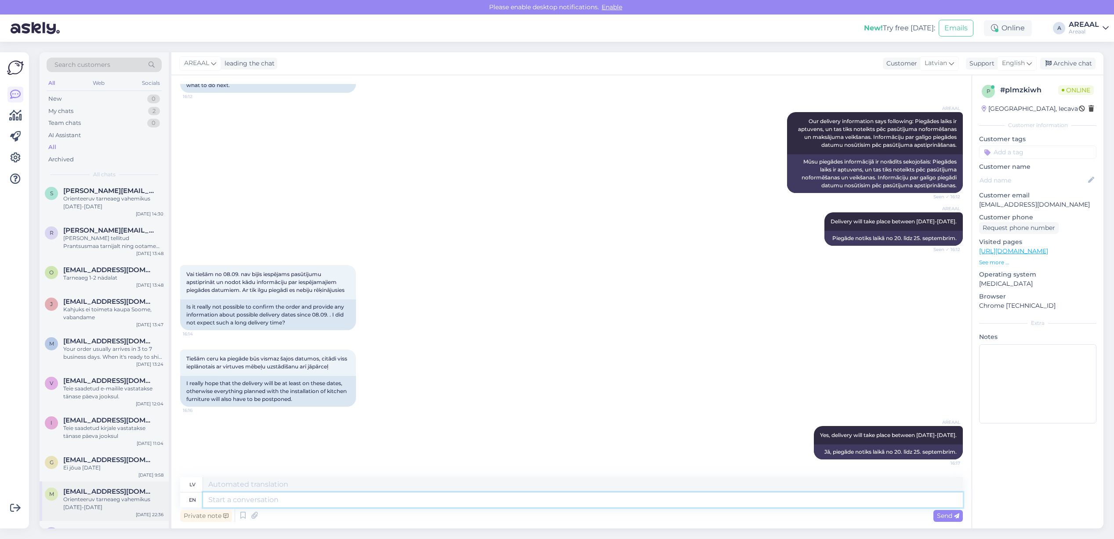
scroll to position [0, 0]
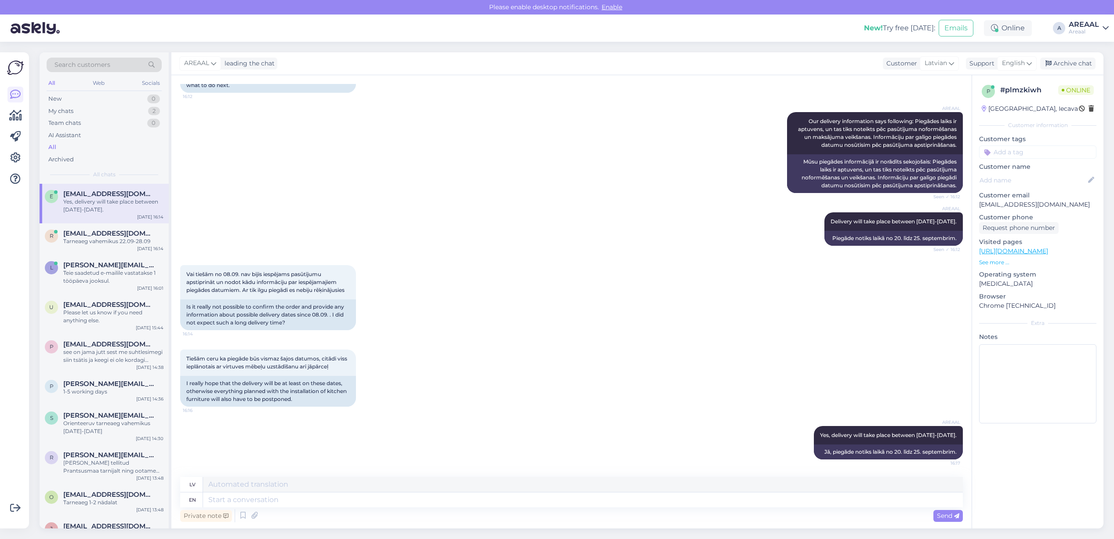
click at [97, 149] on div "All" at bounding box center [104, 147] width 115 height 12
click at [127, 114] on div "My chats 2" at bounding box center [104, 111] width 115 height 12
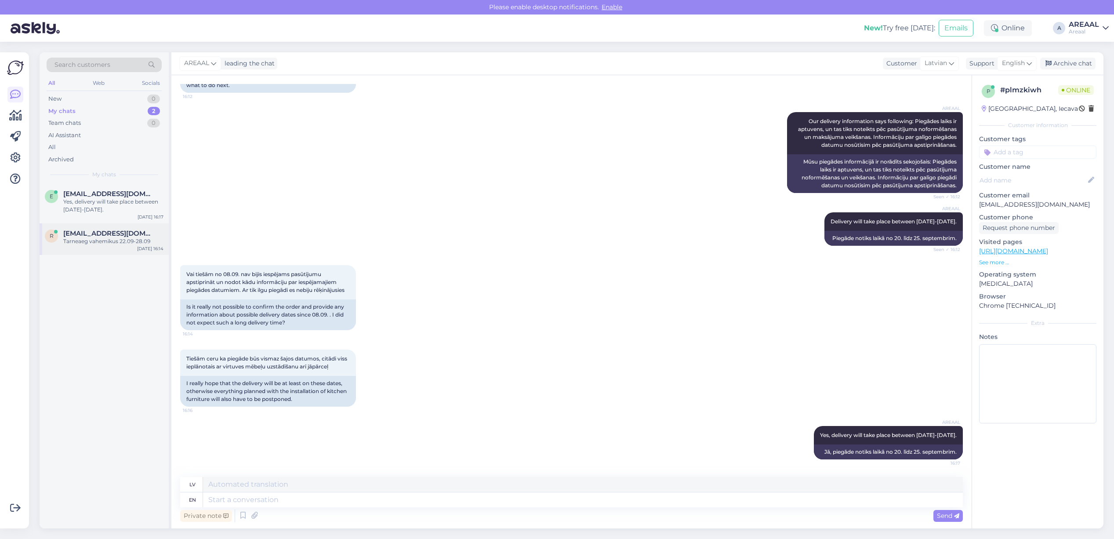
click at [116, 236] on span "renekaseste@hotmail.com" at bounding box center [108, 233] width 91 height 8
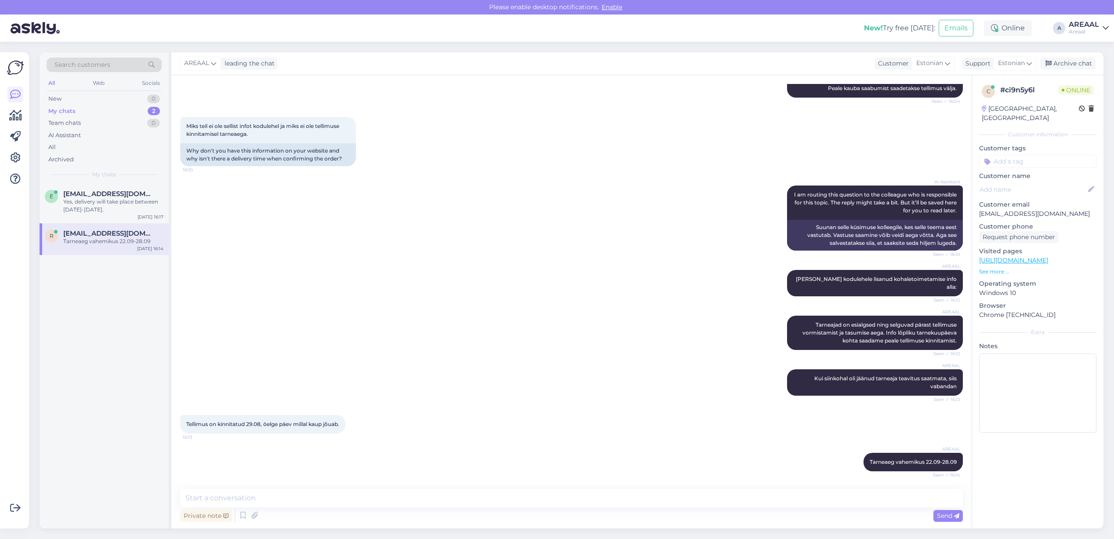
scroll to position [537, 0]
click at [1064, 65] on div "Archive chat" at bounding box center [1067, 64] width 55 height 12
click at [1078, 16] on div "New! Try free today: Emails Online A AREAAL Areaal" at bounding box center [557, 28] width 1114 height 27
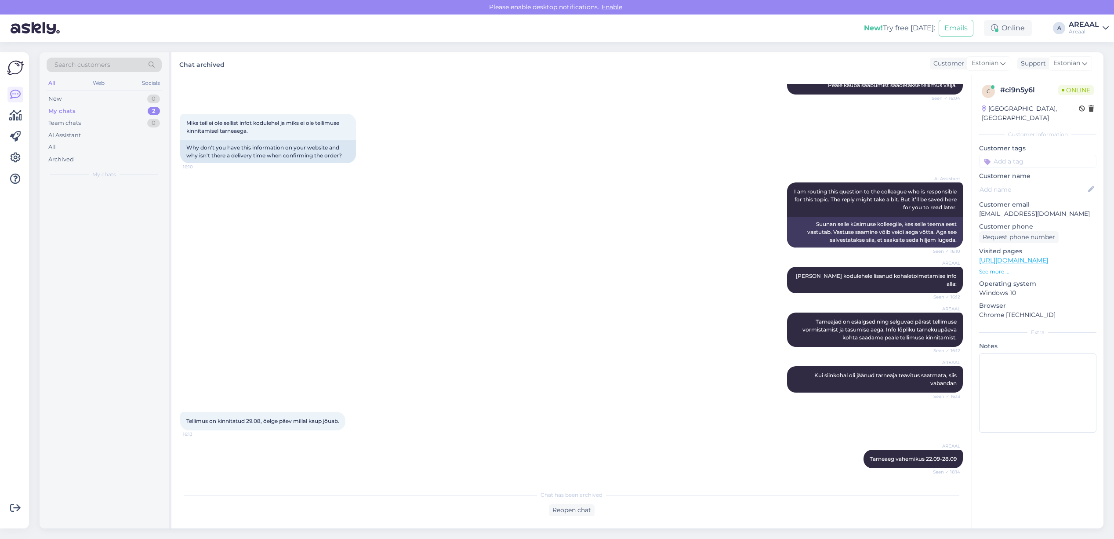
click at [1082, 24] on div "AREAAL" at bounding box center [1084, 24] width 30 height 7
click at [1097, 75] on button "Open" at bounding box center [1089, 68] width 25 height 14
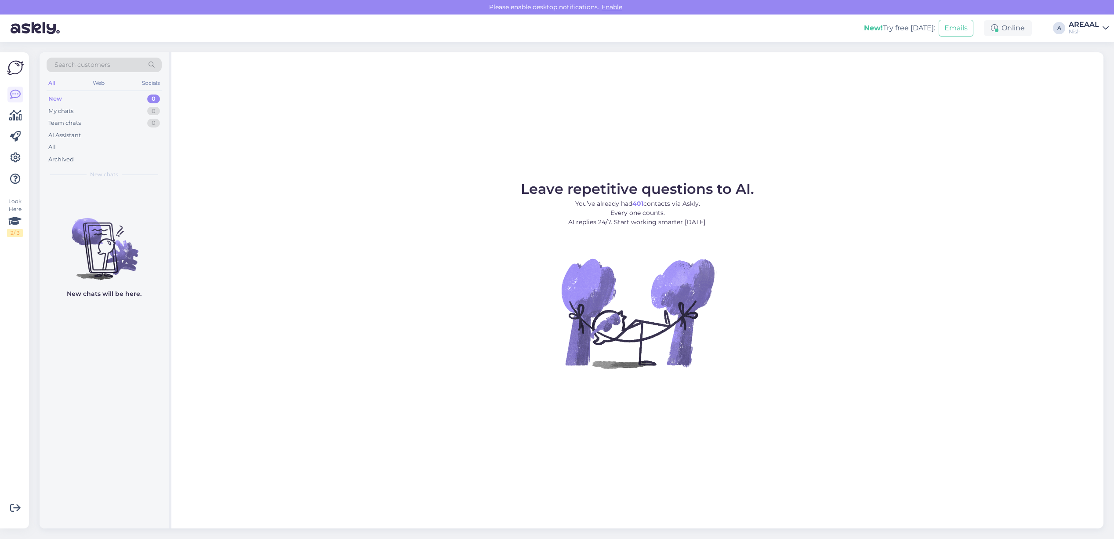
click at [88, 151] on div "All" at bounding box center [104, 147] width 115 height 12
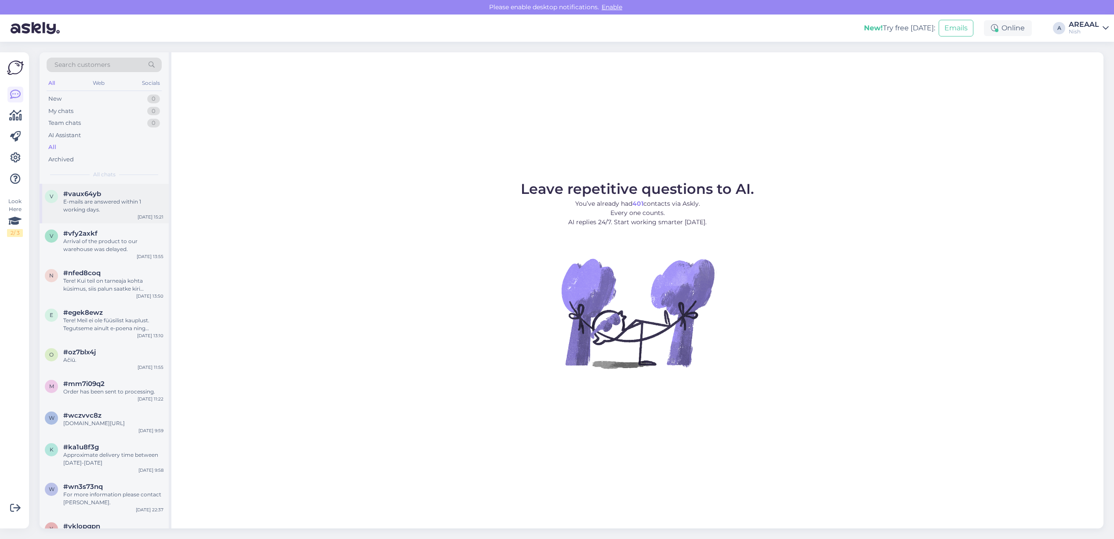
click at [95, 197] on span "#vaux64yb" at bounding box center [82, 194] width 38 height 8
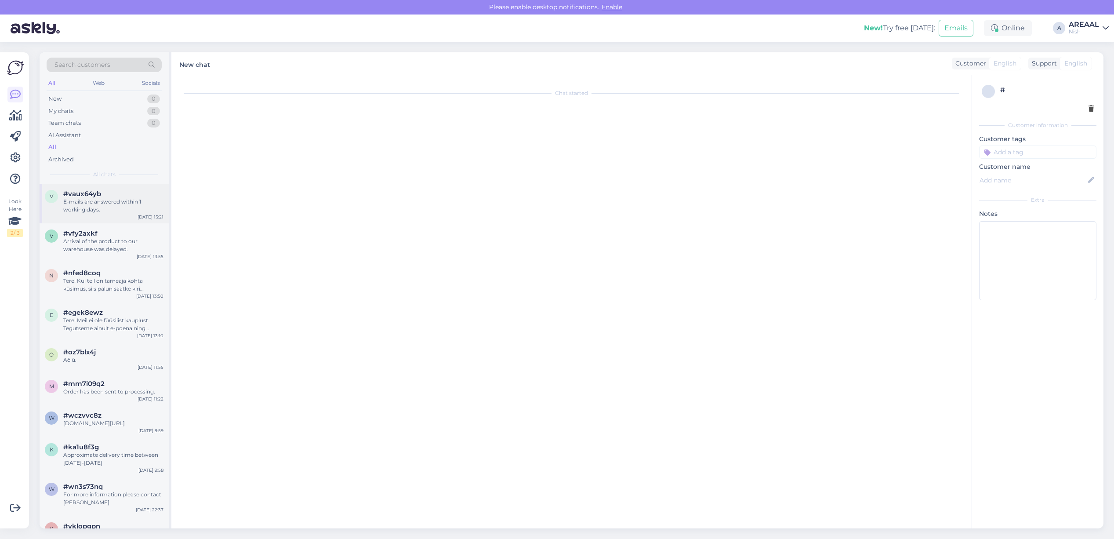
scroll to position [100, 0]
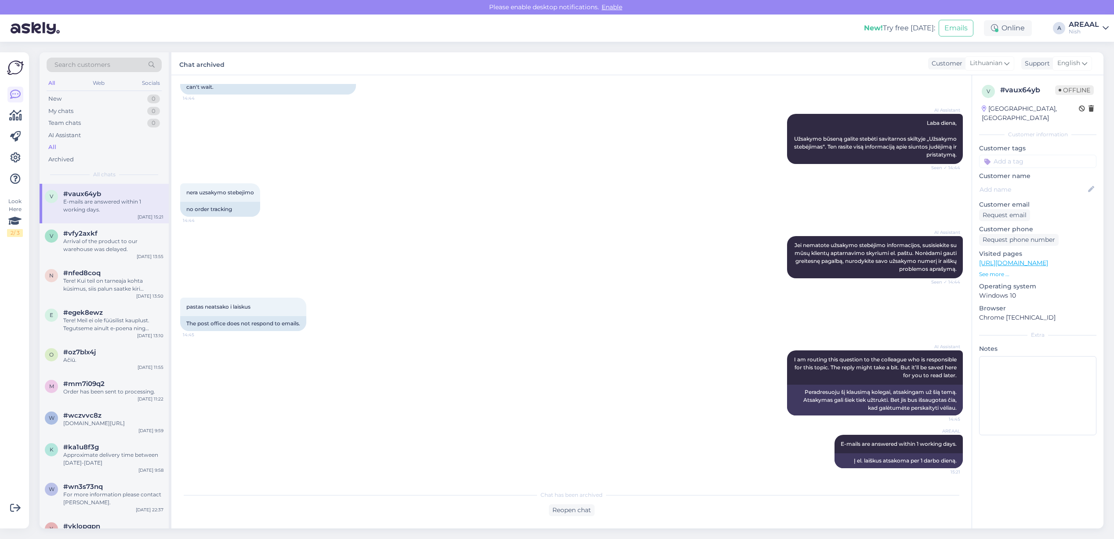
click at [1091, 29] on div "Nish" at bounding box center [1084, 31] width 30 height 7
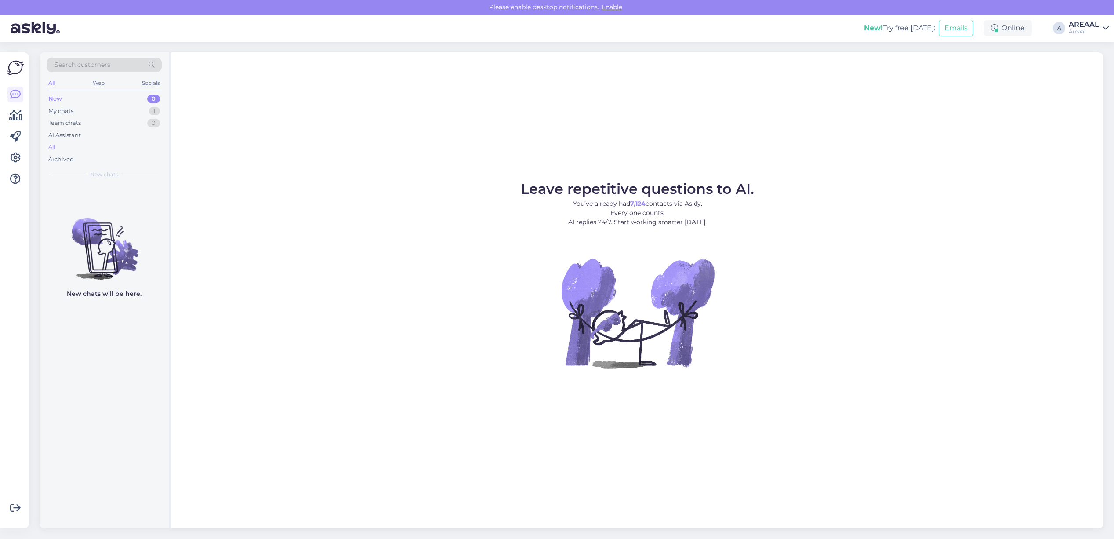
click at [93, 152] on div "All" at bounding box center [104, 147] width 115 height 12
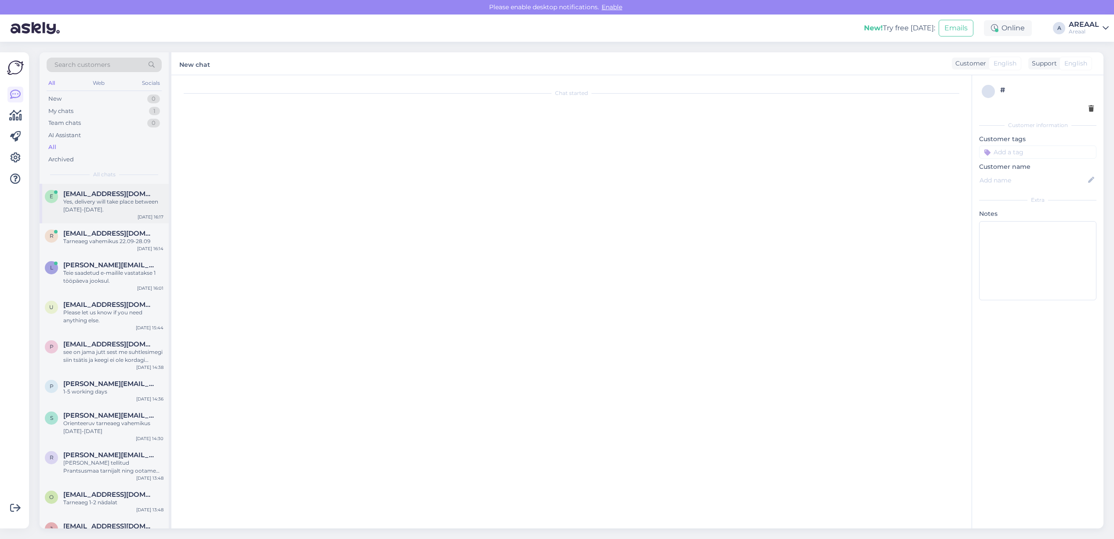
scroll to position [1099, 0]
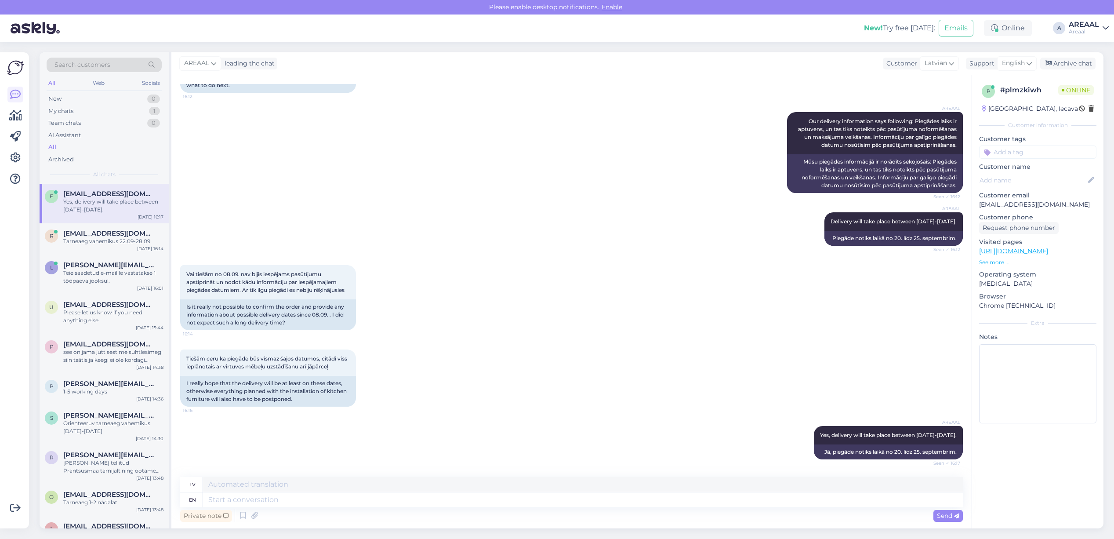
click at [576, 247] on div "AREAAL Delivery will take place between 20-25 september. Seen ✓ 16:12 Piegāde n…" at bounding box center [571, 229] width 783 height 53
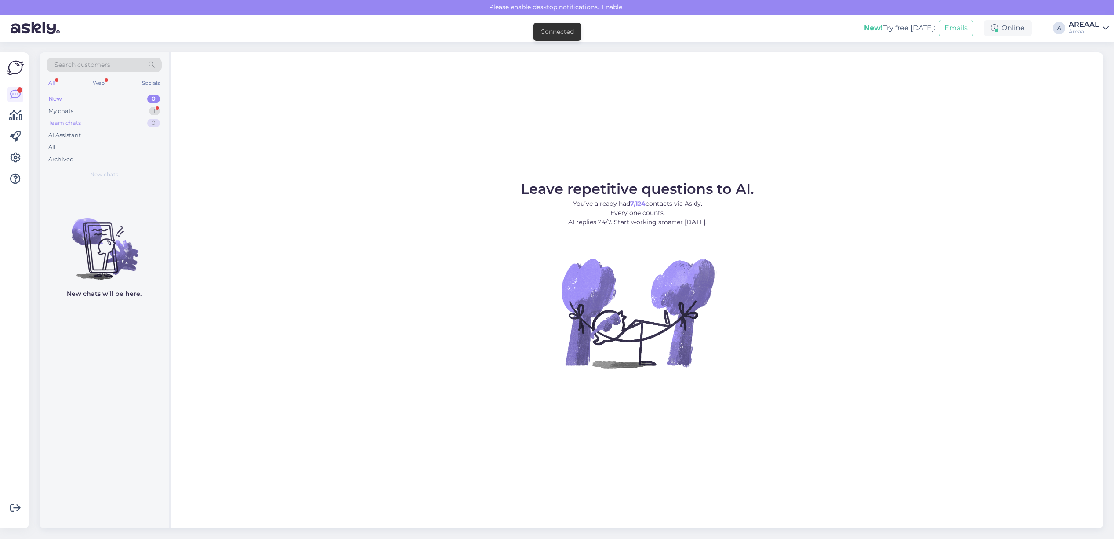
click at [161, 117] on div "Team chats 0" at bounding box center [104, 123] width 115 height 12
click at [155, 111] on div "1" at bounding box center [154, 111] width 11 height 9
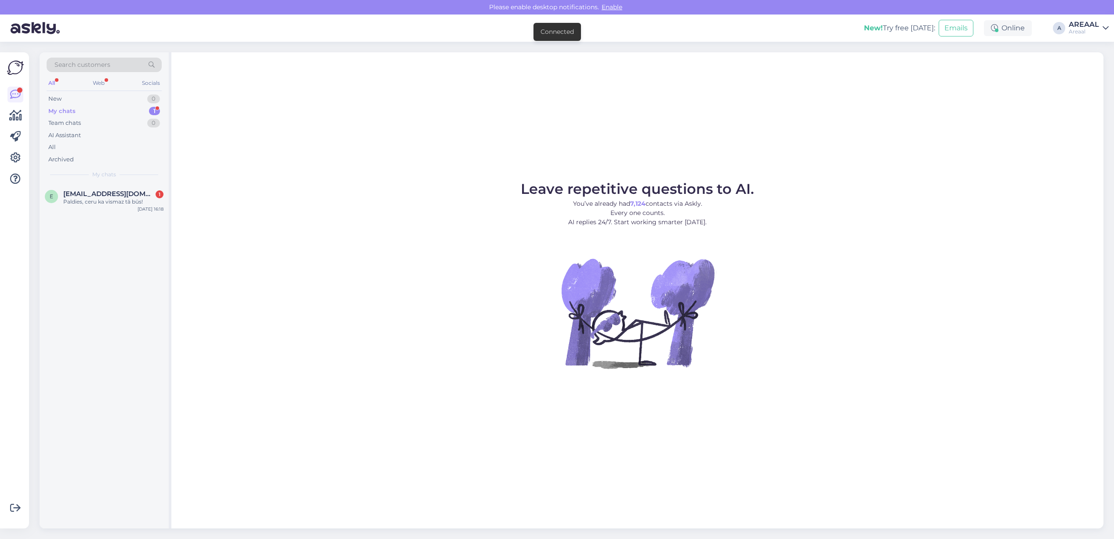
click at [145, 198] on div "Paldies, ceru ka vismaz tā būs!" at bounding box center [113, 202] width 100 height 8
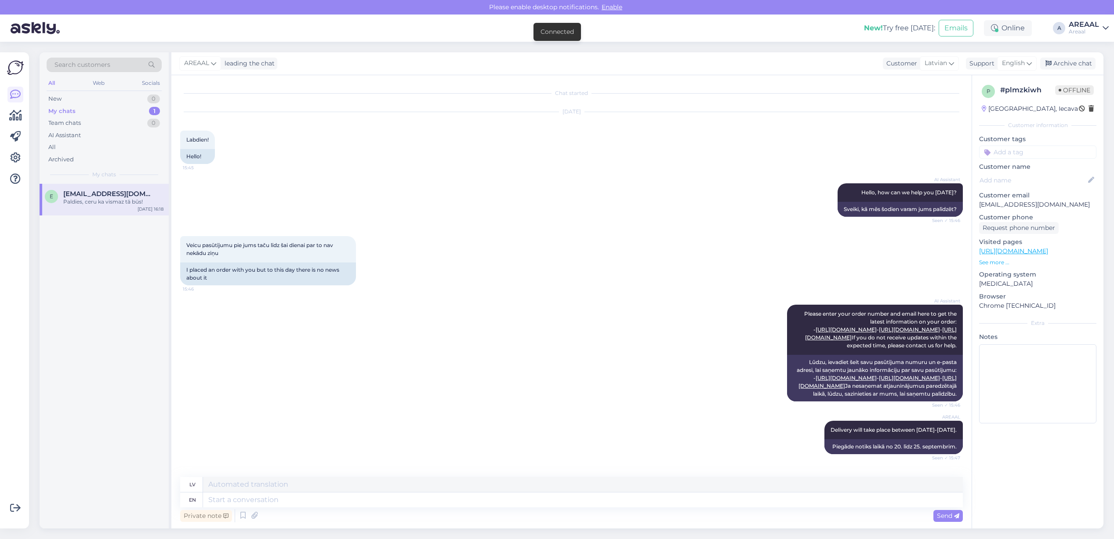
scroll to position [1152, 0]
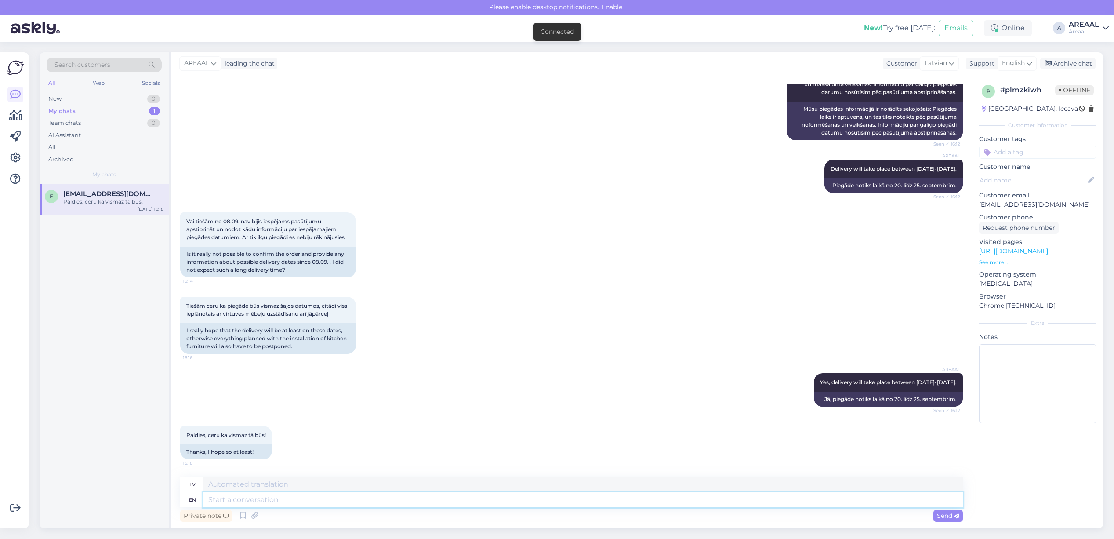
click at [342, 500] on textarea at bounding box center [583, 499] width 760 height 15
drag, startPoint x: 1095, startPoint y: 55, endPoint x: 1088, endPoint y: 65, distance: 11.1
click at [1091, 62] on div "AREAAL leading the chat Customer Latvian Support English Archive chat" at bounding box center [637, 63] width 932 height 23
click at [1088, 65] on div "Archive chat" at bounding box center [1067, 64] width 55 height 12
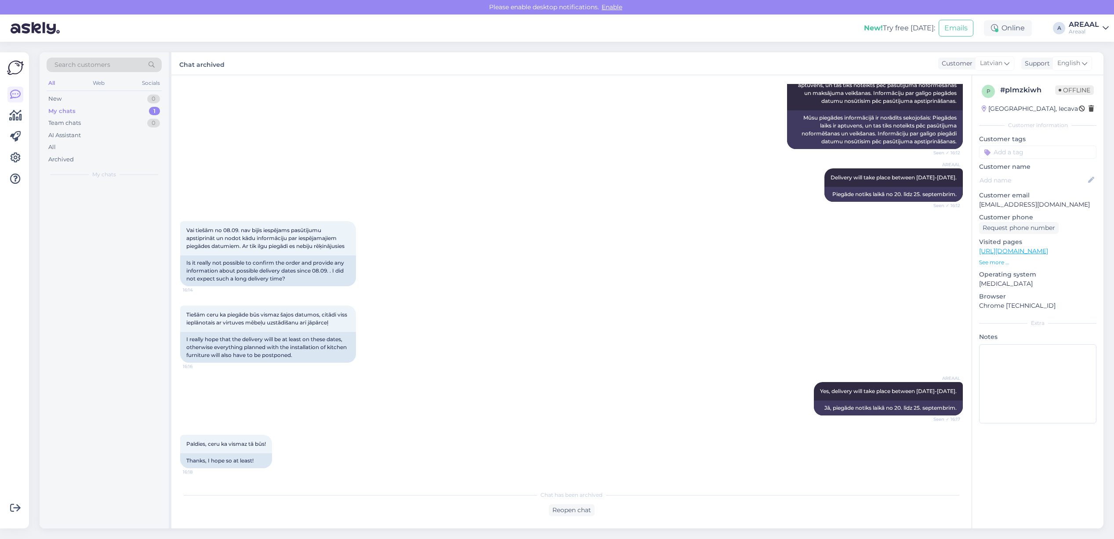
click at [544, 245] on div "Vai tiešām no 08.09. nav bijis iespējams pasūtījumu apstiprināt un nodot kādu i…" at bounding box center [571, 253] width 783 height 84
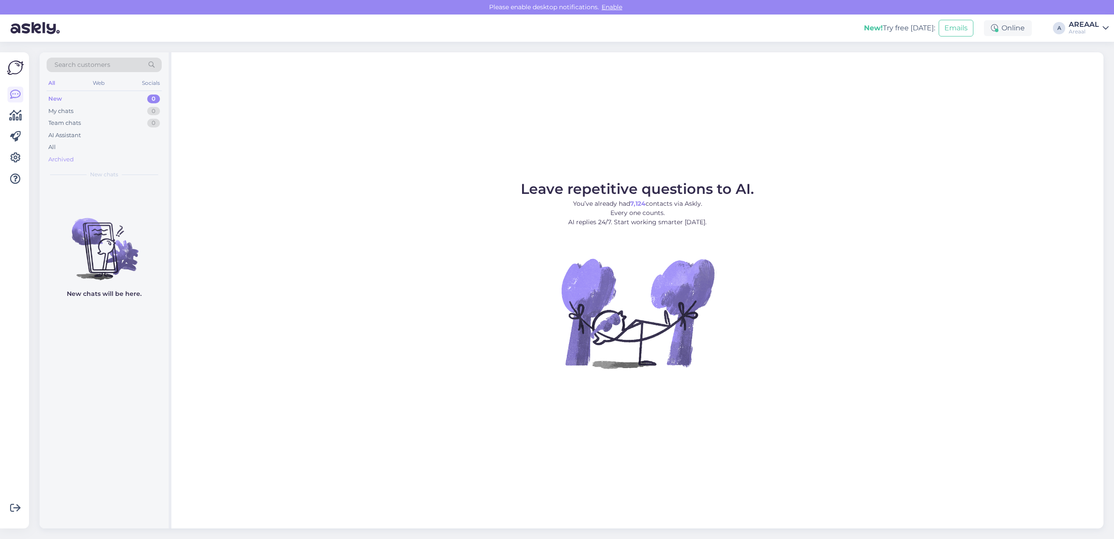
click at [102, 155] on div "Archived" at bounding box center [104, 159] width 115 height 12
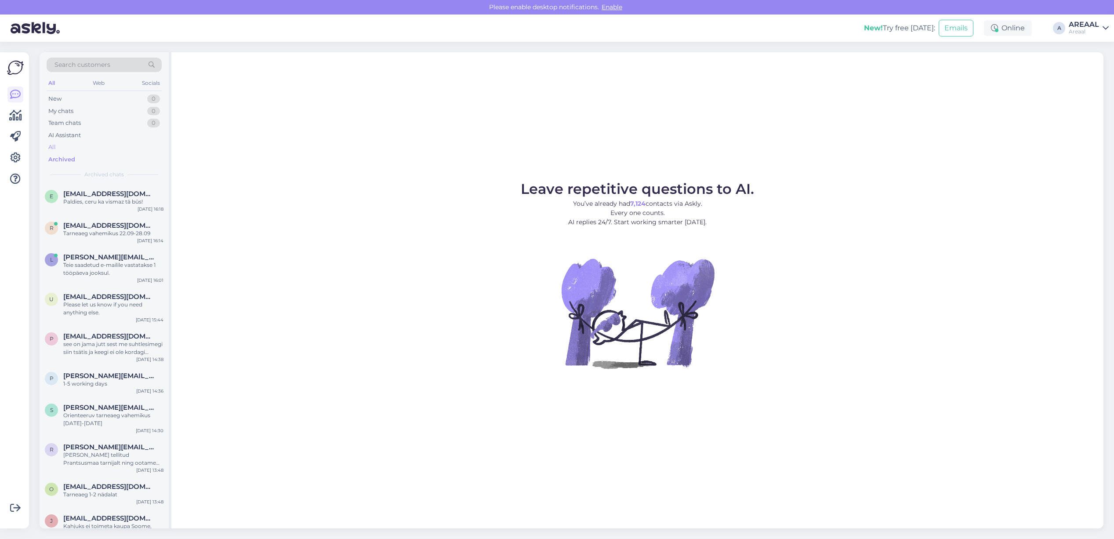
click at [100, 146] on div "All" at bounding box center [104, 147] width 115 height 12
click at [1087, 27] on div "AREAAL" at bounding box center [1084, 24] width 30 height 7
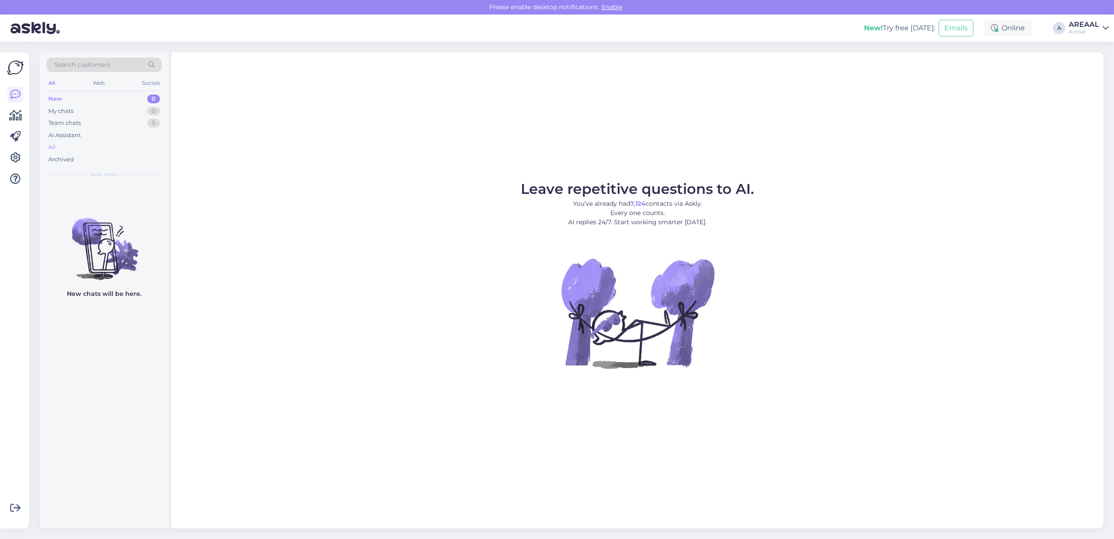
click at [130, 145] on div "All" at bounding box center [104, 147] width 115 height 12
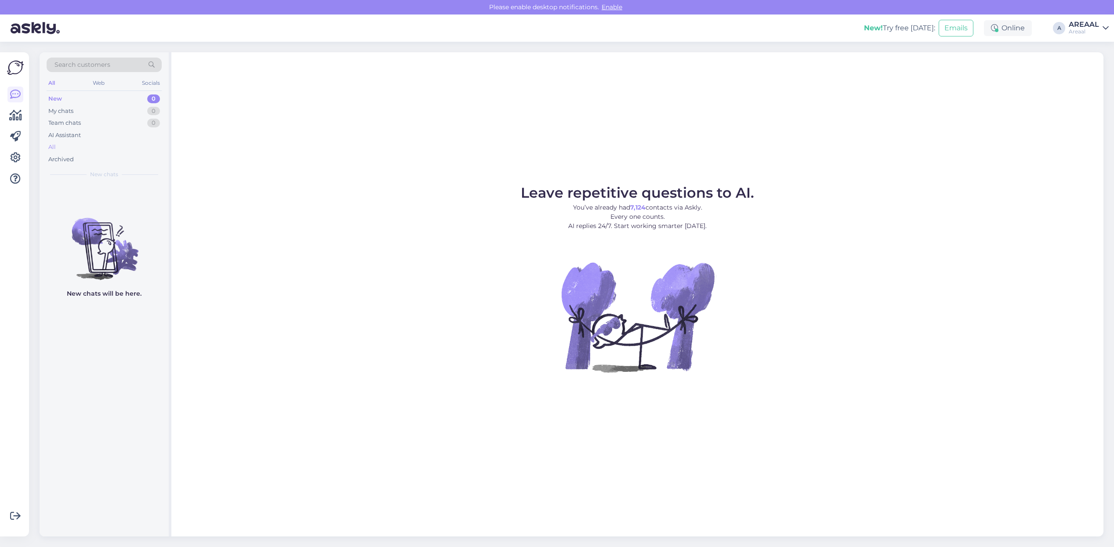
click at [69, 146] on div "All" at bounding box center [104, 147] width 115 height 12
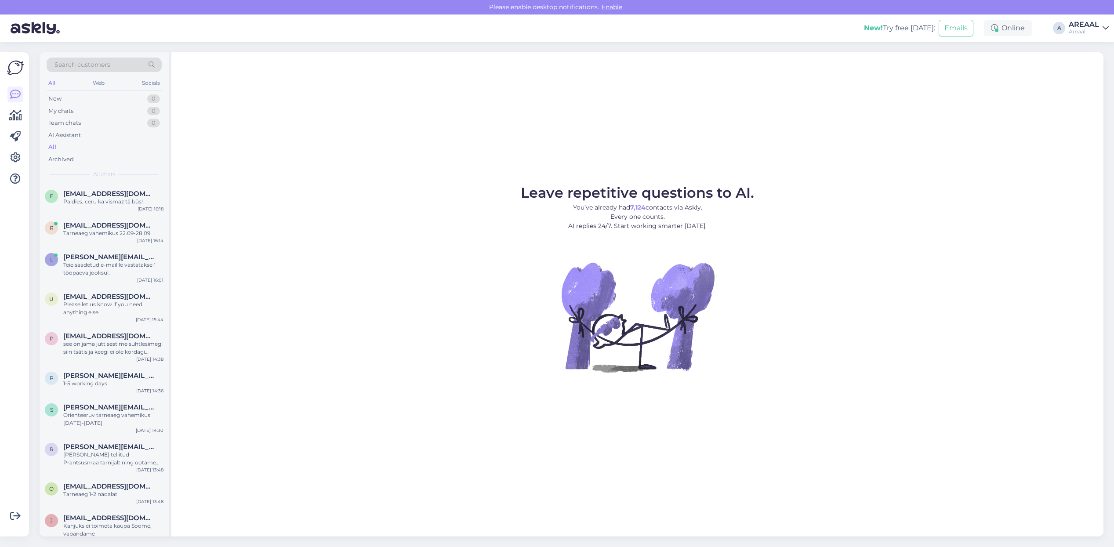
click at [1102, 21] on link "AREAAL Areaal" at bounding box center [1089, 28] width 40 height 14
click at [341, 190] on figure "Leave repetitive questions to AI. You’ve already had 7,124 contacts via Askly. …" at bounding box center [637, 291] width 917 height 210
click at [426, 207] on figure "Leave repetitive questions to AI. You’ve already had 7,124 contacts via Askly. …" at bounding box center [637, 291] width 917 height 210
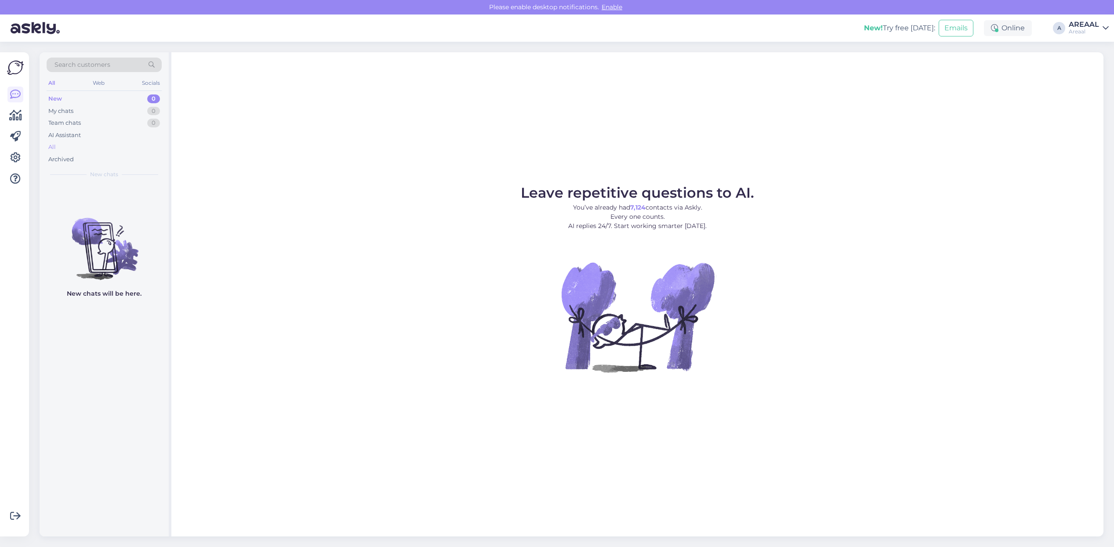
click at [106, 146] on div "All" at bounding box center [104, 147] width 115 height 12
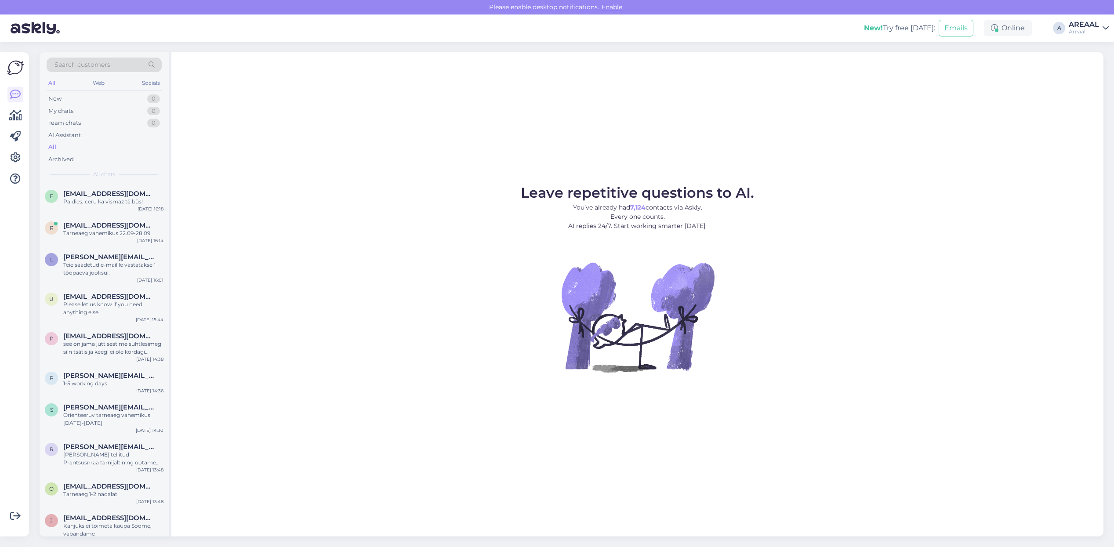
click at [274, 175] on div "Leave repetitive questions to AI. You’ve already had 7,124 contacts via Askly. …" at bounding box center [637, 294] width 932 height 484
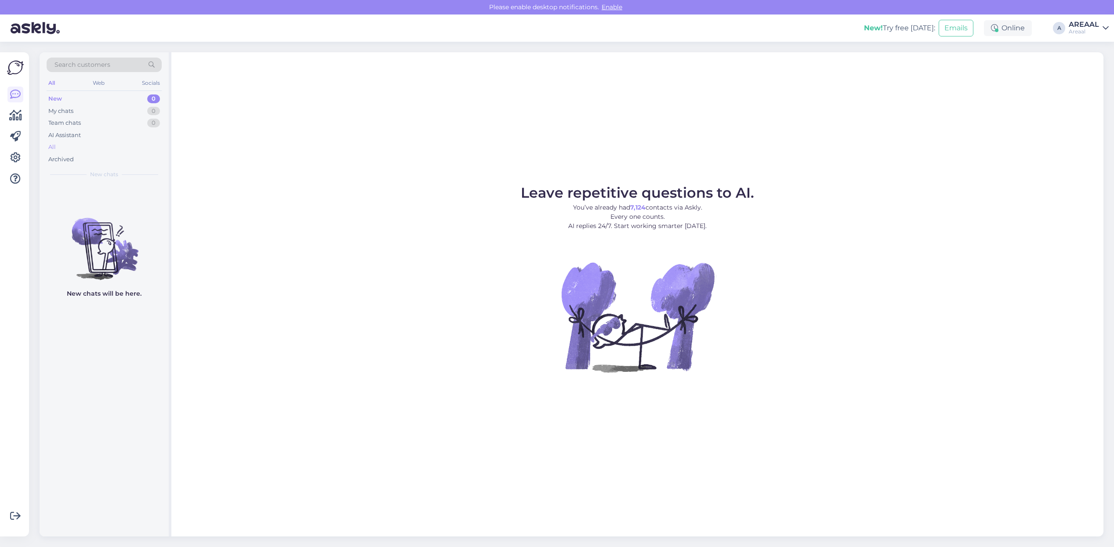
click at [83, 147] on div "All" at bounding box center [104, 147] width 115 height 12
click at [106, 147] on div "All" at bounding box center [104, 147] width 115 height 12
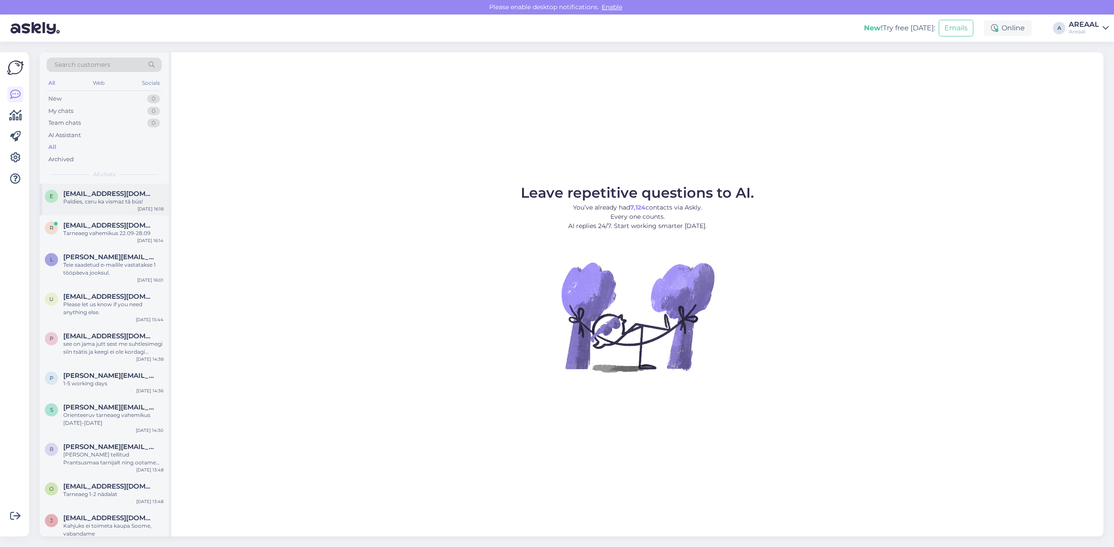
click at [103, 185] on div "e [EMAIL_ADDRESS][DOMAIN_NAME] Paldies, [PERSON_NAME] vismaz tā būs! [DATE] 16:…" at bounding box center [104, 200] width 129 height 32
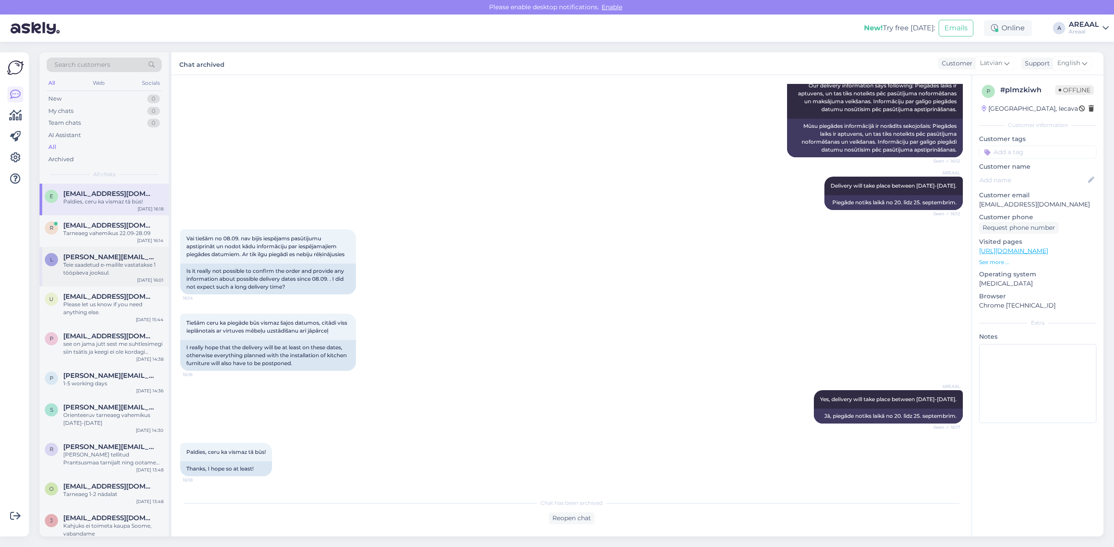
click at [91, 282] on div "l [PERSON_NAME][EMAIL_ADDRESS][DOMAIN_NAME] [PERSON_NAME] e-mailile vastatakse …" at bounding box center [104, 267] width 129 height 40
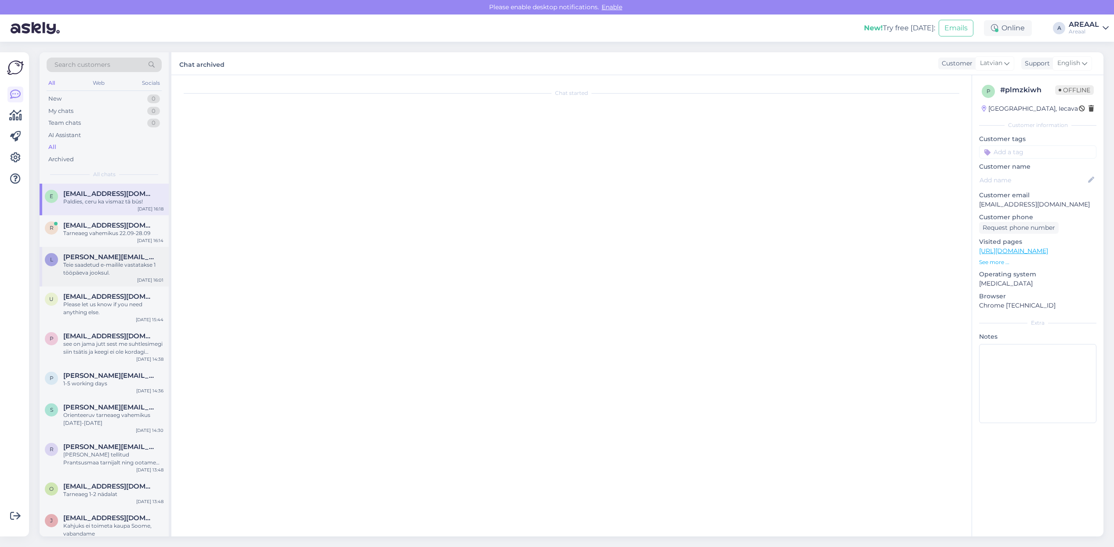
scroll to position [268, 0]
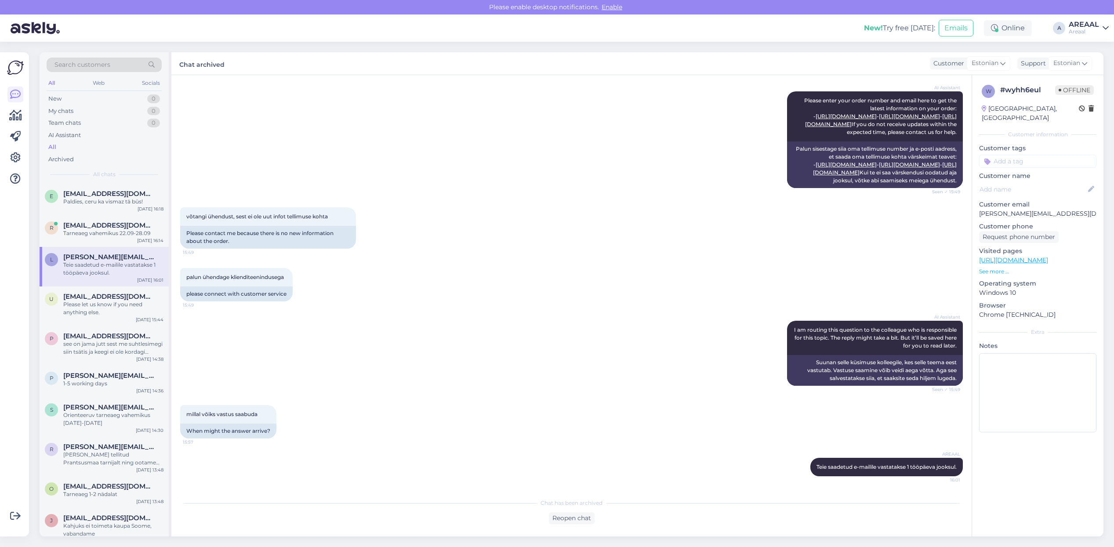
click at [1080, 31] on div "Areaal" at bounding box center [1084, 31] width 30 height 7
click at [1086, 70] on button "Open" at bounding box center [1089, 68] width 25 height 14
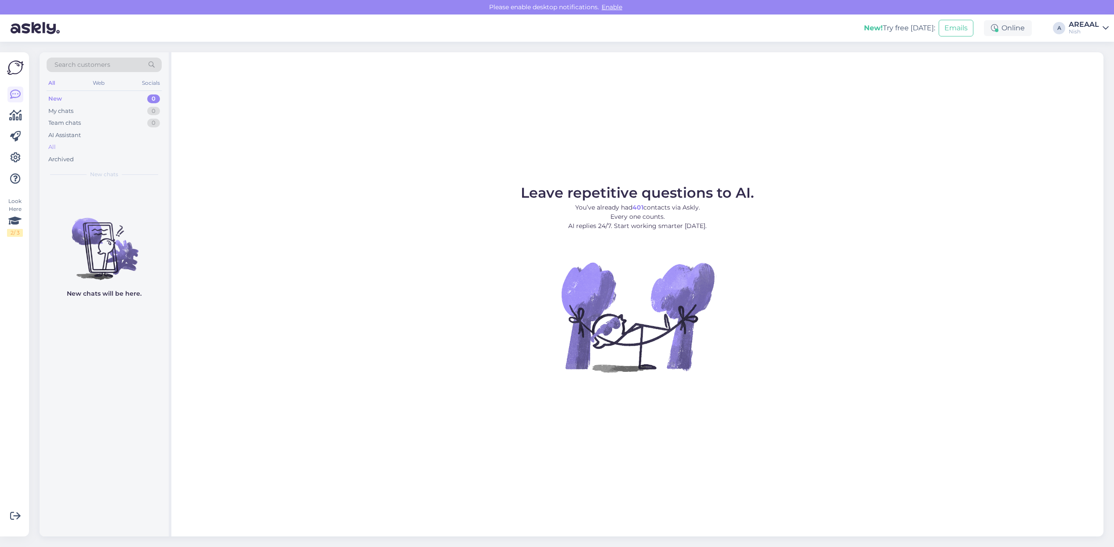
click at [88, 146] on div "All" at bounding box center [104, 147] width 115 height 12
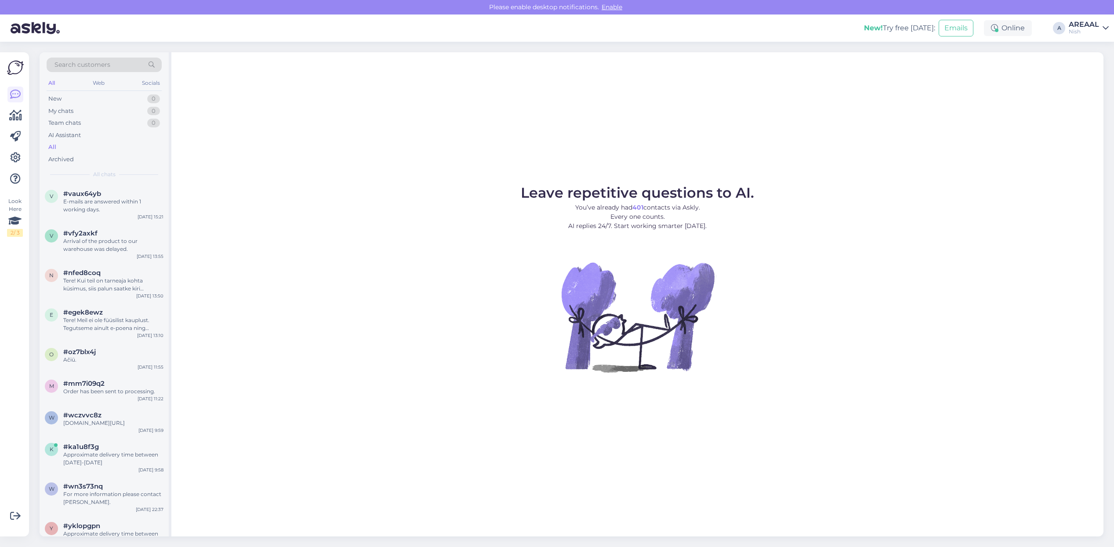
click at [1080, 25] on div "AREAAL" at bounding box center [1084, 24] width 30 height 7
click at [1087, 51] on button "Open" at bounding box center [1089, 49] width 25 height 14
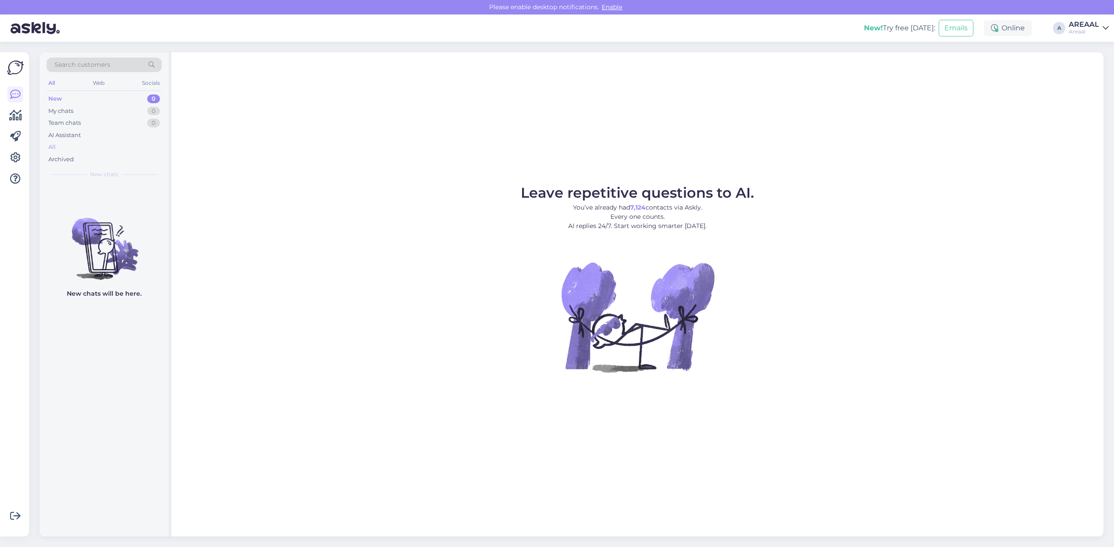
click at [122, 142] on div "All" at bounding box center [104, 147] width 115 height 12
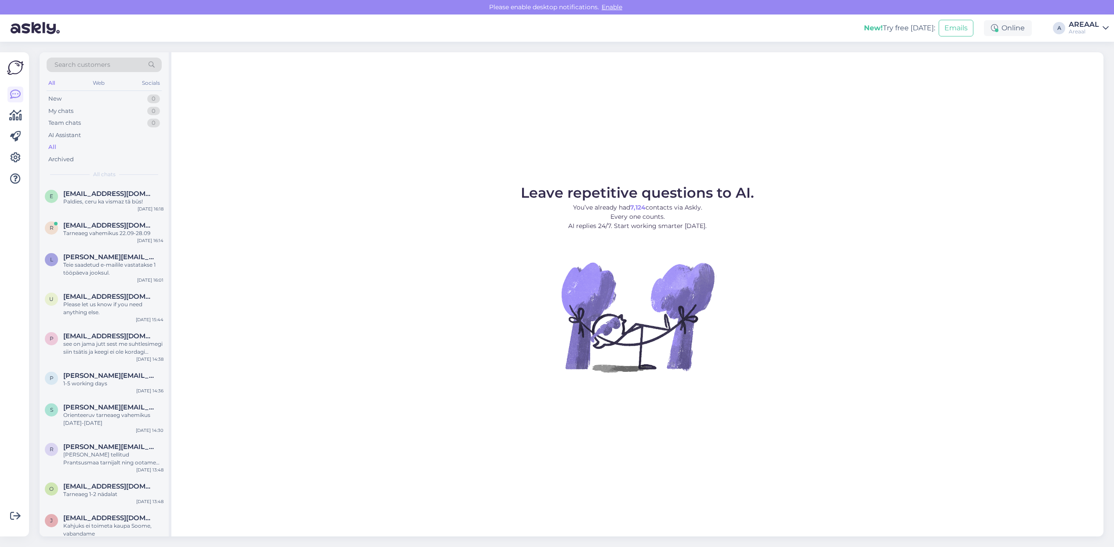
click at [493, 169] on div "Leave repetitive questions to AI. You’ve already had 7,124 contacts via Askly. …" at bounding box center [637, 294] width 932 height 484
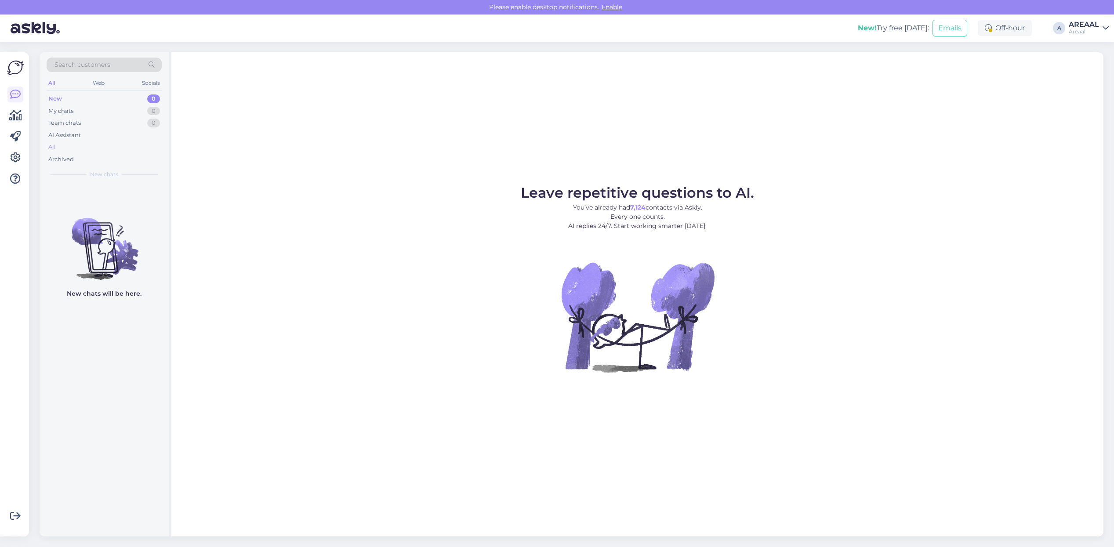
click at [104, 151] on div "All" at bounding box center [104, 147] width 115 height 12
click at [81, 146] on div "All" at bounding box center [104, 147] width 115 height 12
click at [331, 268] on figure "Leave repetitive questions to AI. You’ve already had 7,124 contacts via Askly. …" at bounding box center [637, 291] width 917 height 210
click at [73, 155] on div "Archived" at bounding box center [60, 159] width 25 height 9
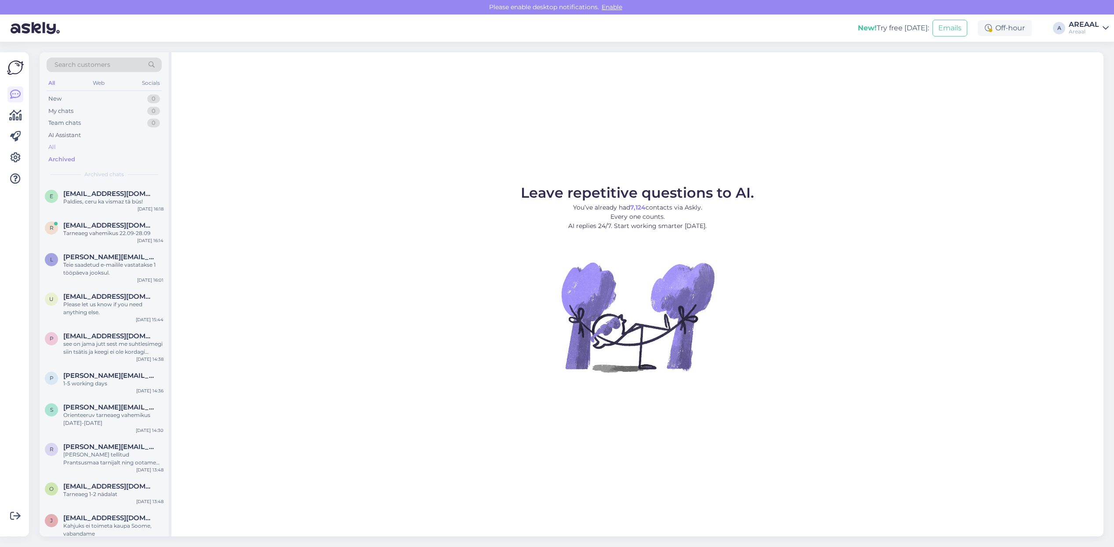
click at [73, 146] on div "All" at bounding box center [104, 147] width 115 height 12
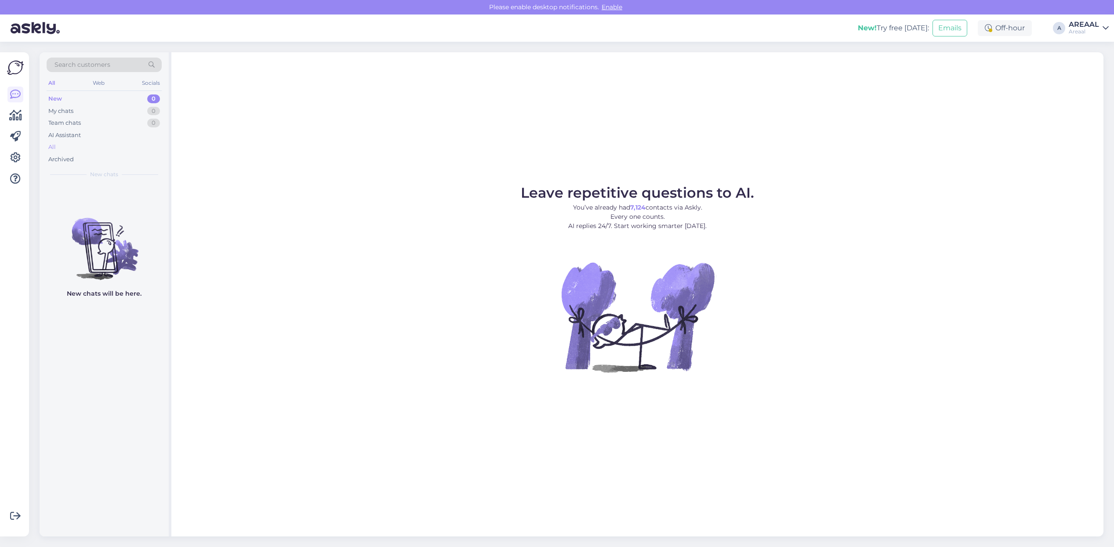
click at [110, 145] on div "All" at bounding box center [104, 147] width 115 height 12
click at [51, 146] on div "All" at bounding box center [51, 147] width 7 height 9
click at [80, 143] on div "All" at bounding box center [104, 147] width 115 height 12
click at [124, 143] on div "All" at bounding box center [104, 147] width 115 height 12
click at [129, 148] on div "All" at bounding box center [104, 147] width 115 height 12
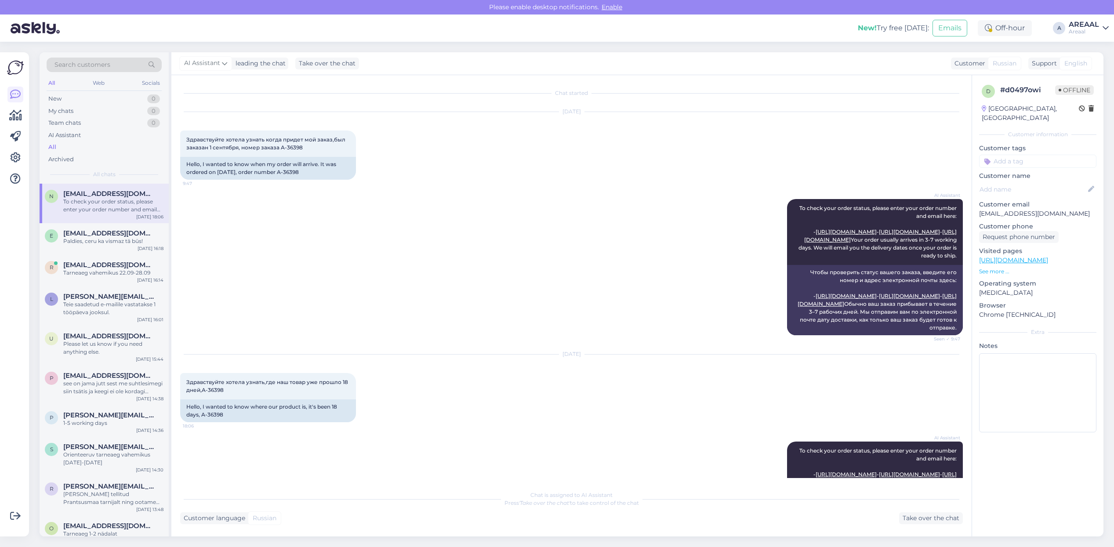
scroll to position [188, 0]
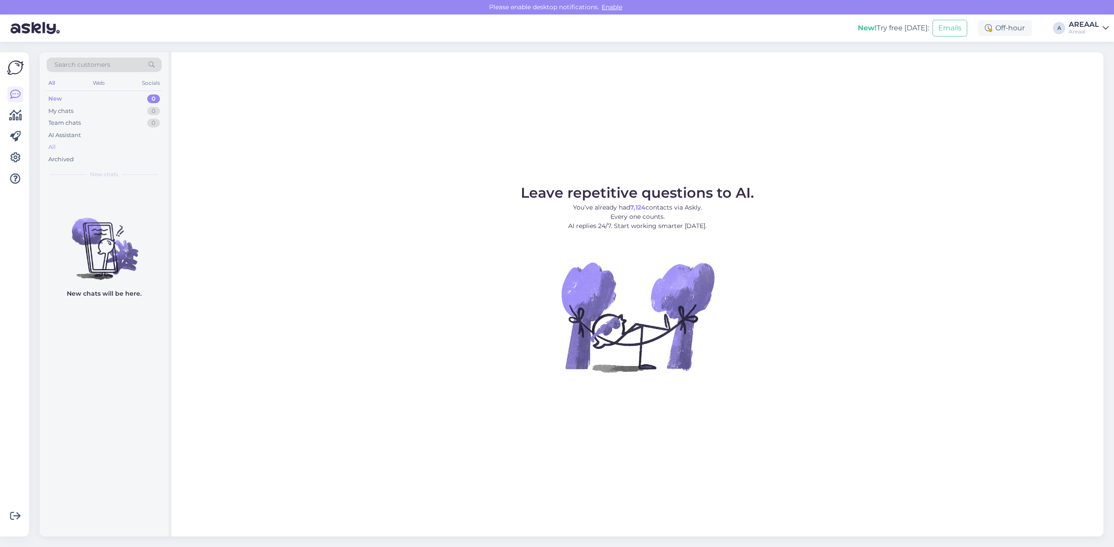
click at [87, 148] on div "All" at bounding box center [104, 147] width 115 height 12
